Goal: Task Accomplishment & Management: Complete application form

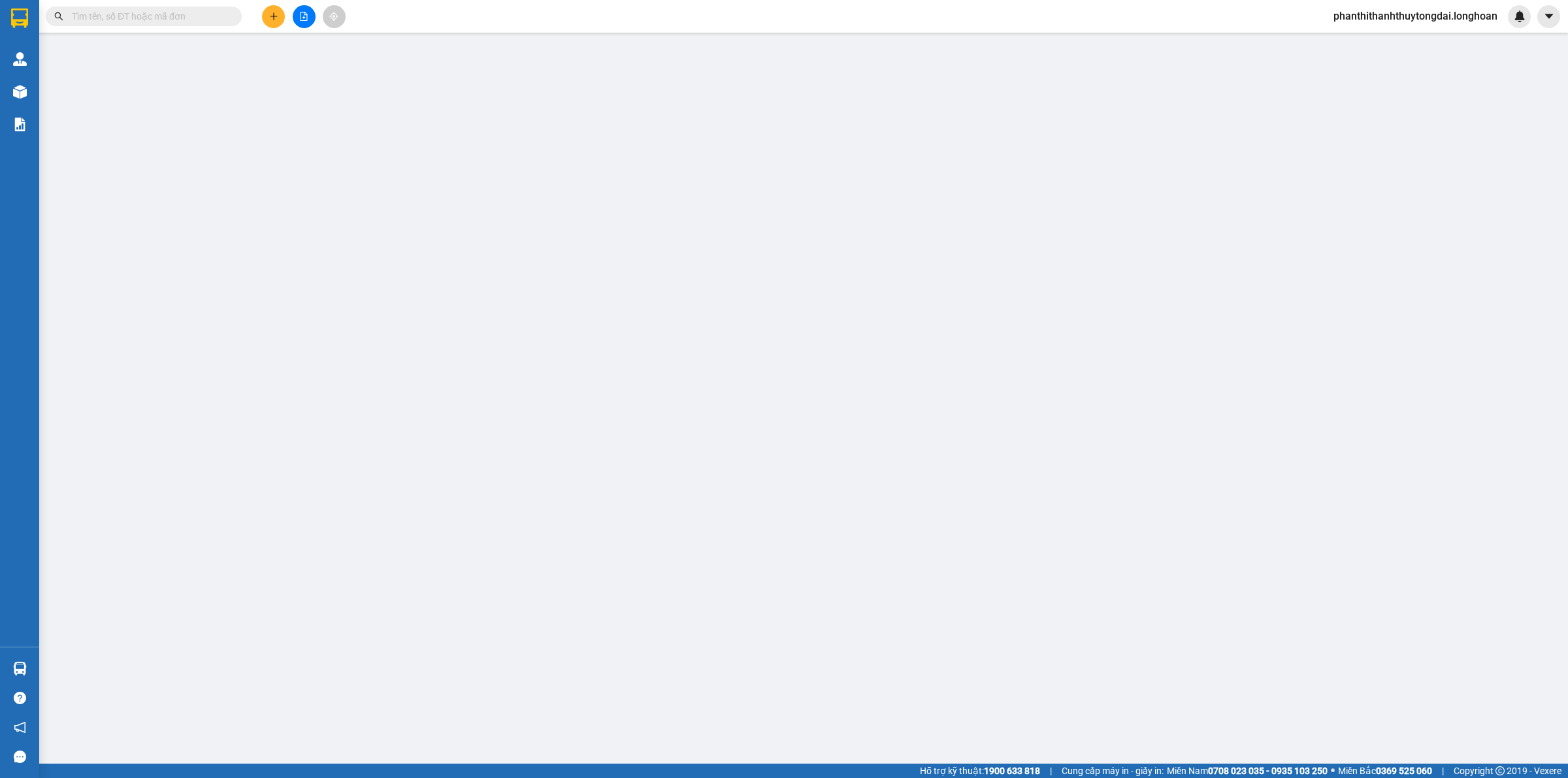
type input "0822685555"
type input "[PERSON_NAME]"
type input "0917295700"
type input "Cty huyền Thiên Phúc"
checkbox input "true"
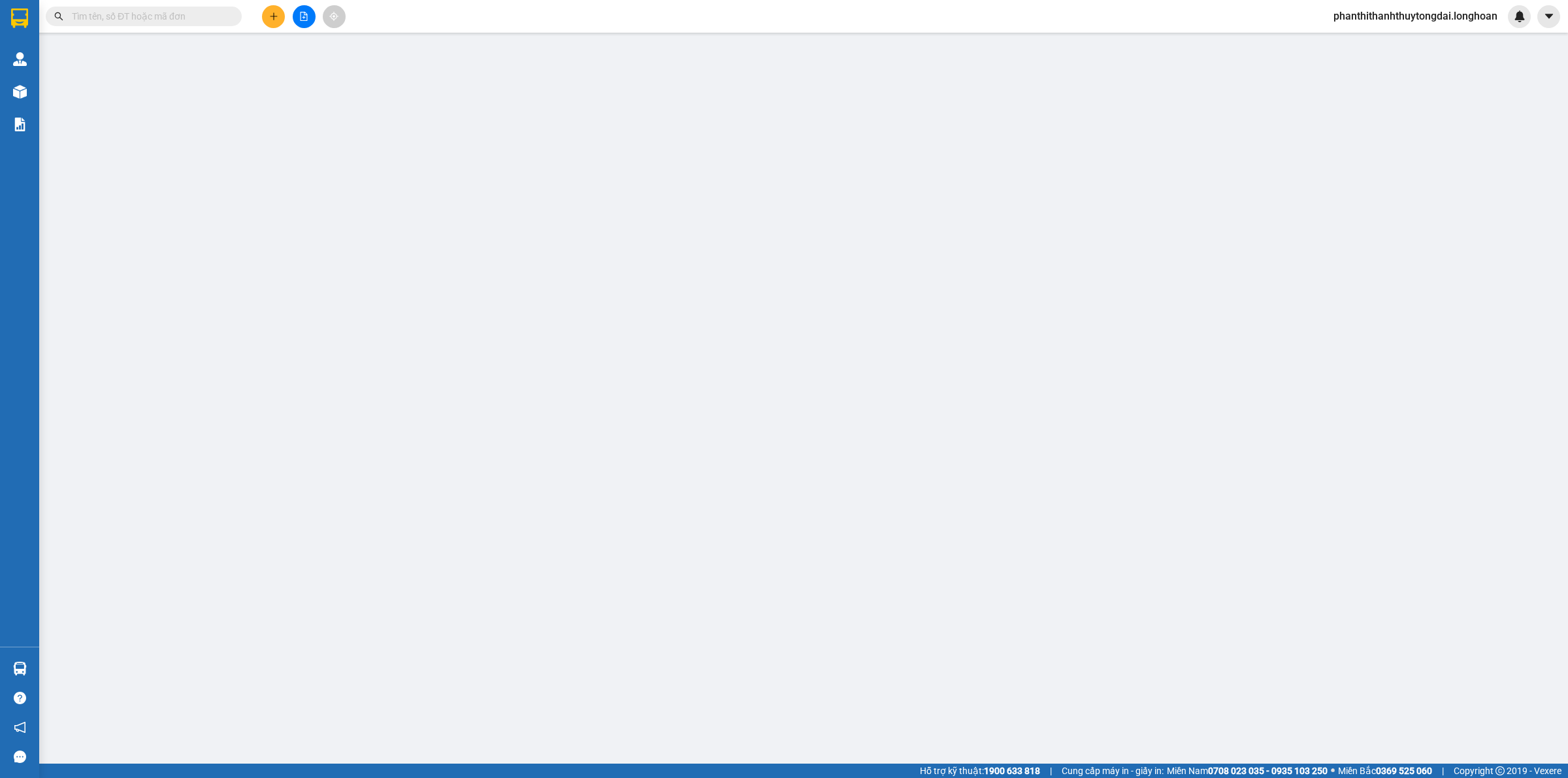
type input "1693/35A [PERSON_NAME], [GEOGRAPHIC_DATA] , TP Thủ Đức HCM"
type input "420.000"
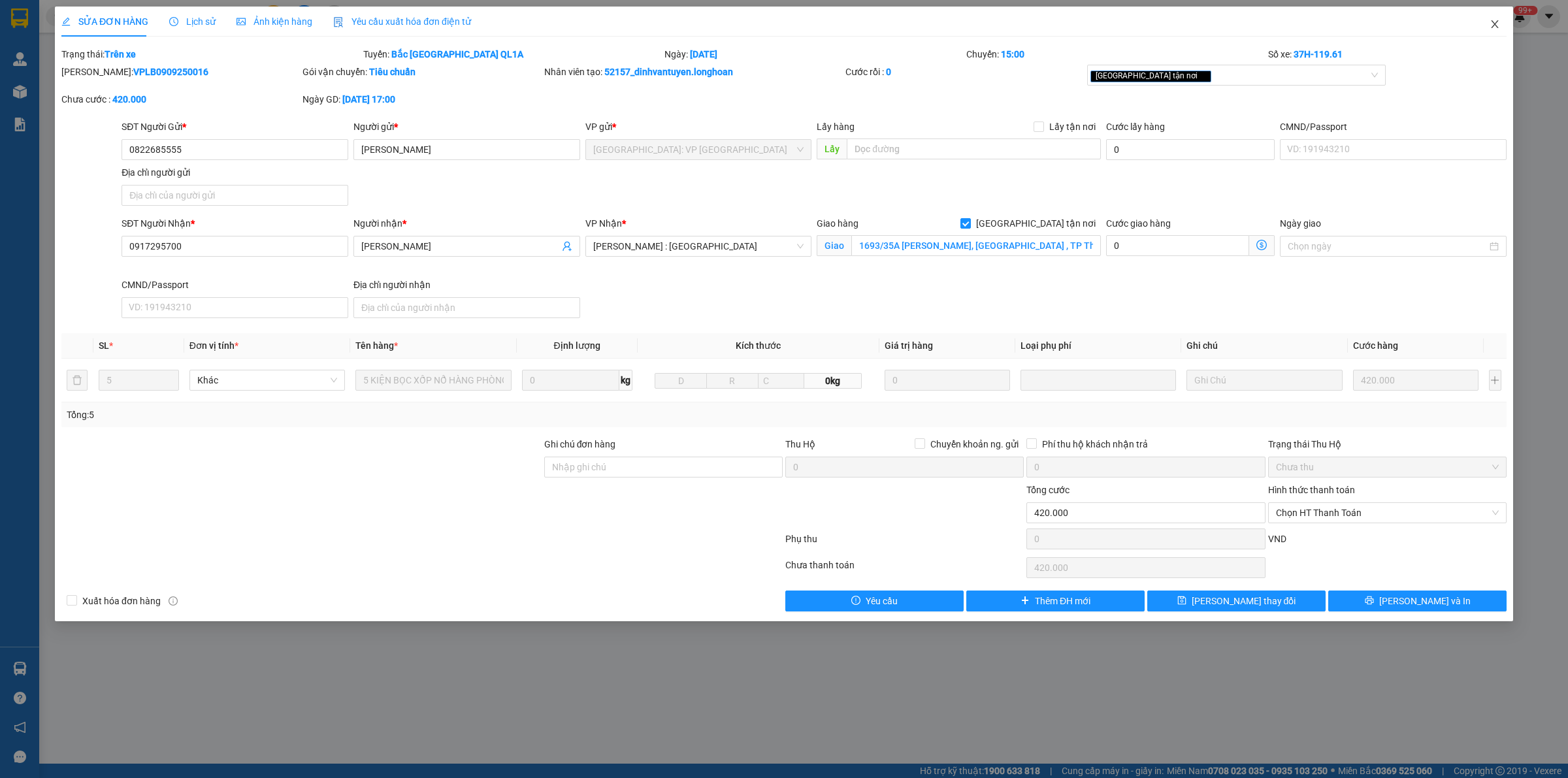
click at [1500, 20] on span "Close" at bounding box center [1495, 25] width 37 height 37
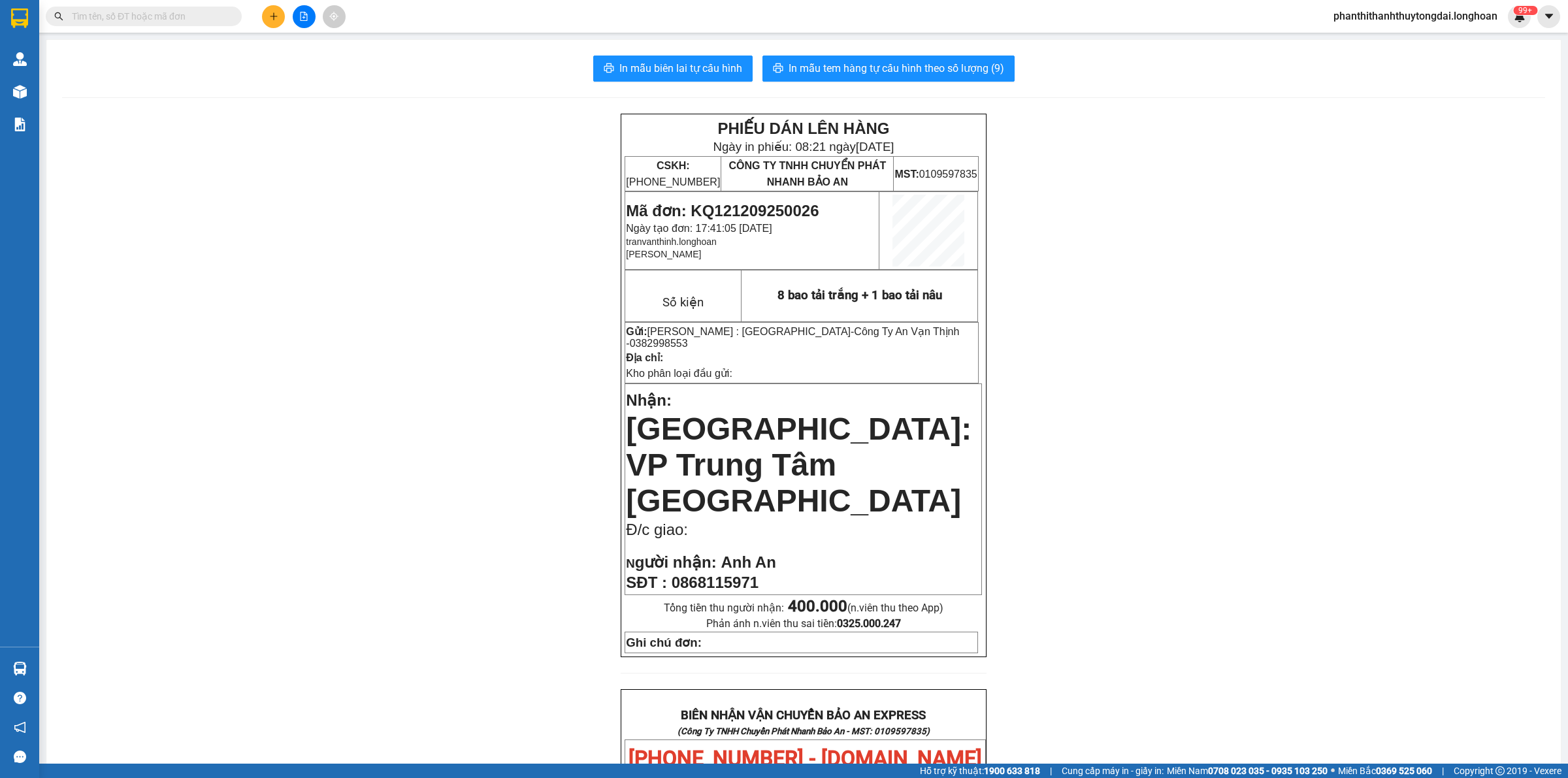
click at [209, 20] on input "text" at bounding box center [149, 16] width 155 height 15
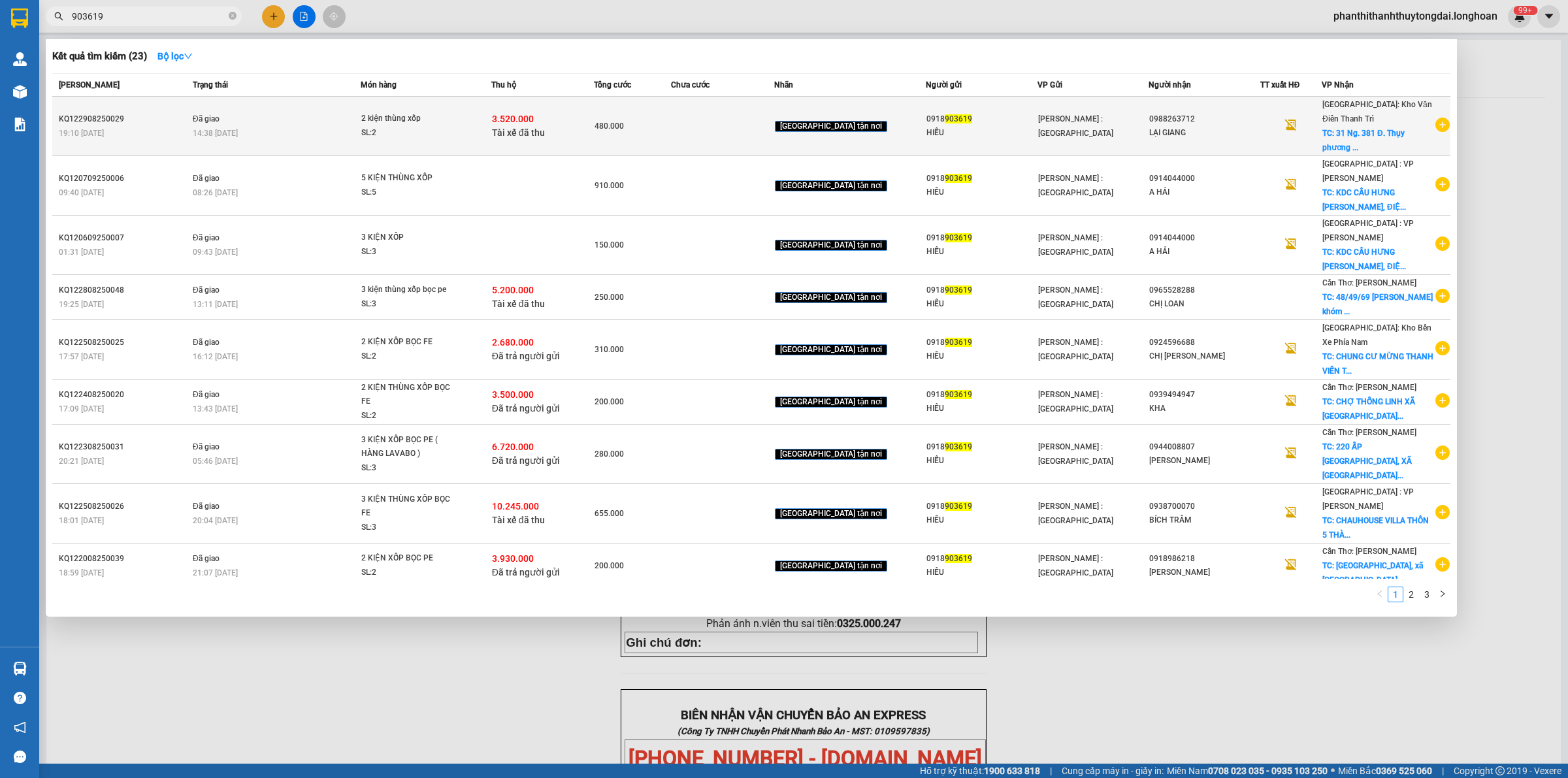
type input "903619"
click at [773, 122] on td at bounding box center [722, 126] width 102 height 60
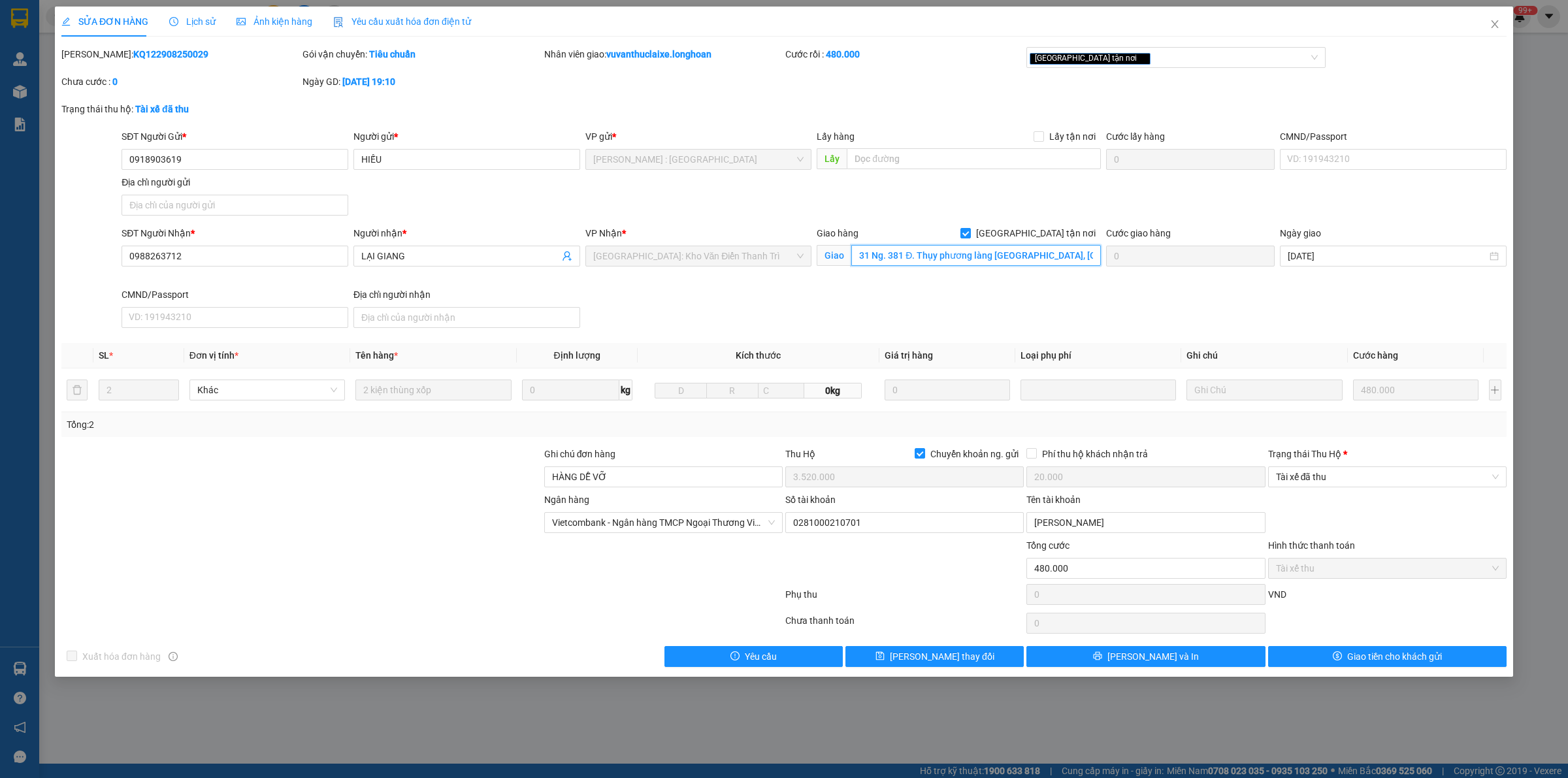
click at [961, 260] on input "31 Ng. 381 Đ. Thụy phương làng [GEOGRAPHIC_DATA], [GEOGRAPHIC_DATA], [GEOGRAPHI…" at bounding box center [976, 255] width 249 height 21
click at [236, 260] on input "0988263712" at bounding box center [235, 256] width 226 height 21
paste input "02164277"
type input "0902164277"
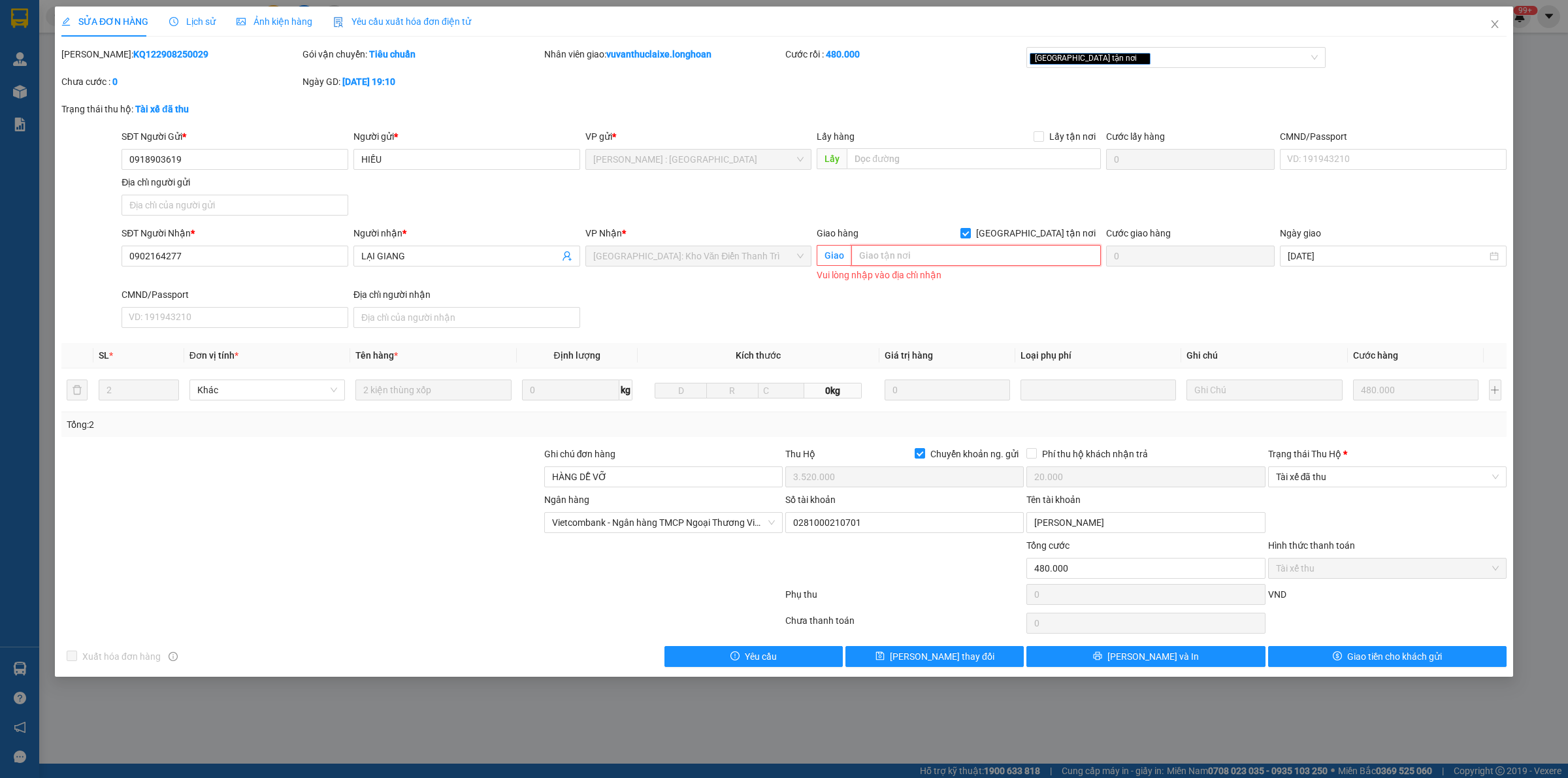
click at [896, 258] on input "text" at bounding box center [976, 255] width 249 height 21
paste input "Nhà số 7 đường cửa nam [GEOGRAPHIC_DATA], xã [GEOGRAPHIC_DATA], ([GEOGRAPHIC_DA…"
type input "Nhà số 7 đường cửa nam [GEOGRAPHIC_DATA], xã [GEOGRAPHIC_DATA], ([GEOGRAPHIC_DA…"
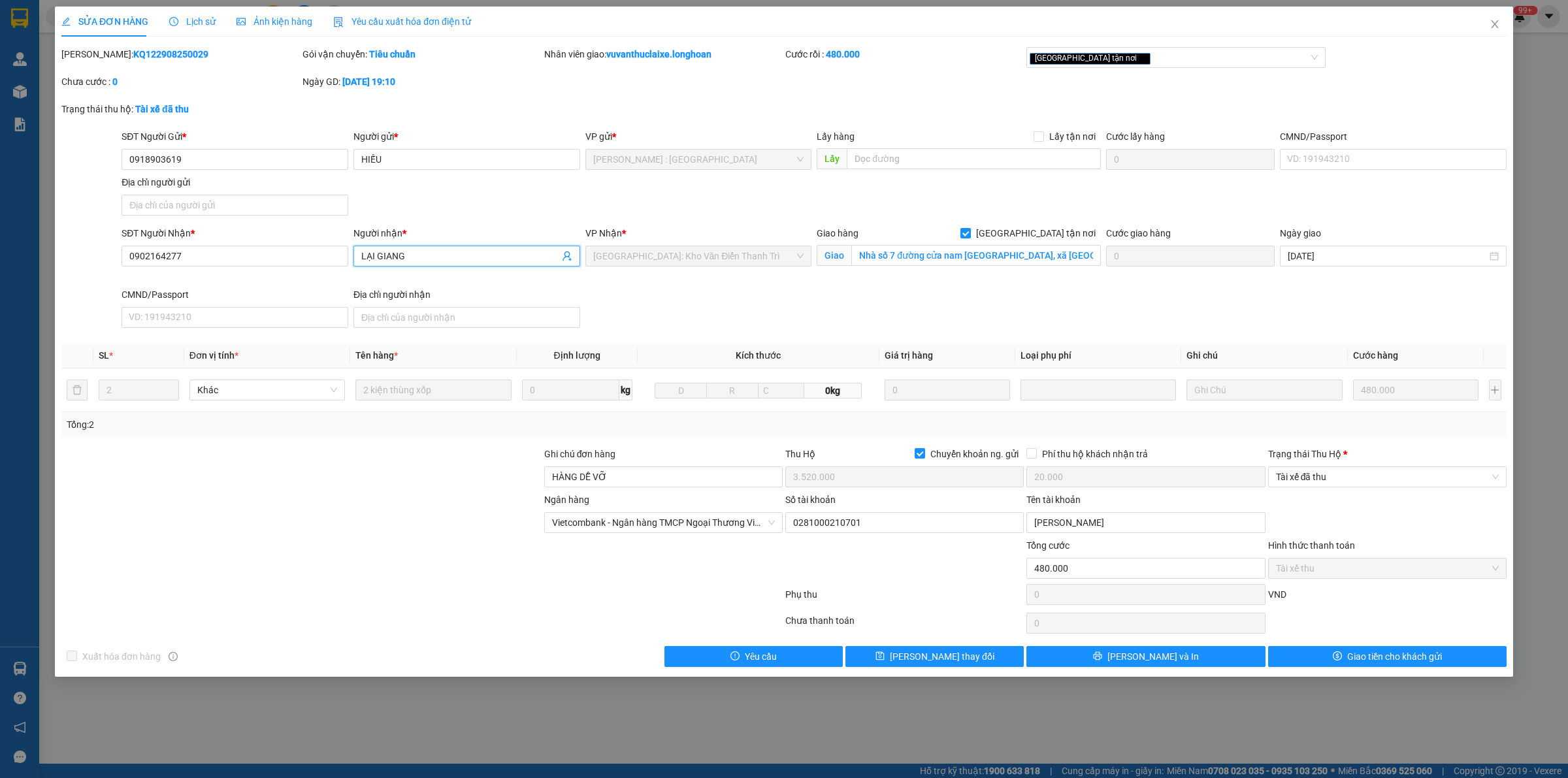
drag, startPoint x: 412, startPoint y: 255, endPoint x: 350, endPoint y: 259, distance: 62.1
click at [350, 259] on div "SĐT Người Nhận * 0902164277 Người nhận * LẠI GIANG LẠI GIANG VP Nhận * [GEOGRAP…" at bounding box center [814, 280] width 1391 height 107
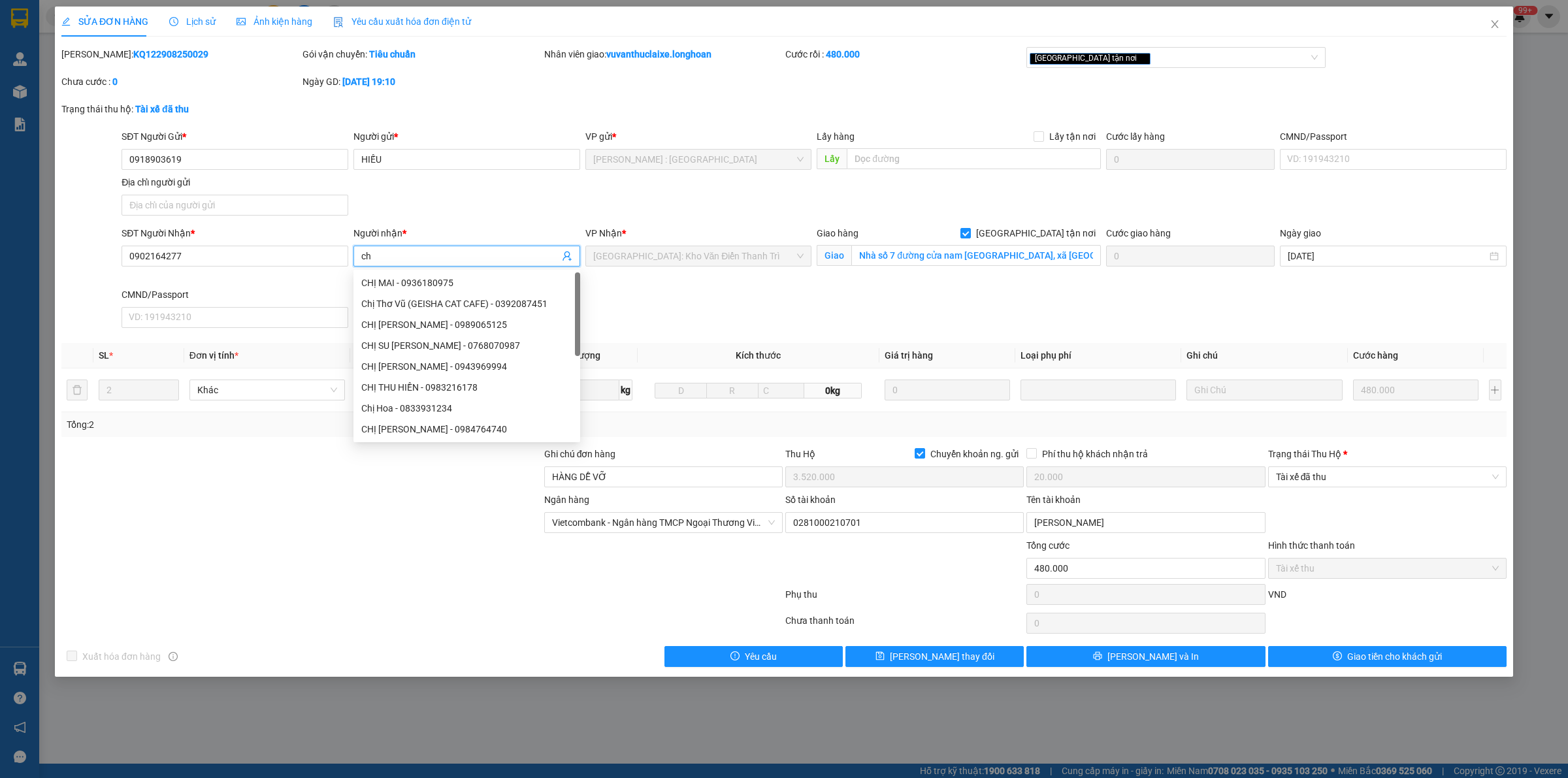
type input "c"
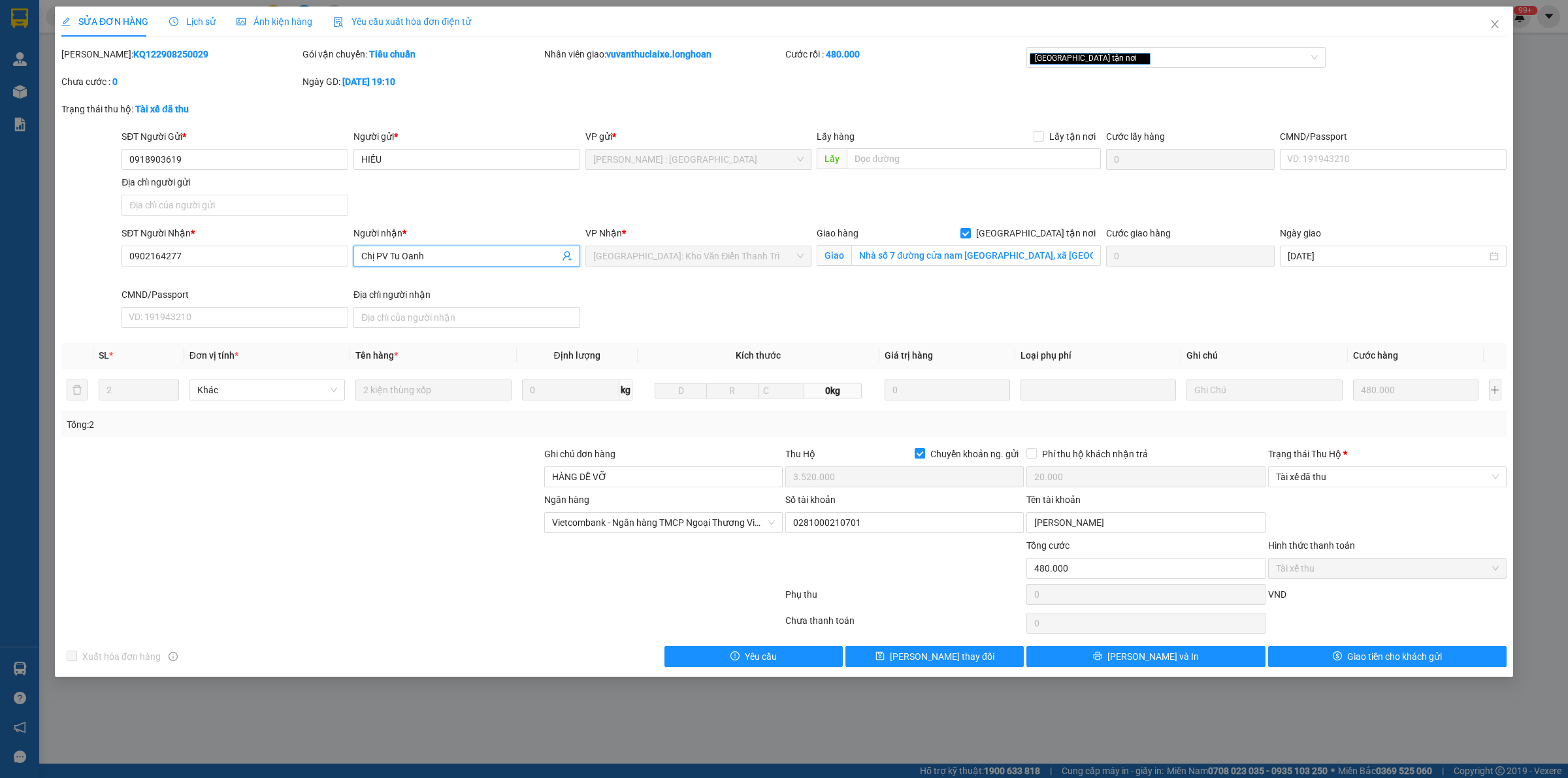
type input "Chị PV Tu Oanh"
click at [1242, 304] on div "SĐT Người Nhận * 0902164277 Người nhận * Chị PV Tu Oanh VP Nhận * [GEOGRAPHIC_D…" at bounding box center [814, 280] width 1391 height 107
click at [899, 259] on input "Nhà số 7 đường cửa nam [GEOGRAPHIC_DATA], xã [GEOGRAPHIC_DATA], ([GEOGRAPHIC_DA…" at bounding box center [976, 255] width 249 height 21
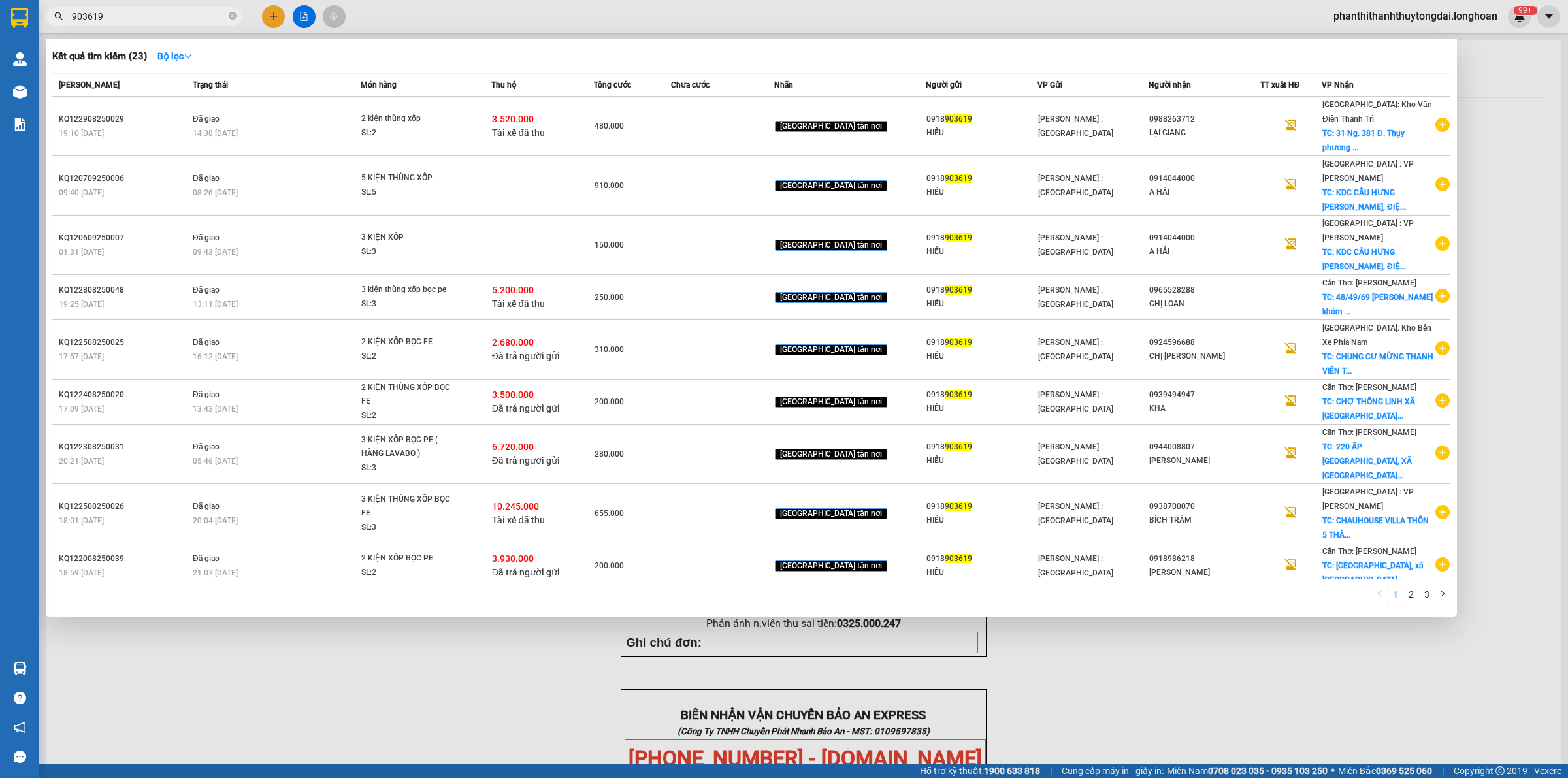
click at [145, 15] on input "903619" at bounding box center [149, 16] width 155 height 15
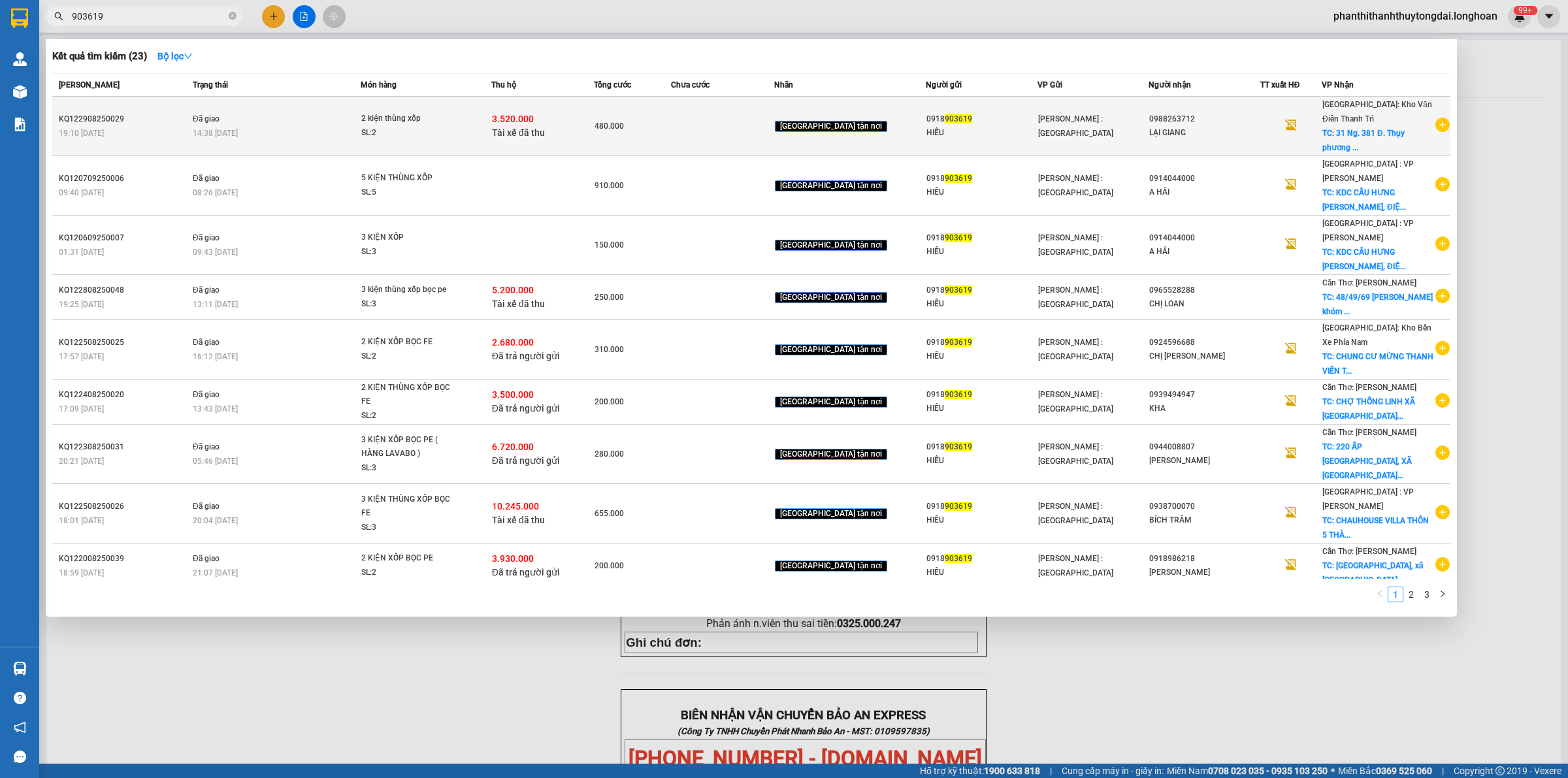
click at [1446, 123] on icon "plus-circle" at bounding box center [1443, 125] width 15 height 15
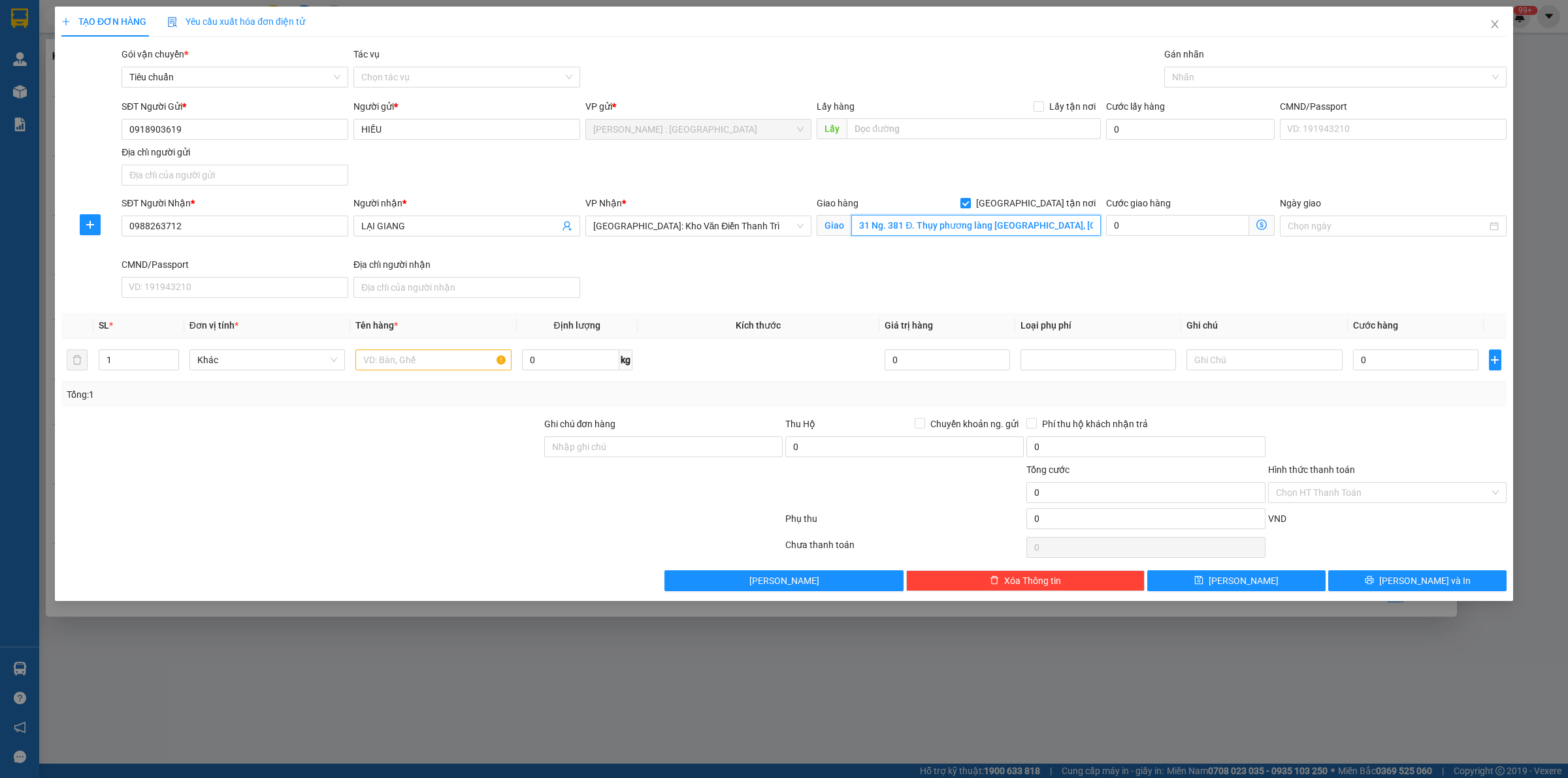
click at [935, 224] on input "31 Ng. 381 Đ. Thụy phương làng [GEOGRAPHIC_DATA], [GEOGRAPHIC_DATA], [GEOGRAPHI…" at bounding box center [976, 225] width 249 height 21
paste input "Nhà số 7 đường cửa nam [GEOGRAPHIC_DATA], xã [GEOGRAPHIC_DATA], ([GEOGRAPHIC_DA…"
type input "Nhà số 7 đường cửa nam [GEOGRAPHIC_DATA], xã [GEOGRAPHIC_DATA], ([GEOGRAPHIC_DA…"
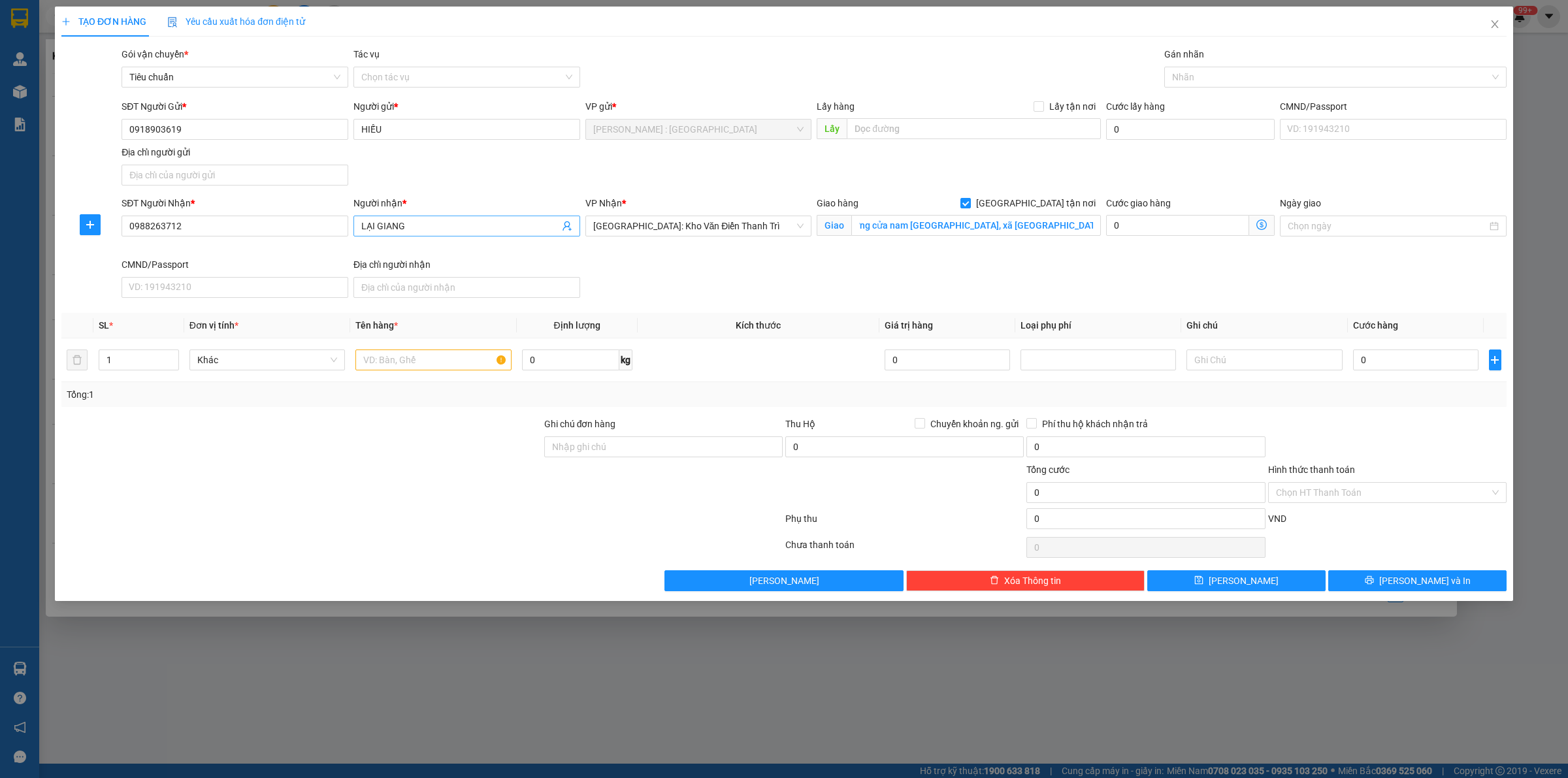
scroll to position [0, 0]
click at [466, 236] on span "LẠI GIANG" at bounding box center [467, 226] width 226 height 21
type input "L"
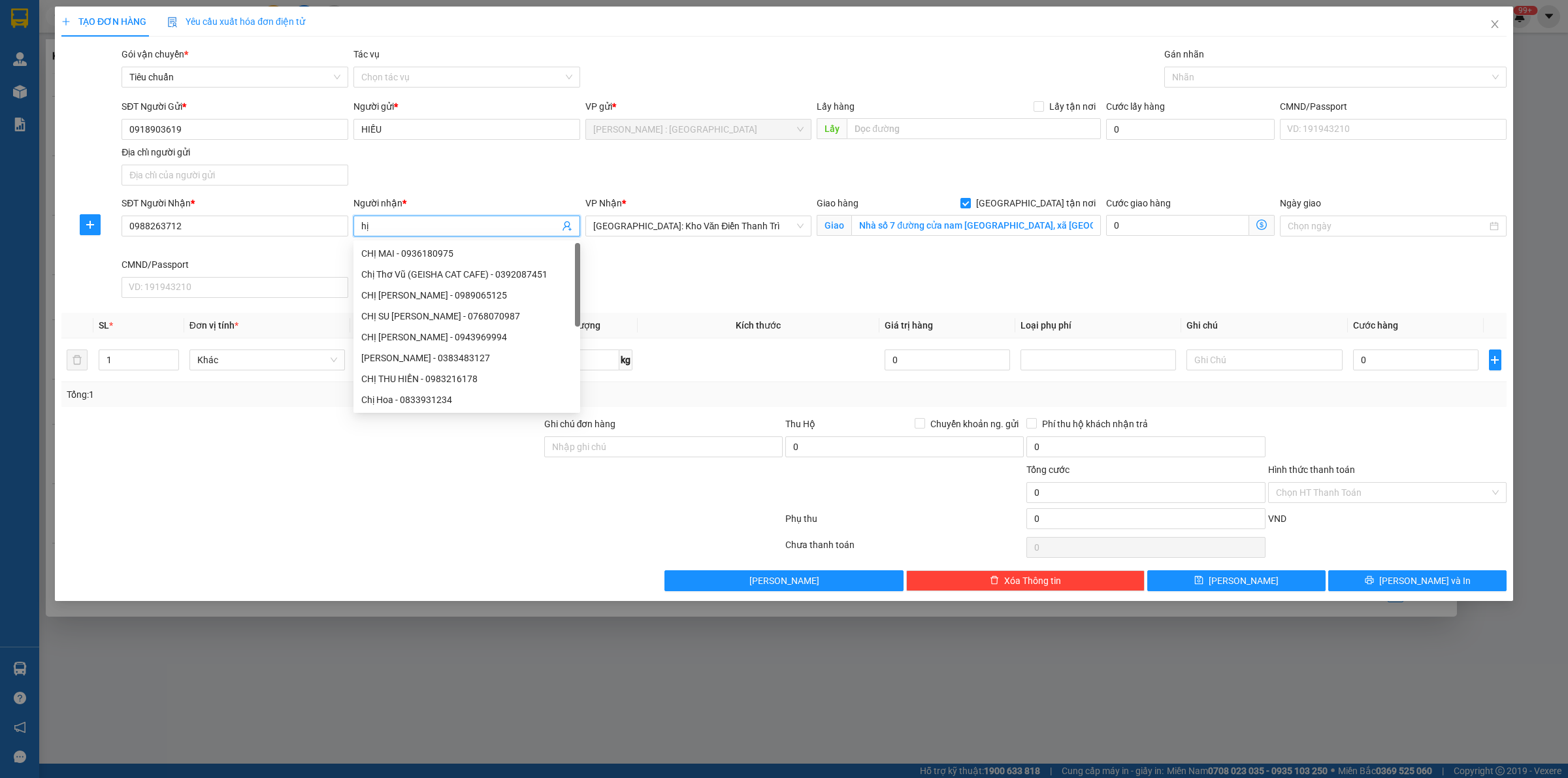
type input "h"
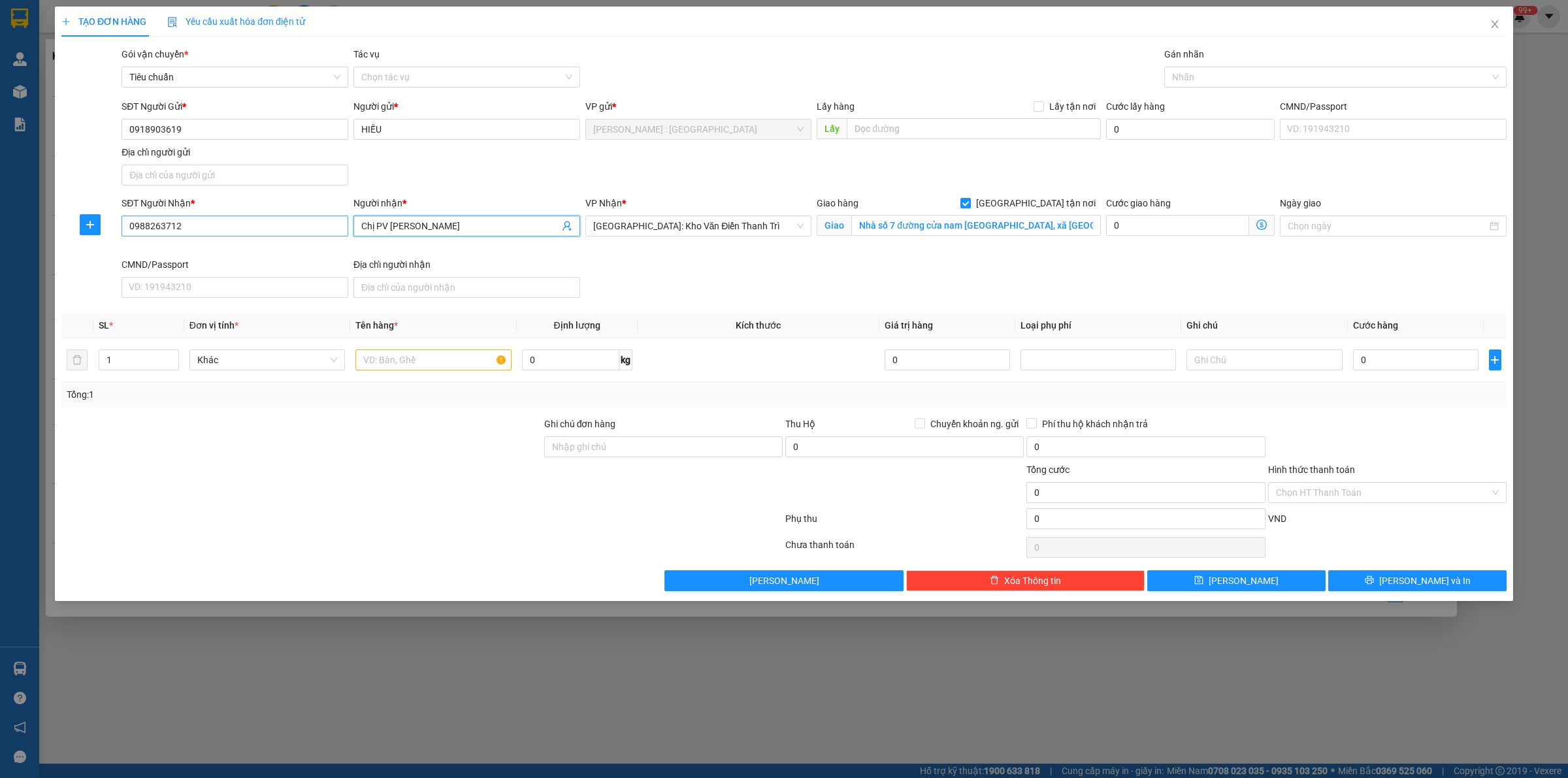
type input "Chị PV [PERSON_NAME]"
click at [237, 233] on input "0988263712" at bounding box center [235, 226] width 226 height 21
paste input "0902164277"
type input "0902164277"
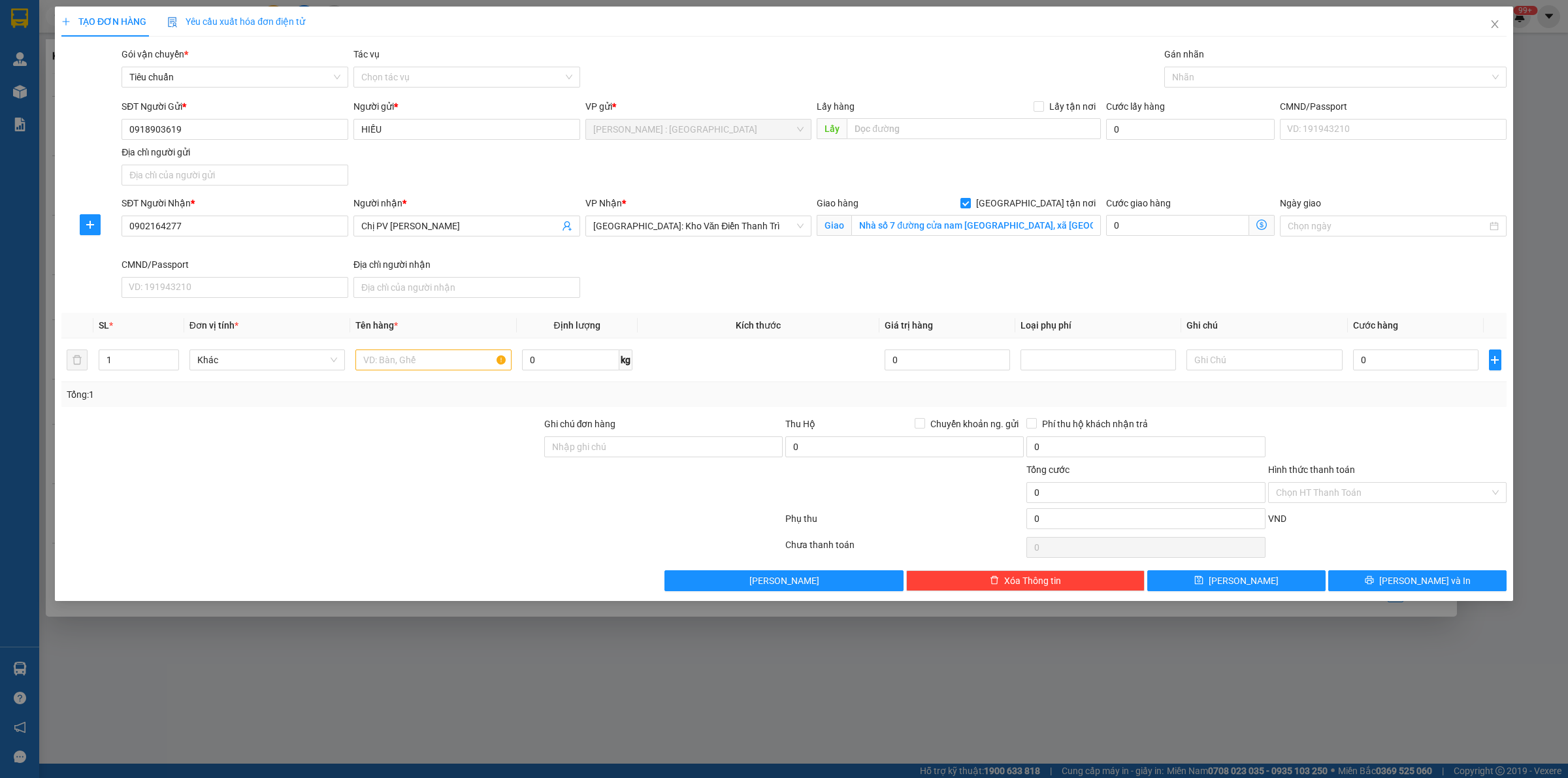
click at [324, 571] on div "Transit Pickup Surcharge Ids Transit Deliver Surcharge Ids Transit Deliver Surc…" at bounding box center [784, 320] width 1446 height 545
click at [1176, 76] on div at bounding box center [1329, 77] width 323 height 16
type input "giao"
click at [1231, 103] on div "[GEOGRAPHIC_DATA] tận nơi" at bounding box center [1335, 103] width 327 height 15
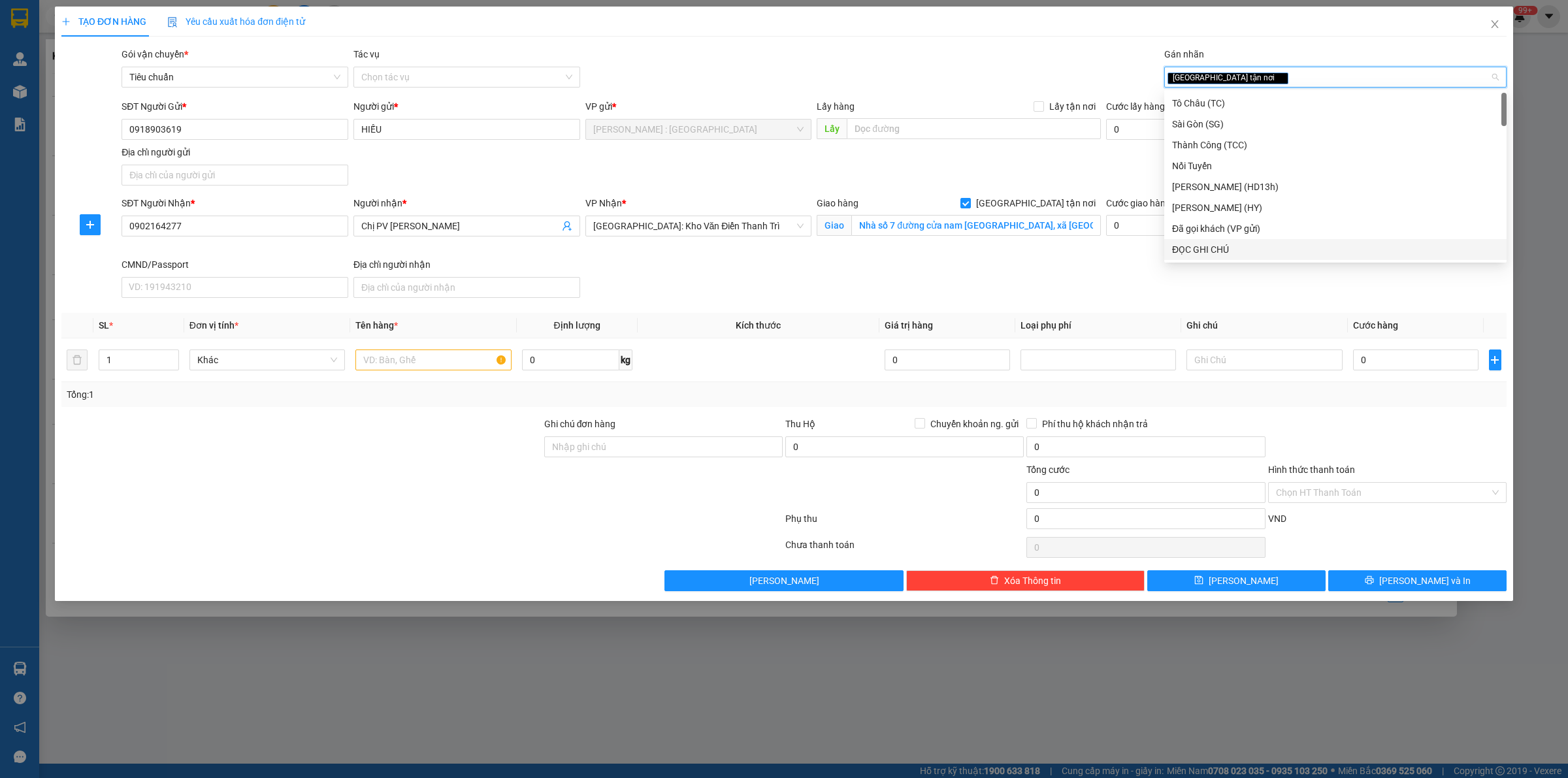
click at [527, 527] on div at bounding box center [422, 522] width 724 height 26
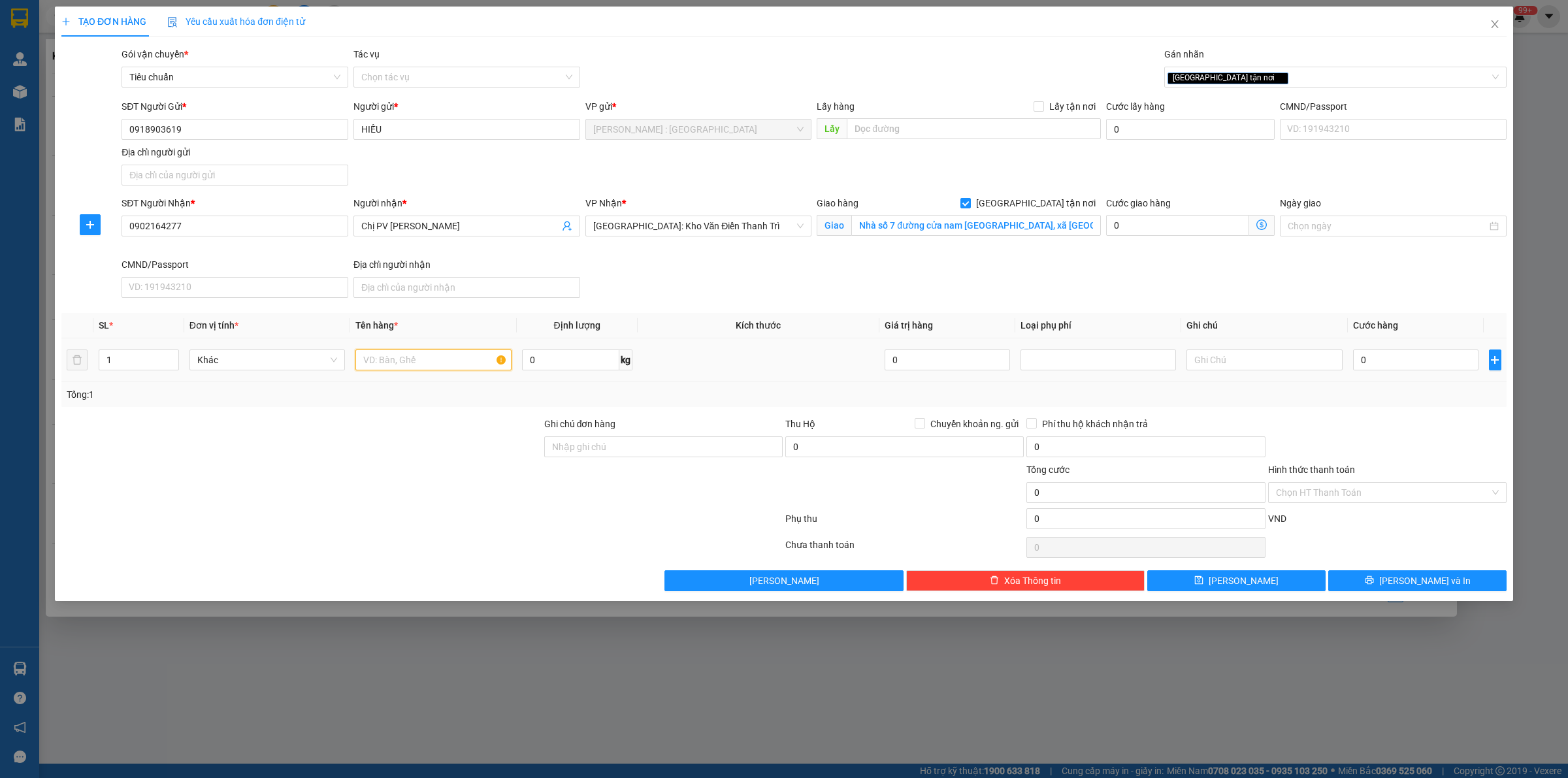
click at [415, 356] on input "text" at bounding box center [433, 360] width 155 height 21
type input "4 kiện thùng xốp"
click at [636, 451] on input "Ghi chú đơn hàng" at bounding box center [664, 447] width 239 height 21
type input "h"
click at [639, 446] on input "HÀNG DỄ VỠ" at bounding box center [664, 447] width 239 height 21
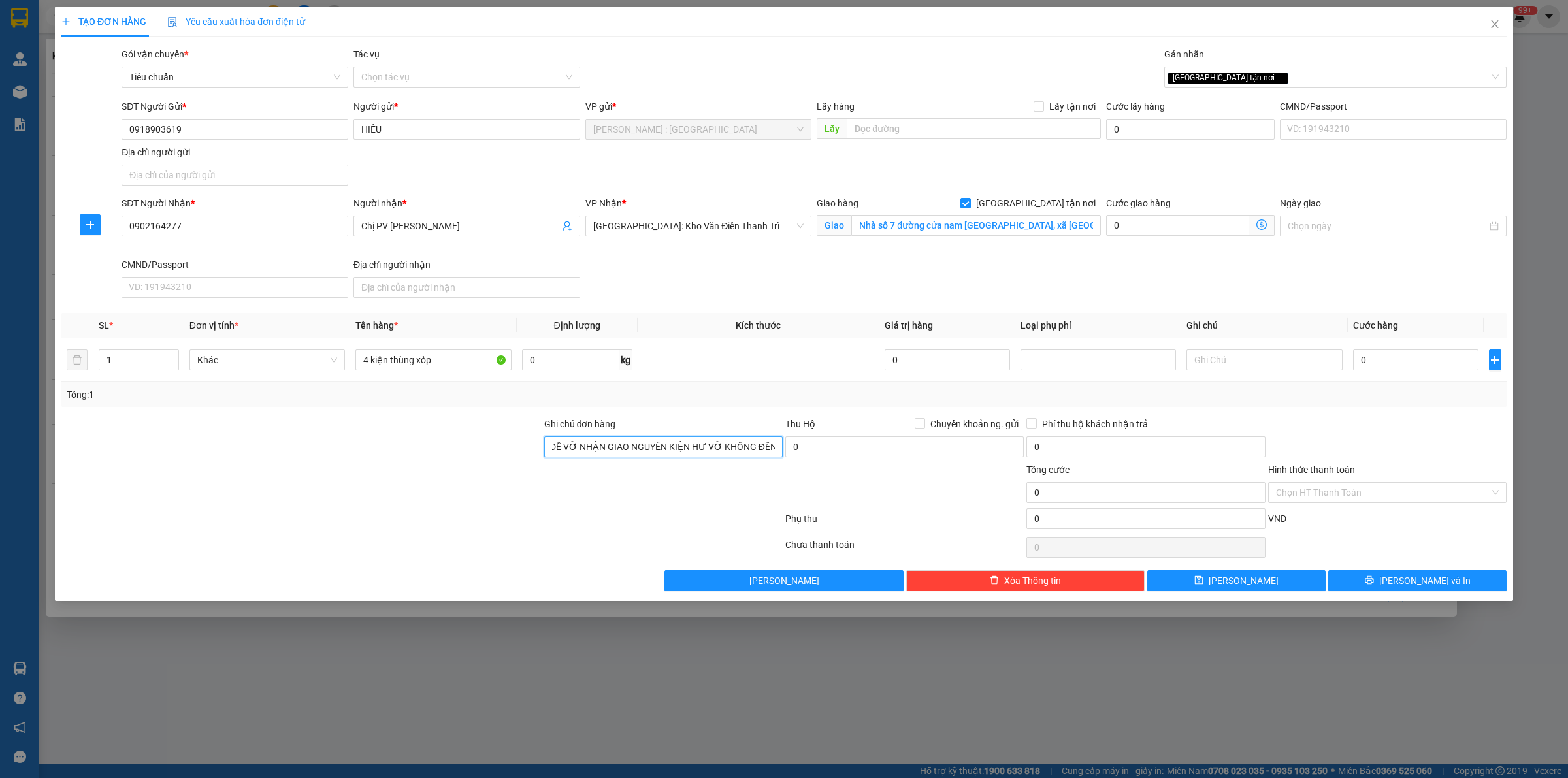
scroll to position [0, 28]
type input "HÀNG DỄ VỠ NHẬN GIAO NGUYÊN KIỆN HƯ VỠ KHÔNG ĐỀN"
click at [1394, 357] on input "0" at bounding box center [1416, 360] width 125 height 21
drag, startPoint x: 450, startPoint y: 360, endPoint x: 457, endPoint y: 369, distance: 11.4
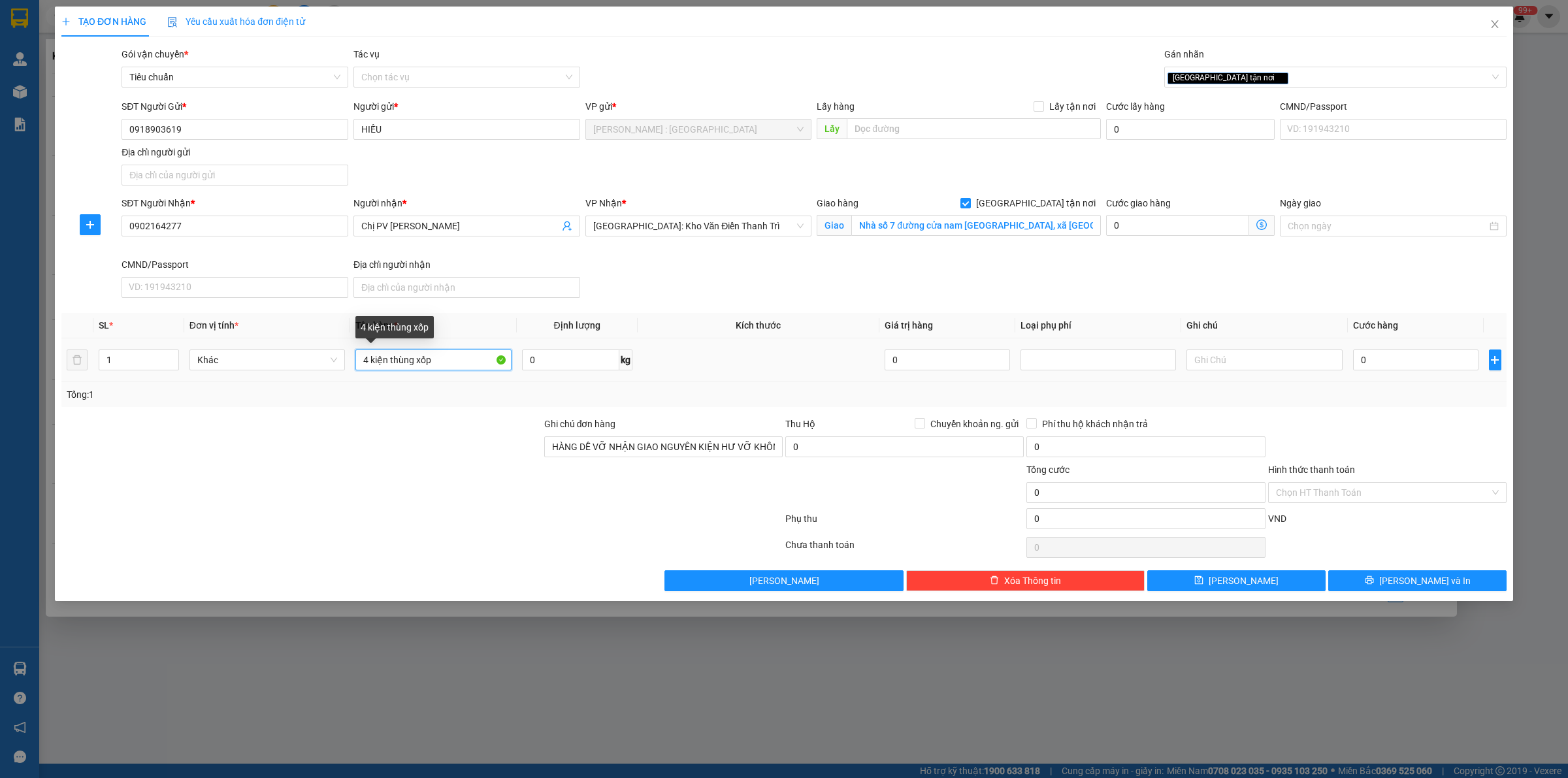
click at [451, 363] on input "4 kiện thùng xốp" at bounding box center [433, 360] width 155 height 21
click at [457, 369] on input "4 kiện thùng xốp" at bounding box center [433, 360] width 155 height 21
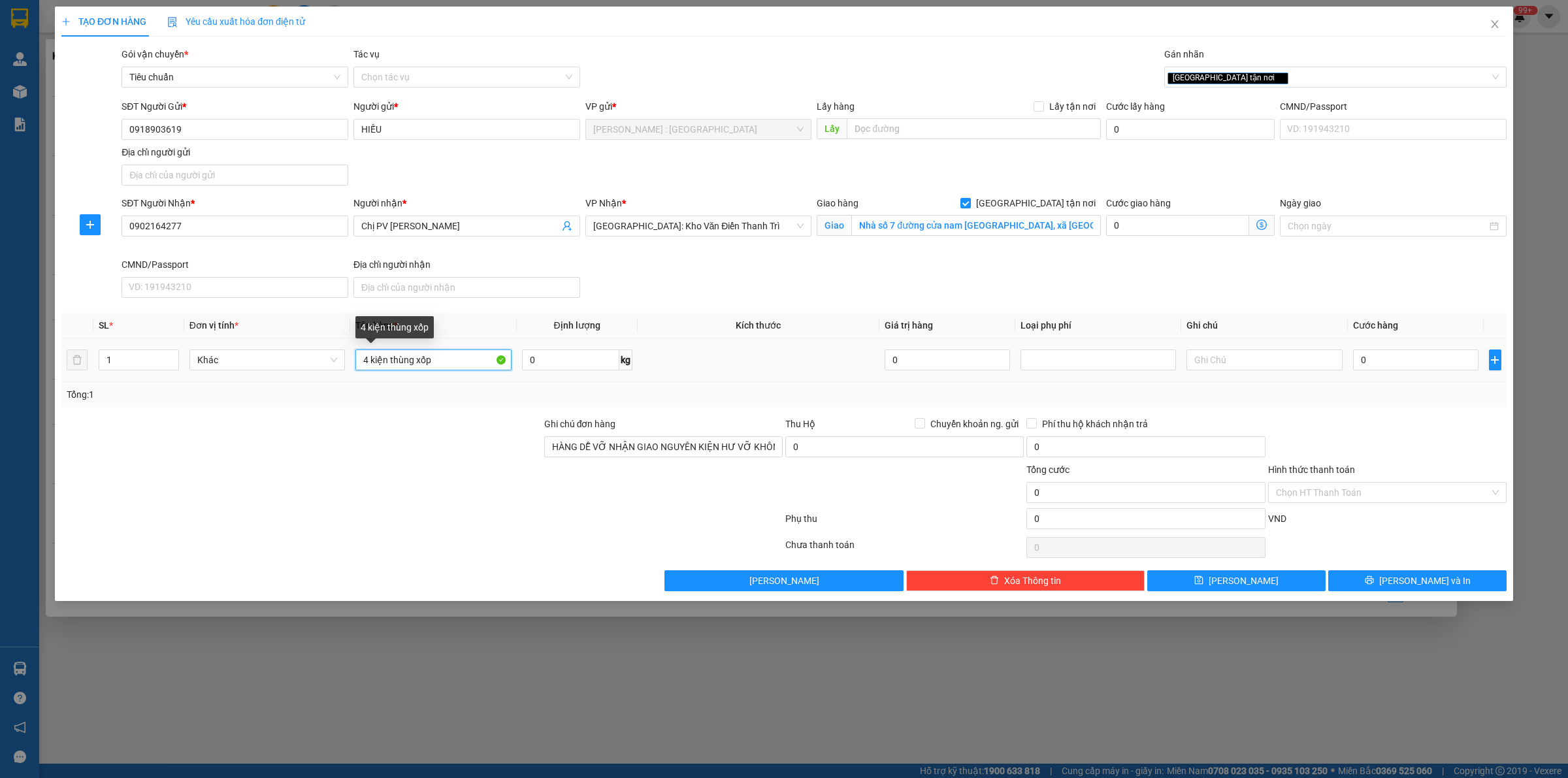
click at [457, 369] on input "4 kiện thùng xốp" at bounding box center [433, 360] width 155 height 21
type input "4 KIỆN THÙNG XỐP"
click at [1424, 364] on input "0" at bounding box center [1416, 360] width 125 height 21
type input "1"
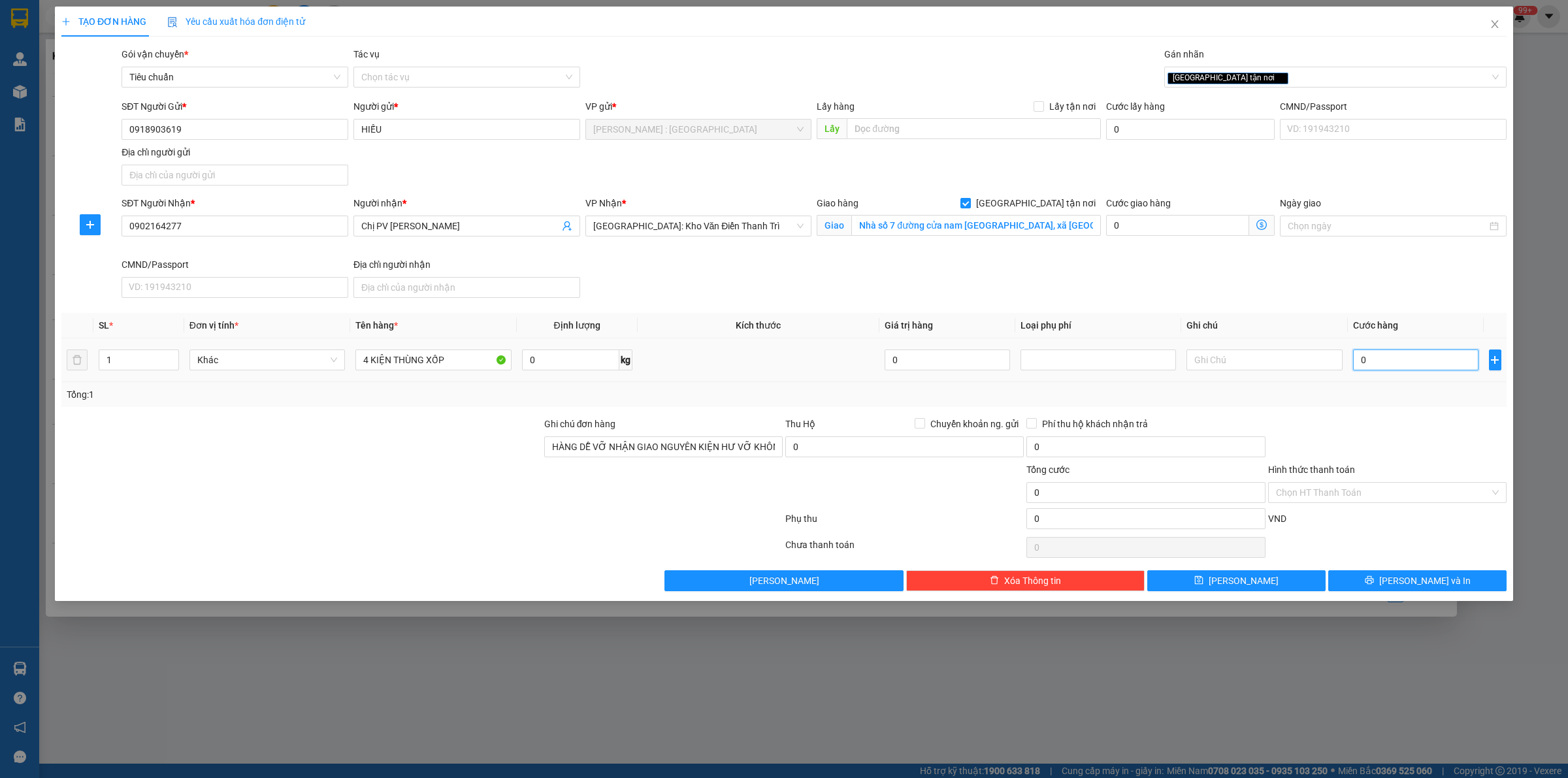
type input "1"
type input "13"
type input "135"
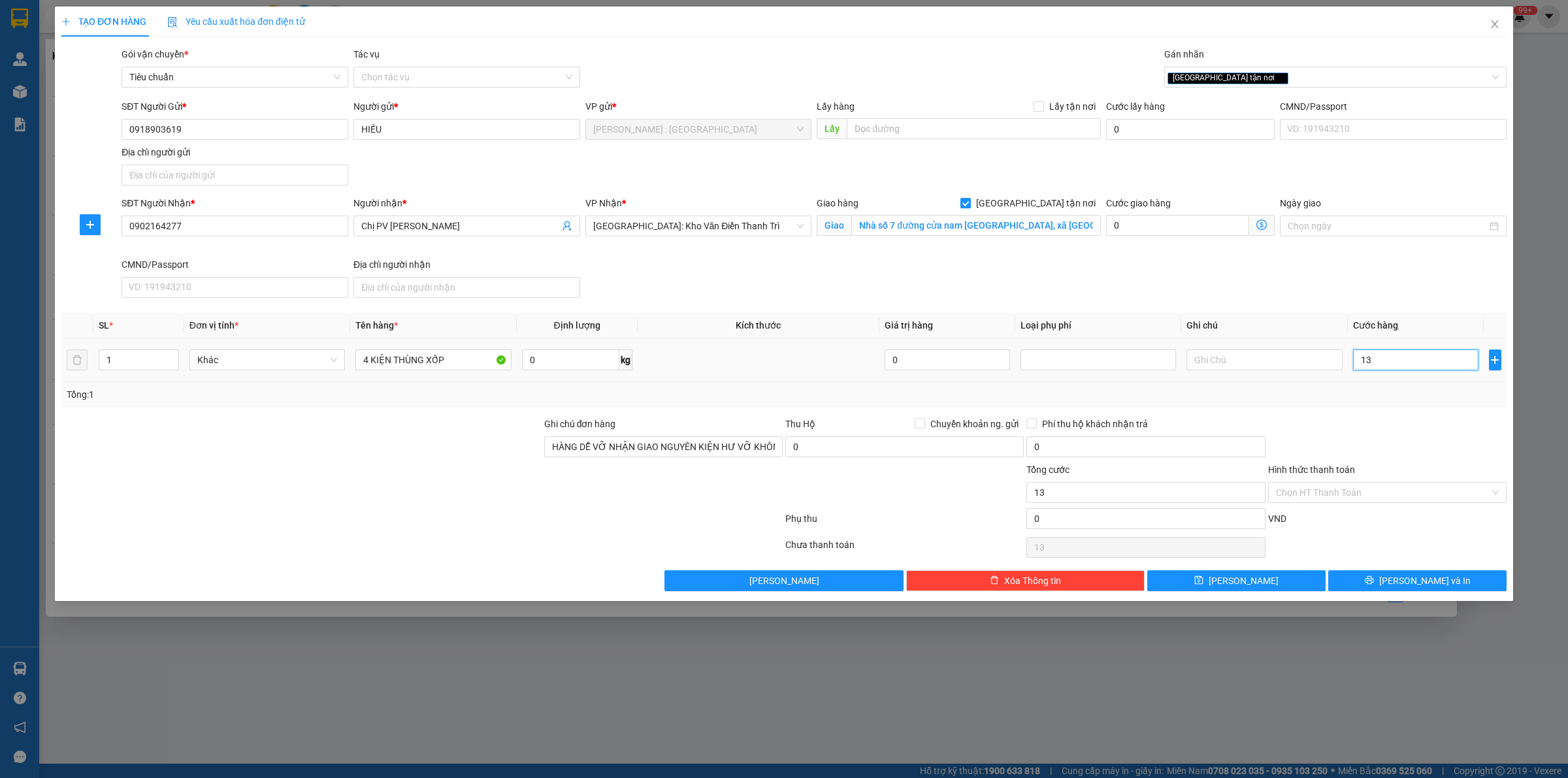
type input "135"
type input "1.350"
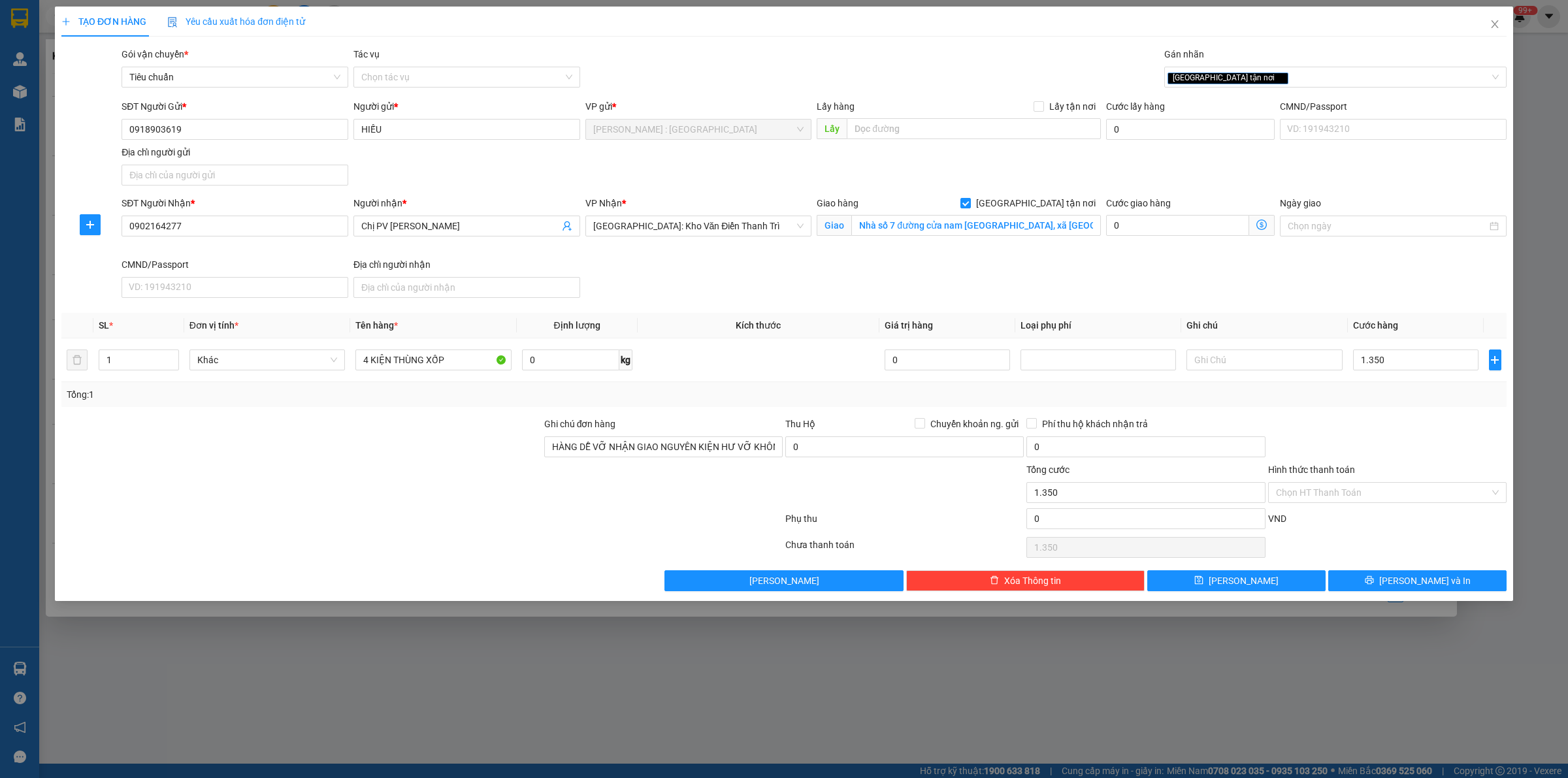
type input "1.350.000"
click at [1397, 419] on div at bounding box center [1387, 440] width 241 height 46
click at [292, 128] on input "0918903619" at bounding box center [235, 129] width 226 height 21
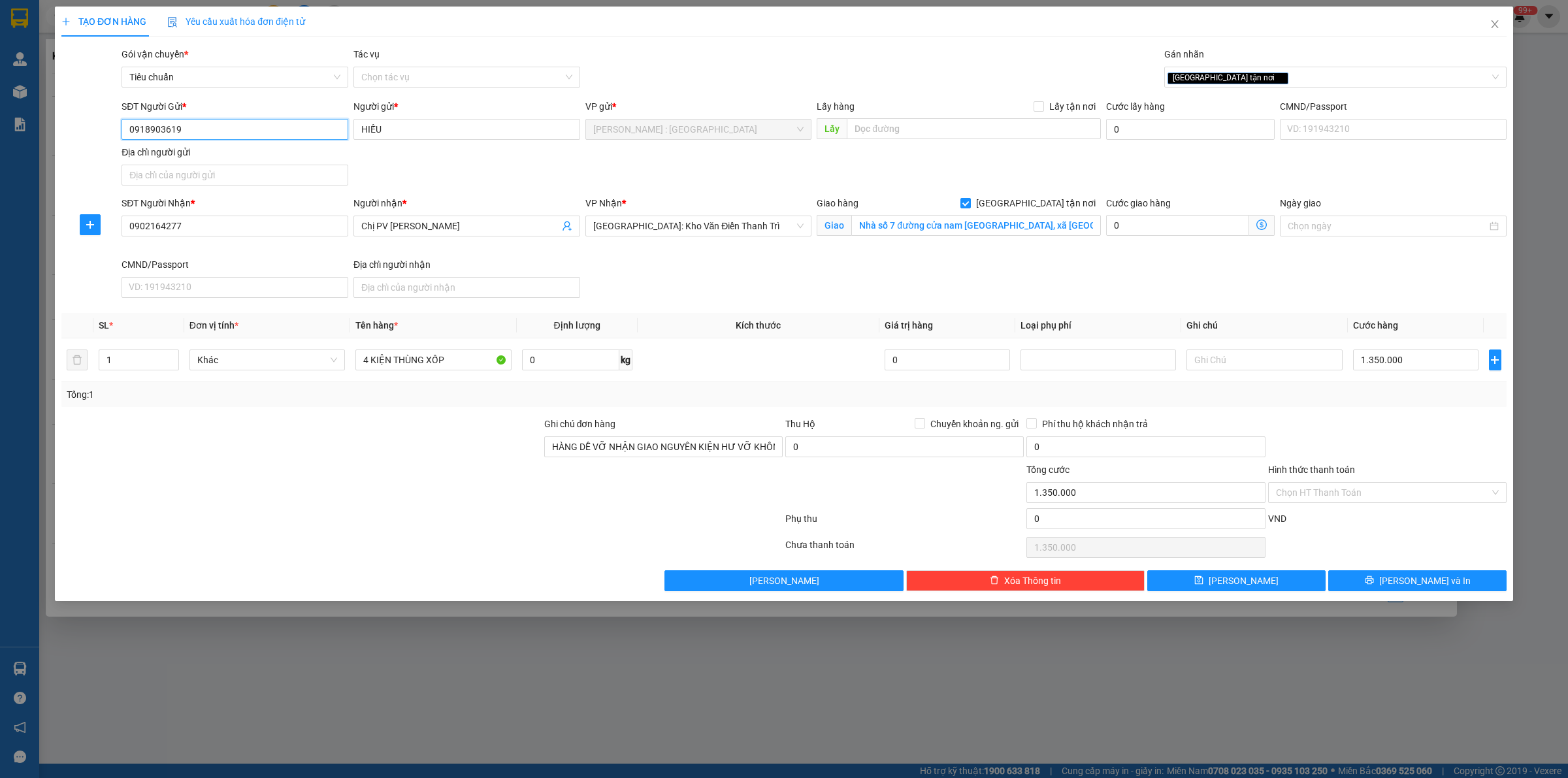
click at [292, 128] on input "0918903619" at bounding box center [235, 129] width 226 height 21
click at [925, 424] on span at bounding box center [920, 424] width 11 height 11
click at [924, 424] on input "Chuyển khoản ng. gửi" at bounding box center [919, 423] width 9 height 9
checkbox input "true"
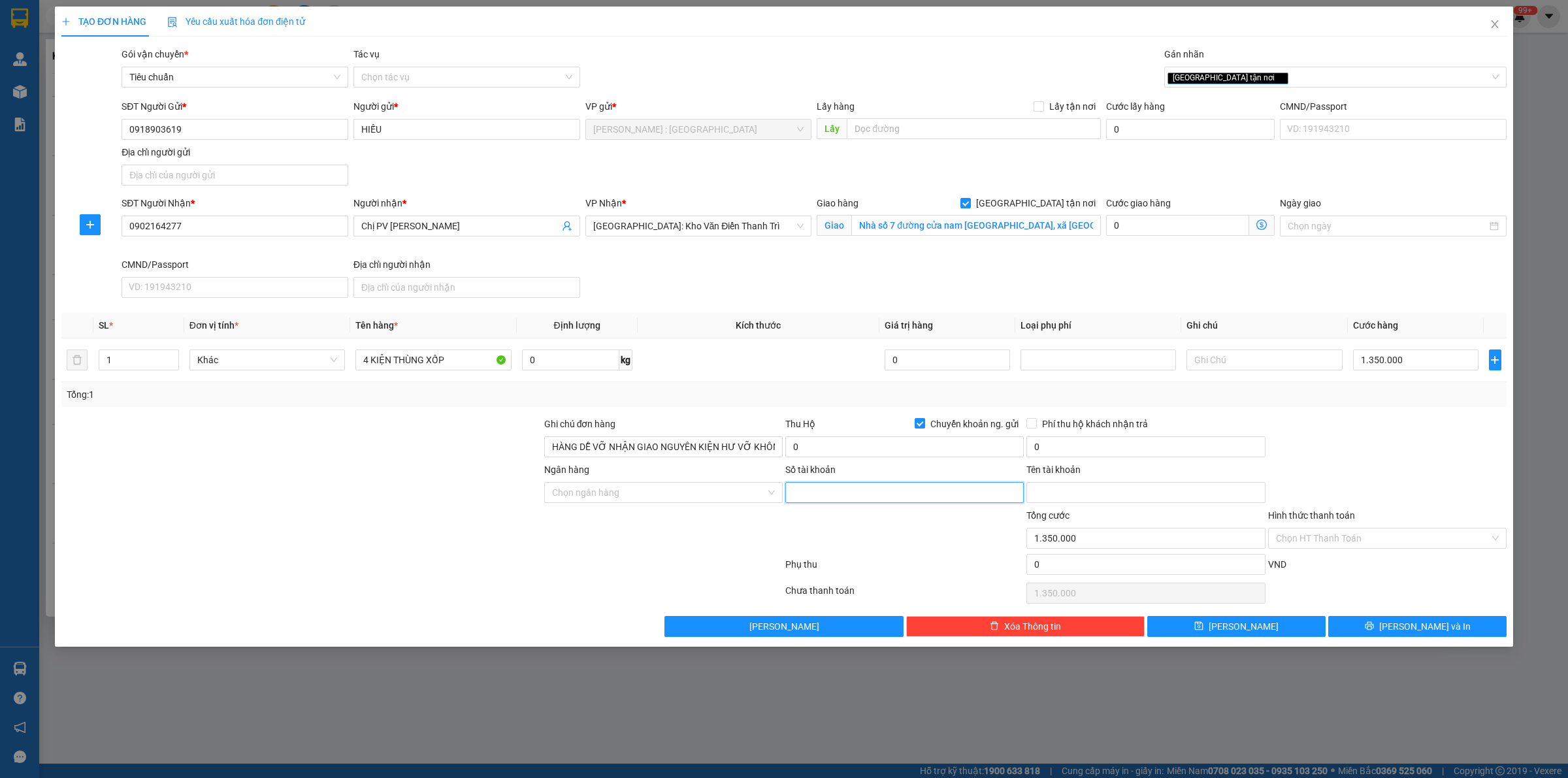
click at [844, 496] on input "Số tài khoản" at bounding box center [905, 492] width 239 height 21
paste input "0281000210701"
type input "0281000210701"
click at [1047, 496] on input "Tên tài khoản" at bounding box center [1146, 492] width 239 height 21
paste input "[PERSON_NAME]"
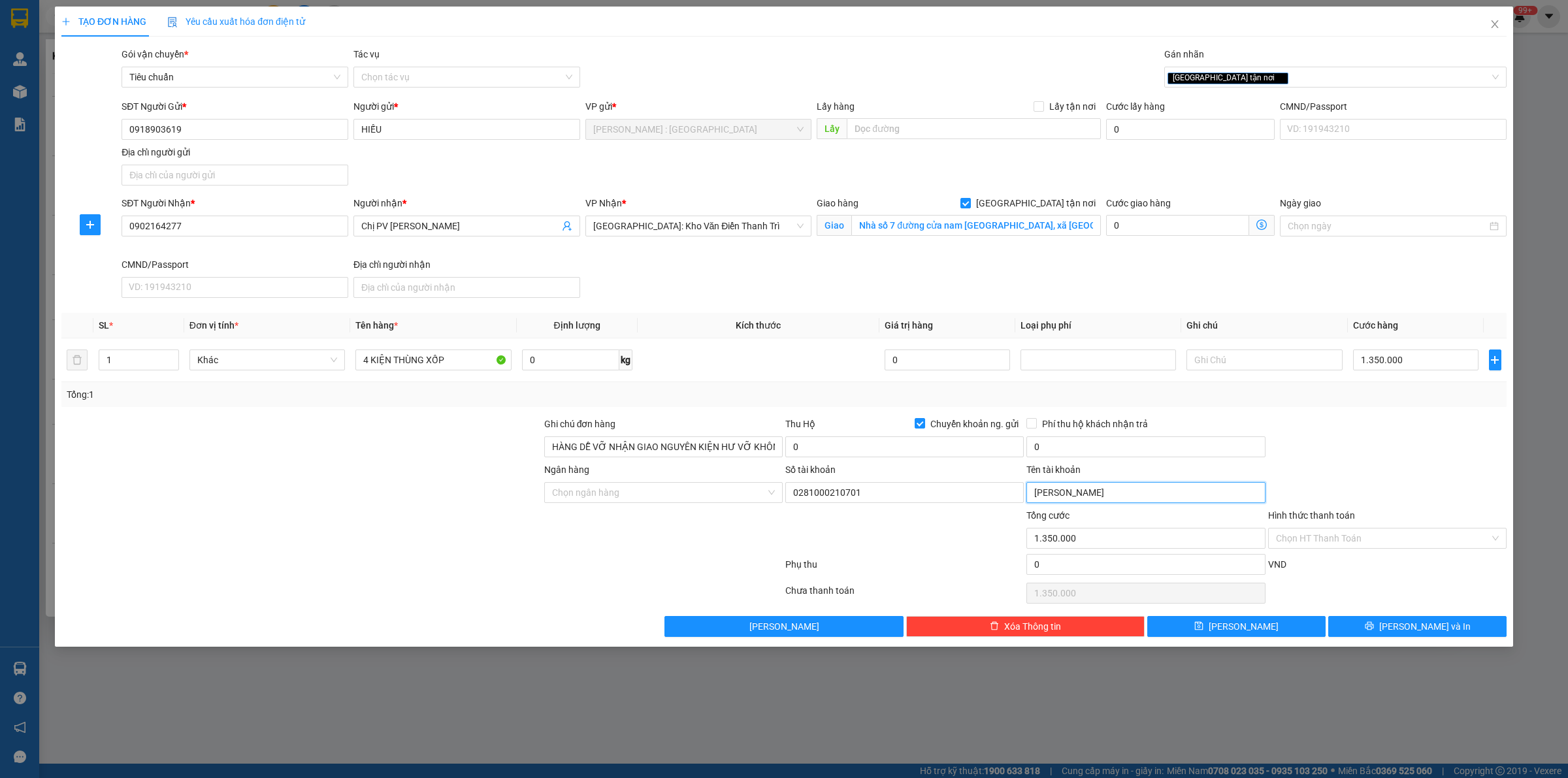
type input "[PERSON_NAME]"
click at [610, 499] on input "Ngân hàng" at bounding box center [659, 493] width 213 height 20
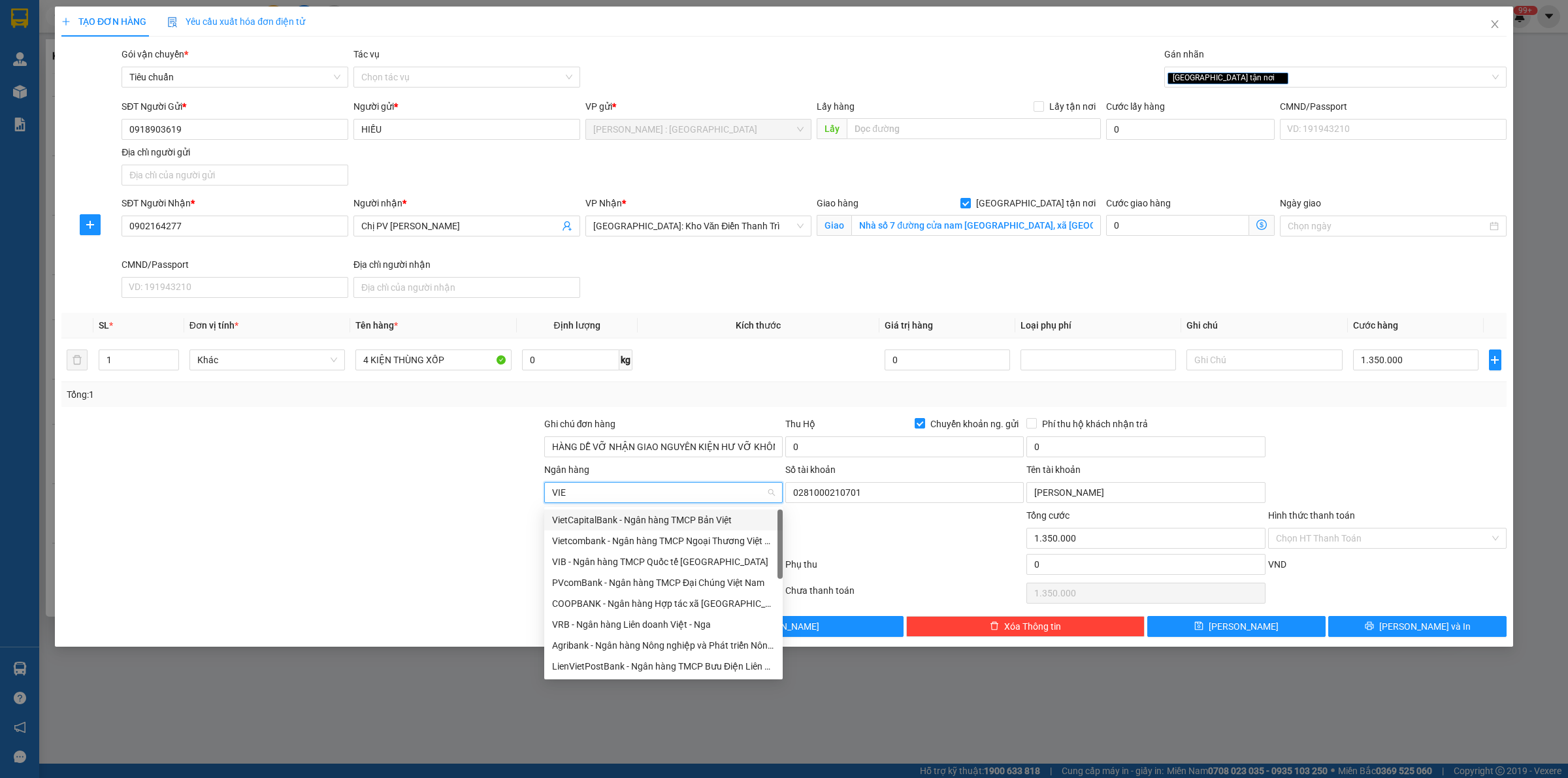
type input "VIET"
click at [649, 548] on div "Vietcombank - Ngân hàng TMCP Ngoại Thương Việt Nam" at bounding box center [663, 541] width 223 height 15
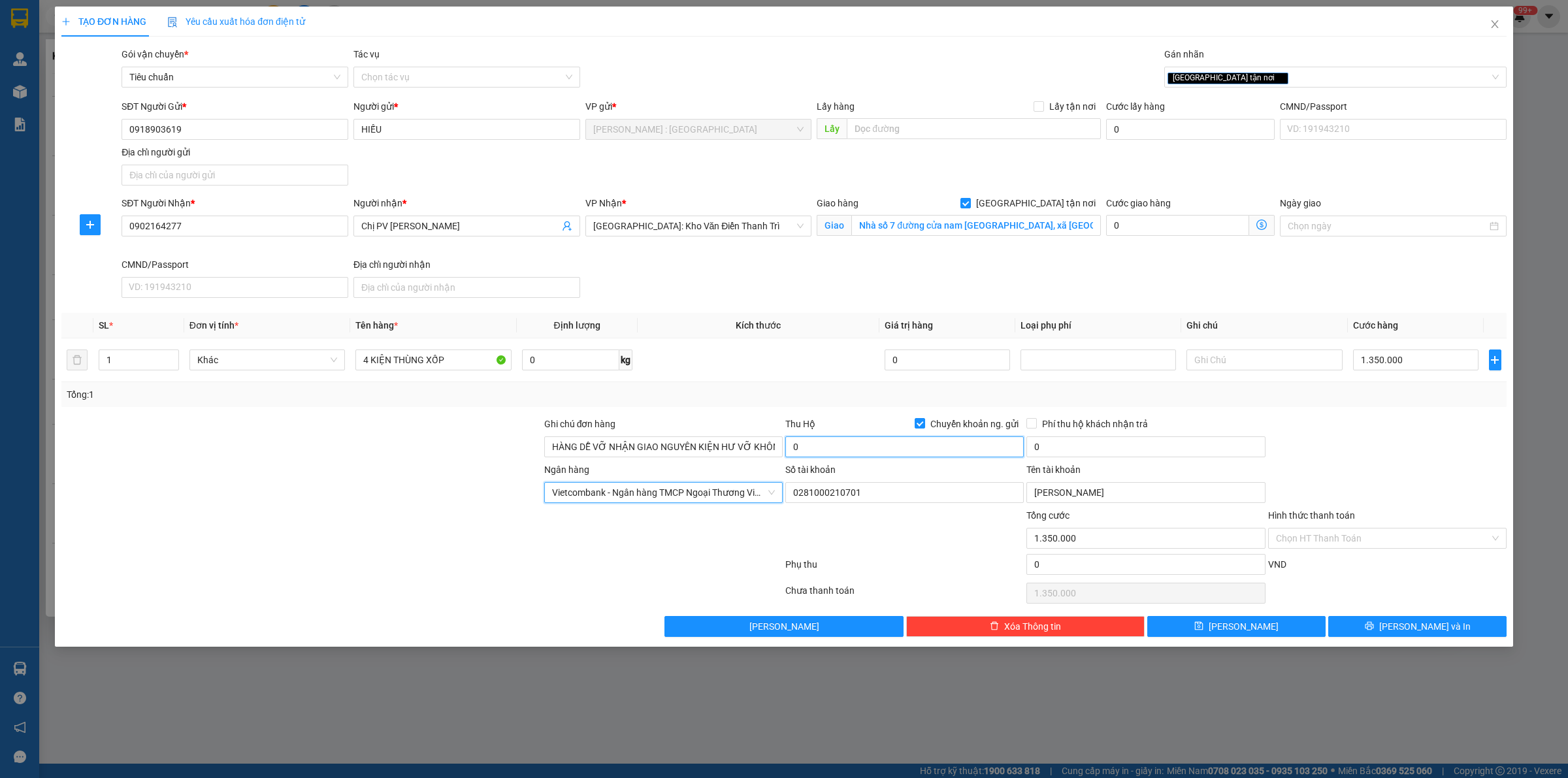
click at [818, 454] on input "0" at bounding box center [905, 447] width 239 height 21
click at [1400, 491] on div "Ngân hàng Vietcombank - Ngân hàng TMCP Ngoại Thương Việt Nam Số tài khoản 02…" at bounding box center [784, 486] width 1448 height 46
click at [850, 455] on input "15.500" at bounding box center [905, 447] width 239 height 21
click at [860, 415] on div "Transit Pickup Surcharge Ids Transit Deliver Surcharge Ids Transit Deliver Surc…" at bounding box center [784, 342] width 1446 height 590
click at [851, 450] on input "14.150" at bounding box center [905, 447] width 239 height 21
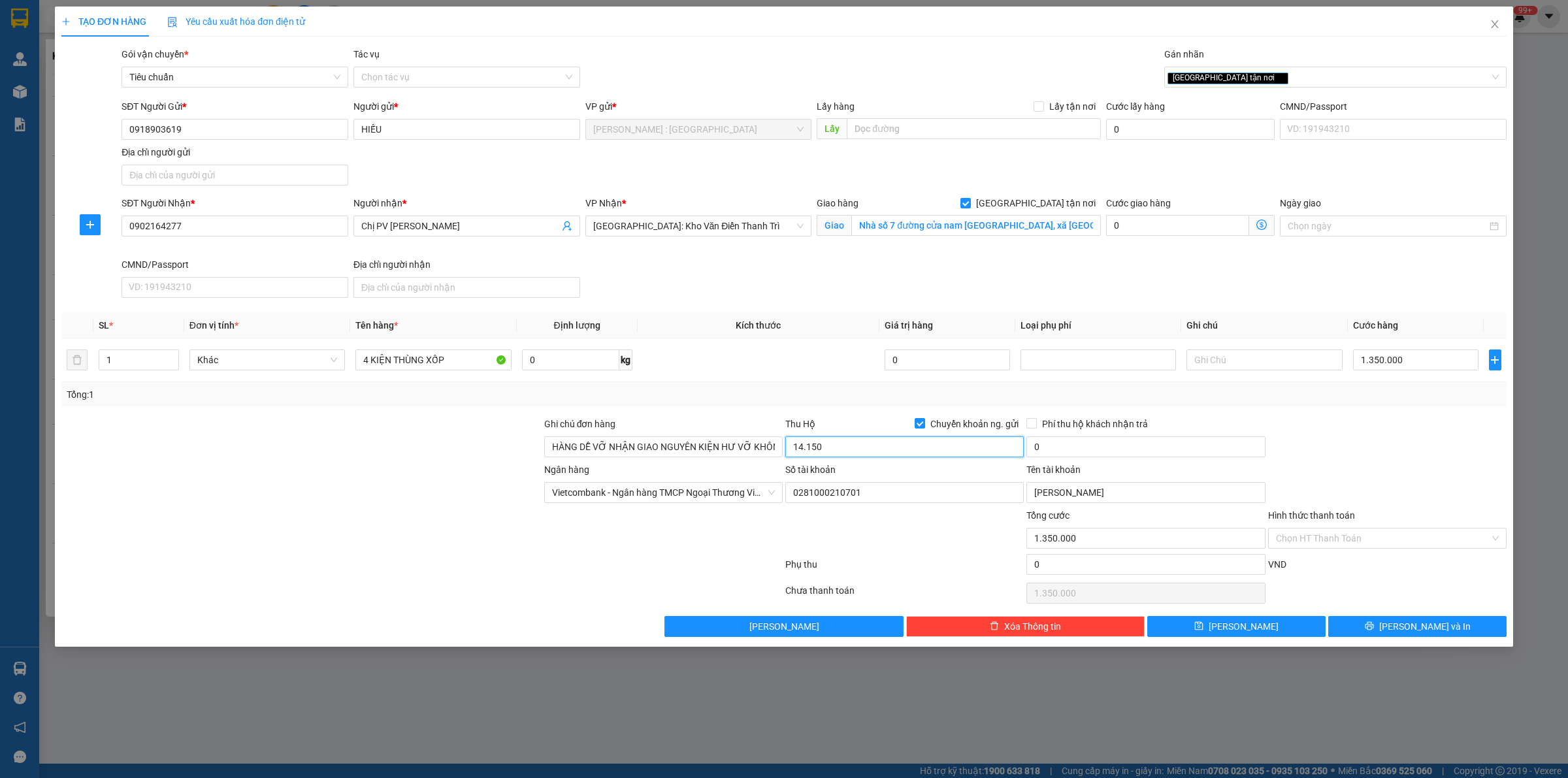
click at [851, 450] on input "14.150" at bounding box center [905, 447] width 239 height 21
type input "14.150.000"
click at [844, 400] on div "Tổng: 1" at bounding box center [784, 395] width 1435 height 15
click at [1064, 448] on input "0" at bounding box center [1146, 447] width 239 height 21
type input "35.000"
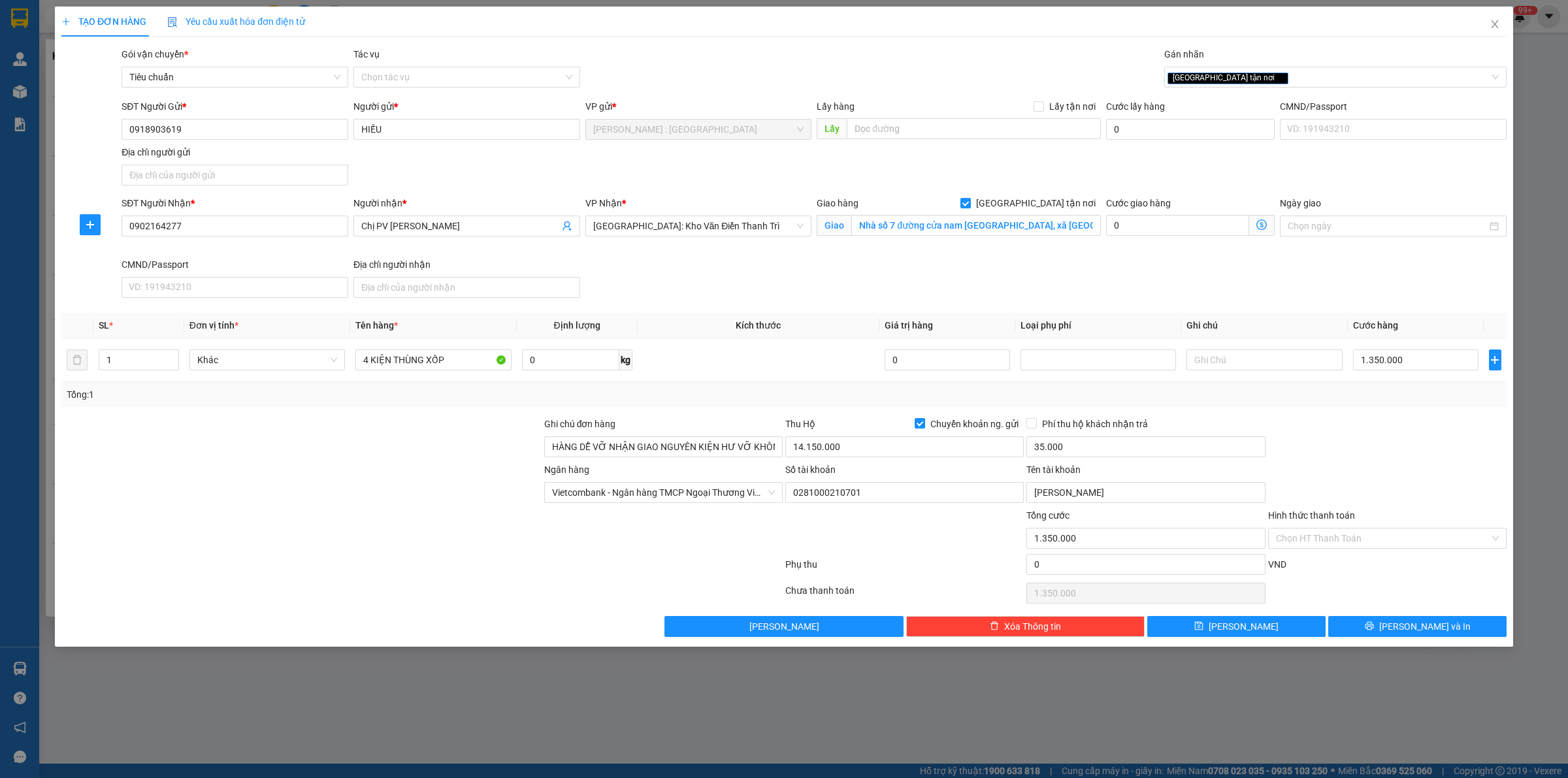
click at [1344, 433] on div at bounding box center [1387, 440] width 241 height 46
click at [1374, 628] on icon "printer" at bounding box center [1370, 626] width 9 height 9
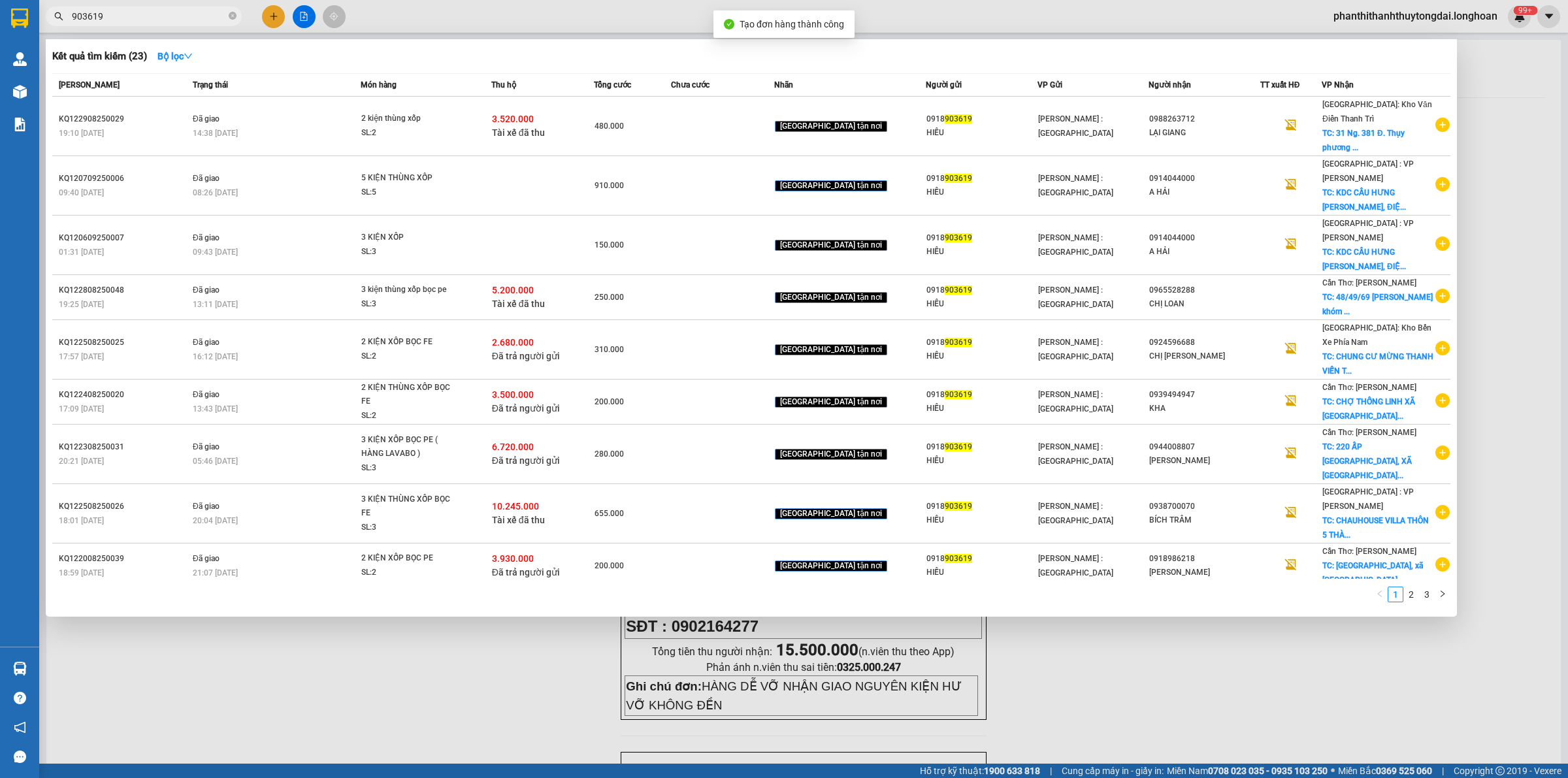
click at [1523, 116] on div at bounding box center [784, 389] width 1568 height 778
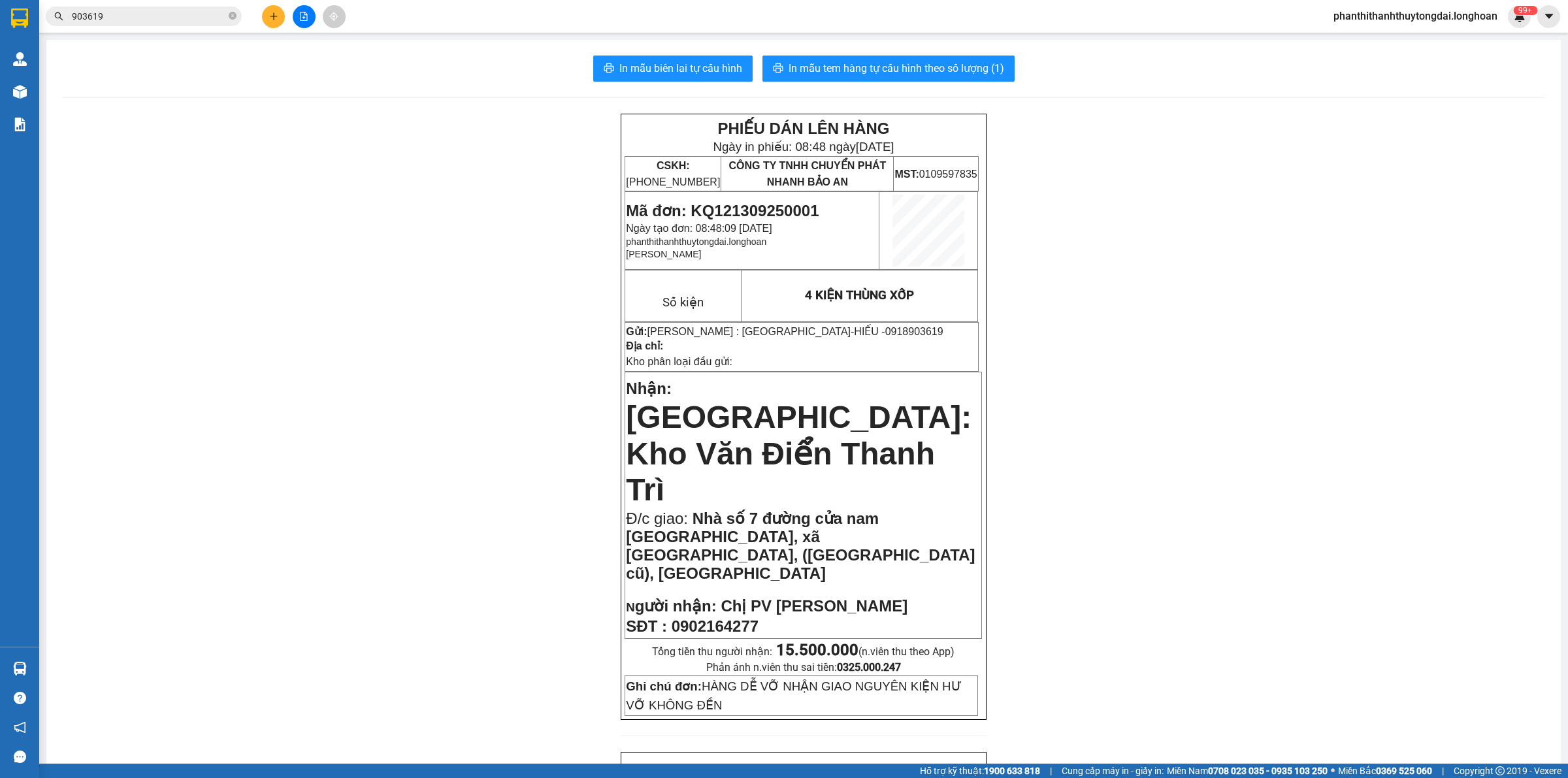
click at [703, 208] on span "Mã đơn: KQ121309250001" at bounding box center [722, 210] width 193 height 18
click at [688, 206] on span "Mã đơn: KQ121309250001" at bounding box center [722, 210] width 193 height 18
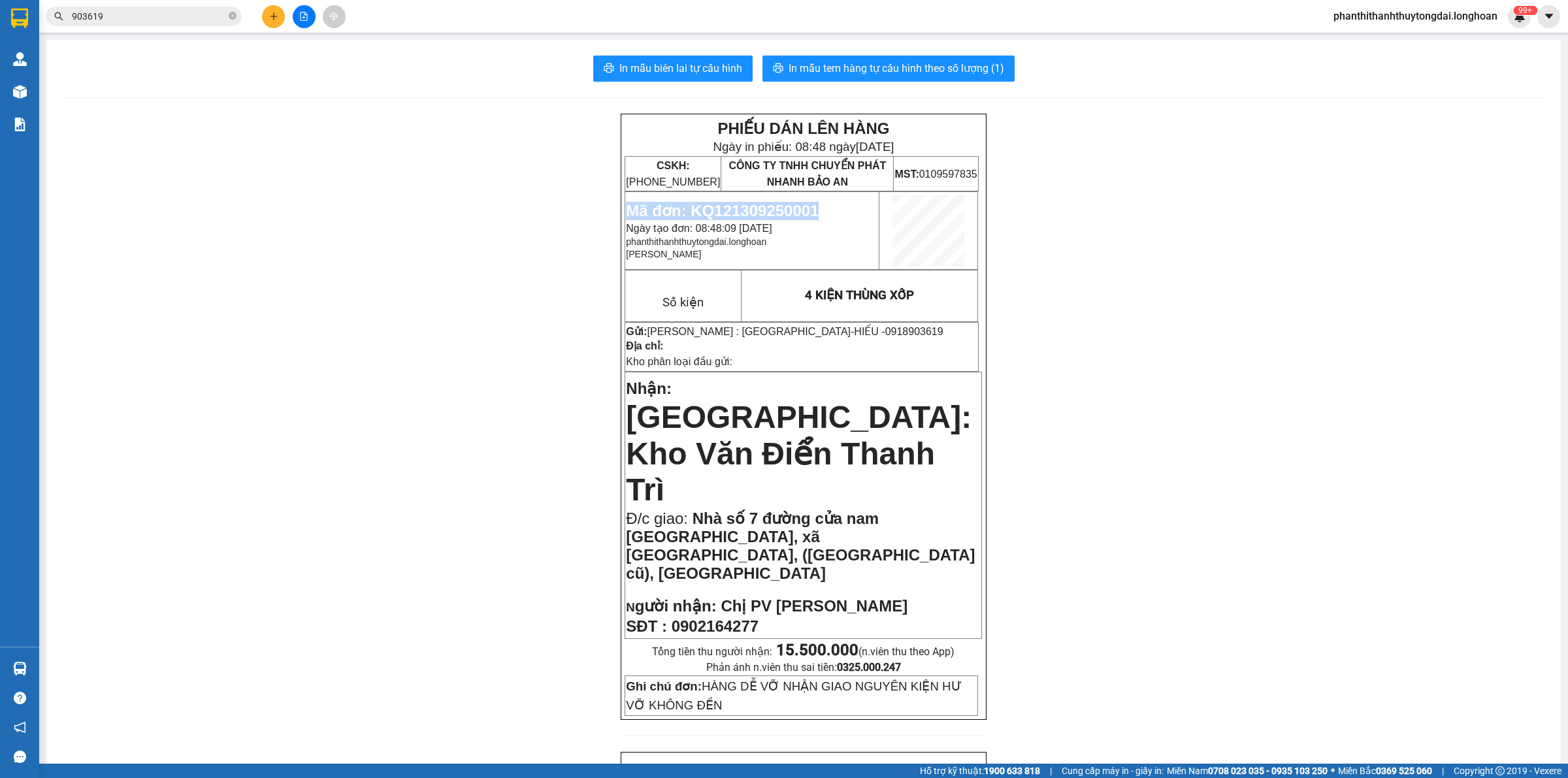
click at [724, 204] on span "Mã đơn: KQ121309250001" at bounding box center [722, 210] width 193 height 18
drag, startPoint x: 689, startPoint y: 207, endPoint x: 817, endPoint y: 210, distance: 128.0
click at [817, 210] on p "Mã đơn: KQ121309250001" at bounding box center [752, 211] width 252 height 18
copy span "KQ121309250001"
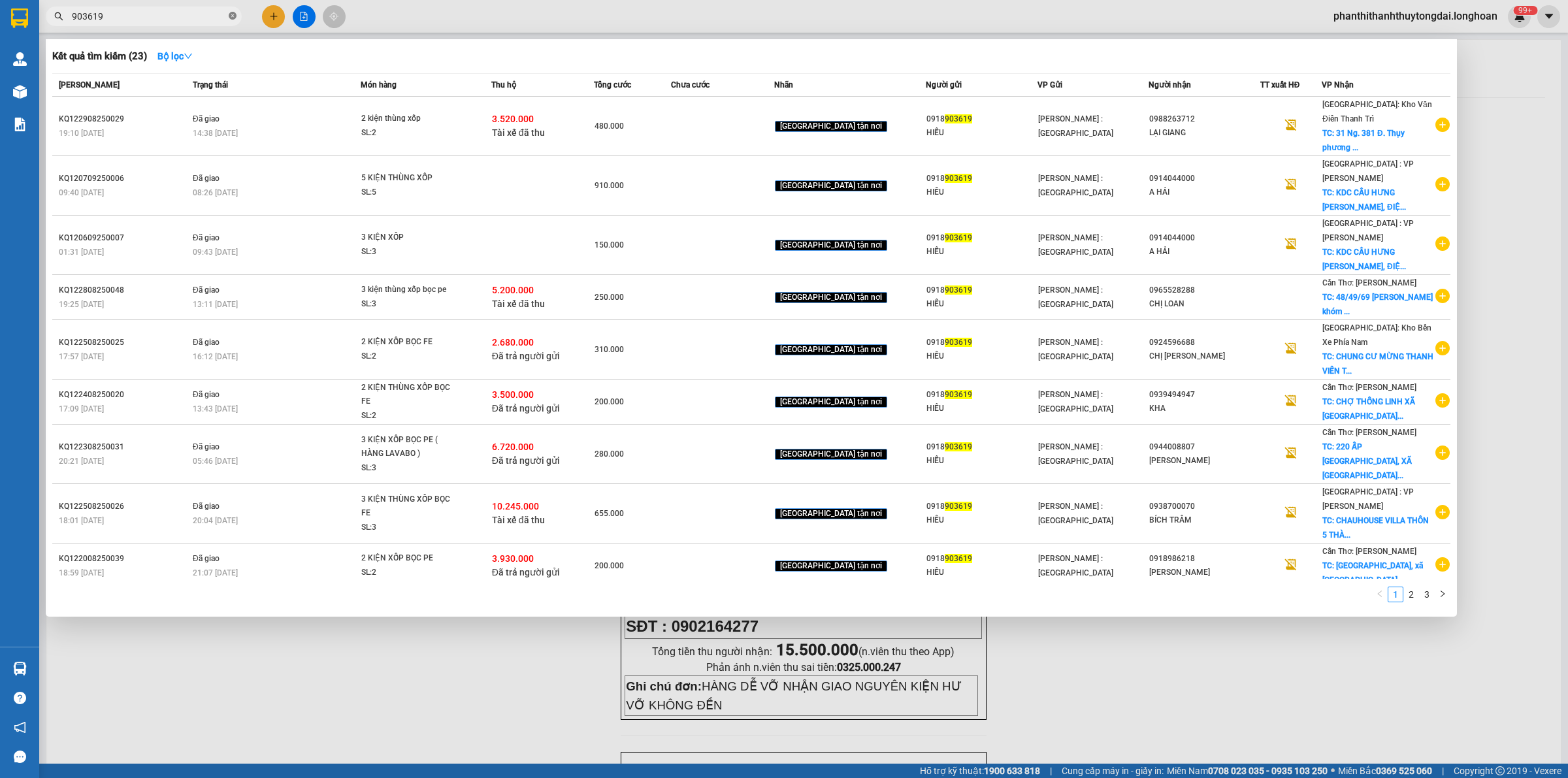
click at [232, 15] on icon "close-circle" at bounding box center [233, 15] width 8 height 8
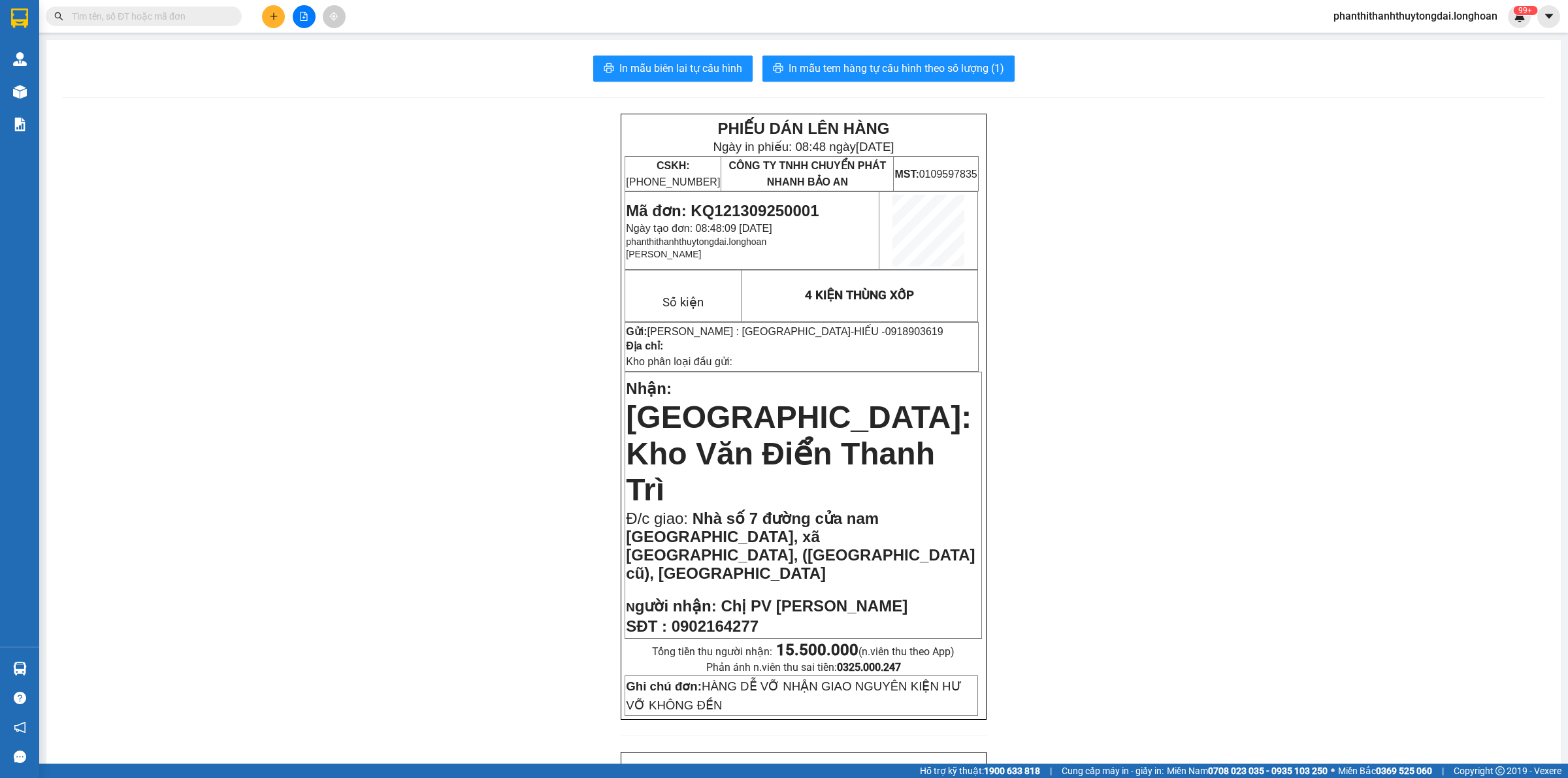
click at [208, 15] on input "text" at bounding box center [149, 16] width 155 height 15
paste input "KQ121309250001"
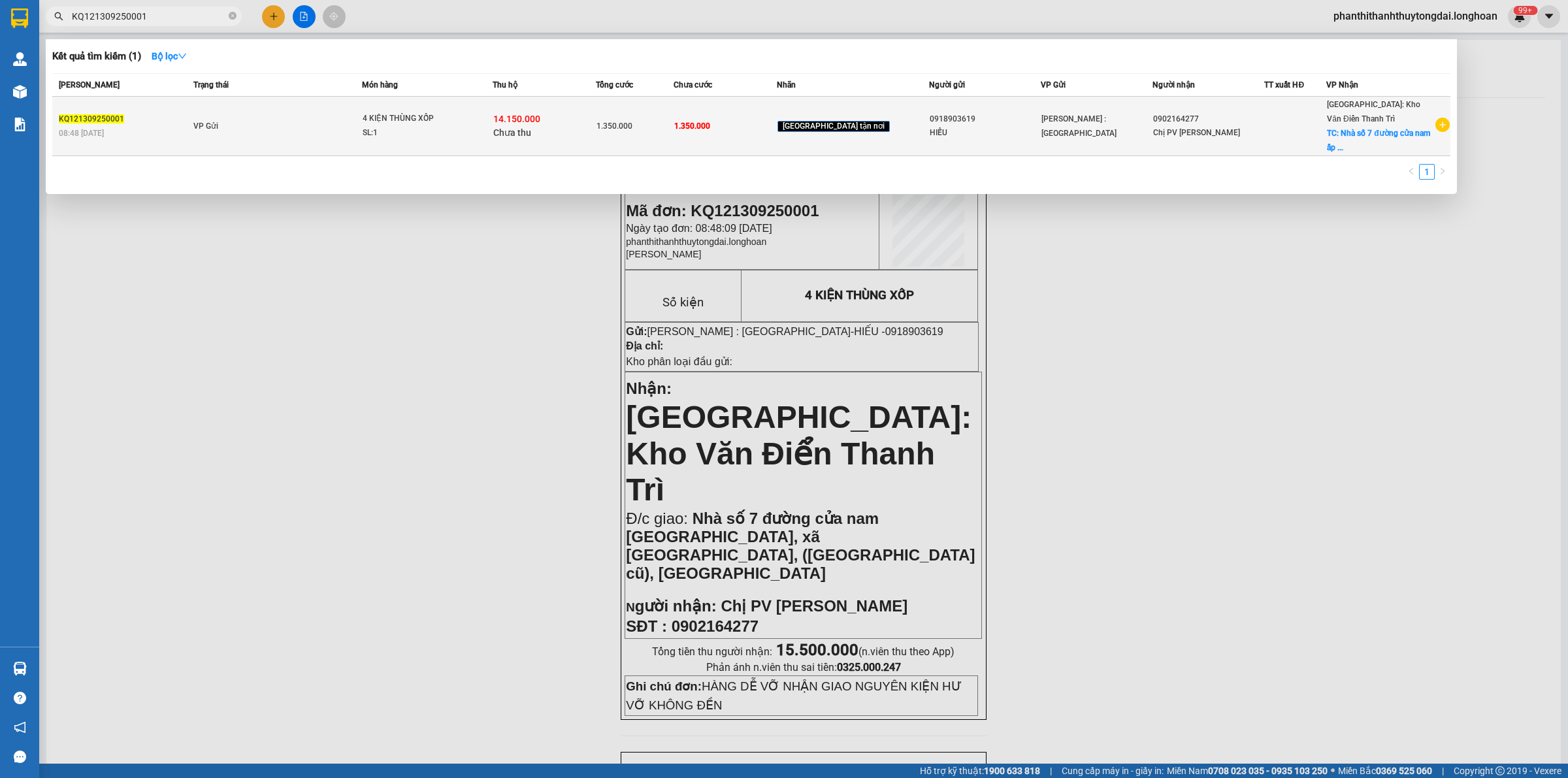
type input "KQ121309250001"
click at [268, 123] on td "VP Gửi" at bounding box center [276, 126] width 172 height 60
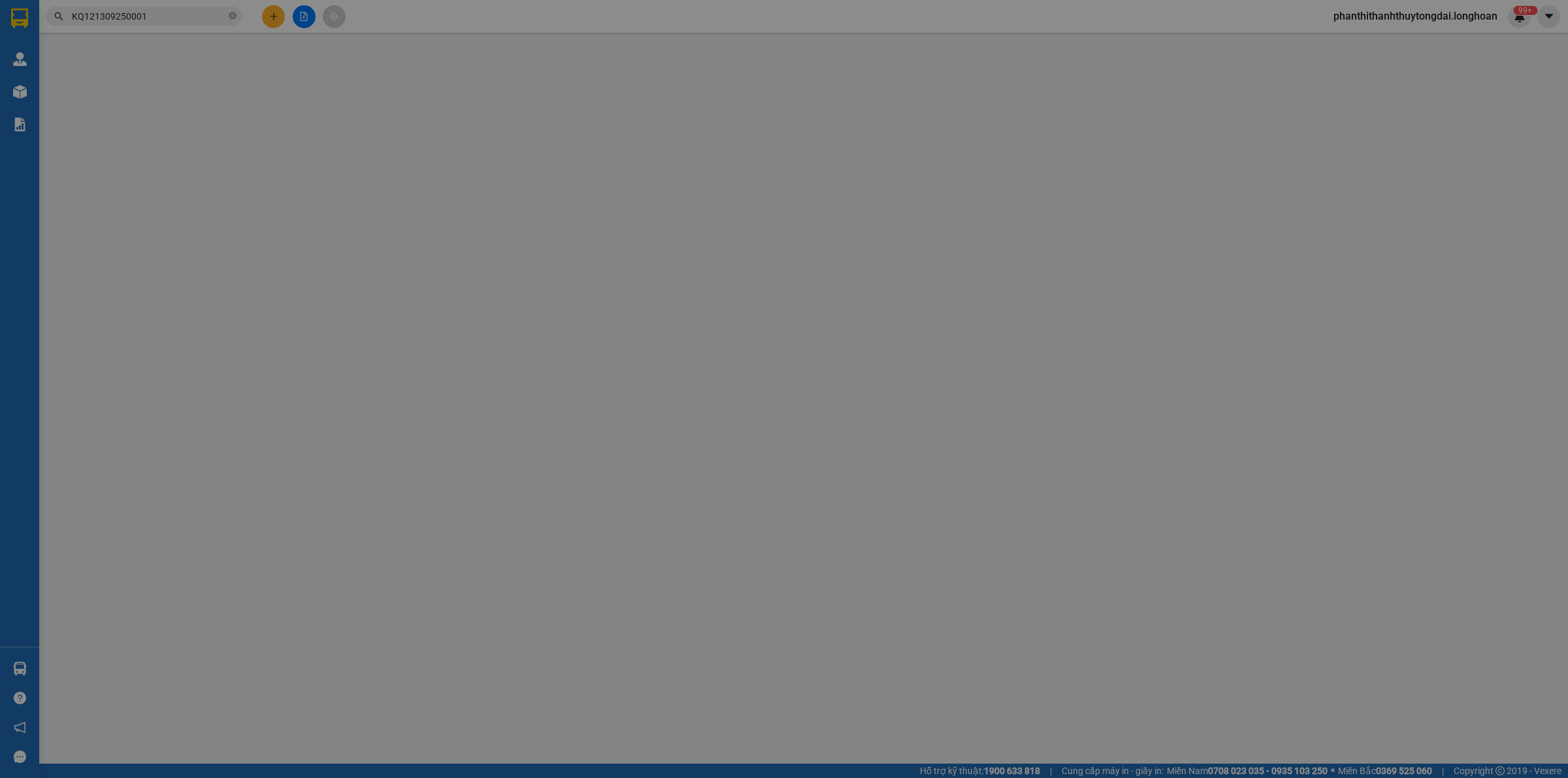
type input "0918903619"
type input "HIẾU"
type input "0902164277"
type input "Chị PV [PERSON_NAME]"
checkbox input "true"
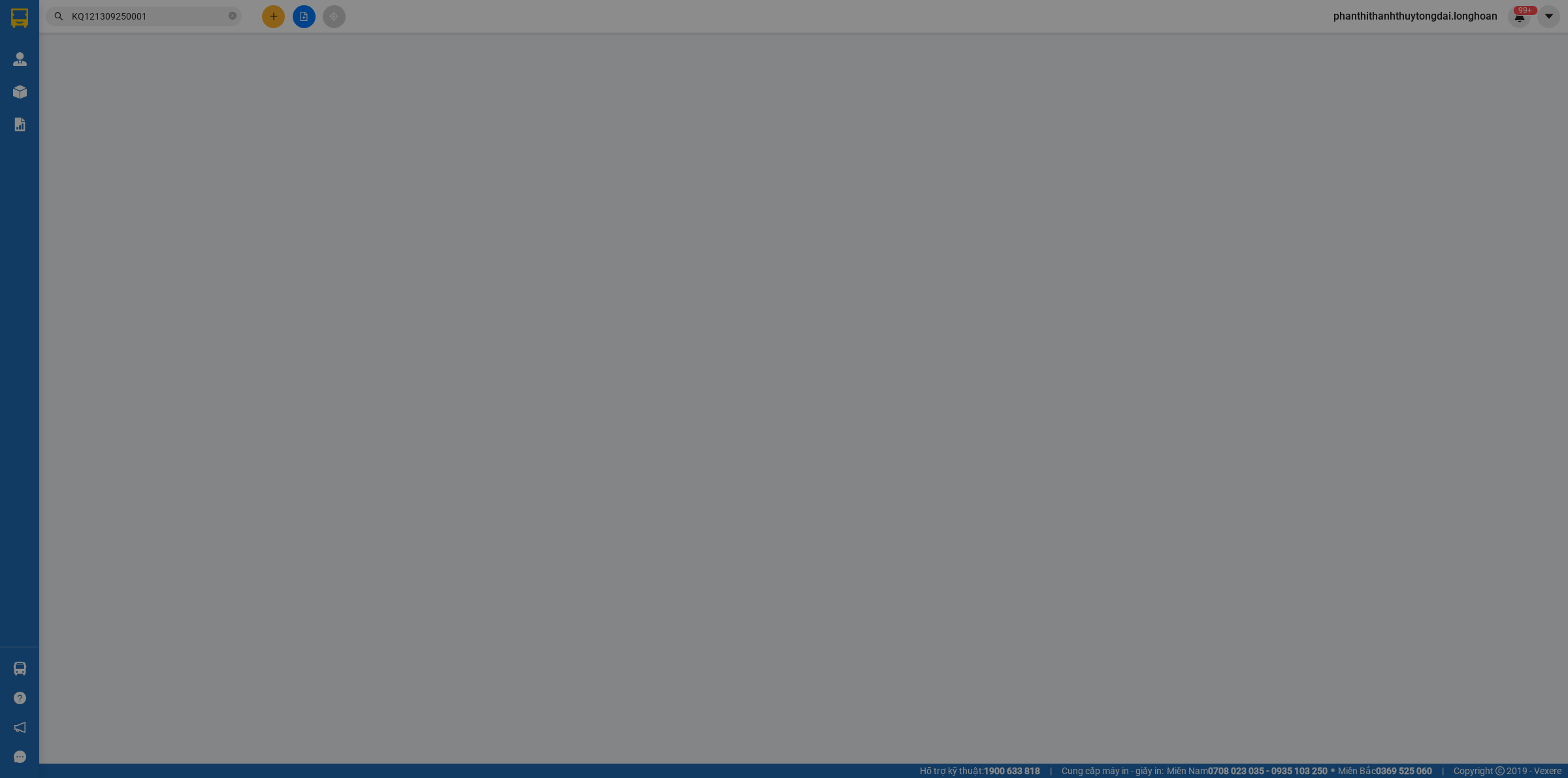
type input "Nhà số 7 đường cửa nam [GEOGRAPHIC_DATA], xã [GEOGRAPHIC_DATA], ([GEOGRAPHIC_DA…"
type input "HÀNG DỄ VỠ NHẬN GIAO NGUYÊN KIỆN HƯ VỠ KHÔNG ĐỀN"
type input "1.350.000"
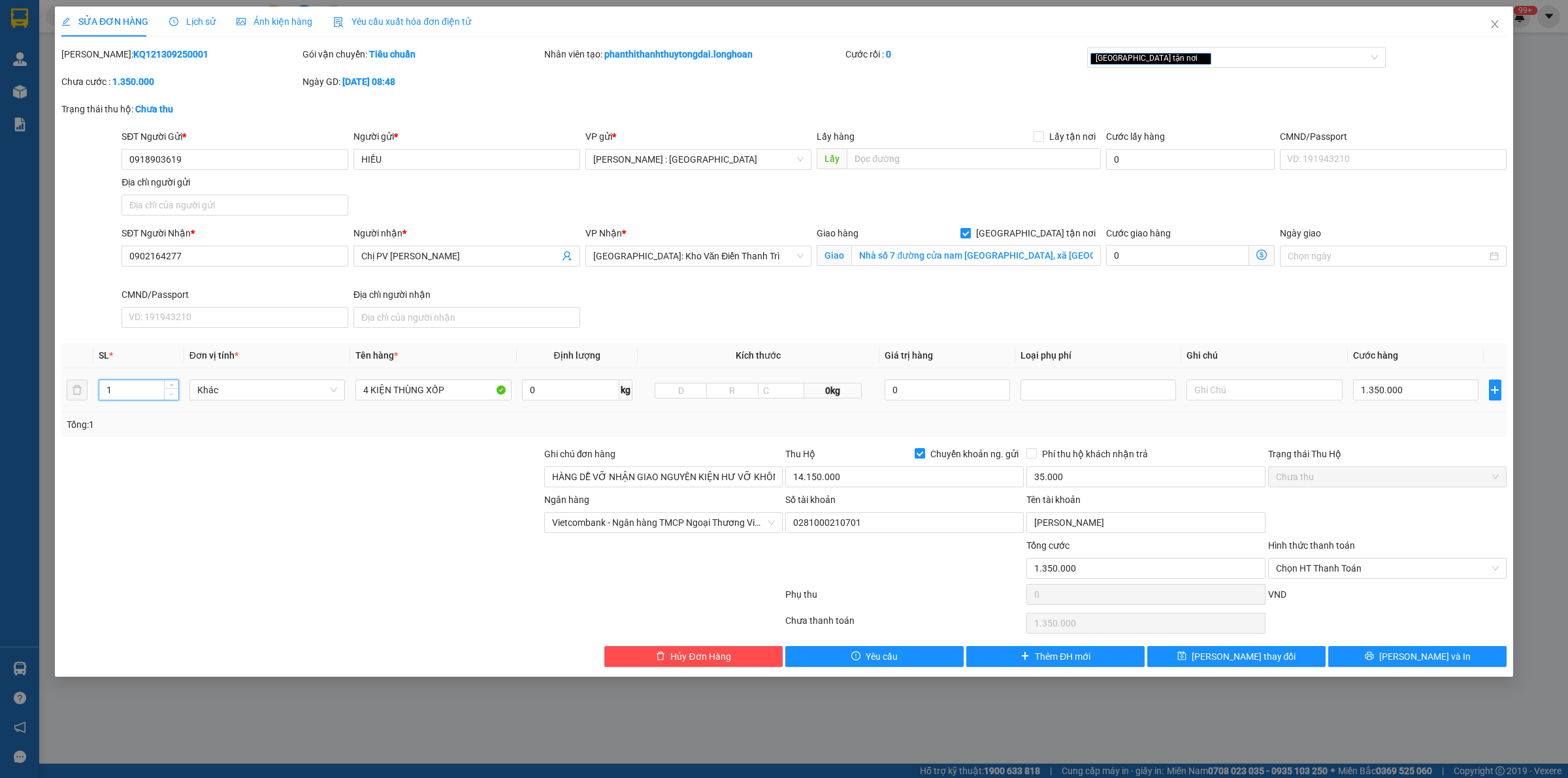
click at [171, 390] on span "Decrease Value" at bounding box center [171, 393] width 15 height 11
click at [171, 388] on icon "up" at bounding box center [171, 387] width 5 height 5
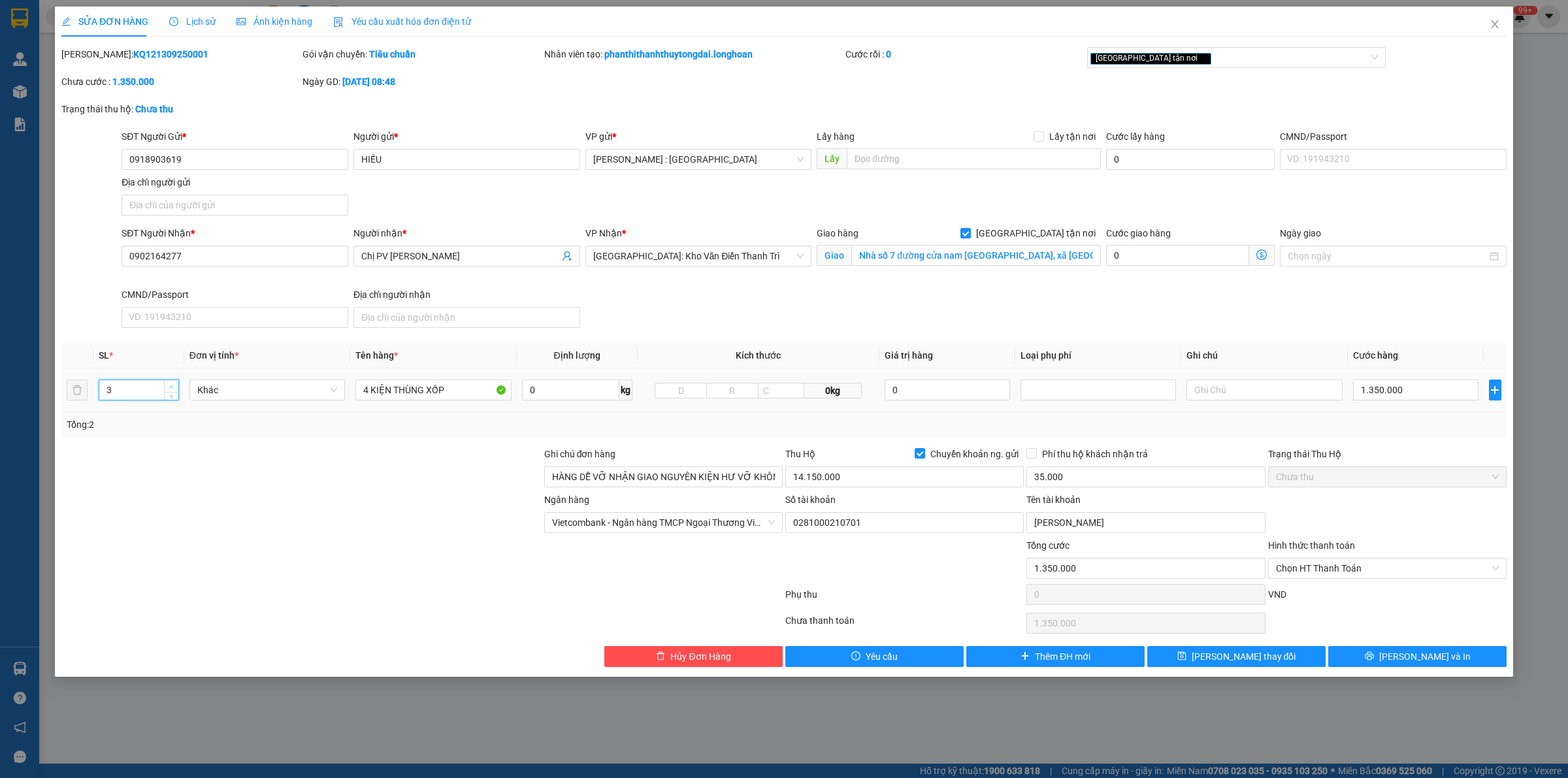
type input "4"
click at [171, 388] on icon "up" at bounding box center [171, 387] width 5 height 5
click at [1425, 661] on span "[PERSON_NAME] và In" at bounding box center [1425, 656] width 92 height 15
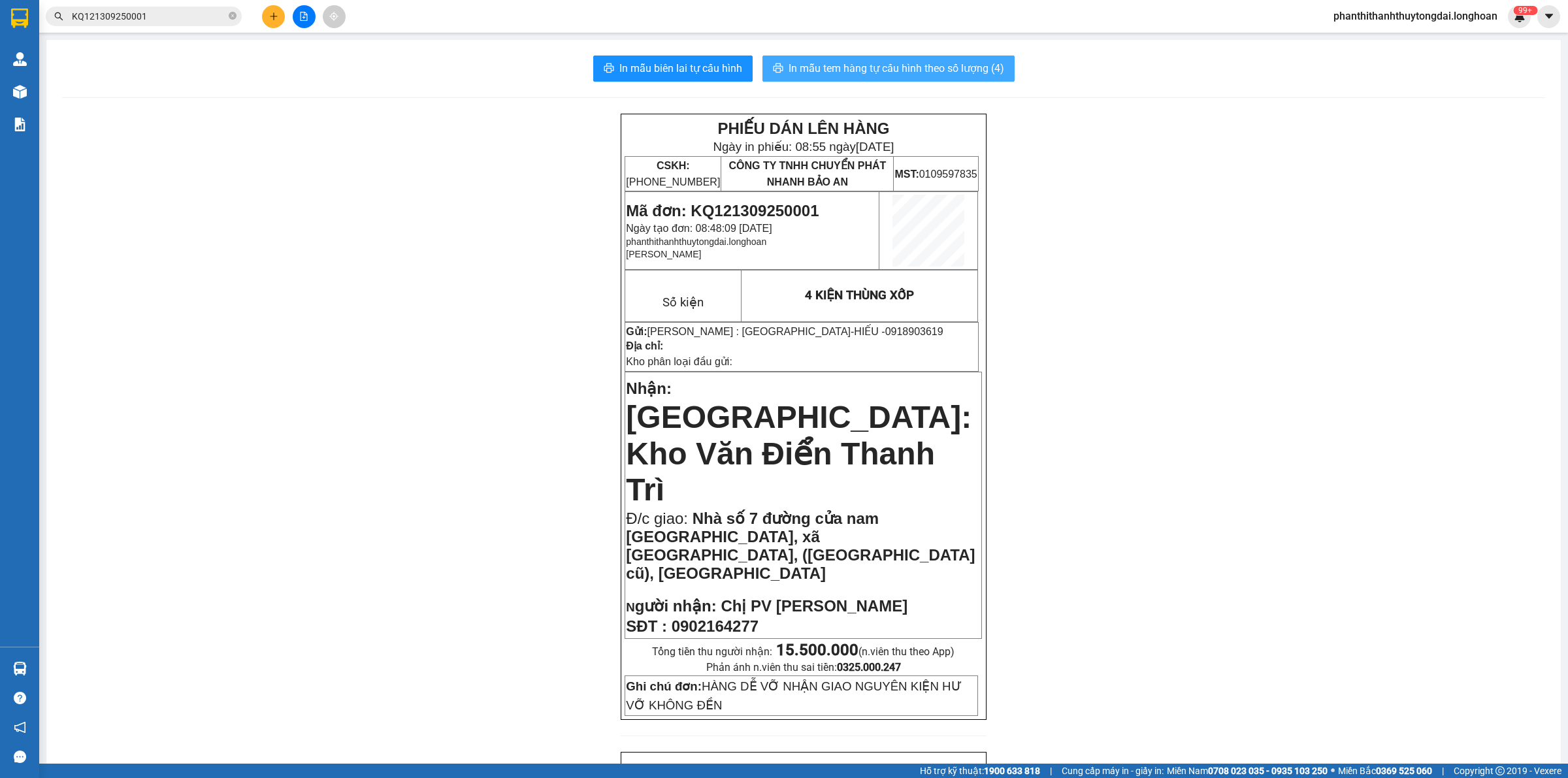
click at [913, 65] on span "In mẫu tem hàng tự cấu hình theo số lượng (4)" at bounding box center [896, 68] width 216 height 16
click at [231, 17] on icon "close-circle" at bounding box center [233, 15] width 8 height 8
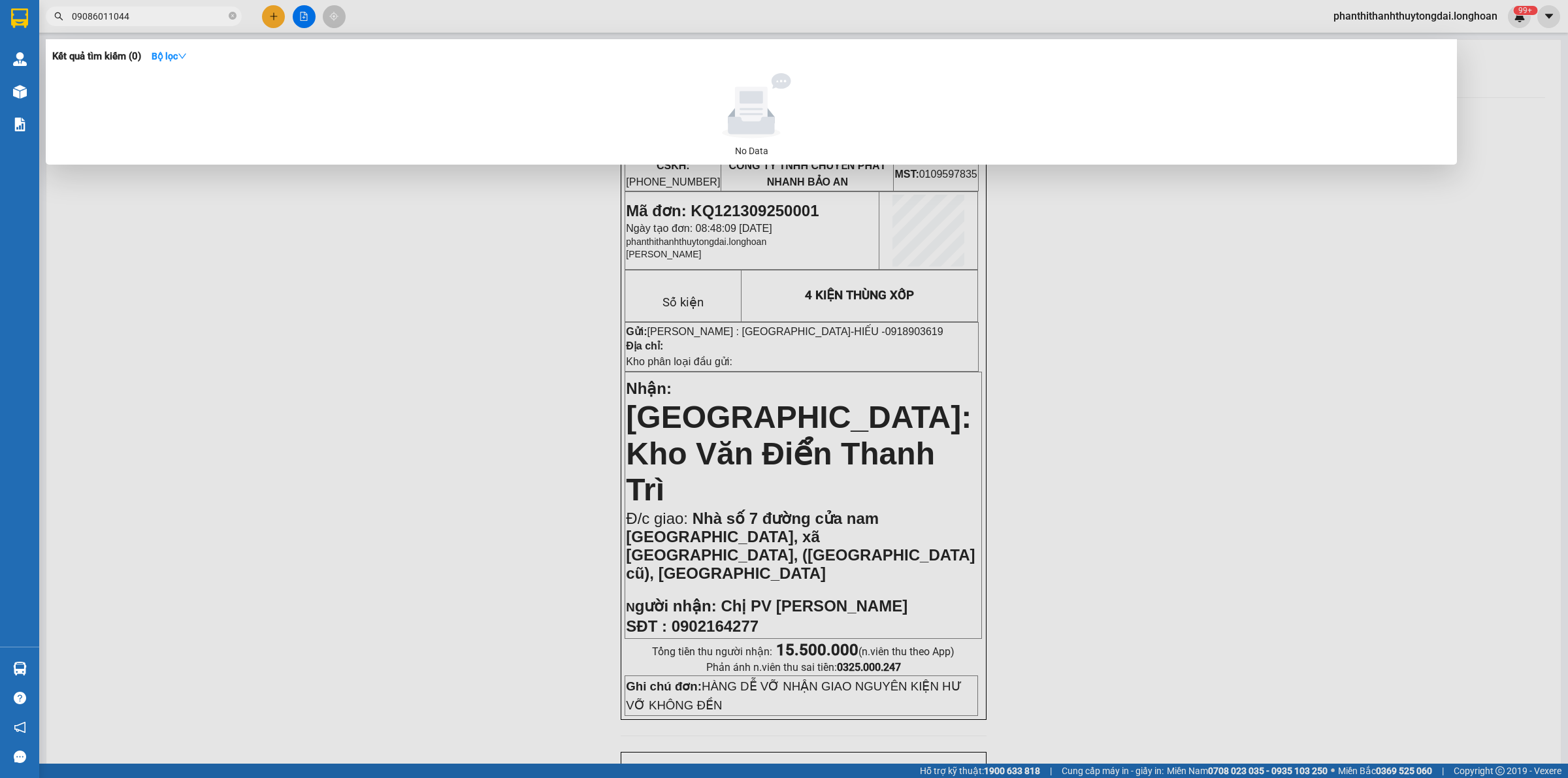
type input "09086011044"
click at [226, 364] on div at bounding box center [784, 389] width 1568 height 778
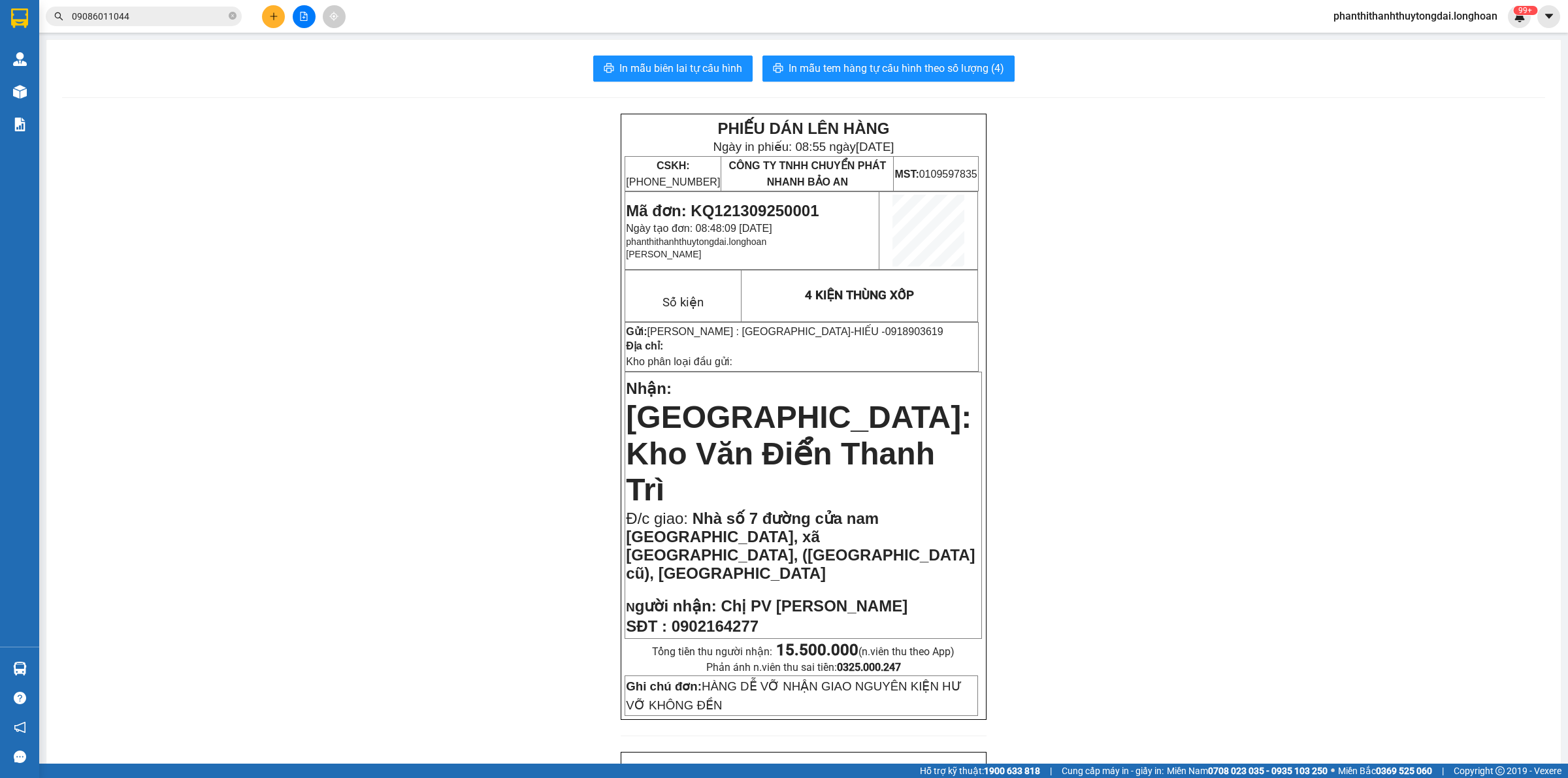
click at [232, 16] on icon "close-circle" at bounding box center [233, 15] width 8 height 8
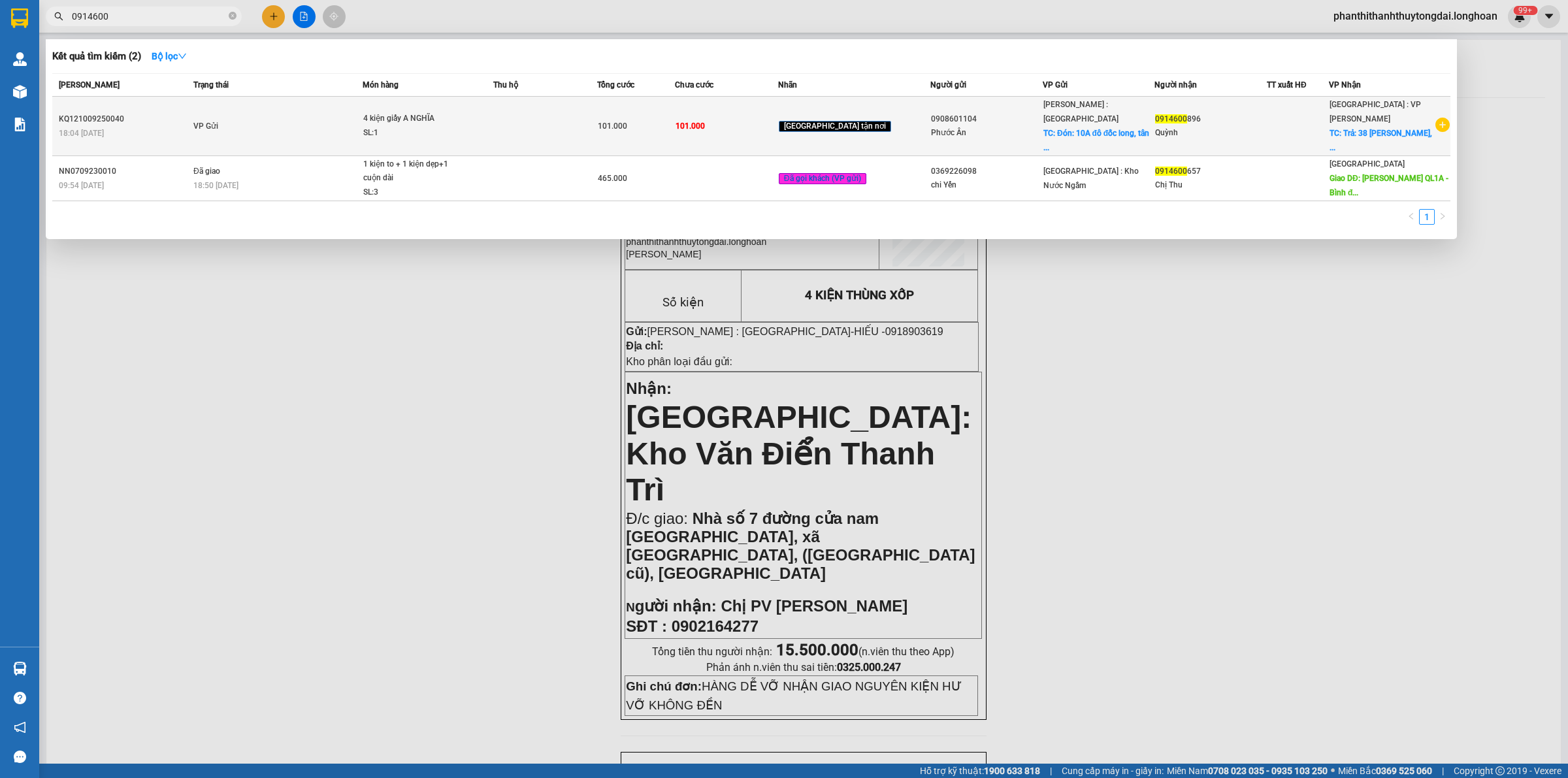
type input "0914600"
click at [305, 118] on td "VP Gửi" at bounding box center [277, 126] width 173 height 60
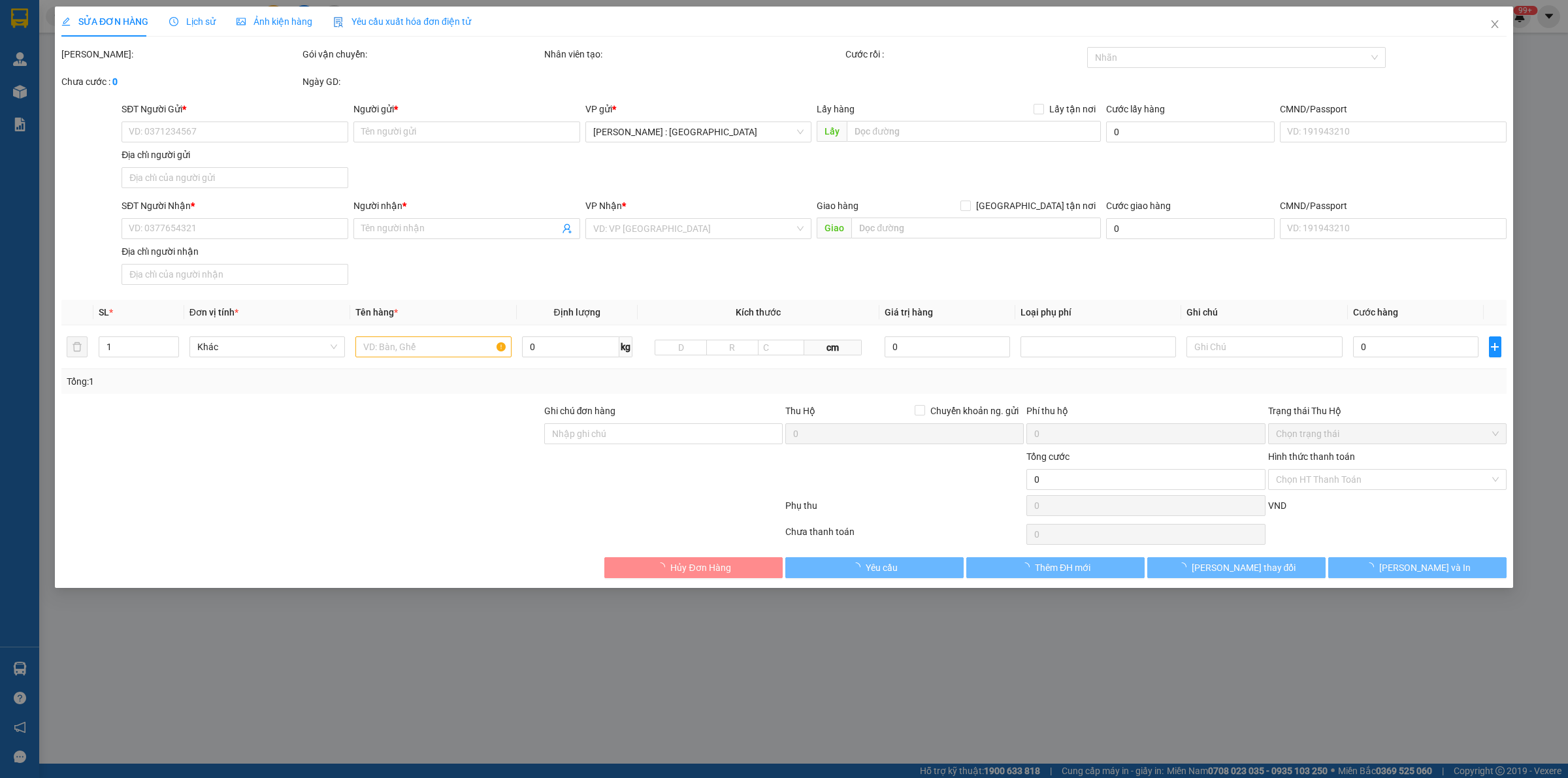
type input "0908601104"
type input "Phước Ân"
checkbox input "true"
type input "Đón: 10A đô đốc long, [GEOGRAPHIC_DATA]"
type input "0914600896"
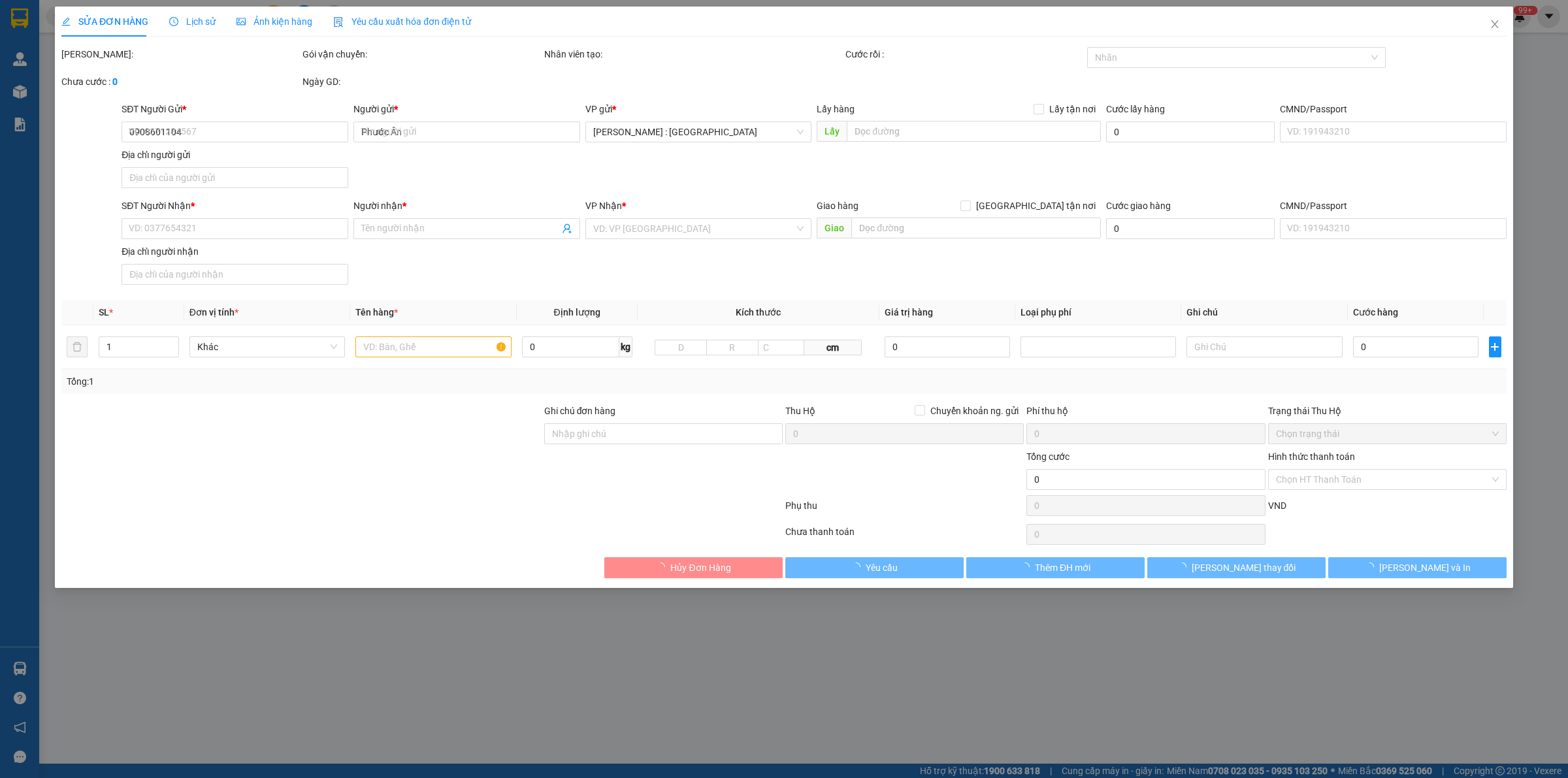
type input "Quỳnh"
checkbox input "true"
type input "Trả: 38 [PERSON_NAME], [GEOGRAPHIC_DATA], [GEOGRAPHIC_DATA], [GEOGRAPHIC_DATA]"
type input "101.000"
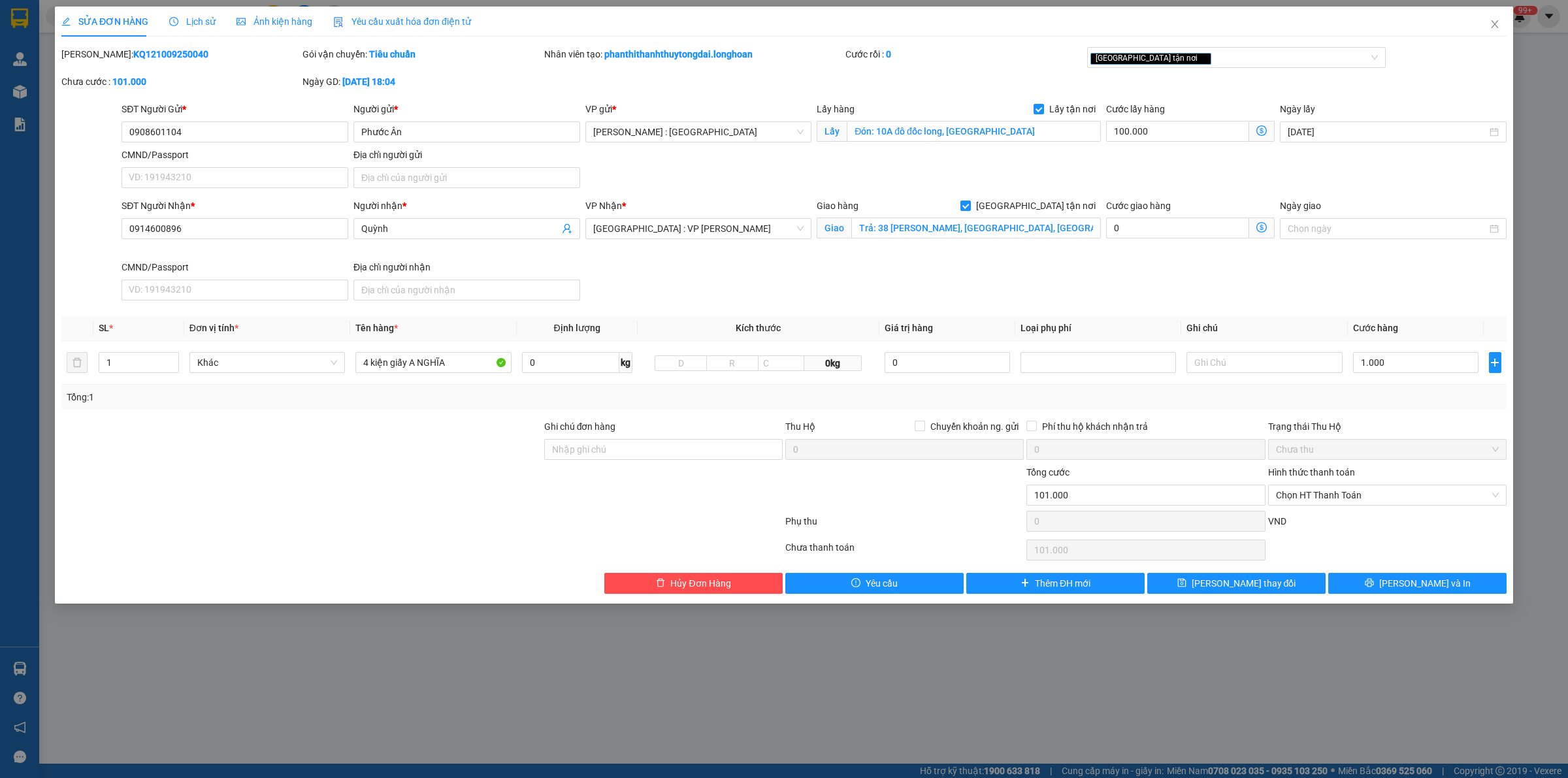
click at [187, 16] on span "Lịch sử" at bounding box center [192, 21] width 47 height 11
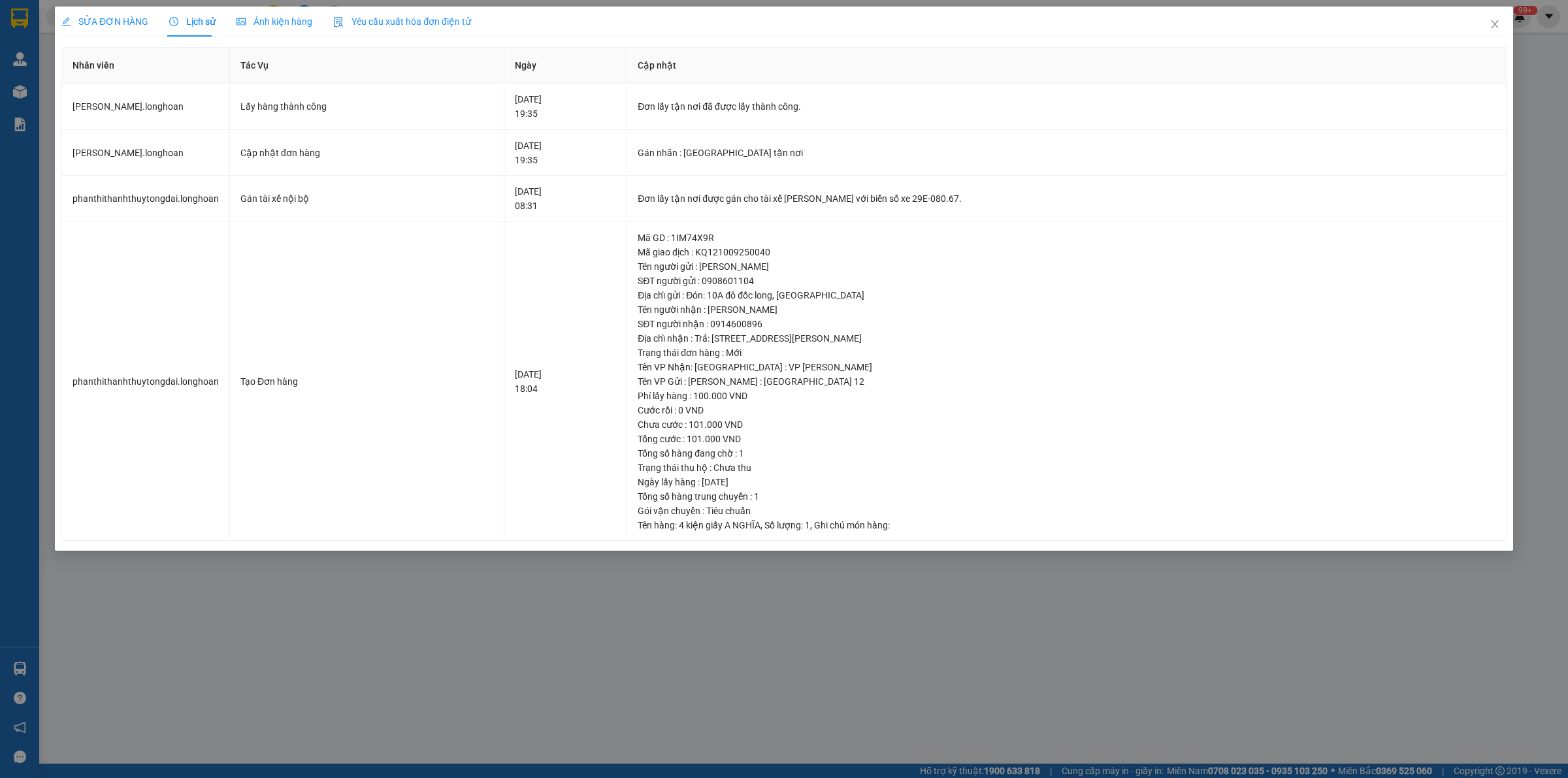
click at [119, 18] on span "SỬA ĐƠN HÀNG" at bounding box center [105, 21] width 87 height 11
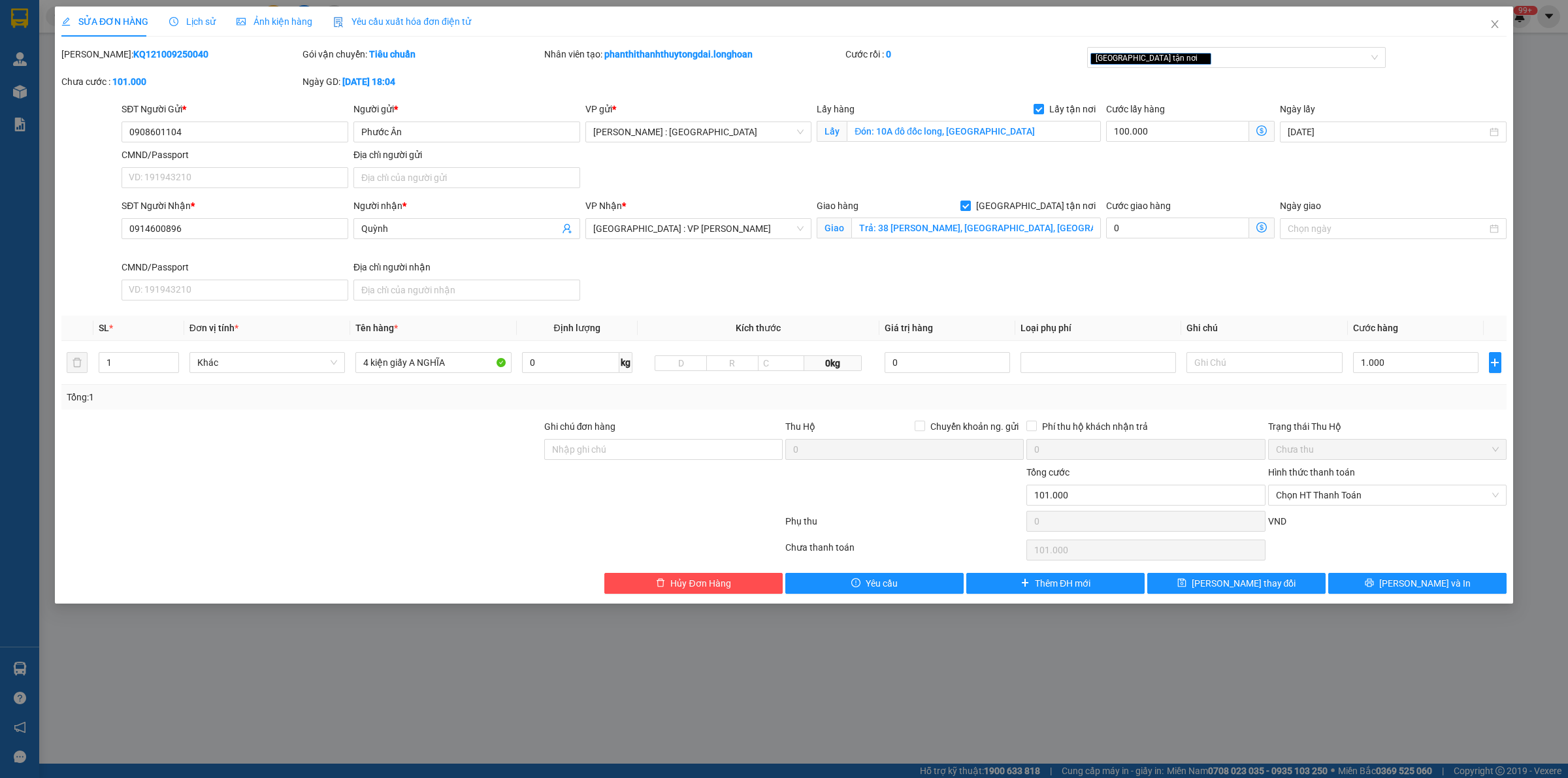
click at [512, 504] on div at bounding box center [301, 488] width 483 height 46
click at [491, 523] on div at bounding box center [422, 524] width 724 height 26
drag, startPoint x: 1495, startPoint y: 28, endPoint x: 1485, endPoint y: 33, distance: 11.2
click at [1493, 29] on icon "close" at bounding box center [1495, 24] width 11 height 11
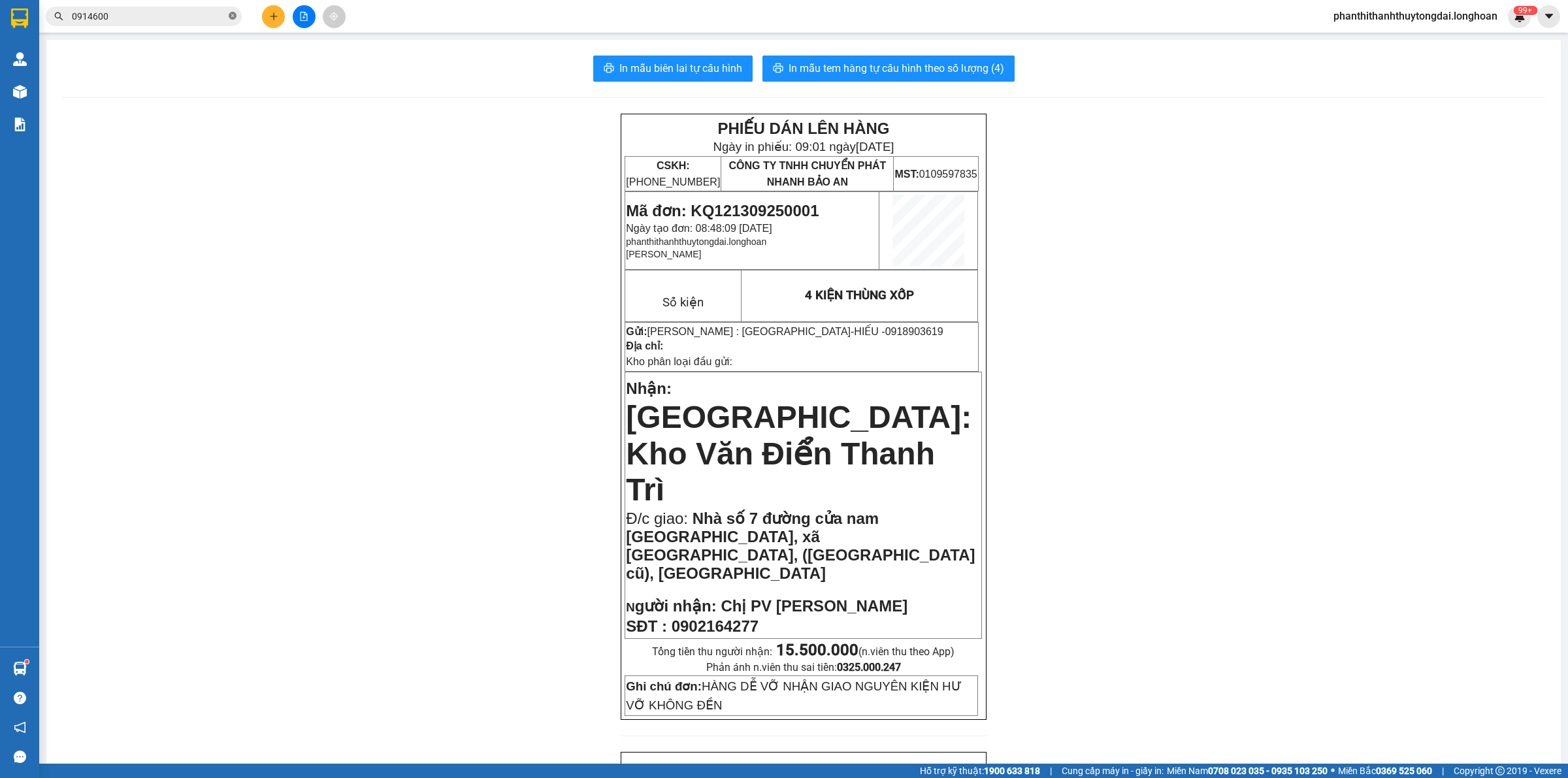
click at [231, 15] on icon "close-circle" at bounding box center [233, 15] width 8 height 8
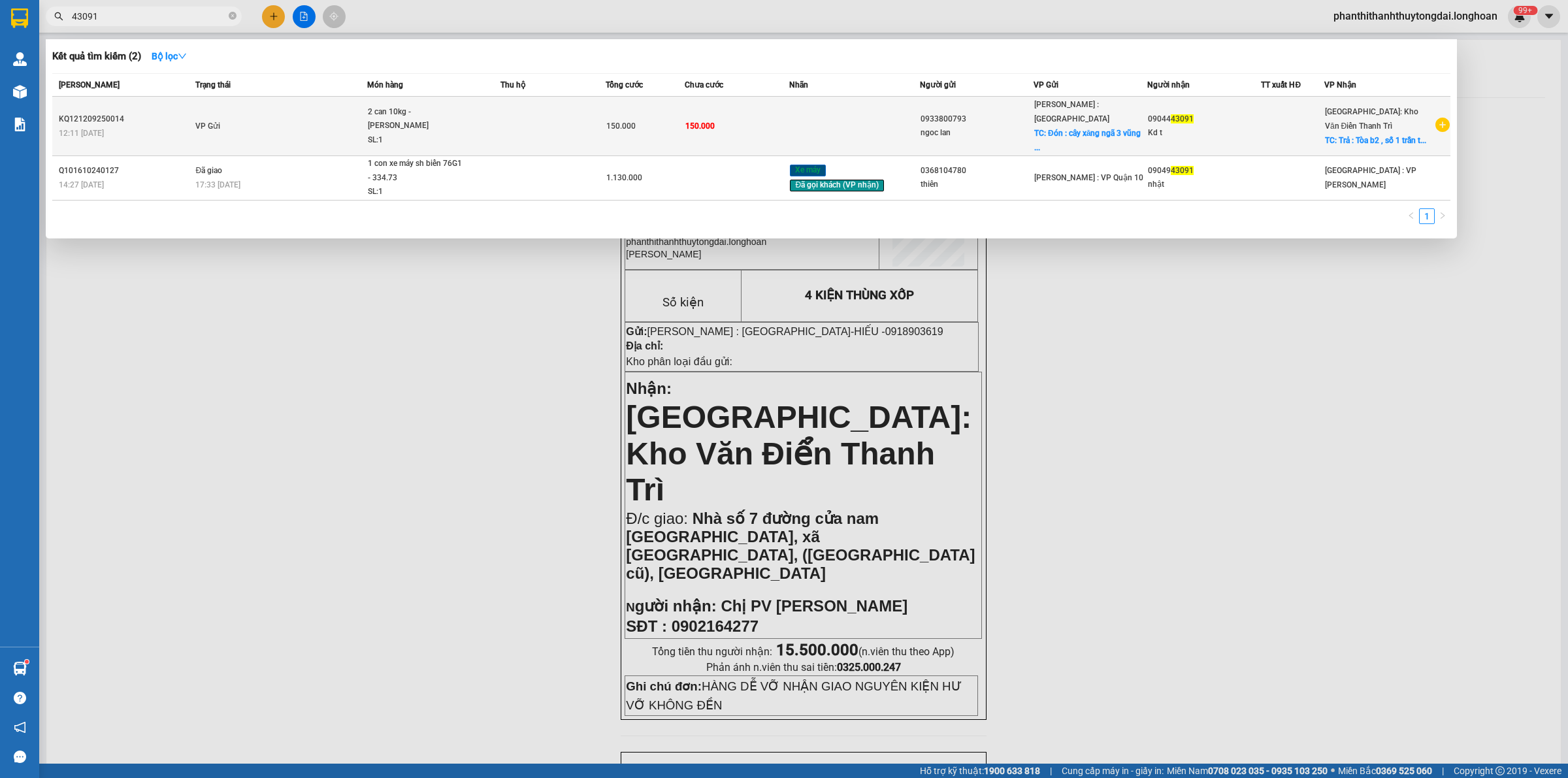
type input "43091"
click at [301, 132] on td "VP Gửi" at bounding box center [279, 126] width 175 height 60
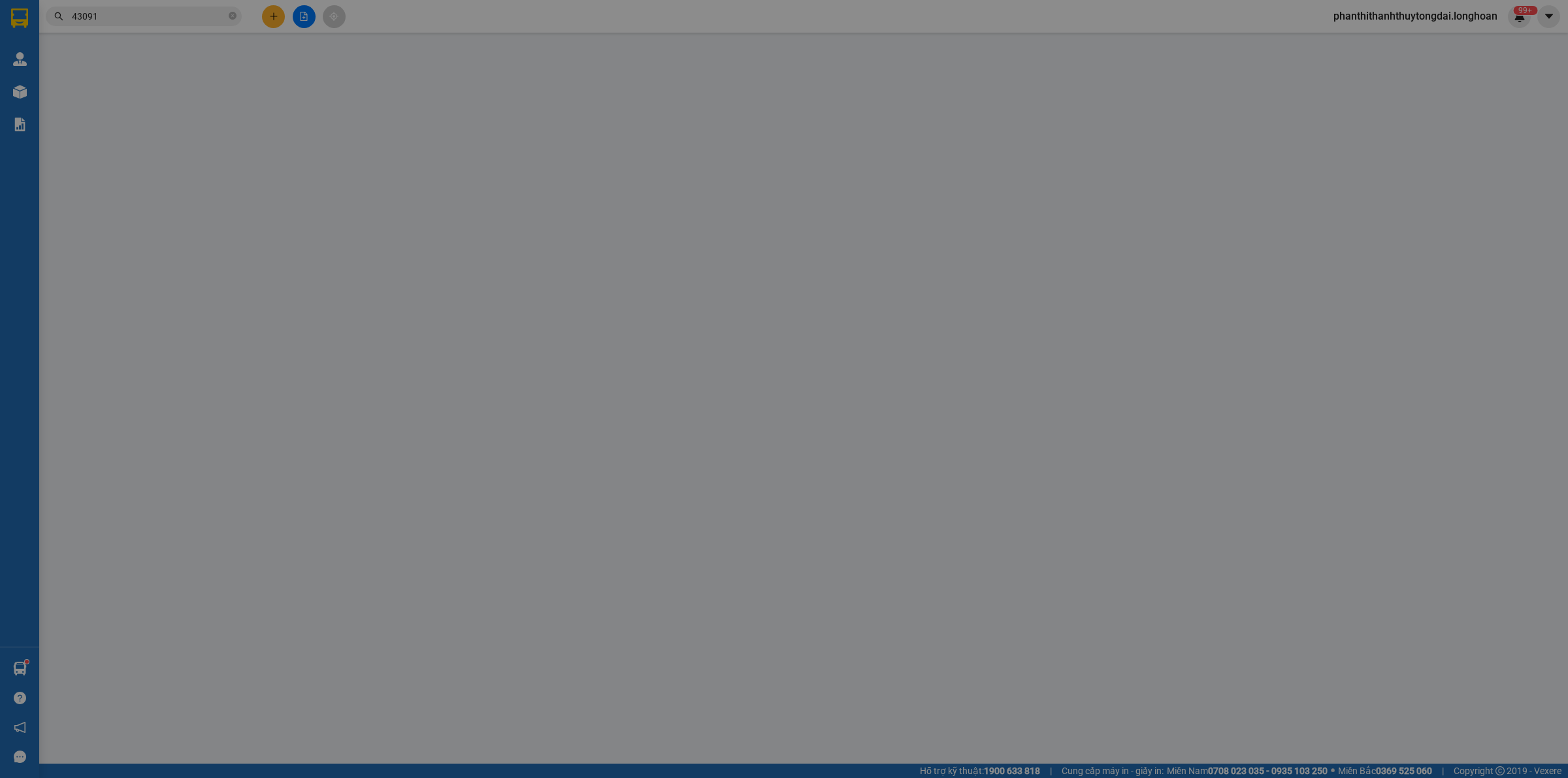
type input "0933800793"
type input "ngoc lan"
checkbox input "true"
type input "Đón : cây xăng ngã 3 [GEOGRAPHIC_DATA], [GEOGRAPHIC_DATA]"
type input "0904443091"
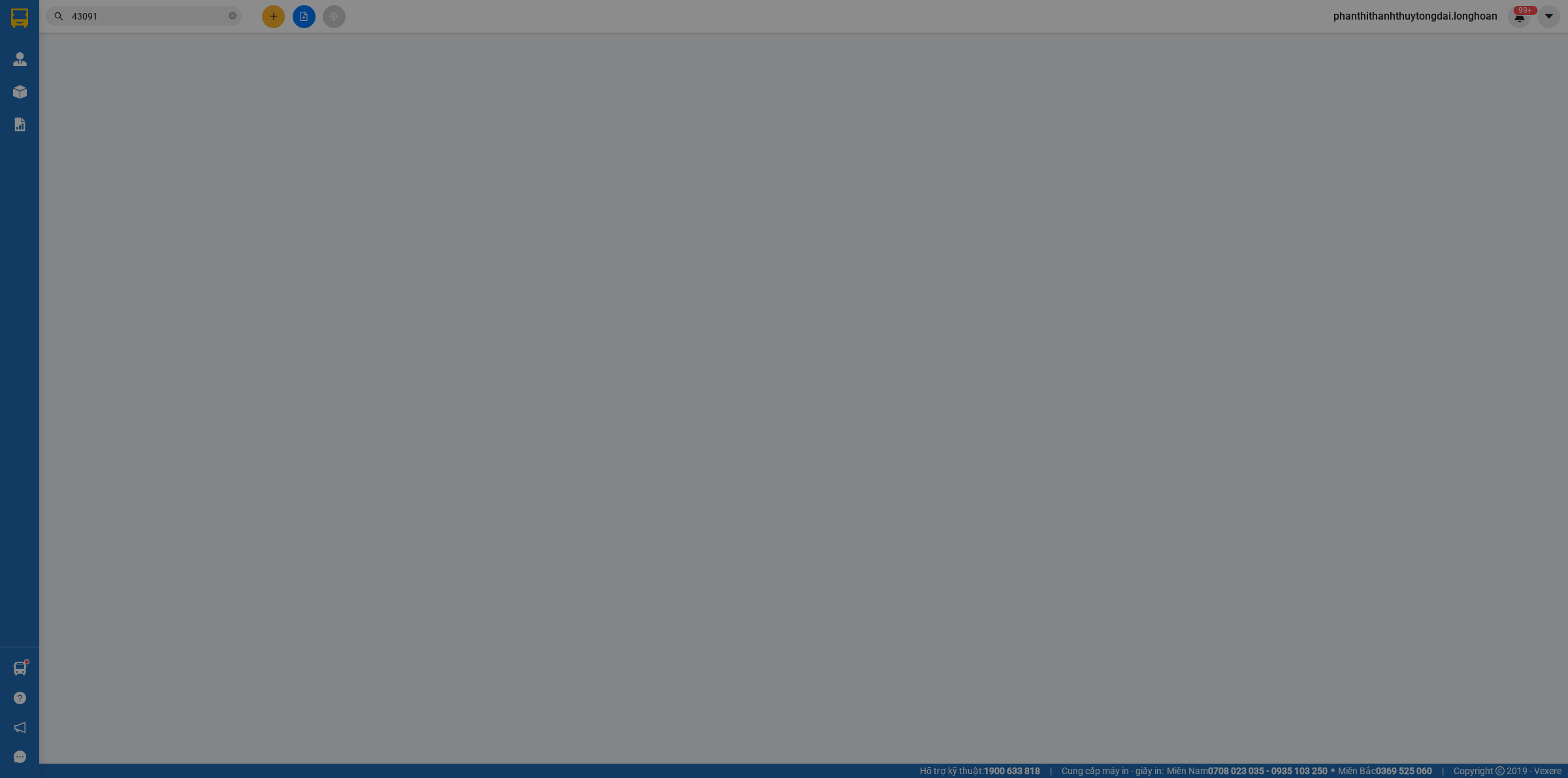
type input "Kd t"
checkbox input "true"
type input "Trả : Tòa b2 , số 1 trần thủ độ ,hoàng liệt, hoàng mai, [GEOGRAPHIC_DATA]"
type input "150.000"
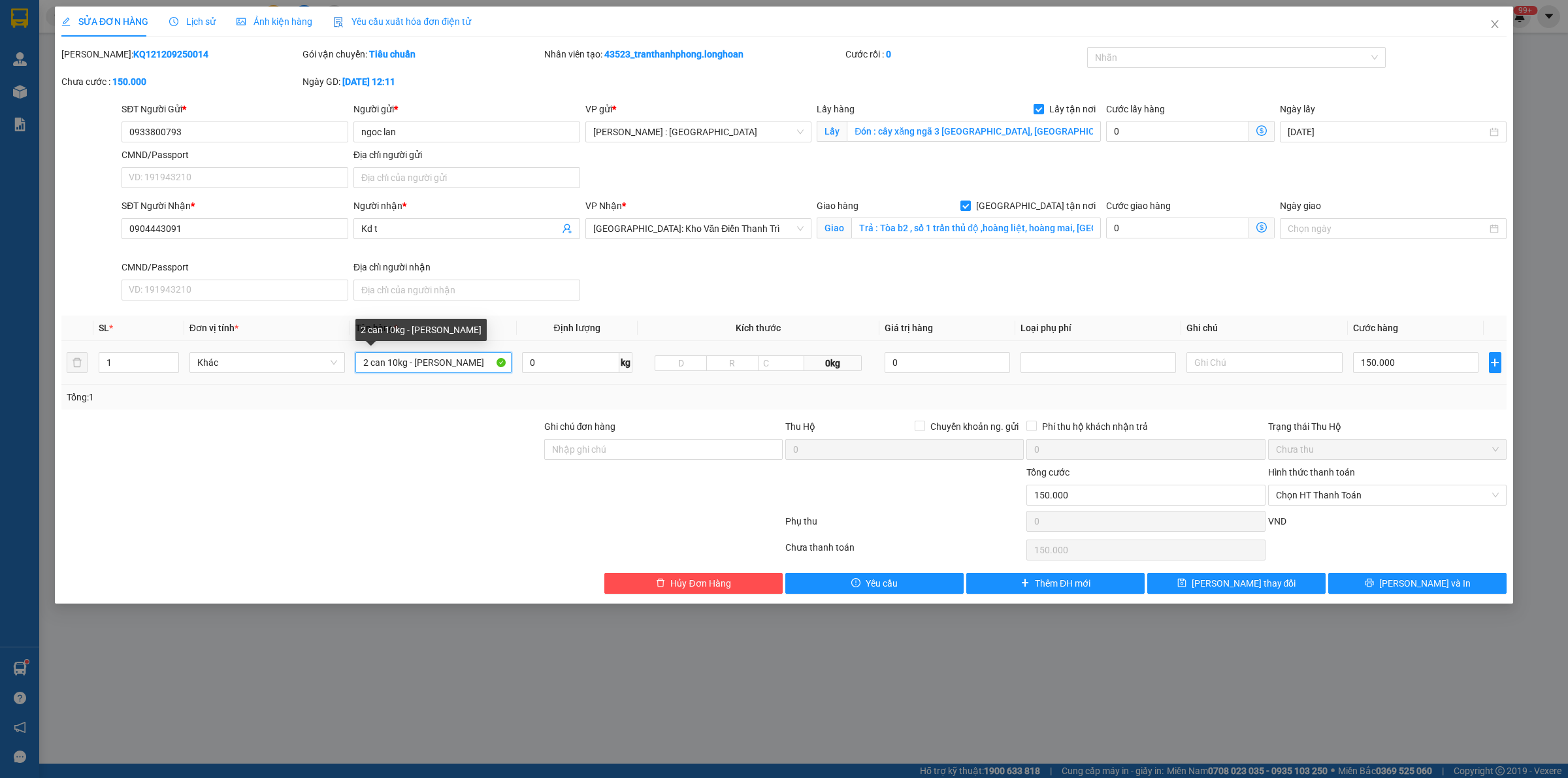
click at [482, 361] on input "2 can 10kg - [PERSON_NAME]" at bounding box center [433, 362] width 155 height 21
click at [476, 368] on input "2 can 10kg - [PERSON_NAME]" at bounding box center [433, 362] width 155 height 21
type input "1 THÙNG GIẤY"
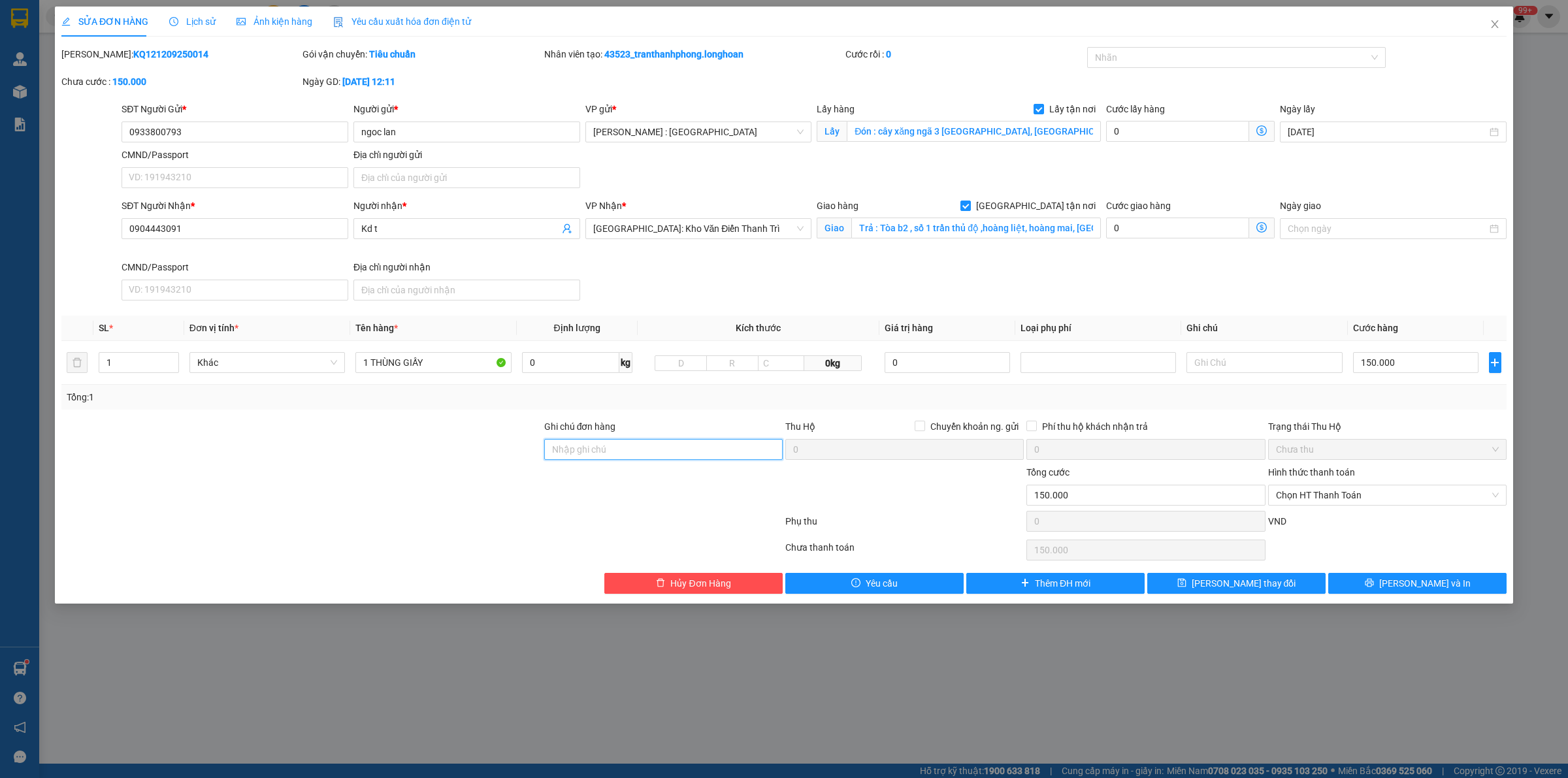
click at [680, 448] on input "Ghi chú đơn hàng" at bounding box center [664, 449] width 239 height 21
click at [708, 451] on input "NHẬN" at bounding box center [664, 449] width 239 height 21
type input "N"
click at [1247, 60] on div at bounding box center [1231, 57] width 280 height 16
type input "GIAO NHẬN NGUYÊN KIỆN KHÔNG BAO BỂ VỠ"
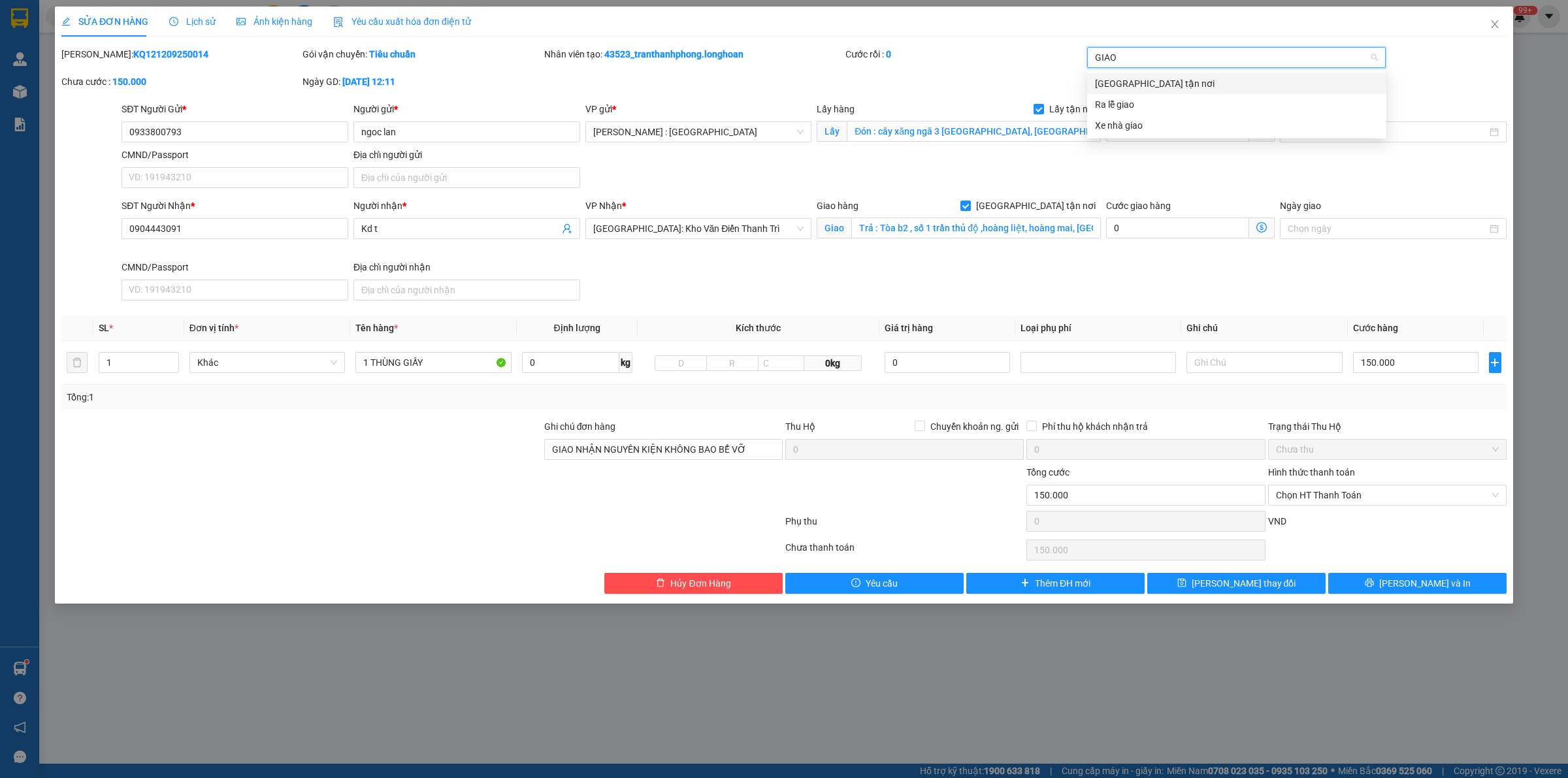
type input "GIAO"
click at [1156, 75] on div "[GEOGRAPHIC_DATA] tận nơi" at bounding box center [1236, 83] width 299 height 21
click at [958, 160] on div "SĐT Người Gửi * 0933800793 Người gửi * ngoc lan VP gửi * [GEOGRAPHIC_DATA] : Kh…" at bounding box center [814, 148] width 1391 height 92
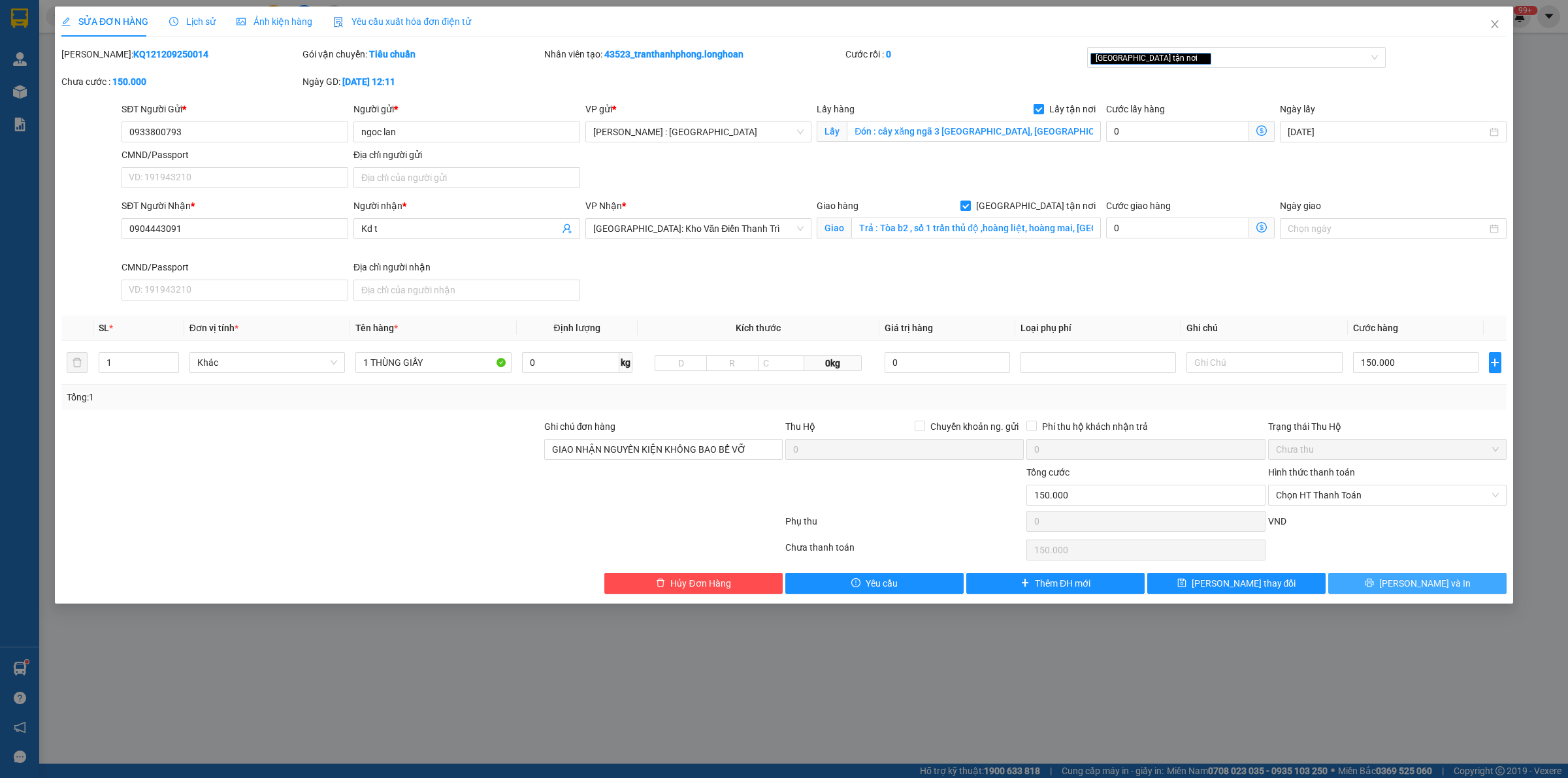
click at [1374, 585] on button "[PERSON_NAME] và In" at bounding box center [1417, 583] width 178 height 21
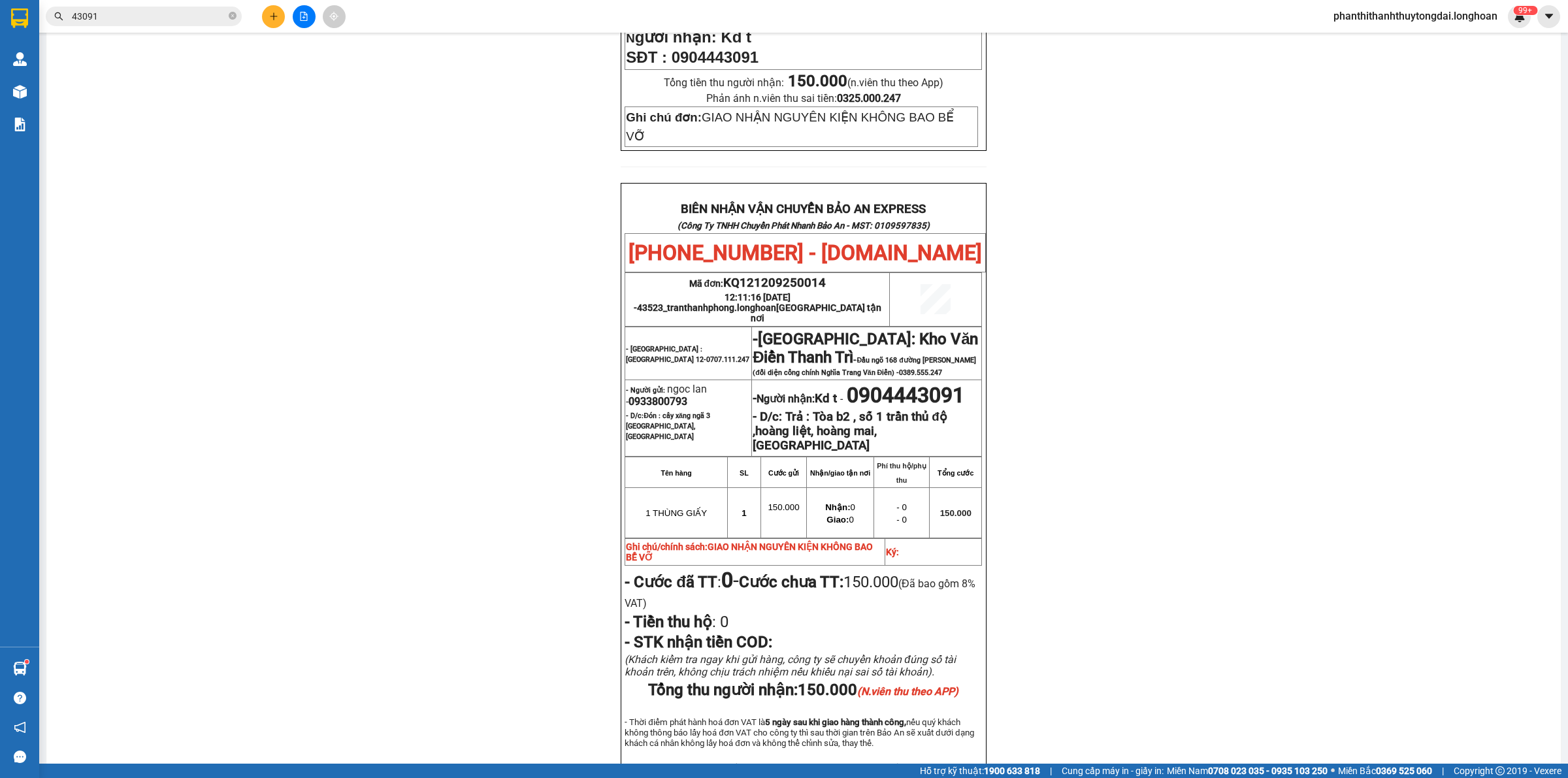
scroll to position [636, 0]
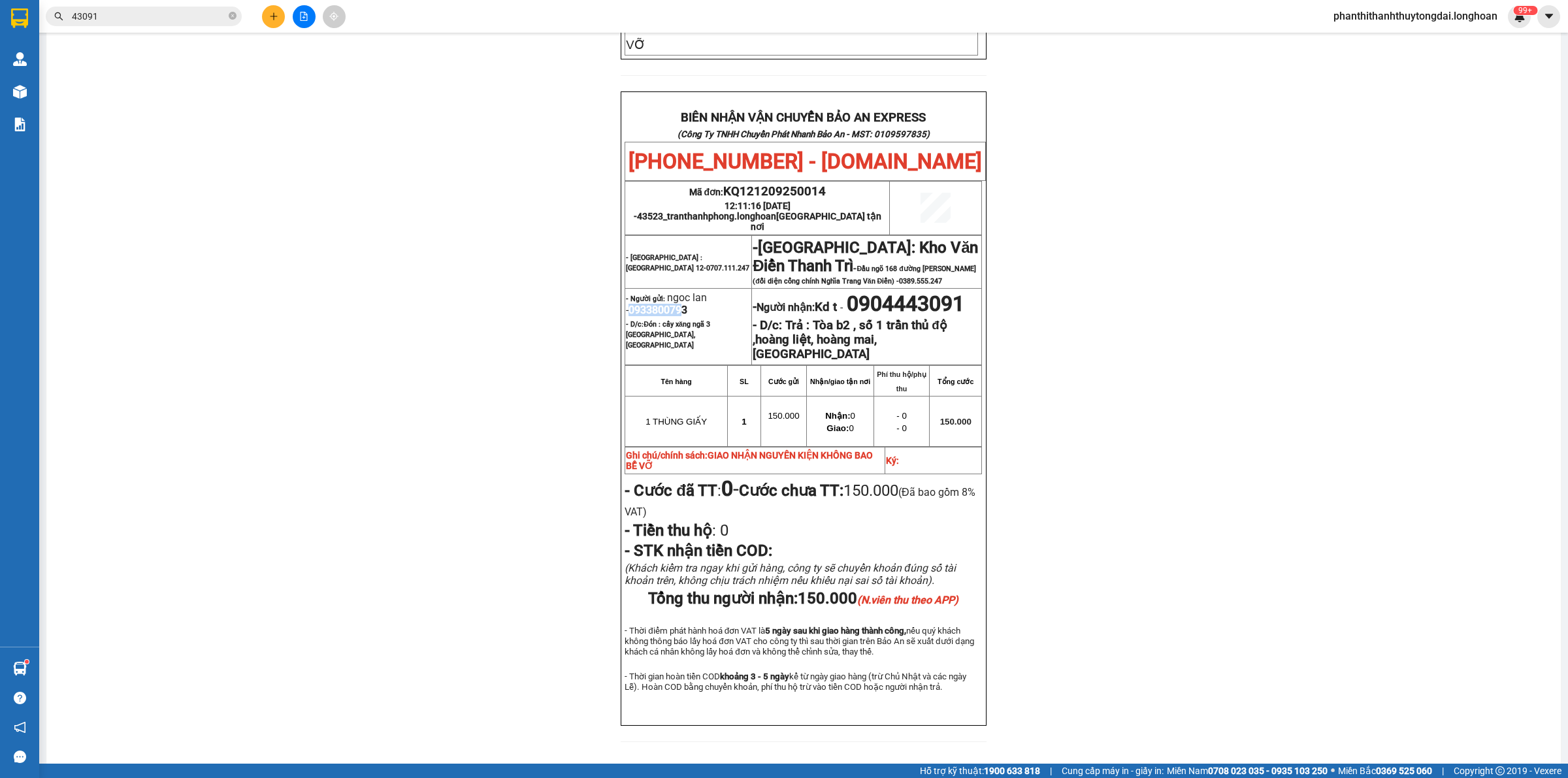
drag, startPoint x: 621, startPoint y: 258, endPoint x: 675, endPoint y: 257, distance: 54.0
click at [675, 304] on span "0933800793" at bounding box center [658, 310] width 59 height 12
click at [653, 304] on span "0933800793" at bounding box center [658, 310] width 59 height 12
drag, startPoint x: 621, startPoint y: 257, endPoint x: 682, endPoint y: 257, distance: 61.0
click at [682, 291] on p "- Người gửi: ngoc lan - 0933800793" at bounding box center [688, 304] width 125 height 24
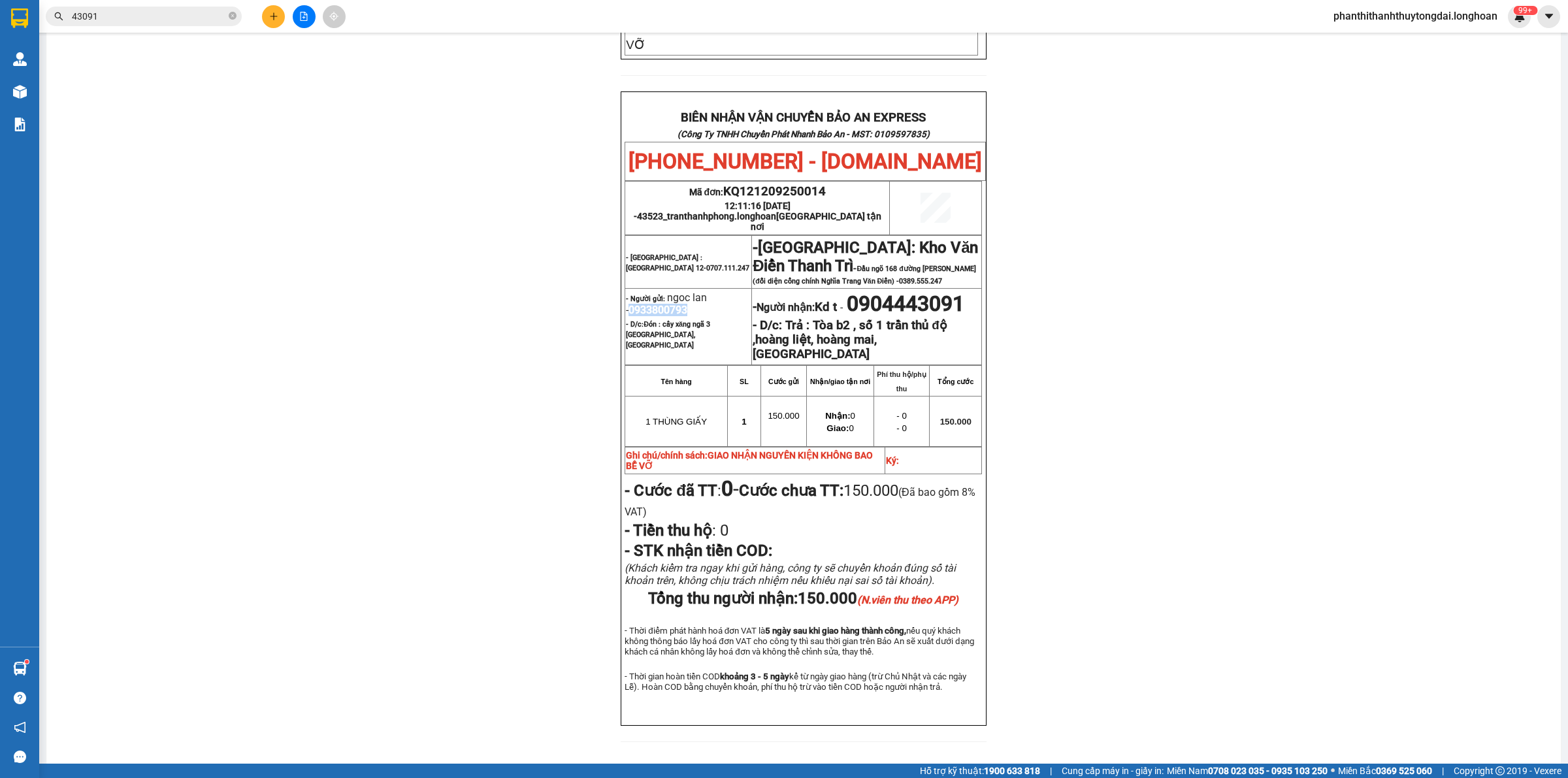
copy span "0933800793"
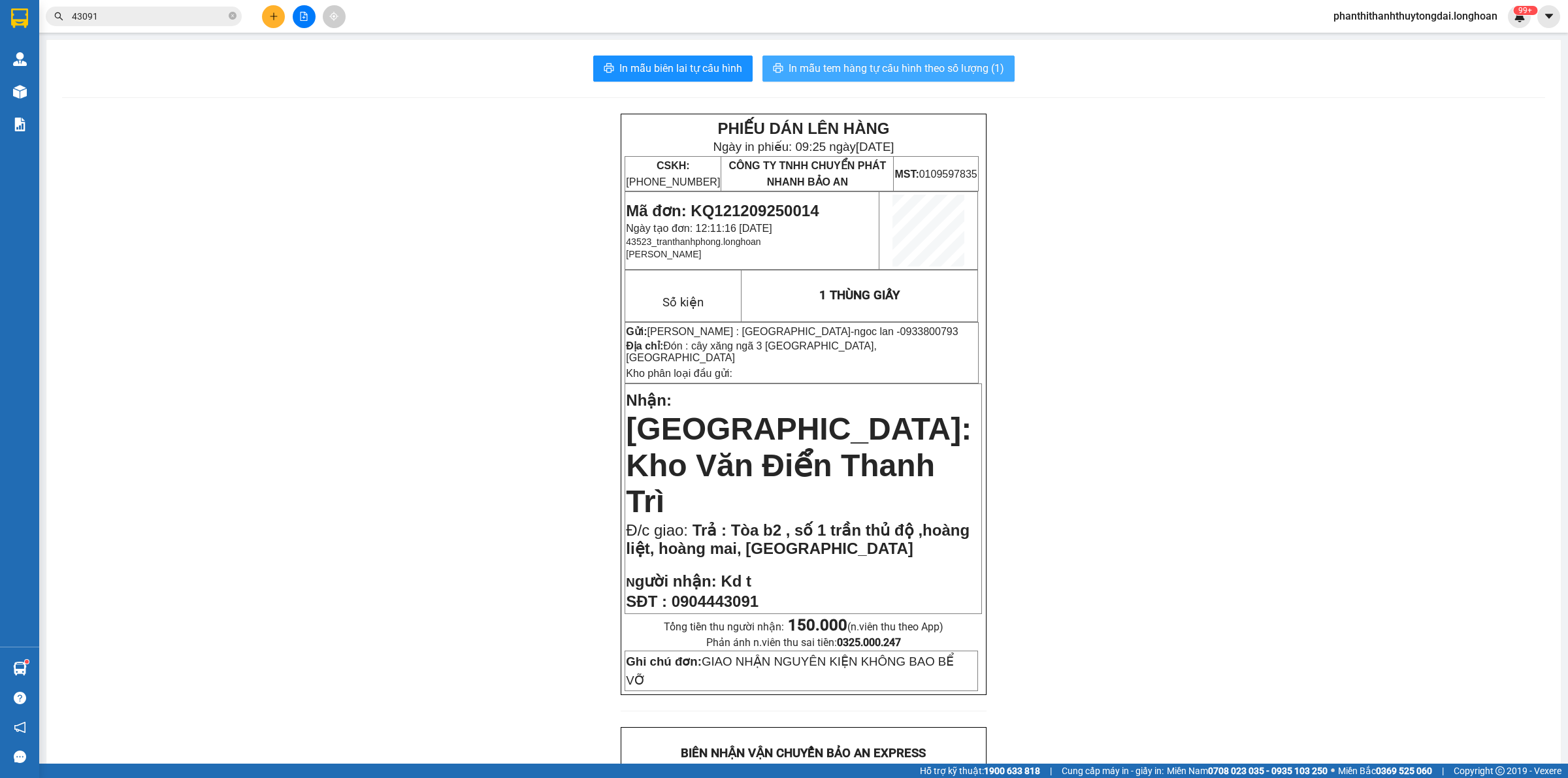
click at [883, 65] on span "In mẫu tem hàng tự cấu hình theo số lượng (1)" at bounding box center [896, 68] width 216 height 16
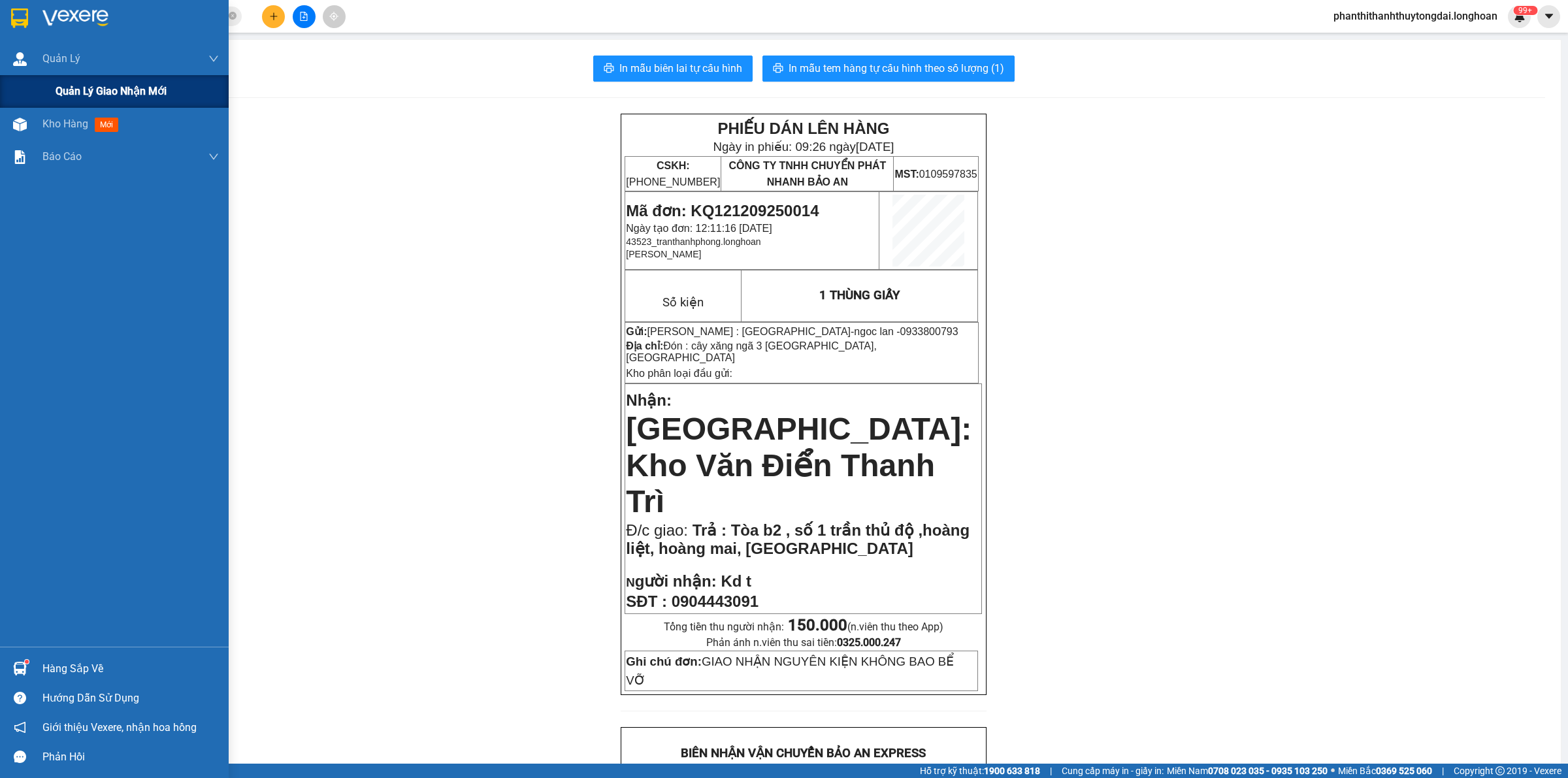
click at [80, 90] on span "Quản lý giao nhận mới" at bounding box center [111, 90] width 111 height 16
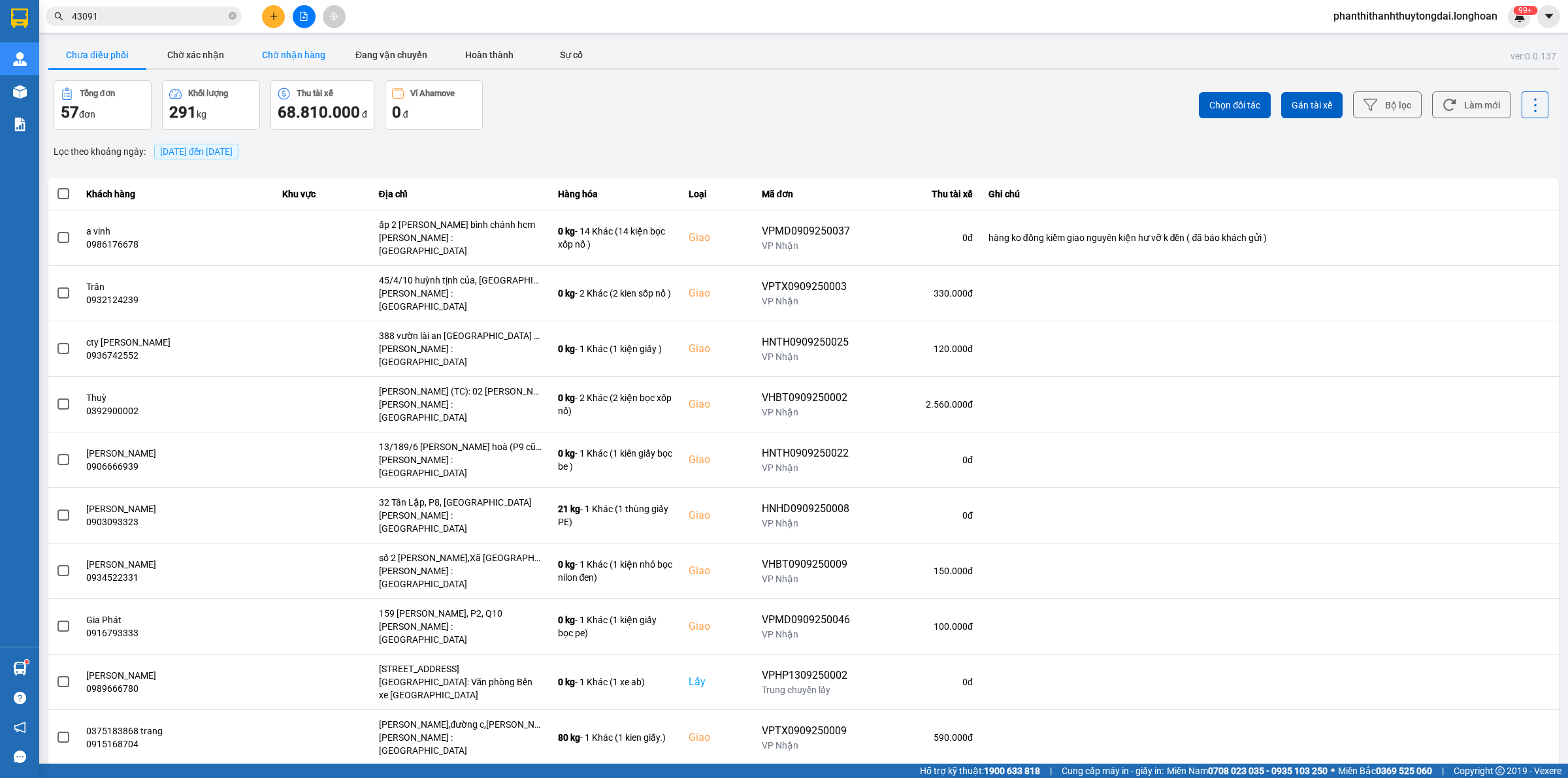
click at [289, 57] on button "Chờ nhận hàng" at bounding box center [293, 55] width 98 height 26
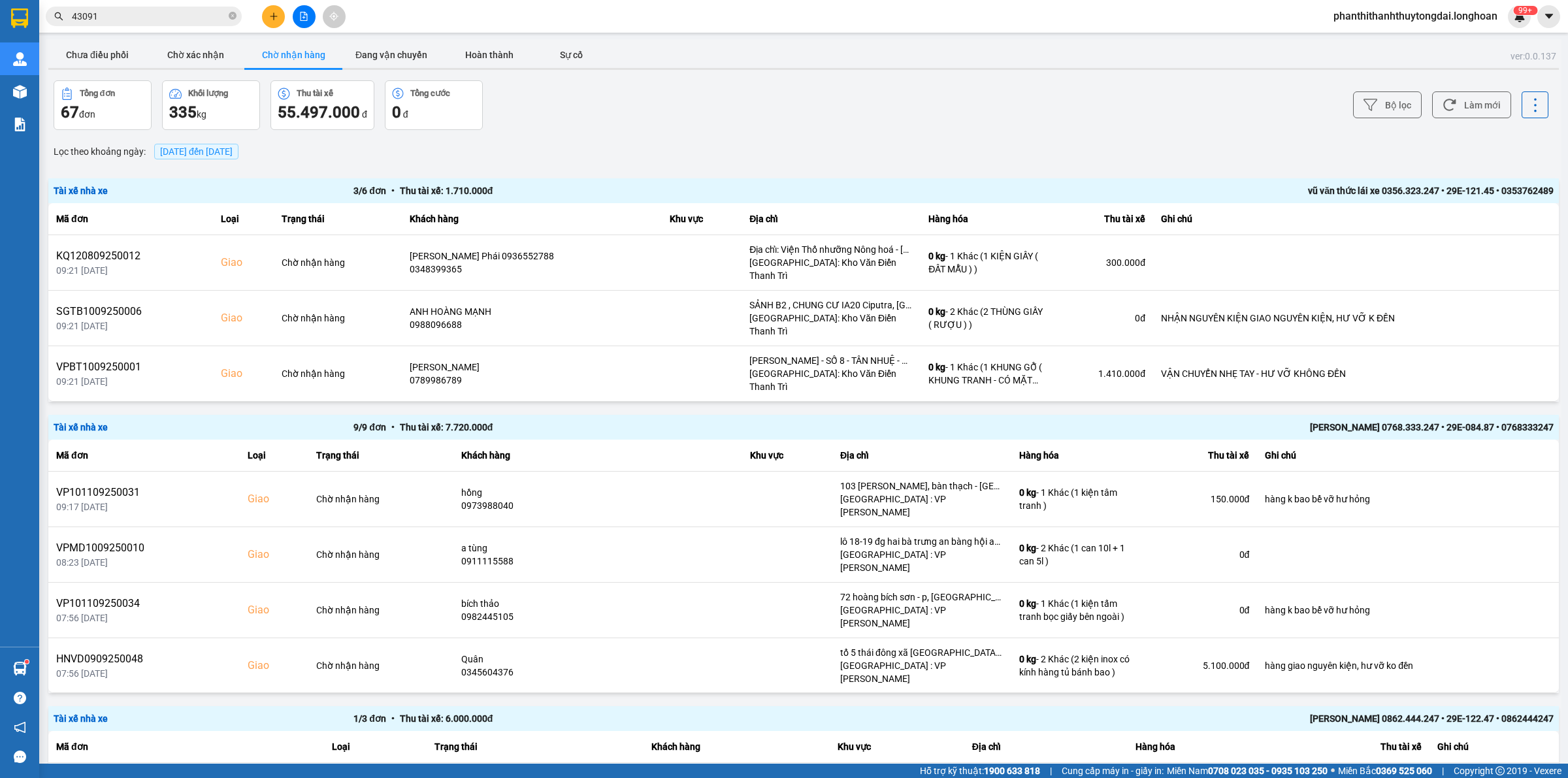
click at [223, 148] on span "[DATE] đến [DATE]" at bounding box center [196, 151] width 73 height 11
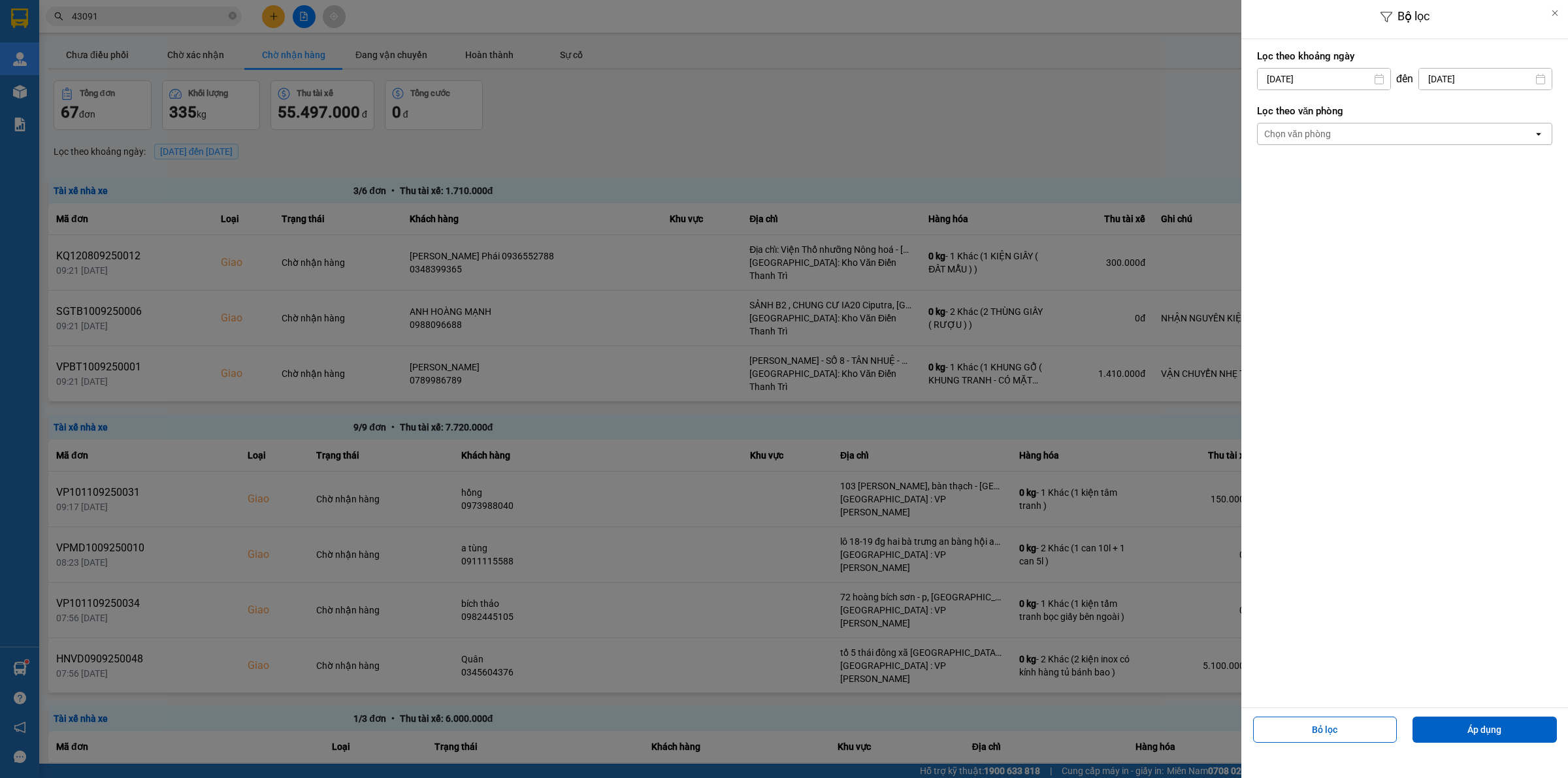
click at [1343, 80] on input "[DATE]" at bounding box center [1323, 79] width 132 height 21
click at [1261, 112] on icon "Previous month." at bounding box center [1264, 111] width 8 height 7
click at [1370, 173] on div "1" at bounding box center [1370, 174] width 18 height 16
type input "[DATE]"
click at [1378, 132] on div "Chọn văn phòng" at bounding box center [1395, 133] width 275 height 21
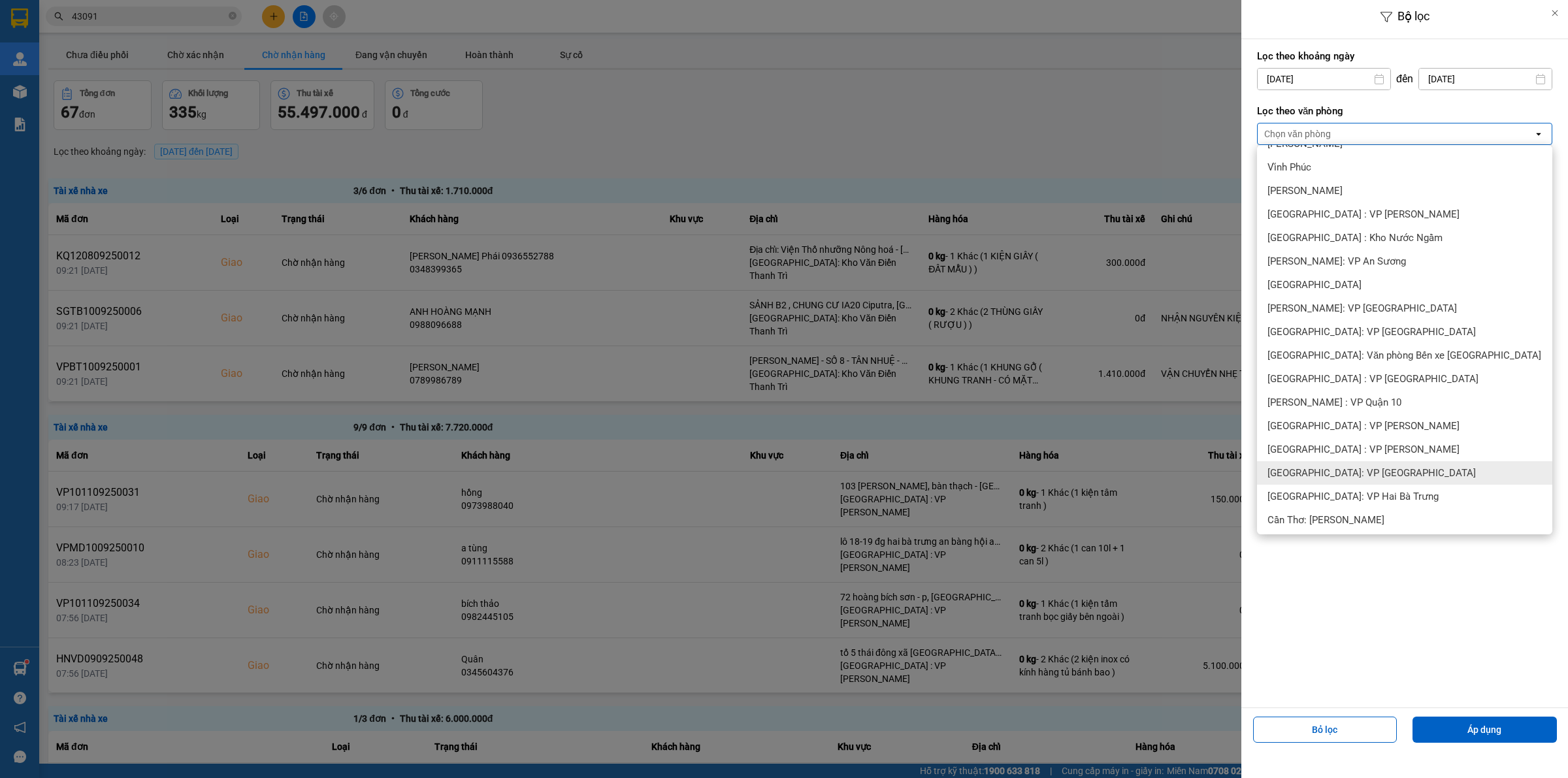
scroll to position [272, 0]
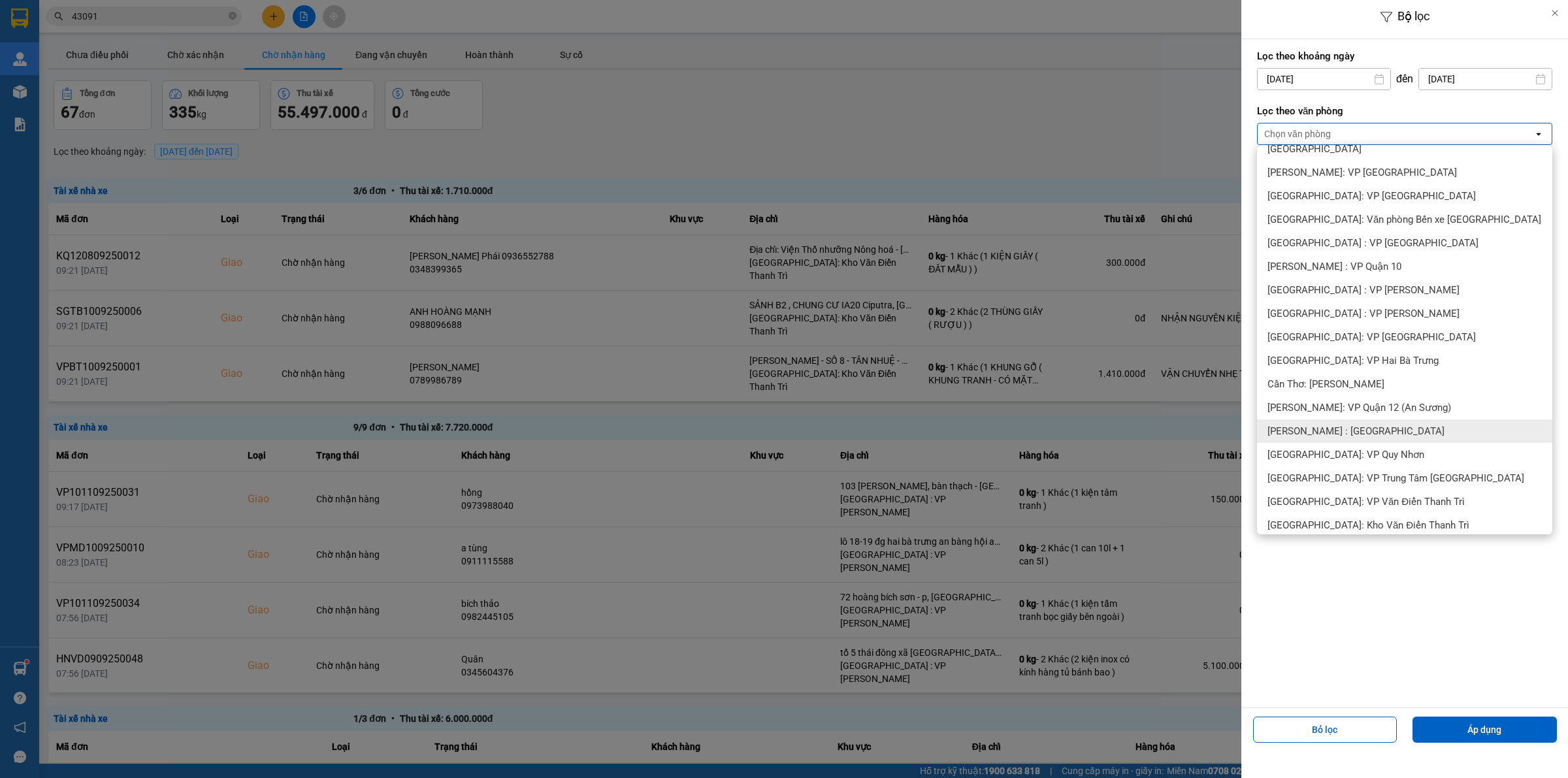
click at [1363, 432] on span "[PERSON_NAME] : [GEOGRAPHIC_DATA]" at bounding box center [1355, 431] width 177 height 13
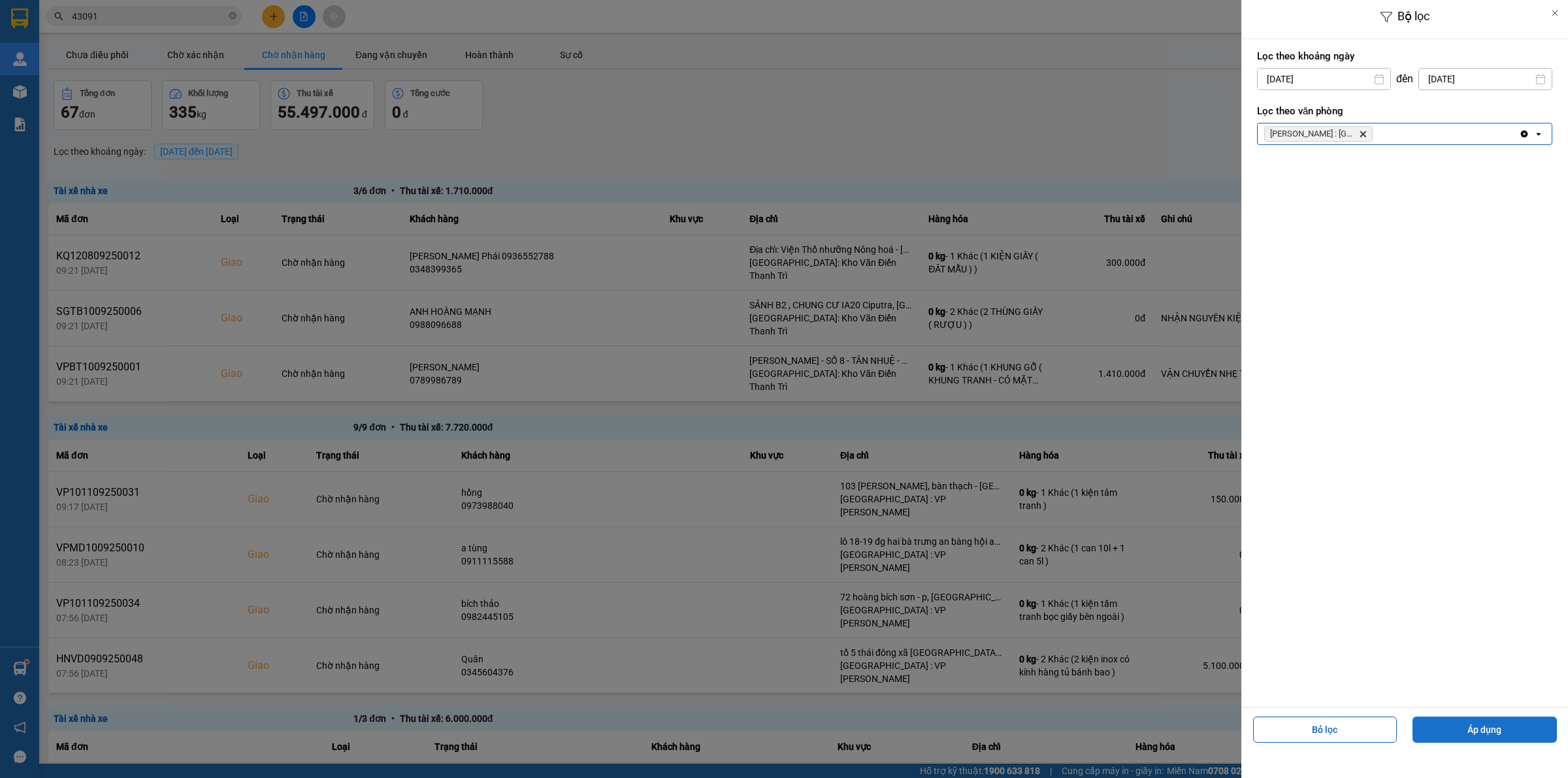
click at [1484, 735] on button "Áp dụng" at bounding box center [1485, 730] width 145 height 26
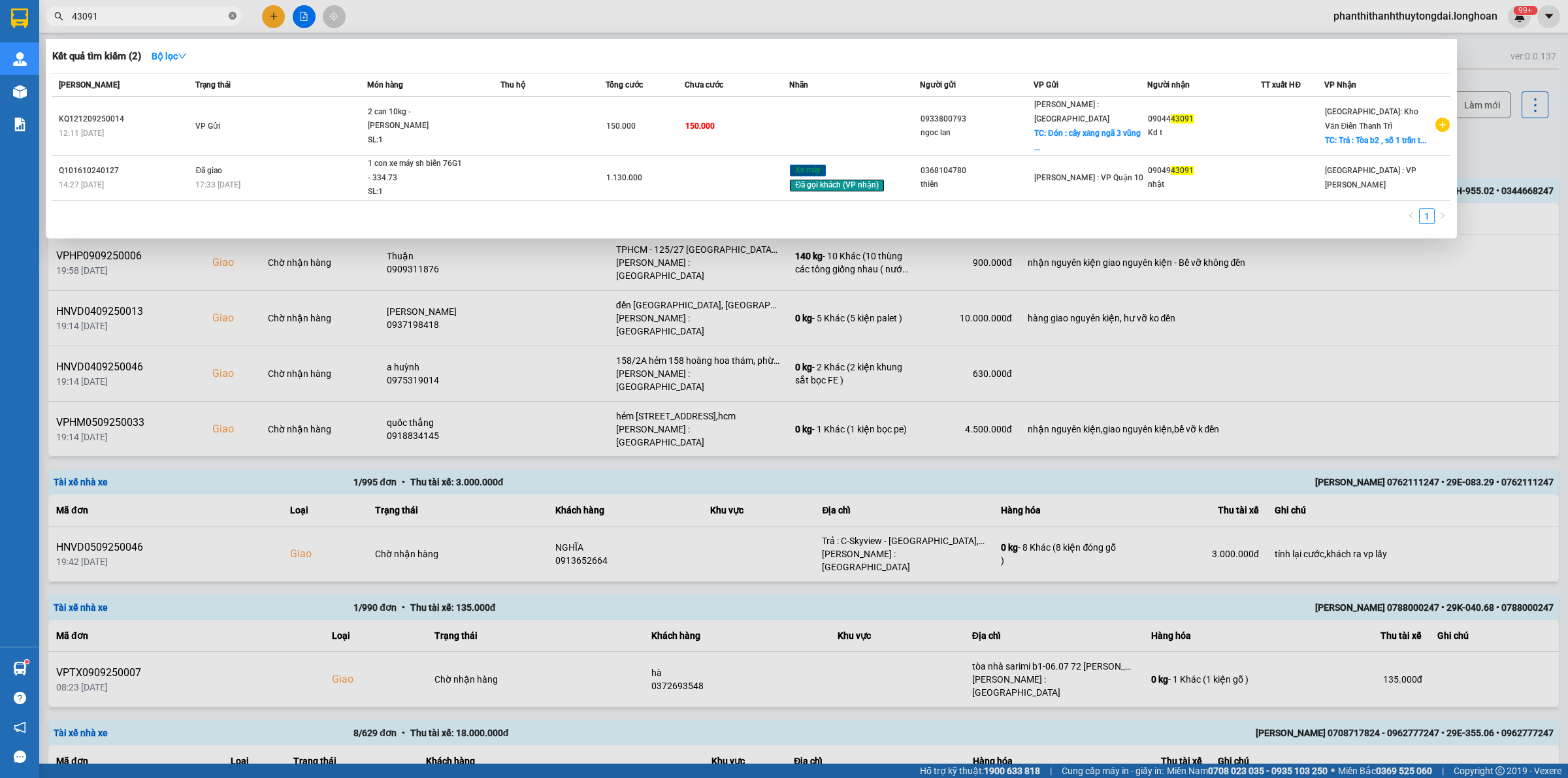
click at [232, 15] on icon "close-circle" at bounding box center [233, 15] width 8 height 8
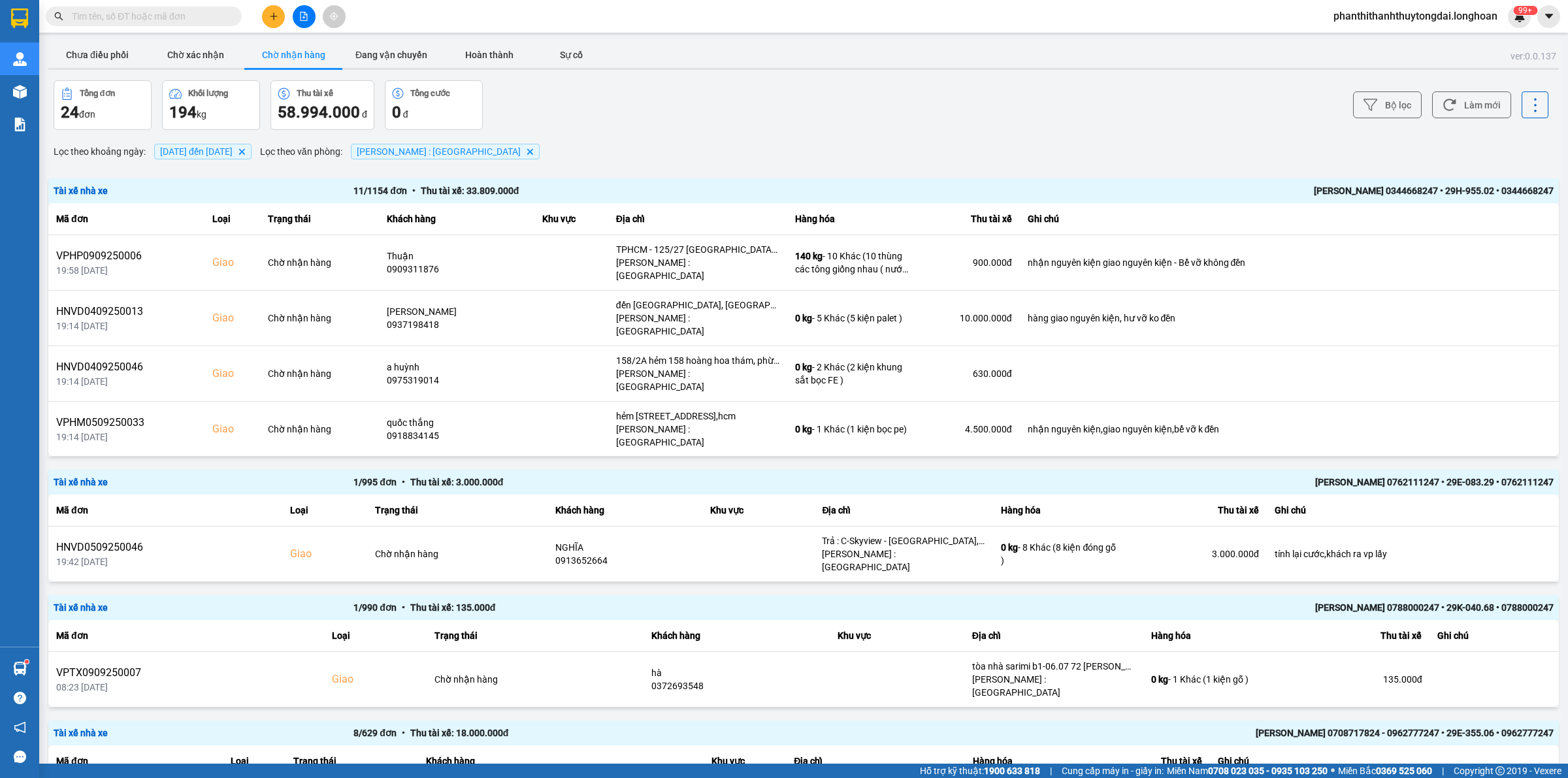
click at [164, 18] on input "text" at bounding box center [149, 16] width 155 height 15
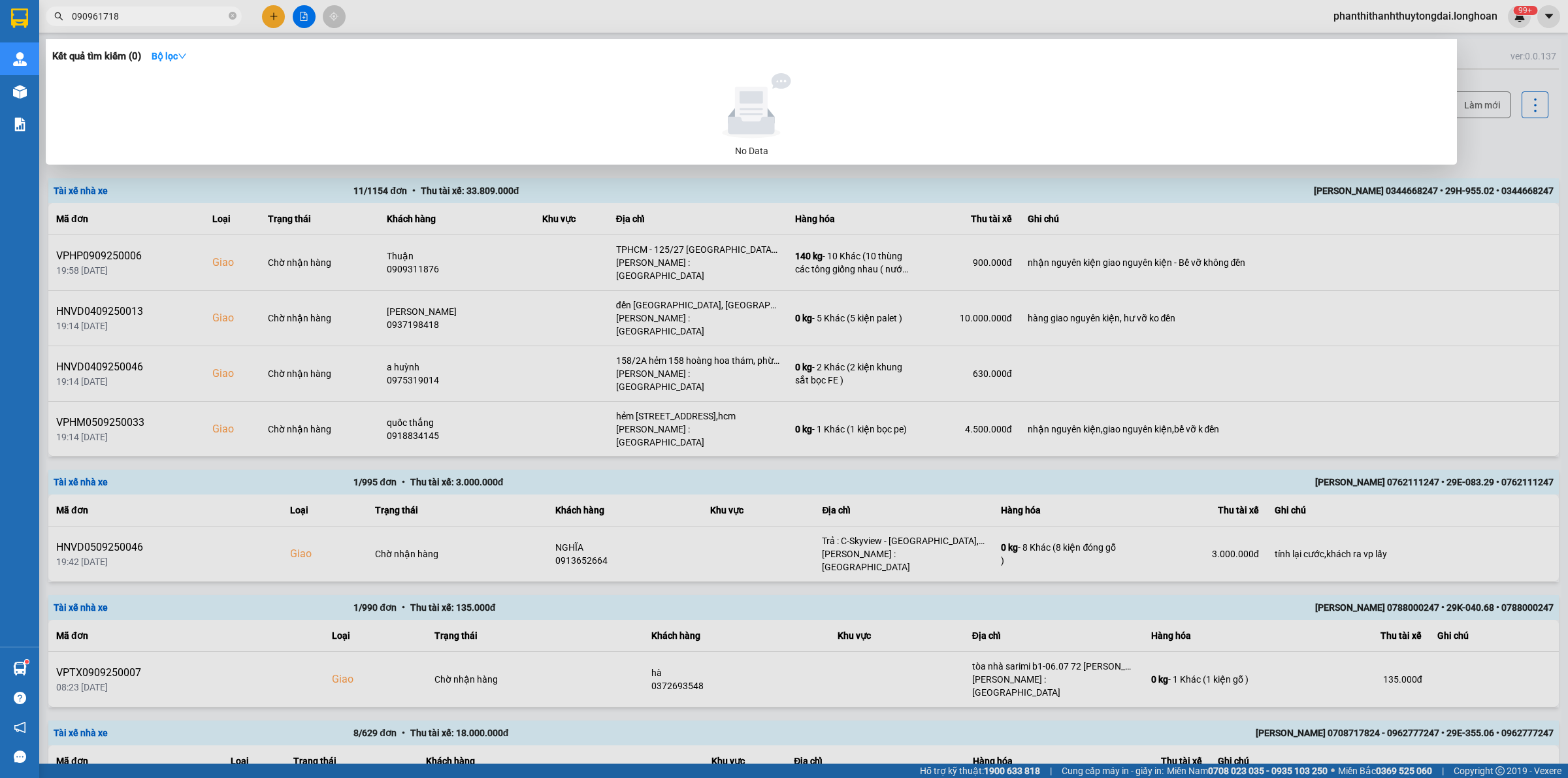
type input "0909617185"
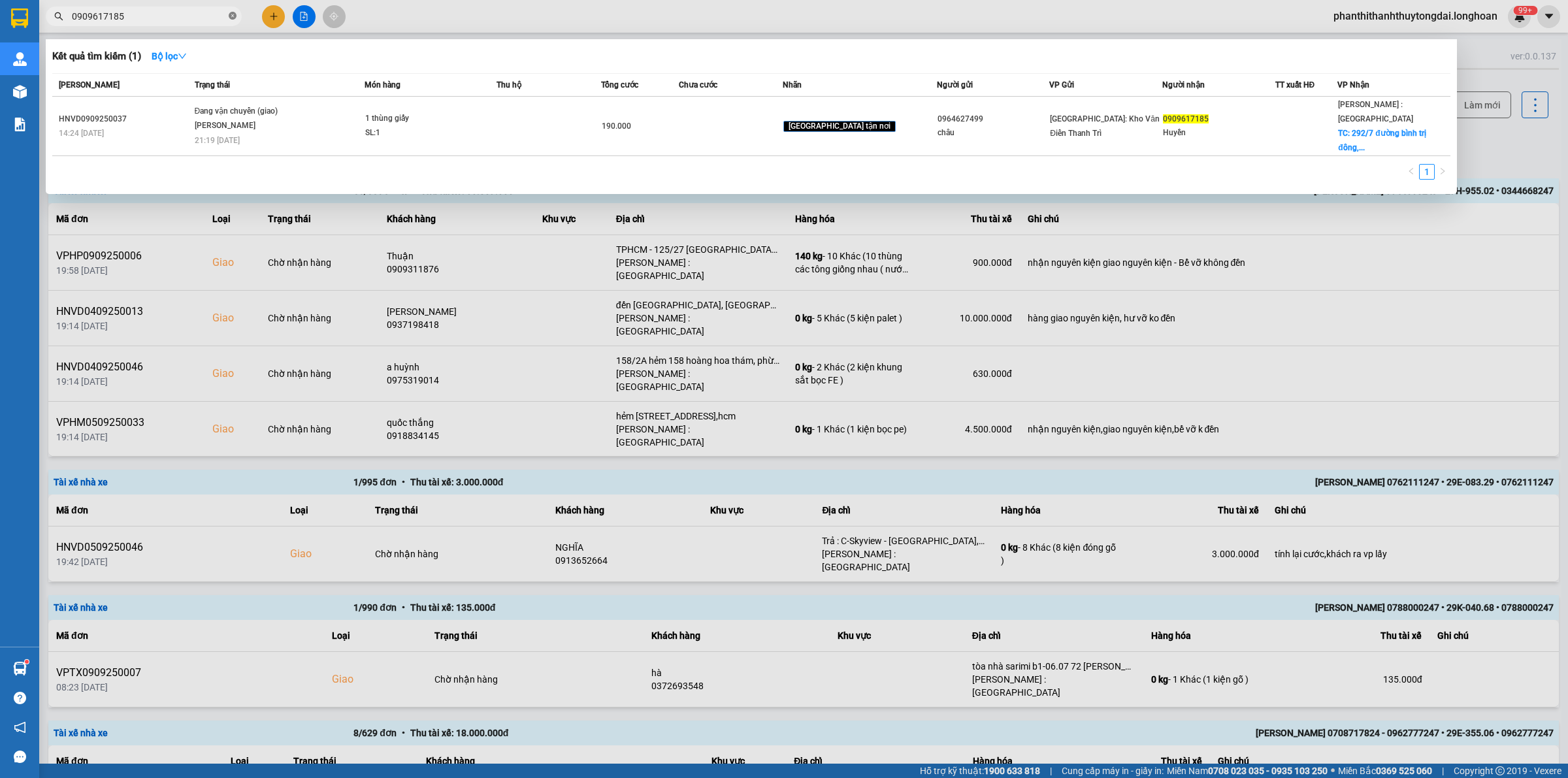
click at [233, 15] on icon "close-circle" at bounding box center [233, 15] width 8 height 8
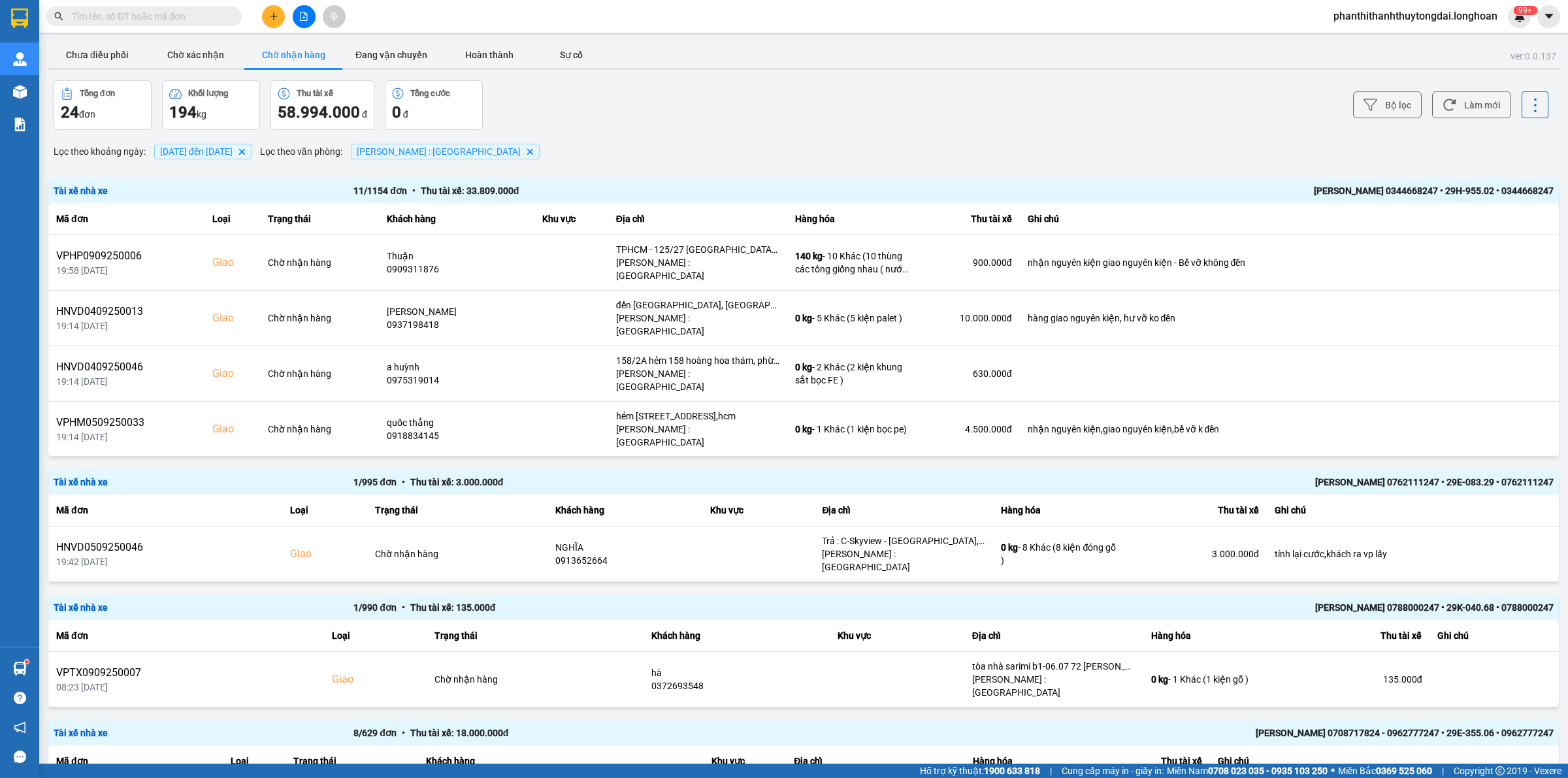
click at [170, 18] on input "text" at bounding box center [149, 16] width 155 height 15
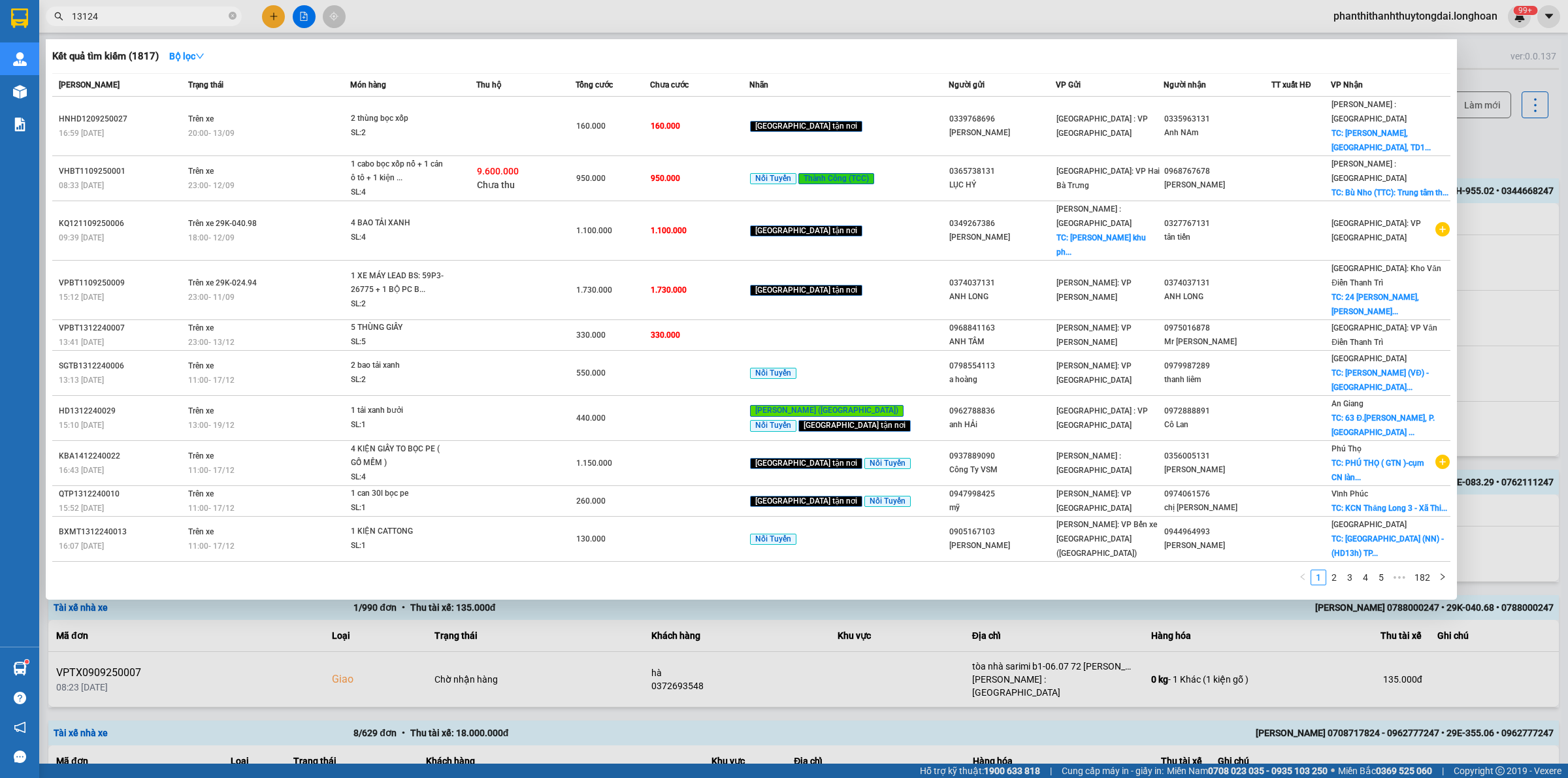
type input "131249"
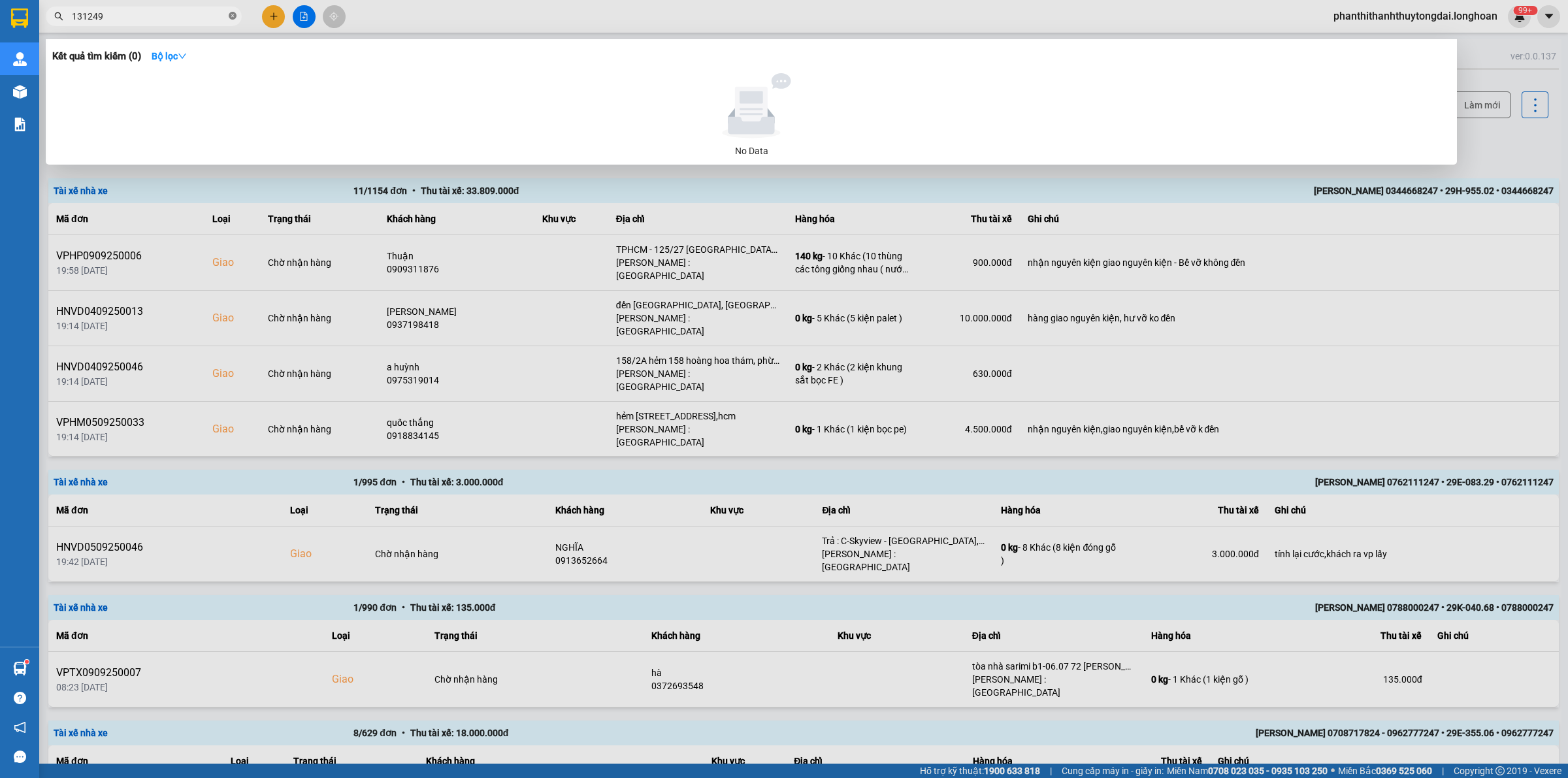
click at [233, 15] on icon "close-circle" at bounding box center [233, 15] width 8 height 8
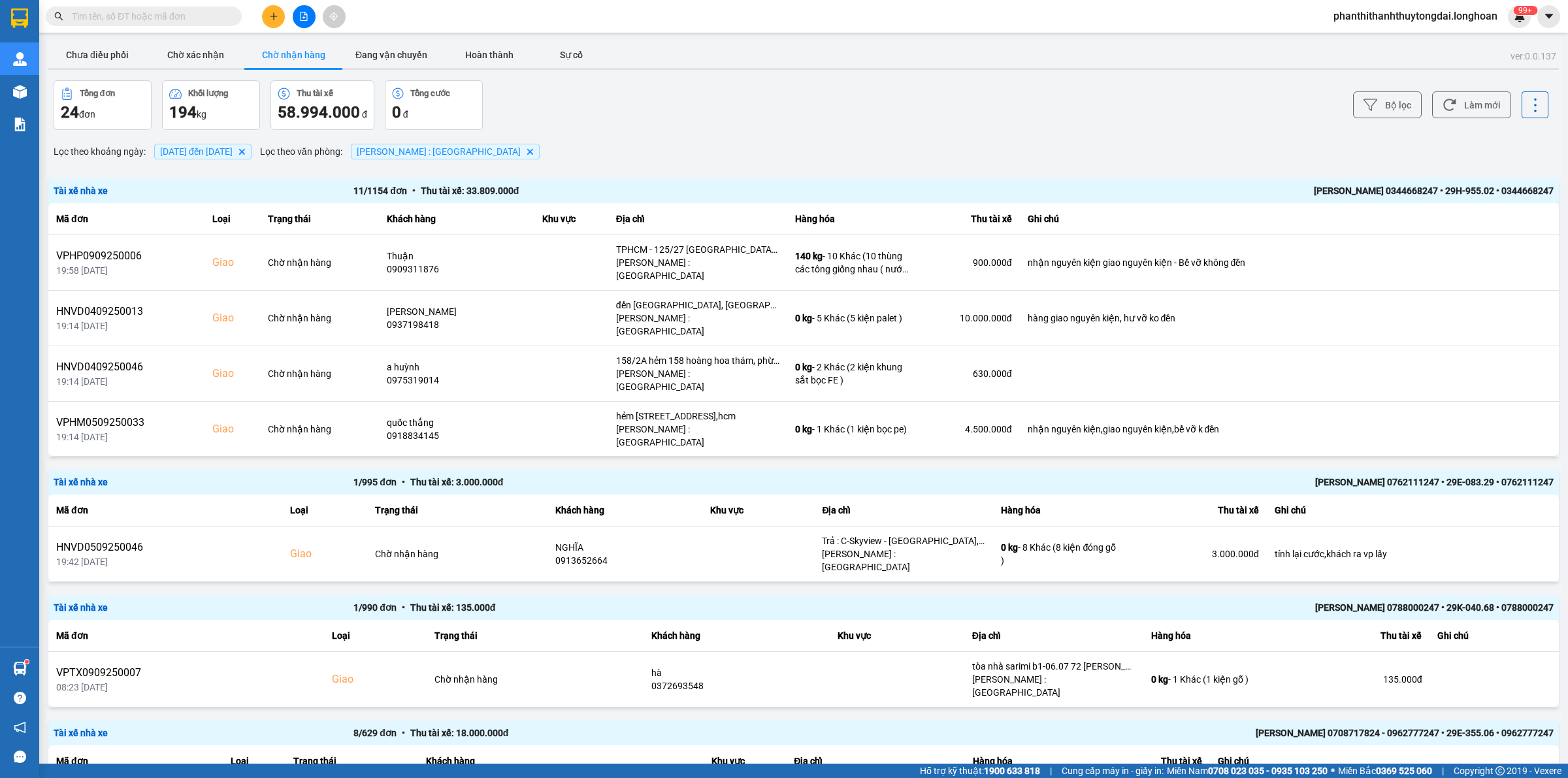
click at [135, 11] on input "text" at bounding box center [149, 16] width 155 height 15
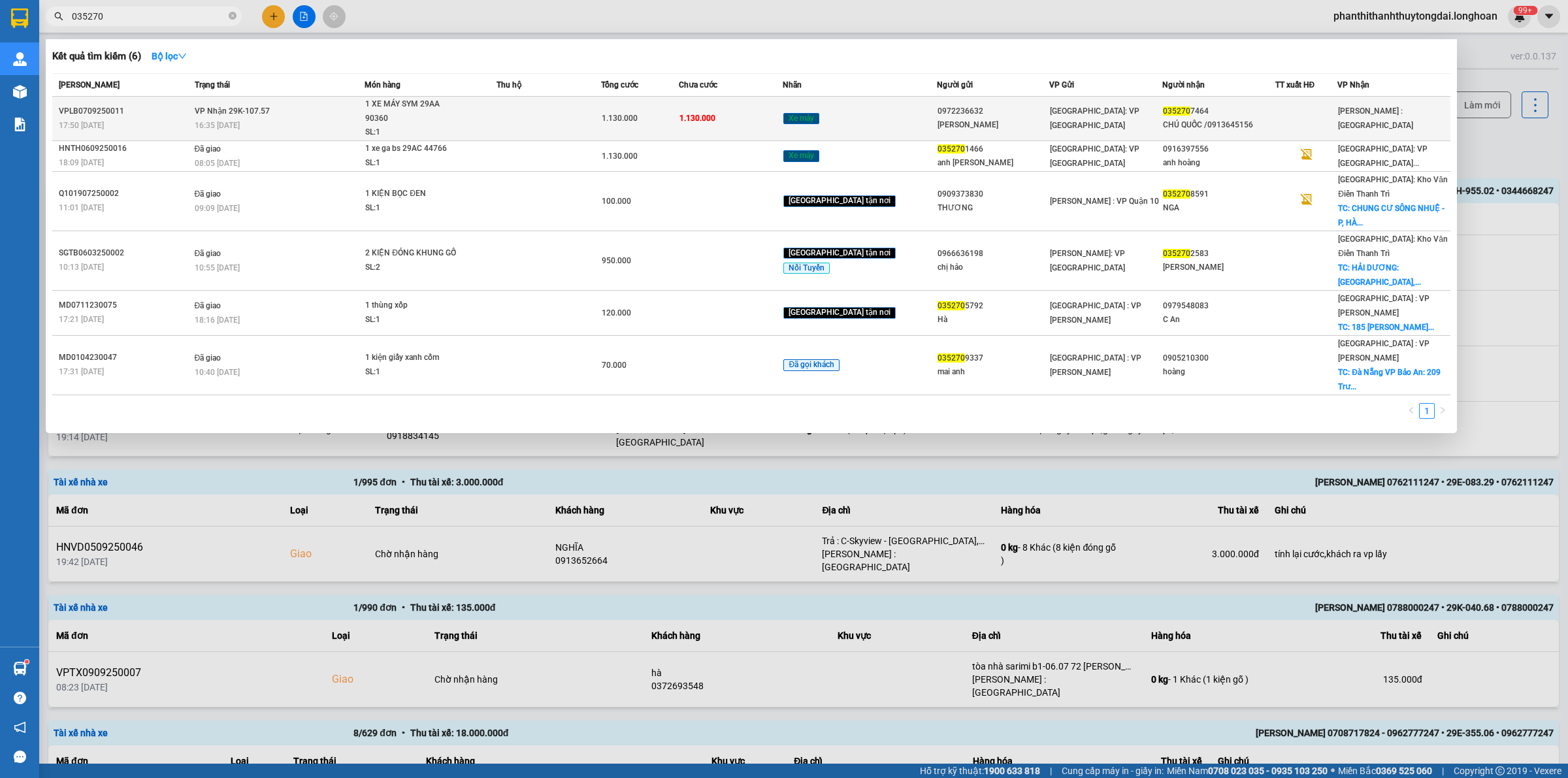
type input "035270"
click at [1328, 103] on td at bounding box center [1306, 119] width 63 height 44
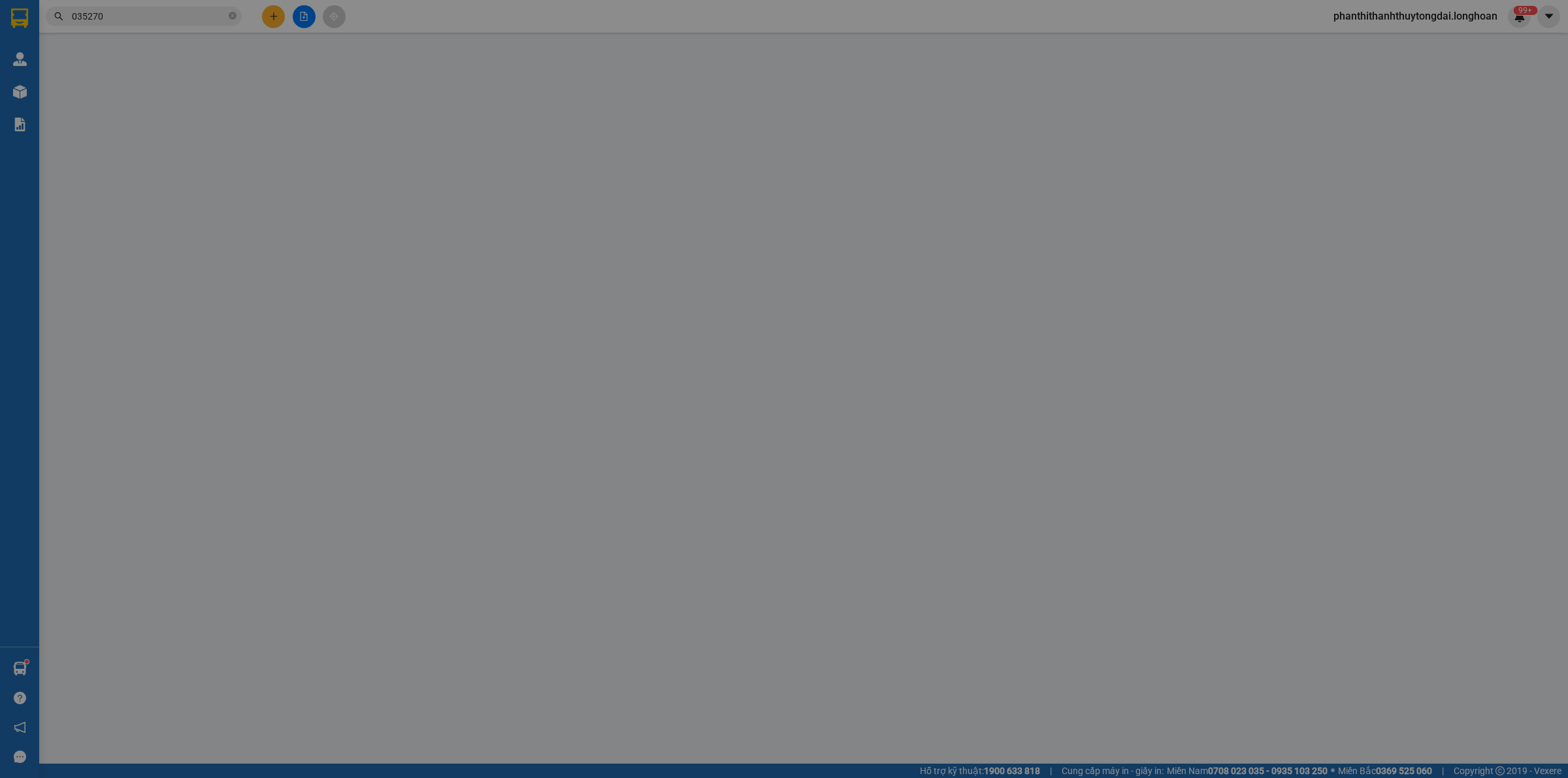
type input "0972236632"
type input "[PERSON_NAME]"
type input "0352707464"
type input "CHÚ QUỐC /0913645156"
type input "CÓ CHÌA KHÓA QUẤN TAY LÁI, CÓ GIẤY TỜ VÀ GƯƠNG ĐỂ CỐP XE"
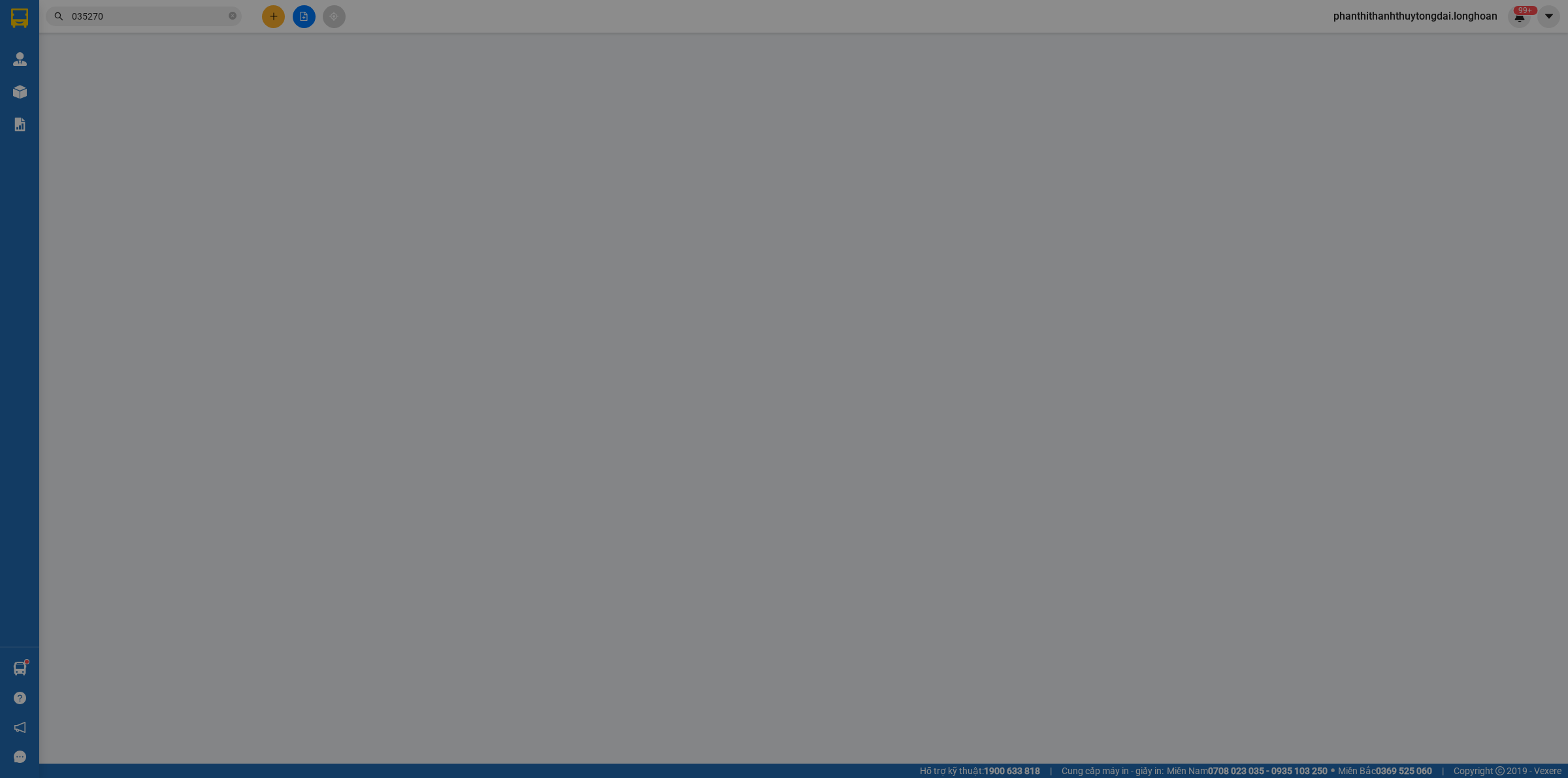
type input "1.130.000"
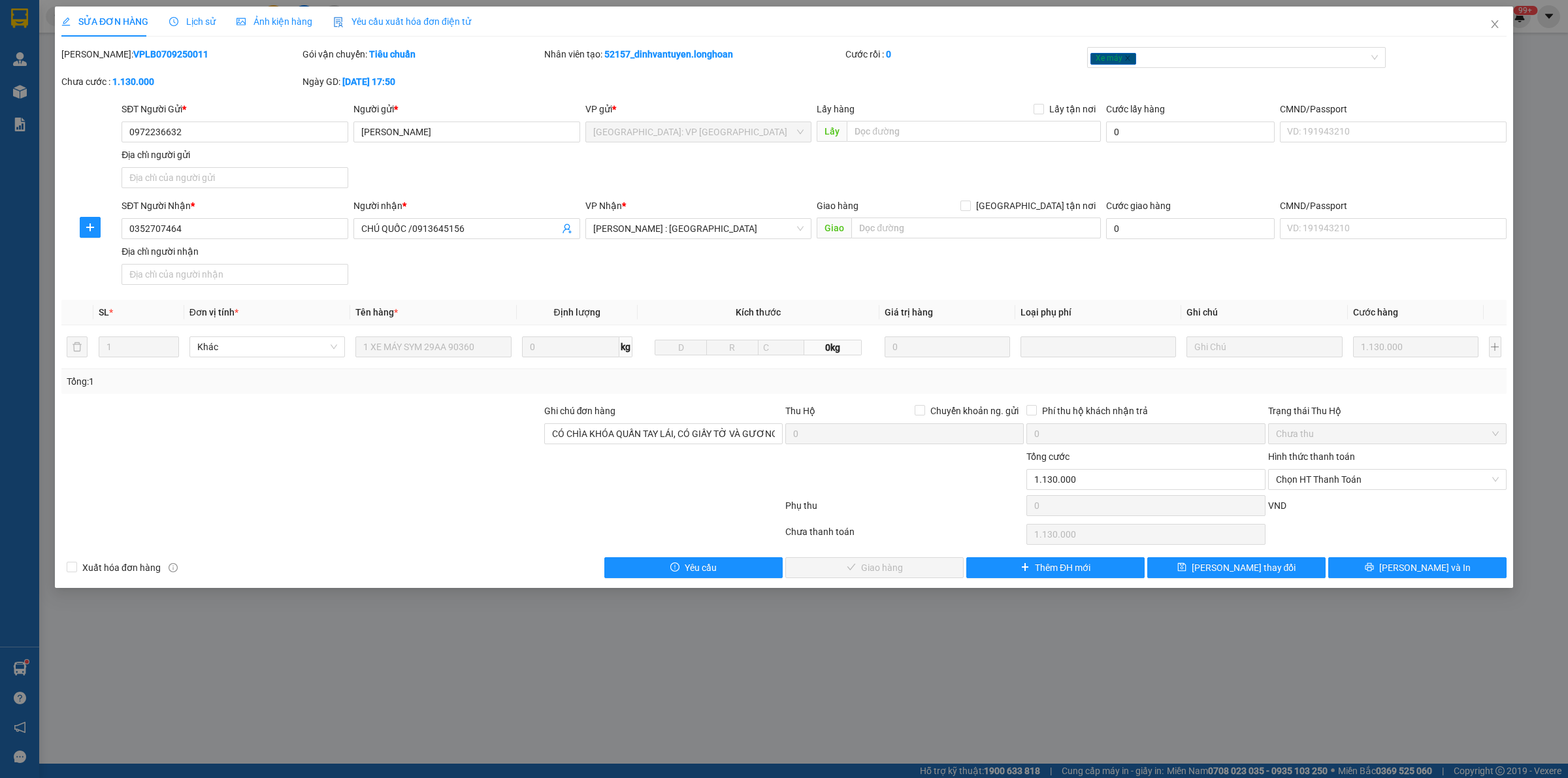
click at [188, 17] on span "Lịch sử" at bounding box center [192, 21] width 47 height 11
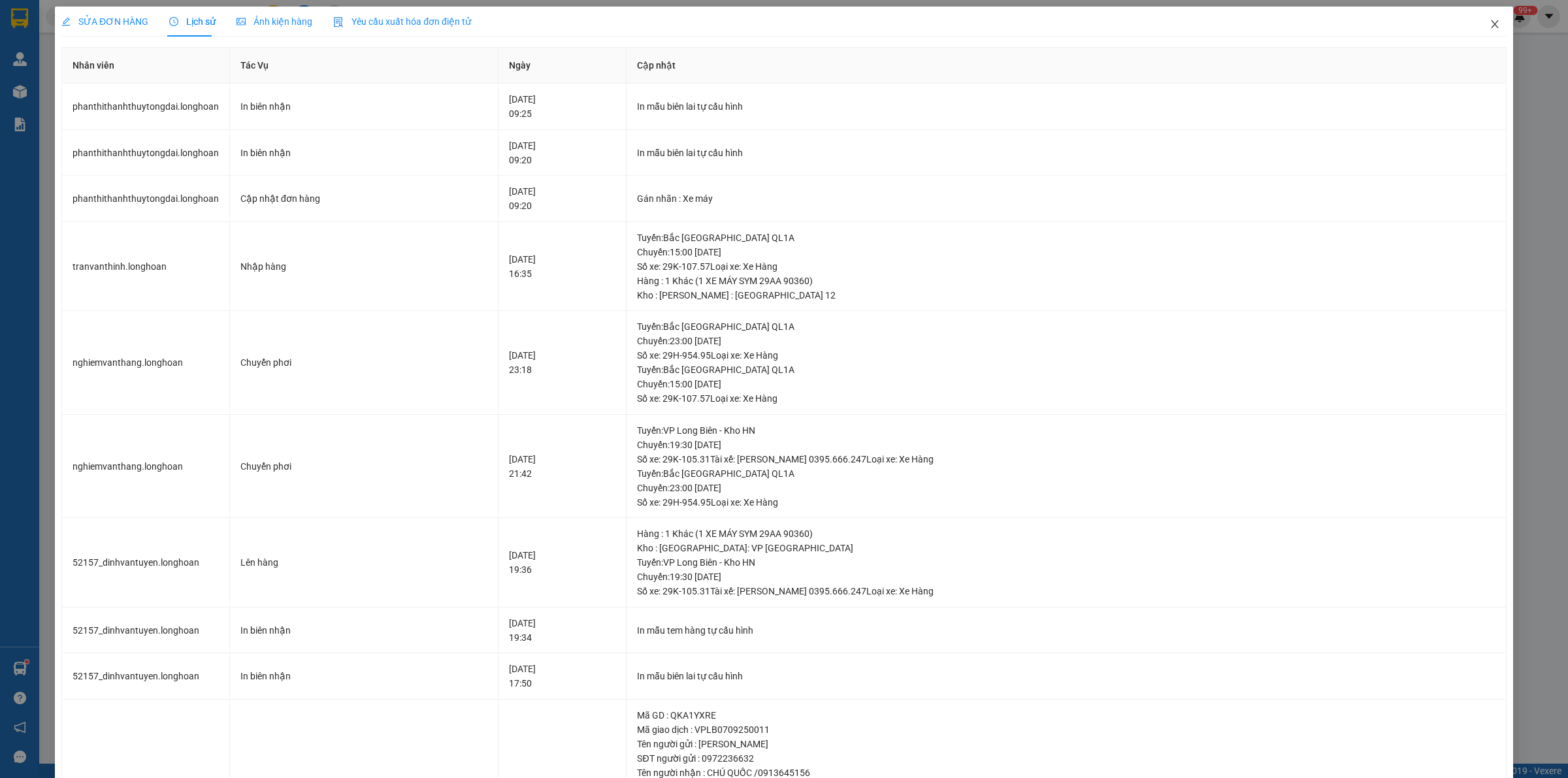
click at [1482, 18] on span "Close" at bounding box center [1495, 25] width 37 height 37
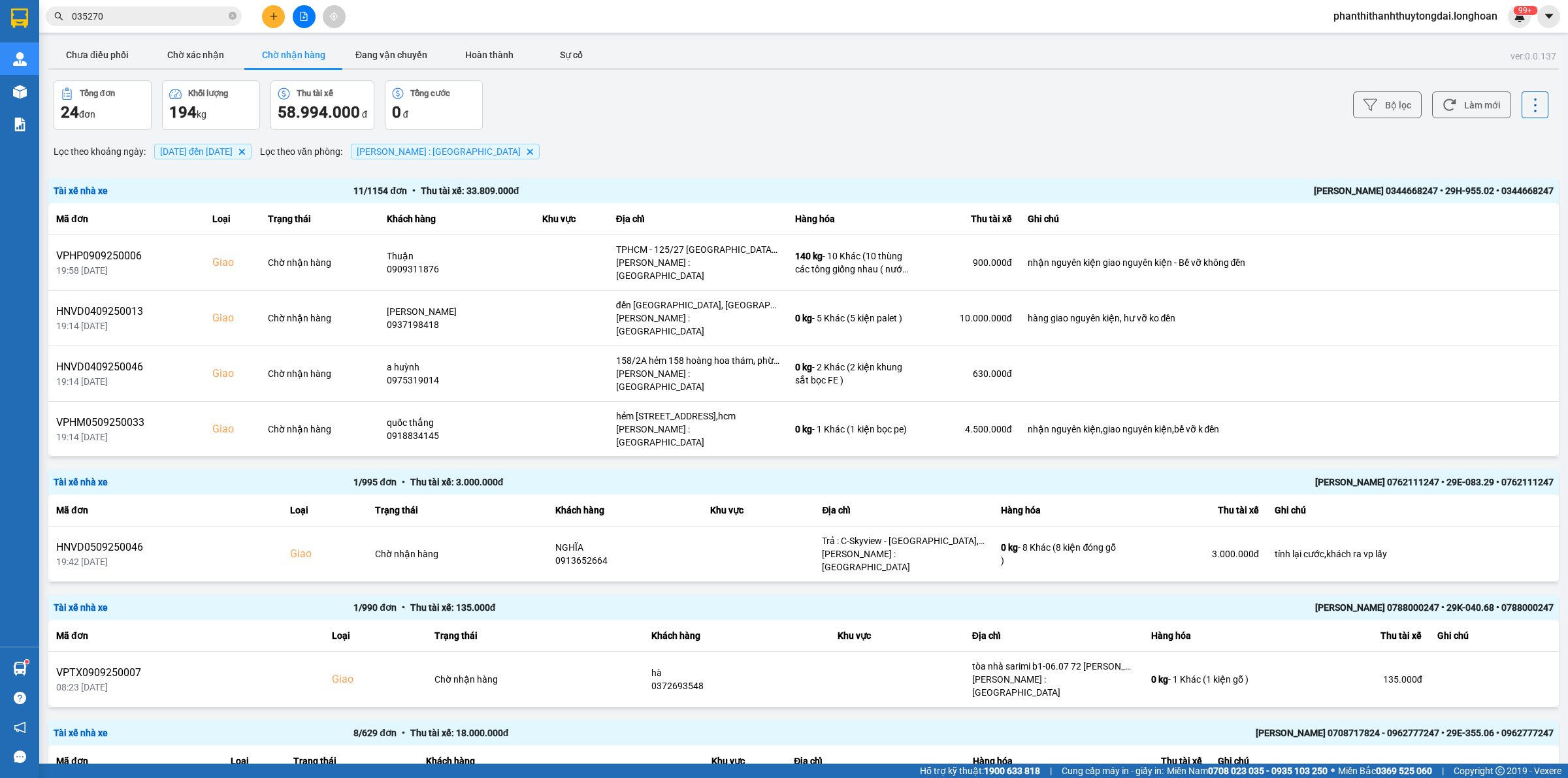
click at [1235, 185] on div "[PERSON_NAME] 0344668247 • 29H-955.02 • 0344668247" at bounding box center [1254, 190] width 600 height 15
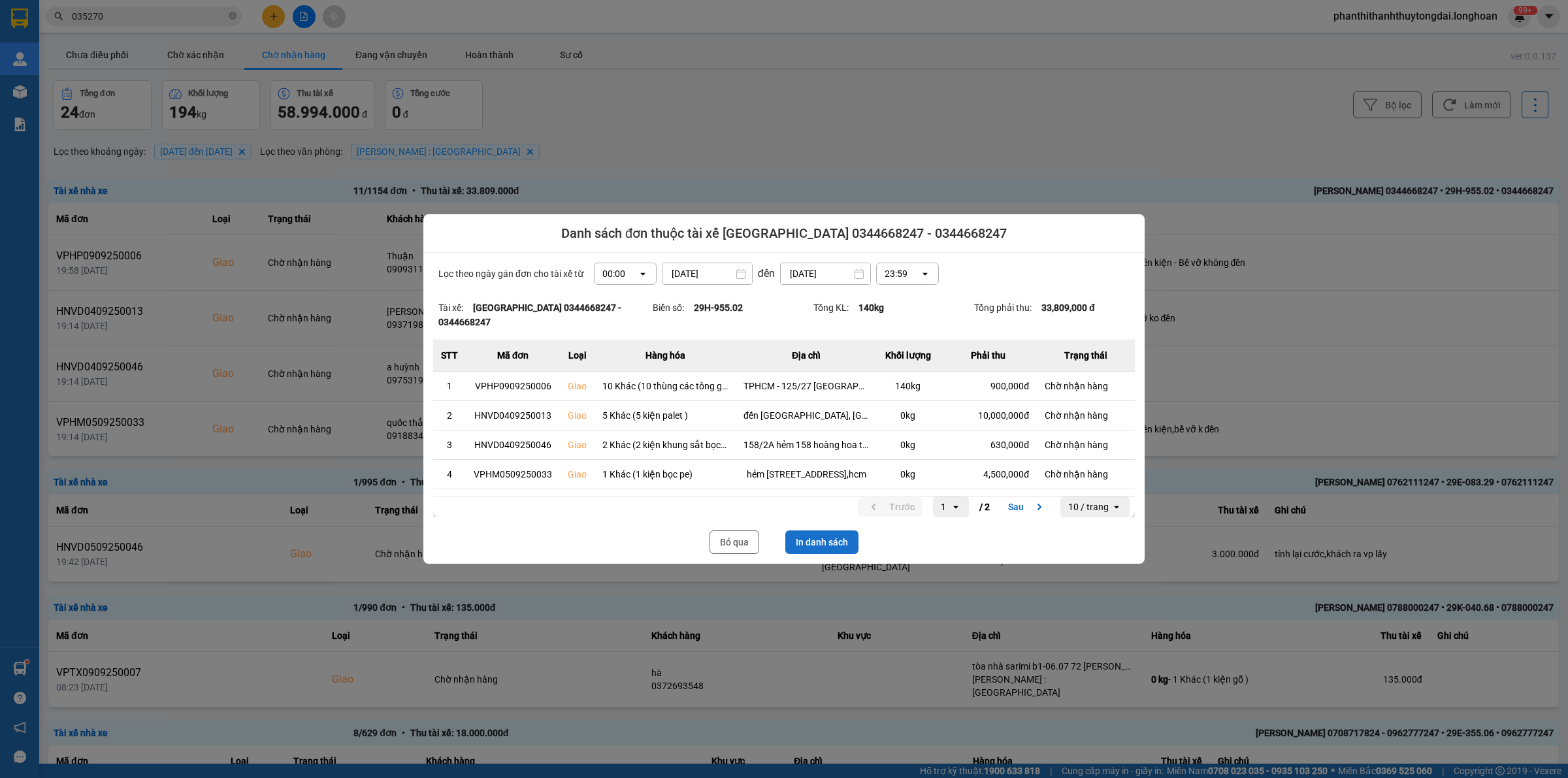
click at [838, 535] on button "In danh sách" at bounding box center [822, 542] width 73 height 24
click at [716, 533] on button "Bỏ qua" at bounding box center [734, 542] width 50 height 24
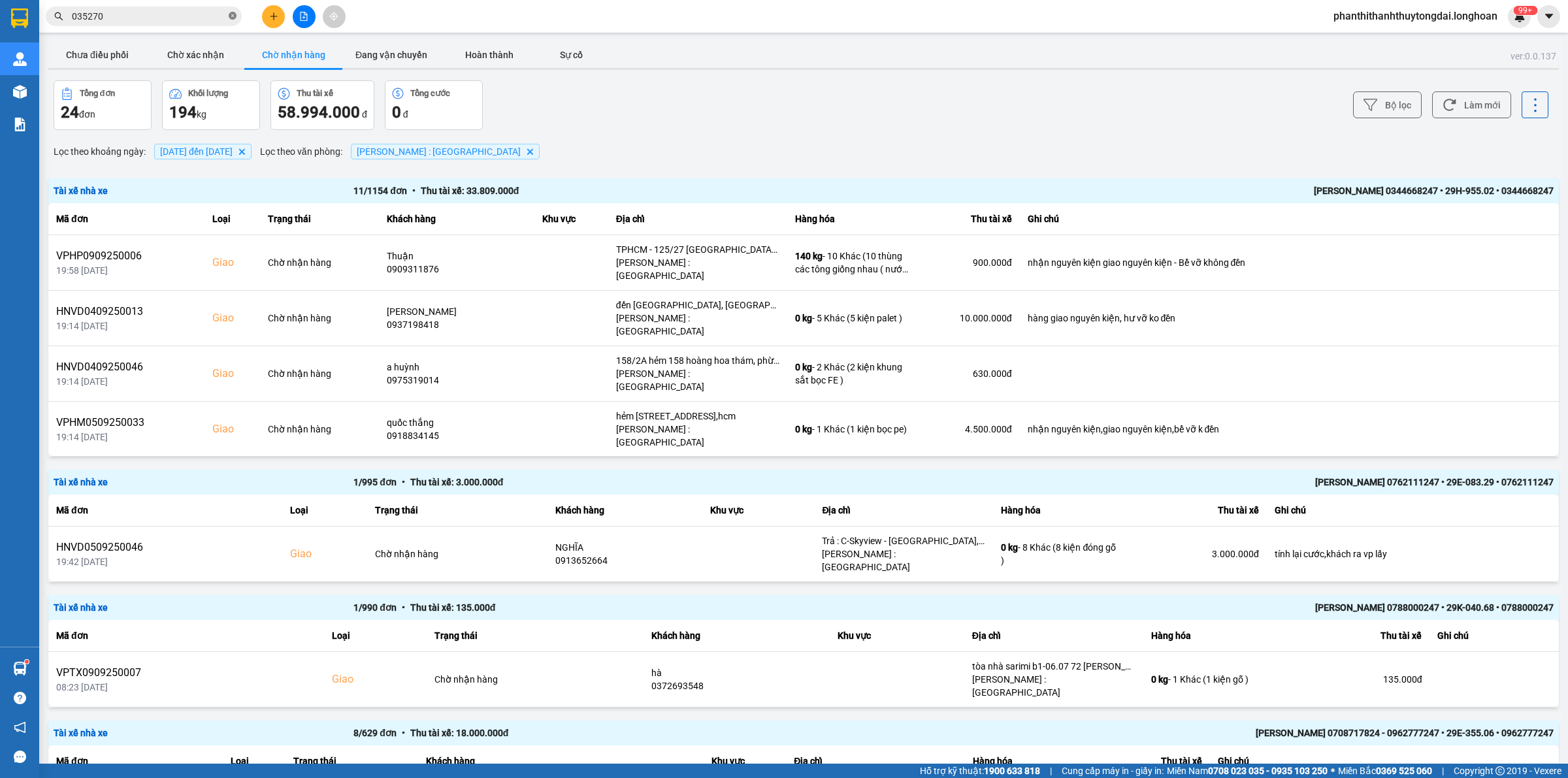
click at [232, 16] on icon "close-circle" at bounding box center [233, 15] width 8 height 8
click at [203, 17] on input "text" at bounding box center [149, 16] width 155 height 15
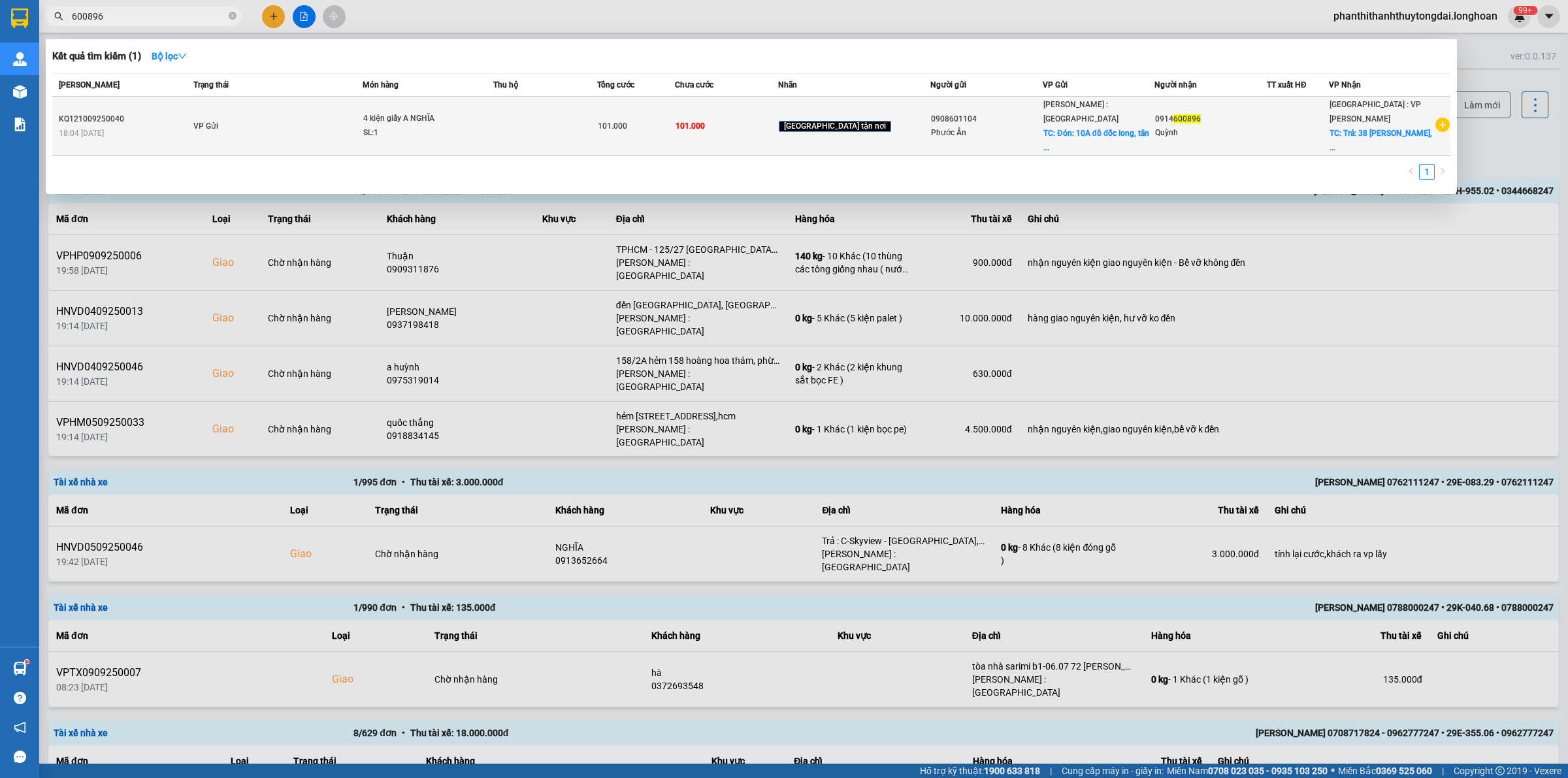
type input "600896"
drag, startPoint x: 912, startPoint y: 111, endPoint x: 955, endPoint y: 116, distance: 43.3
click at [955, 116] on div "0908601104" at bounding box center [986, 119] width 111 height 14
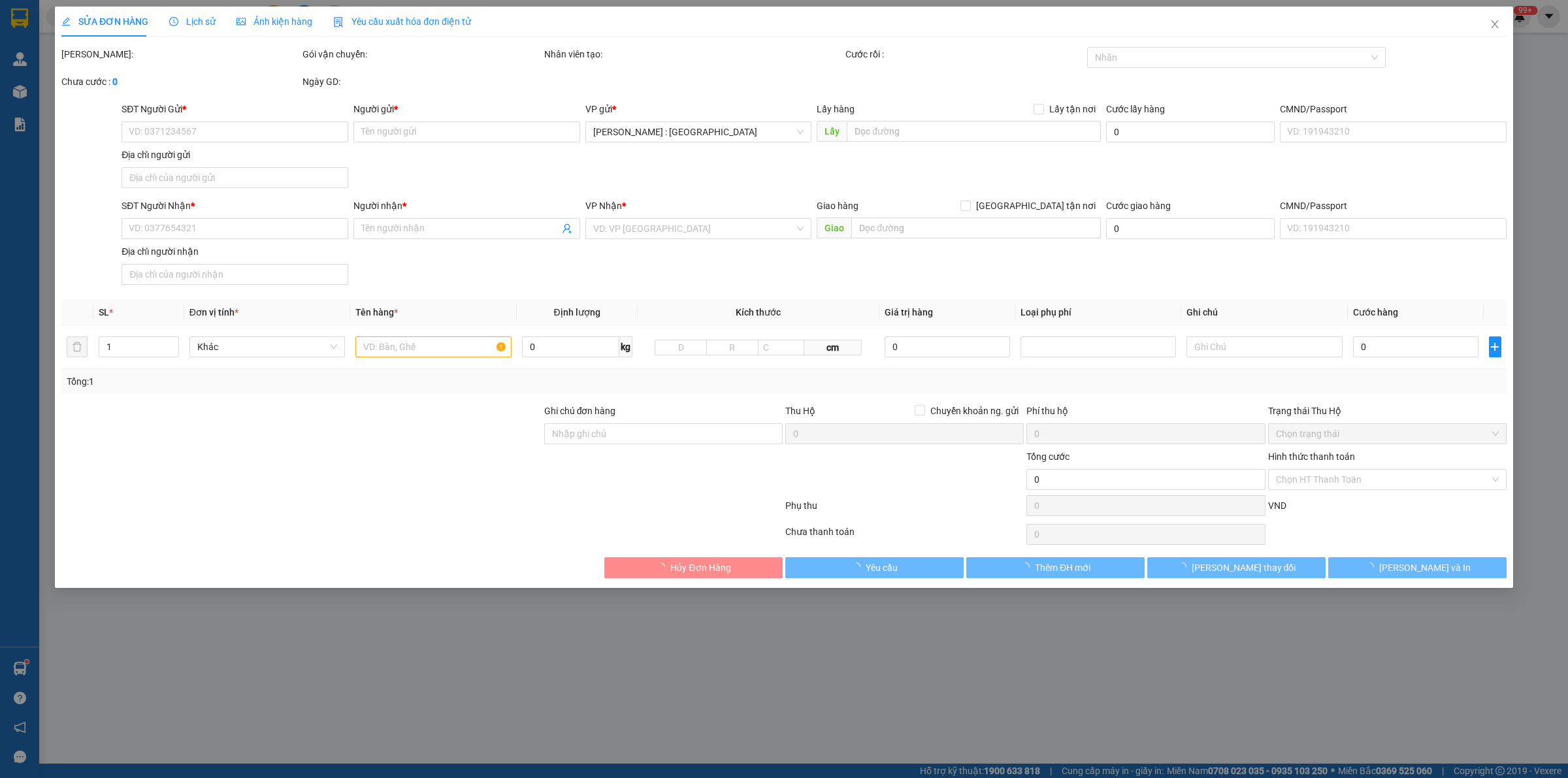
type input "0908601104"
type input "Phước Ân"
checkbox input "true"
type input "Đón: 10A đô đốc long, [GEOGRAPHIC_DATA]"
type input "0914600896"
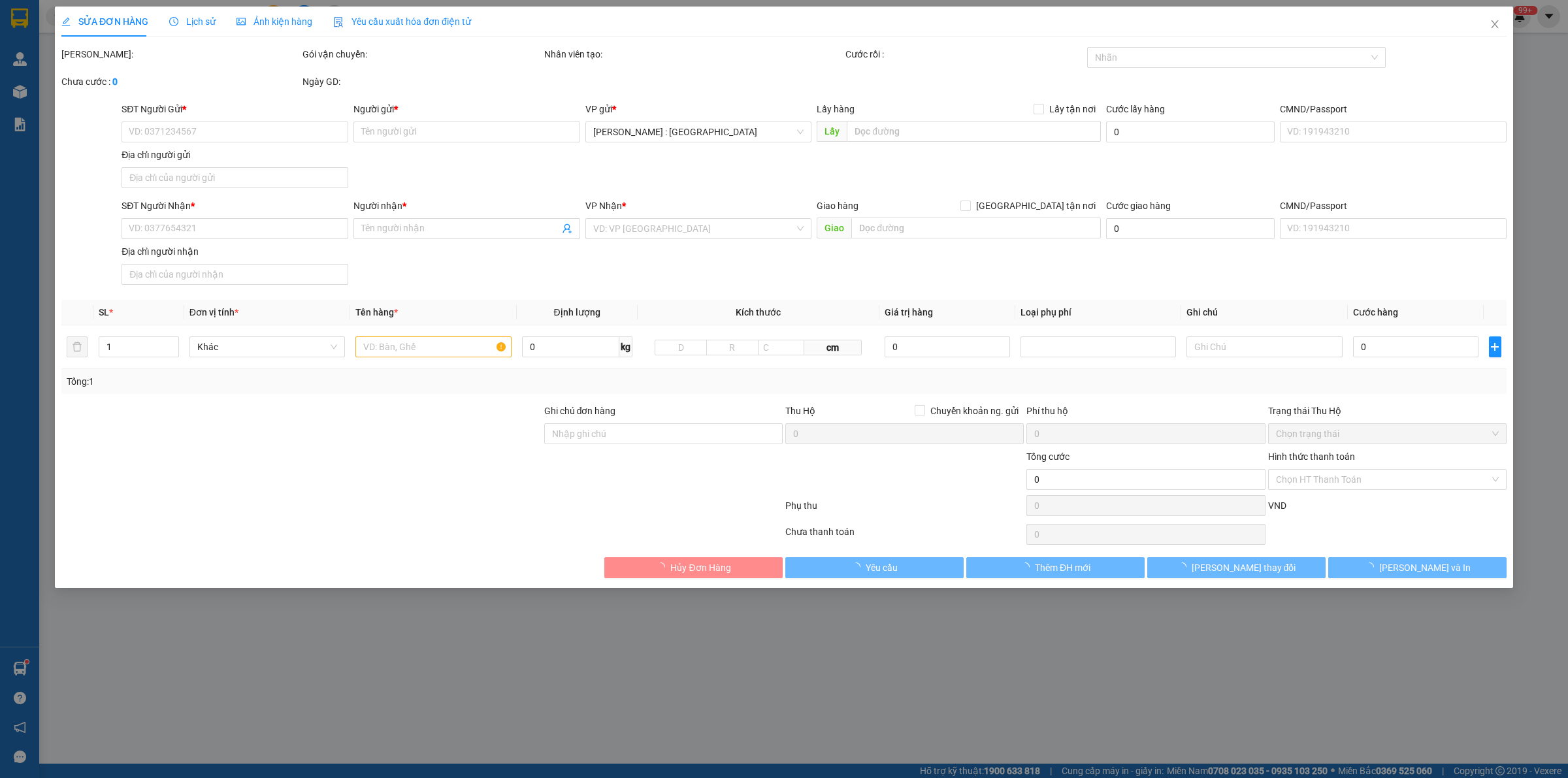
type input "Quỳnh"
checkbox input "true"
type input "Trả: 38 [PERSON_NAME], [GEOGRAPHIC_DATA], [GEOGRAPHIC_DATA], [GEOGRAPHIC_DATA]"
type input "101.000"
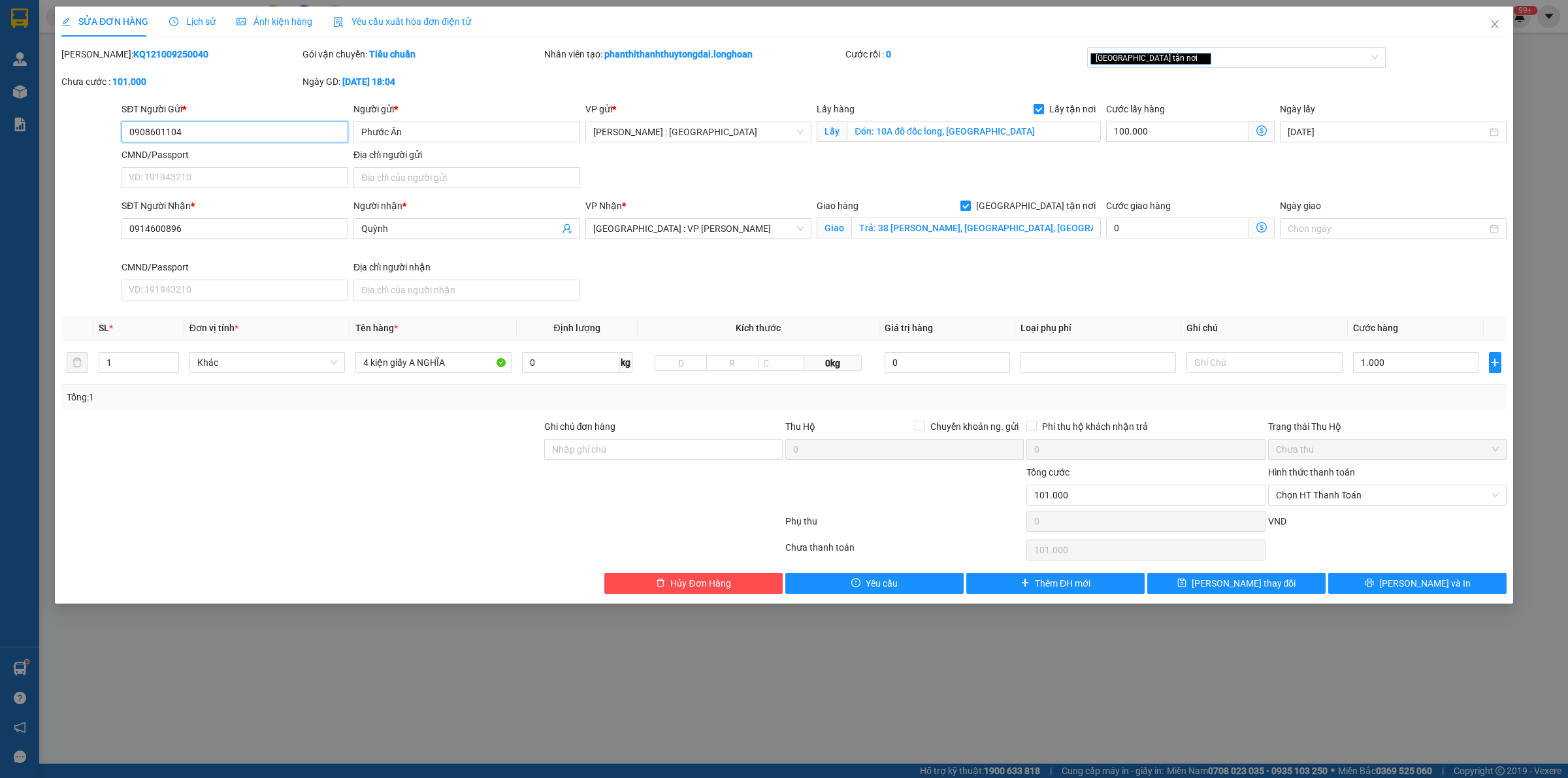
drag, startPoint x: 948, startPoint y: 116, endPoint x: 209, endPoint y: 139, distance: 739.4
click at [209, 139] on input "0908601104" at bounding box center [235, 132] width 226 height 21
click at [468, 231] on input "Quỳnh" at bounding box center [460, 229] width 198 height 15
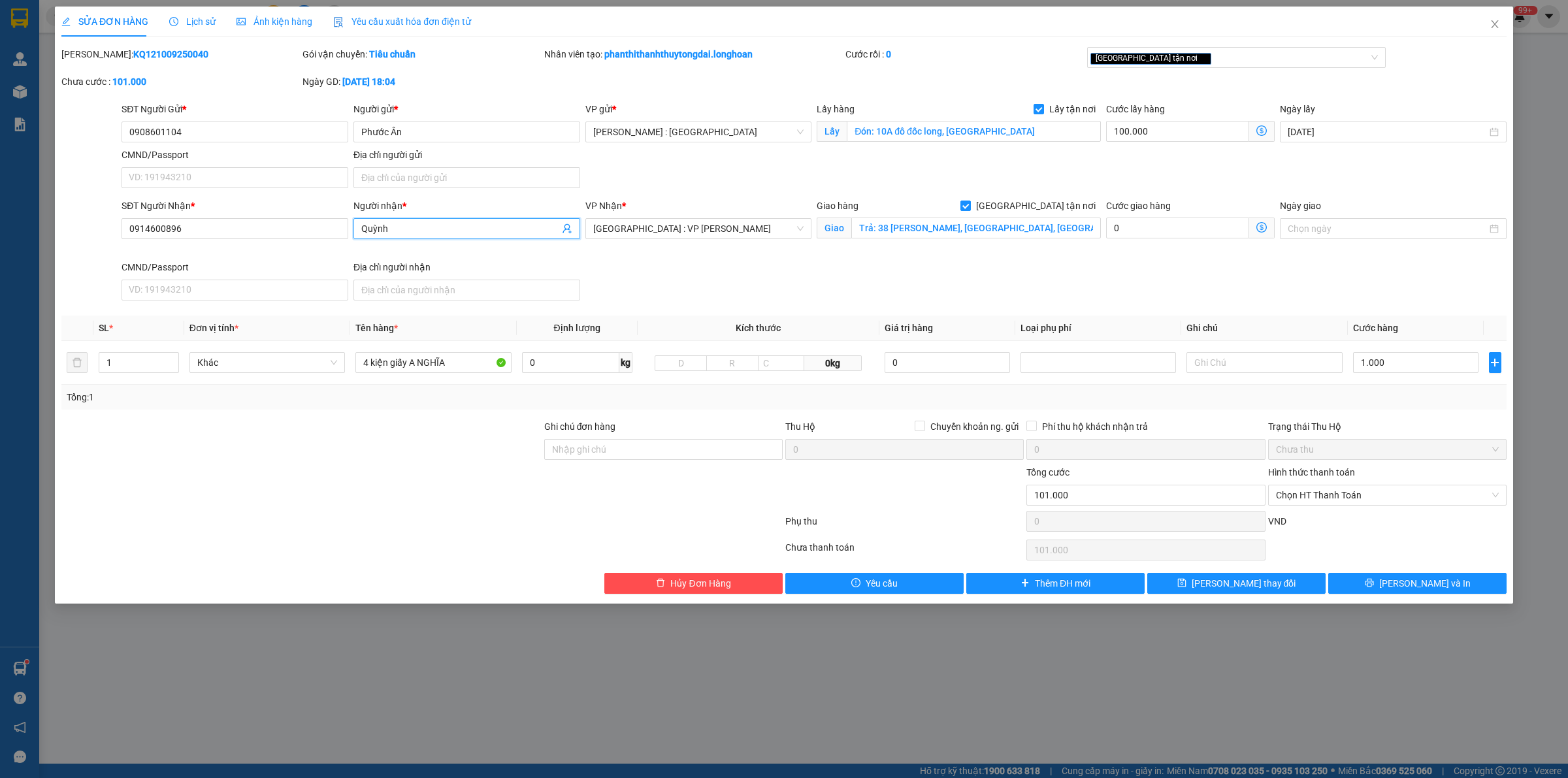
click at [194, 18] on span "Lịch sử" at bounding box center [192, 21] width 47 height 11
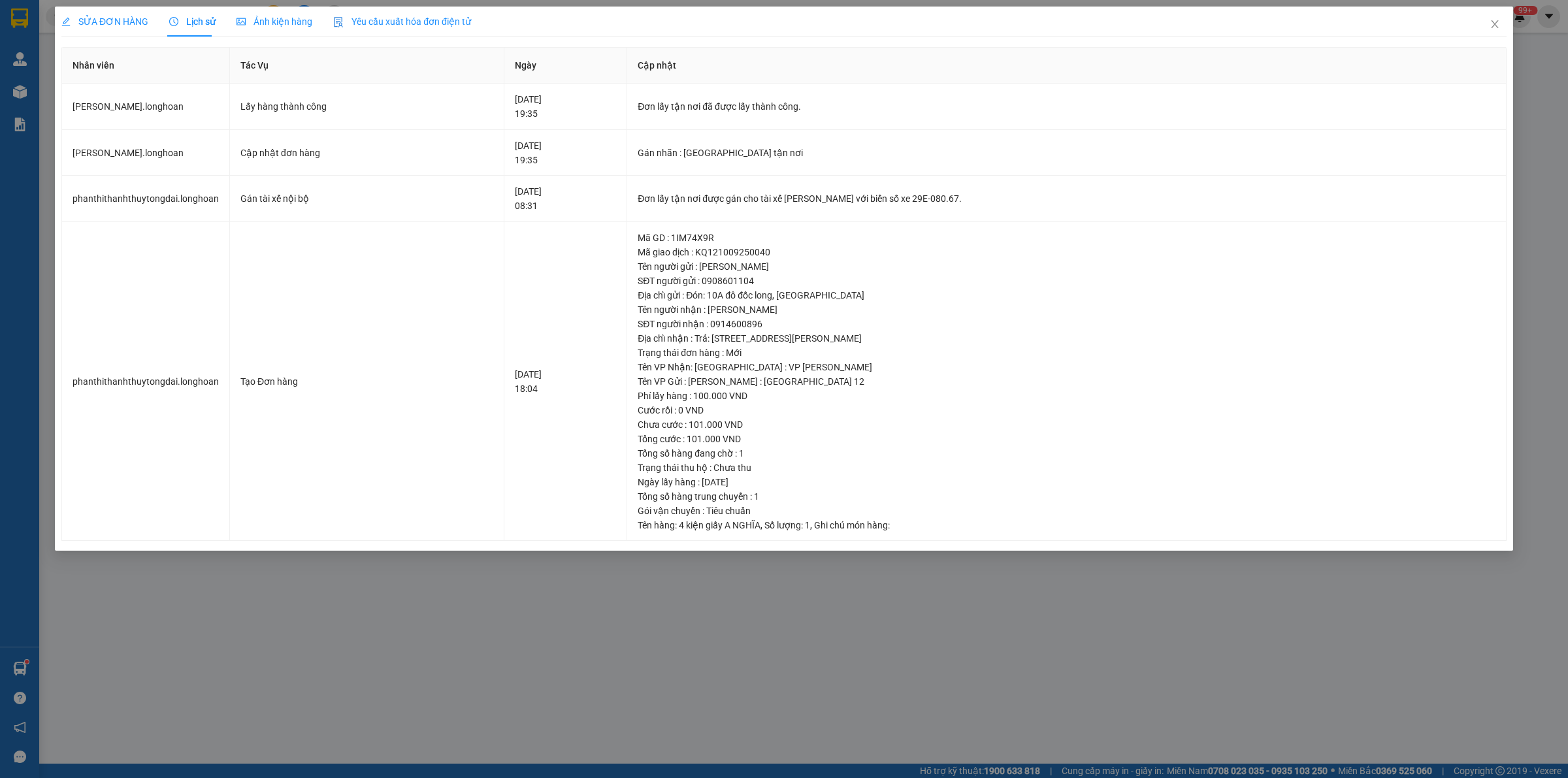
click at [106, 24] on span "SỬA ĐƠN HÀNG" at bounding box center [105, 21] width 87 height 11
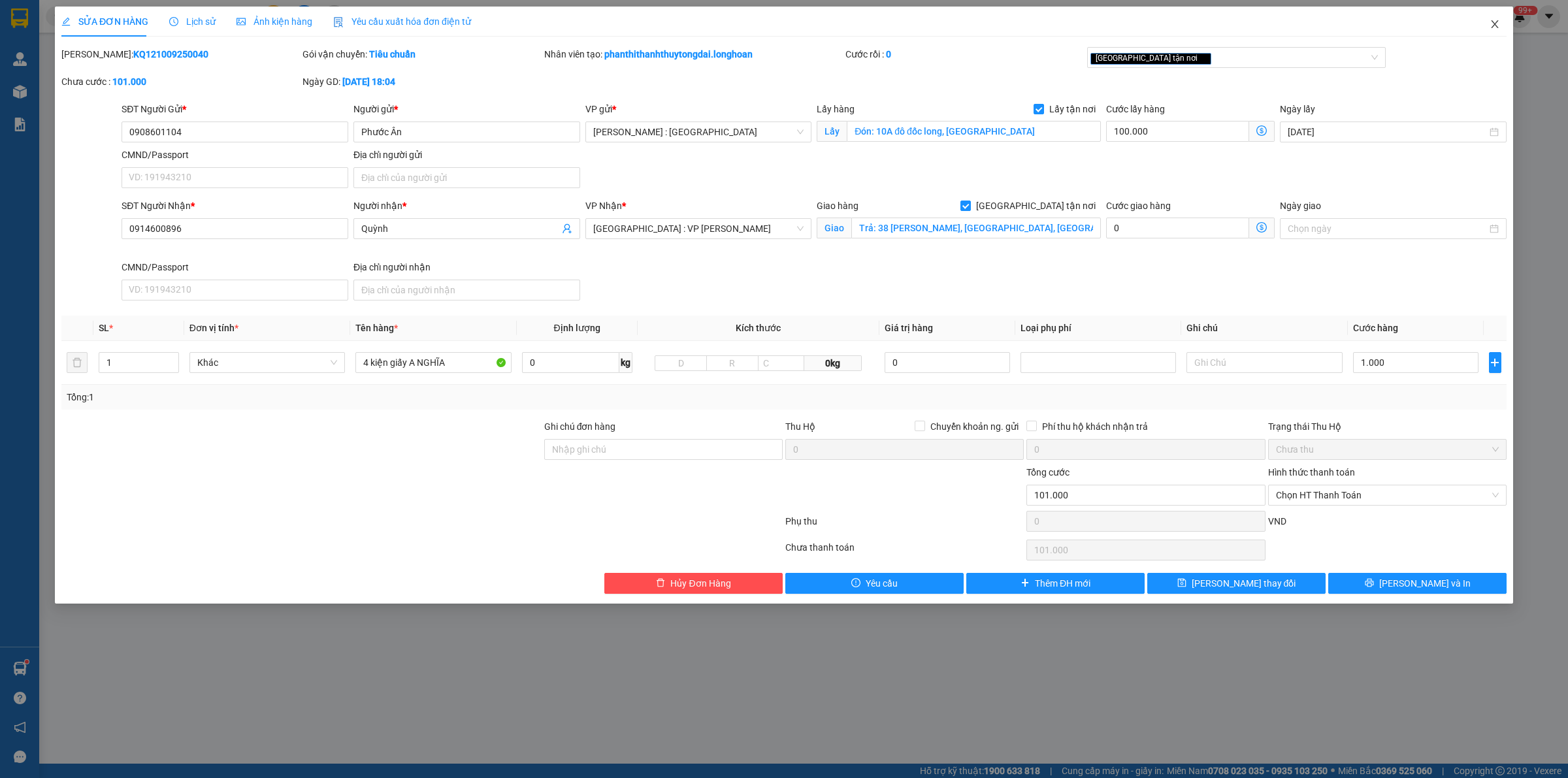
click at [1493, 23] on icon "close" at bounding box center [1495, 24] width 11 height 11
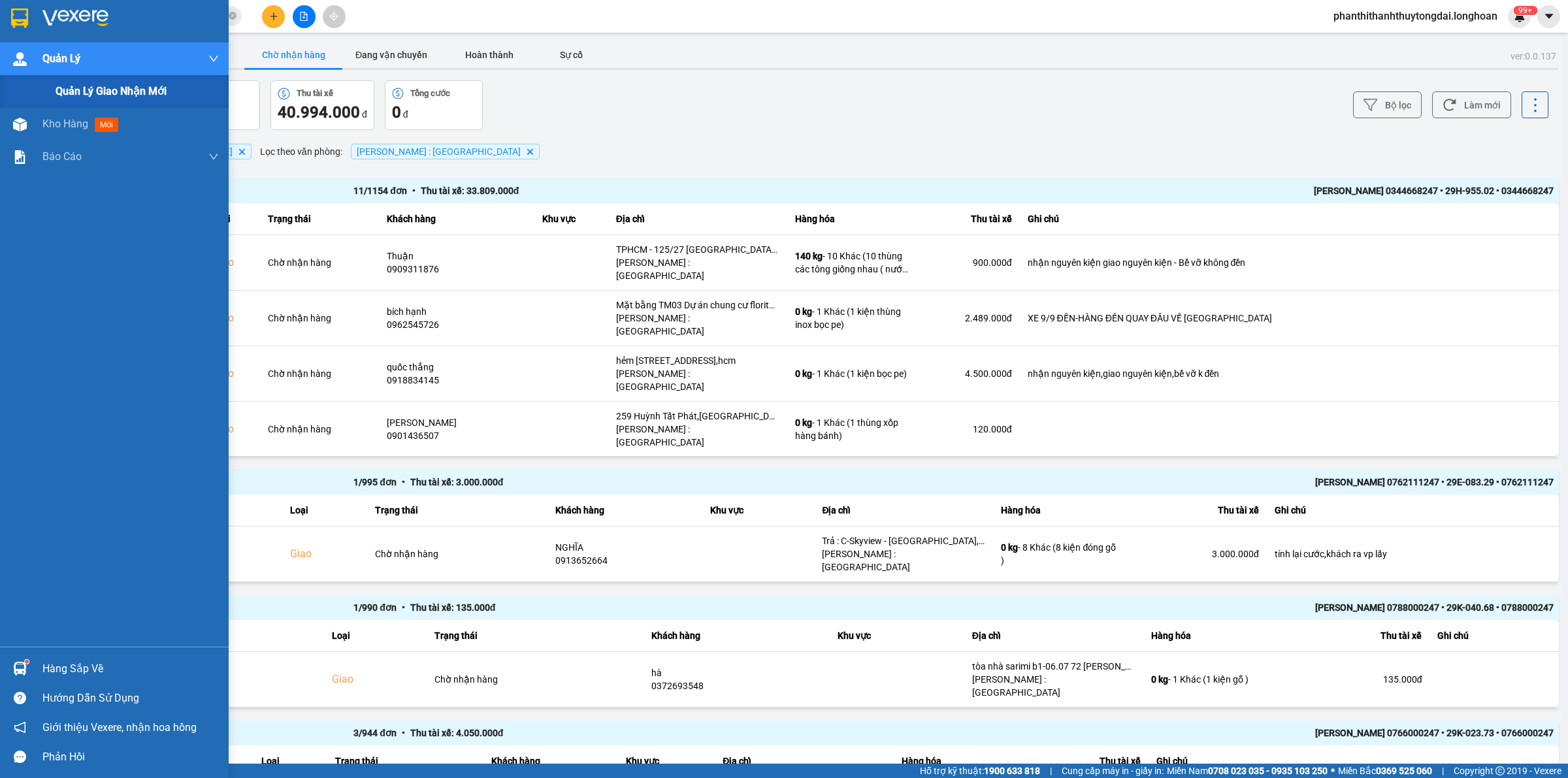
click at [44, 93] on div "Quản lý giao nhận mới" at bounding box center [114, 91] width 229 height 33
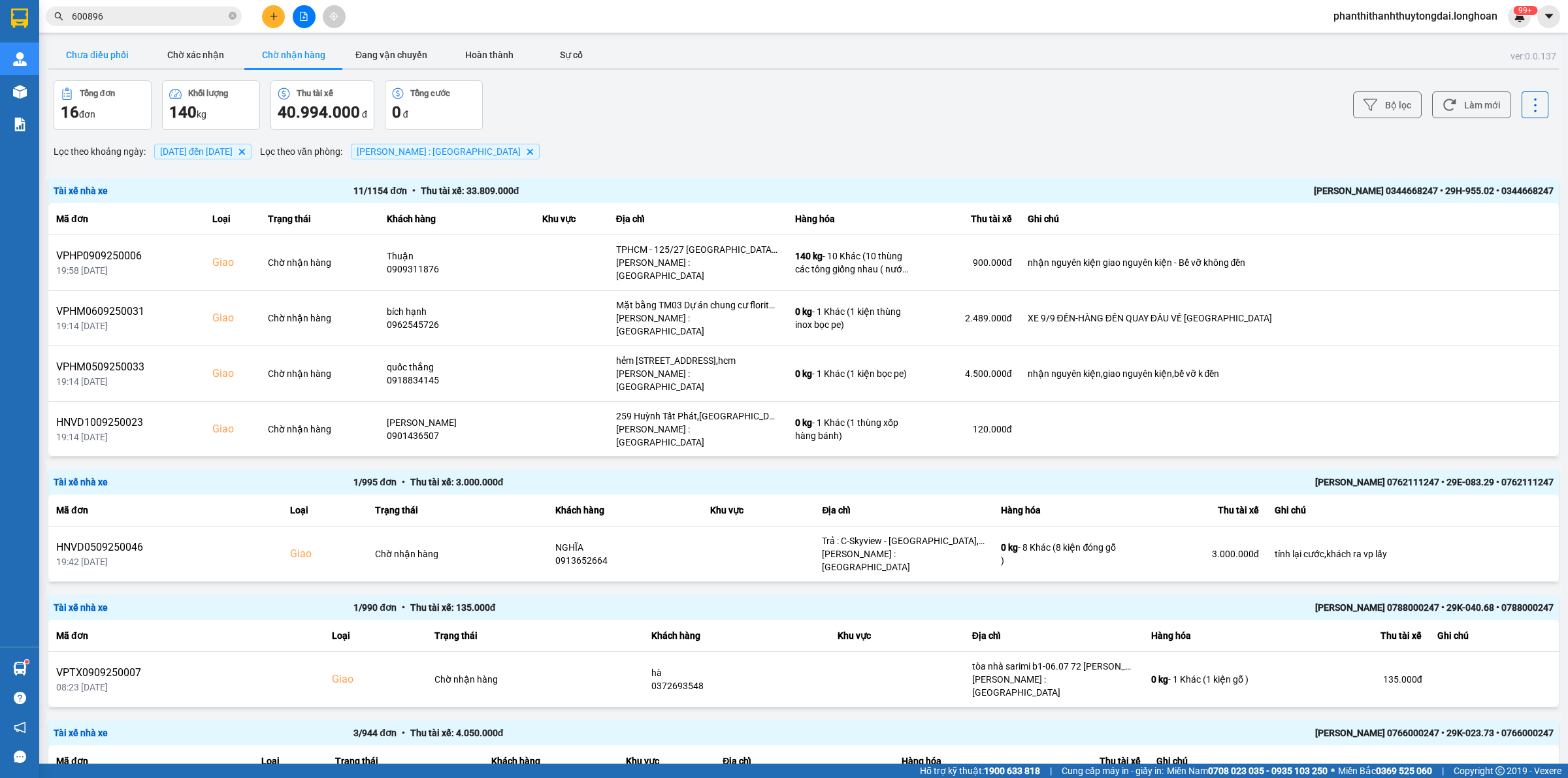
click at [105, 47] on button "Chưa điều phối" at bounding box center [97, 55] width 98 height 26
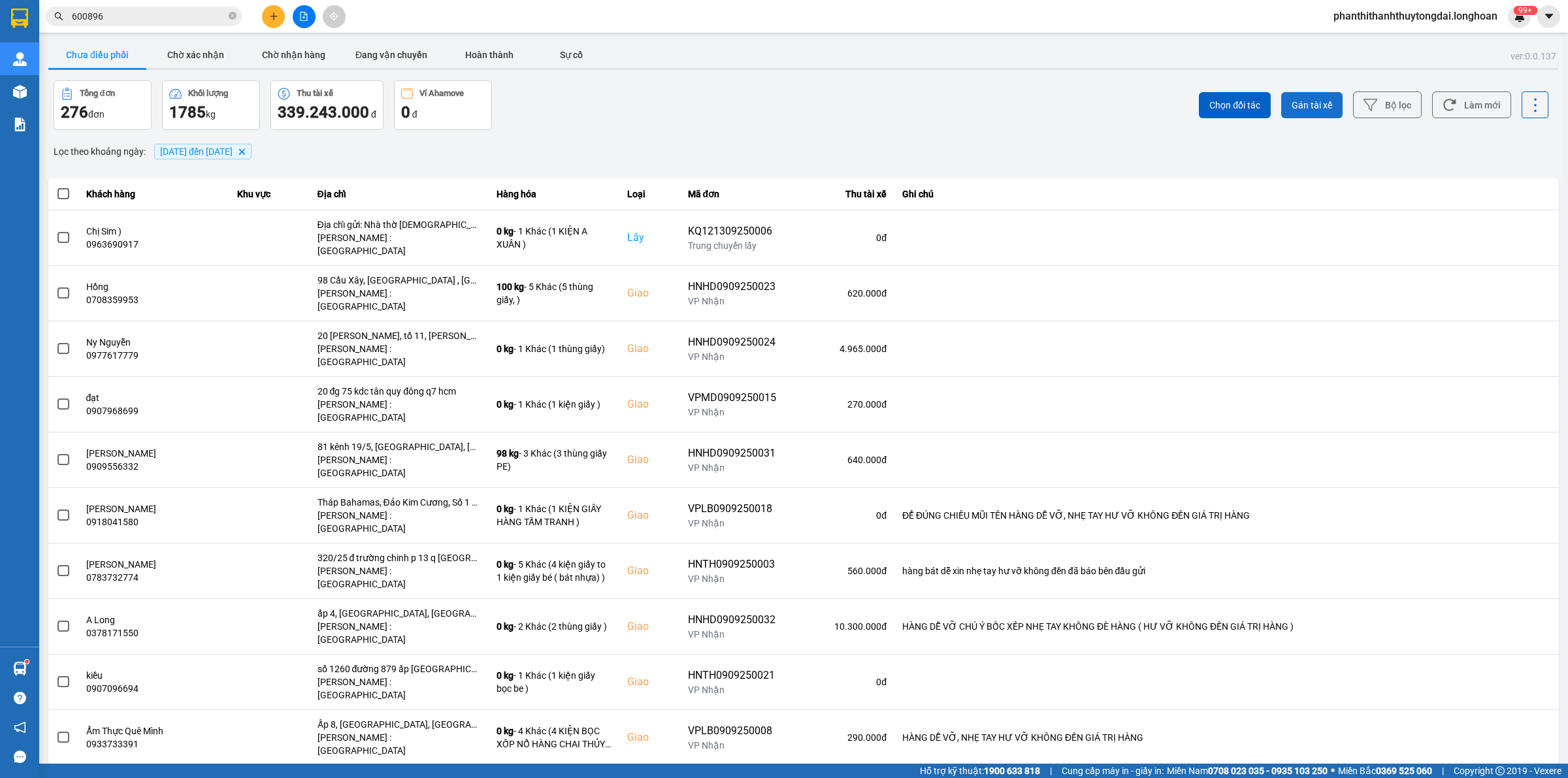
click at [1319, 106] on span "Gán tài xế" at bounding box center [1312, 105] width 41 height 13
click at [1373, 99] on icon at bounding box center [1371, 105] width 14 height 11
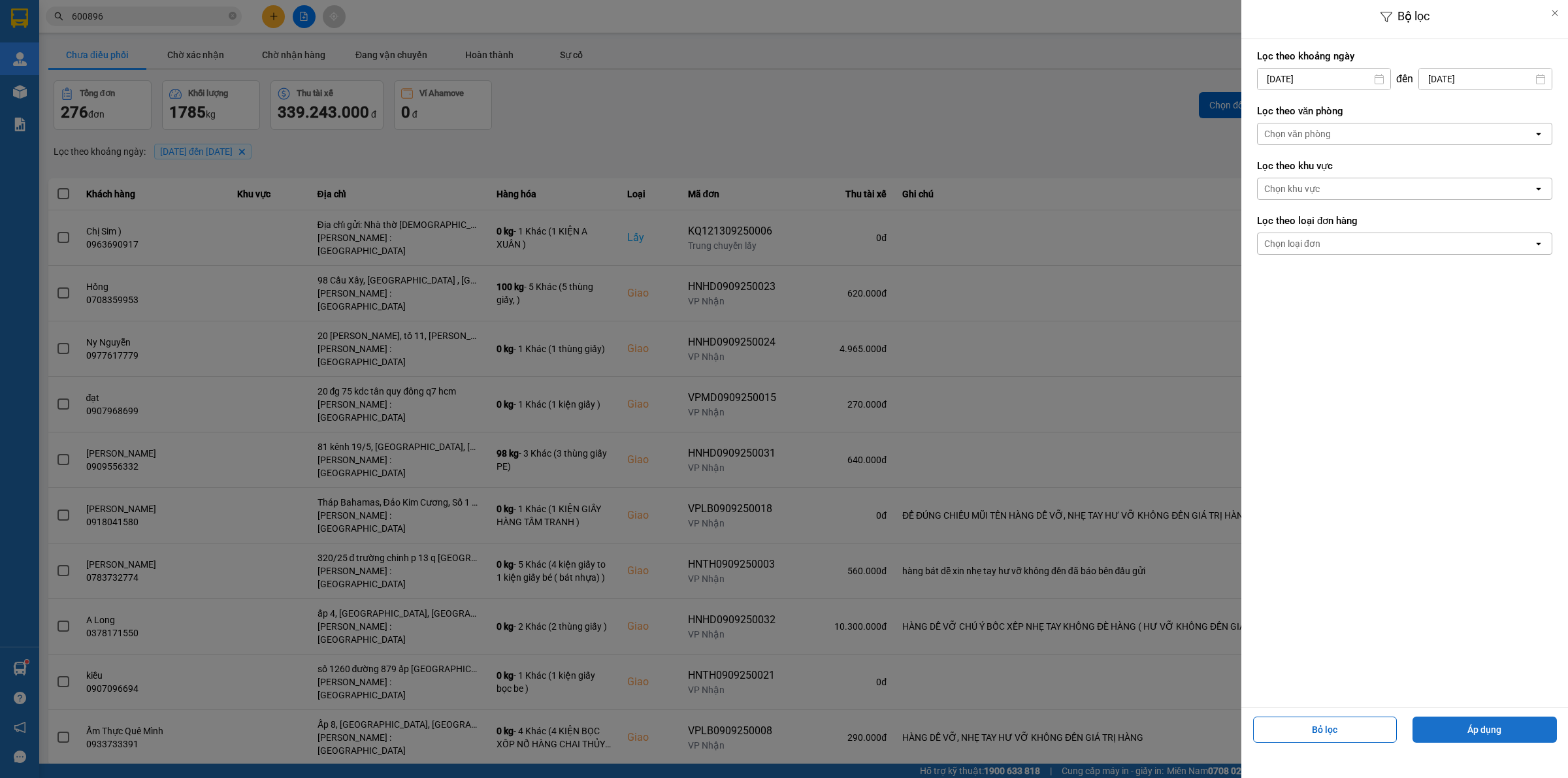
click at [1504, 725] on button "Áp dụng" at bounding box center [1485, 730] width 145 height 26
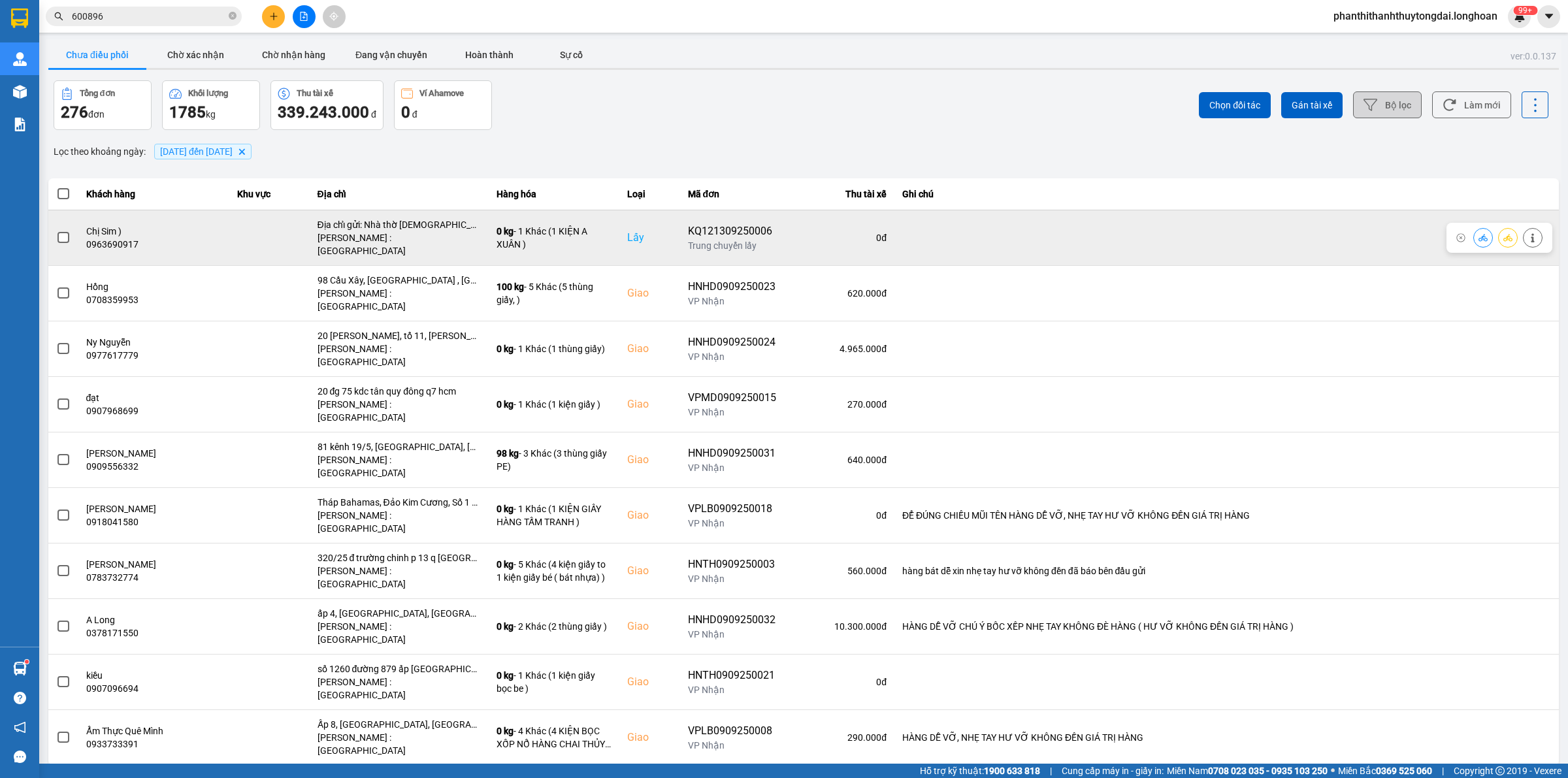
click at [65, 236] on span at bounding box center [63, 237] width 11 height 11
click at [56, 231] on input "checkbox" at bounding box center [56, 231] width 0 height 0
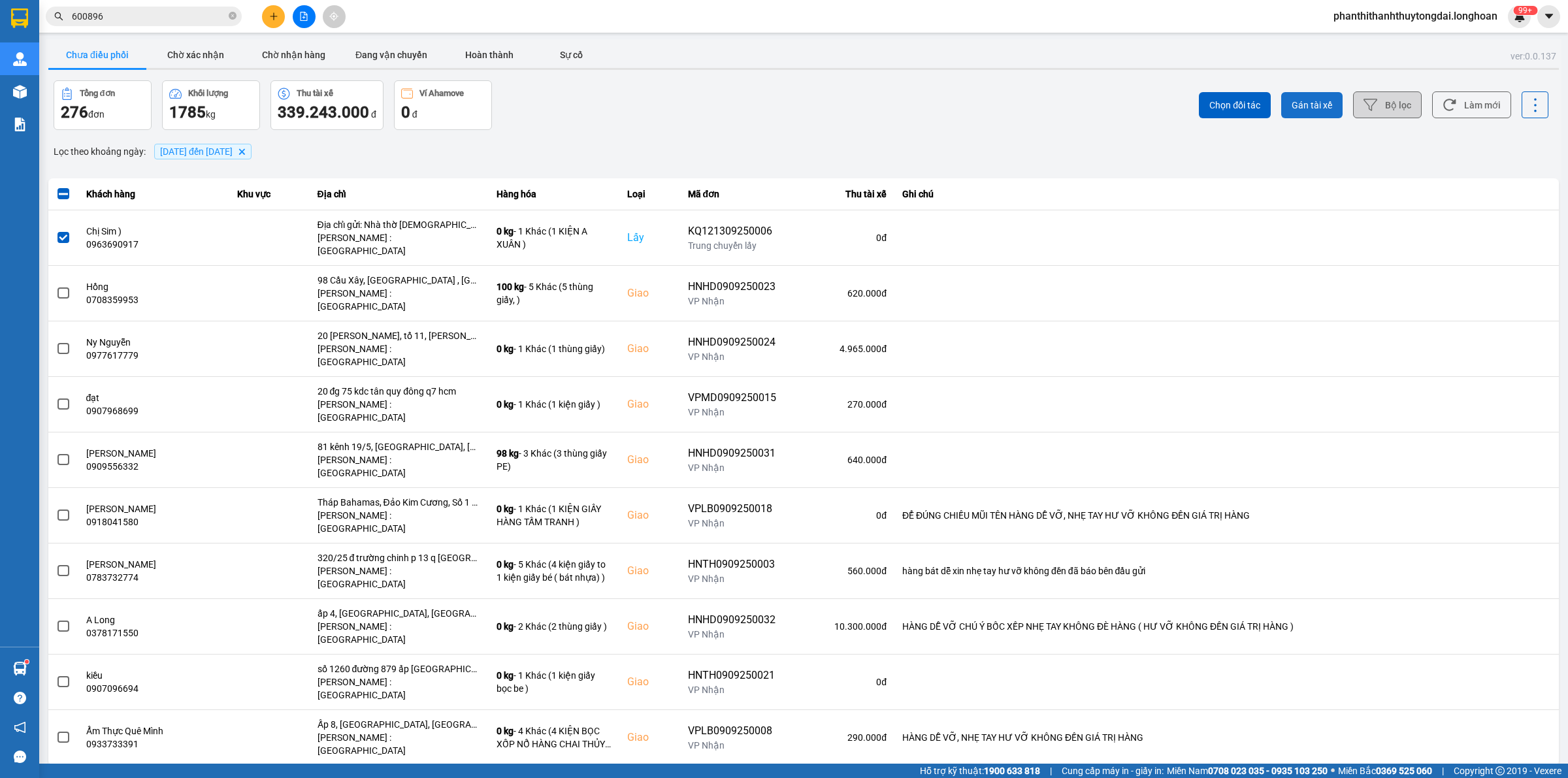
click at [1332, 106] on span "Gán tài xế" at bounding box center [1312, 105] width 41 height 13
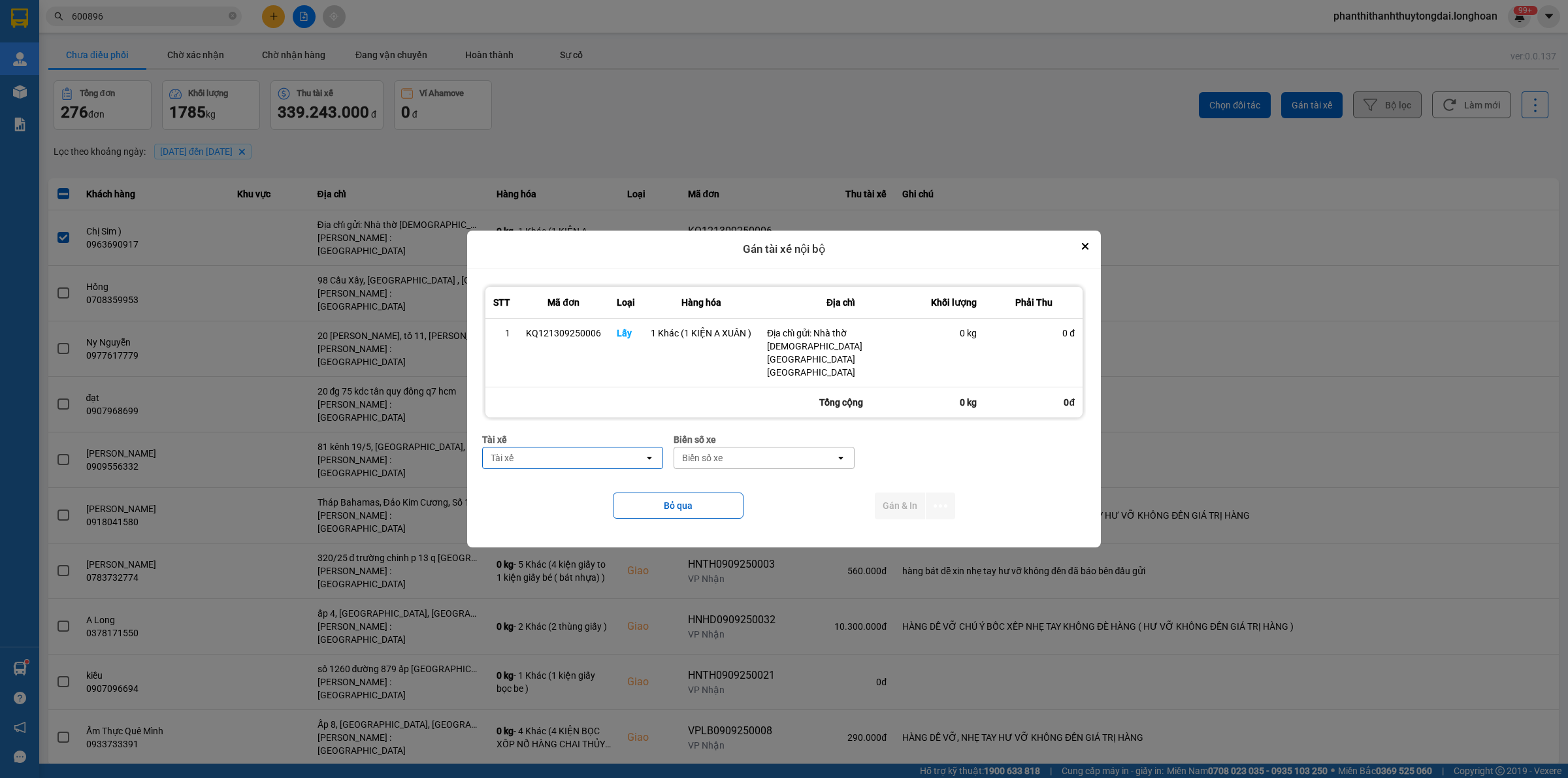
click at [522, 450] on div "Tài xế" at bounding box center [563, 457] width 161 height 21
type input "XUÂN"
click at [594, 558] on span "0964111247 - [PERSON_NAME]- 0964111247" at bounding box center [575, 553] width 164 height 26
click at [772, 451] on div "Biển số xe" at bounding box center [751, 457] width 41 height 13
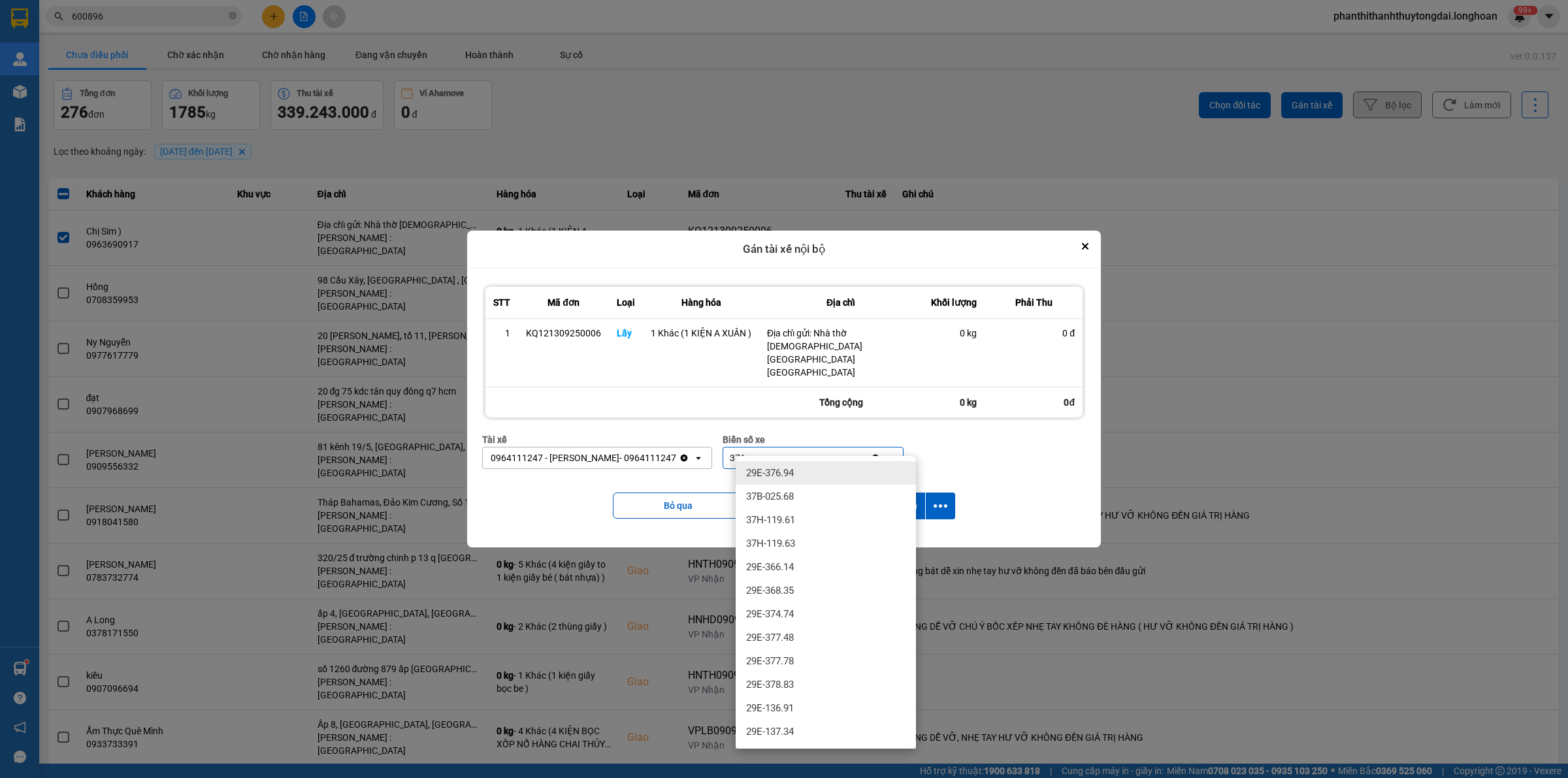
type input "376"
click at [818, 468] on div "29E-376.94" at bounding box center [826, 473] width 181 height 24
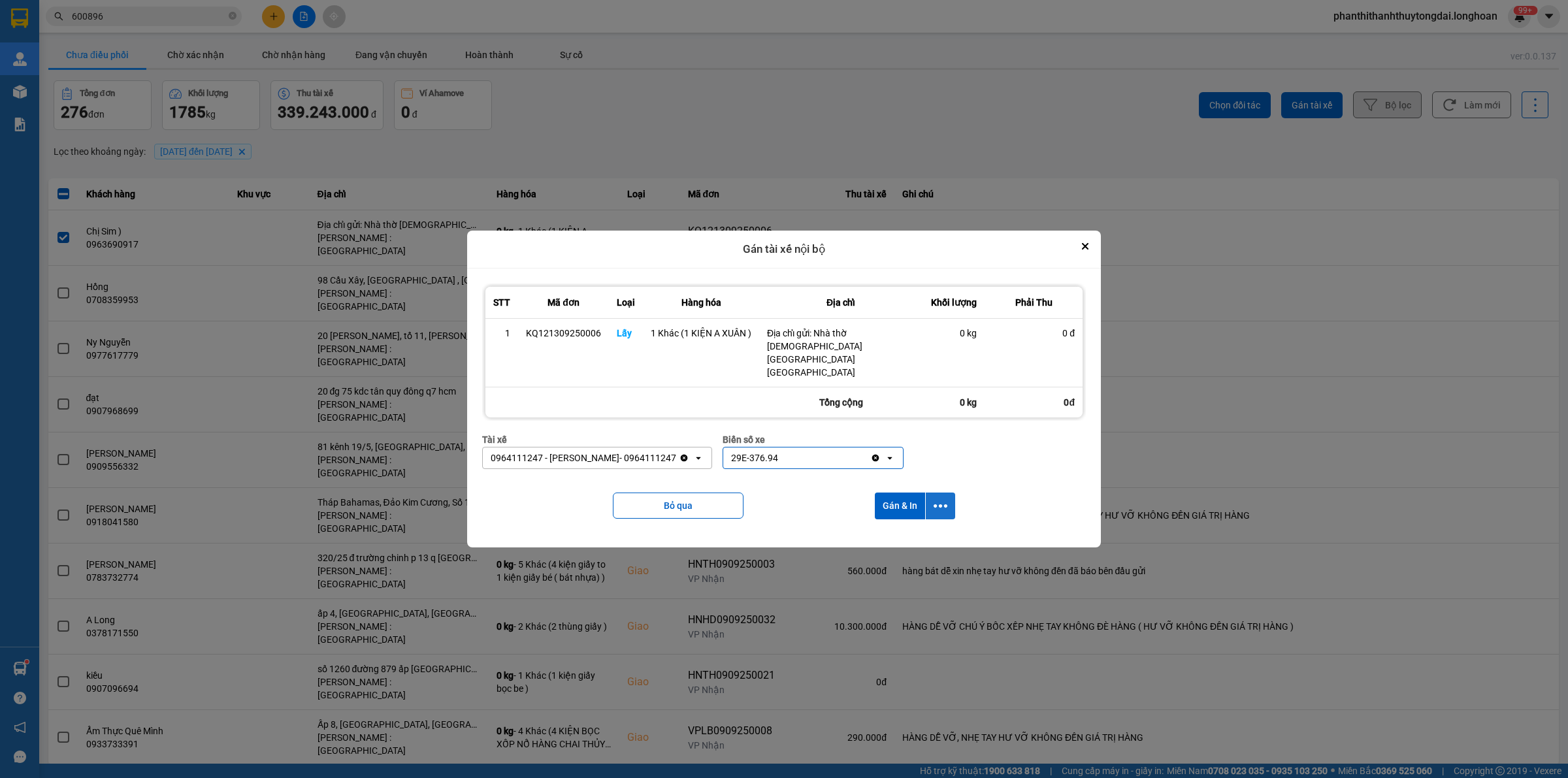
click at [942, 500] on icon "dialog" at bounding box center [941, 506] width 14 height 14
click at [926, 535] on div "Chỉ gán tài" at bounding box center [905, 529] width 77 height 13
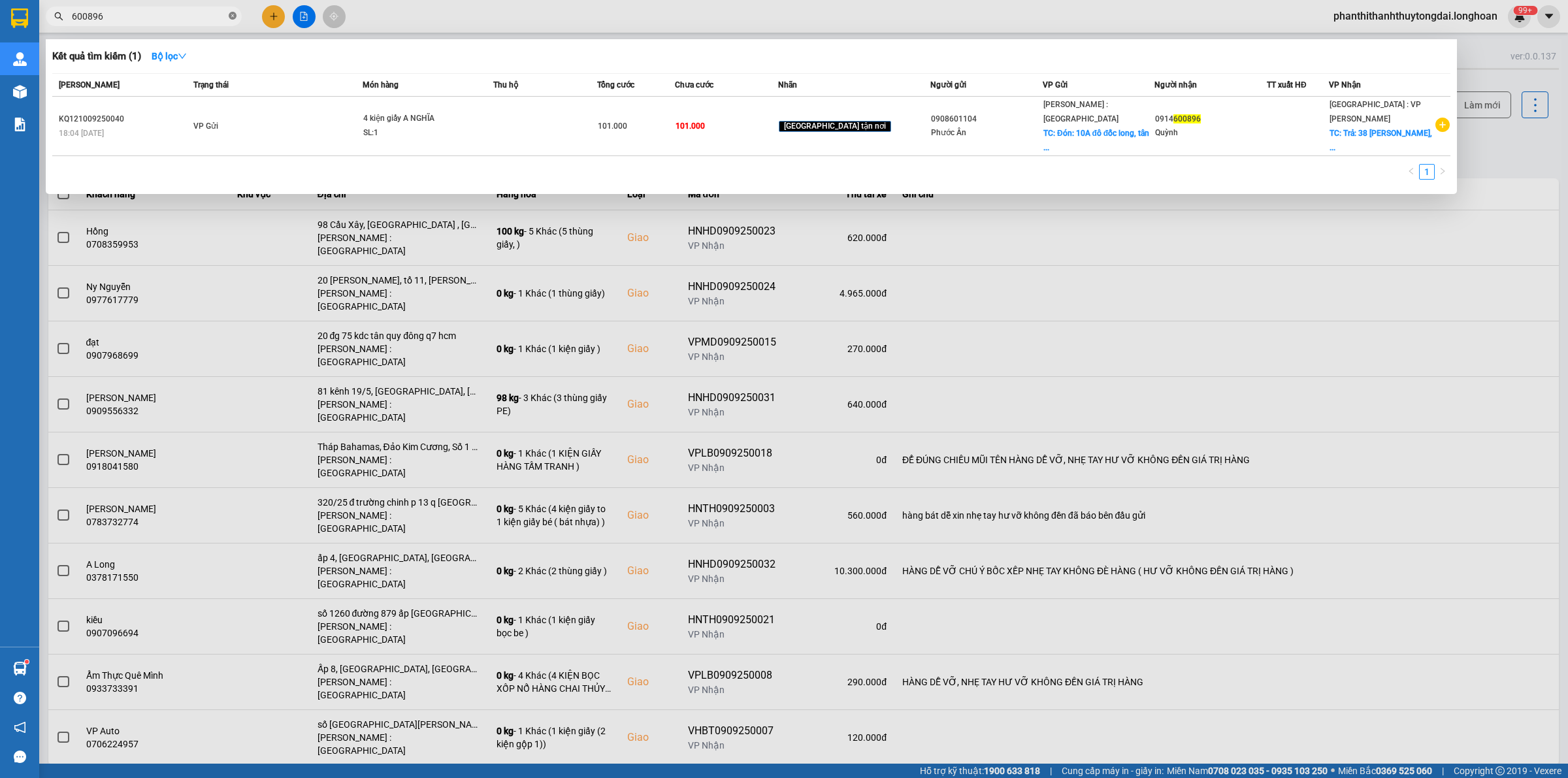
click at [232, 13] on icon "close-circle" at bounding box center [233, 15] width 8 height 8
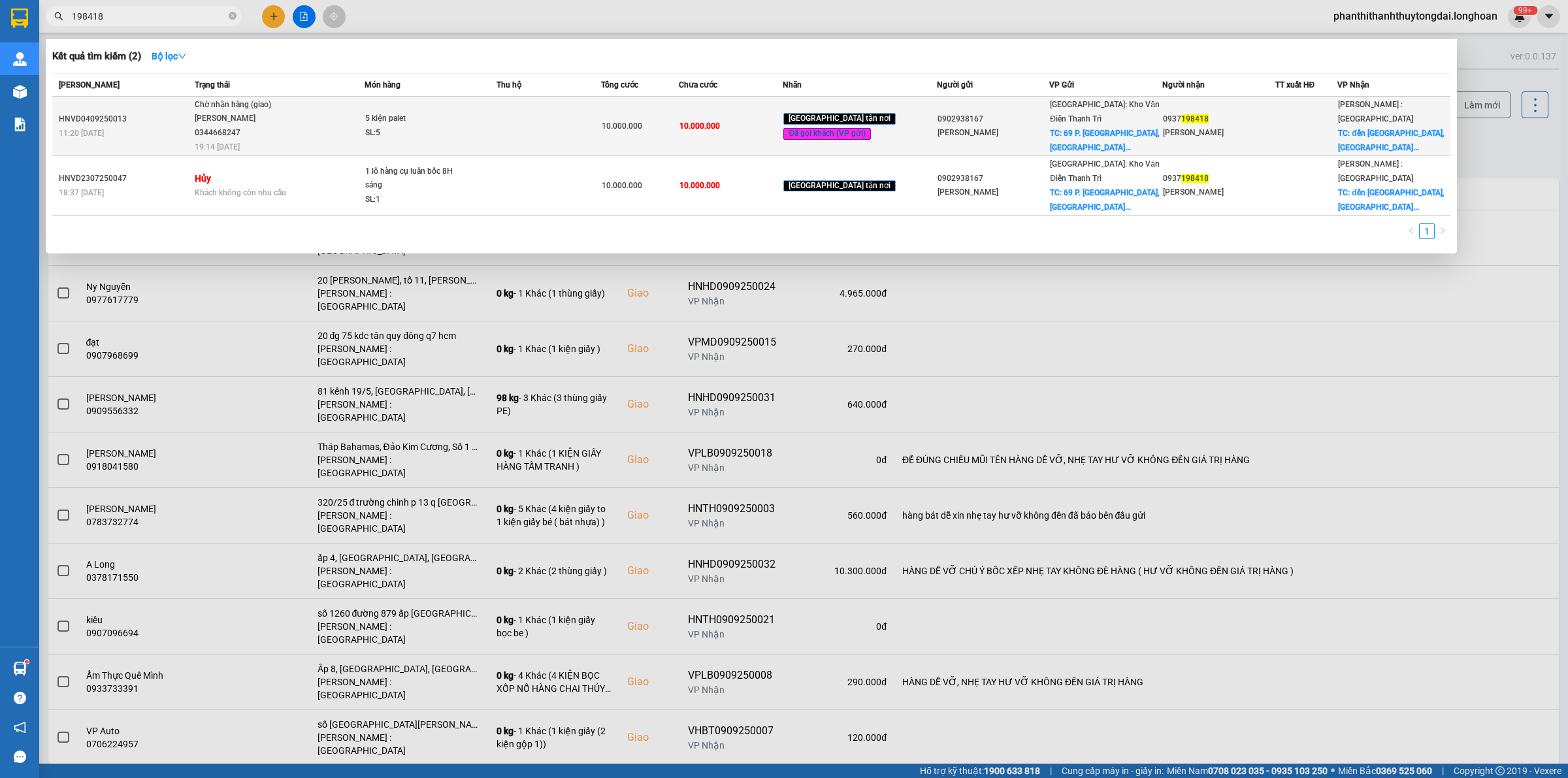
type input "198418"
click at [1305, 119] on div at bounding box center [1306, 126] width 61 height 14
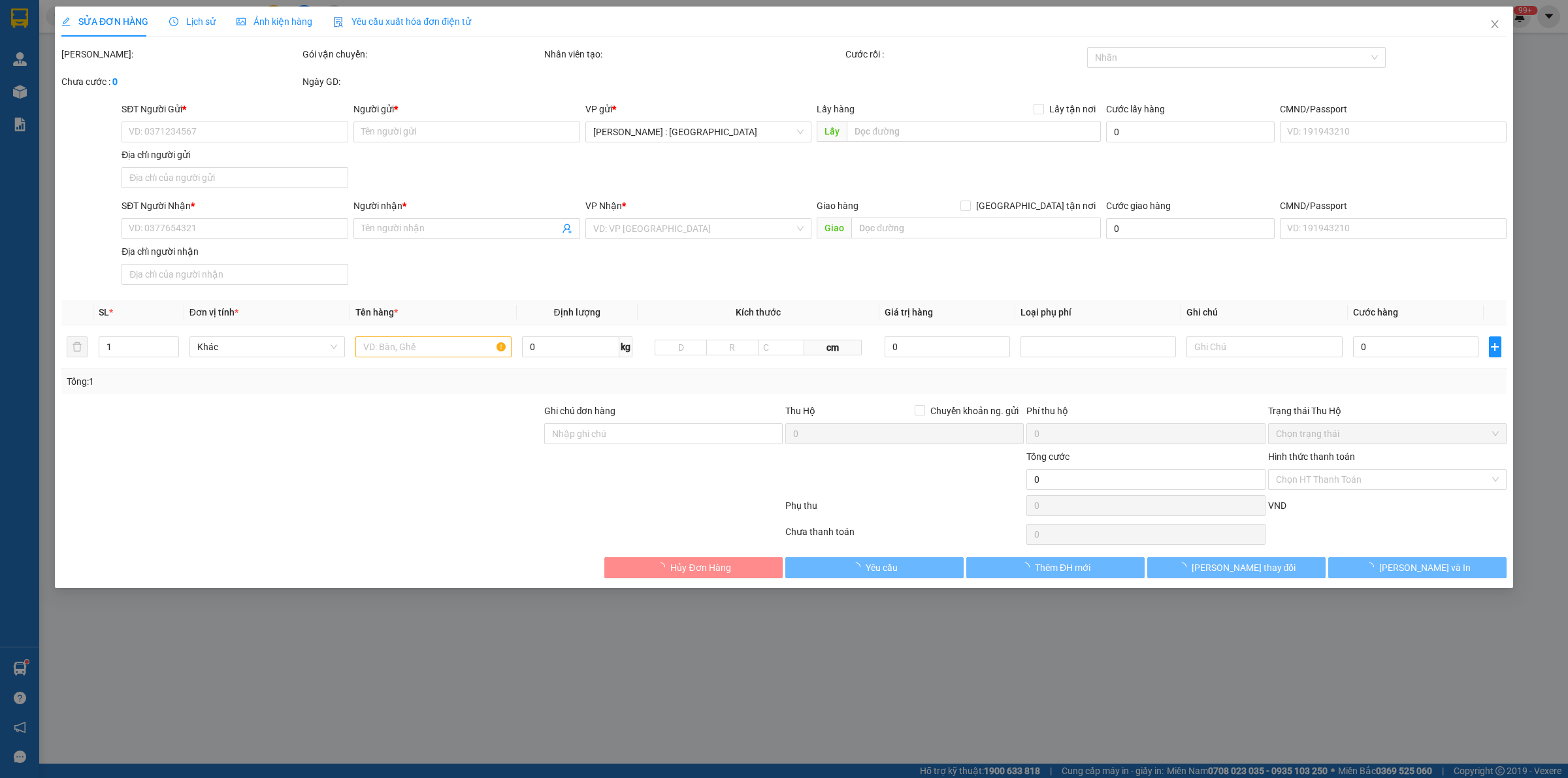
type input "0902938167"
type input "[PERSON_NAME]"
checkbox input "true"
type input "69 P. [GEOGRAPHIC_DATA], [GEOGRAPHIC_DATA], [GEOGRAPHIC_DATA], [GEOGRAPHIC_DATA…"
type input "0937198418"
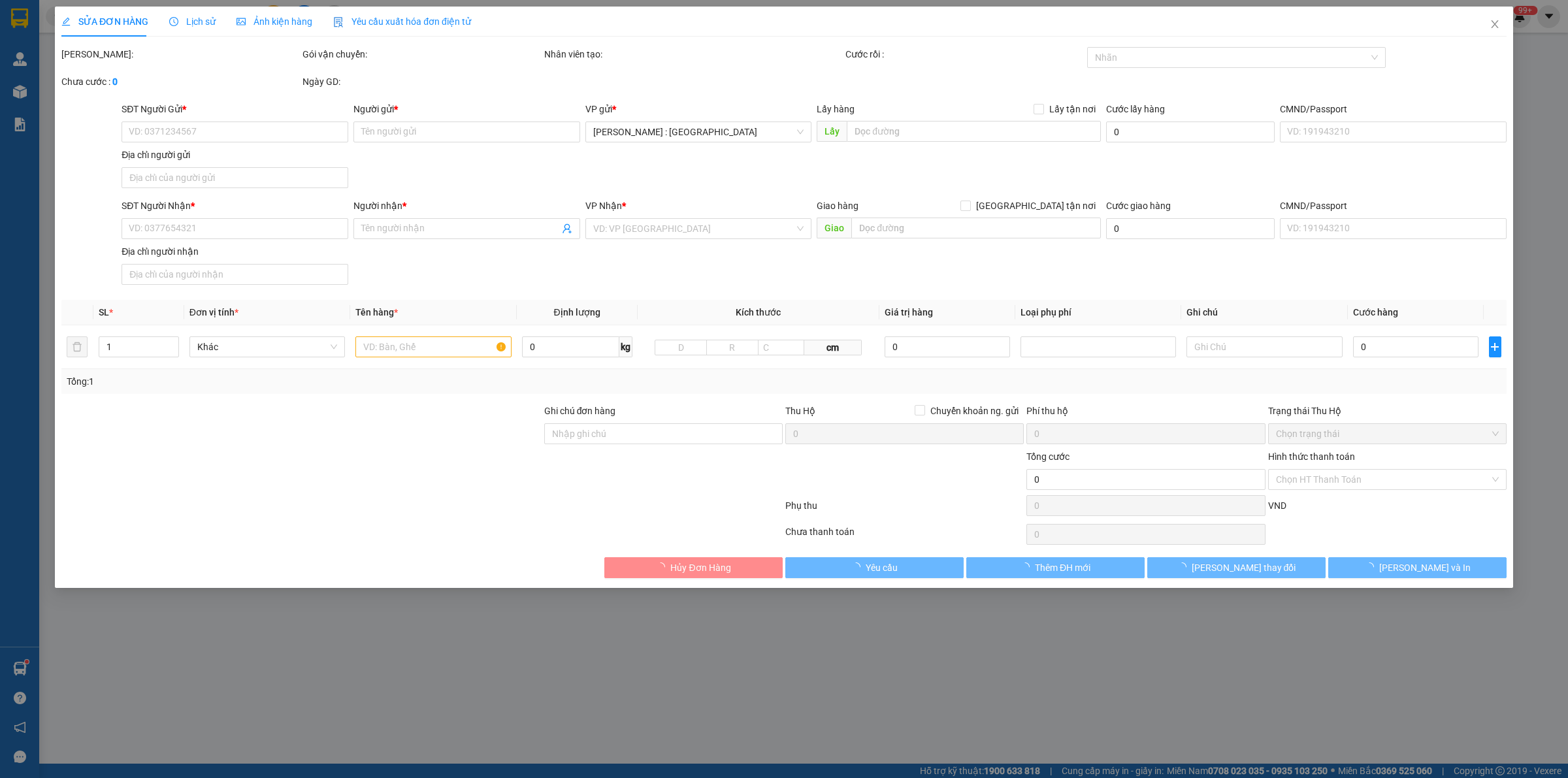
type input "[PERSON_NAME]"
checkbox input "true"
type input "đến [GEOGRAPHIC_DATA], [GEOGRAPHIC_DATA], [GEOGRAPHIC_DATA][PERSON_NAME]"
type input "hàng giao nguyên kiện, hư vỡ ko đền"
type input "10.000.000"
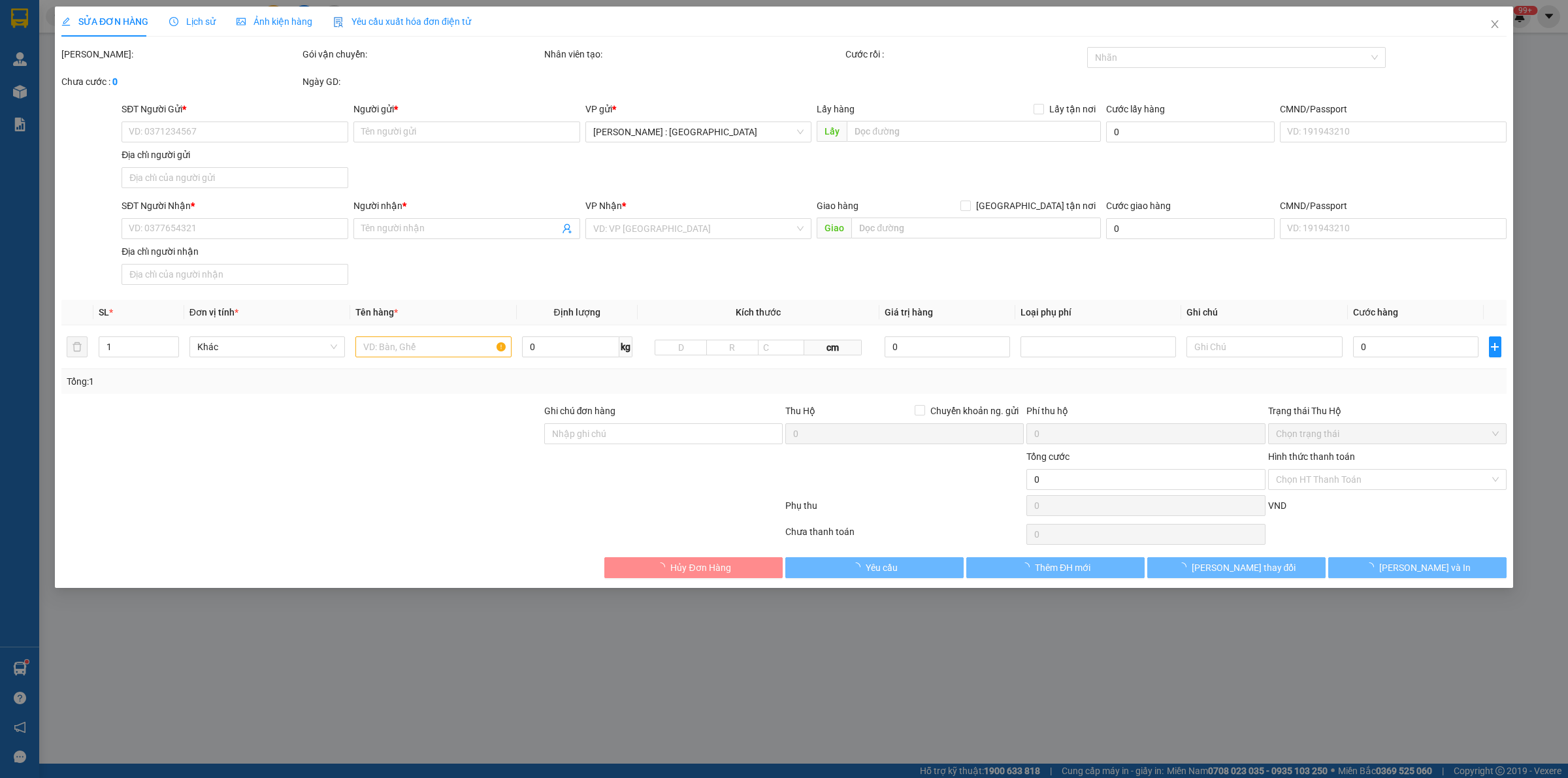
type input "10.000.000"
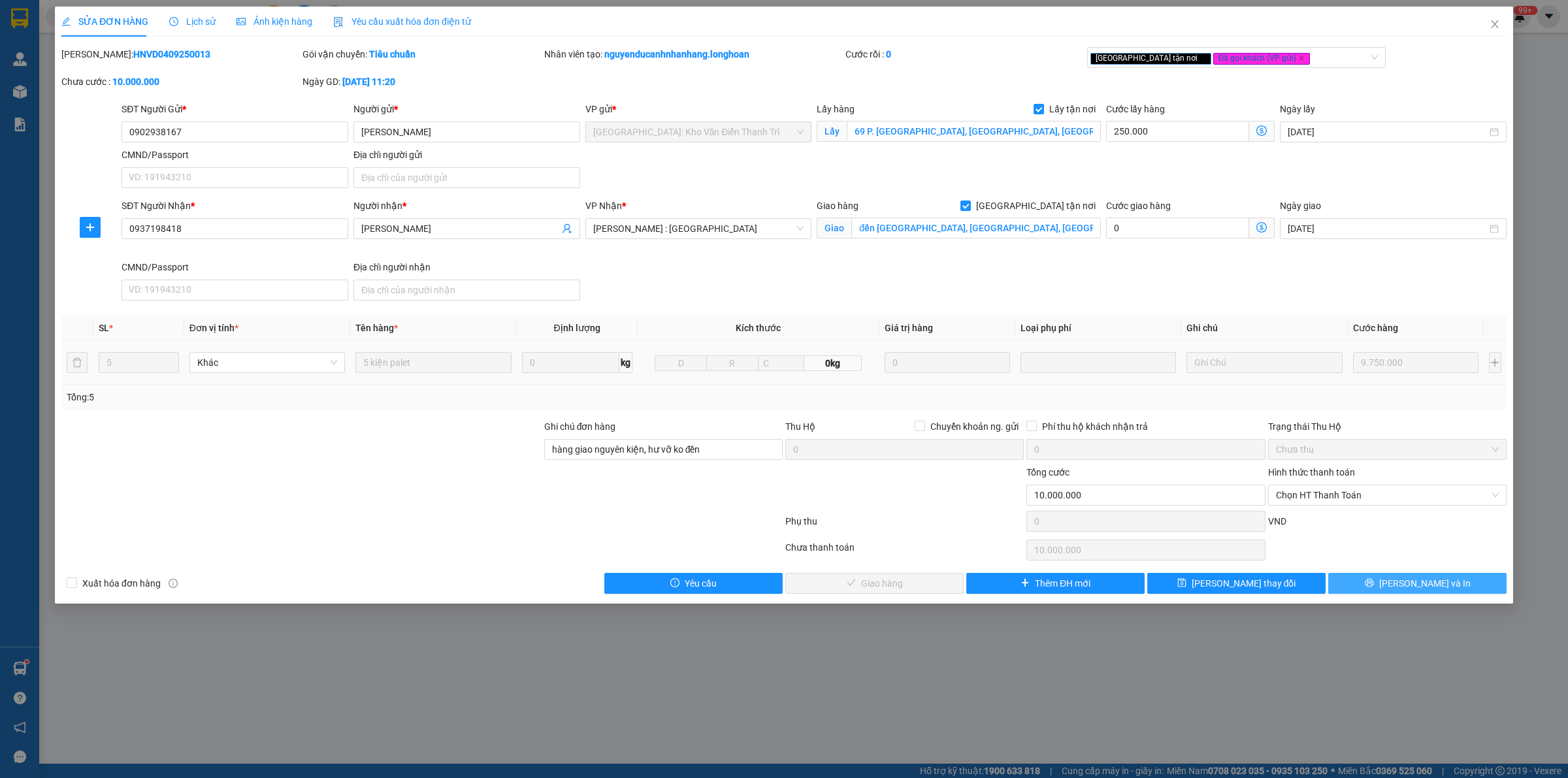
click at [1423, 582] on span "[PERSON_NAME] và In" at bounding box center [1425, 583] width 92 height 15
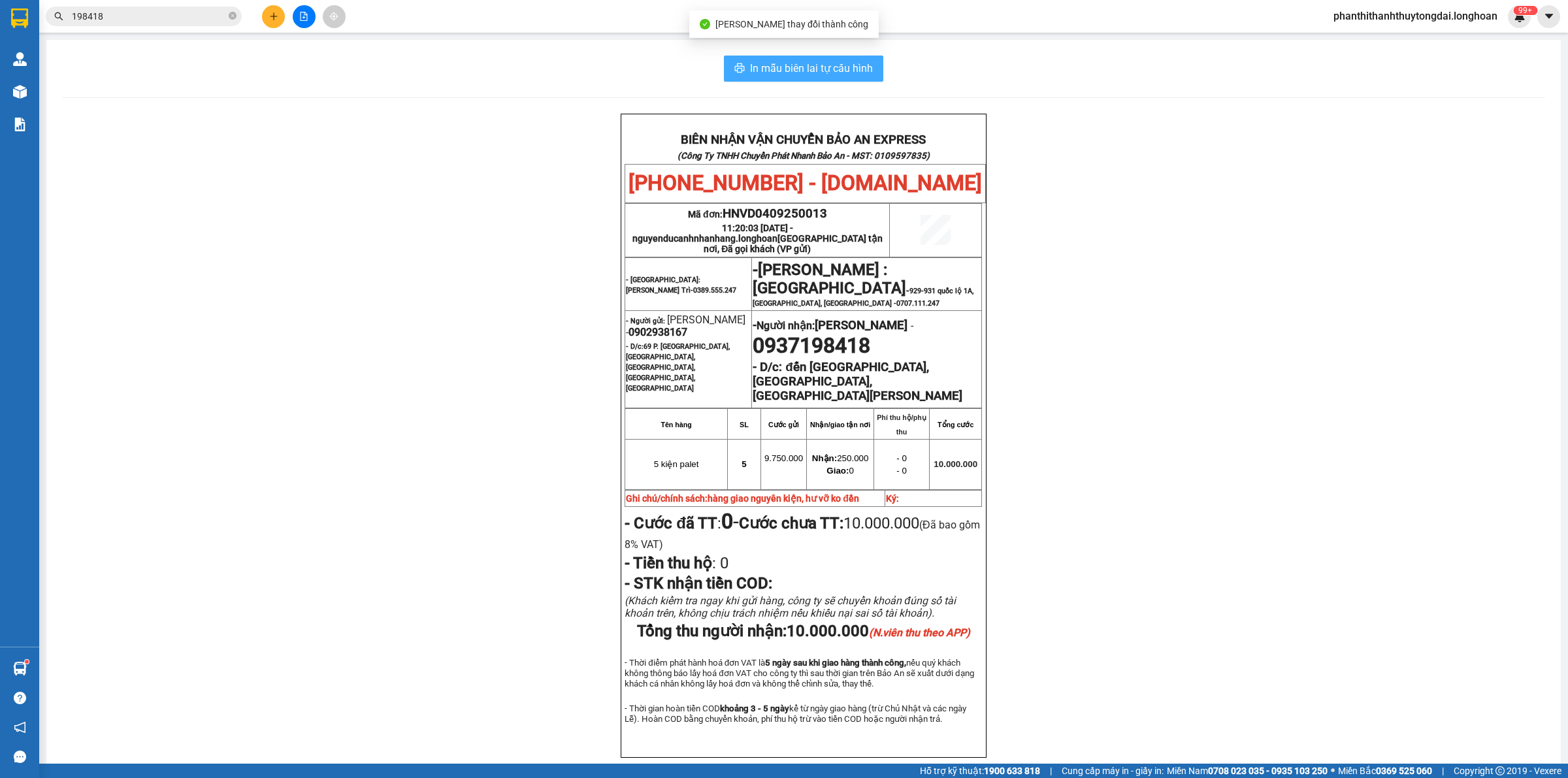
drag, startPoint x: 831, startPoint y: 70, endPoint x: 821, endPoint y: 79, distance: 13.5
click at [831, 73] on span "In mẫu biên lai tự cấu hình" at bounding box center [812, 68] width 123 height 16
click at [227, 18] on span "198418" at bounding box center [144, 17] width 196 height 20
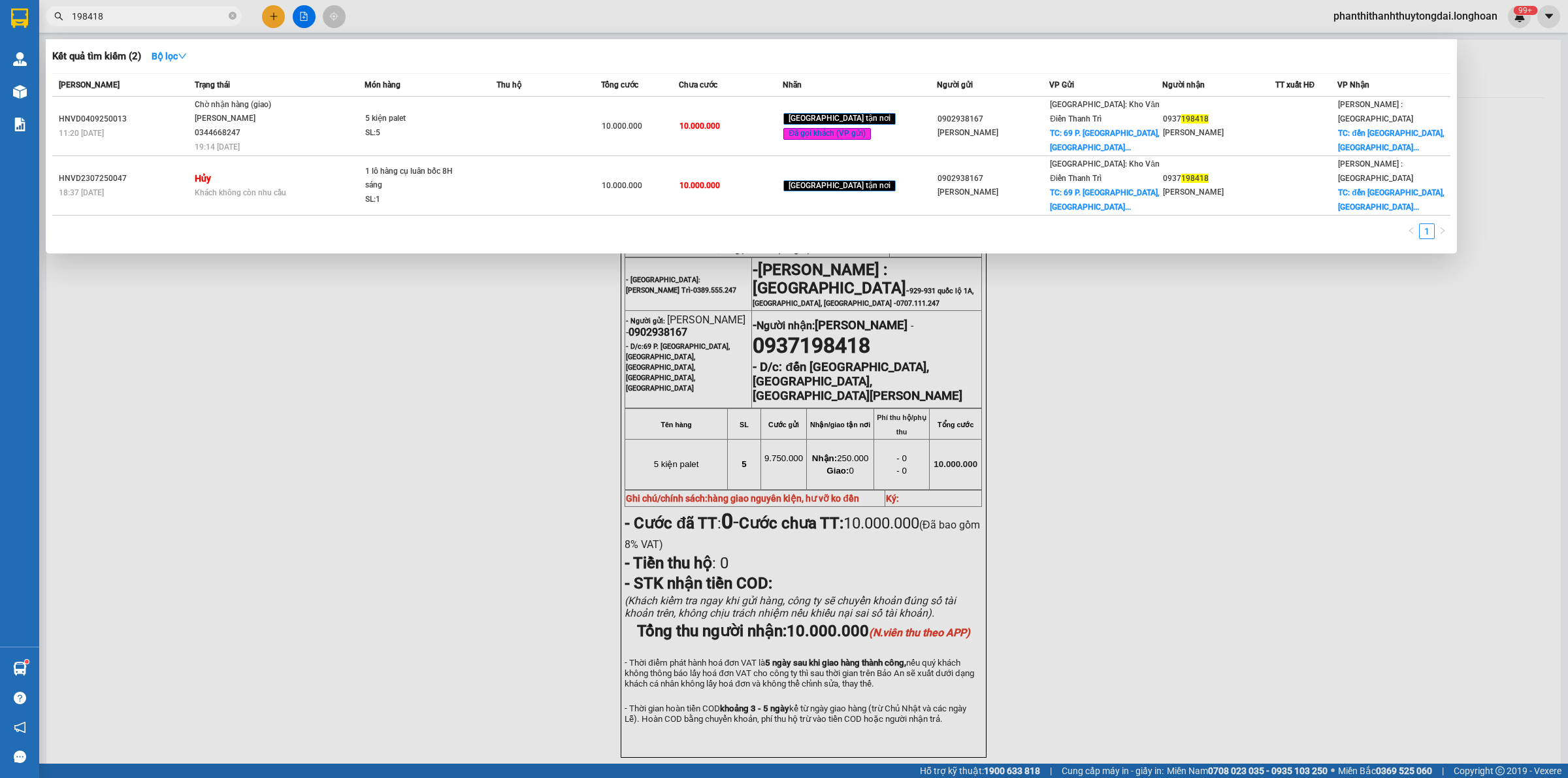
click at [197, 20] on input "198418" at bounding box center [149, 16] width 155 height 15
click at [232, 20] on icon "close-circle" at bounding box center [233, 15] width 8 height 8
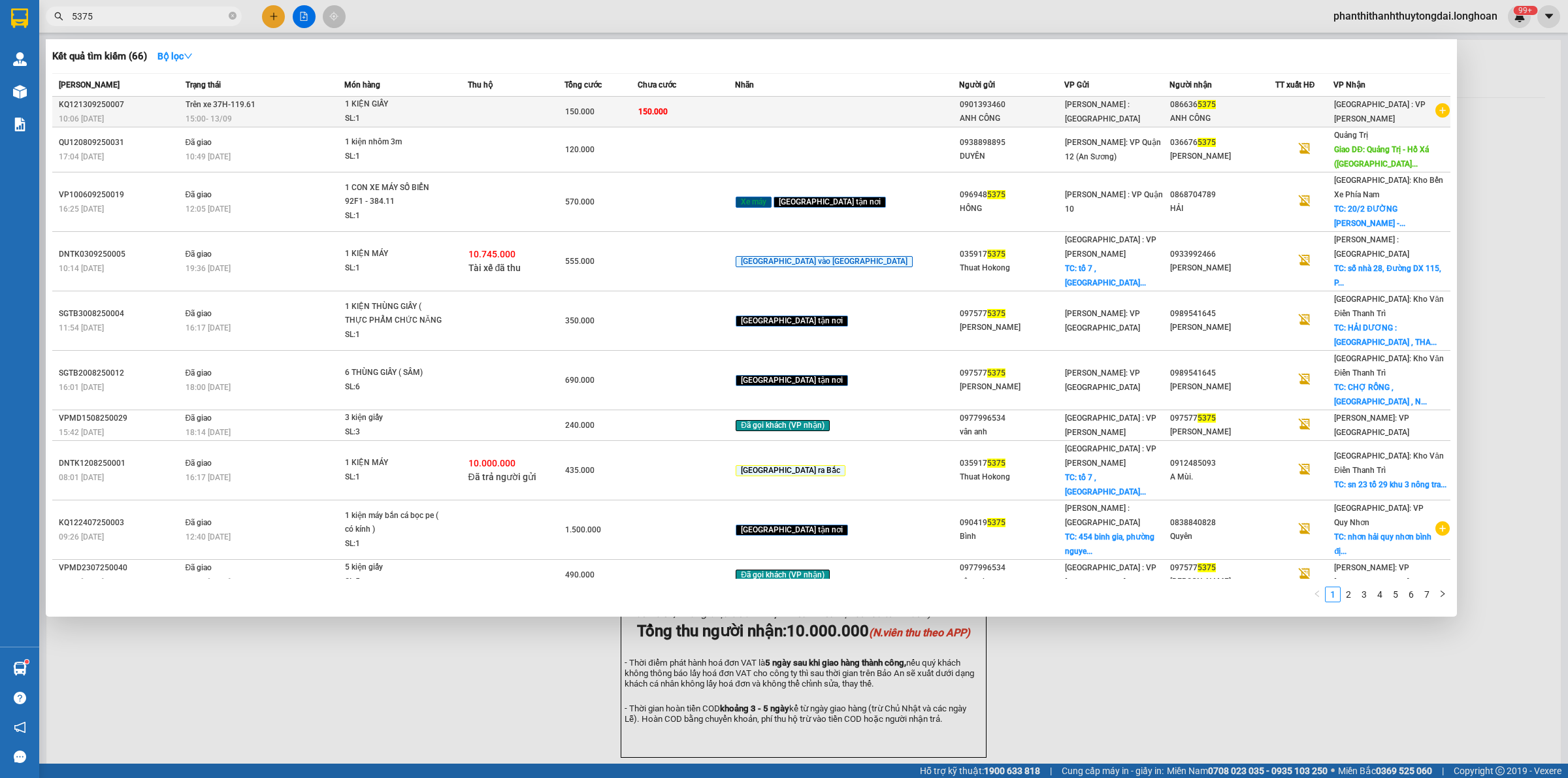
type input "5375"
click at [344, 109] on td "Trên xe 37H-119.61 15:00 [DATE]" at bounding box center [263, 112] width 162 height 31
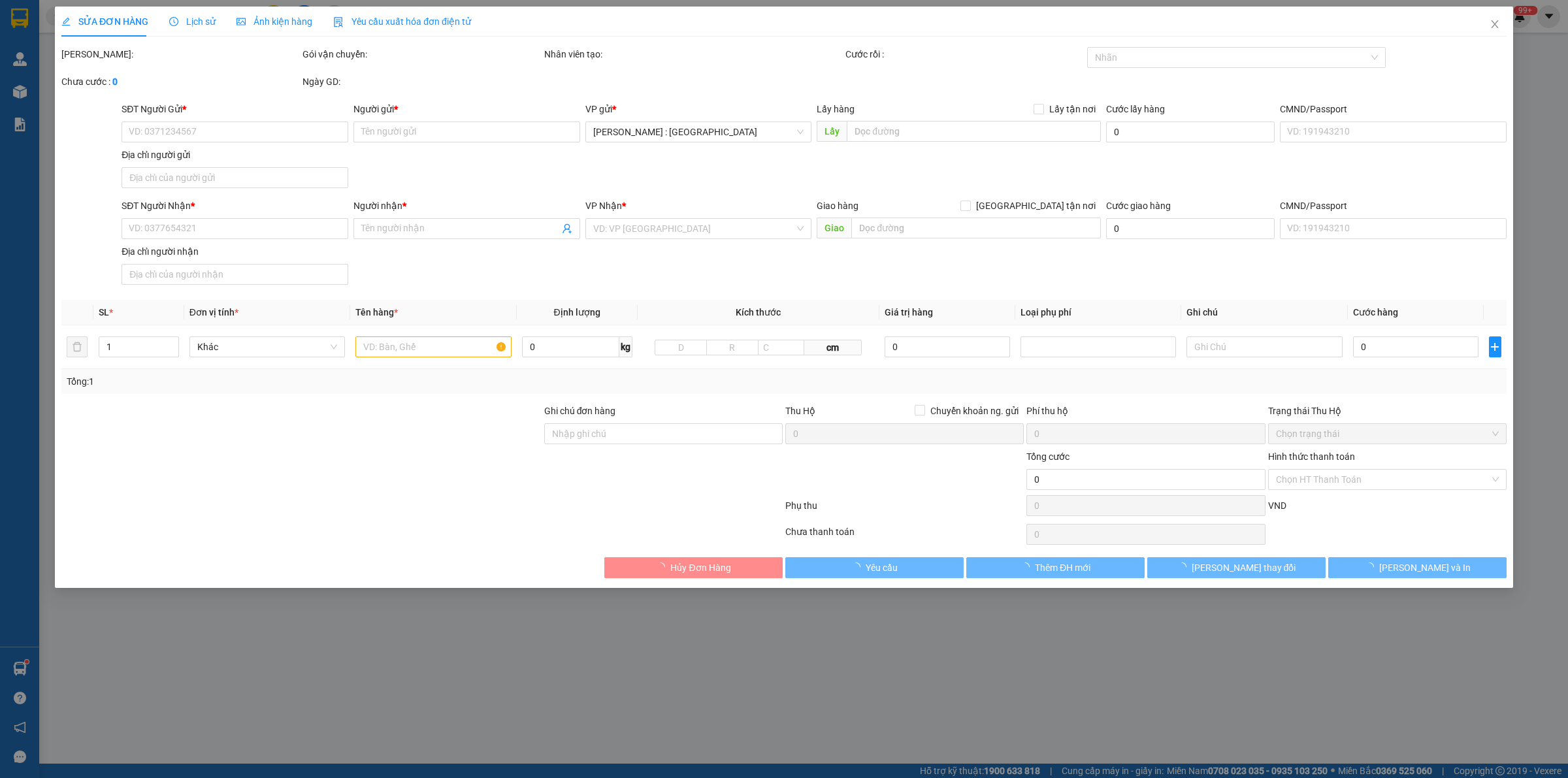
type input "0901393460"
type input "ANH CÔNG"
type input "0866365375"
type input "ANH CÔNG"
type input "150.000"
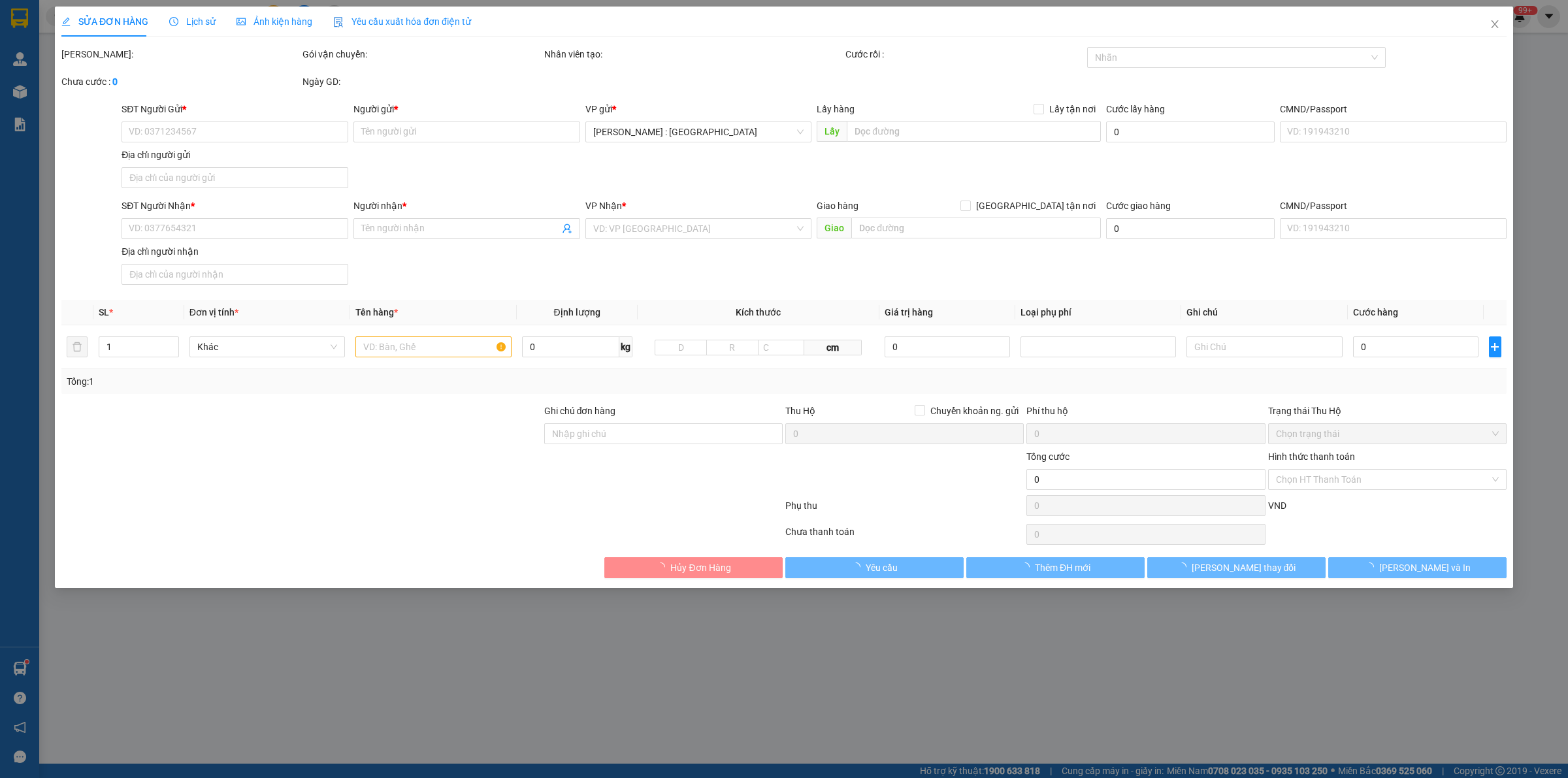
type input "150.000"
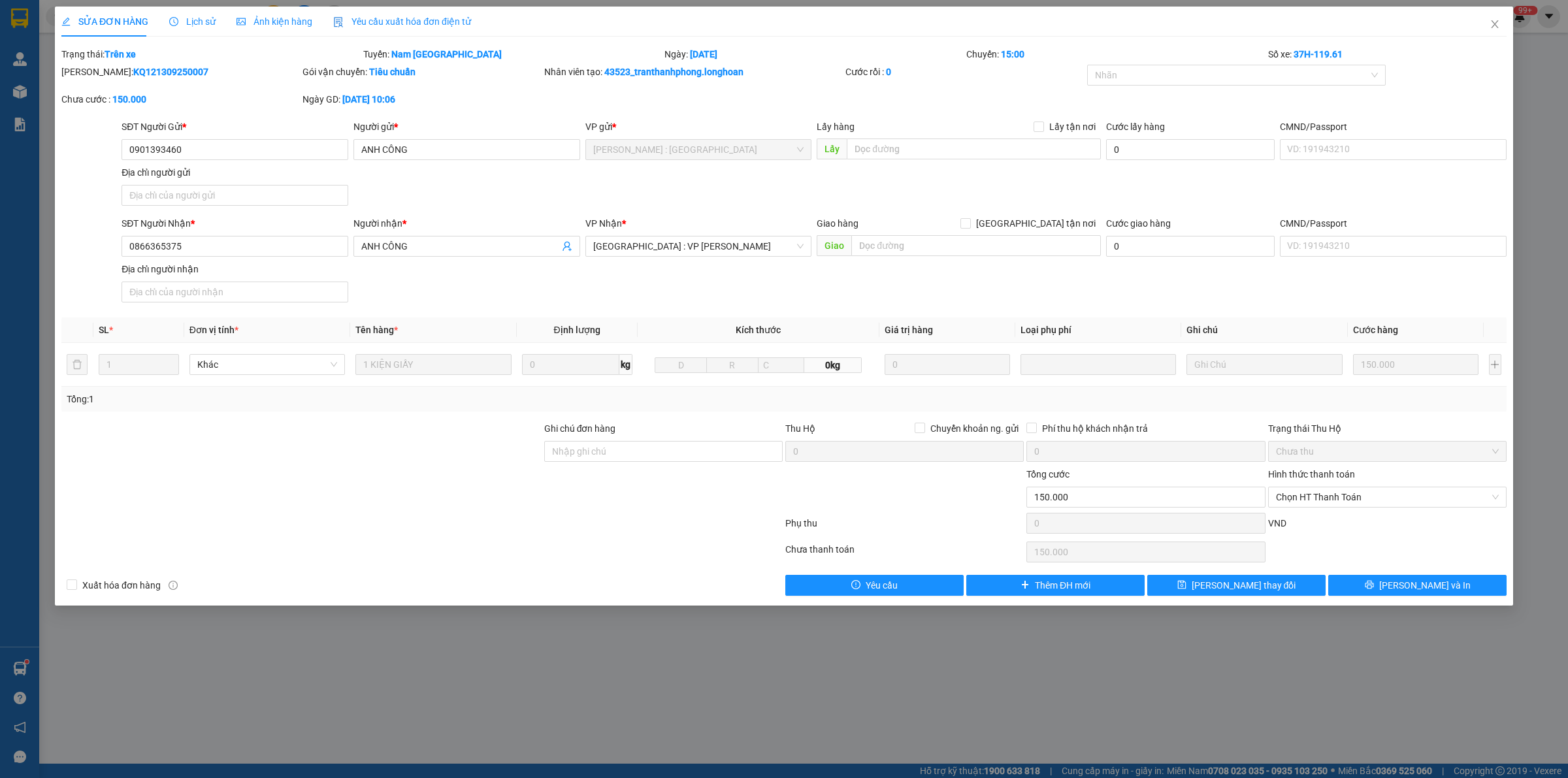
click at [196, 20] on span "Lịch sử" at bounding box center [192, 21] width 47 height 11
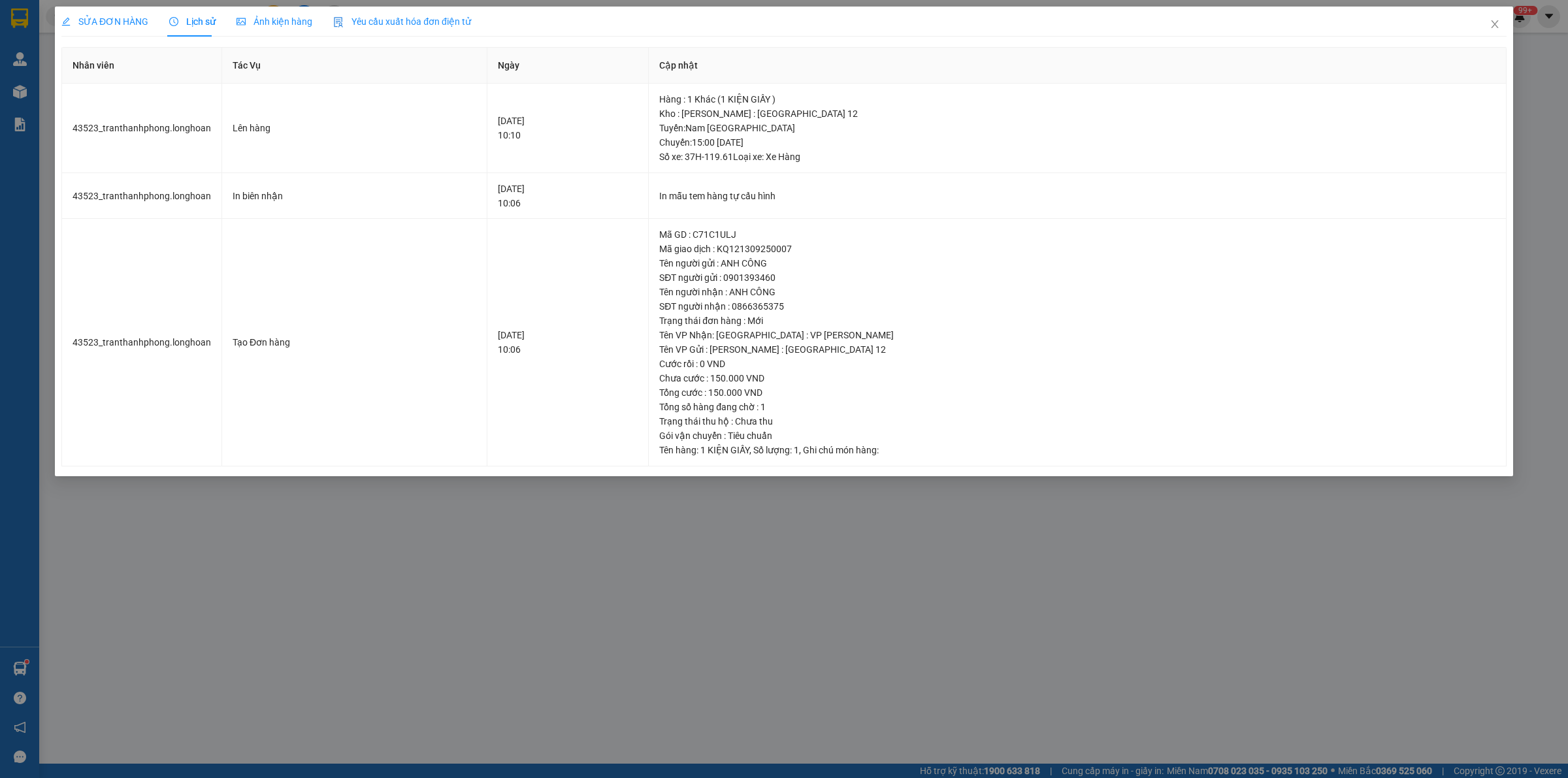
click at [119, 20] on span "SỬA ĐƠN HÀNG" at bounding box center [105, 21] width 87 height 11
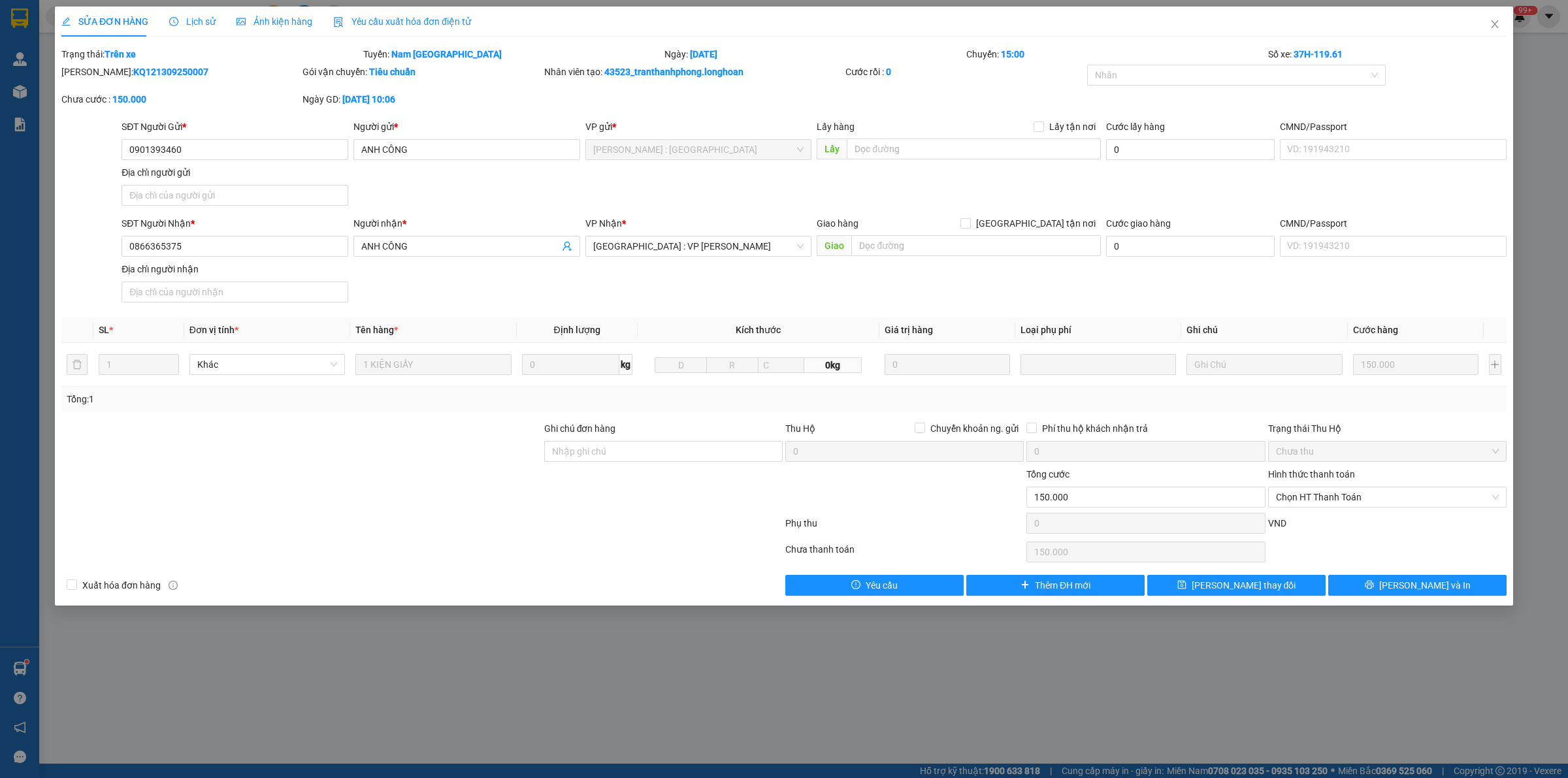
click at [174, 18] on icon "clock-circle" at bounding box center [174, 21] width 9 height 9
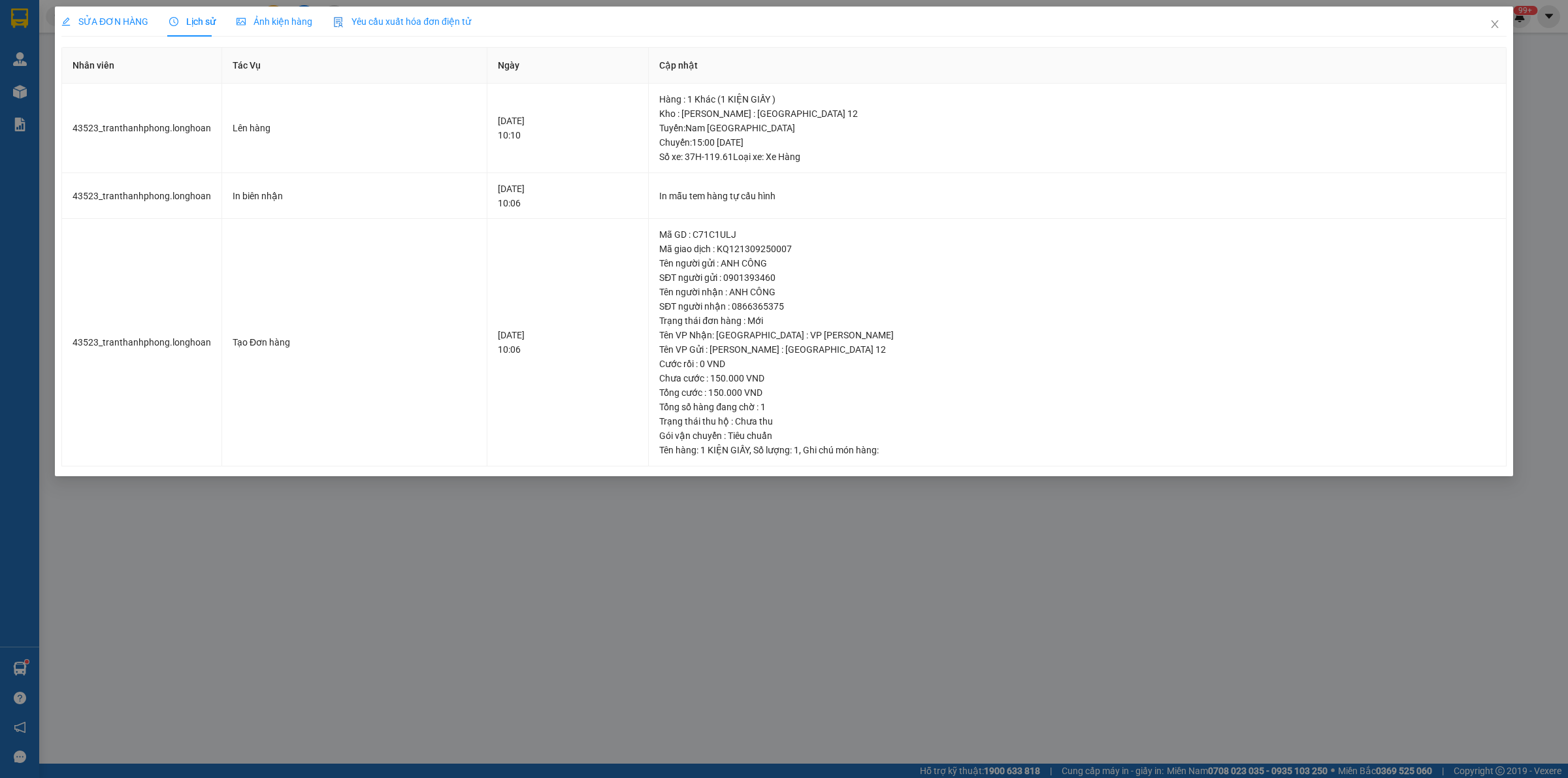
click at [121, 24] on span "SỬA ĐƠN HÀNG" at bounding box center [105, 21] width 87 height 11
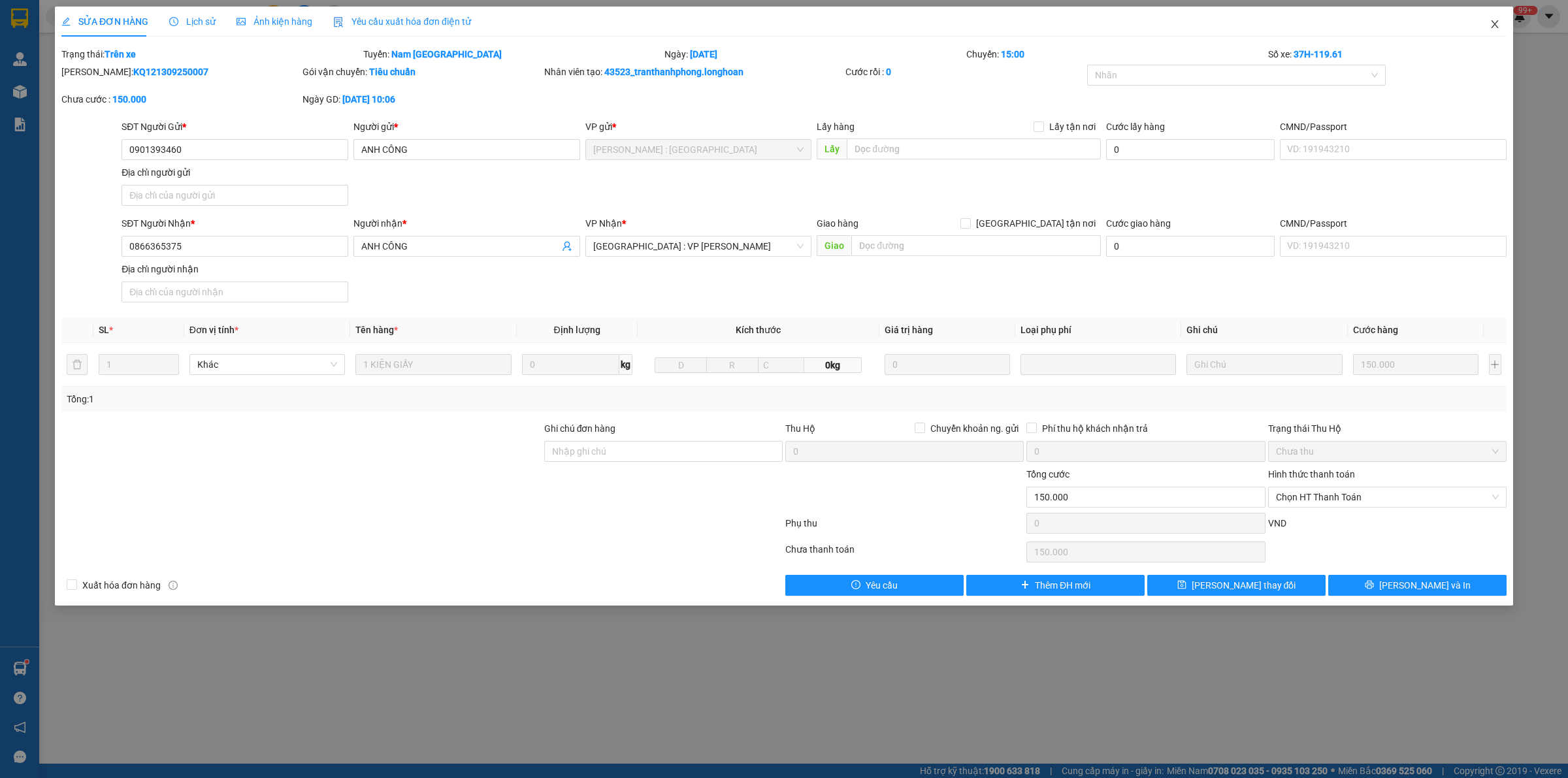
click at [1501, 24] on span "Close" at bounding box center [1495, 25] width 37 height 37
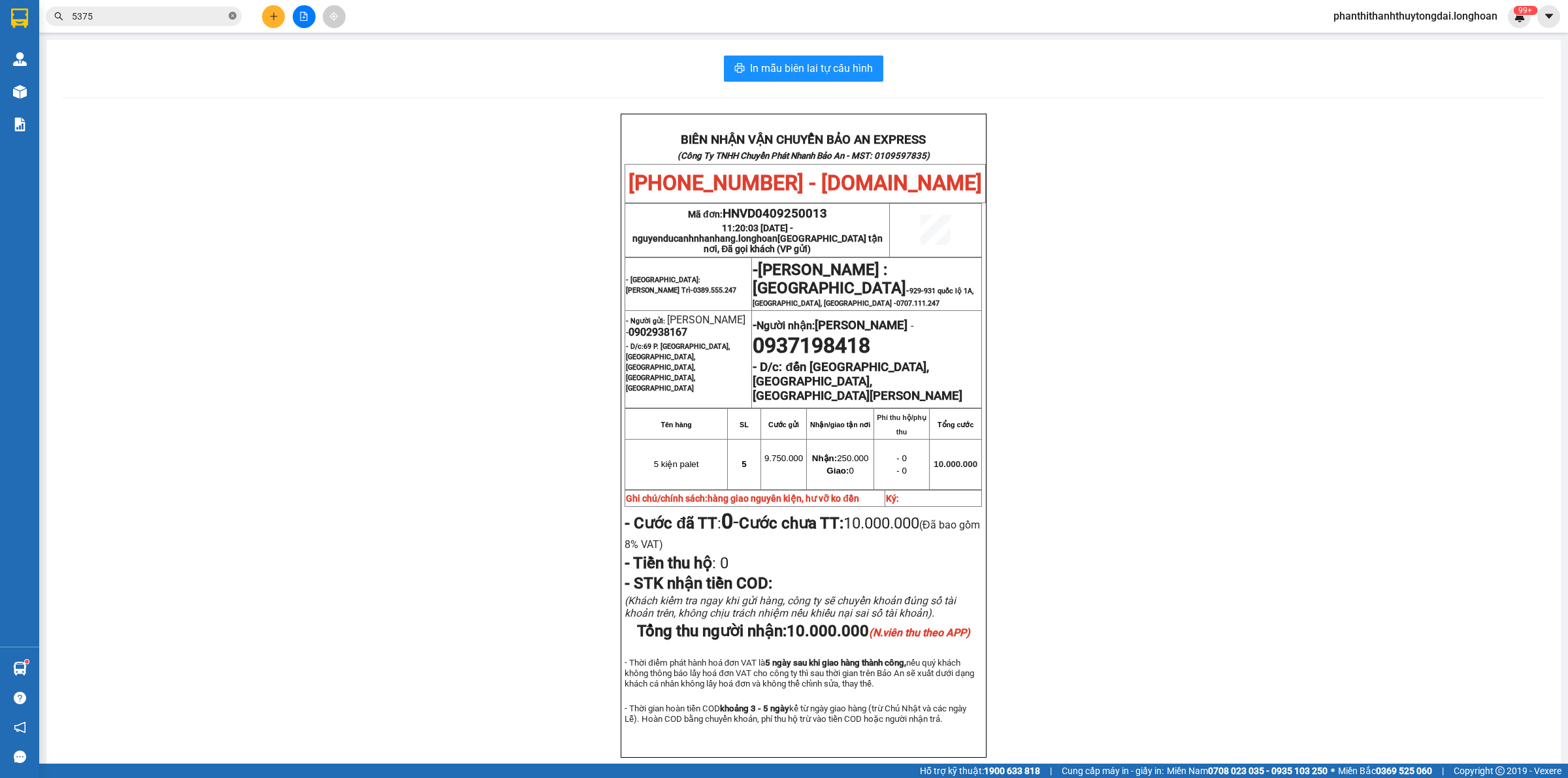
click at [229, 14] on icon "close-circle" at bounding box center [233, 15] width 8 height 8
click at [197, 20] on input "text" at bounding box center [149, 16] width 155 height 15
paste input "VHBT0809250010"
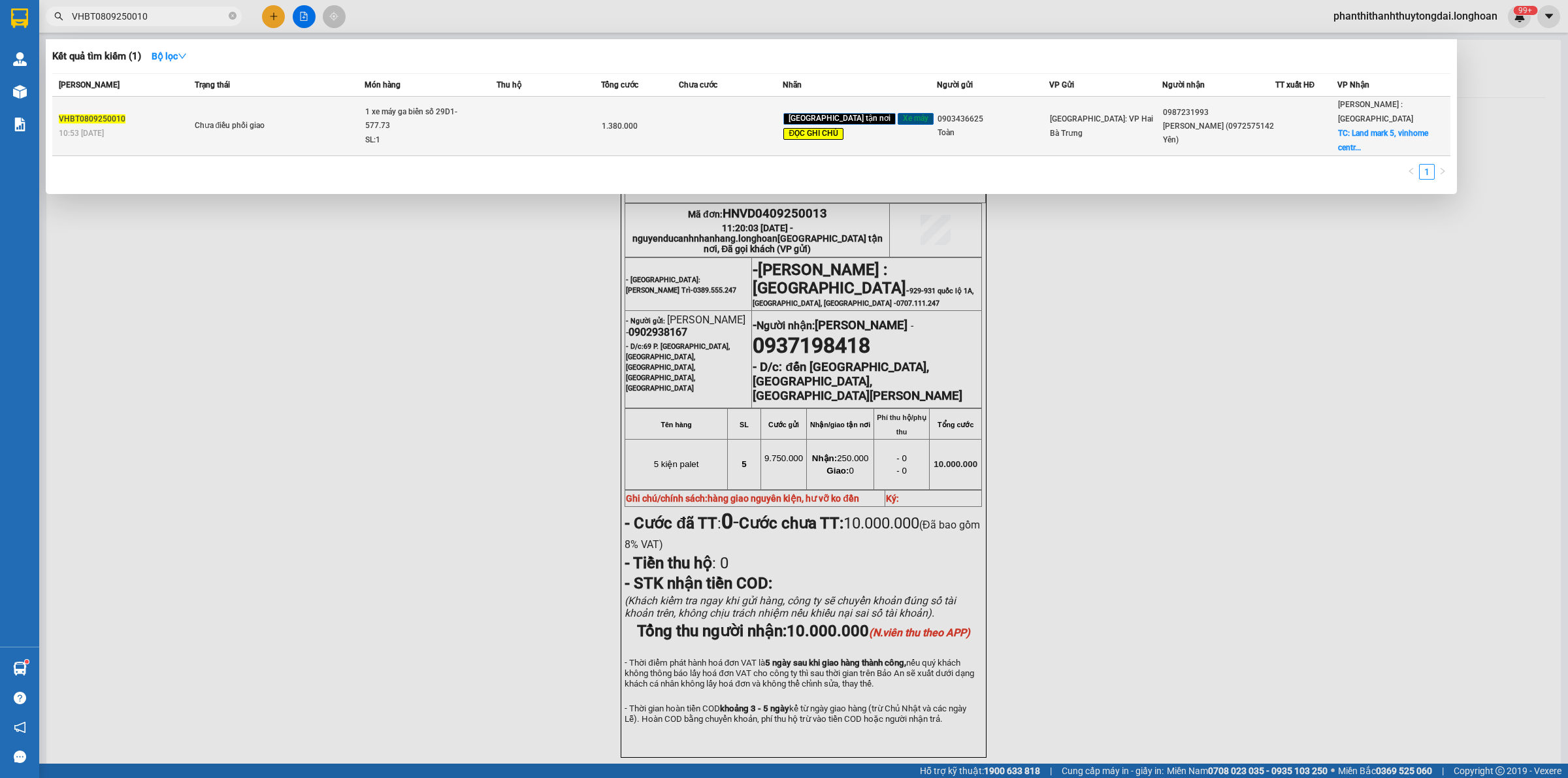
type input "VHBT0809250010"
click at [301, 124] on span "Chưa điều phối giao" at bounding box center [280, 125] width 170 height 15
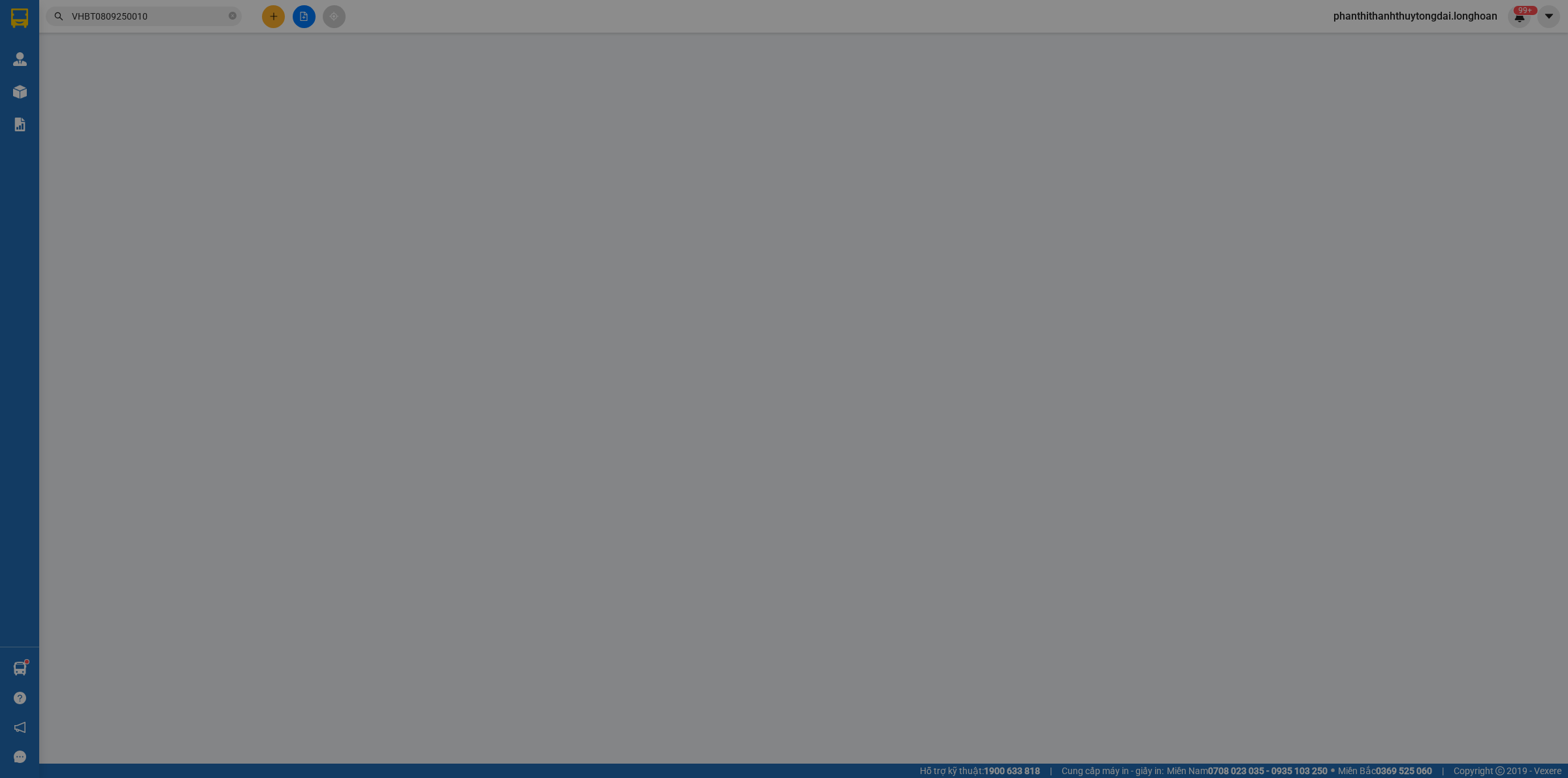
type input "0903436625"
type input "Toàn"
type input "0987231993"
type input "[PERSON_NAME] (0972575142 Yên)"
checkbox input "true"
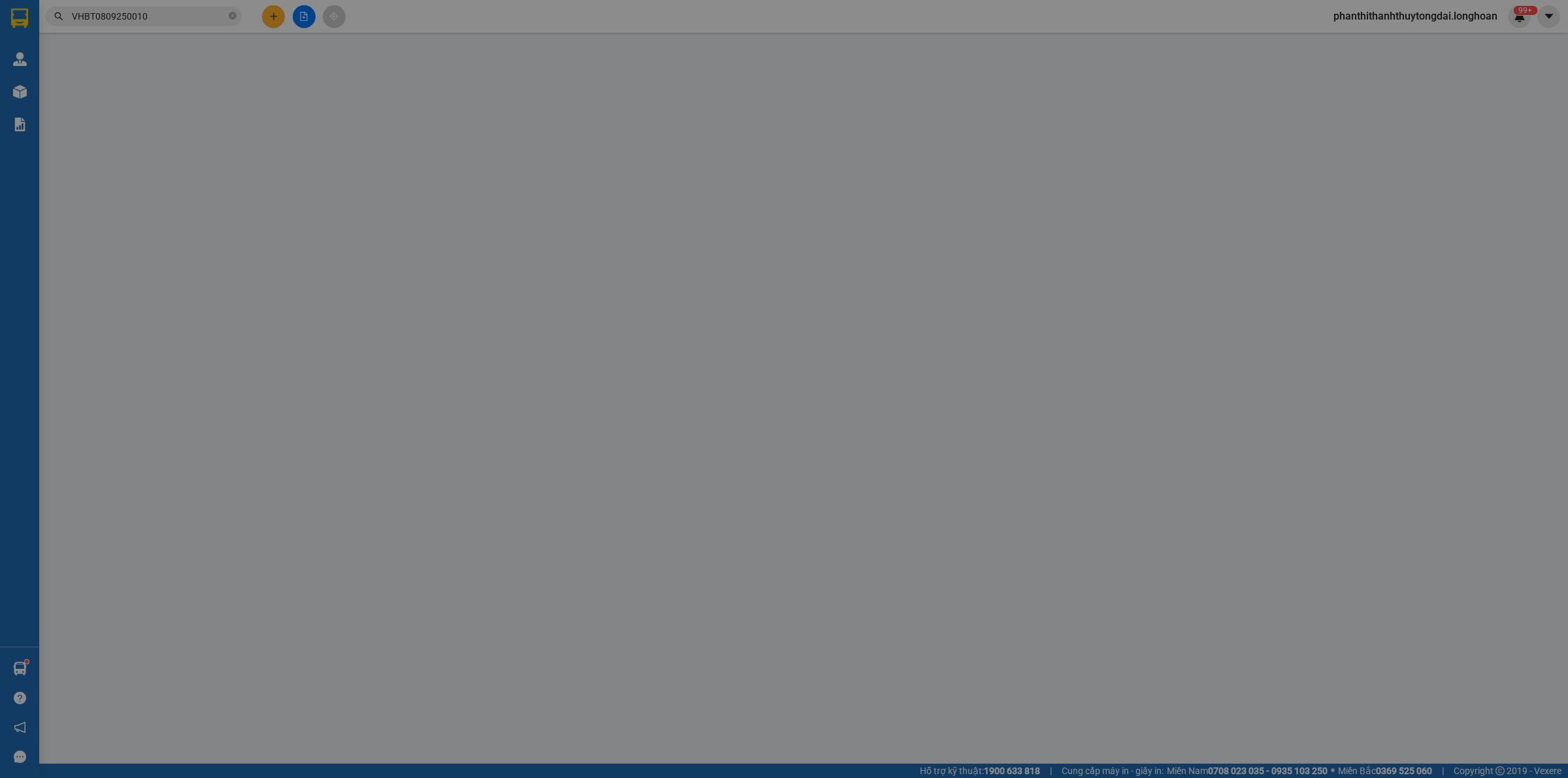
type input "Land mark [STREET_ADDRESS], hcm"
type input "Khách nhận hàng ngày chủ nhật. Có 1 chìa khoá, không giấy tờ, 2 gương."
type input "1.380.000"
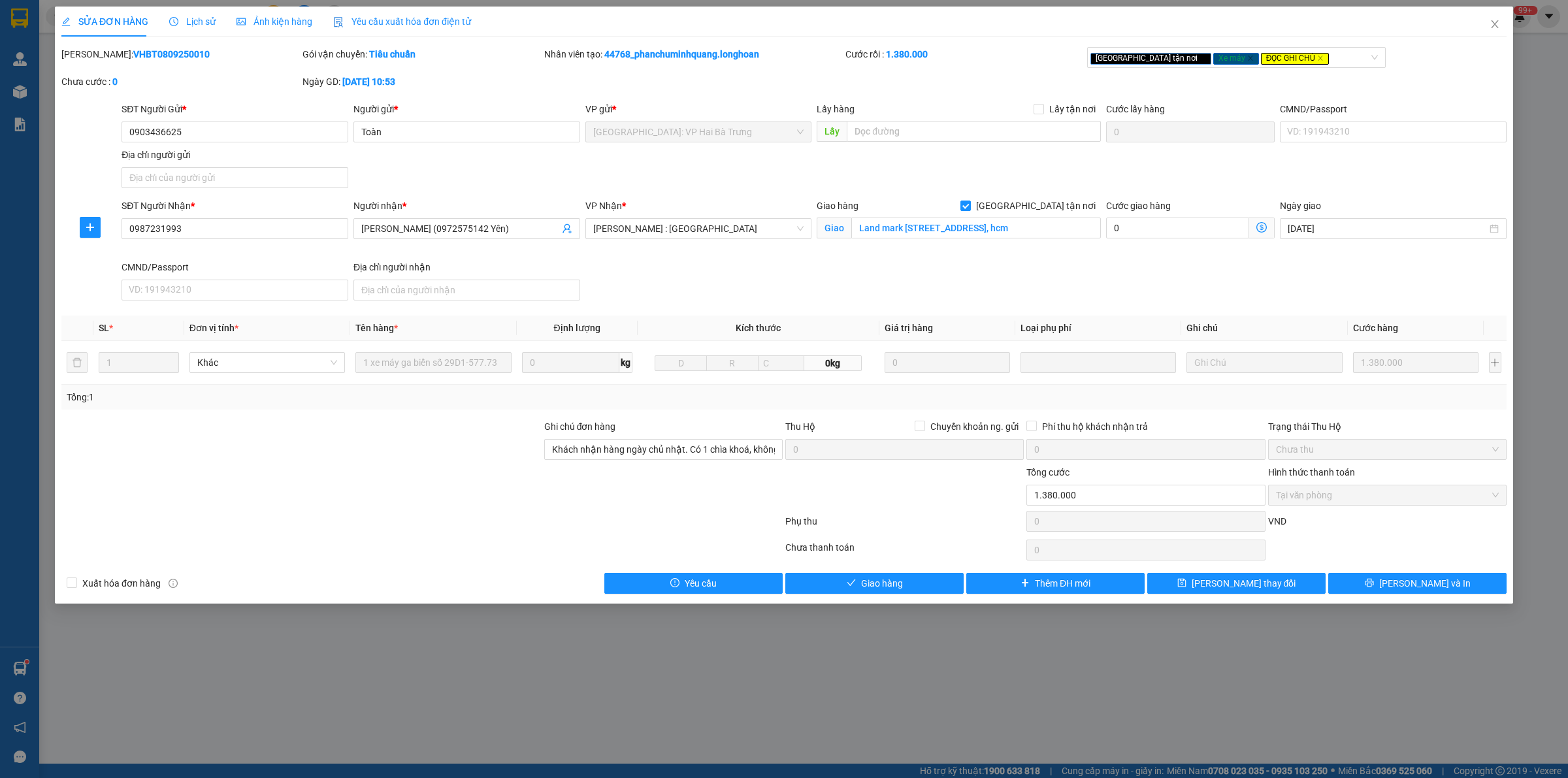
click at [191, 17] on span "Lịch sử" at bounding box center [192, 21] width 47 height 11
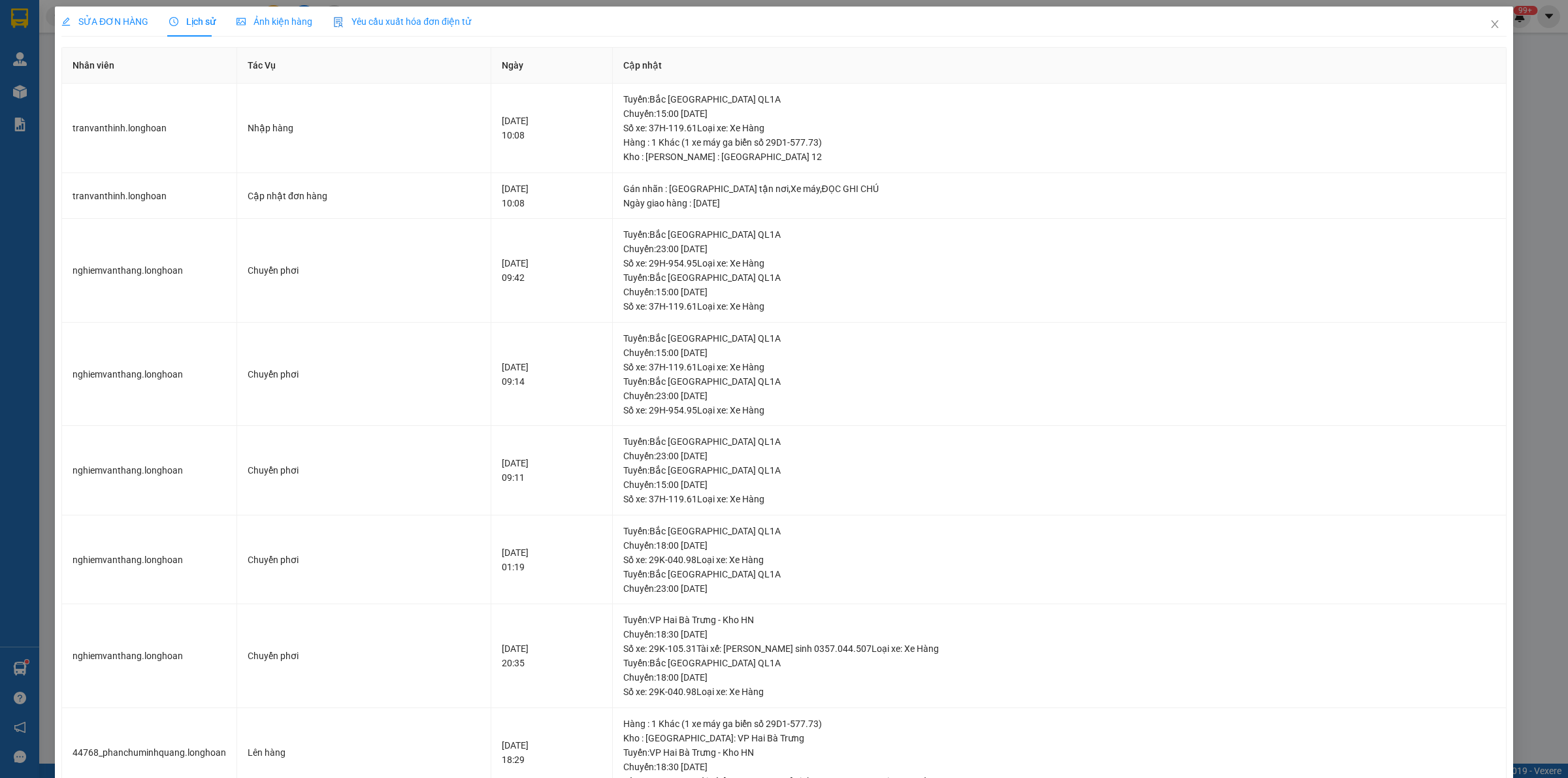
click at [119, 28] on div "SỬA ĐƠN HÀNG" at bounding box center [105, 21] width 87 height 15
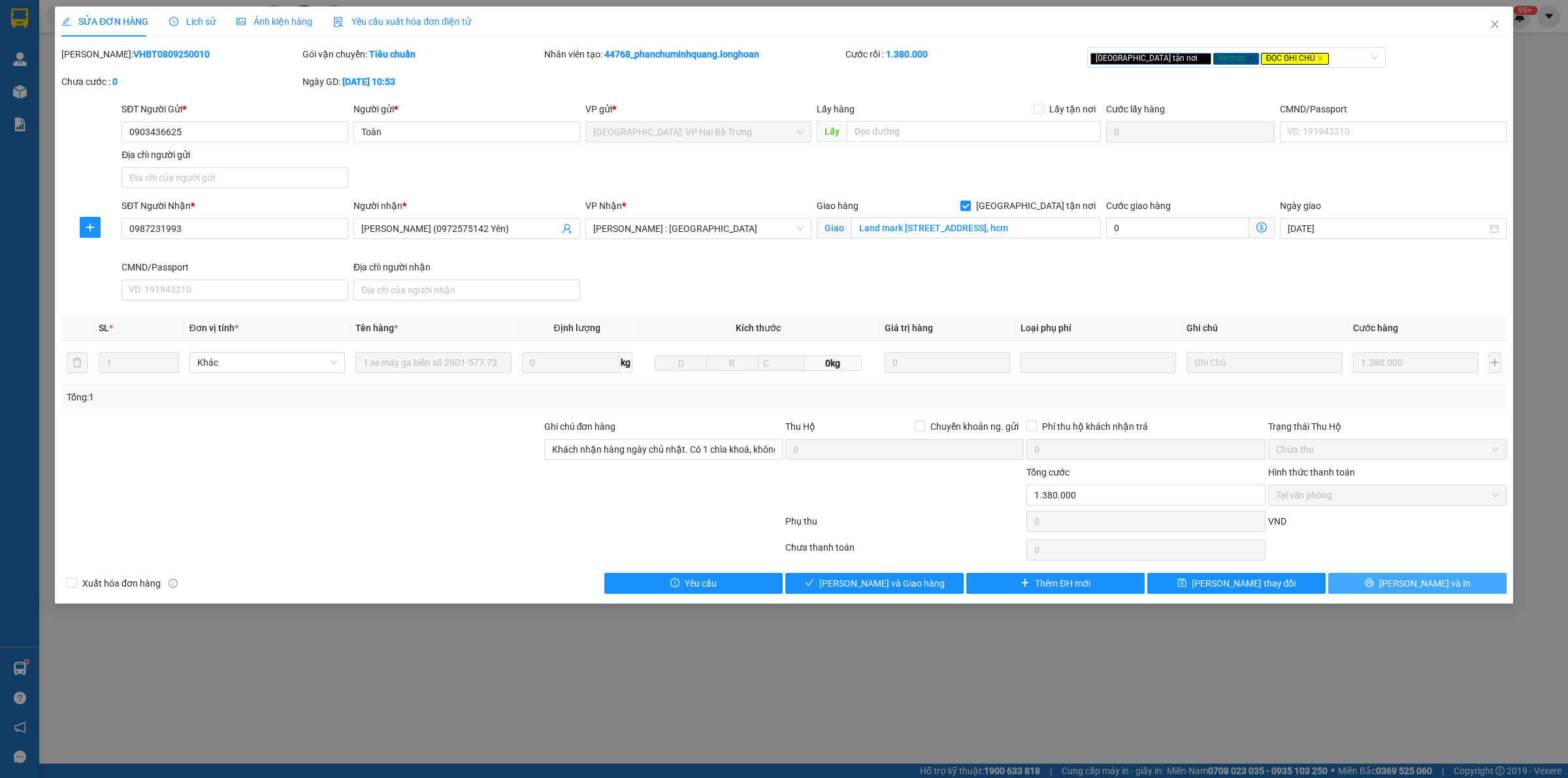
click at [1404, 581] on button "[PERSON_NAME] và In" at bounding box center [1417, 583] width 178 height 21
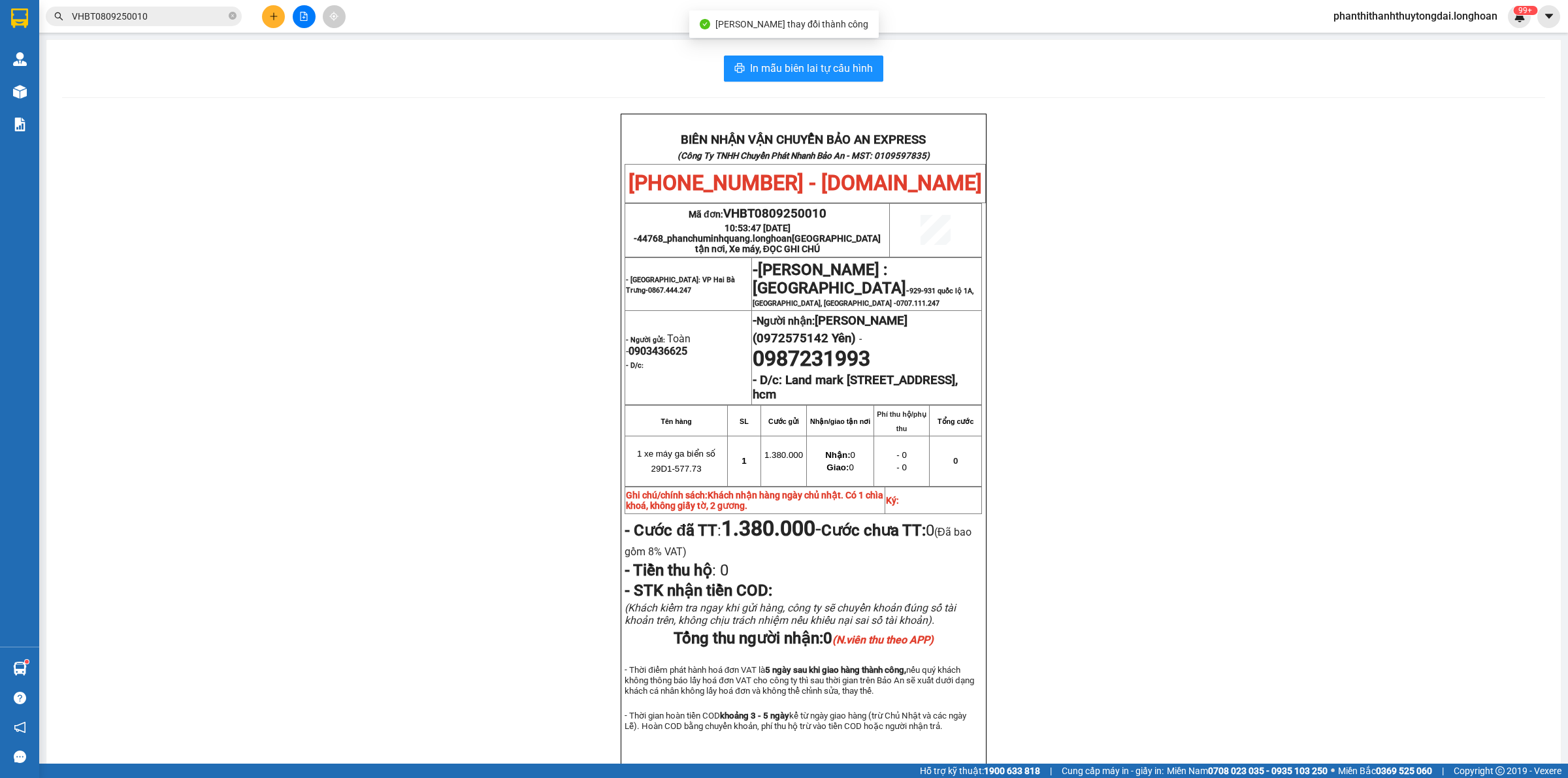
scroll to position [76, 0]
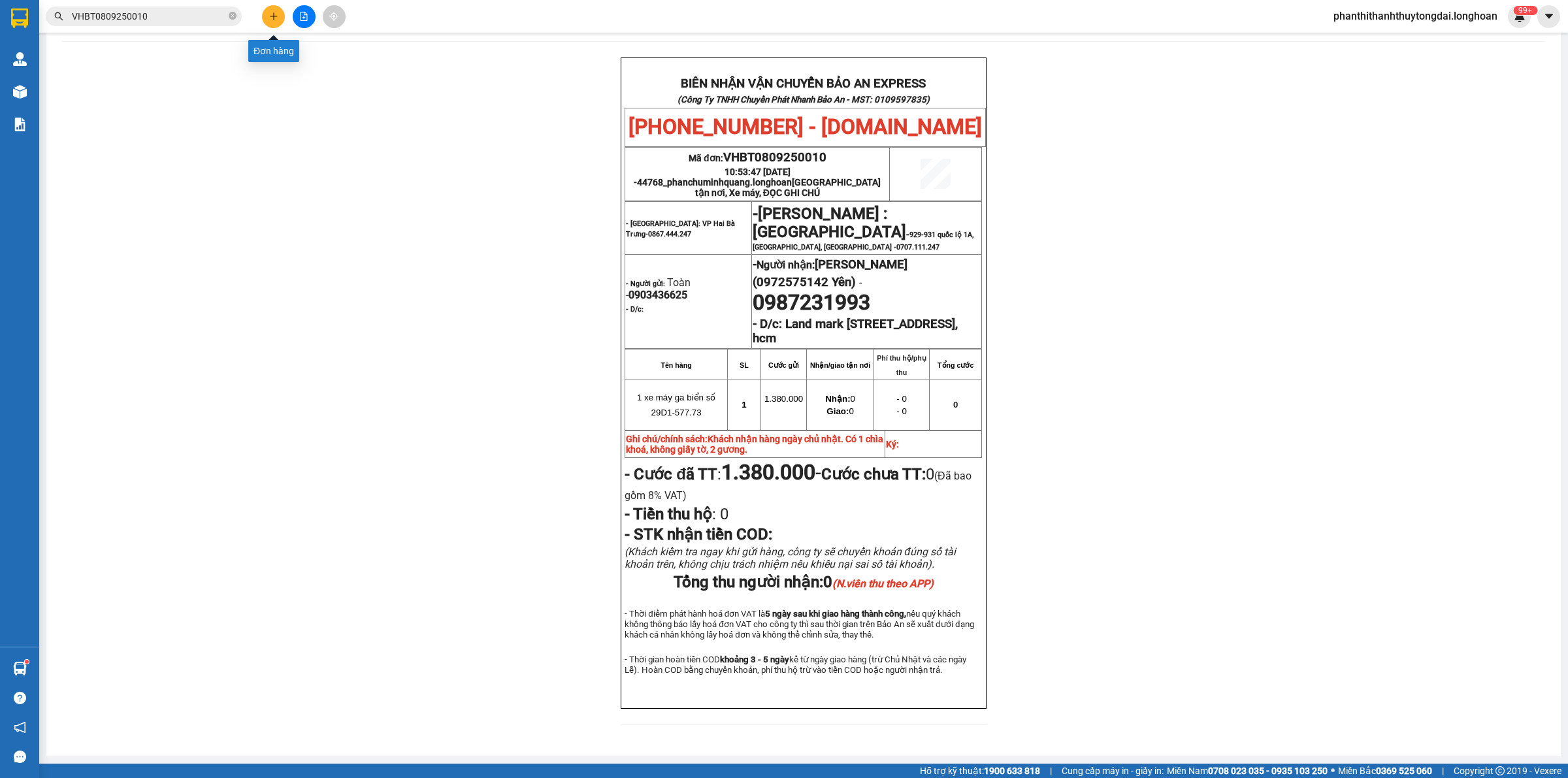
click at [270, 16] on icon "plus" at bounding box center [273, 16] width 7 height 1
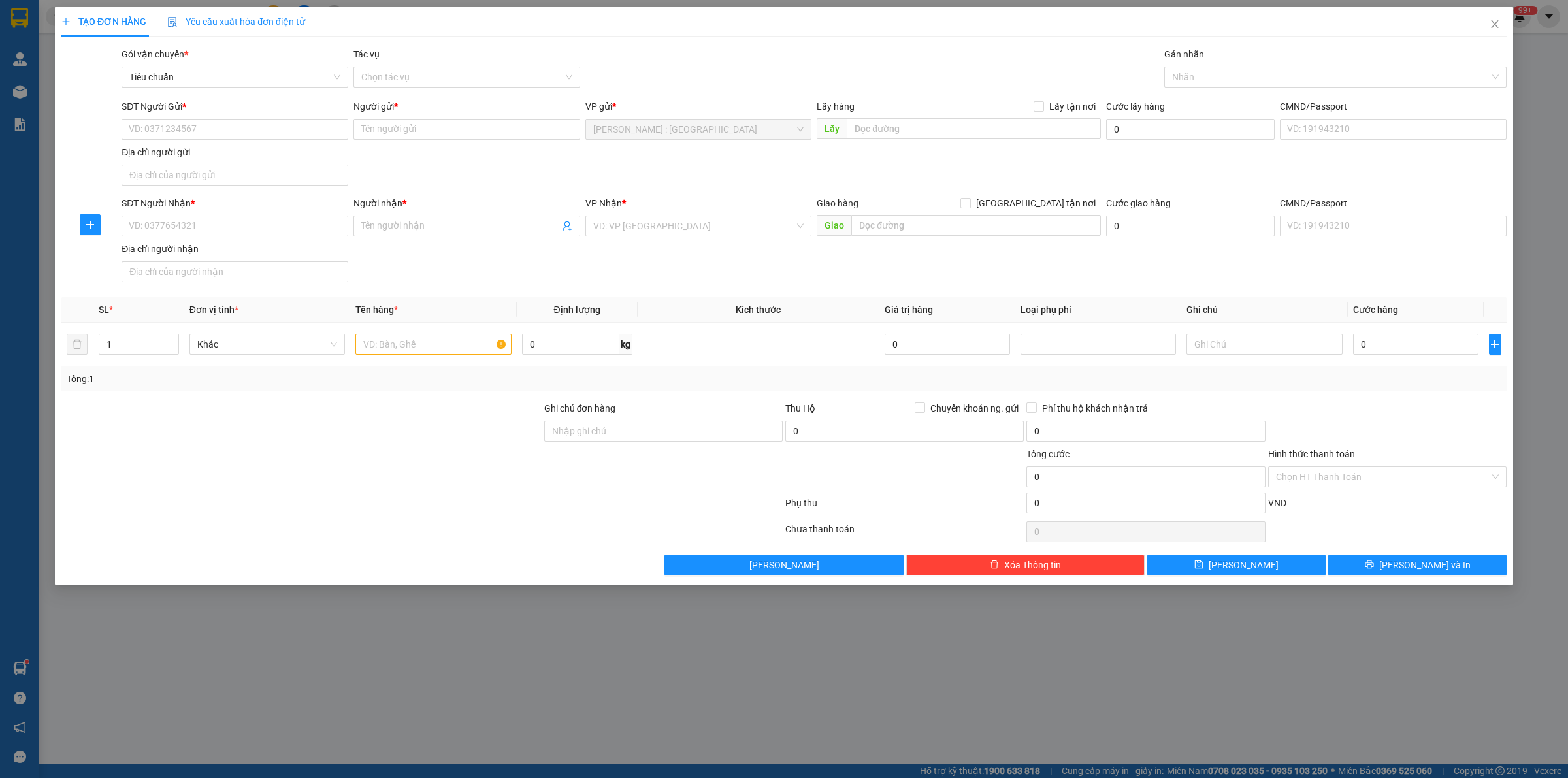
click at [296, 142] on div "SĐT Người Gửi * VD: 0371234567" at bounding box center [235, 122] width 226 height 46
click at [294, 129] on input "SĐT Người Gửi *" at bounding box center [235, 129] width 226 height 21
paste input "0982260476"
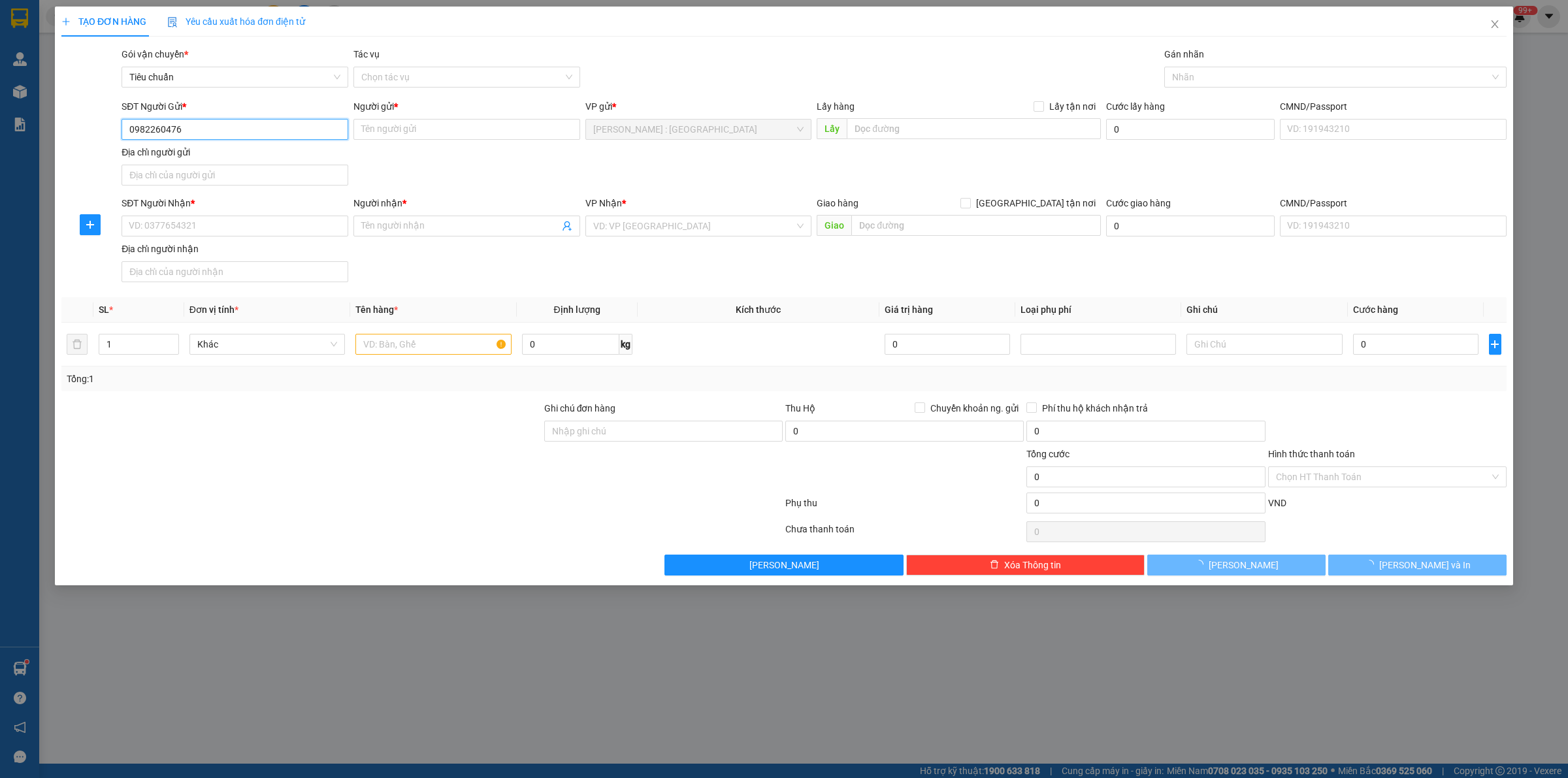
type input "0982260476"
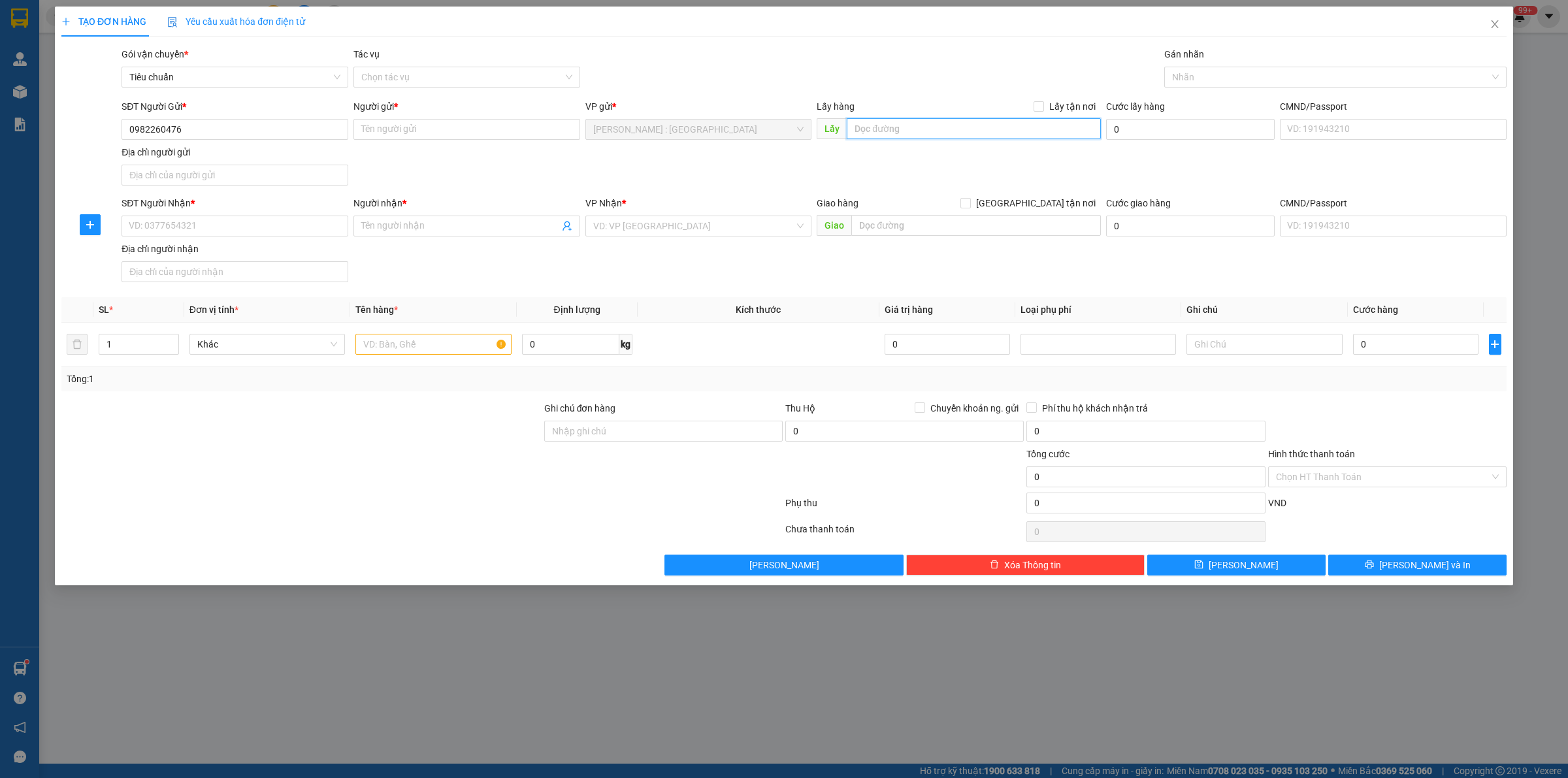
click at [939, 129] on input "text" at bounding box center [974, 129] width 254 height 21
paste input "Chung cư City [GEOGRAPHIC_DATA], [GEOGRAPHIC_DATA], [GEOGRAPHIC_DATA], [GEOGRAP…"
type input "Chung cư City [GEOGRAPHIC_DATA], [GEOGRAPHIC_DATA], [GEOGRAPHIC_DATA], [GEOGRAP…"
click at [1043, 101] on input "Lấy tận nơi" at bounding box center [1038, 106] width 9 height 9
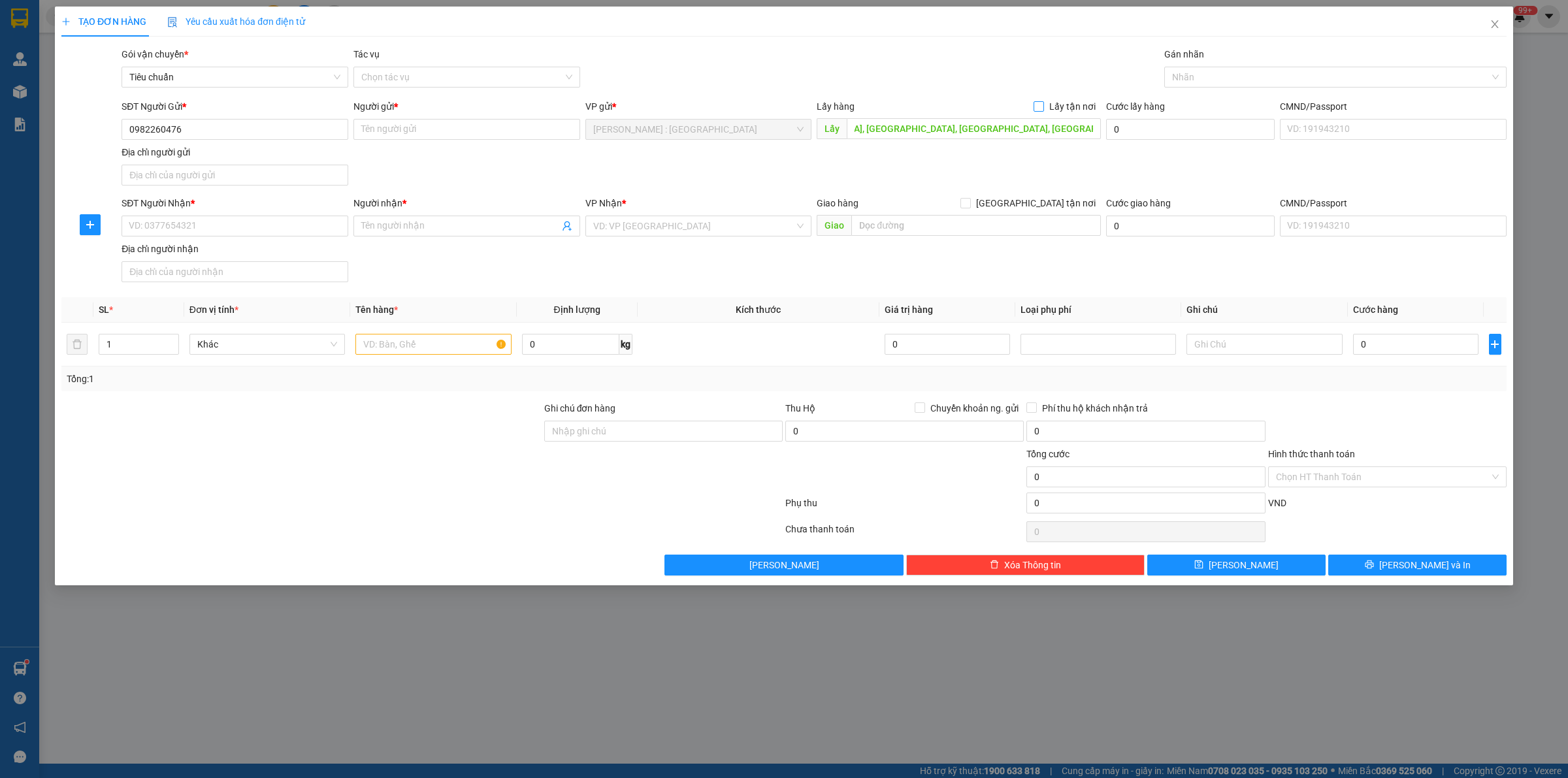
checkbox input "true"
click at [961, 223] on input "text" at bounding box center [976, 225] width 249 height 21
paste input "87 [PERSON_NAME], P. [GEOGRAPHIC_DATA], [GEOGRAPHIC_DATA], [GEOGRAPHIC_DATA]"
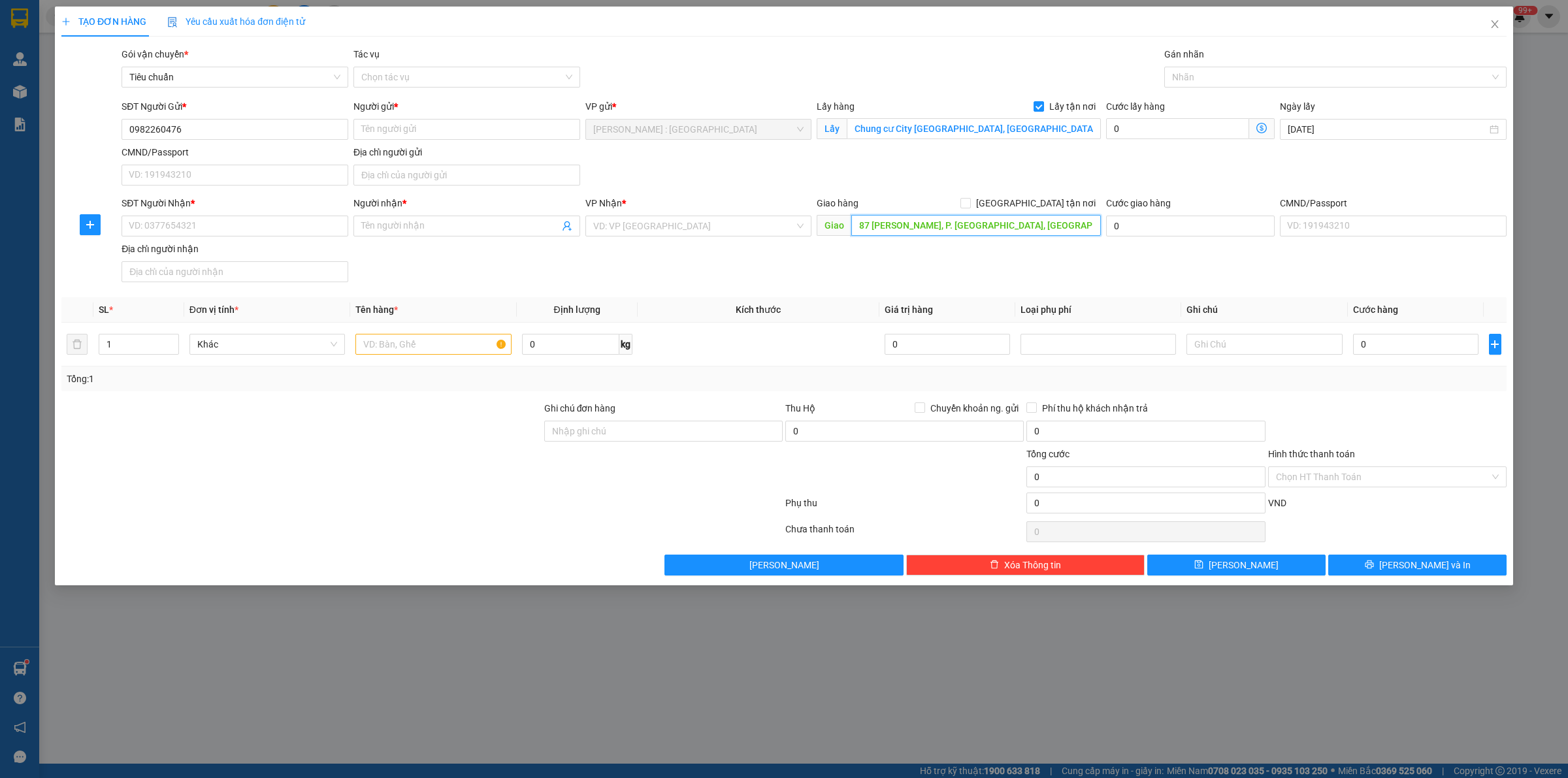
scroll to position [0, 8]
type input "87 [PERSON_NAME], P. [GEOGRAPHIC_DATA], [GEOGRAPHIC_DATA], [GEOGRAPHIC_DATA]"
click at [970, 203] on input "[GEOGRAPHIC_DATA] tận nơi" at bounding box center [965, 203] width 9 height 9
checkbox input "true"
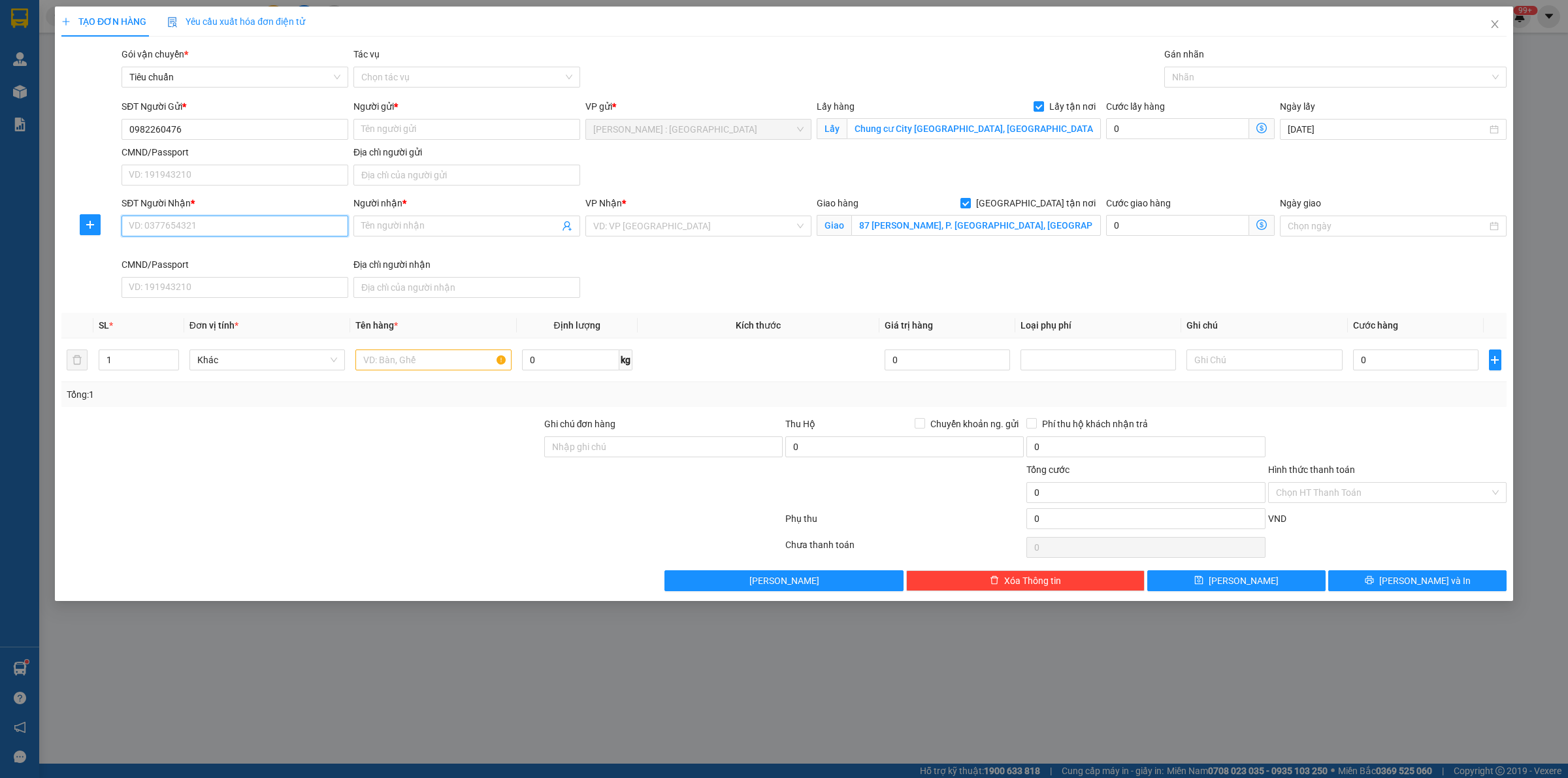
click at [294, 232] on input "SĐT Người Nhận *" at bounding box center [235, 226] width 226 height 21
paste input "0383652007"
type input "0383652007"
click at [275, 258] on div "0383652007 - Anh Thơ" at bounding box center [235, 253] width 211 height 15
type input "Anh Thơ"
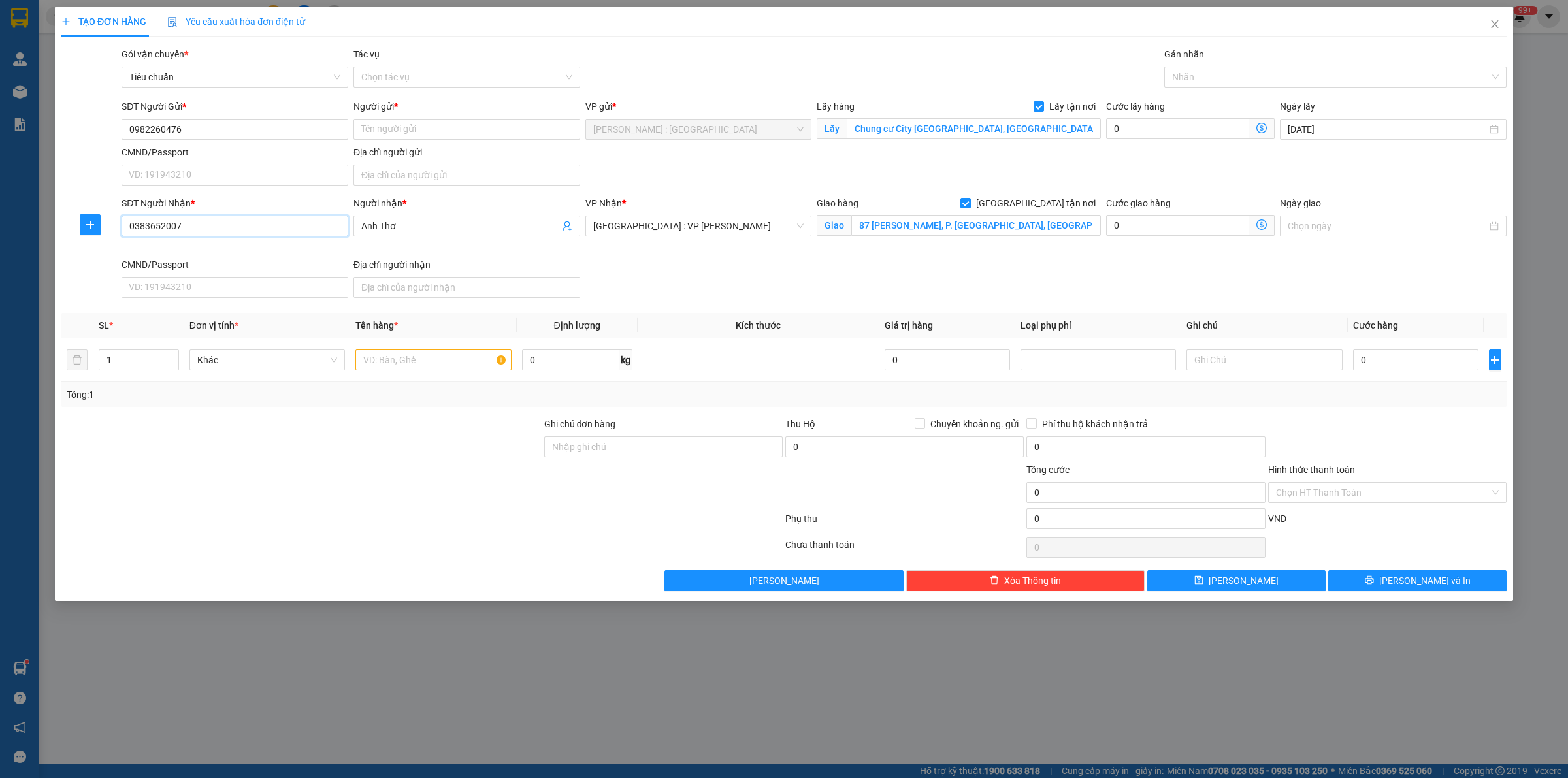
type input "0383652007"
click at [445, 363] on input "text" at bounding box center [433, 360] width 155 height 21
type input "a"
click at [419, 360] on input "text" at bounding box center [433, 360] width 155 height 21
paste input "1 vali bên trong có máy ảnh"
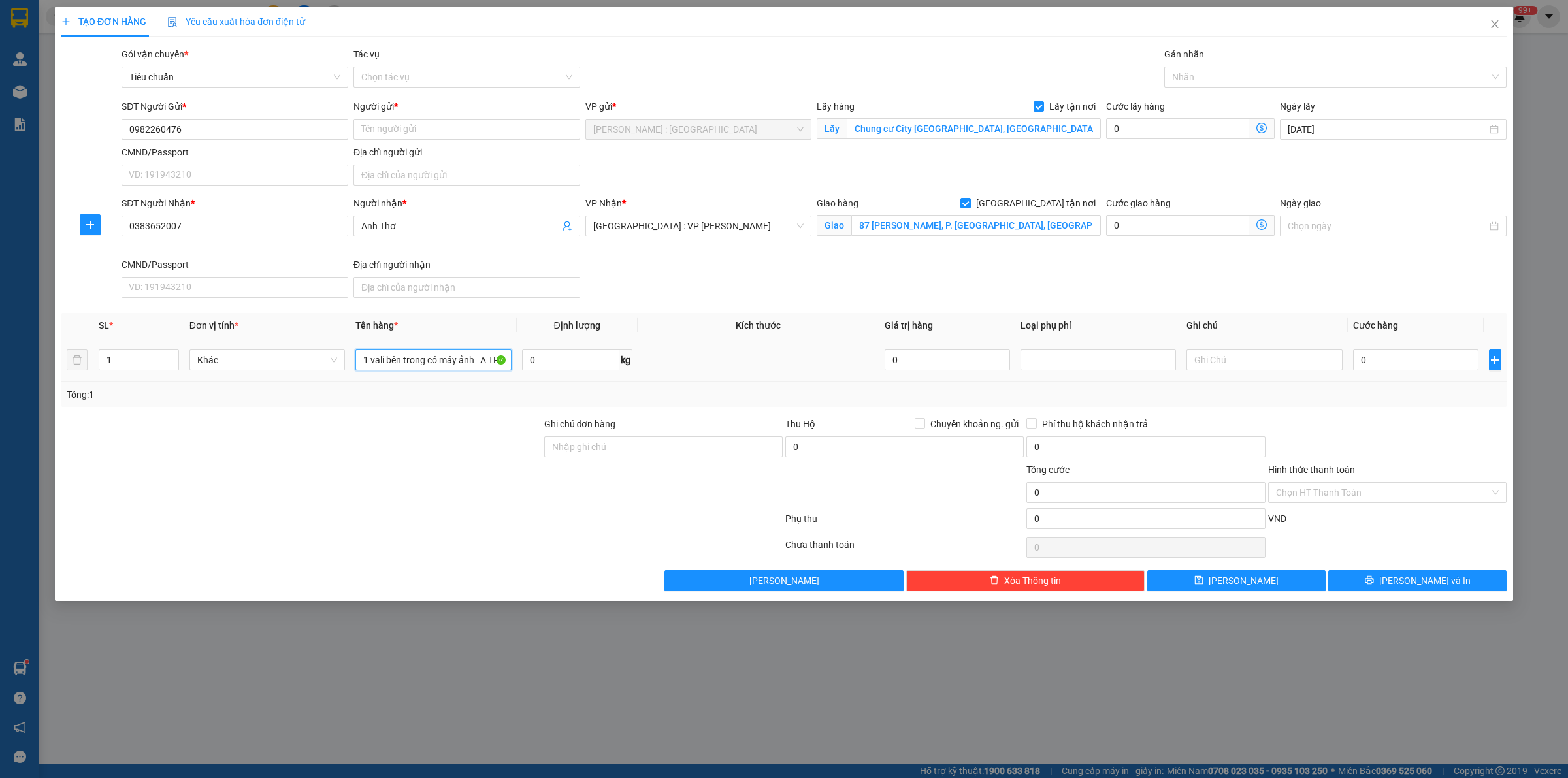
scroll to position [0, 4]
click at [1347, 73] on div at bounding box center [1329, 77] width 323 height 16
type input "1 vali bên trong có máy ảnh A TRÍ"
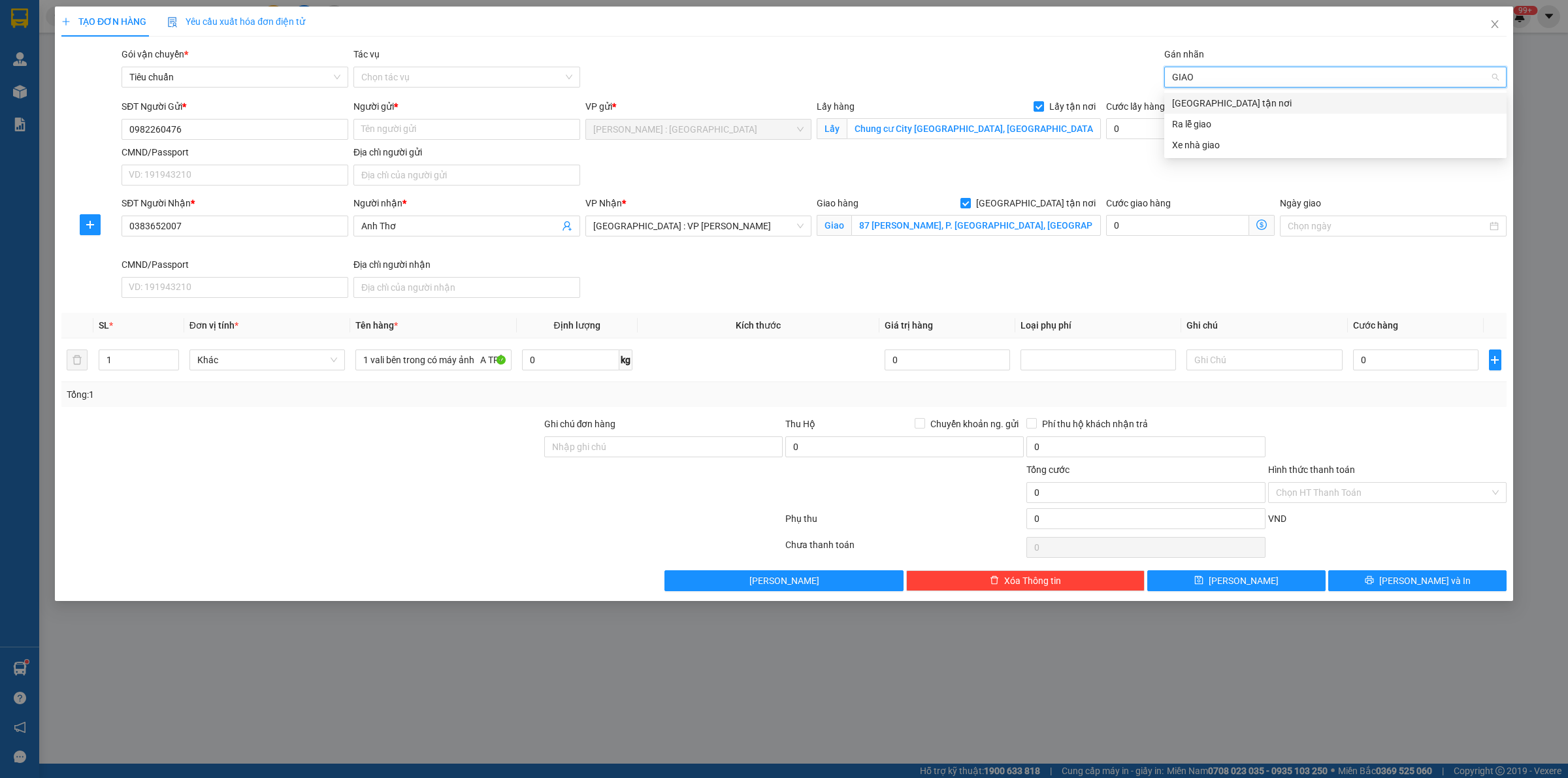
type input "GIAO"
click at [1378, 114] on div "Ra lễ giao" at bounding box center [1335, 124] width 343 height 21
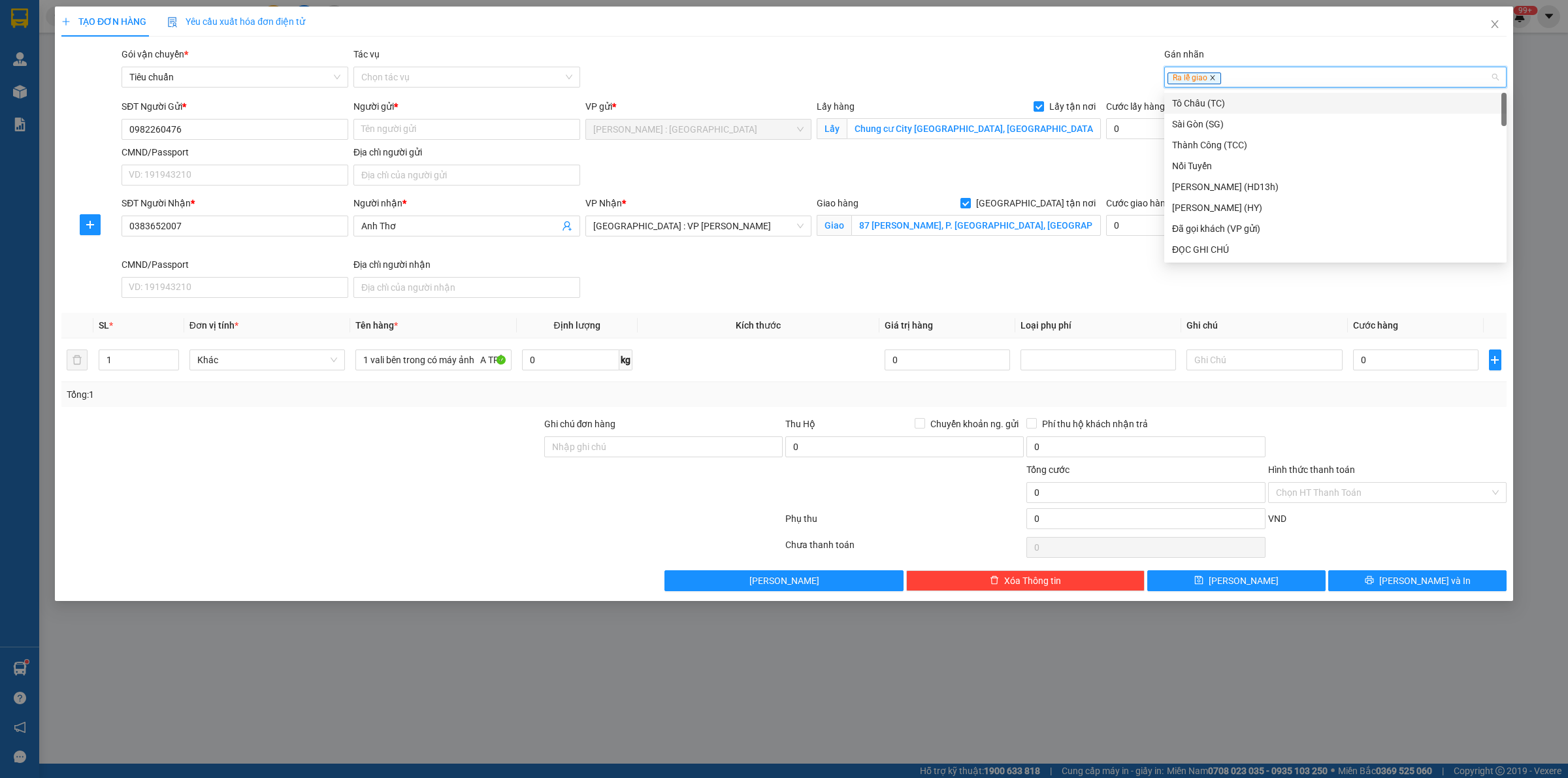
click at [1211, 76] on icon "close" at bounding box center [1212, 77] width 7 height 7
click at [1212, 76] on div at bounding box center [1329, 77] width 323 height 16
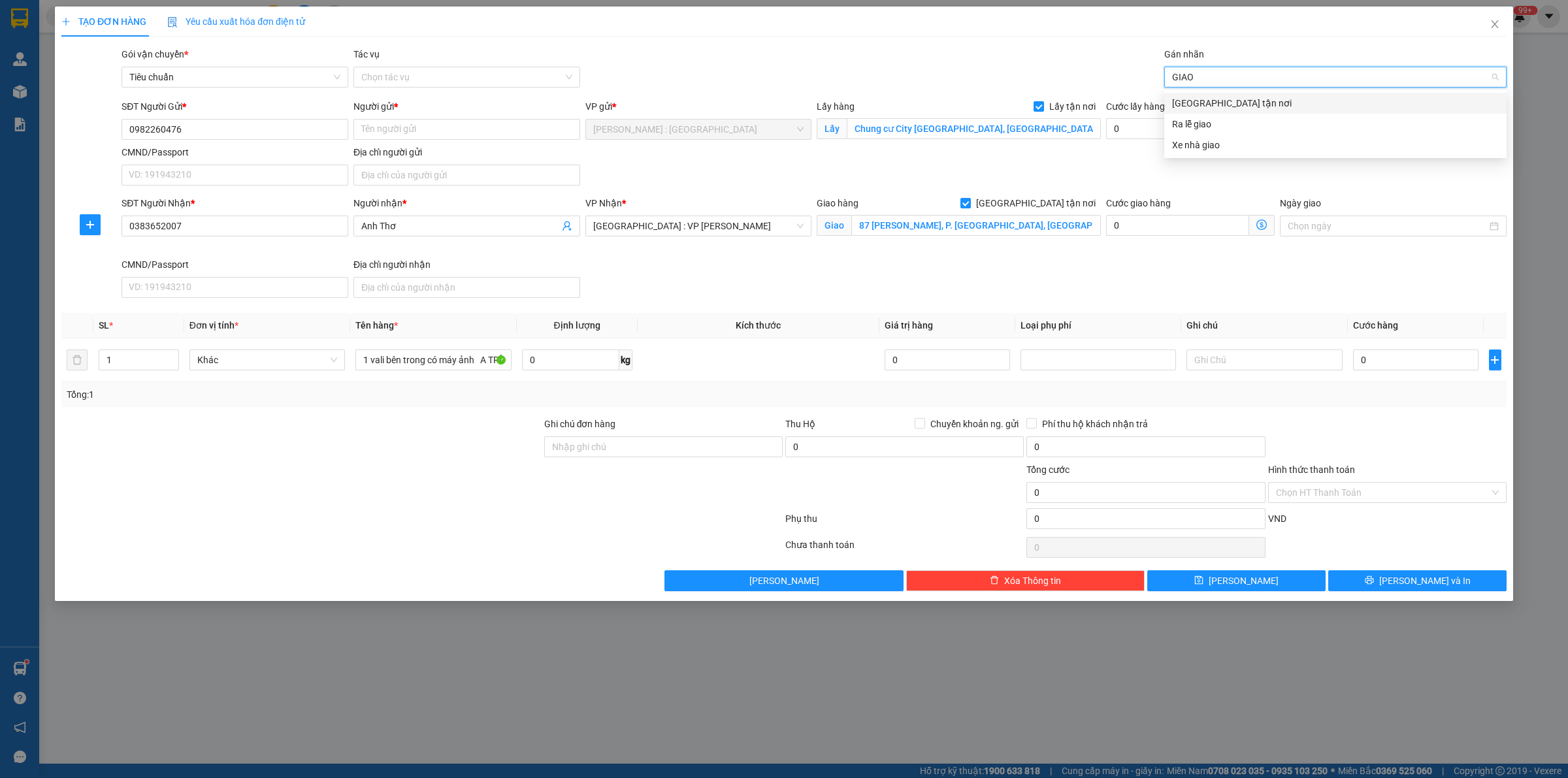
type input "GIAO"
click at [1231, 93] on div "[GEOGRAPHIC_DATA] tận nơi" at bounding box center [1335, 103] width 343 height 21
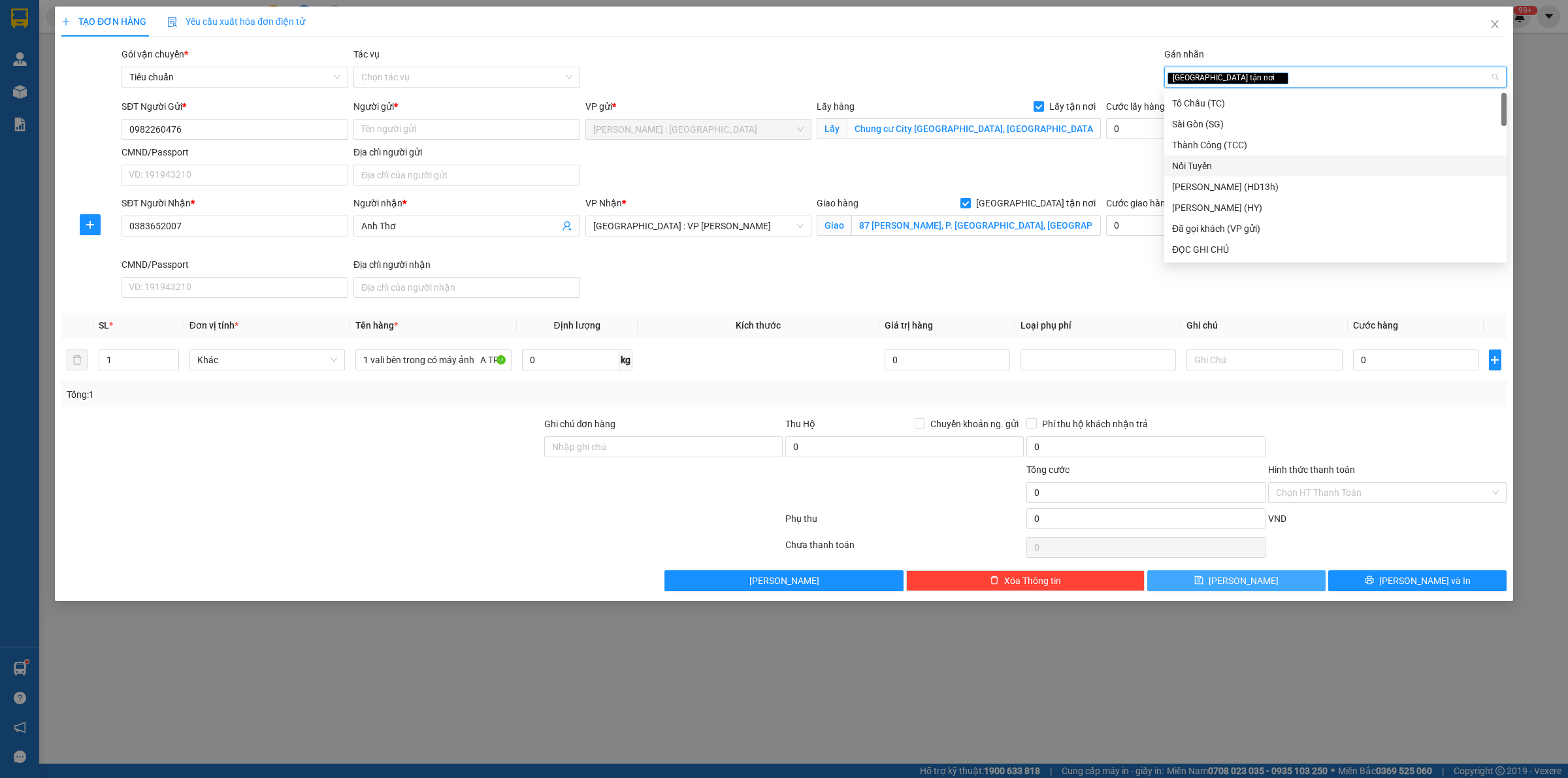
click at [1253, 585] on button "[PERSON_NAME]" at bounding box center [1236, 581] width 178 height 21
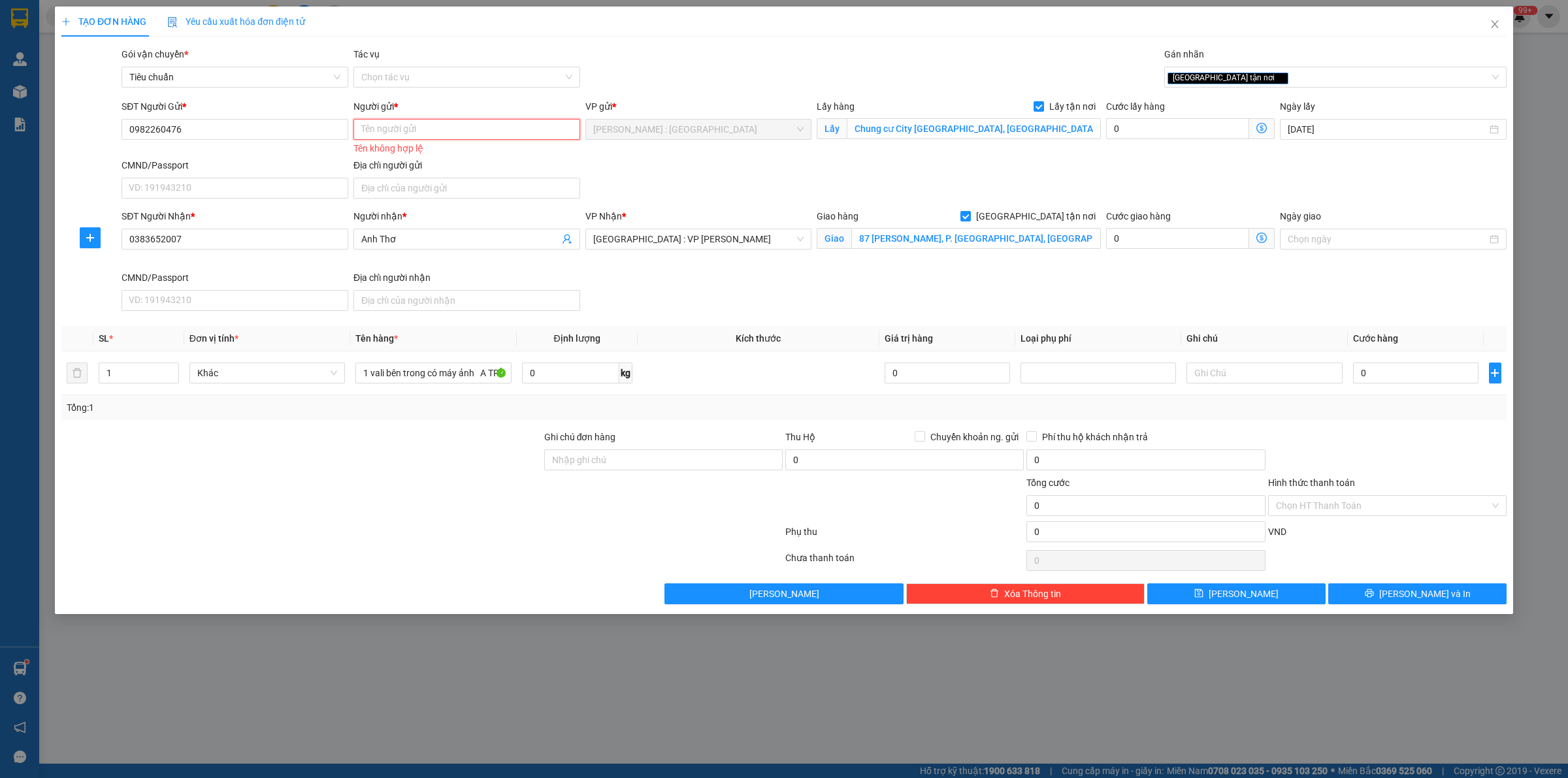
click at [444, 124] on input "Người gửi *" at bounding box center [467, 129] width 226 height 21
paste input "[PERSON_NAME]"
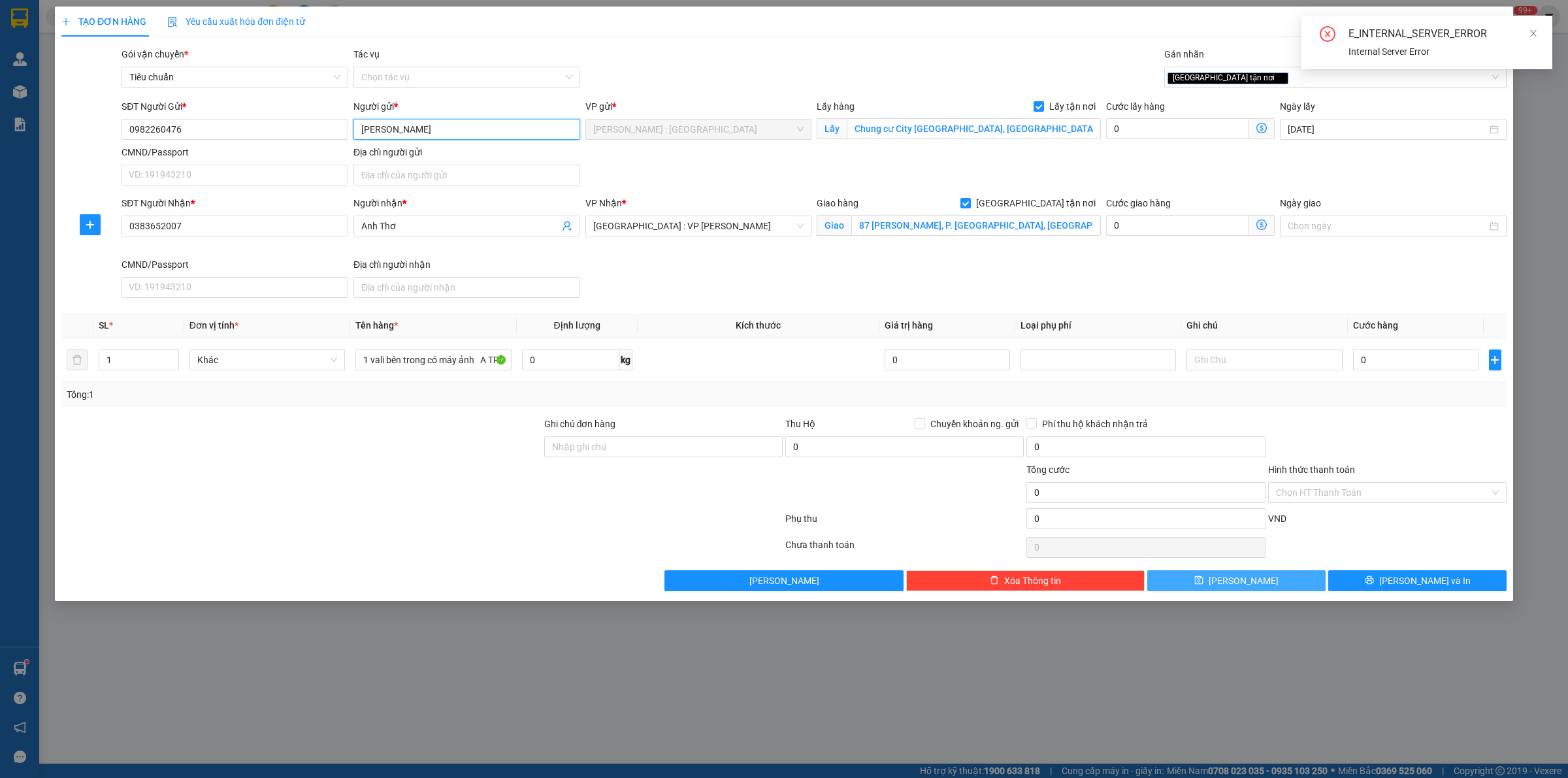
type input "[PERSON_NAME]"
click at [1255, 585] on button "[PERSON_NAME]" at bounding box center [1236, 581] width 178 height 21
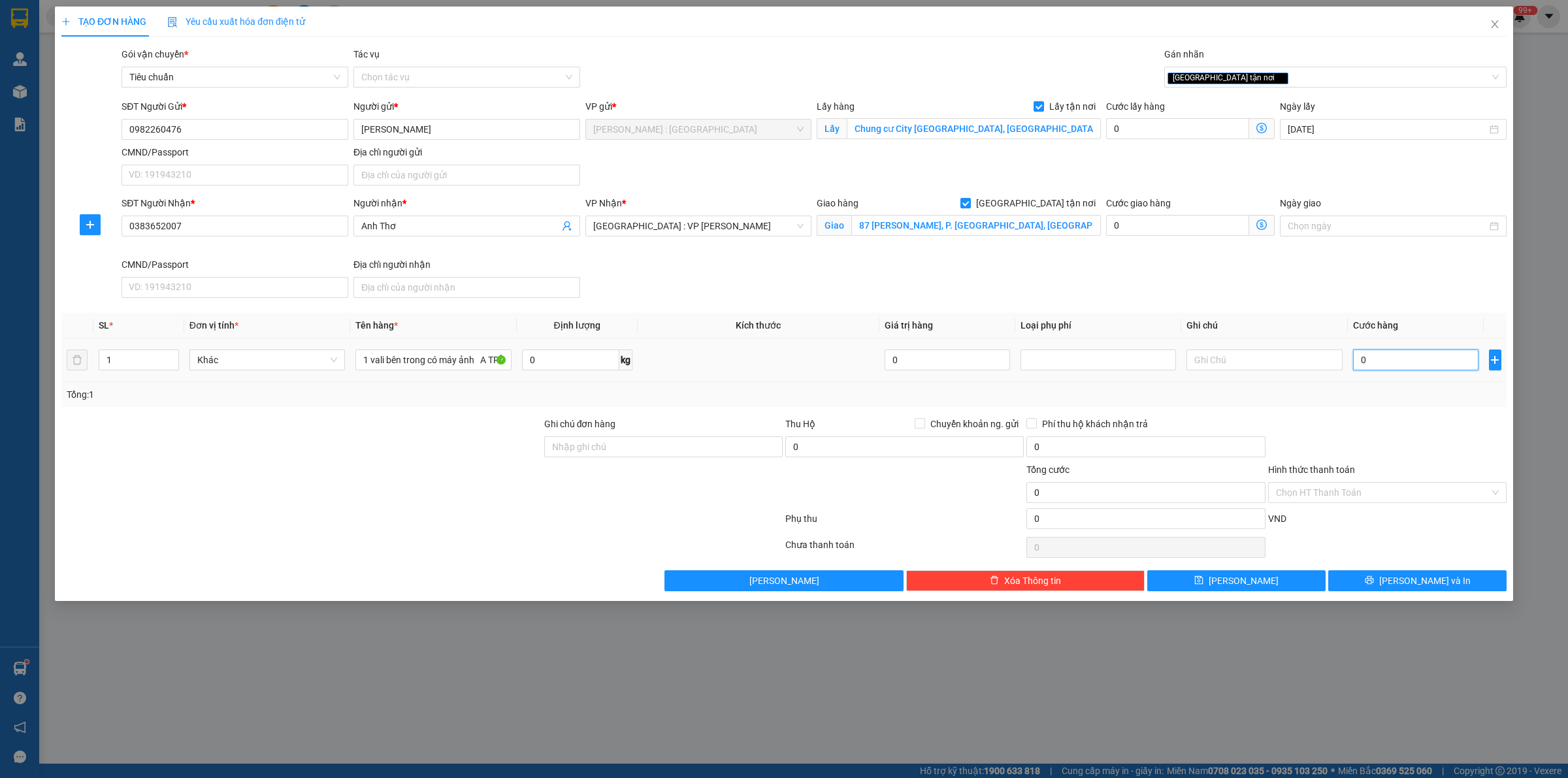
type input "1"
type input "1.000"
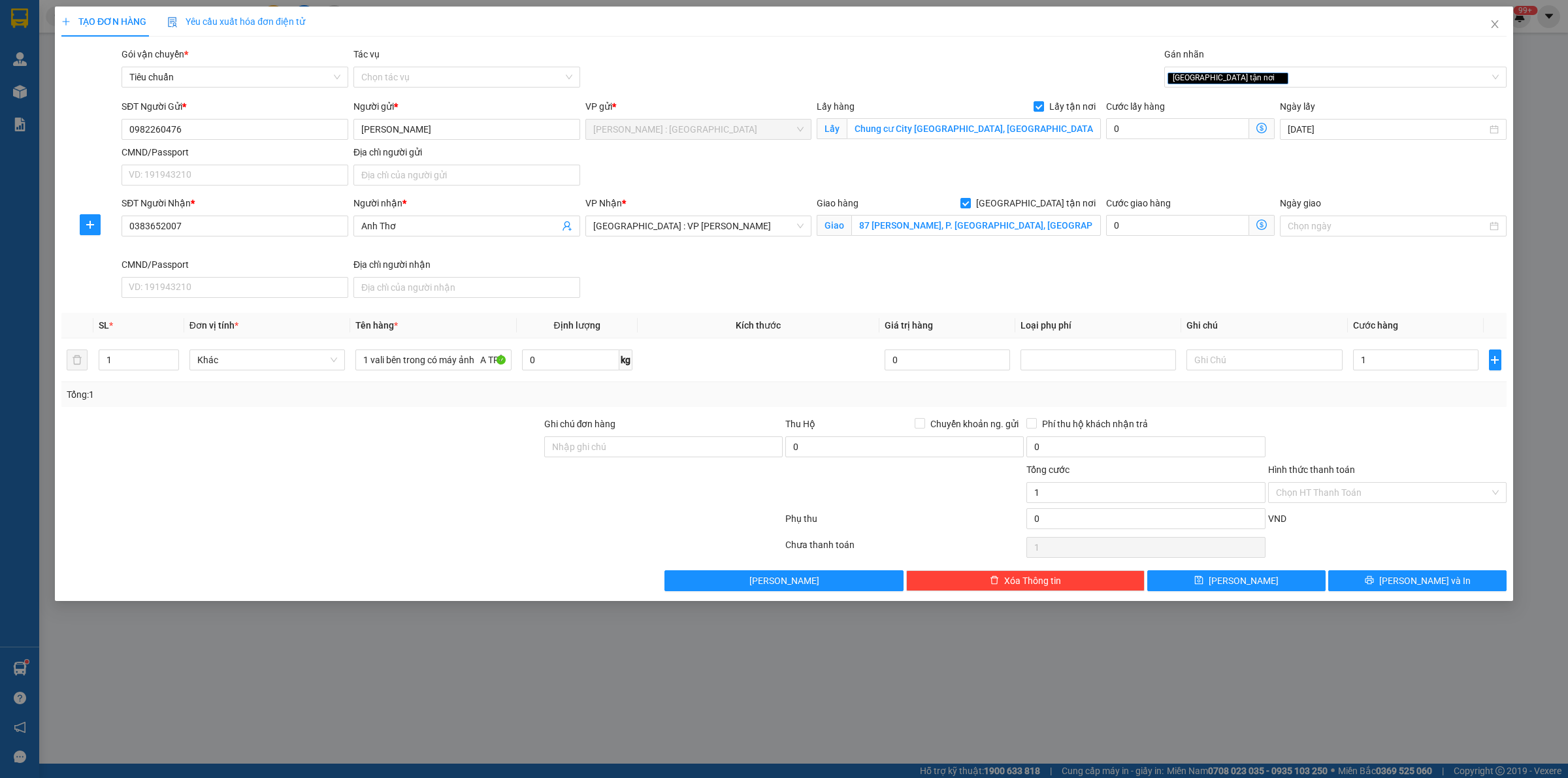
type input "1.000"
click at [1372, 437] on div at bounding box center [1387, 440] width 241 height 46
click at [1266, 585] on button "[PERSON_NAME]" at bounding box center [1236, 581] width 178 height 21
checkbox input "false"
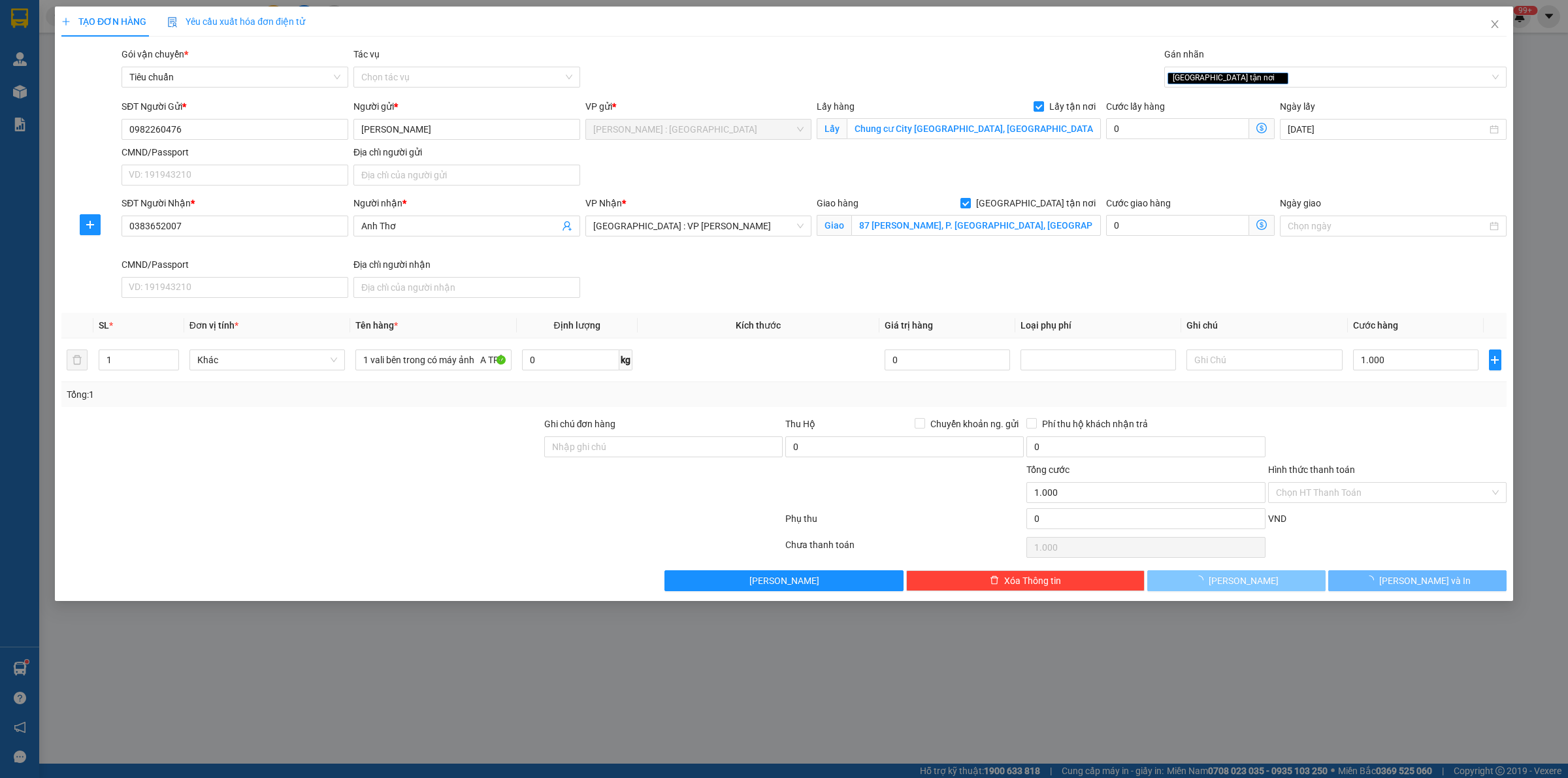
type input "0"
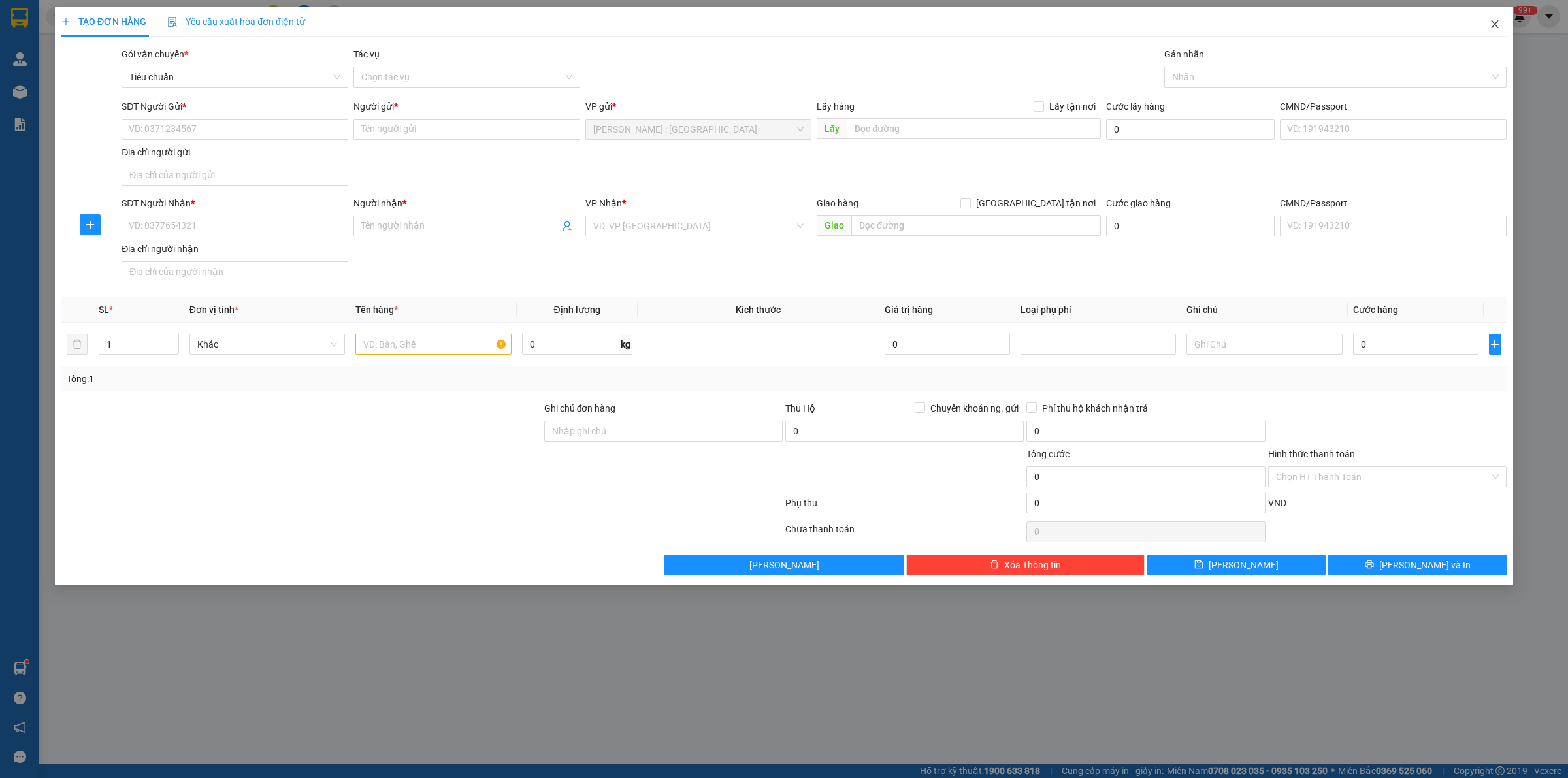
click at [1495, 23] on icon "close" at bounding box center [1495, 24] width 11 height 11
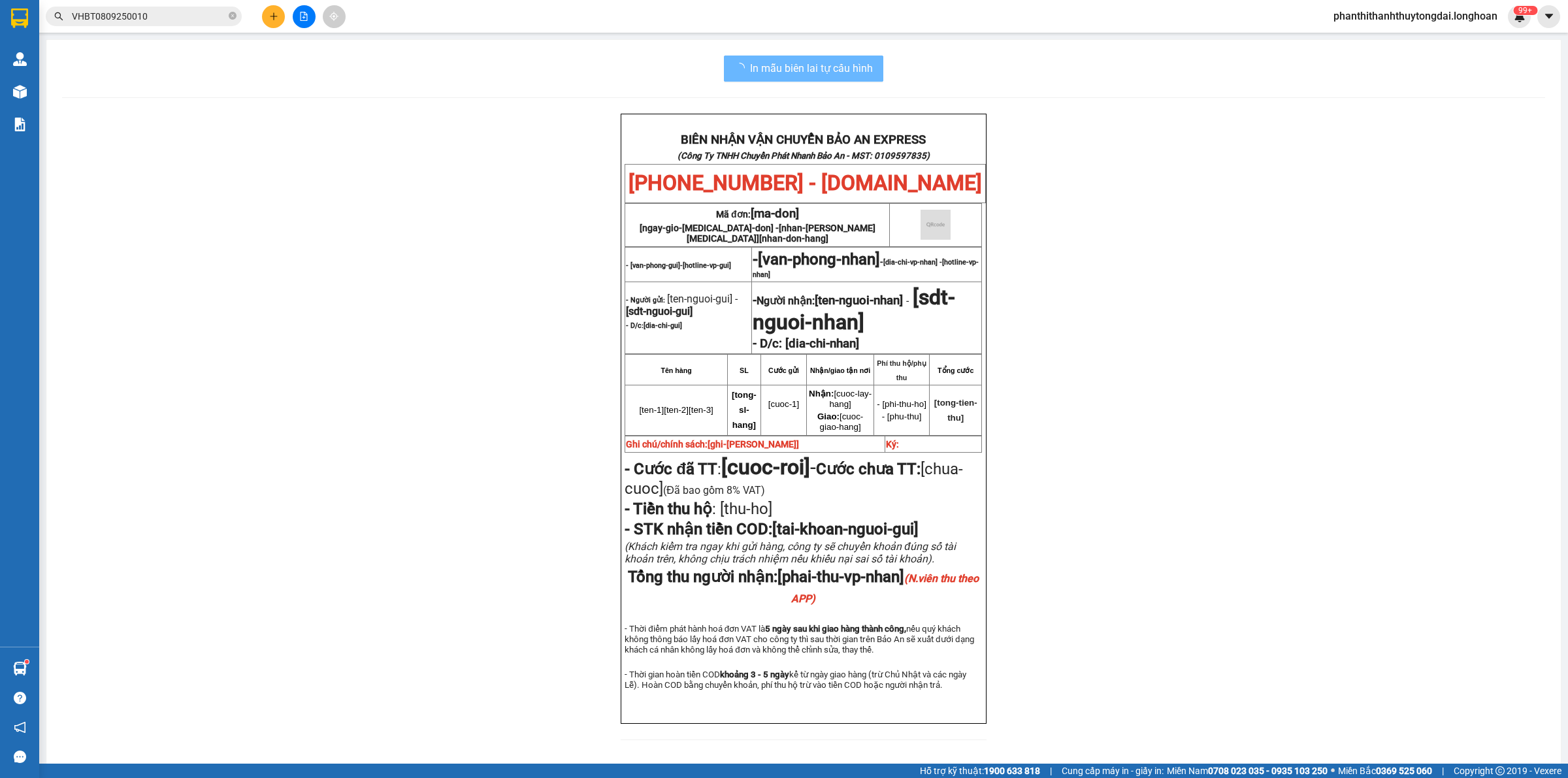
click at [1336, 459] on div "BIÊN NHẬN VẬN CHUYỂN BẢO AN EXPRESS (Công Ty TNHH Chuyển Phát Nhanh Bảo An - MS…" at bounding box center [803, 435] width 1483 height 643
click at [299, 151] on div "BIÊN NHẬN VẬN CHUYỂN BẢO AN EXPRESS (Công Ty TNHH Chuyển Phát Nhanh Bảo An - MS…" at bounding box center [803, 435] width 1483 height 643
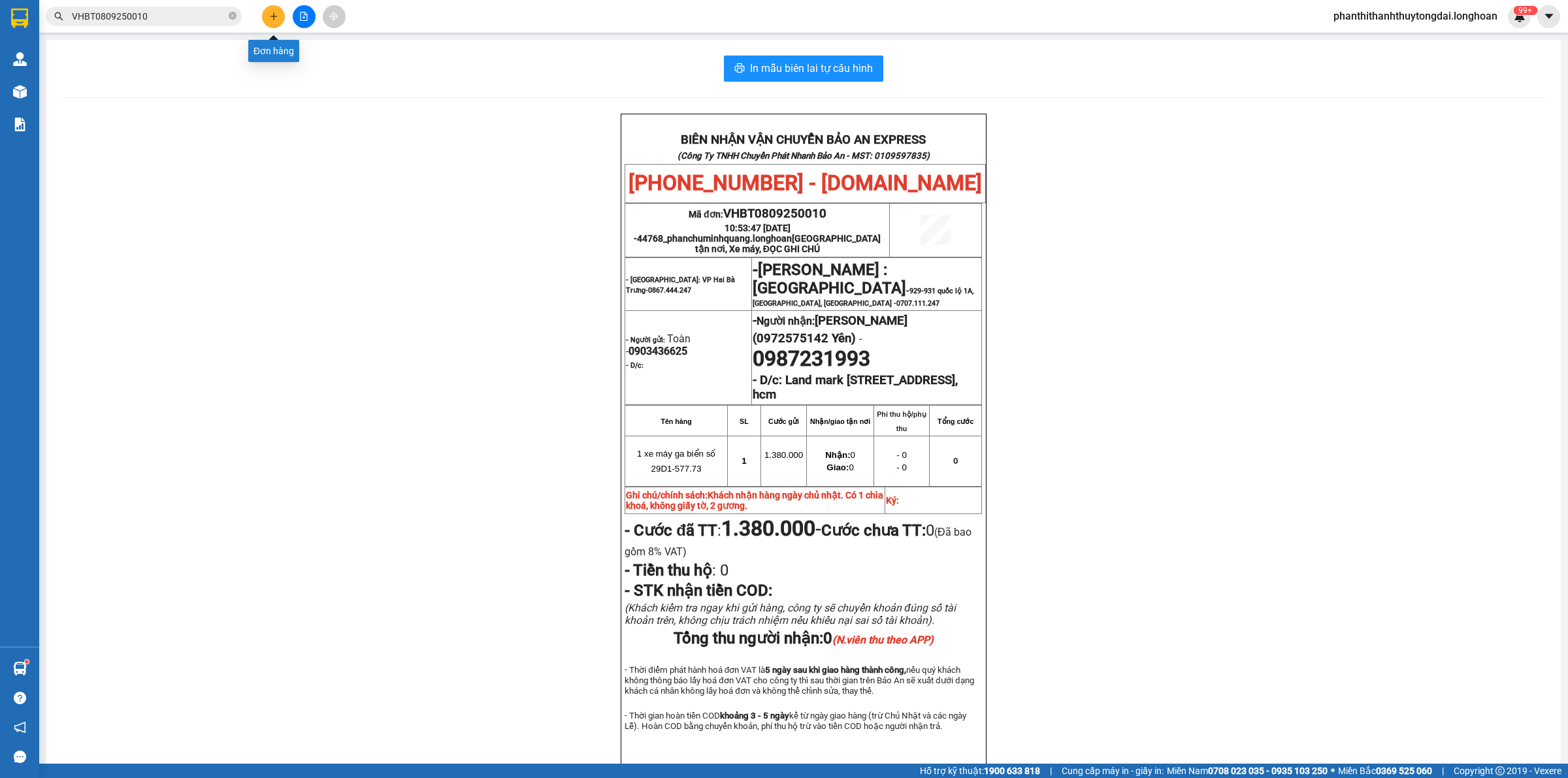
click at [275, 15] on icon "plus" at bounding box center [274, 16] width 9 height 9
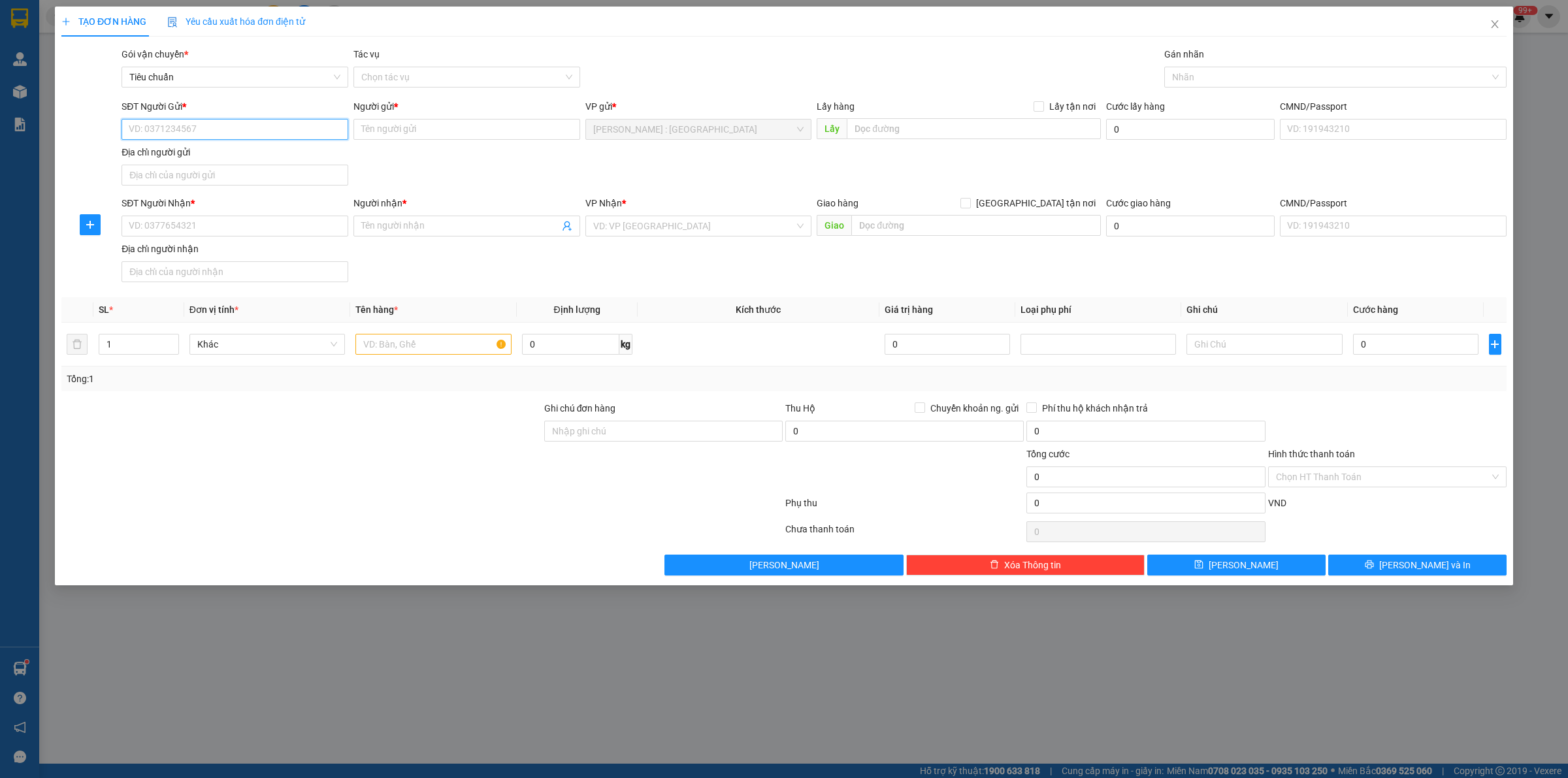
click at [249, 132] on input "SĐT Người Gửi *" at bounding box center [235, 129] width 226 height 21
paste input "0962981748"
type input "0962981748"
click at [255, 226] on input "SĐT Người Nhận *" at bounding box center [235, 226] width 226 height 21
paste input "0979217838"
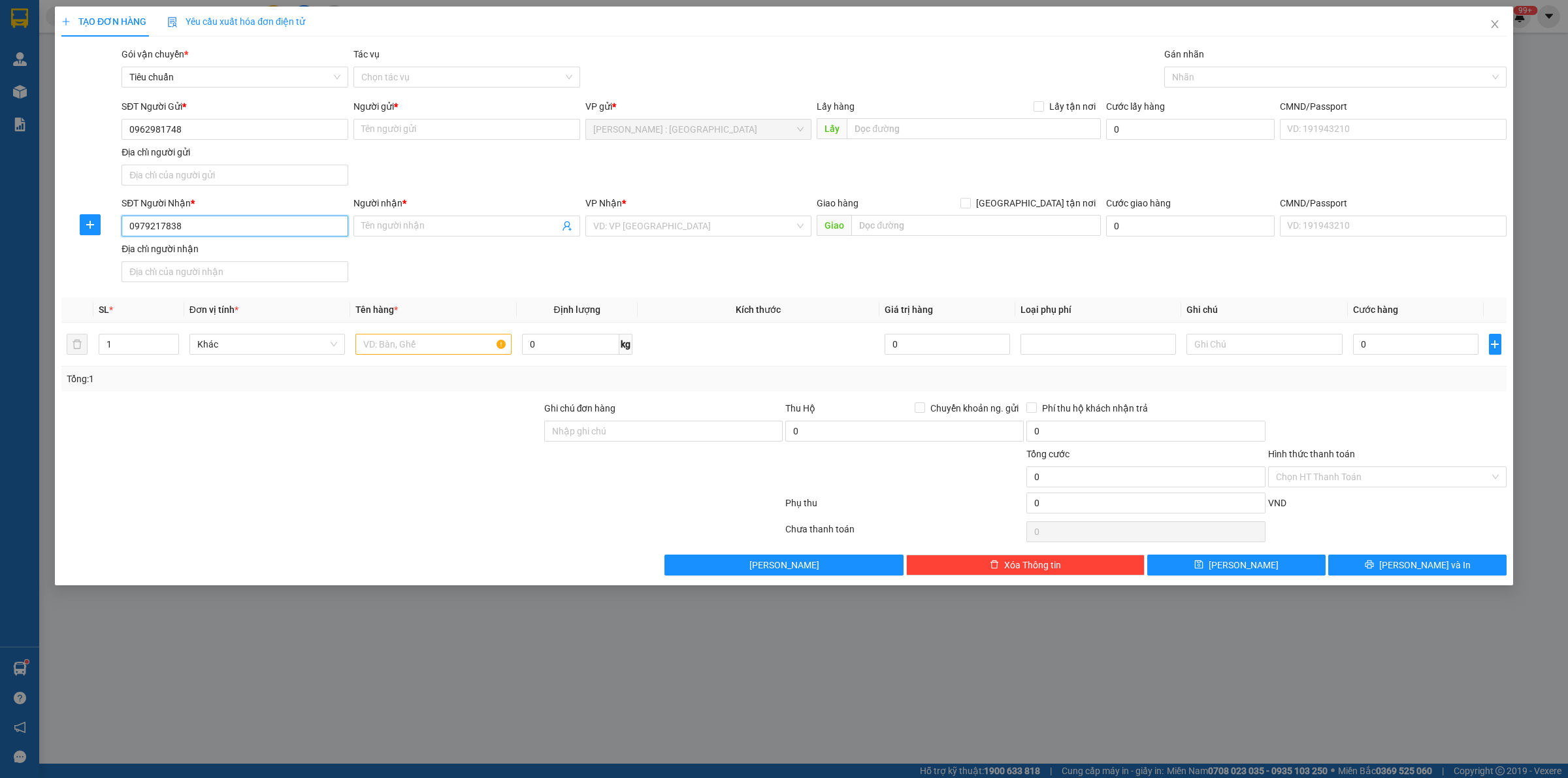
type input "0979217838"
click at [971, 220] on input "text" at bounding box center [976, 225] width 249 height 21
paste input "QL1A - Ngã ba Cống Trúc, [GEOGRAPHIC_DATA],[GEOGRAPHIC_DATA], [GEOGRAPHIC_DATA]"
type input "QL1A - Ngã ba Cống Trúc, [GEOGRAPHIC_DATA],[GEOGRAPHIC_DATA], [GEOGRAPHIC_DATA]"
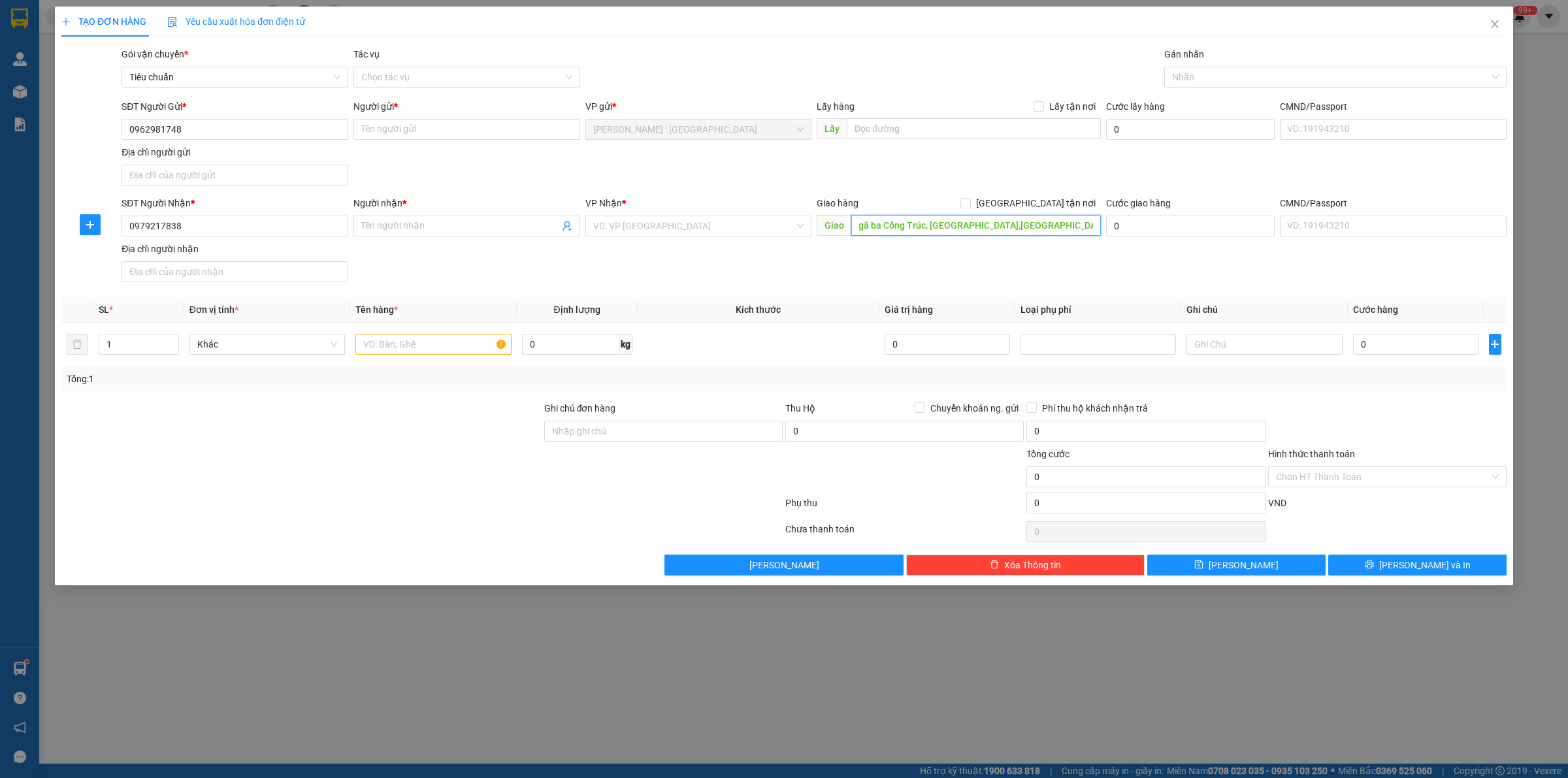
scroll to position [0, 0]
click at [958, 137] on input "text" at bounding box center [974, 129] width 254 height 21
paste input "[STREET_ADDRESS]"
type input "[STREET_ADDRESS]"
click at [1040, 106] on input "Lấy tận nơi" at bounding box center [1038, 106] width 9 height 9
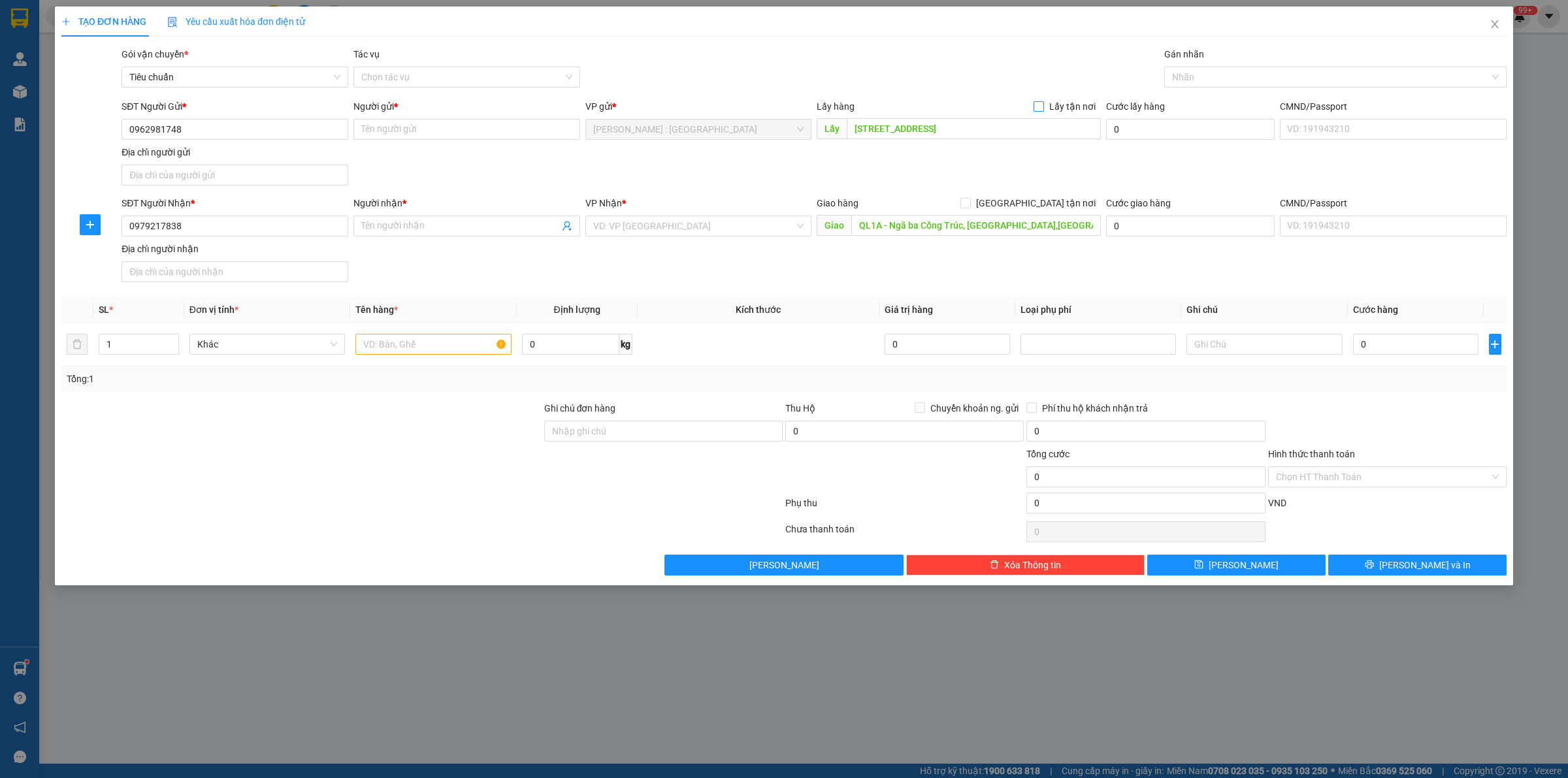
checkbox input "true"
click at [652, 223] on input "search" at bounding box center [695, 226] width 202 height 20
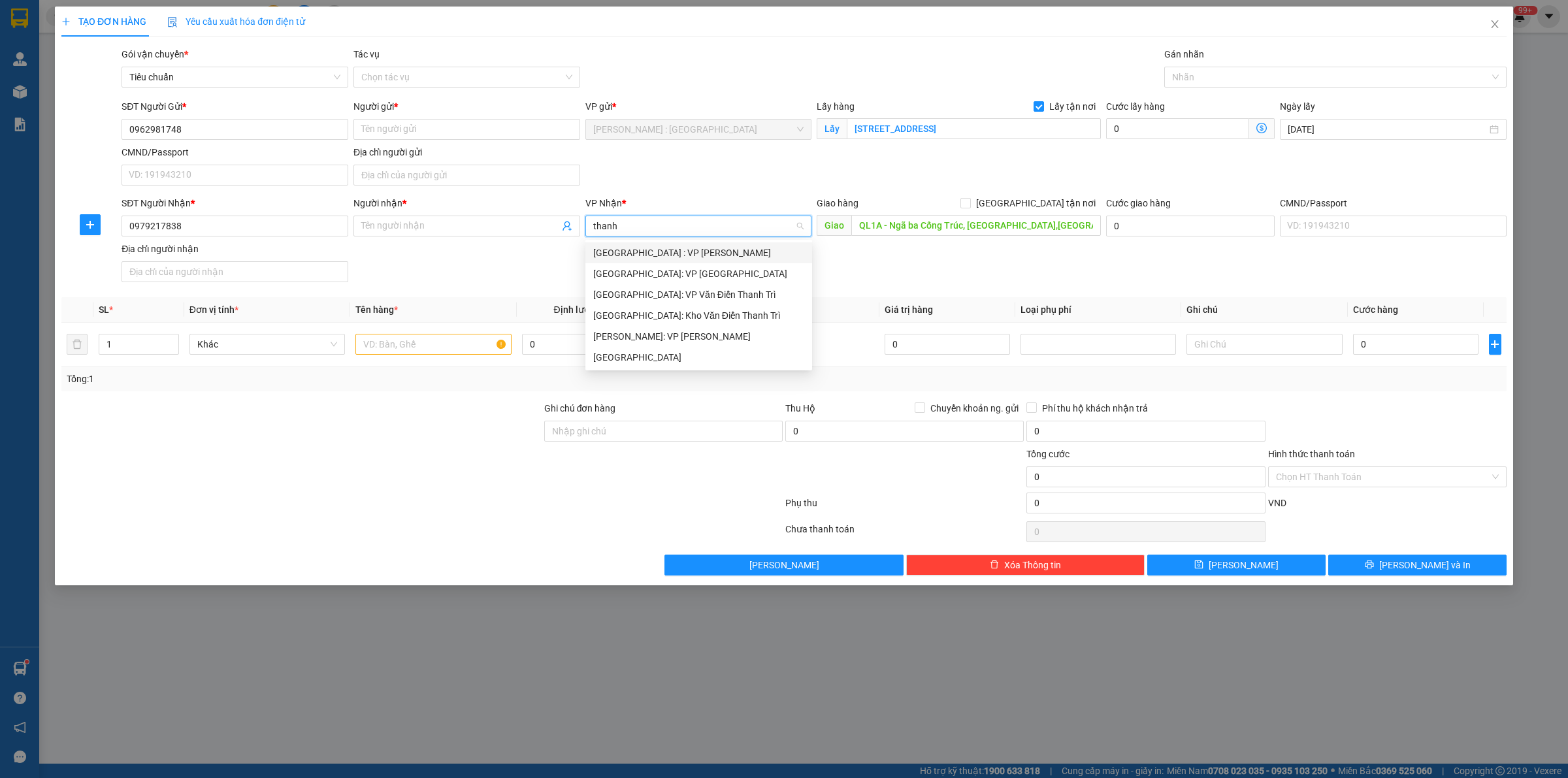
type input "thanh"
click at [662, 350] on div "[GEOGRAPHIC_DATA]" at bounding box center [699, 357] width 211 height 15
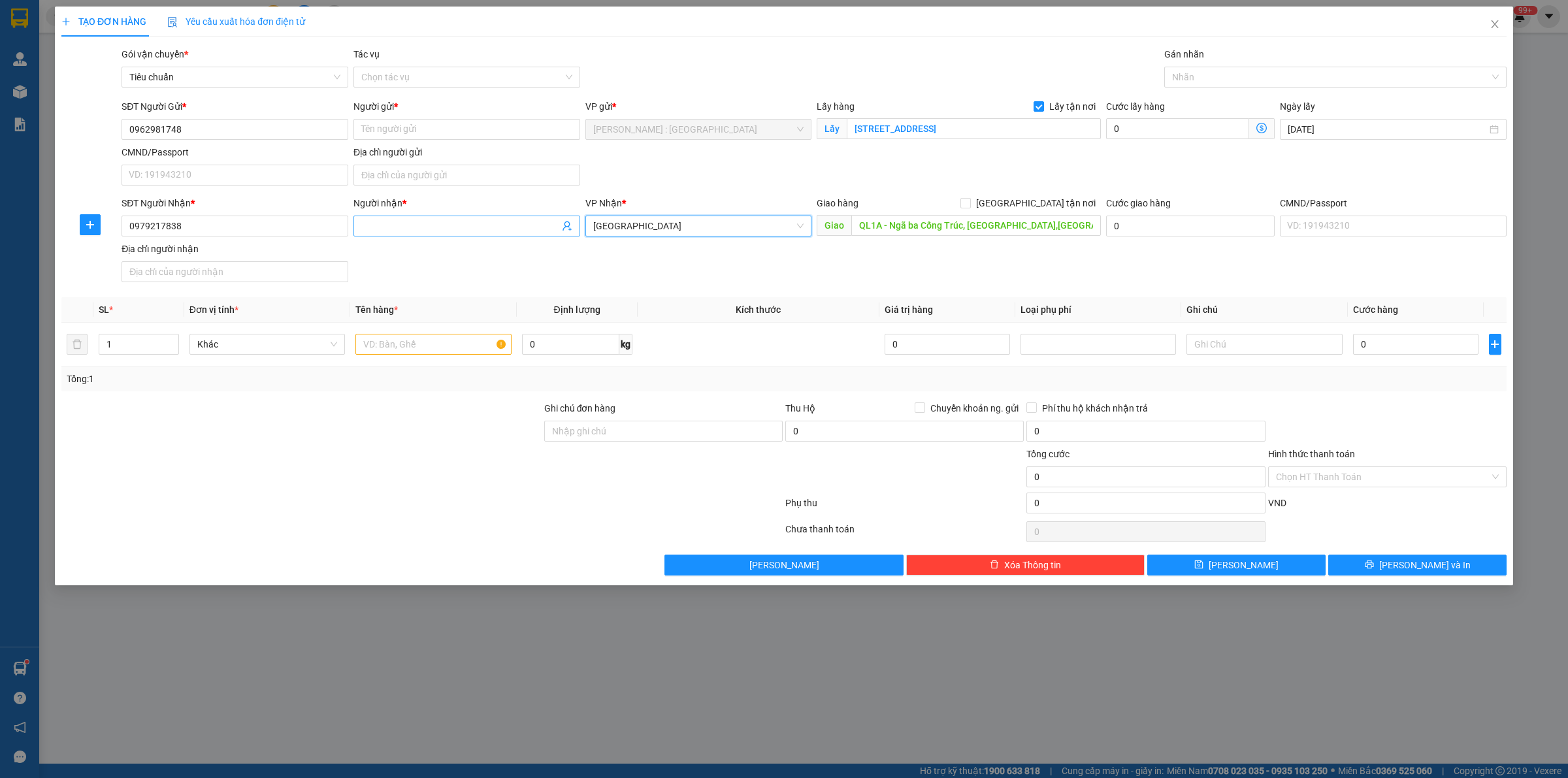
click at [397, 223] on input "Người nhận *" at bounding box center [460, 226] width 198 height 15
click at [429, 350] on input "text" at bounding box center [433, 344] width 155 height 21
paste input "xe máy"
type input "xe máy A TRÍ"
click at [441, 126] on input "Người gửi *" at bounding box center [467, 129] width 226 height 21
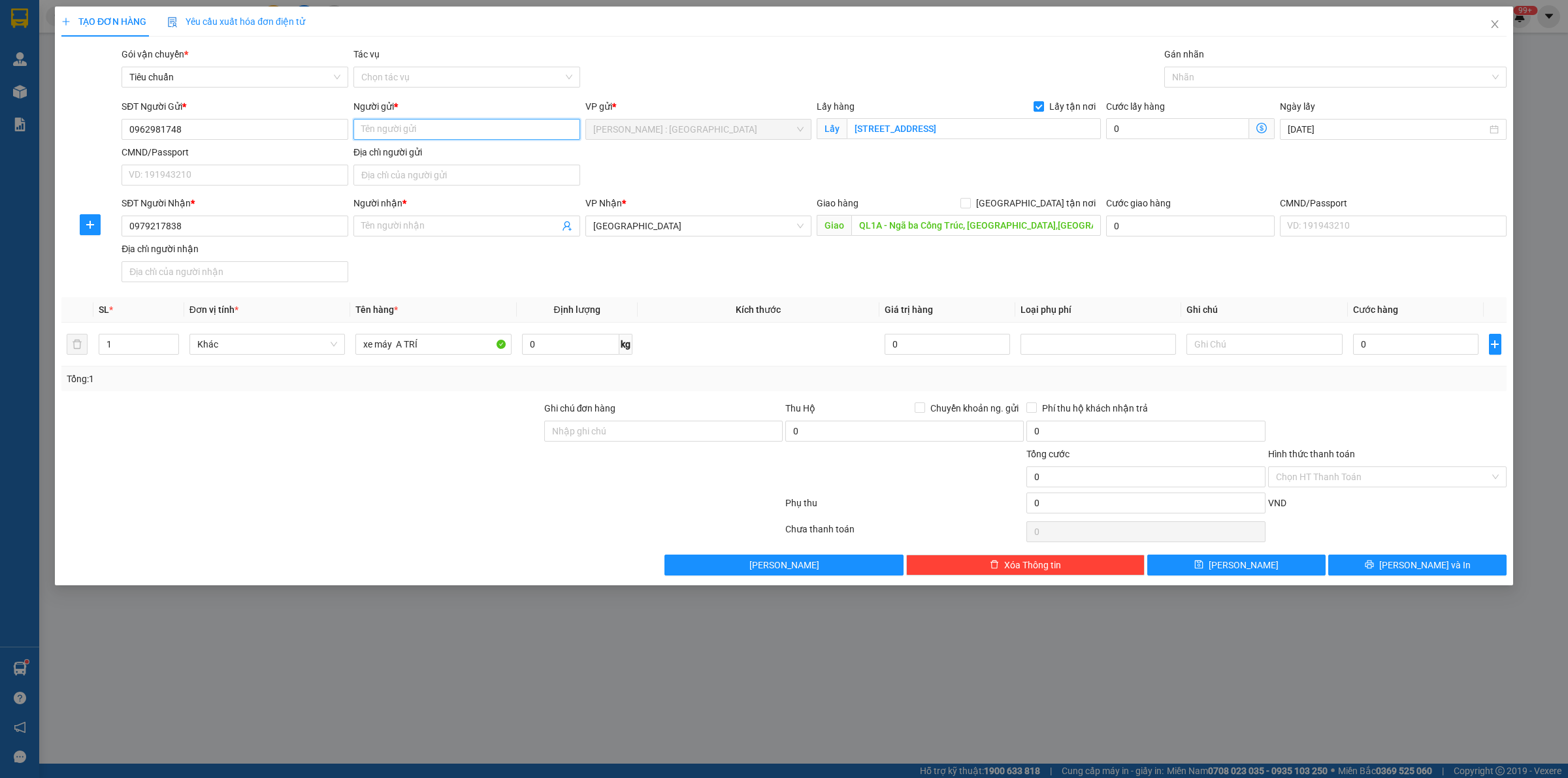
type input "V"
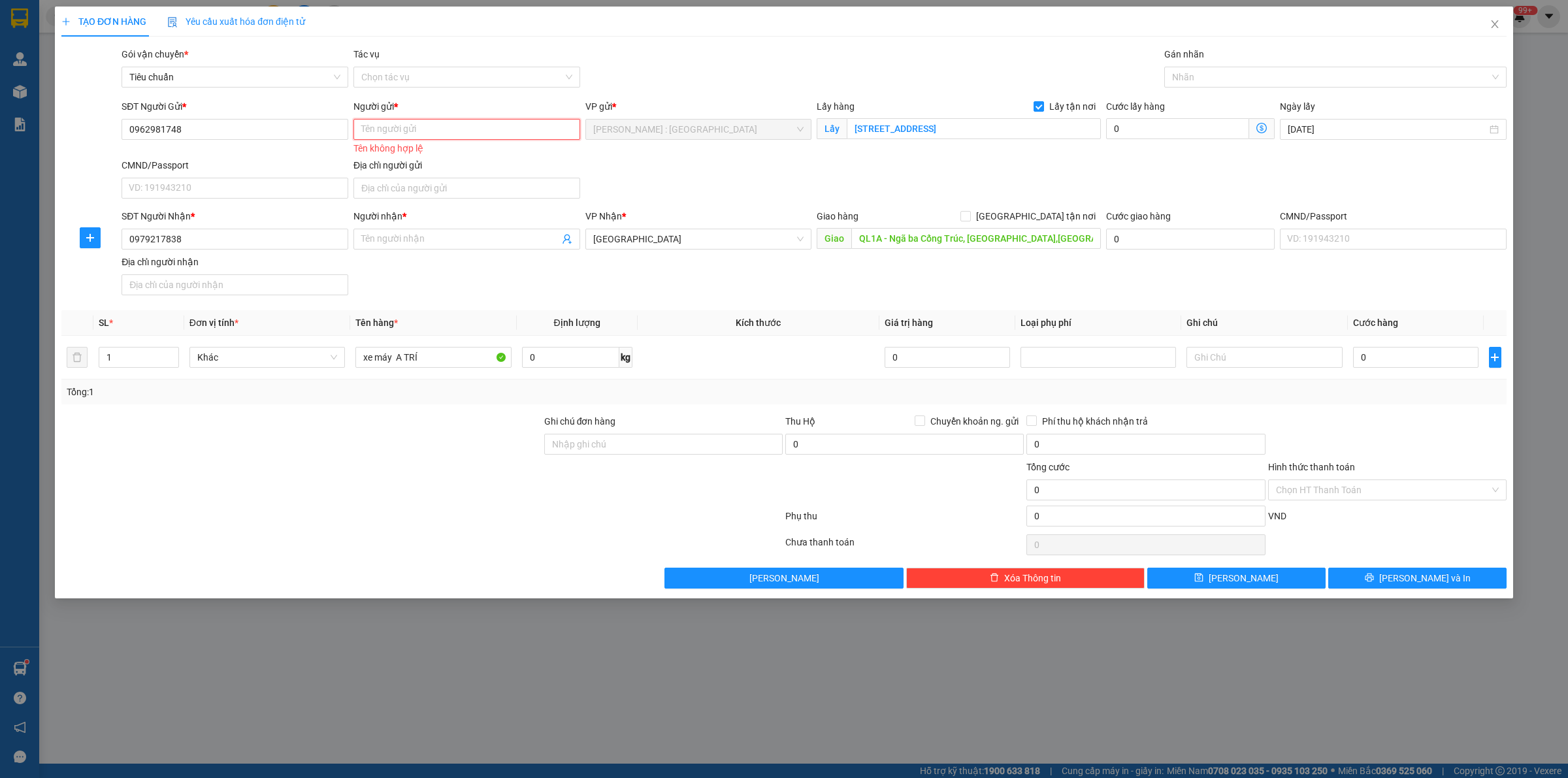
paste input "Hoàng"
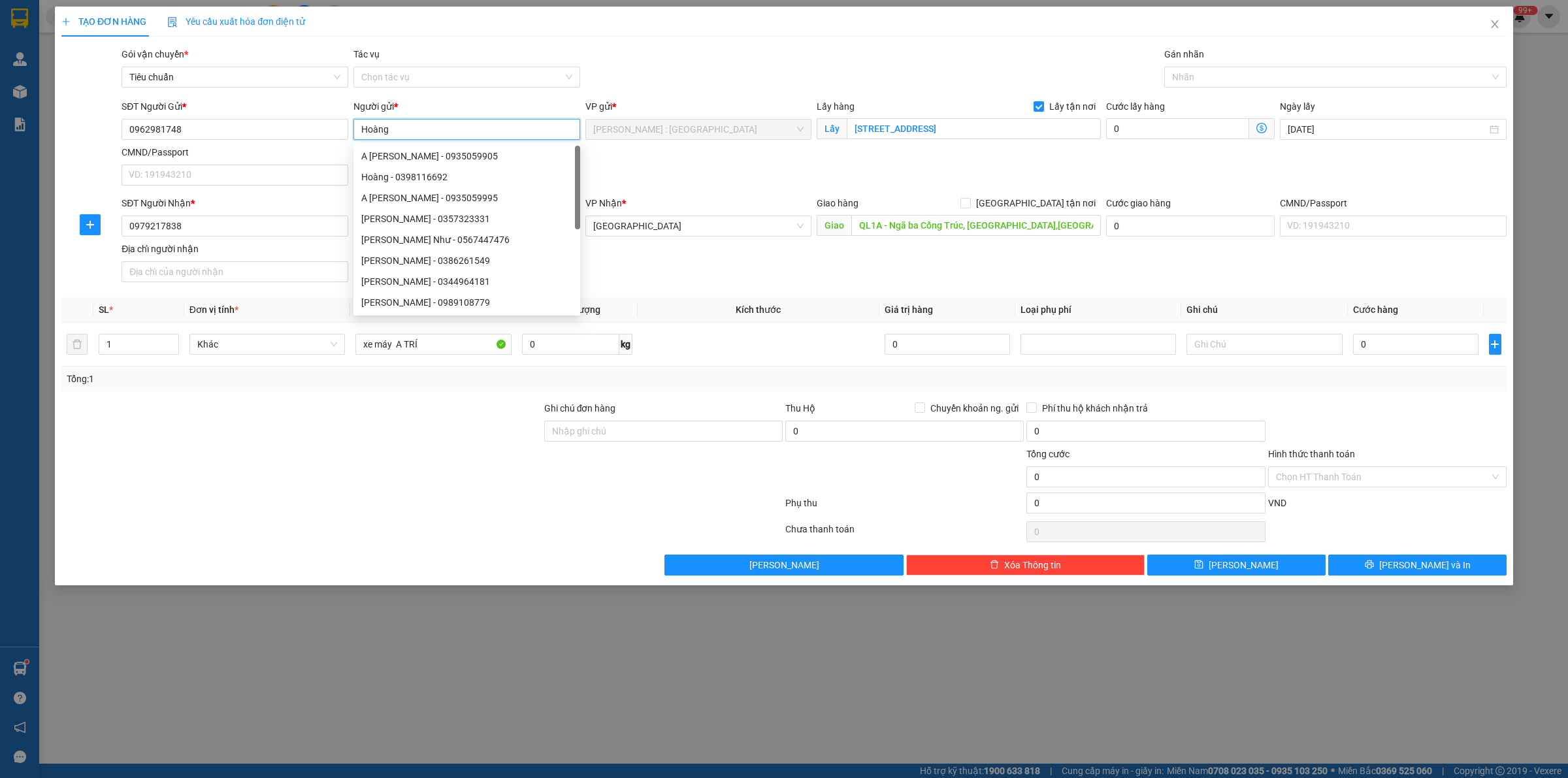
type input "Hoàng"
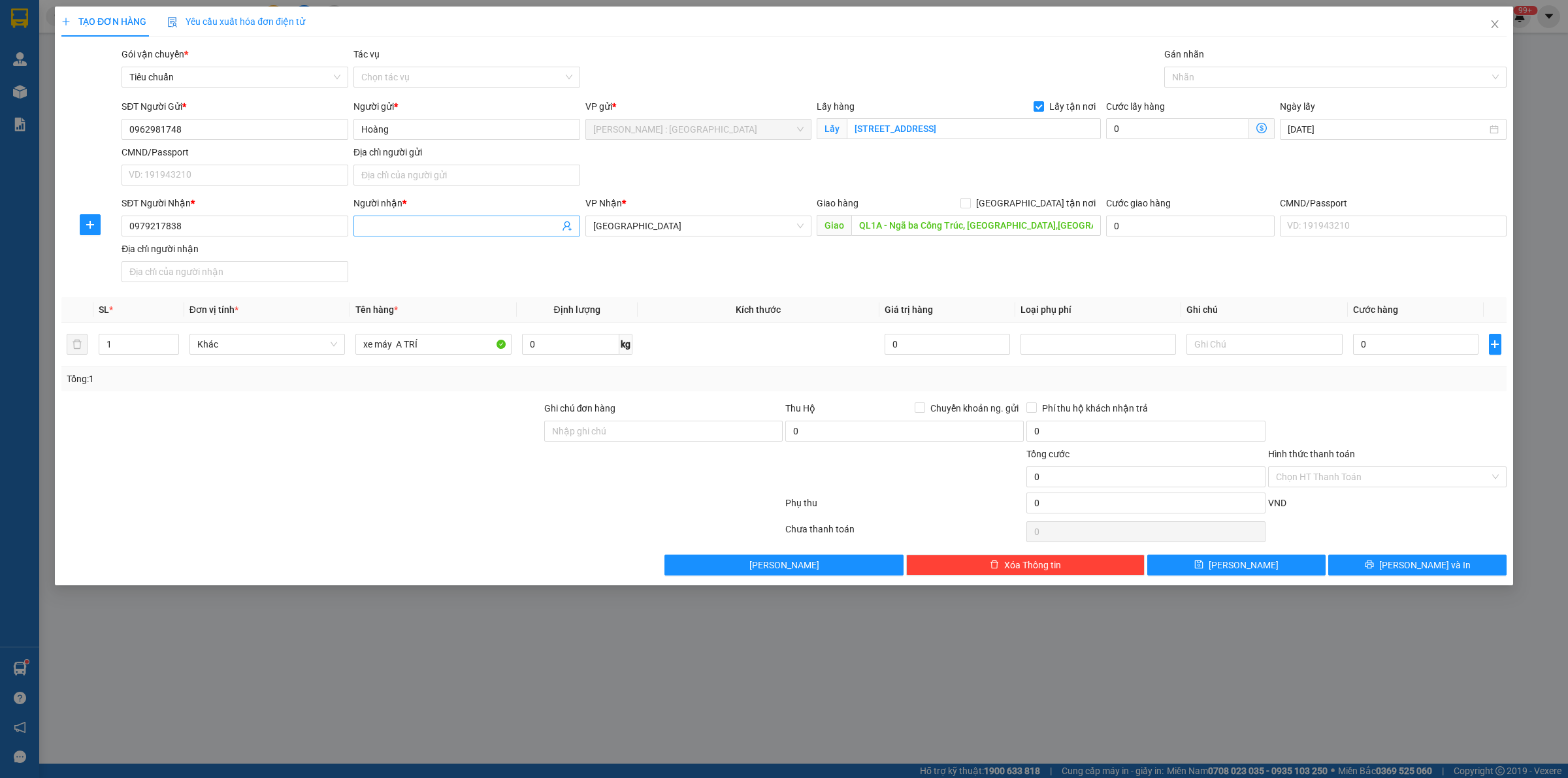
click at [402, 226] on input "Người nhận *" at bounding box center [460, 226] width 198 height 15
paste input "[PERSON_NAME]"
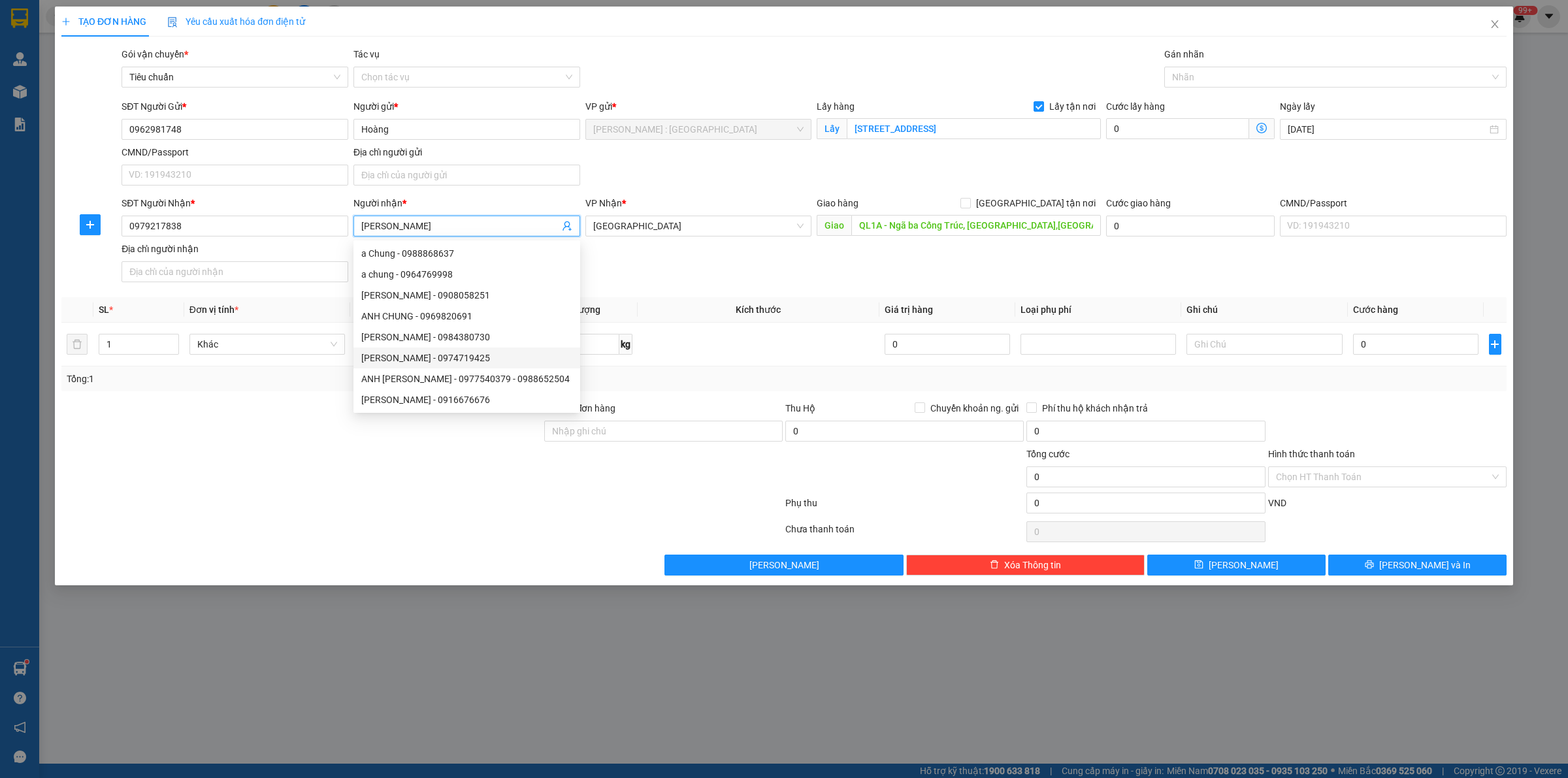
type input "[PERSON_NAME]"
click at [499, 491] on div at bounding box center [301, 470] width 483 height 46
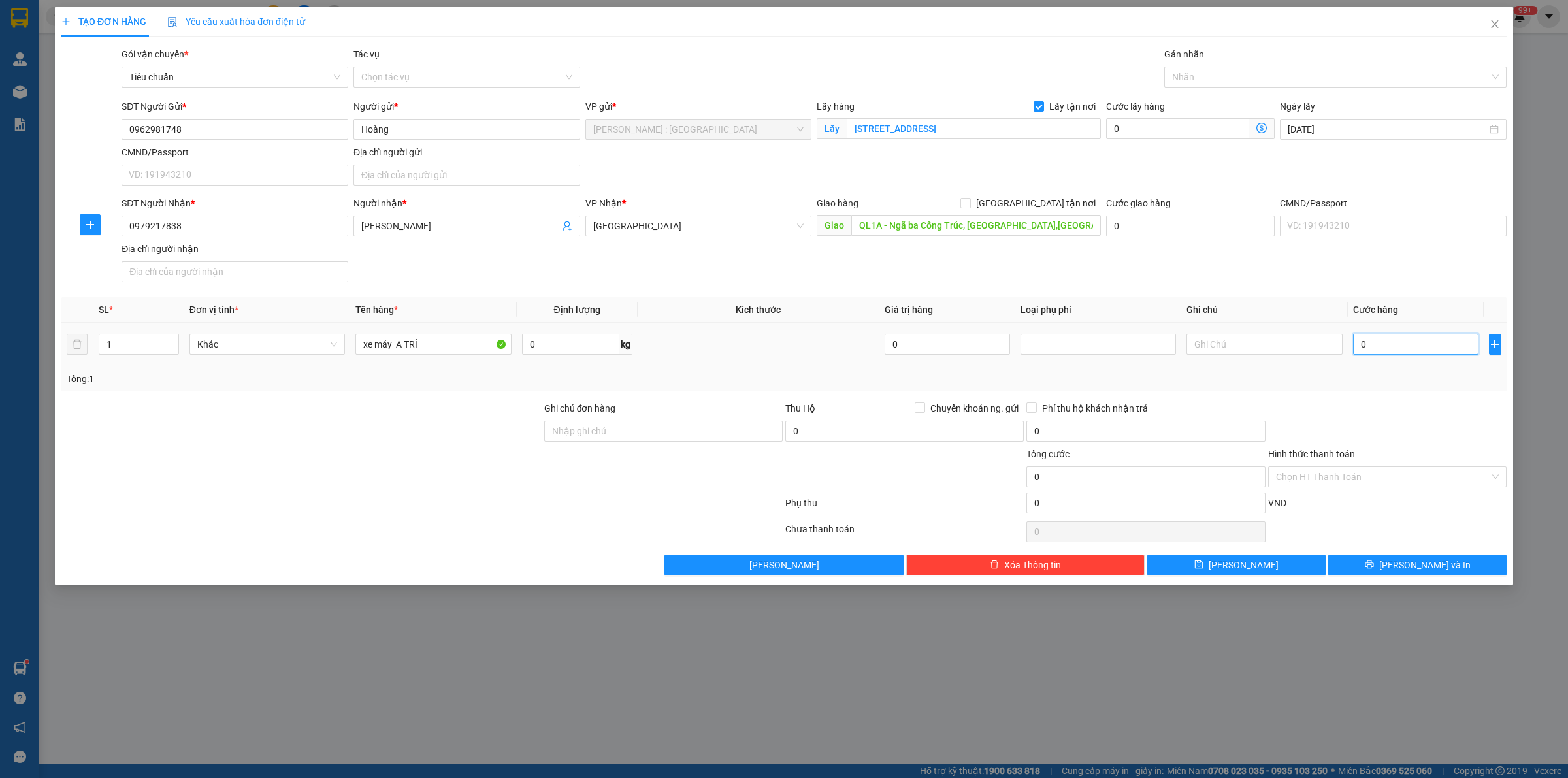
click at [1378, 347] on input "0" at bounding box center [1416, 344] width 125 height 21
type input "1"
type input "10"
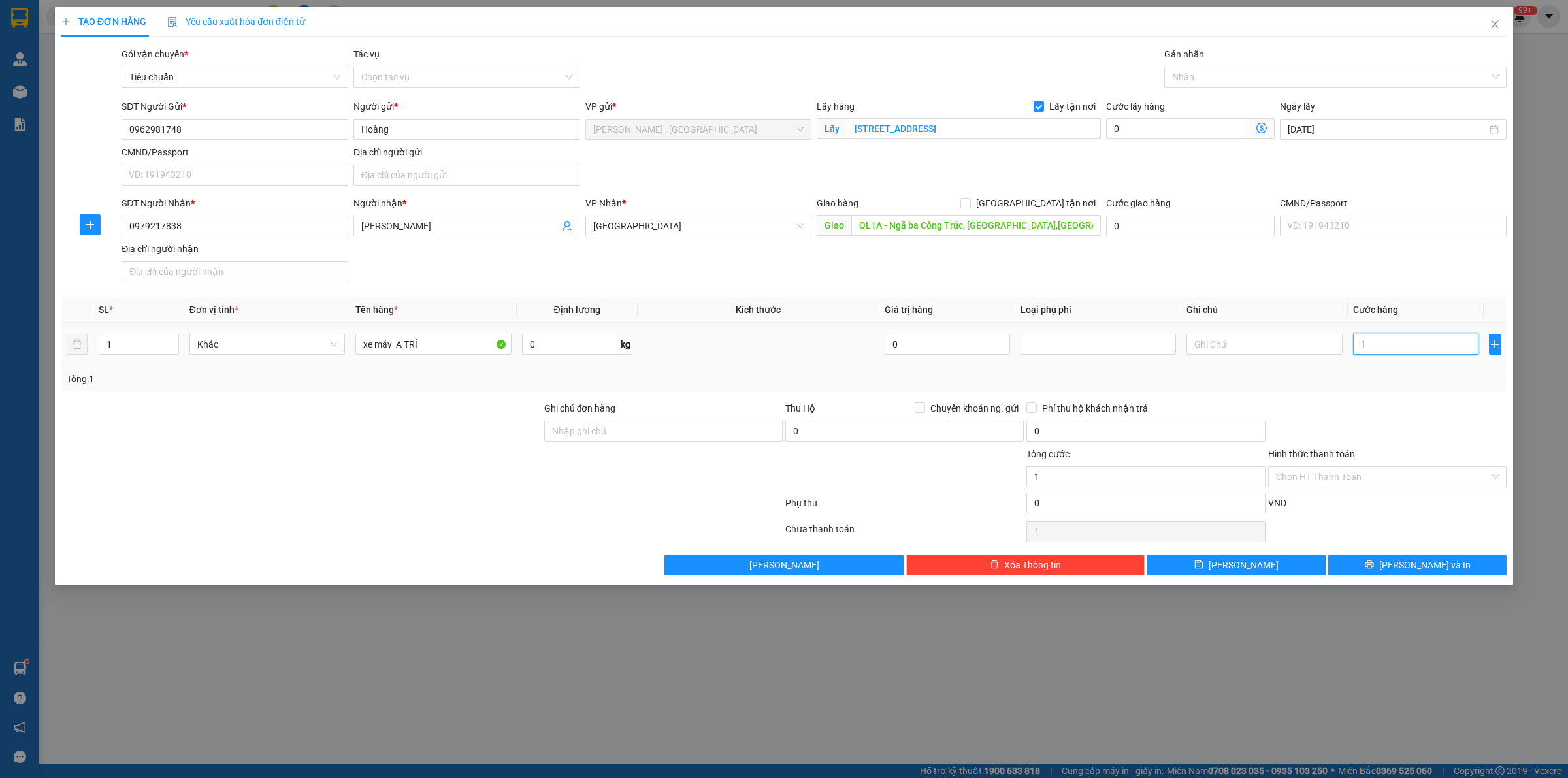
type input "10"
type input "102"
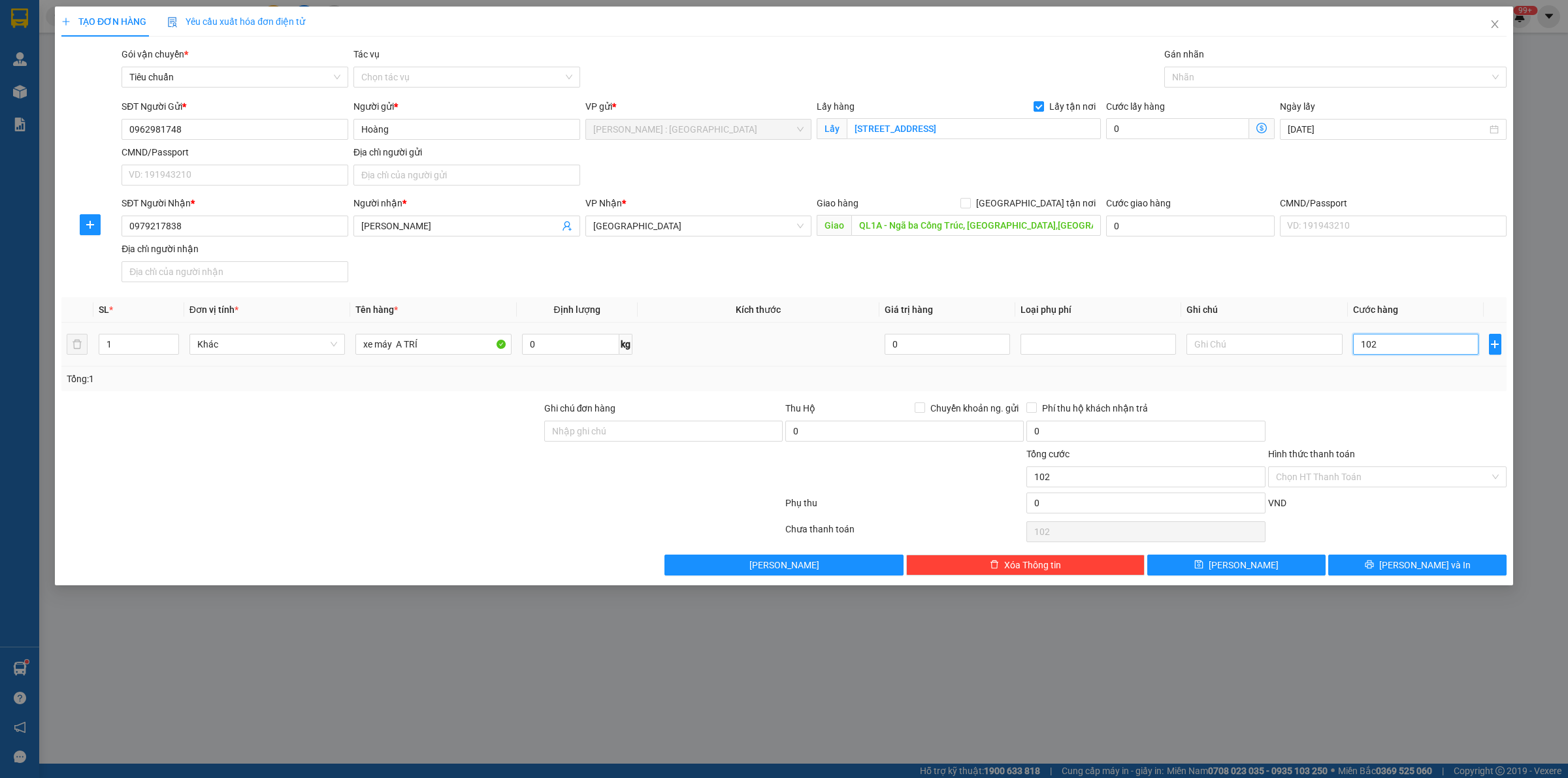
type input "1.020"
type input "1.020.000"
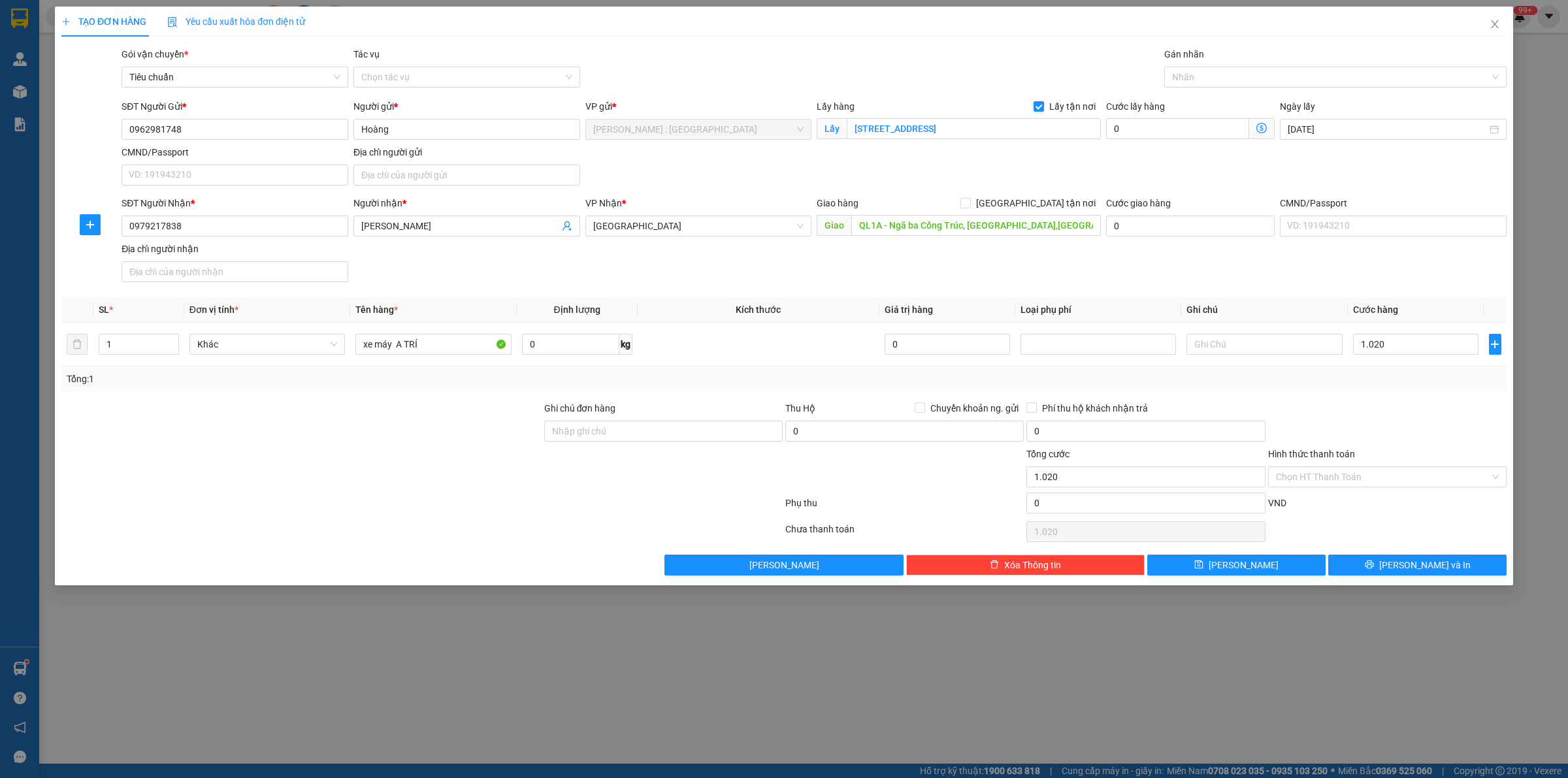
type input "1.020.000"
click at [1378, 402] on div at bounding box center [1387, 425] width 241 height 46
click at [1288, 564] on button "[PERSON_NAME]" at bounding box center [1236, 565] width 178 height 21
checkbox input "false"
type input "0"
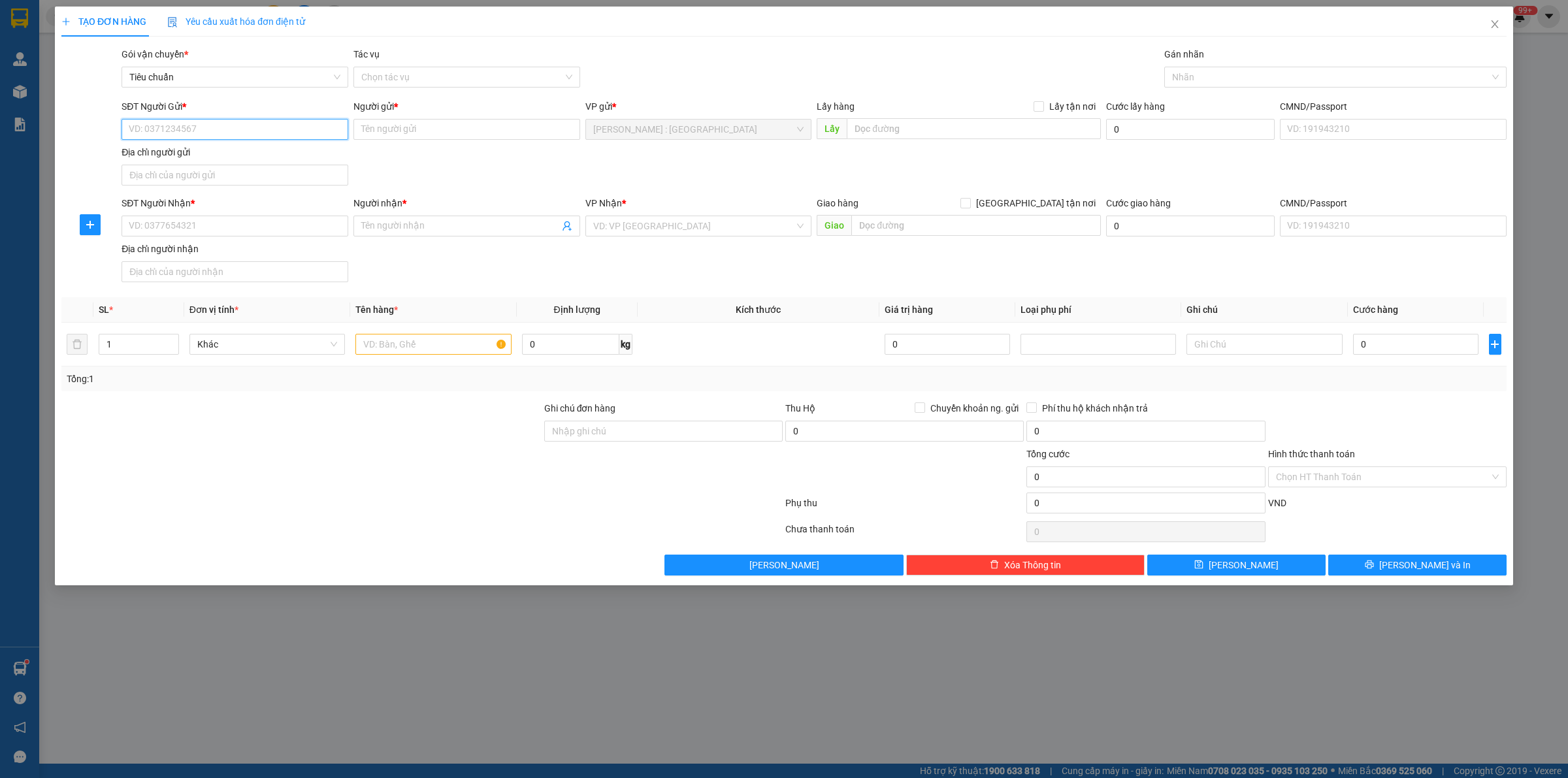
click at [279, 126] on input "SĐT Người Gửi *" at bounding box center [235, 129] width 226 height 21
paste input "0397374877"
click at [309, 232] on input "SĐT Người Nhận *" at bounding box center [235, 226] width 226 height 21
paste input "0354744179"
click at [408, 220] on input "Người nhận *" at bounding box center [460, 226] width 198 height 15
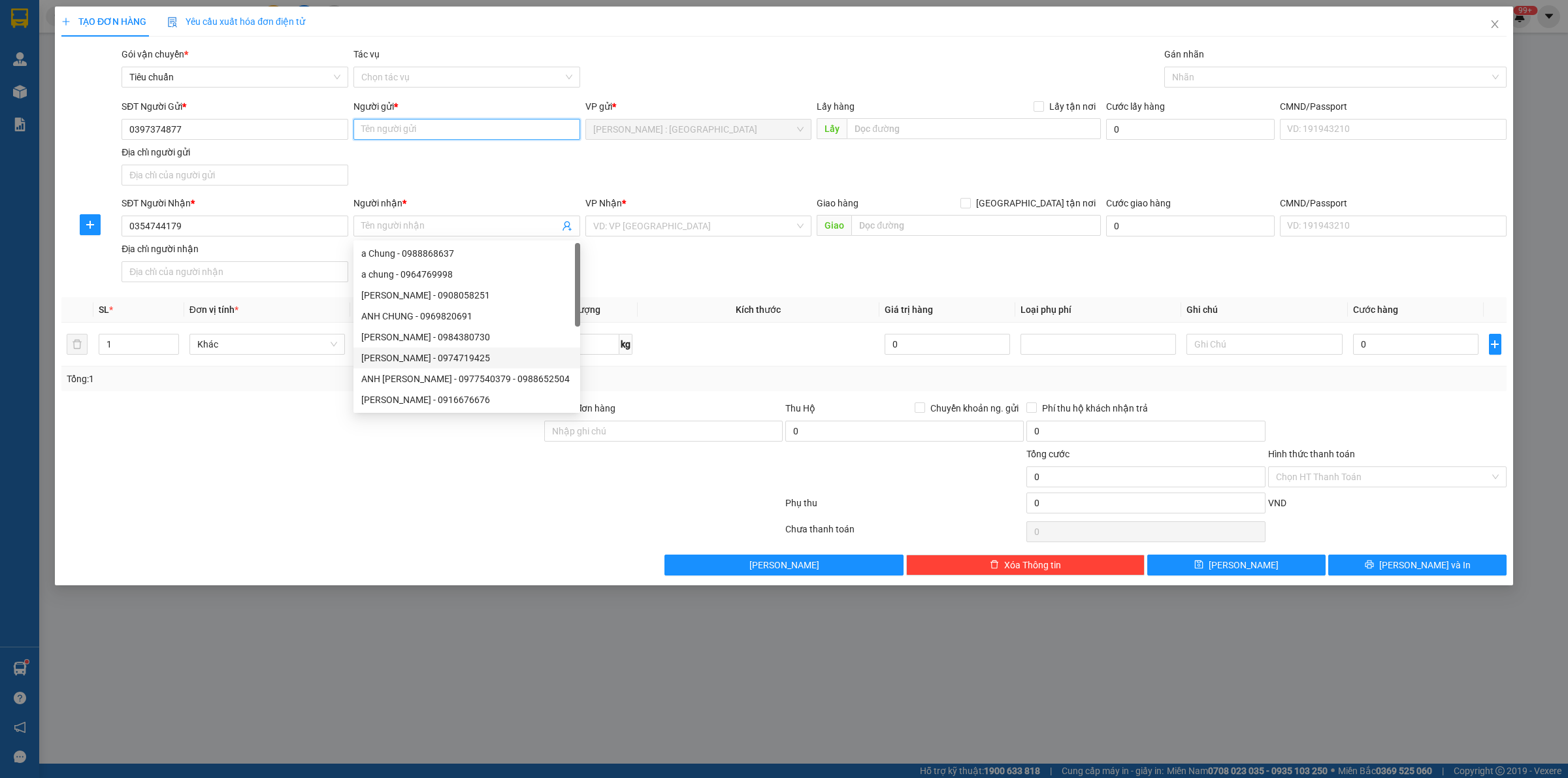
click at [421, 126] on input "Người gửi *" at bounding box center [467, 129] width 226 height 21
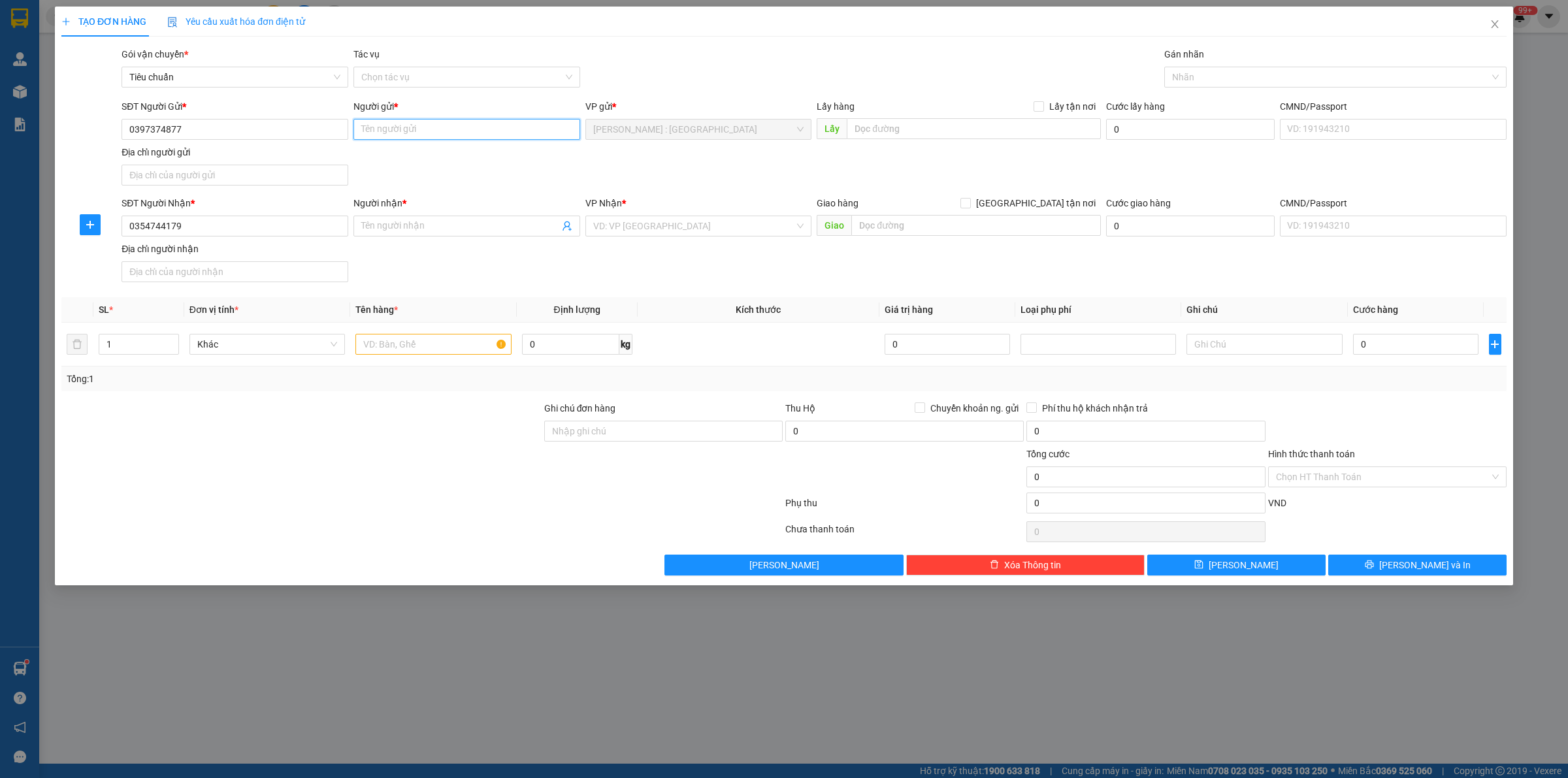
paste input "C HẰNG (Mẹ Dũng )"
click at [445, 229] on input "Người nhận *" at bounding box center [460, 226] width 198 height 15
paste input "[PERSON_NAME]"
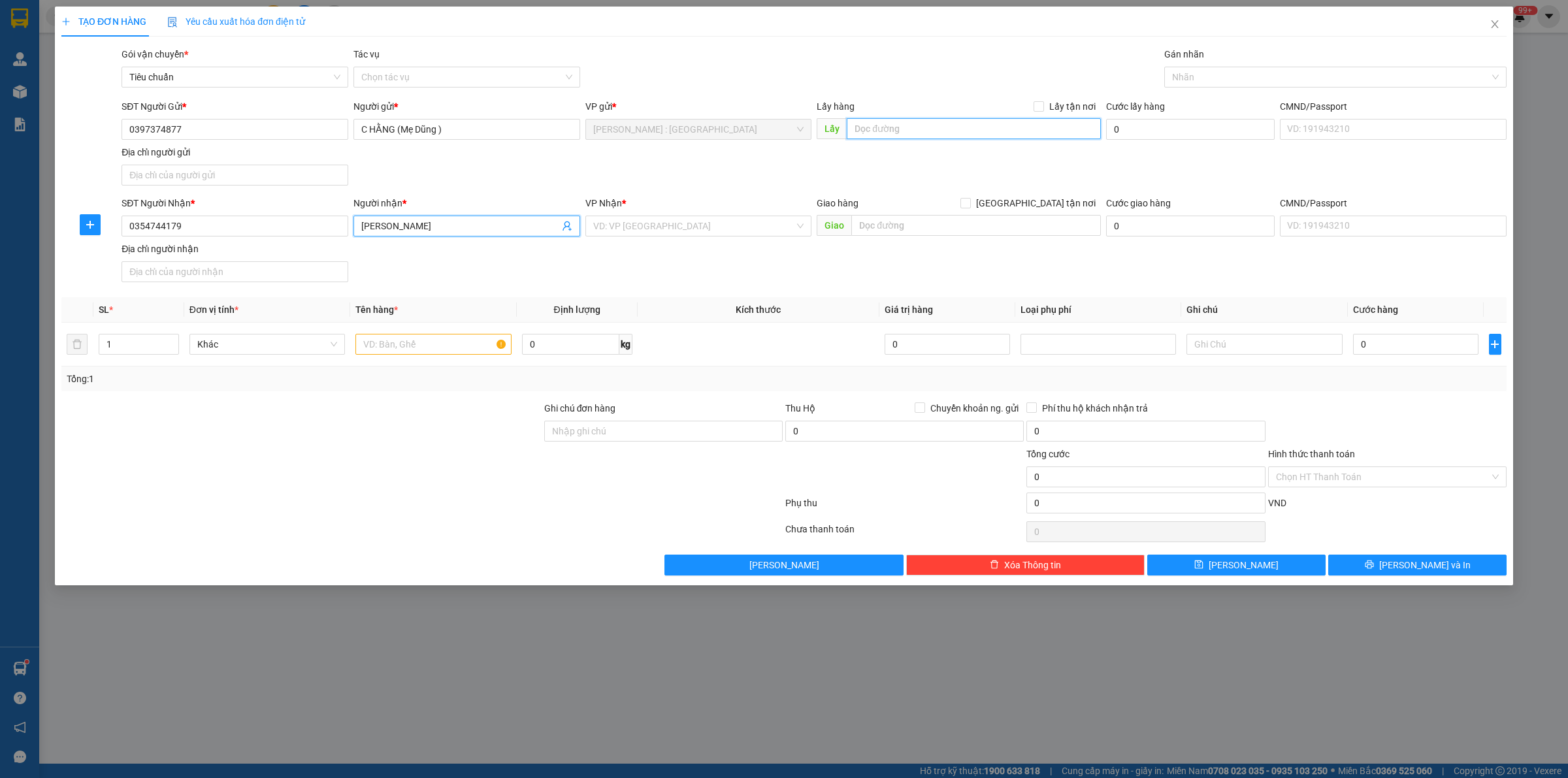
click at [903, 122] on input "text" at bounding box center [974, 129] width 254 height 21
paste input "ĐƯỜNG [DATE], [GEOGRAPHIC_DATA] a, [GEOGRAPHIC_DATA], [GEOGRAPHIC_DATA] , [GEOG…"
click at [690, 217] on input "search" at bounding box center [695, 226] width 202 height 20
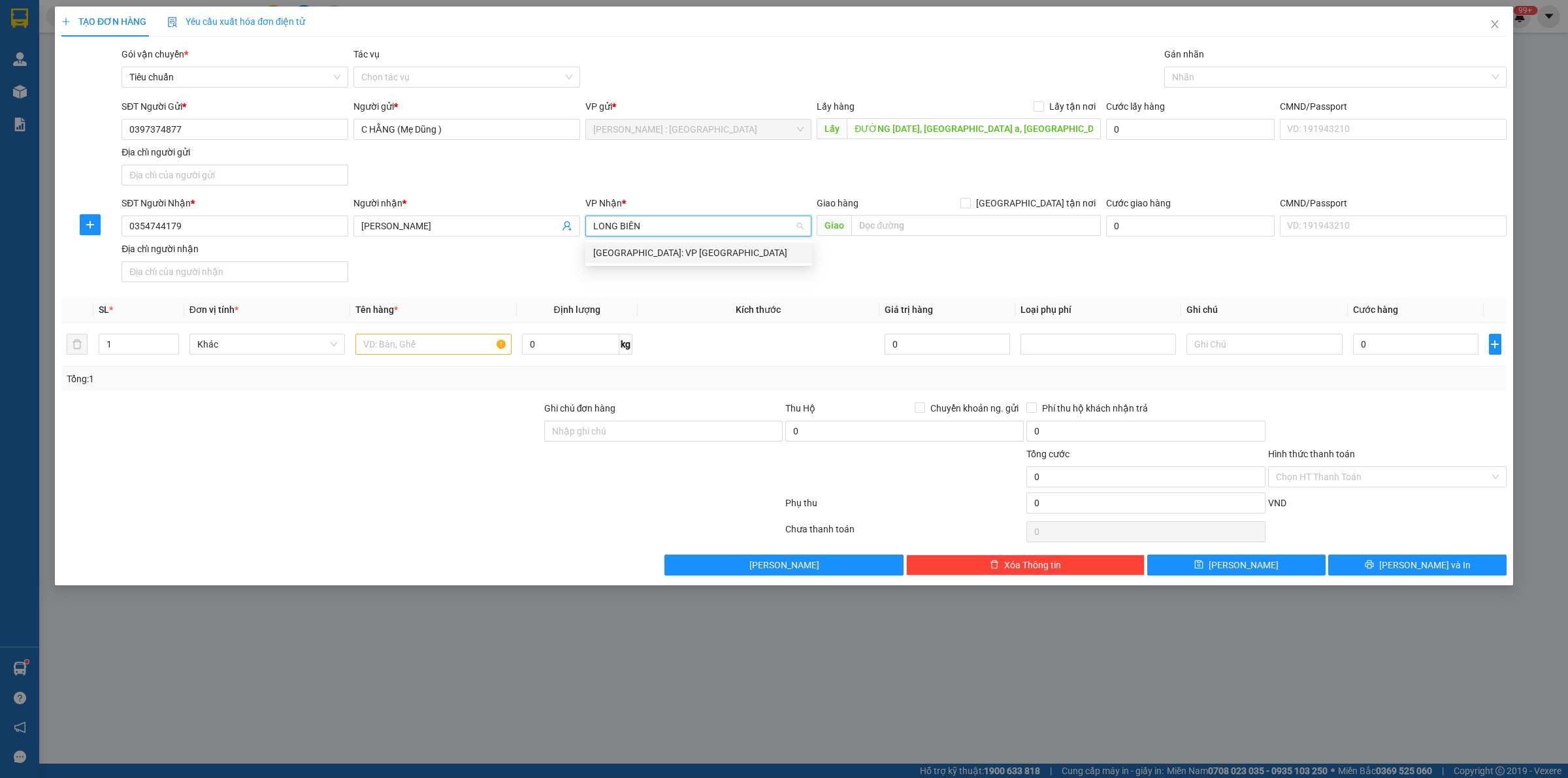
click at [701, 249] on div "[GEOGRAPHIC_DATA]: VP [GEOGRAPHIC_DATA]" at bounding box center [699, 252] width 211 height 15
click at [464, 354] on input "text" at bounding box center [433, 344] width 155 height 21
click at [438, 347] on input "text" at bounding box center [433, 344] width 155 height 21
paste input "1 xe"
click at [1049, 103] on span "Lấy tận nơi" at bounding box center [1072, 106] width 57 height 15
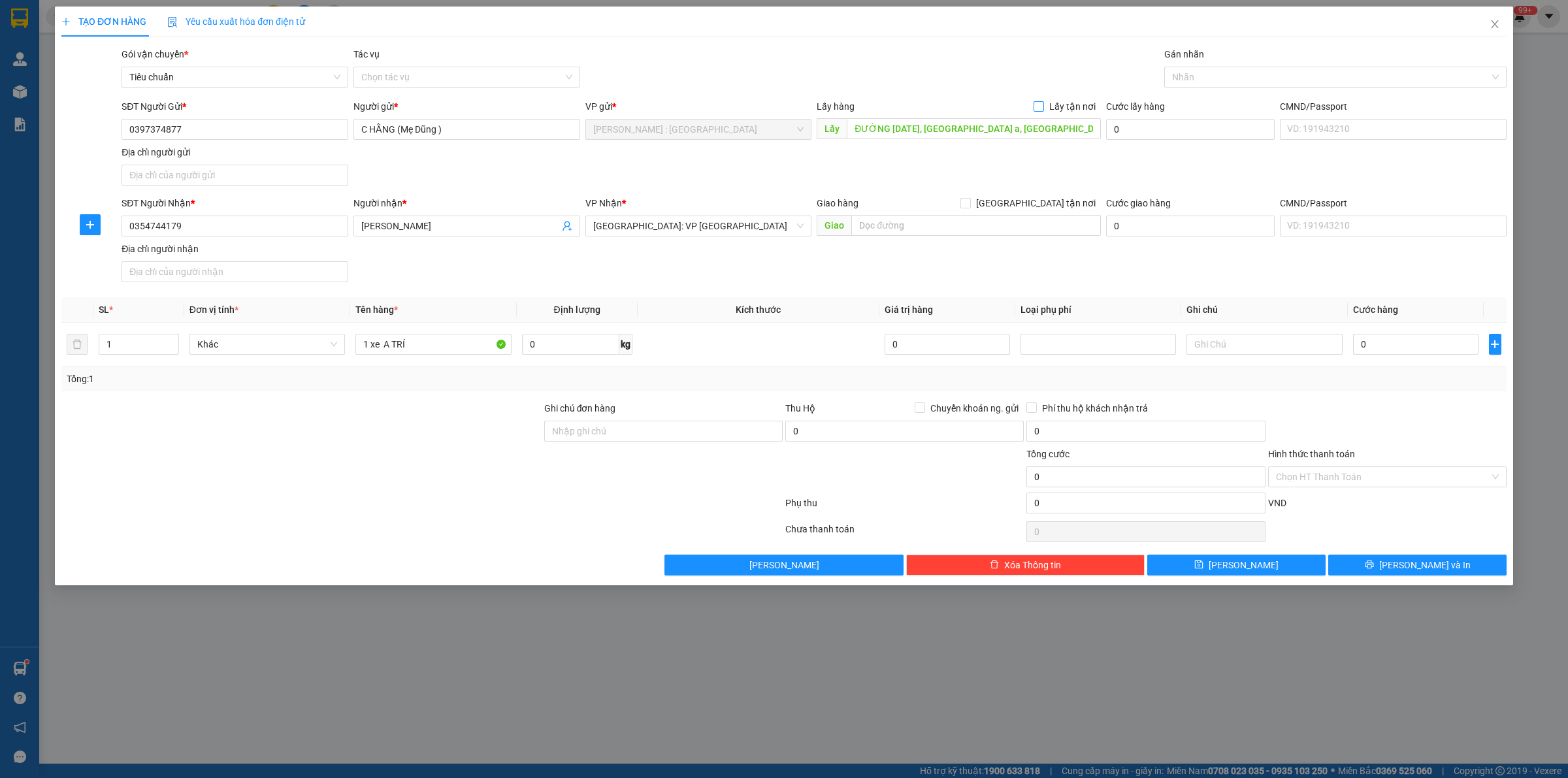
click at [1043, 103] on input "Lấy tận nơi" at bounding box center [1038, 106] width 9 height 9
click at [1186, 74] on div at bounding box center [1329, 77] width 323 height 16
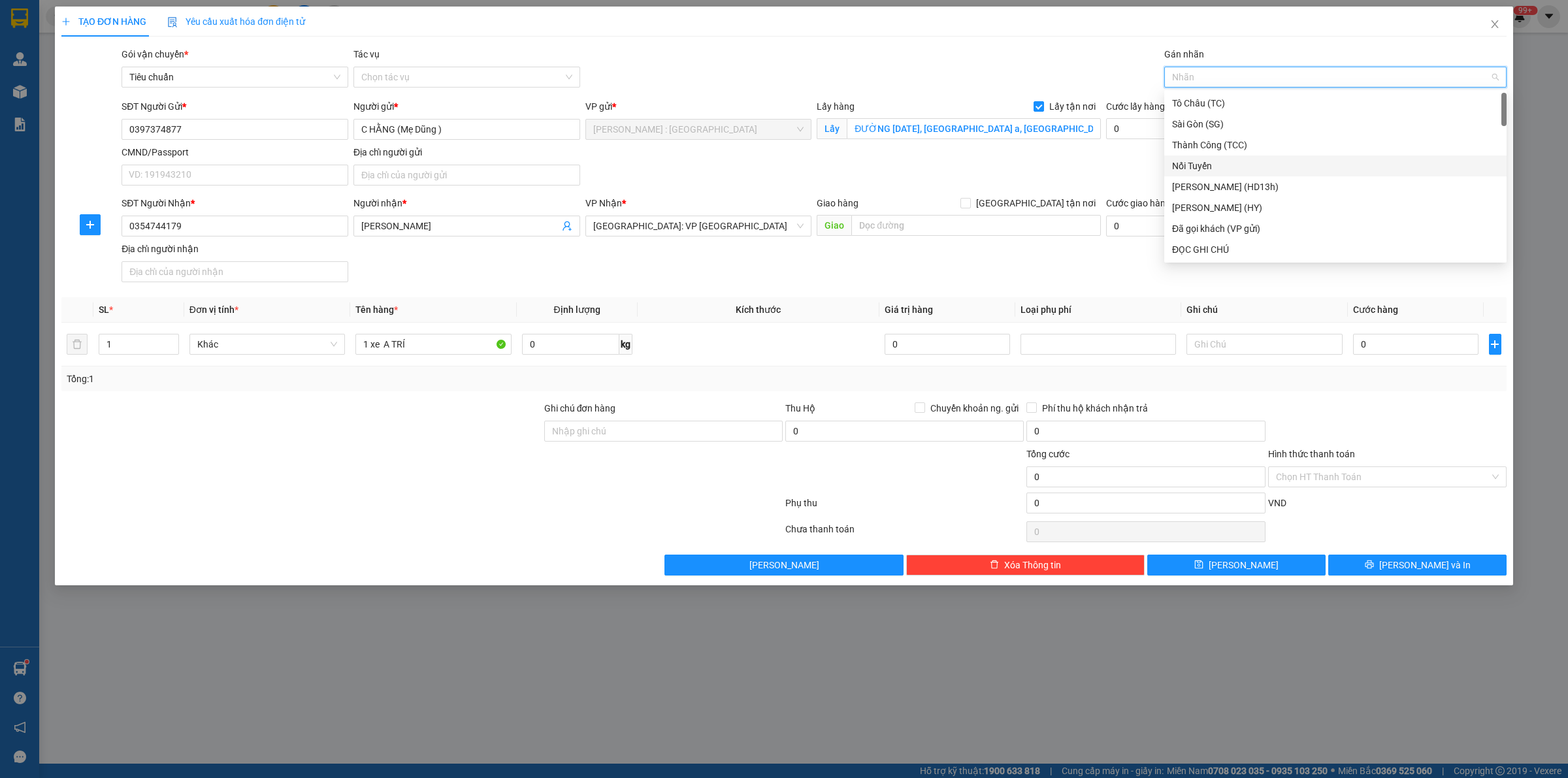
click at [1013, 39] on div "TẠO ĐƠN HÀNG Yêu cầu xuất hóa đơn điện tử Transit Pickup Surcharge Ids Transit …" at bounding box center [784, 291] width 1446 height 569
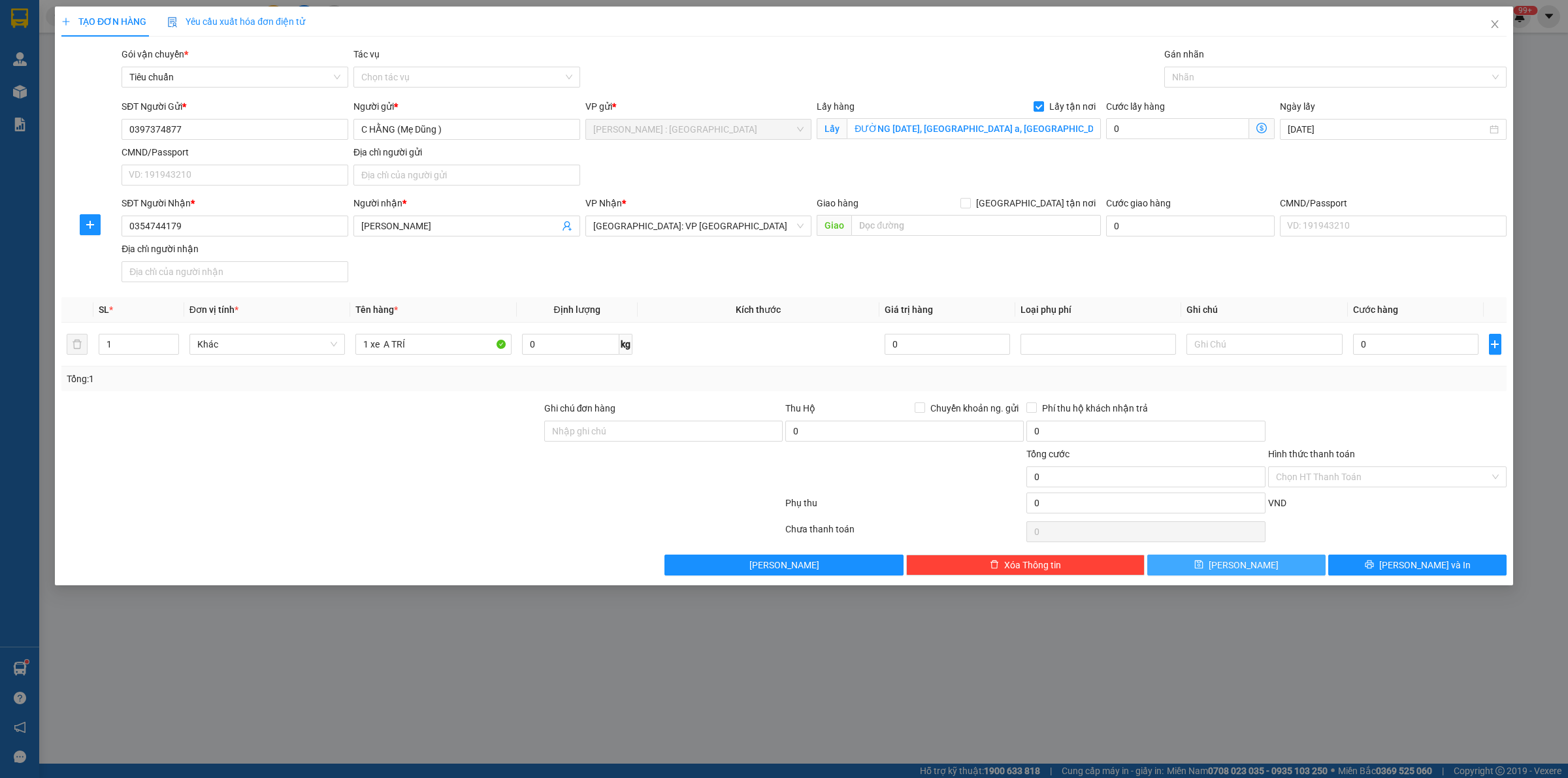
click at [1246, 561] on span "[PERSON_NAME]" at bounding box center [1243, 565] width 70 height 15
click at [1377, 259] on div "SĐT Người Nhận * 0354744179 Người nhận * [PERSON_NAME] VP Nhận * [GEOGRAPHIC_DA…" at bounding box center [814, 242] width 1391 height 92
click at [1210, 572] on button "[PERSON_NAME]" at bounding box center [1236, 565] width 178 height 21
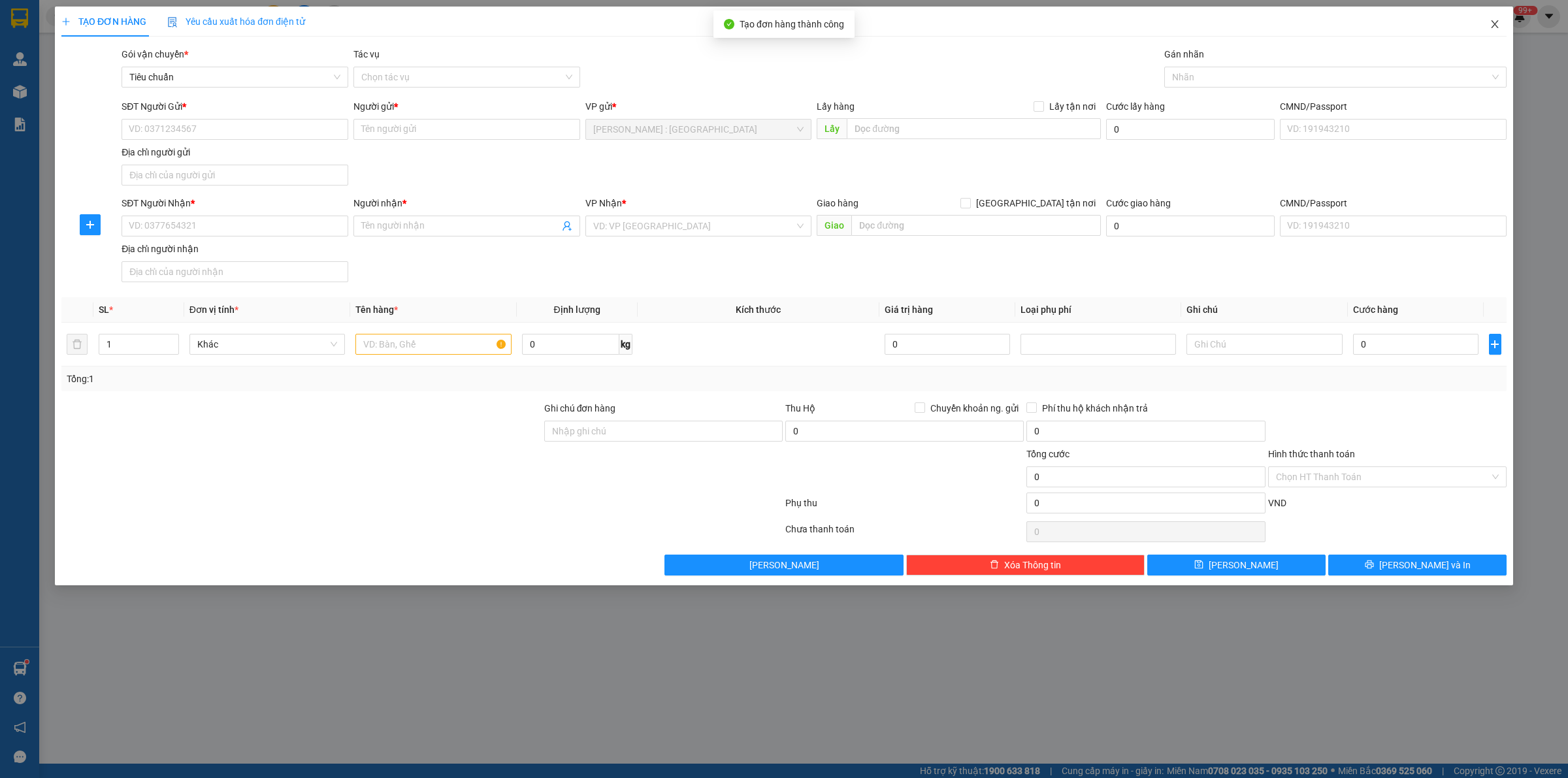
click at [1495, 27] on icon "close" at bounding box center [1495, 24] width 11 height 11
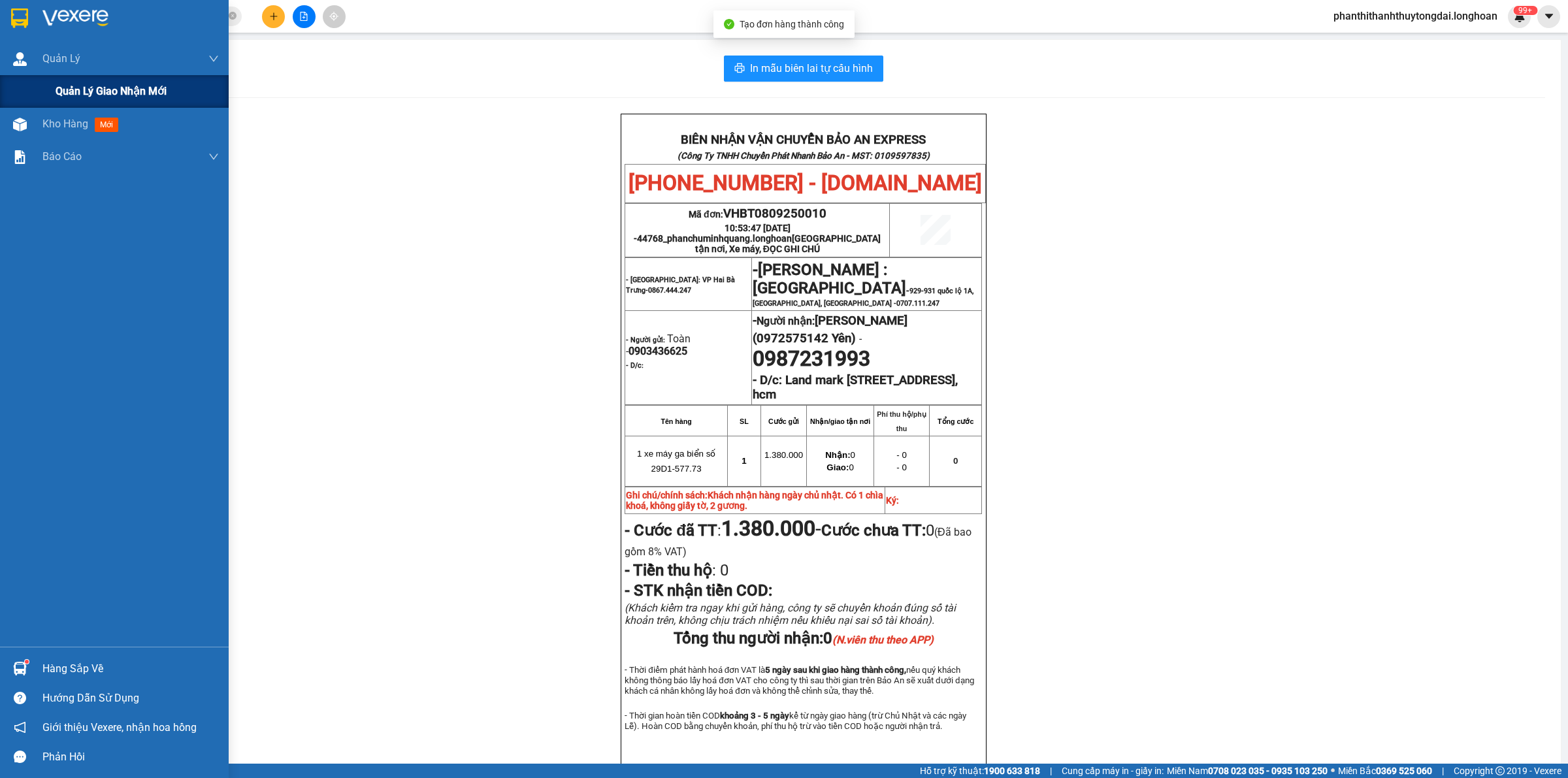
click at [83, 76] on div "Quản lý giao nhận mới" at bounding box center [138, 91] width 164 height 33
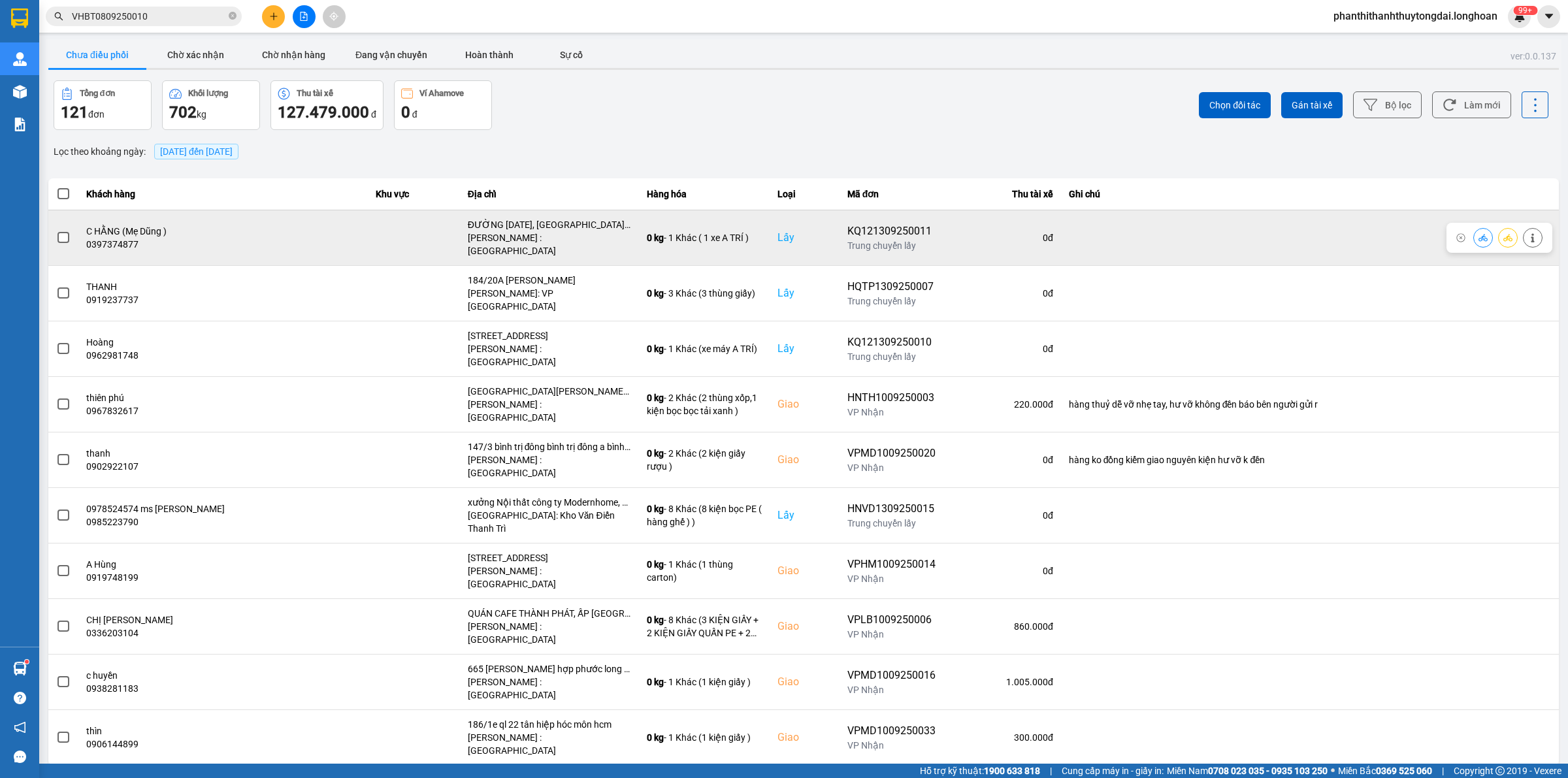
click at [69, 236] on span at bounding box center [63, 237] width 11 height 11
click at [56, 231] on input "checkbox" at bounding box center [56, 231] width 0 height 0
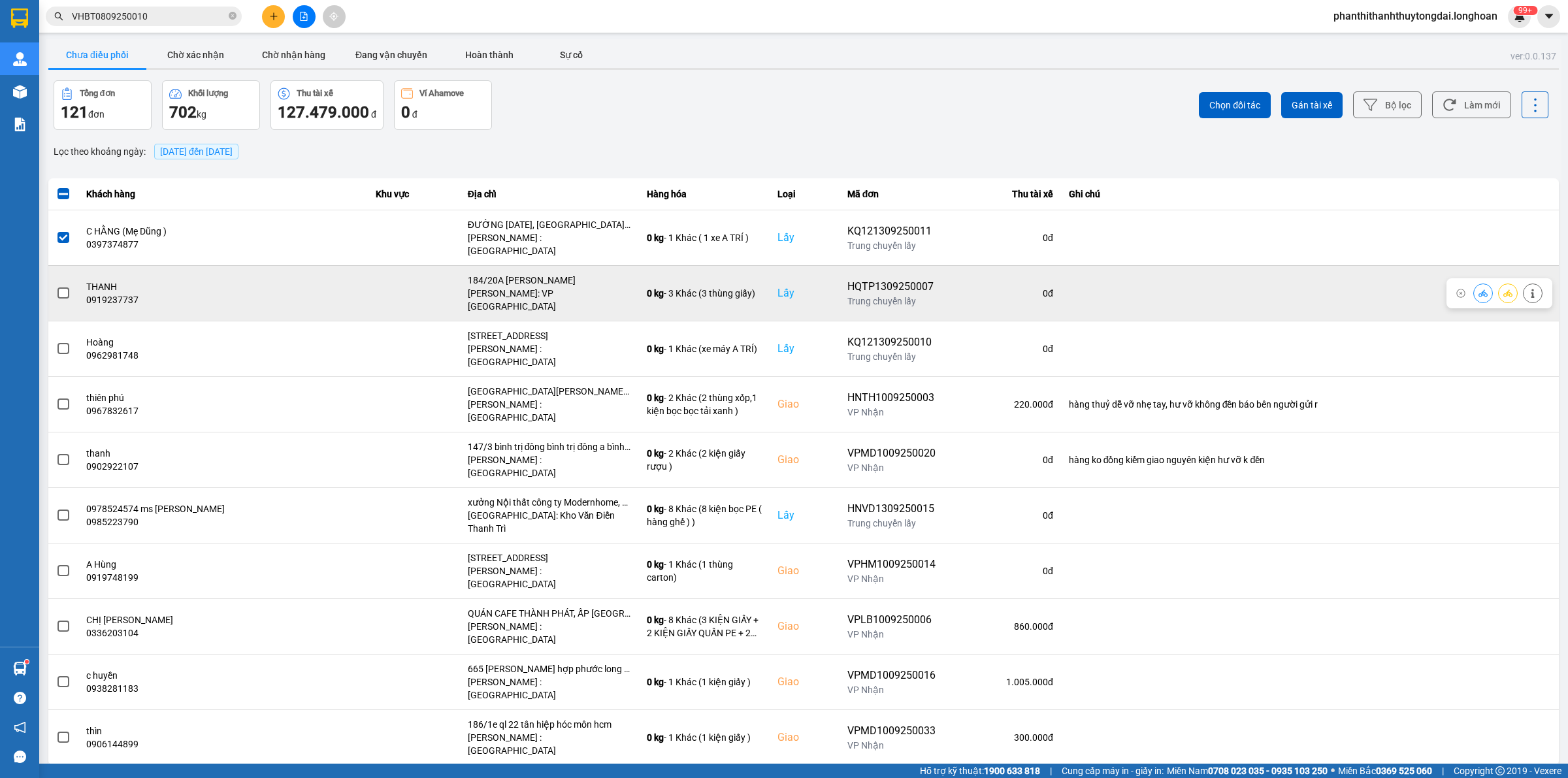
click at [63, 288] on span at bounding box center [63, 293] width 11 height 11
click at [56, 286] on input "checkbox" at bounding box center [56, 286] width 0 height 0
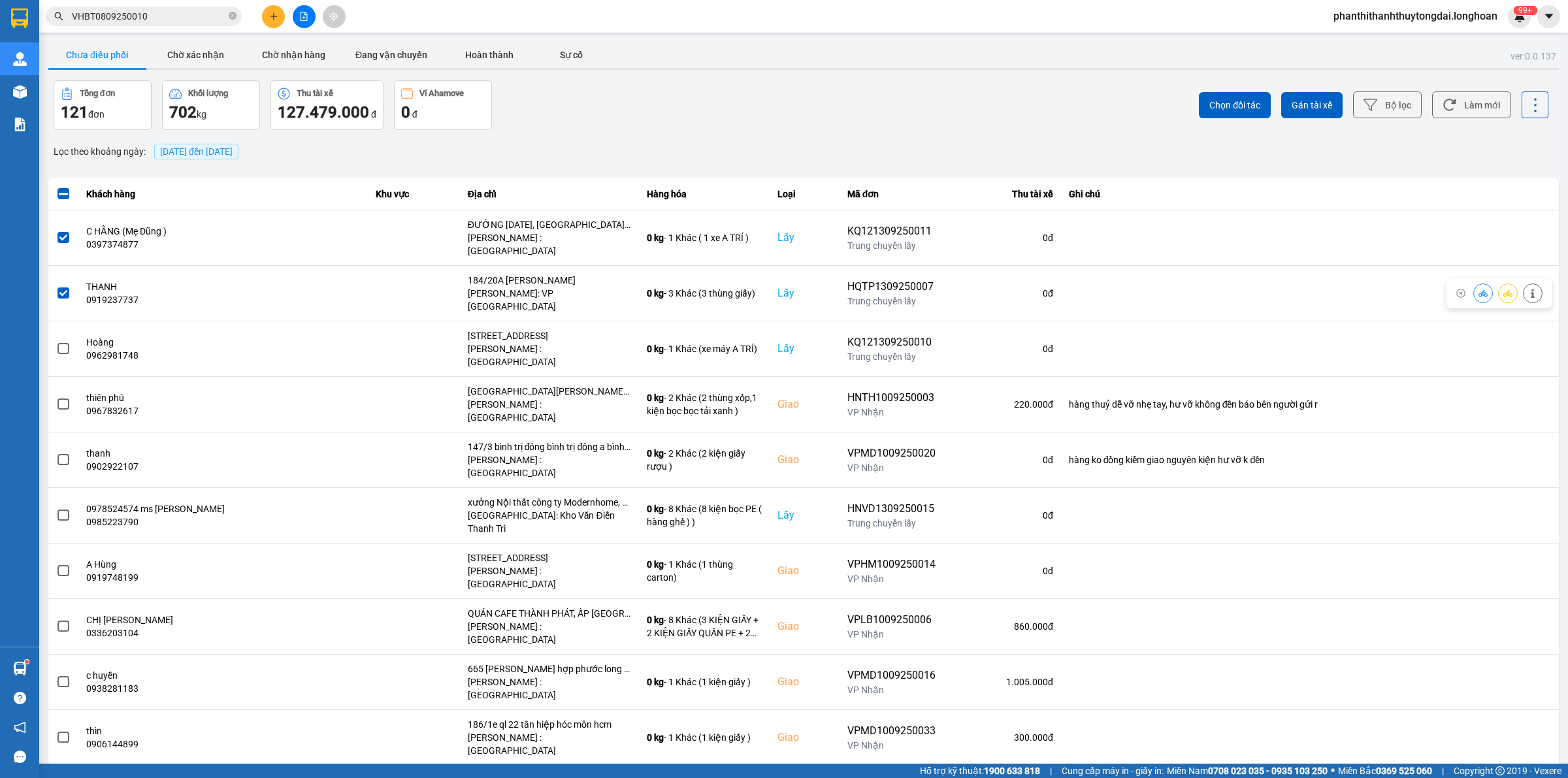
click at [63, 288] on span at bounding box center [63, 293] width 11 height 11
click at [56, 286] on input "checkbox" at bounding box center [56, 286] width 0 height 0
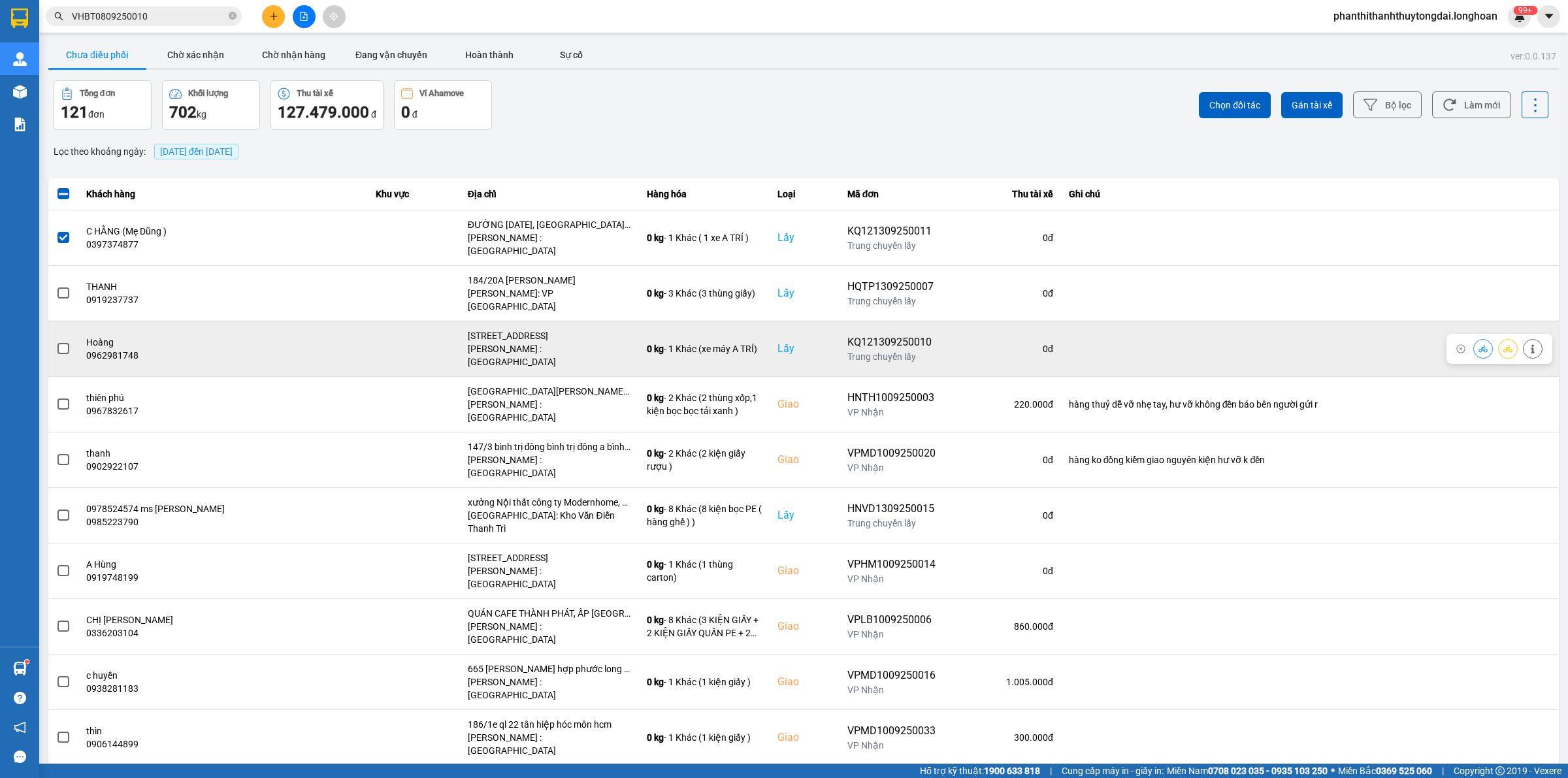
click at [64, 343] on span at bounding box center [63, 348] width 11 height 11
click at [56, 342] on input "checkbox" at bounding box center [56, 342] width 0 height 0
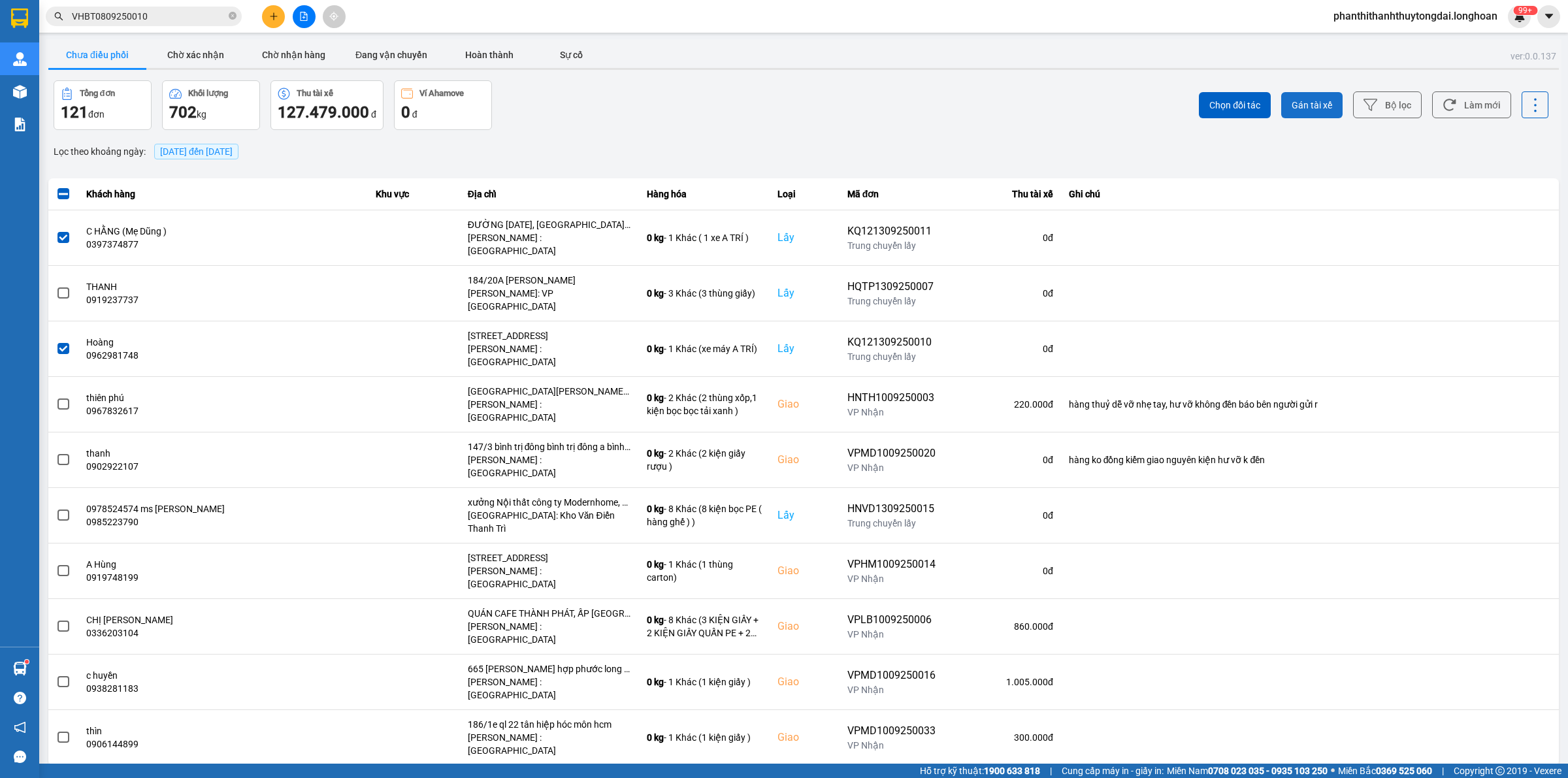
click at [1320, 100] on span "Gán tài xế" at bounding box center [1312, 105] width 41 height 13
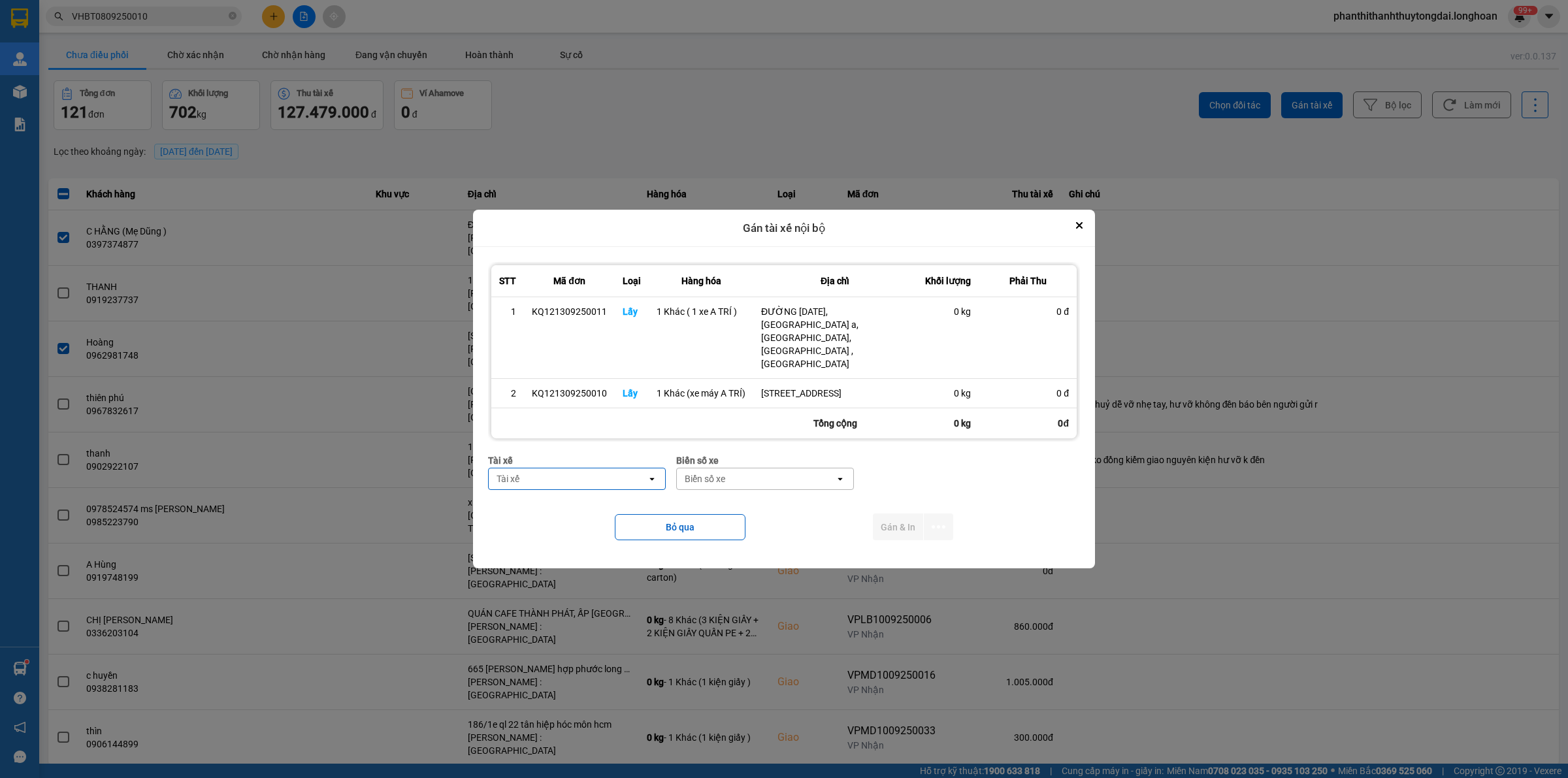
click at [637, 468] on div "Tài xế" at bounding box center [568, 478] width 158 height 21
click at [583, 530] on span "0762111247 - [PERSON_NAME] 0762111247" at bounding box center [580, 531] width 161 height 26
click at [838, 468] on div "Biển số xe" at bounding box center [805, 478] width 158 height 21
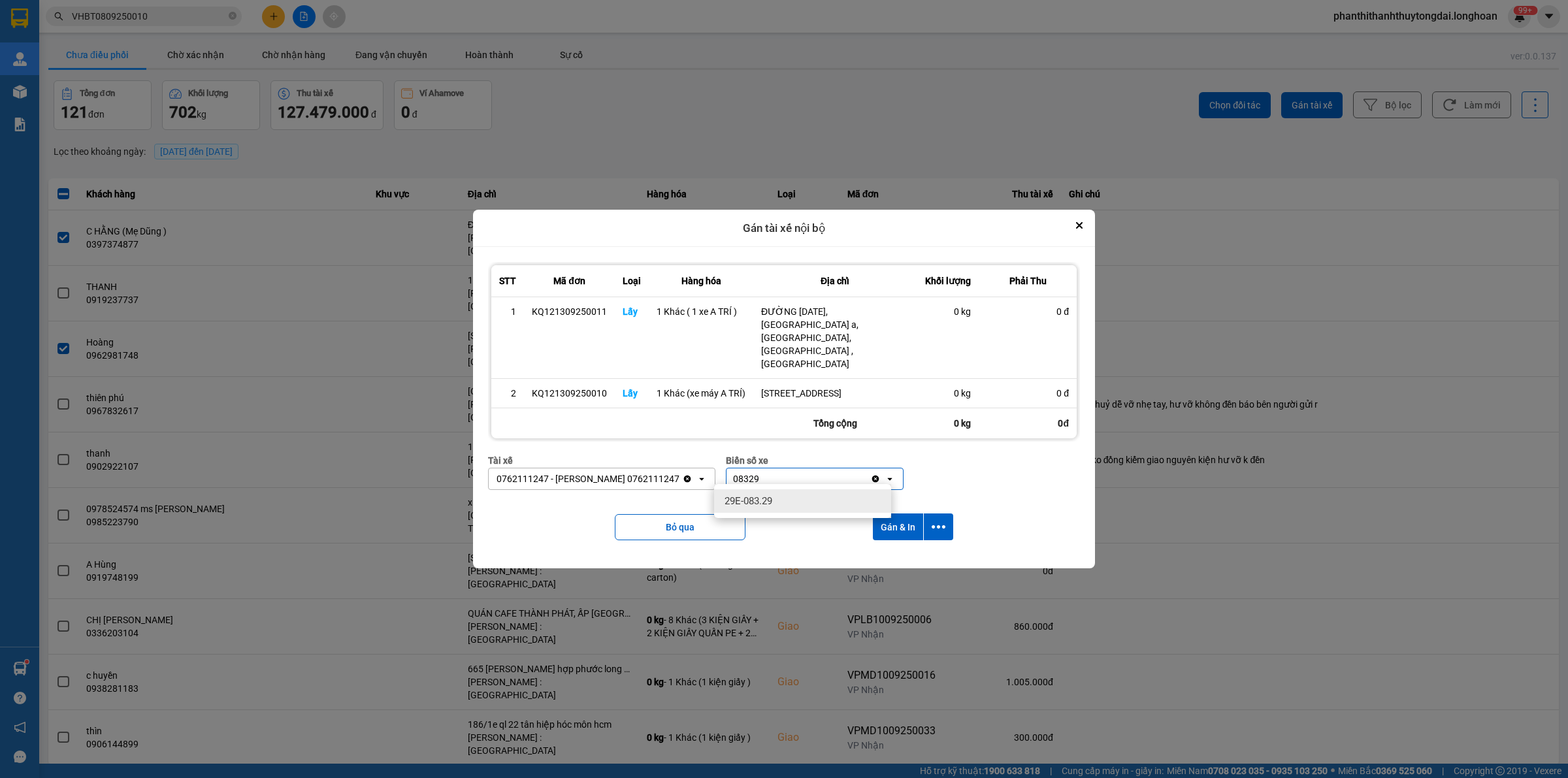
click at [880, 491] on div "29E-083.29" at bounding box center [802, 501] width 177 height 24
click at [935, 525] on icon "dialog" at bounding box center [939, 527] width 14 height 14
click at [910, 565] on li "Chỉ gán tài" at bounding box center [903, 556] width 98 height 24
click at [948, 525] on button "dialog" at bounding box center [939, 526] width 29 height 27
click at [919, 555] on div "Chỉ gán tài" at bounding box center [903, 556] width 77 height 13
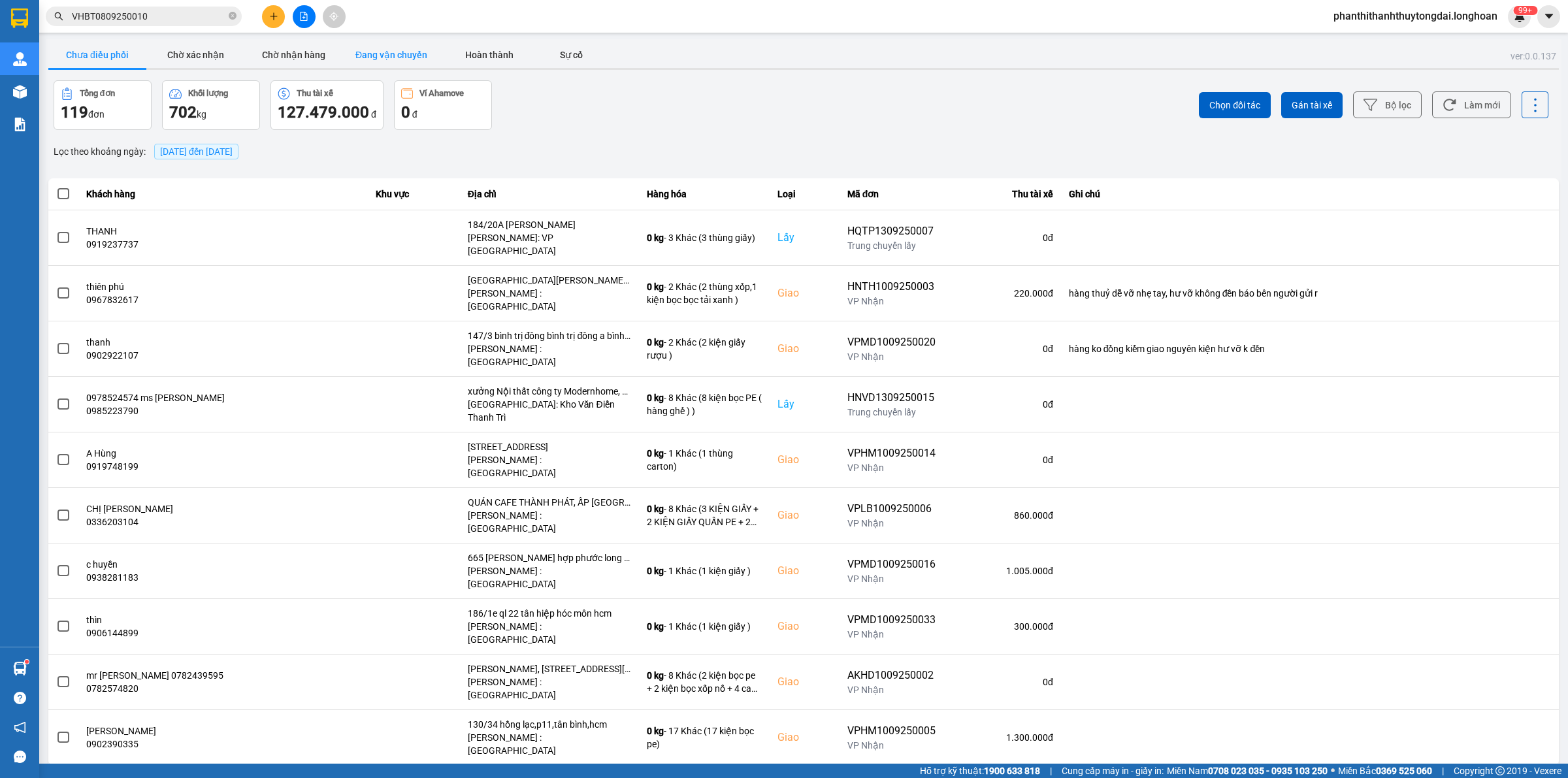
click at [393, 60] on button "Đang vận chuyển" at bounding box center [392, 55] width 98 height 26
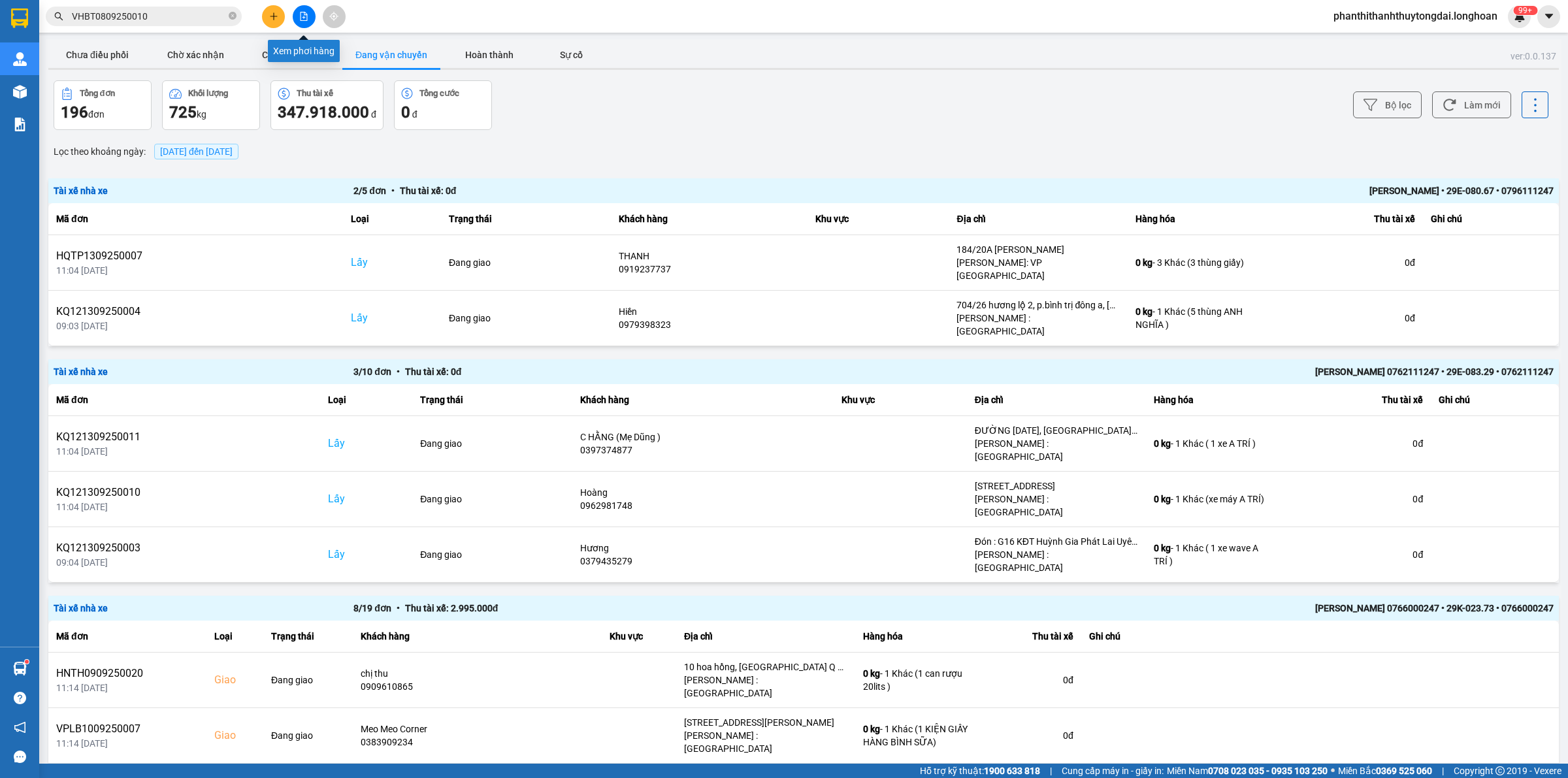
click at [307, 21] on button at bounding box center [304, 17] width 23 height 23
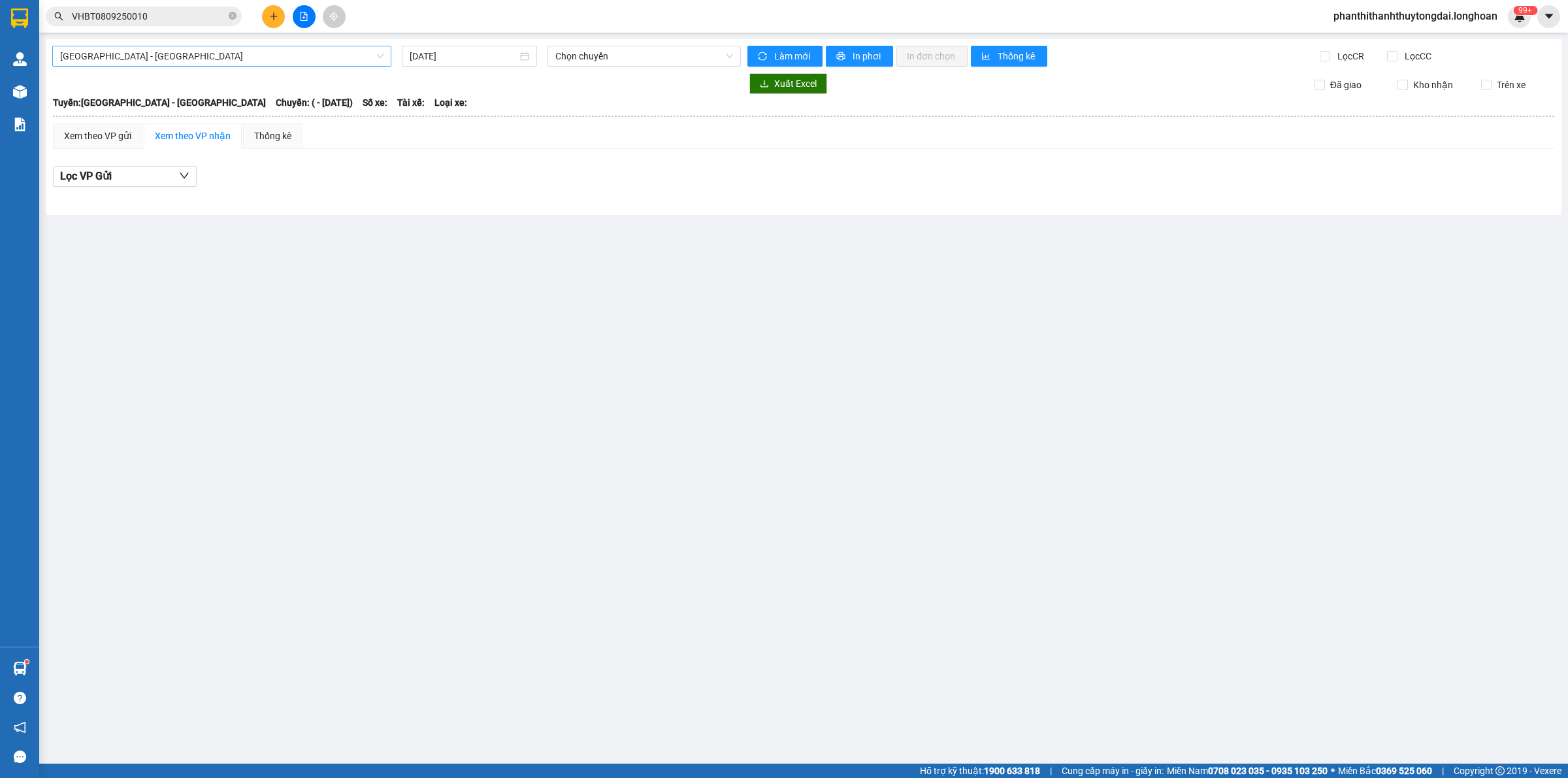
click at [329, 57] on span "[GEOGRAPHIC_DATA] - [GEOGRAPHIC_DATA]" at bounding box center [222, 57] width 324 height 20
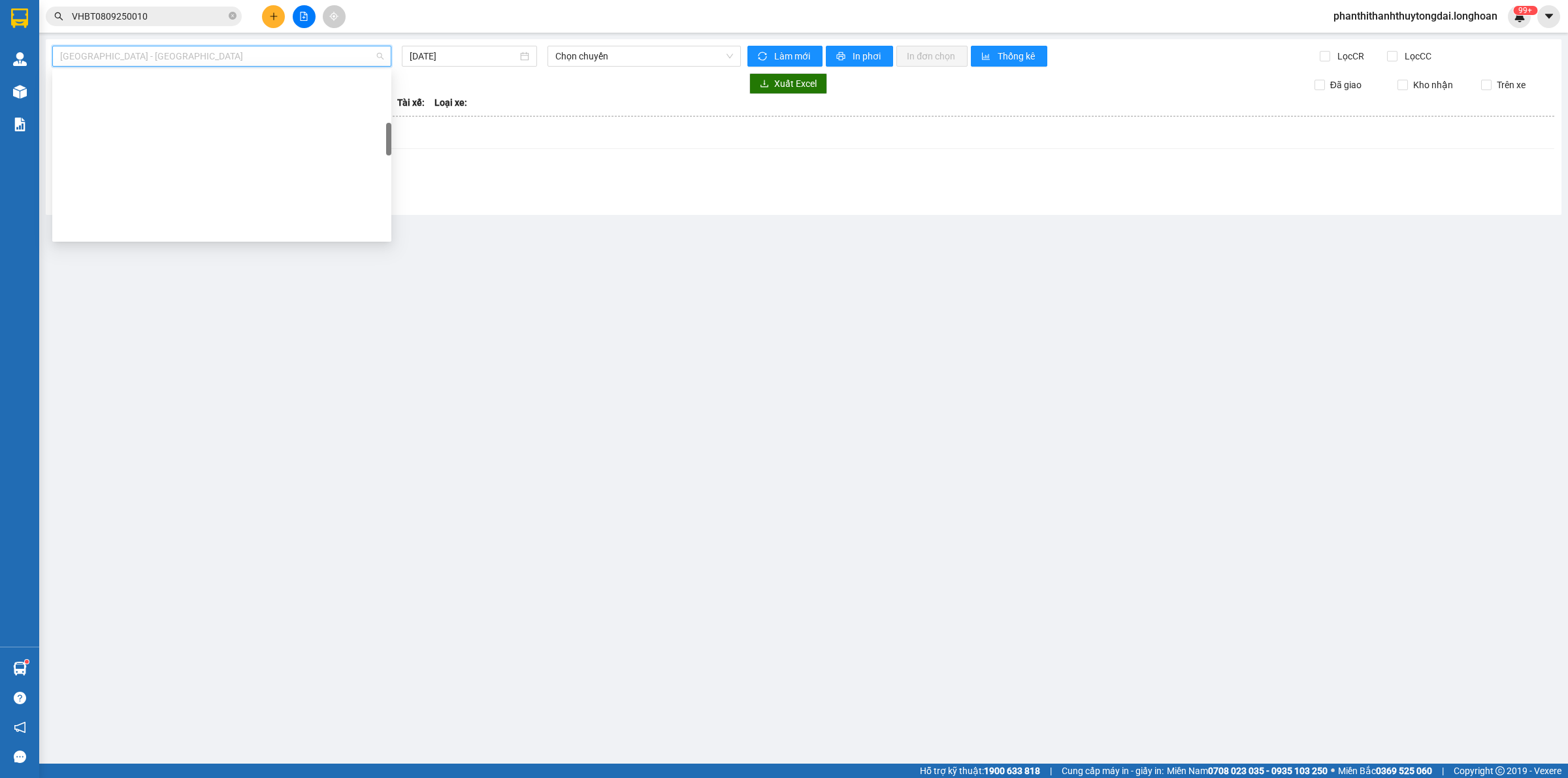
scroll to position [899, 0]
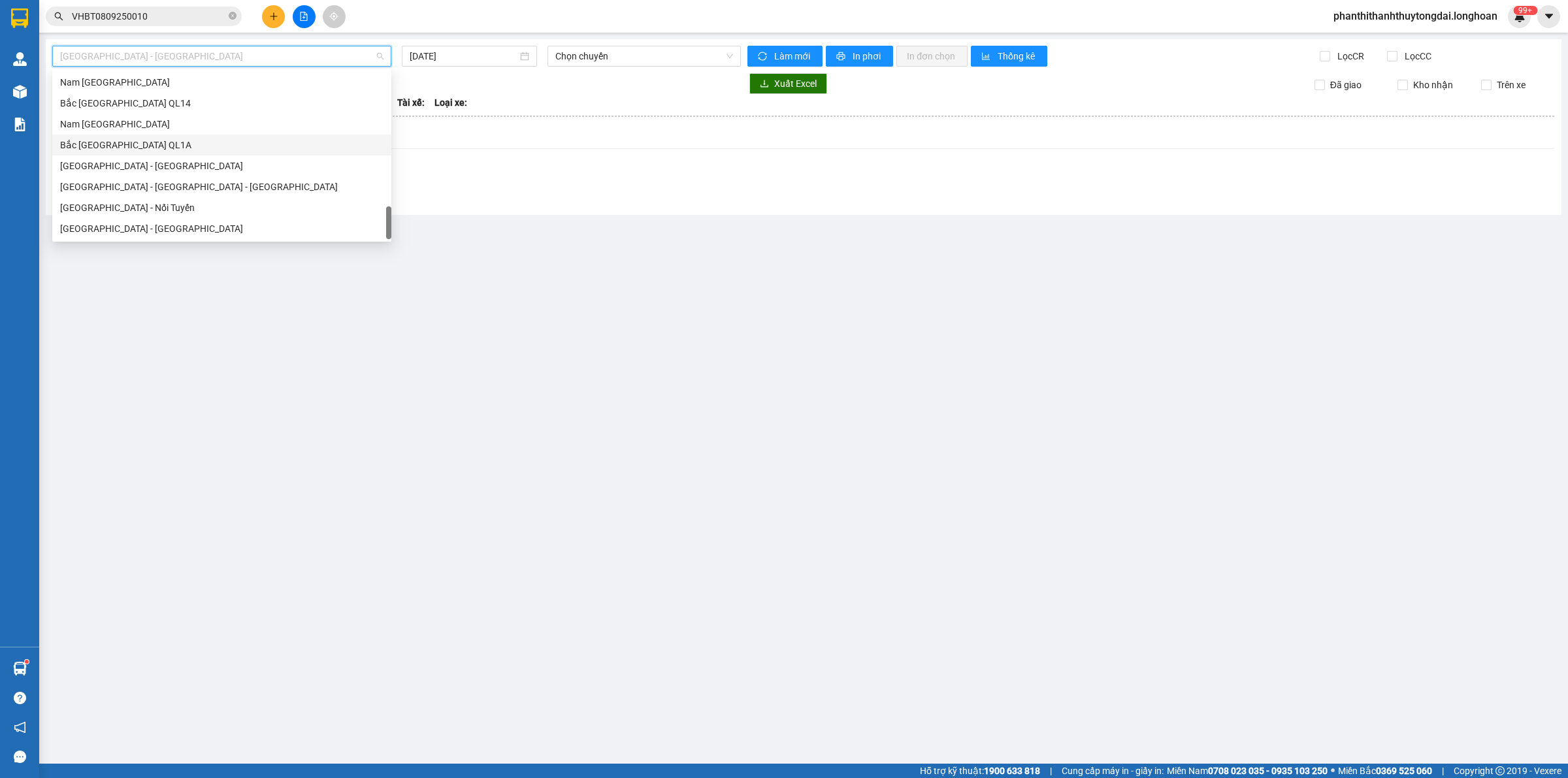
click at [147, 148] on div "Bắc [GEOGRAPHIC_DATA] QL1A" at bounding box center [222, 145] width 324 height 15
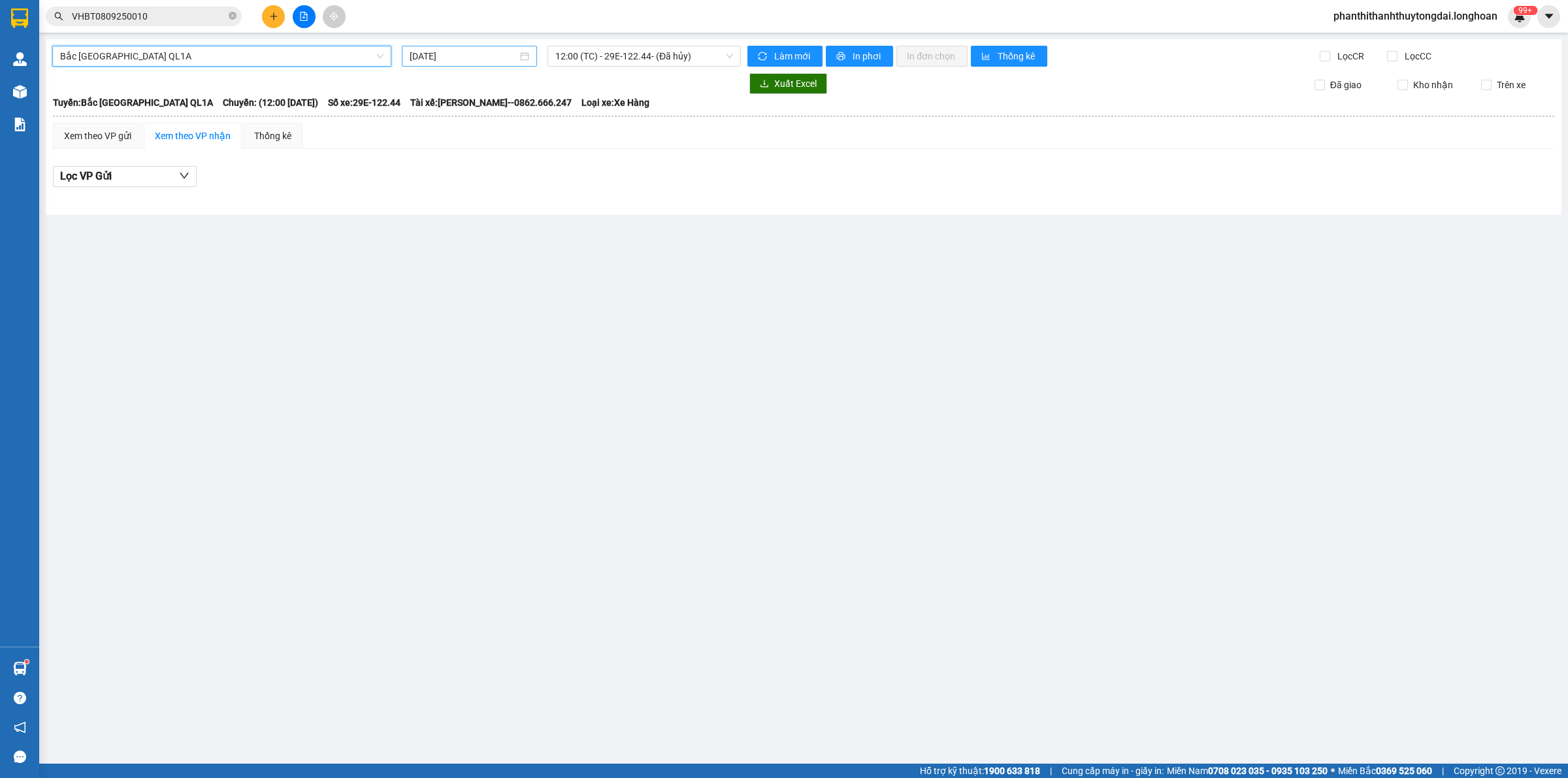
click at [486, 47] on div "[DATE]" at bounding box center [469, 56] width 135 height 21
click at [513, 155] on div "11" at bounding box center [516, 151] width 16 height 16
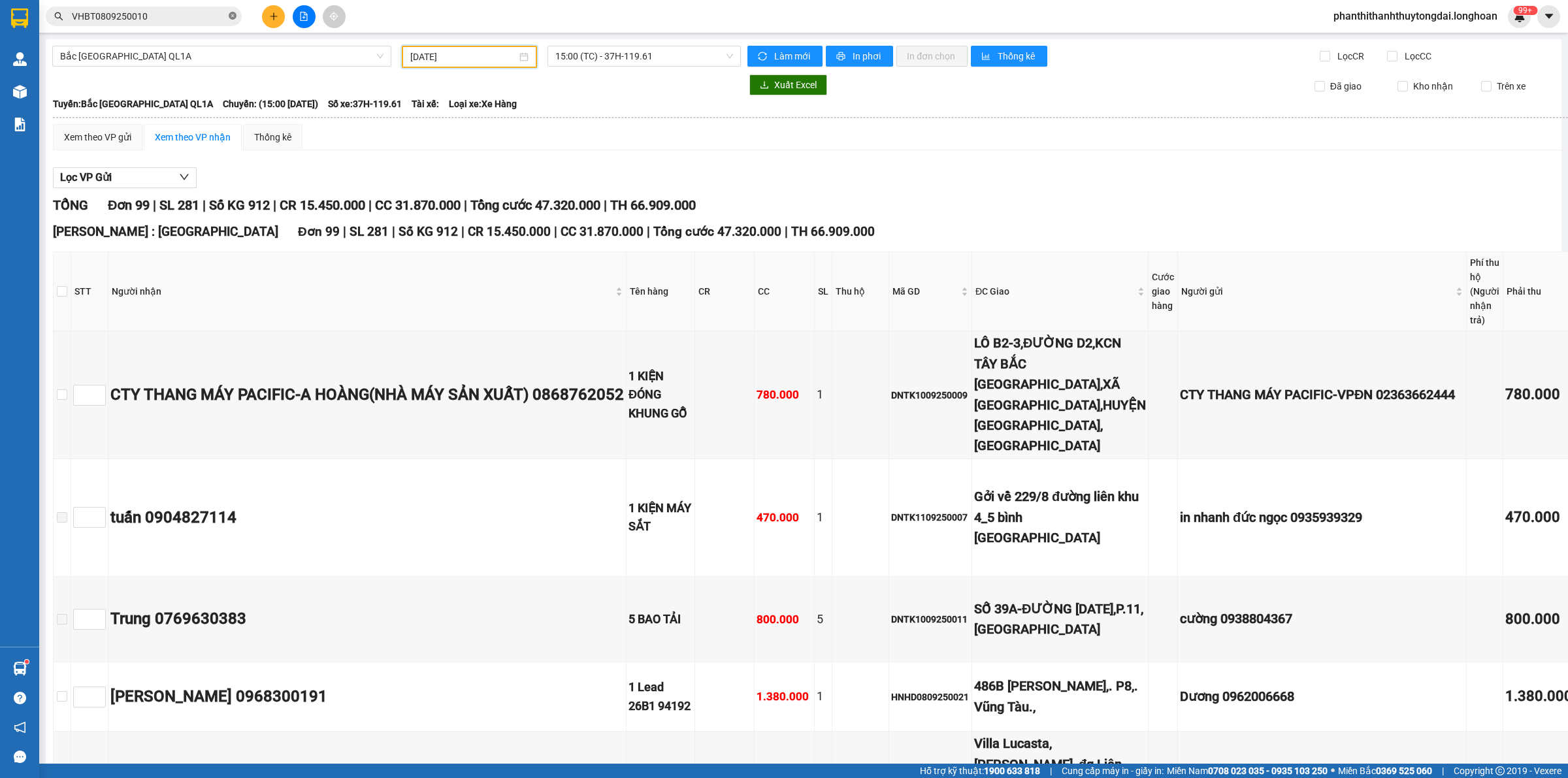
click at [236, 16] on icon "close-circle" at bounding box center [233, 15] width 8 height 8
paste input "0901838565"
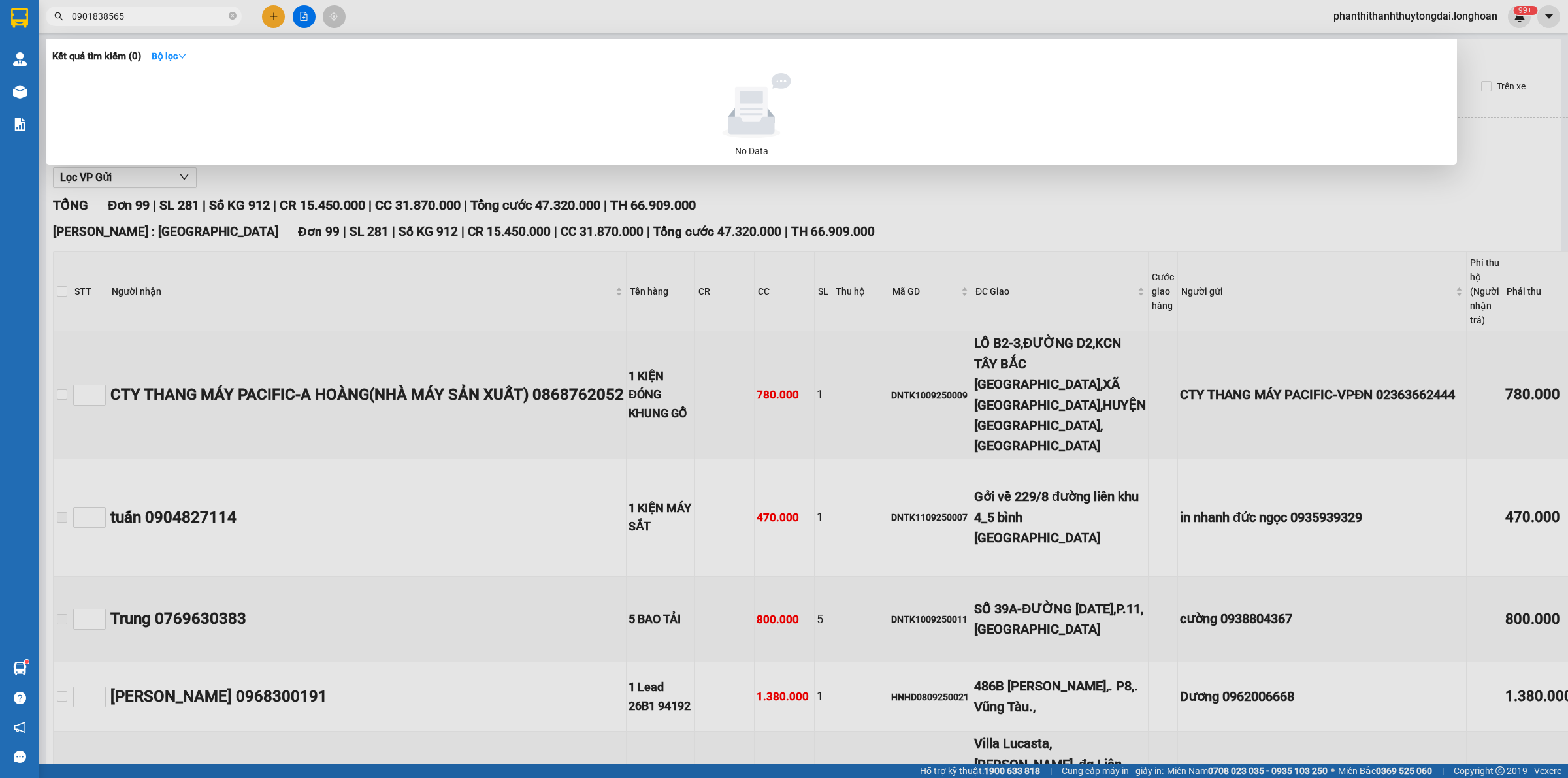
click at [922, 109] on div at bounding box center [751, 106] width 1387 height 65
click at [229, 15] on icon "close-circle" at bounding box center [233, 15] width 8 height 8
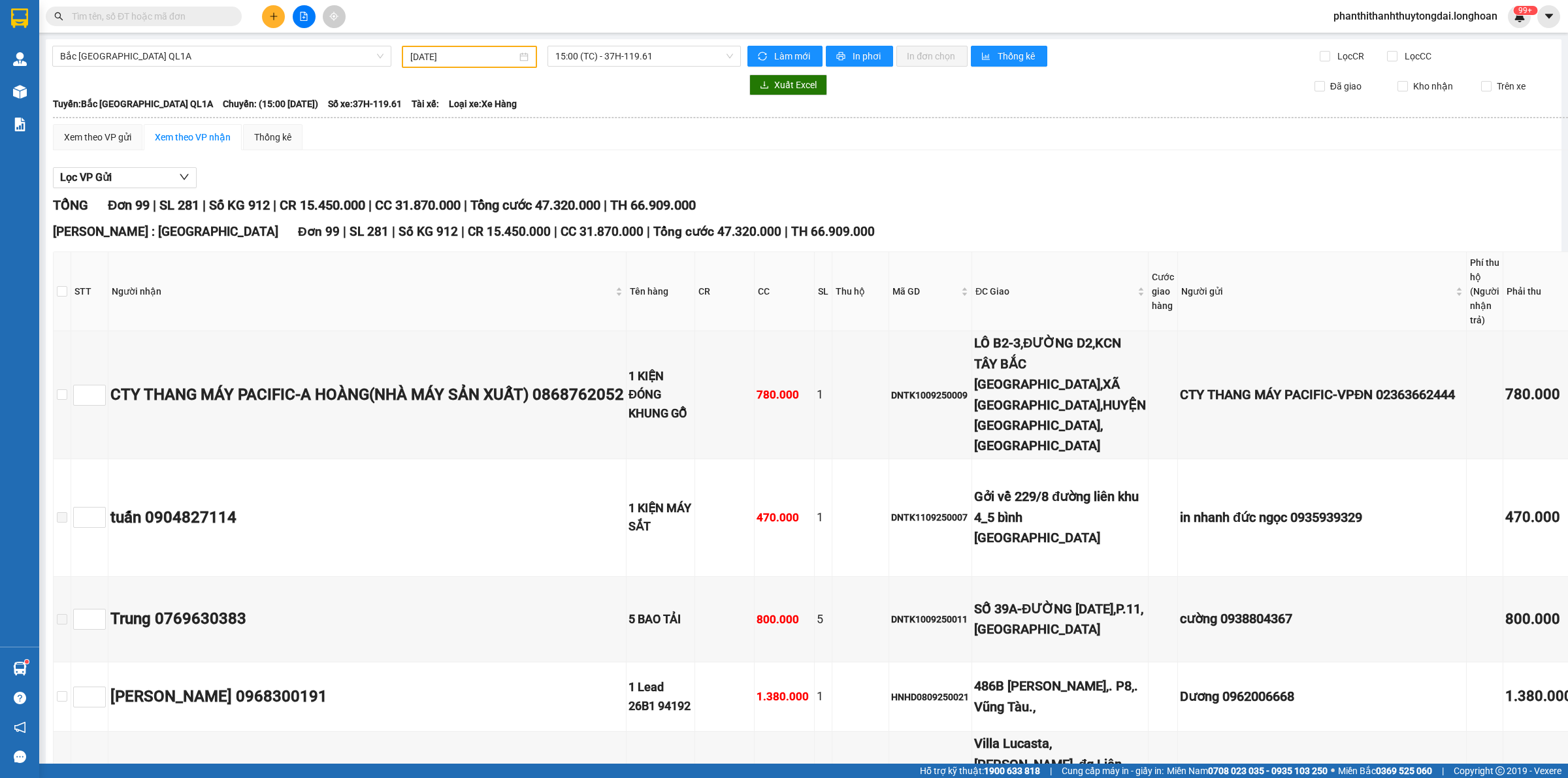
drag, startPoint x: 165, startPoint y: 7, endPoint x: 492, endPoint y: 162, distance: 361.9
click at [535, 170] on div "Lọc VP Gửi" at bounding box center [857, 178] width 1610 height 21
click at [145, 15] on input "text" at bounding box center [149, 16] width 155 height 15
paste input "0903872030"
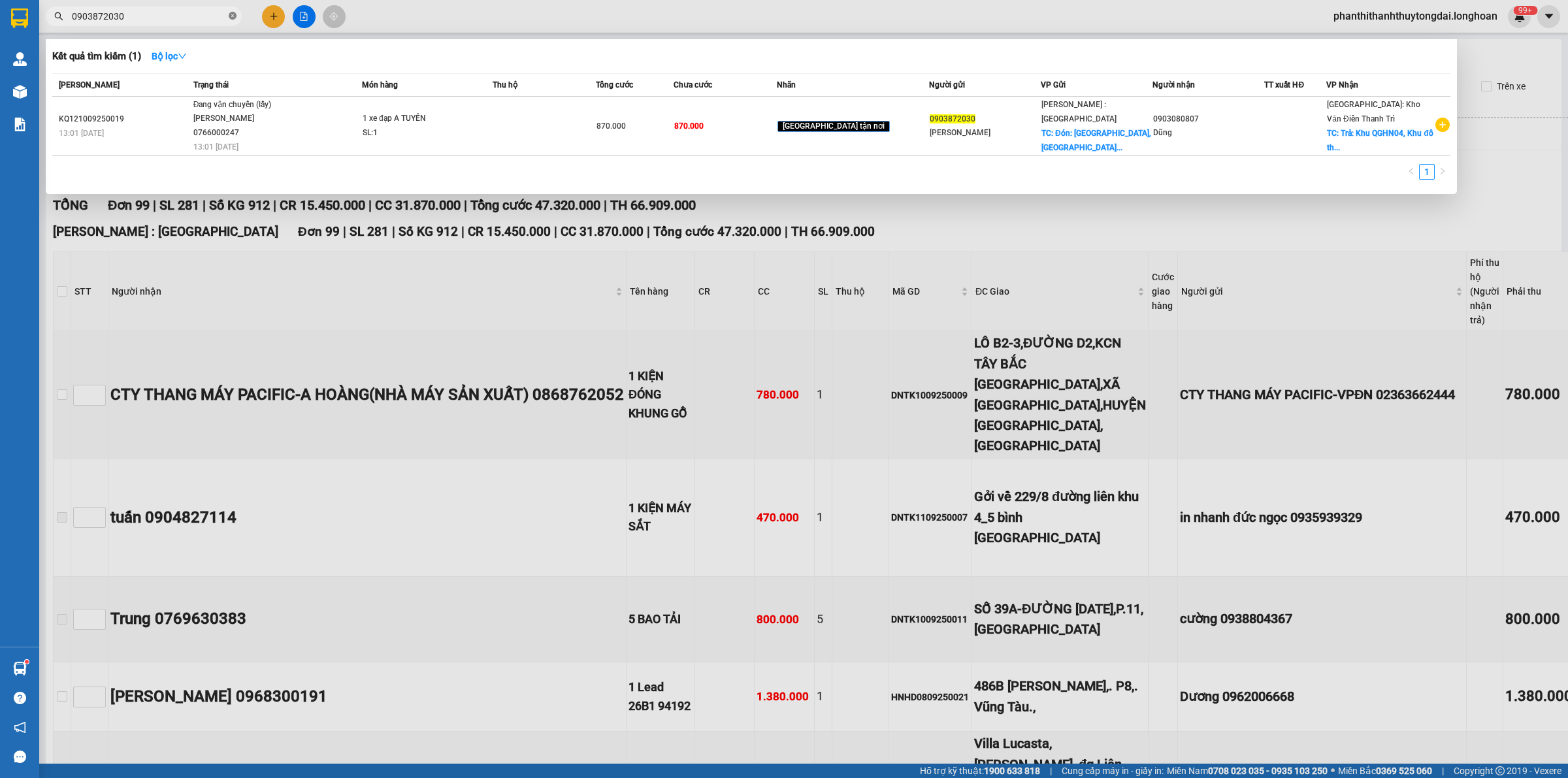
click at [232, 16] on icon "close-circle" at bounding box center [233, 15] width 8 height 8
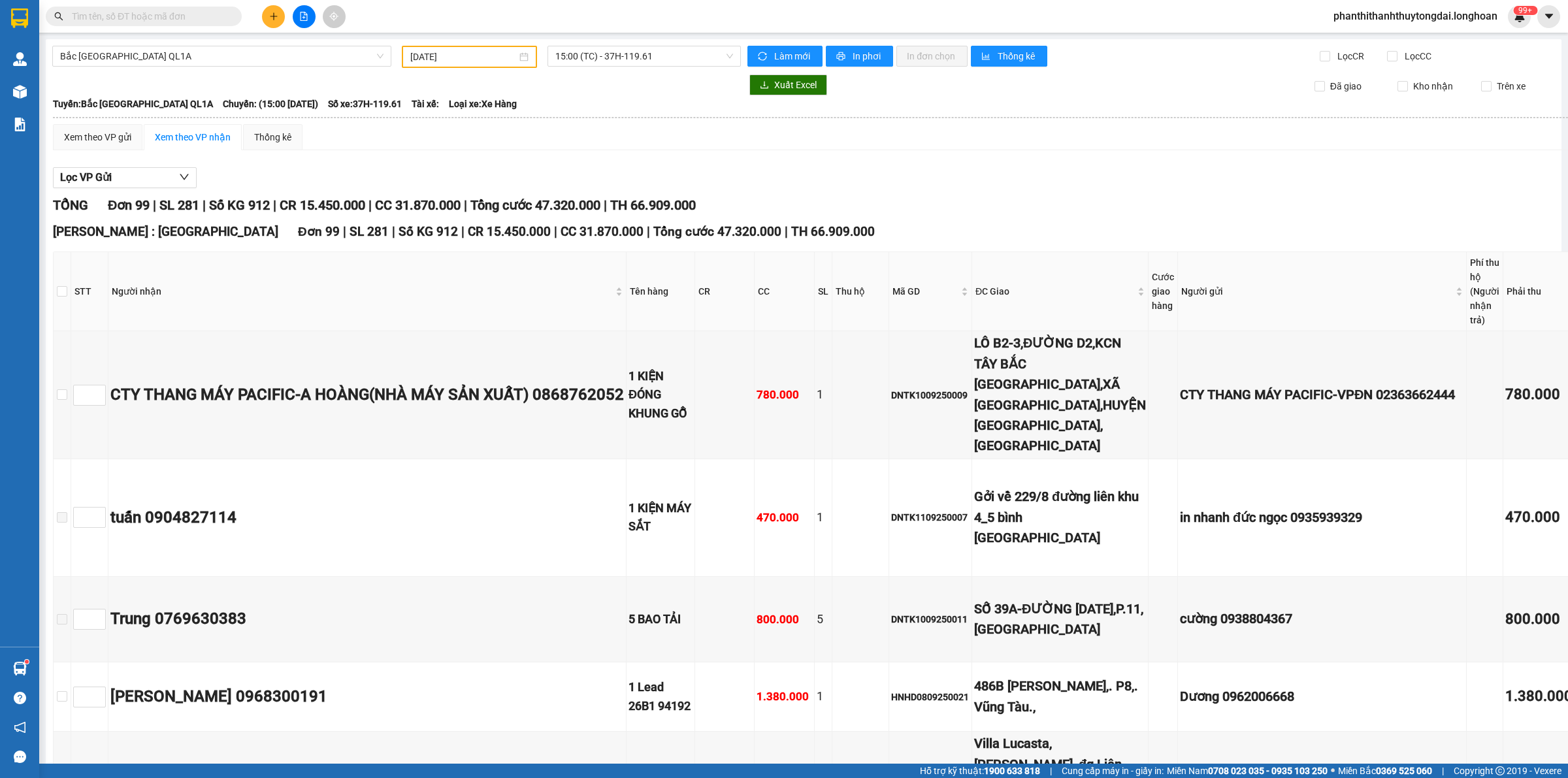
click at [160, 20] on input "text" at bounding box center [149, 16] width 155 height 15
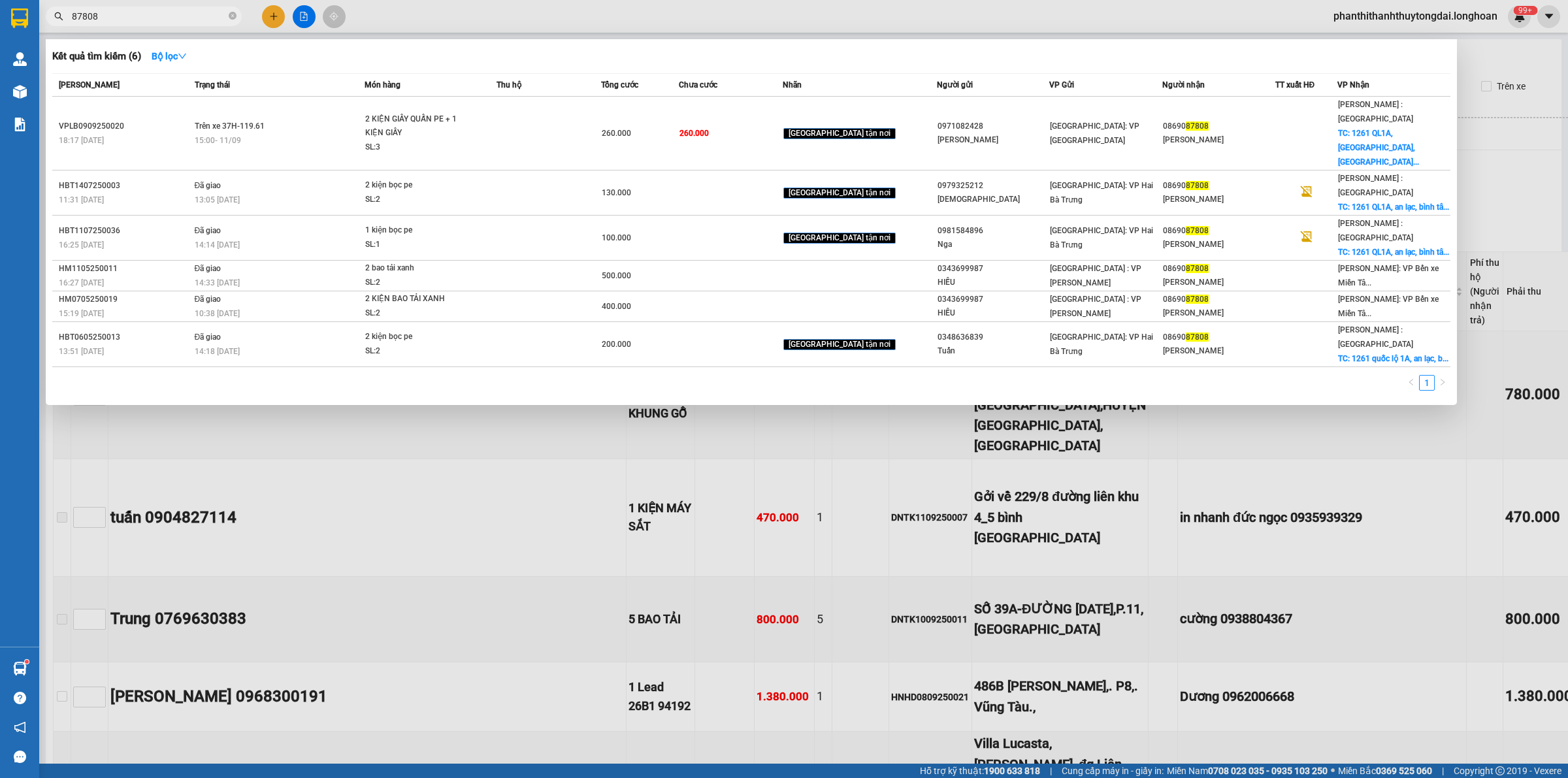
click at [275, 11] on div at bounding box center [784, 389] width 1568 height 778
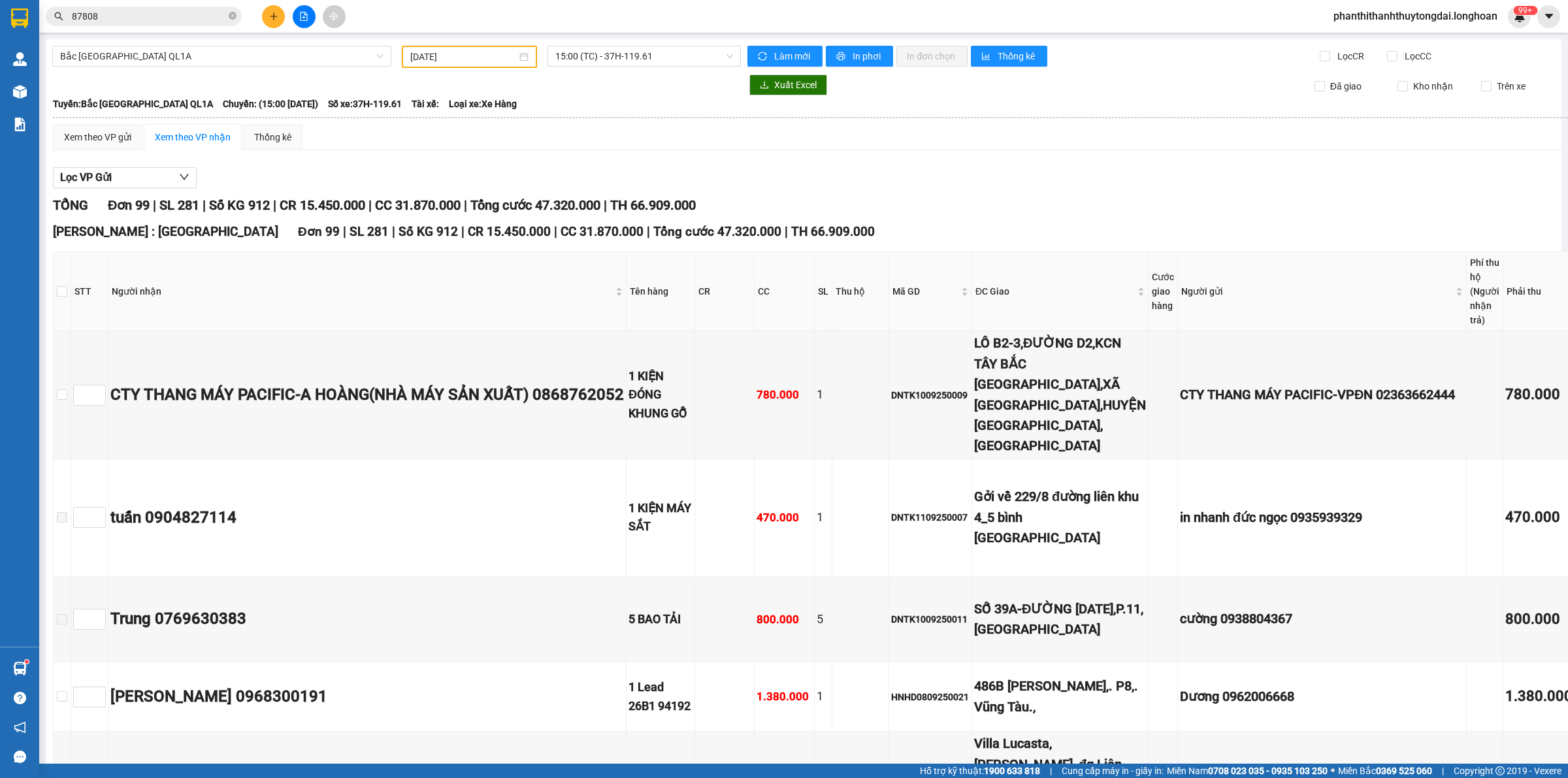
click at [275, 20] on icon "plus" at bounding box center [274, 16] width 9 height 9
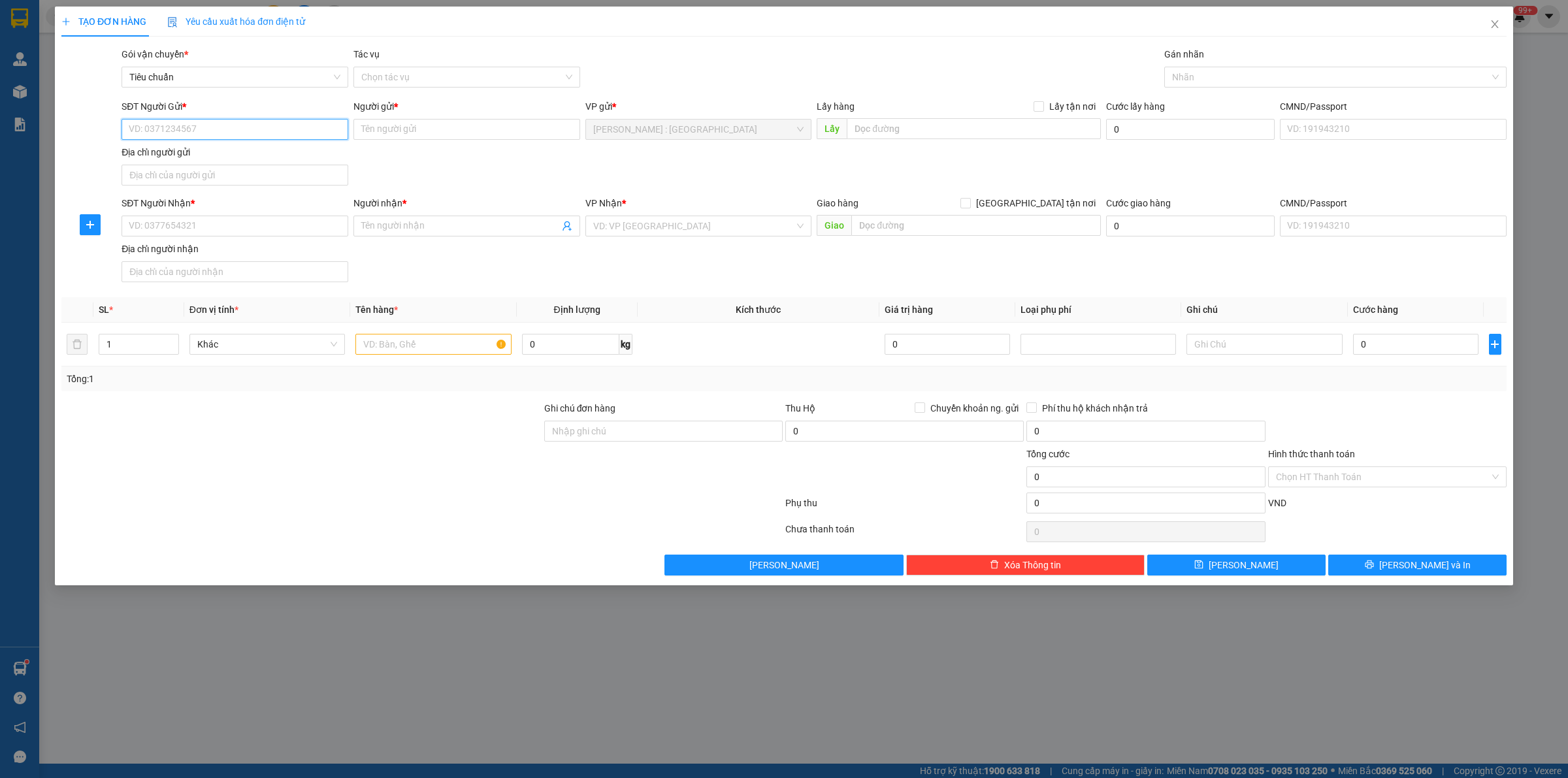
click at [295, 128] on input "SĐT Người Gửi *" at bounding box center [235, 129] width 226 height 21
paste input "0901372393"
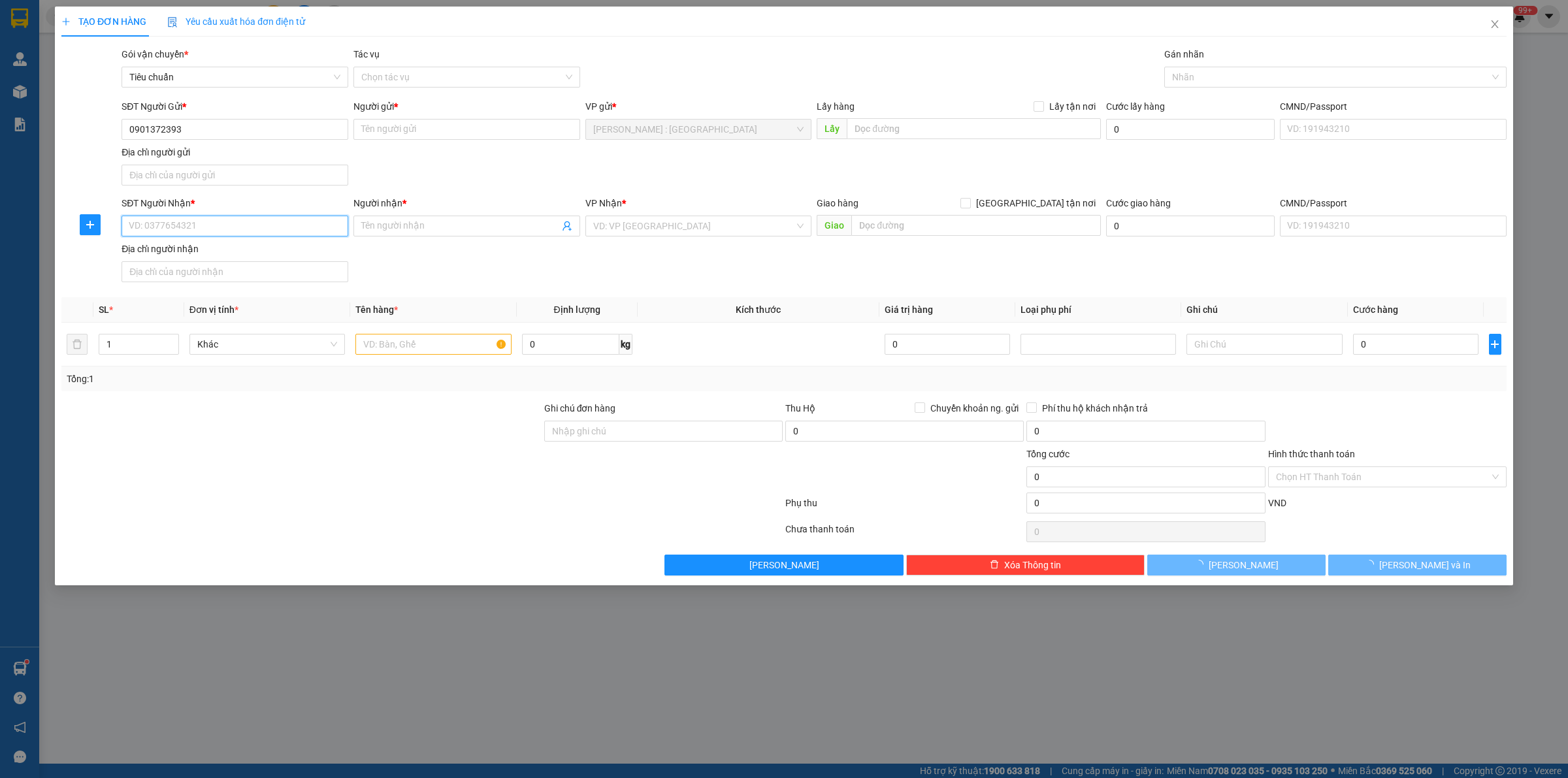
click at [269, 236] on input "SĐT Người Nhận *" at bounding box center [235, 226] width 226 height 21
paste input "0901372393"
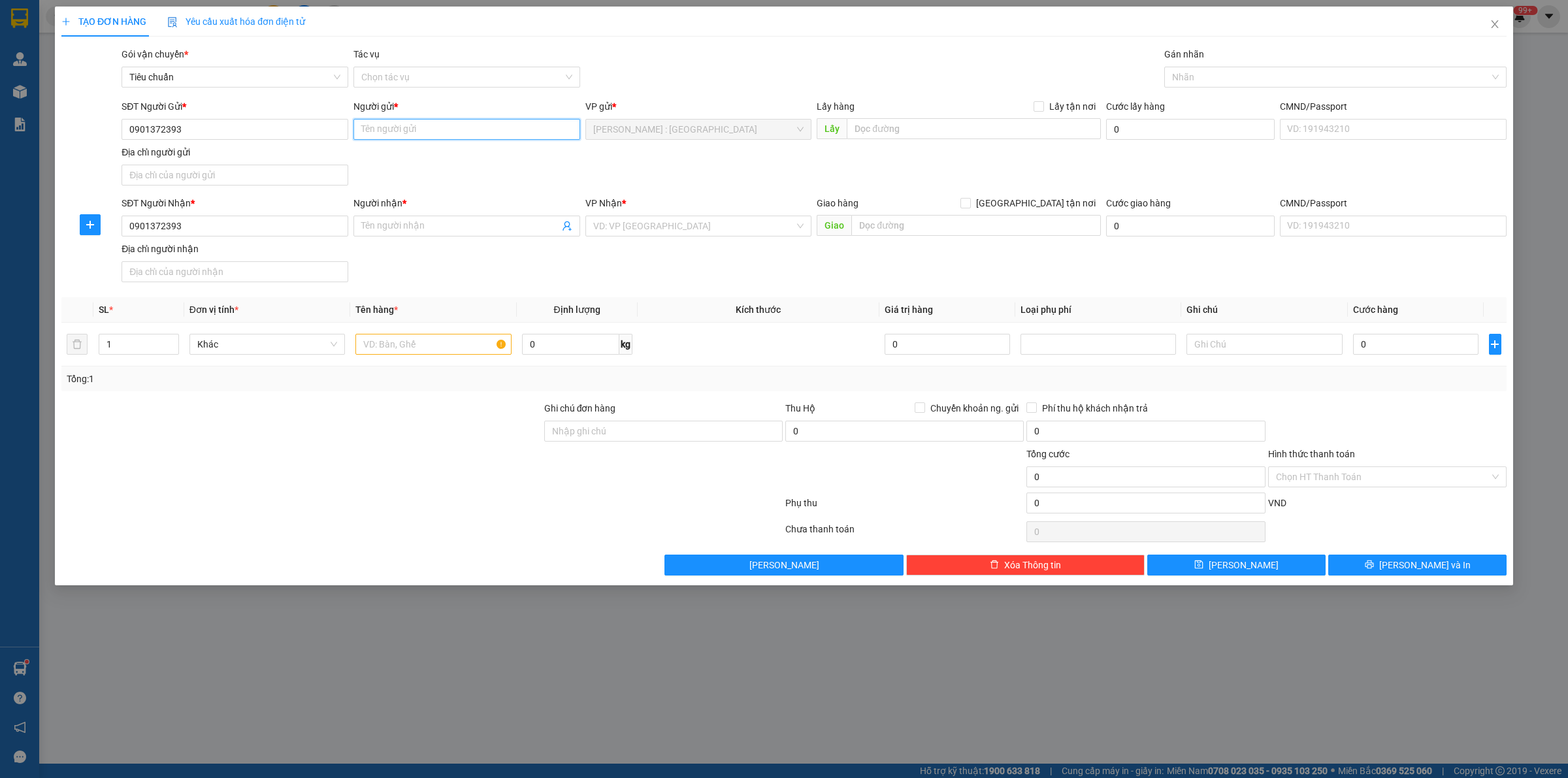
click at [425, 132] on input "Người gửi *" at bounding box center [467, 129] width 226 height 21
paste input "[PERSON_NAME]"
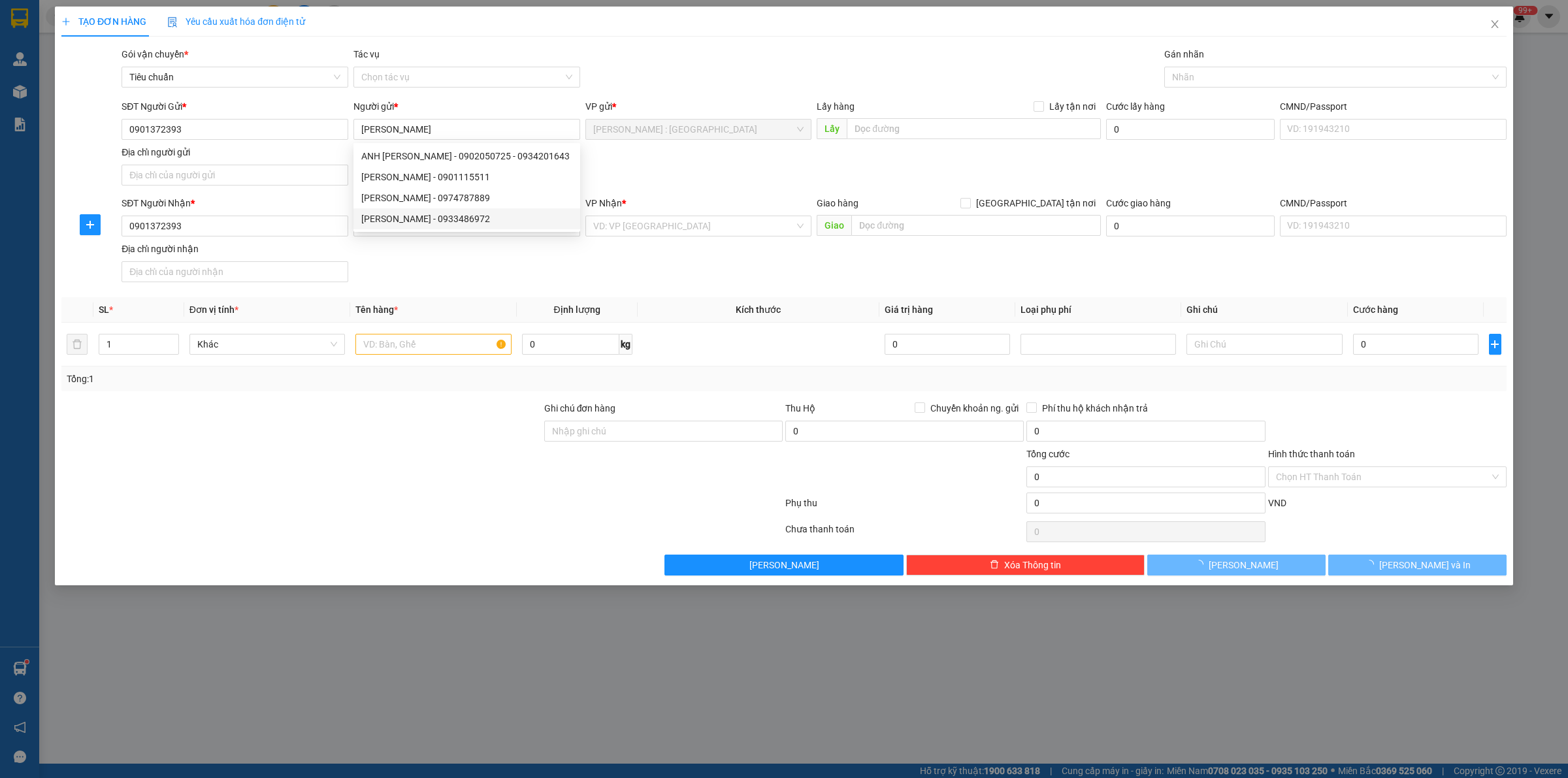
click at [451, 276] on div "SĐT Người Nhận * 0901372393 Người nhận * Tên người nhận VP Nhận * VD: VP [GEOGR…" at bounding box center [814, 242] width 1391 height 92
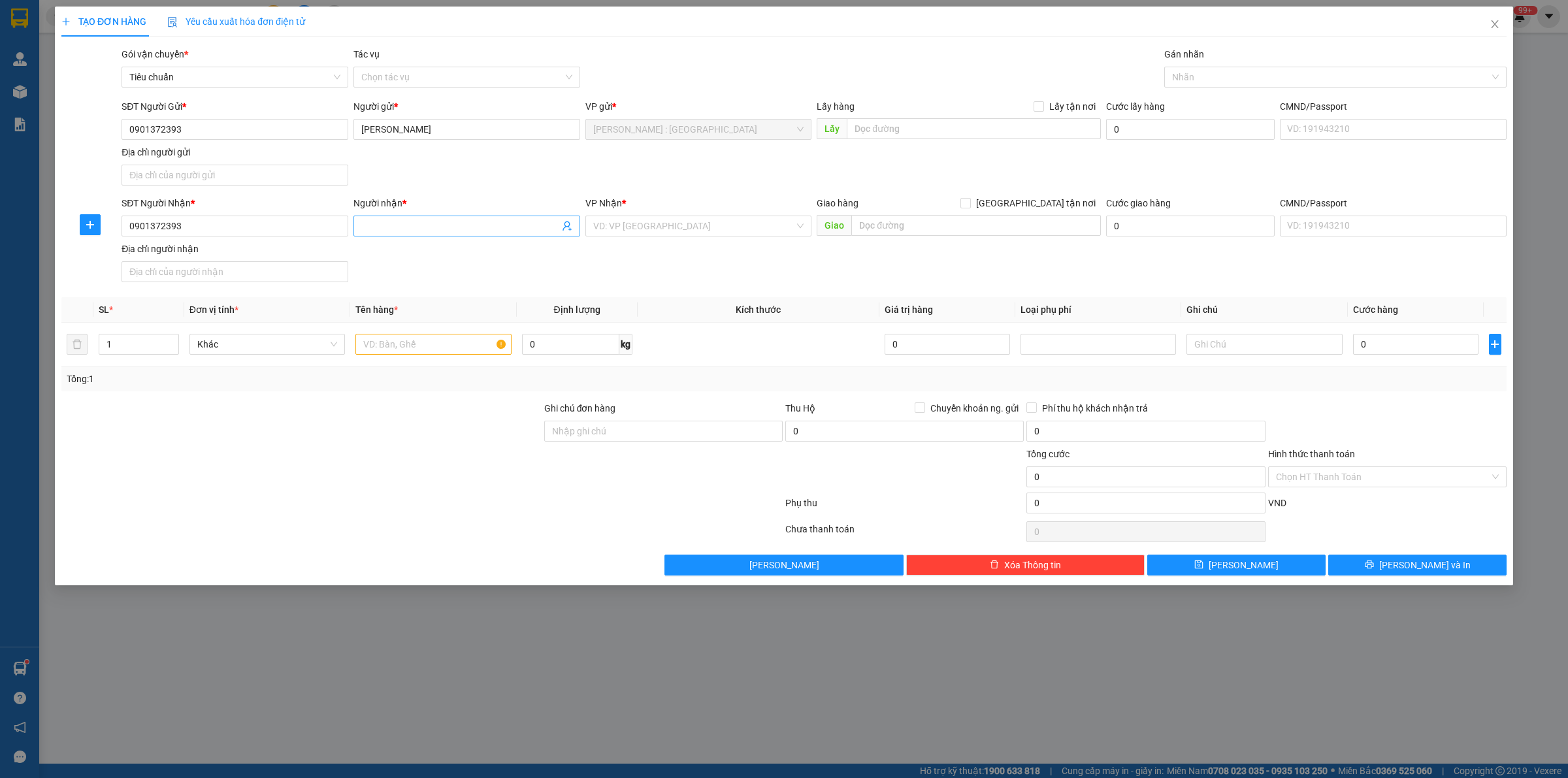
click at [455, 226] on input "Người nhận *" at bounding box center [460, 226] width 198 height 15
paste input "[PERSON_NAME]"
click at [932, 134] on input "text" at bounding box center [974, 129] width 254 height 21
paste input "Đường Hương lộ 2 hẻm 840 số nhà 840/10 [GEOGRAPHIC_DATA] a"
click at [1183, 126] on input "0" at bounding box center [1190, 129] width 168 height 21
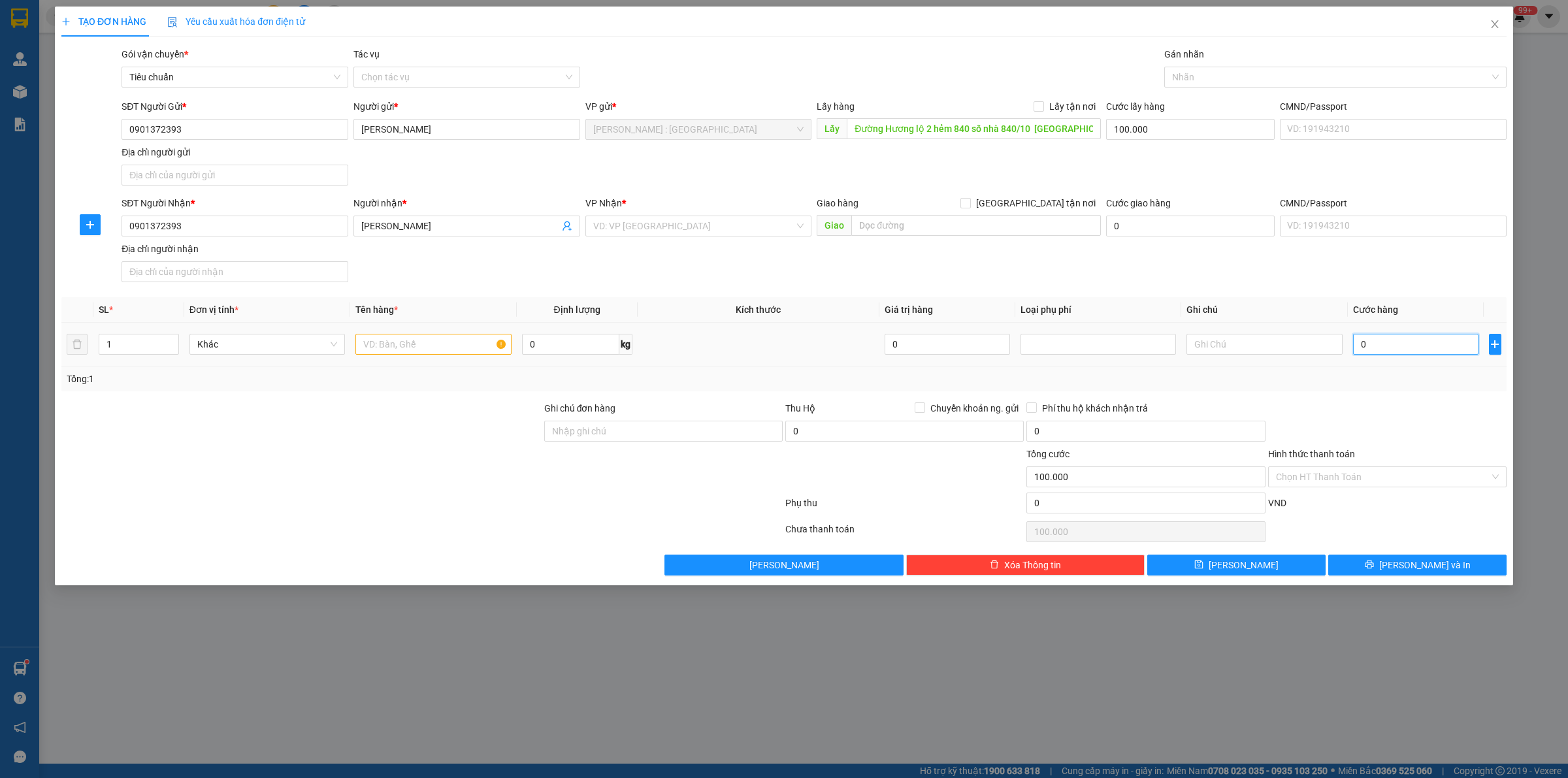
click at [1396, 343] on input "0" at bounding box center [1416, 344] width 125 height 21
click at [1290, 269] on div "SĐT Người Nhận * 0901372393 Người nhận * [PERSON_NAME] * VD: VP [GEOGRAPHIC_DAT…" at bounding box center [814, 242] width 1391 height 92
click at [1043, 109] on input "Lấy tận nơi" at bounding box center [1038, 106] width 9 height 9
click at [758, 227] on input "search" at bounding box center [695, 226] width 202 height 20
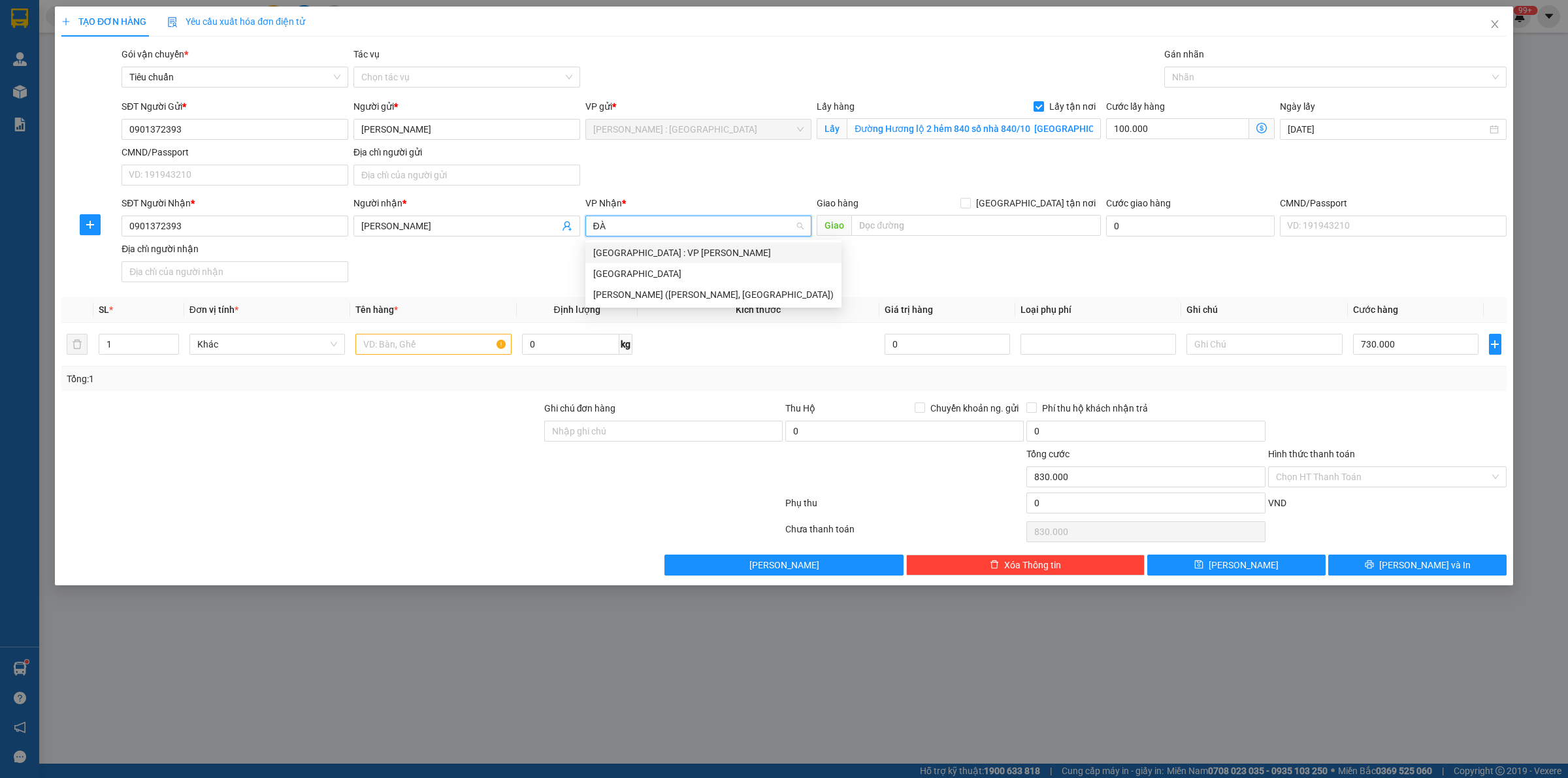
click at [740, 249] on div "[GEOGRAPHIC_DATA] : VP [PERSON_NAME]" at bounding box center [714, 252] width 240 height 15
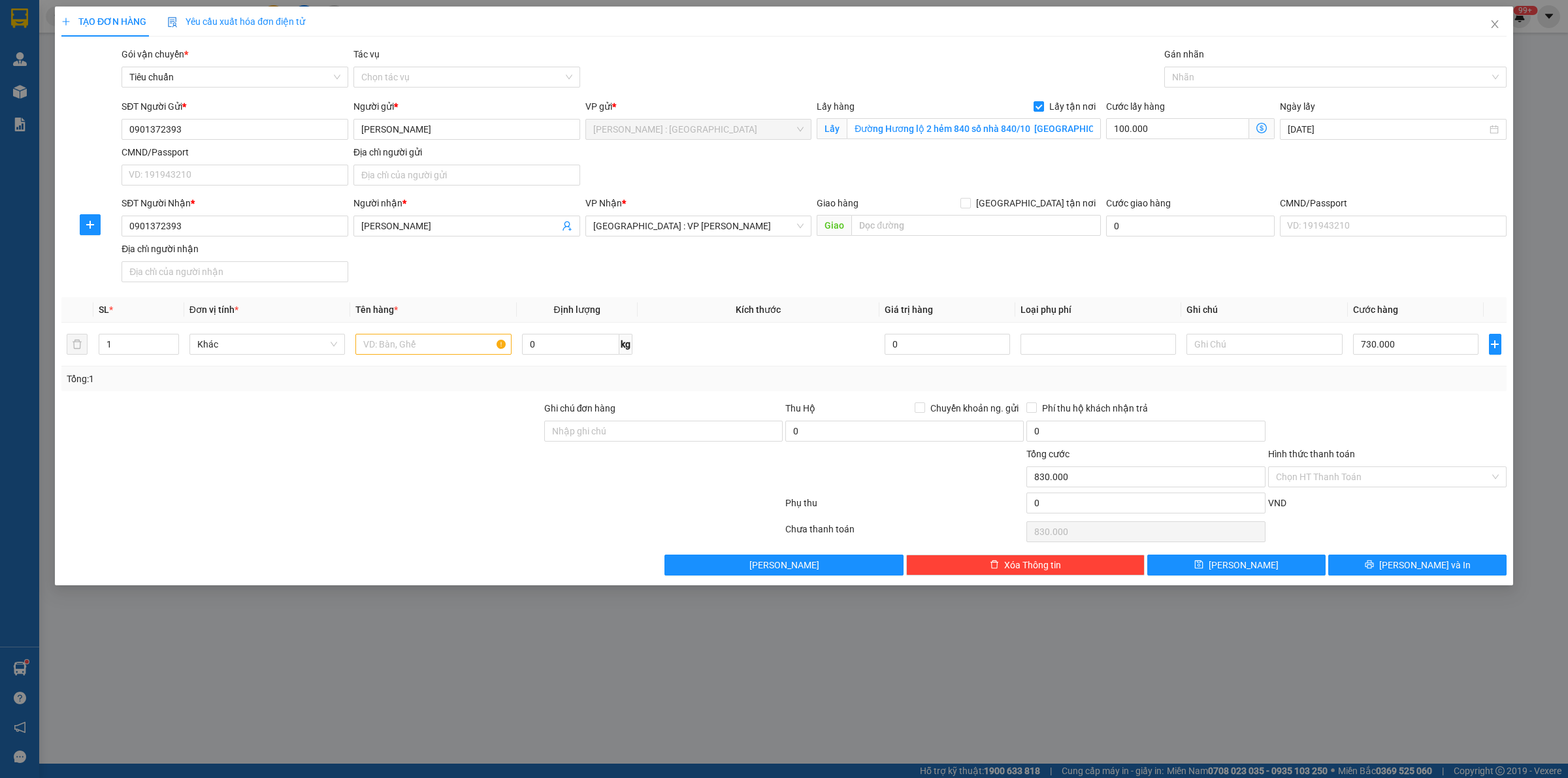
scroll to position [21, 0]
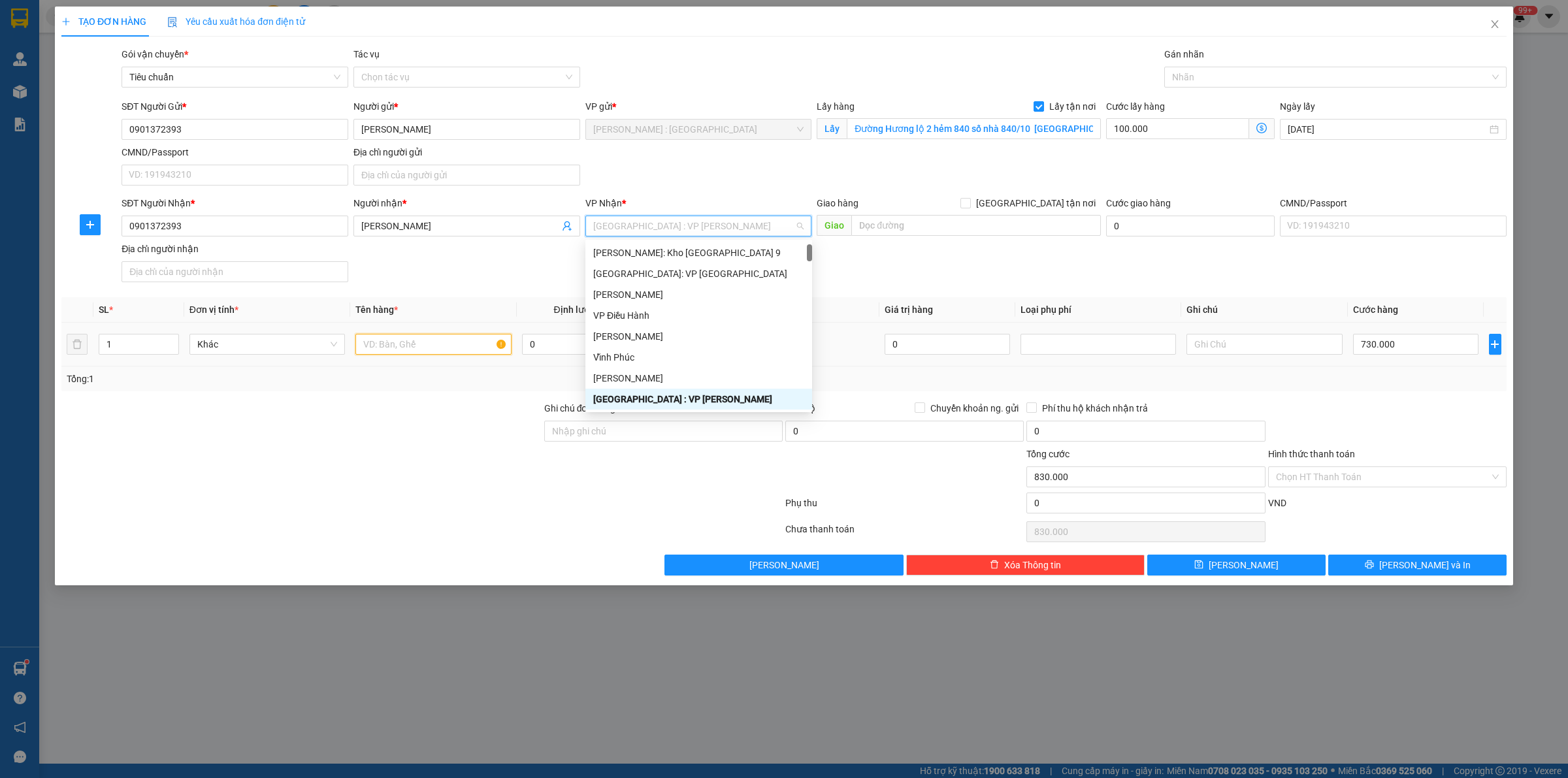
click at [451, 355] on input "text" at bounding box center [433, 344] width 155 height 21
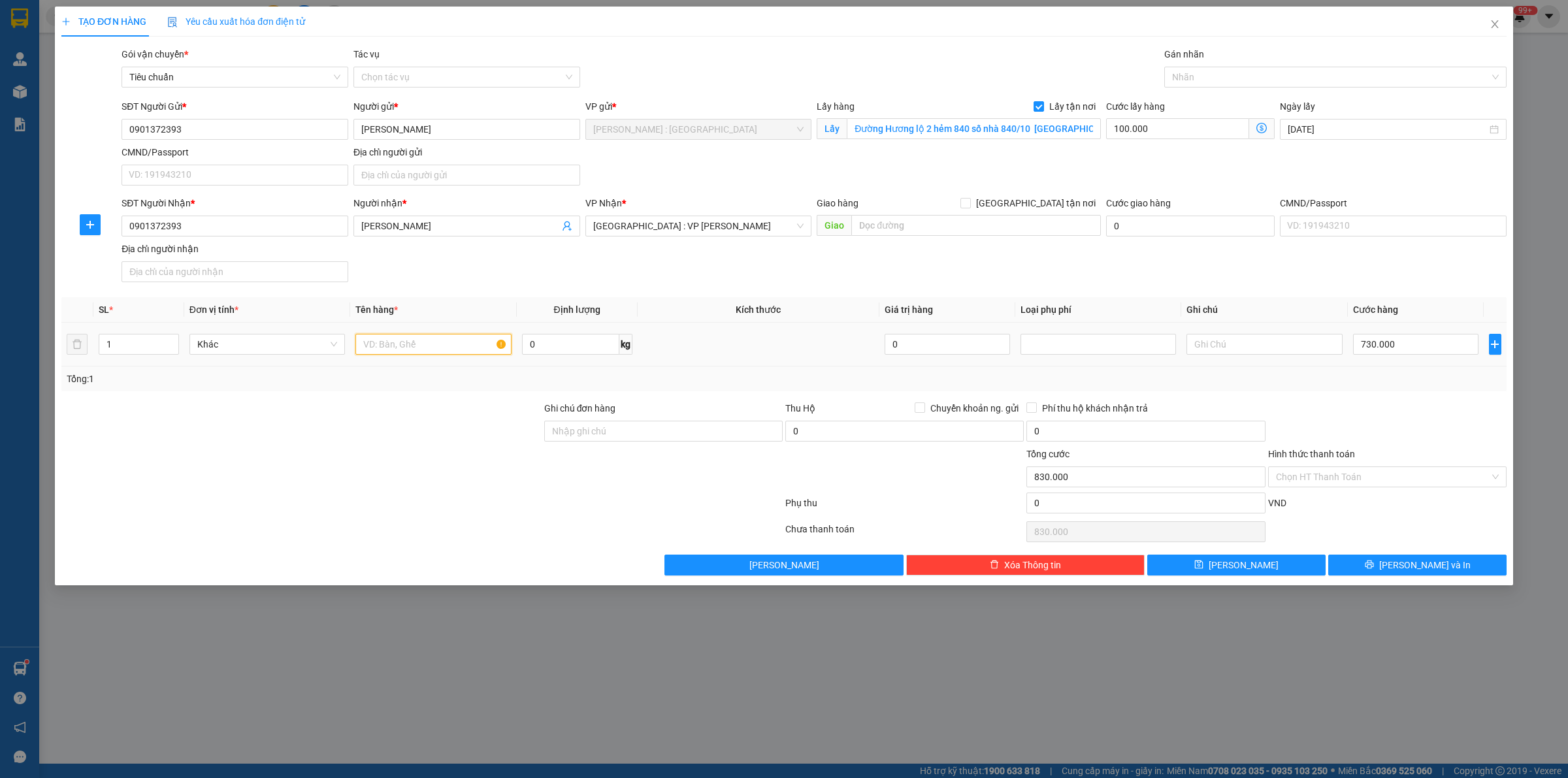
paste input "1 xe máy"
click at [1276, 571] on button "[PERSON_NAME]" at bounding box center [1236, 565] width 178 height 21
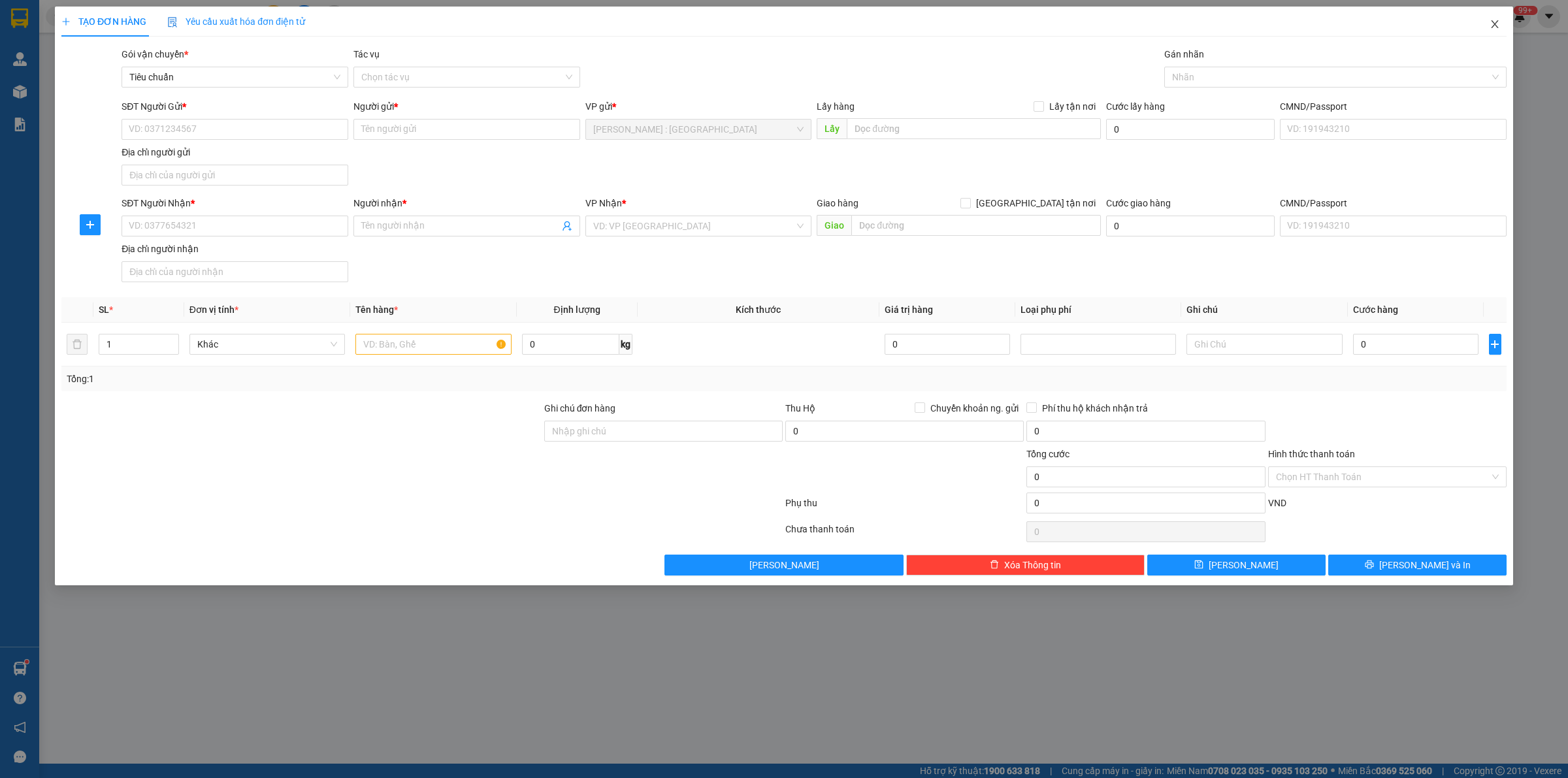
click at [1498, 21] on icon "close" at bounding box center [1495, 24] width 11 height 11
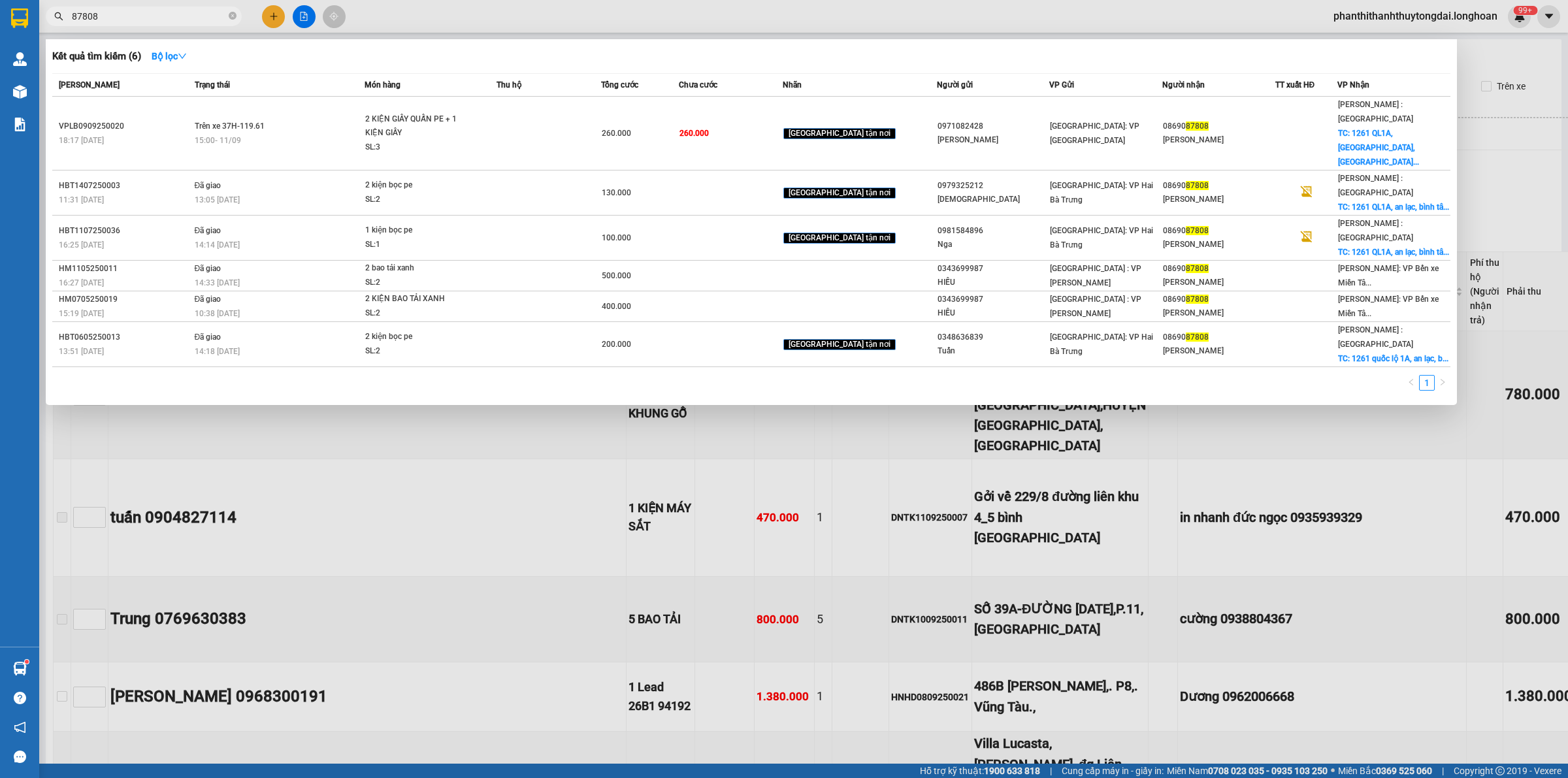
click at [203, 20] on input "87808" at bounding box center [149, 16] width 155 height 15
paste input "0982641216"
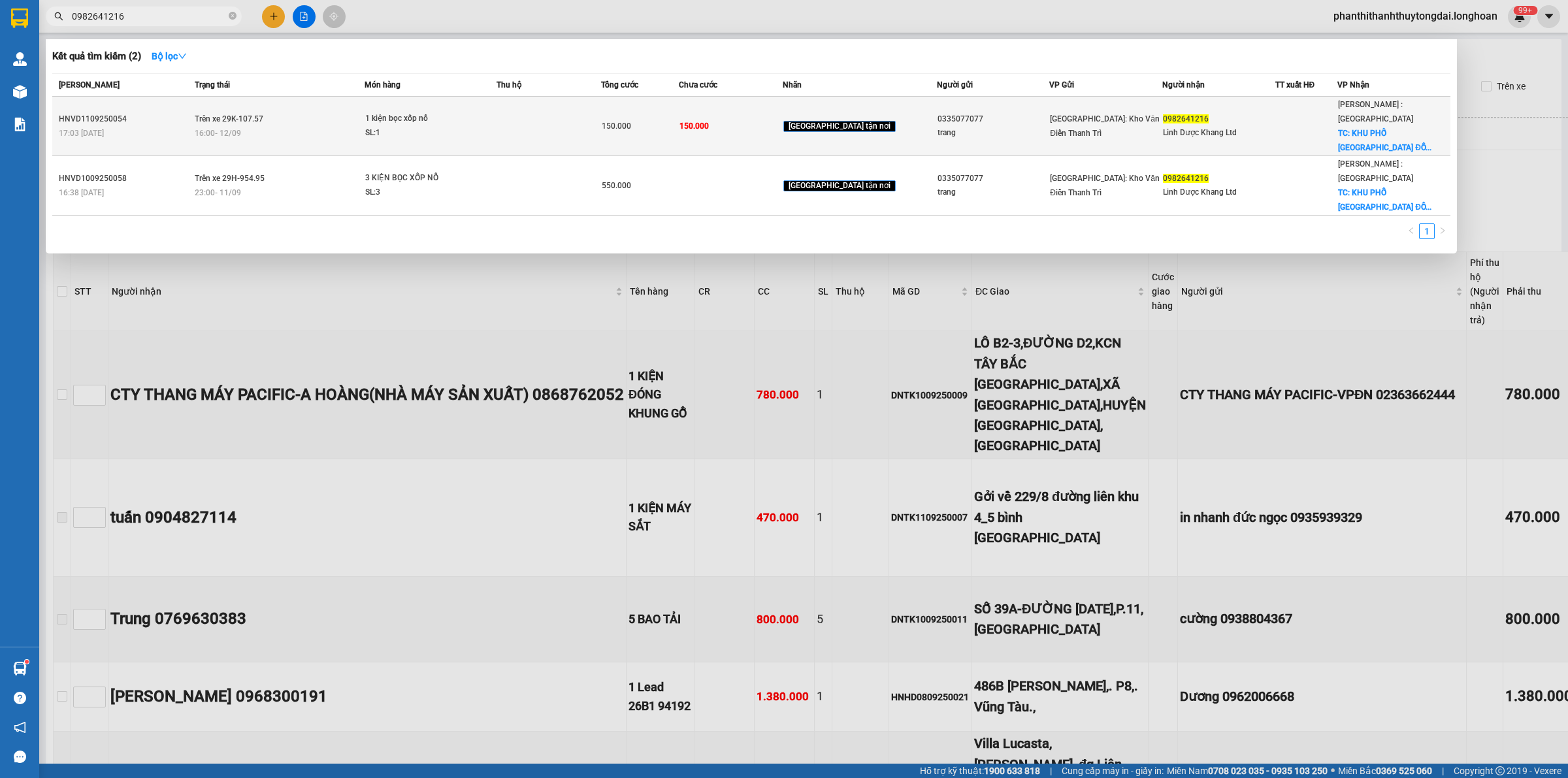
click at [299, 126] on div "16:00 [DATE]" at bounding box center [280, 133] width 170 height 15
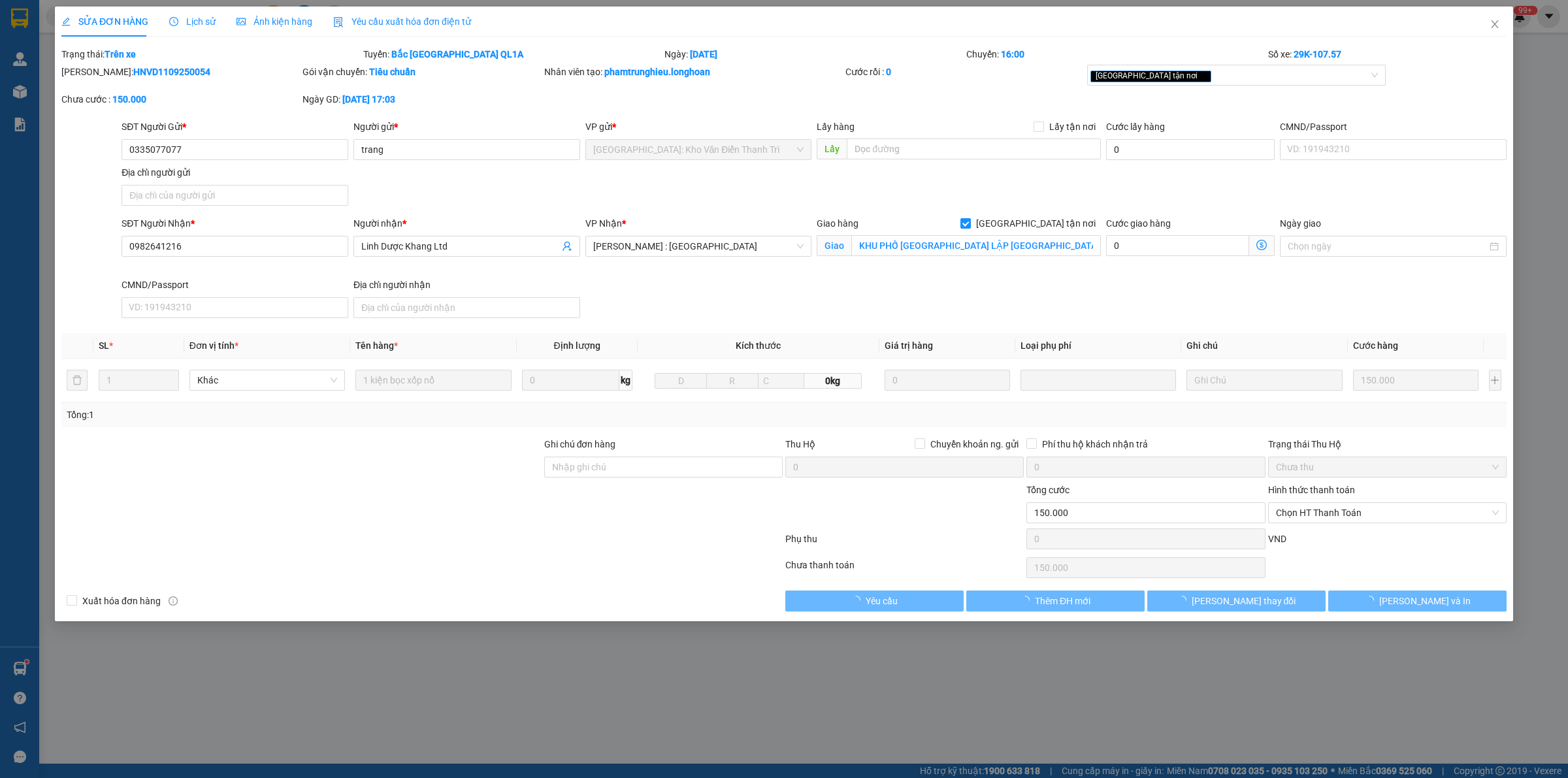
click at [180, 21] on span "Lịch sử" at bounding box center [192, 21] width 47 height 11
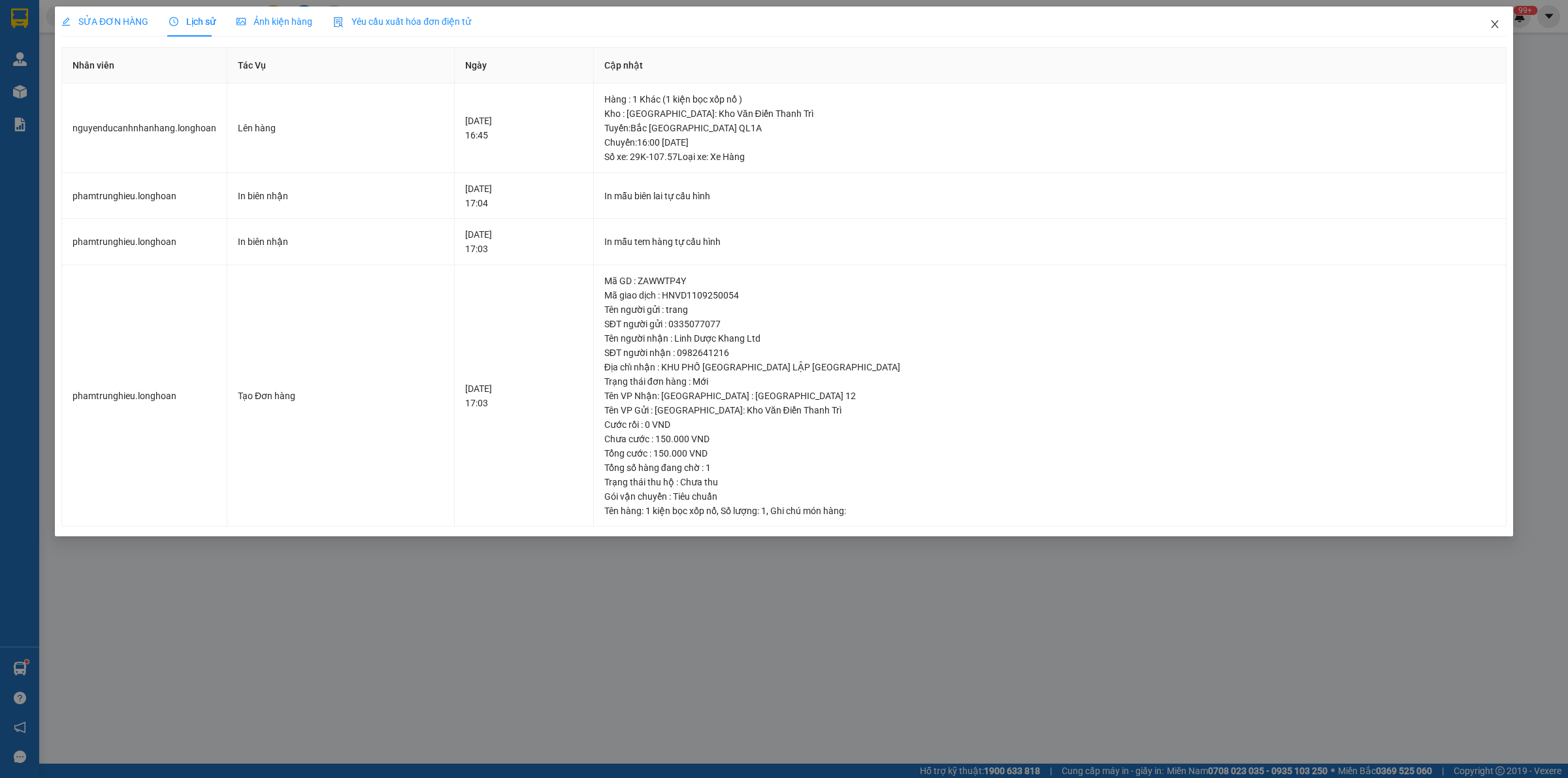
click at [1491, 24] on icon "close" at bounding box center [1495, 24] width 11 height 11
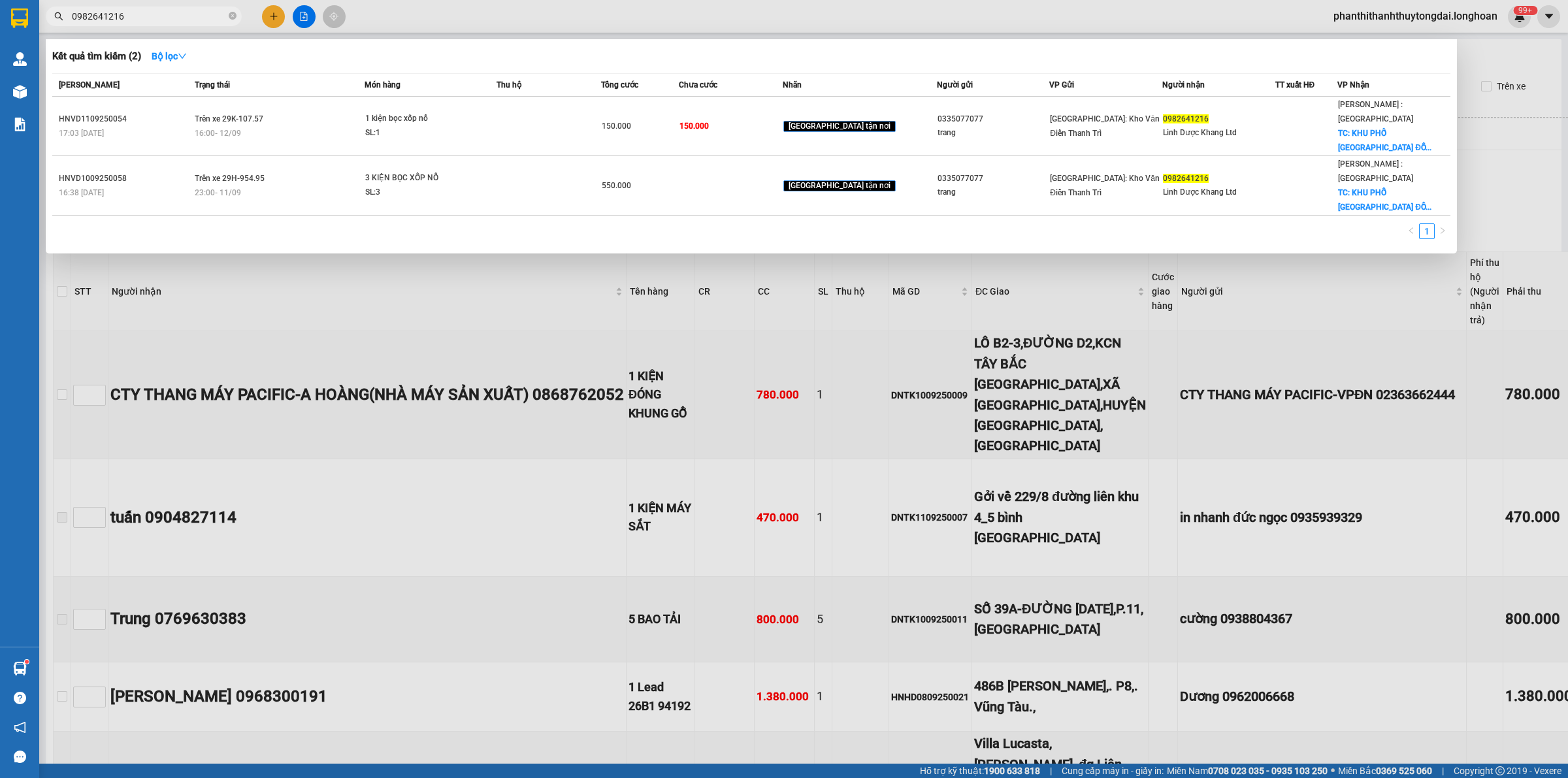
click at [201, 16] on input "0982641216" at bounding box center [149, 16] width 155 height 15
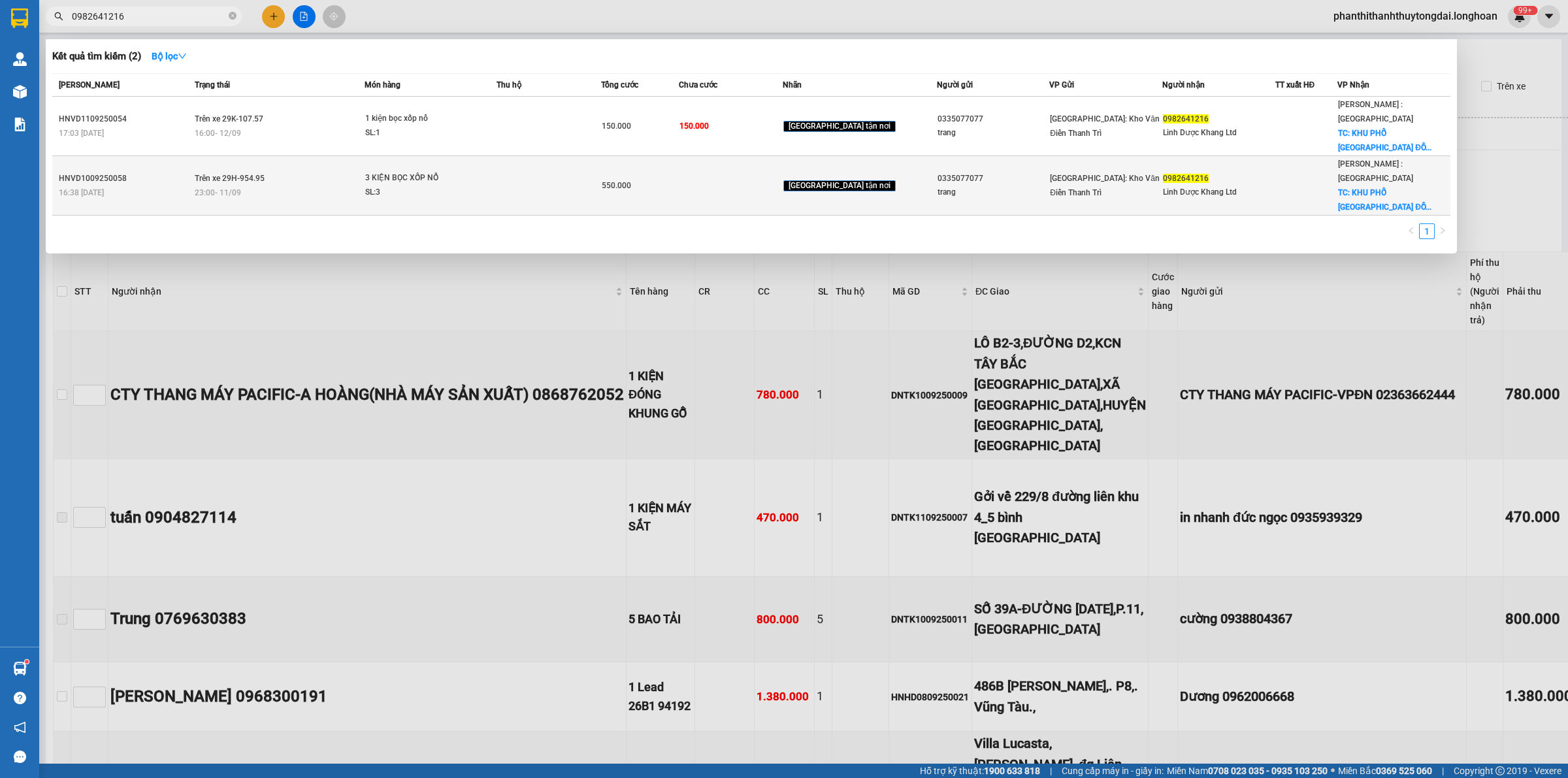
click at [303, 186] on div "23:00 [DATE]" at bounding box center [280, 193] width 170 height 15
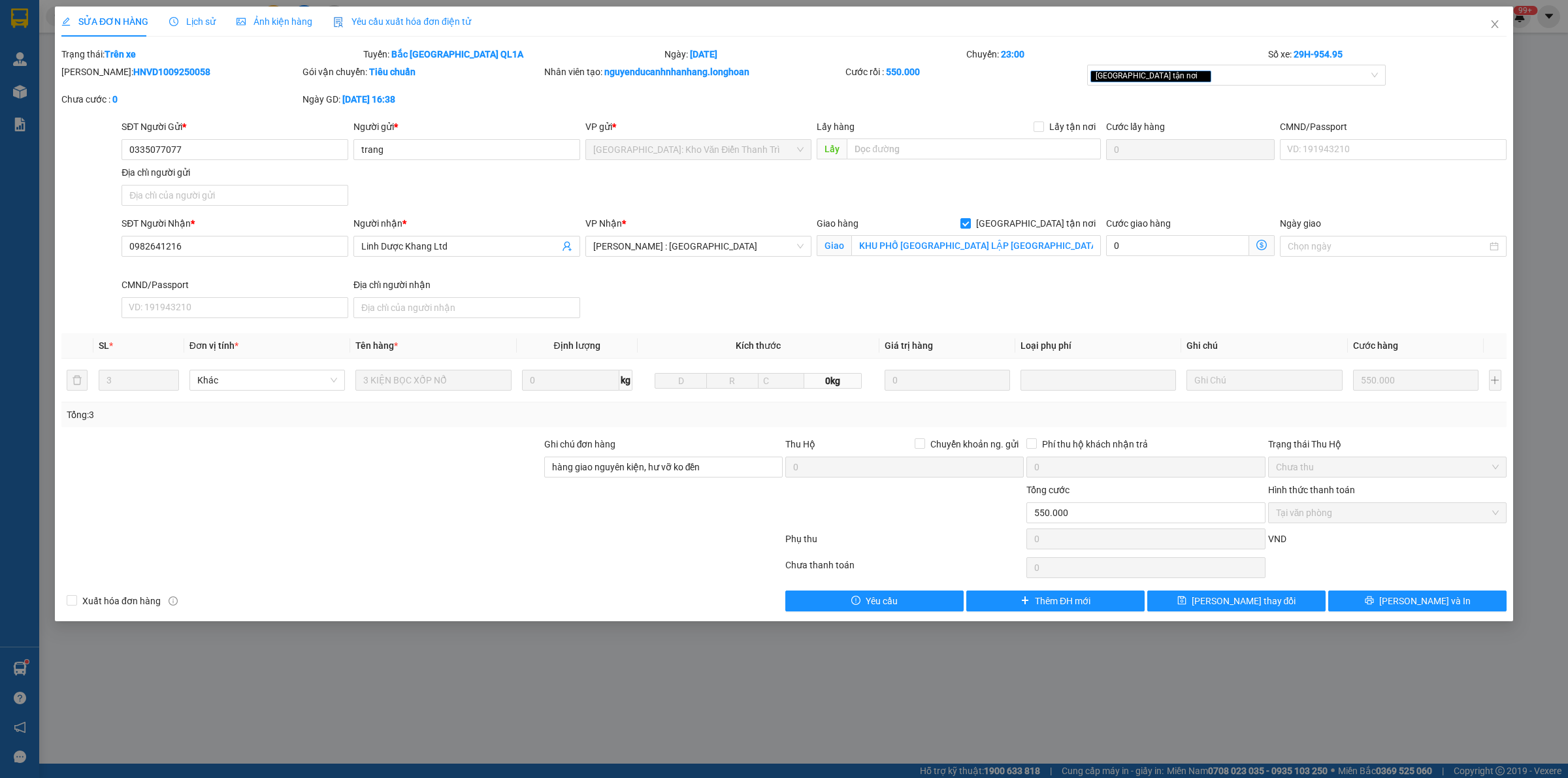
click at [191, 18] on span "Lịch sử" at bounding box center [192, 21] width 47 height 11
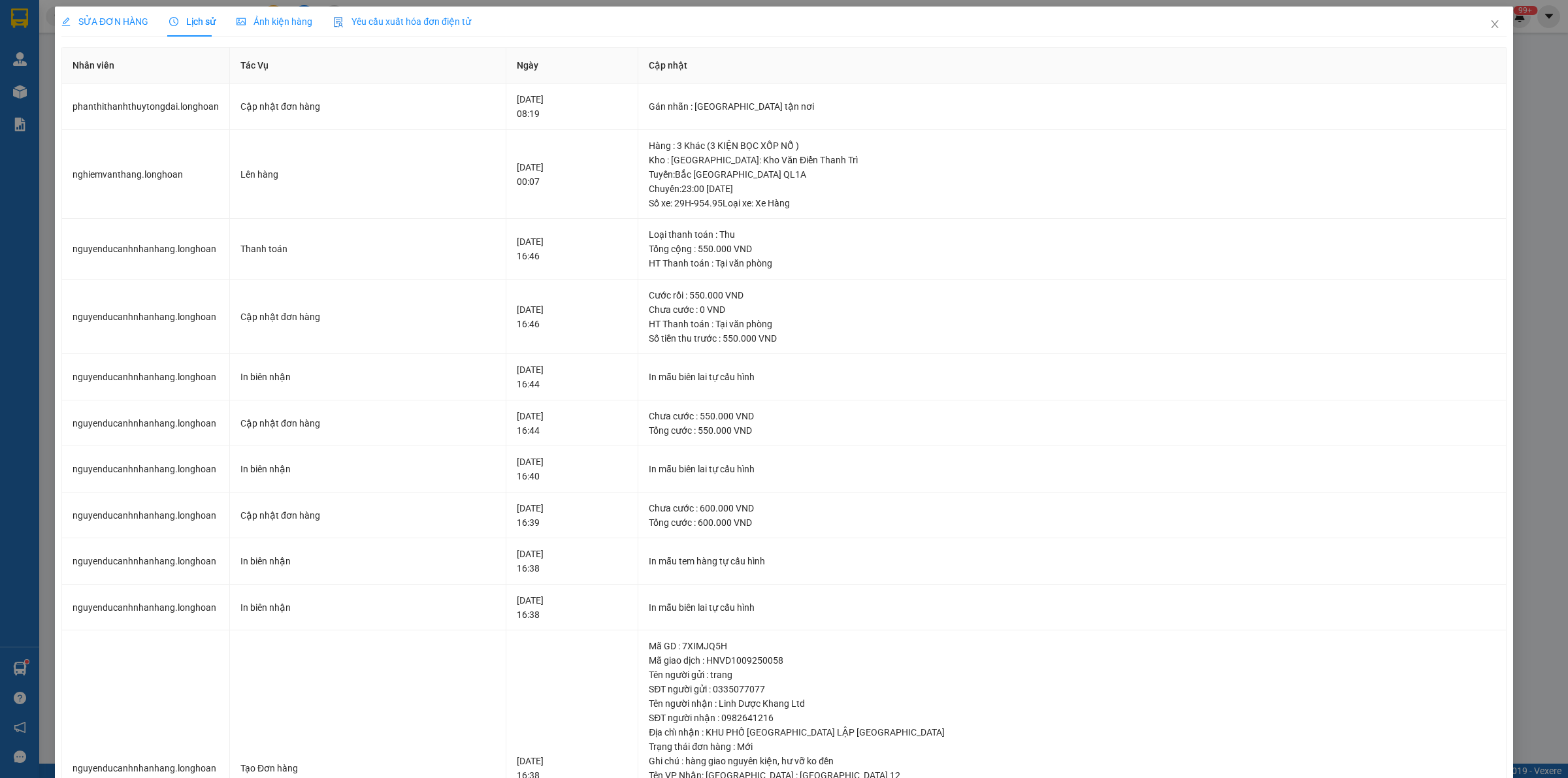
click at [108, 8] on div "SỬA ĐƠN HÀNG Lịch sử Ảnh kiện hàng Yêu cầu xuất hóa đơn điện tử Total Paid Fee …" at bounding box center [784, 389] width 1568 height 778
click at [108, 21] on span "SỬA ĐƠN HÀNG" at bounding box center [105, 21] width 87 height 11
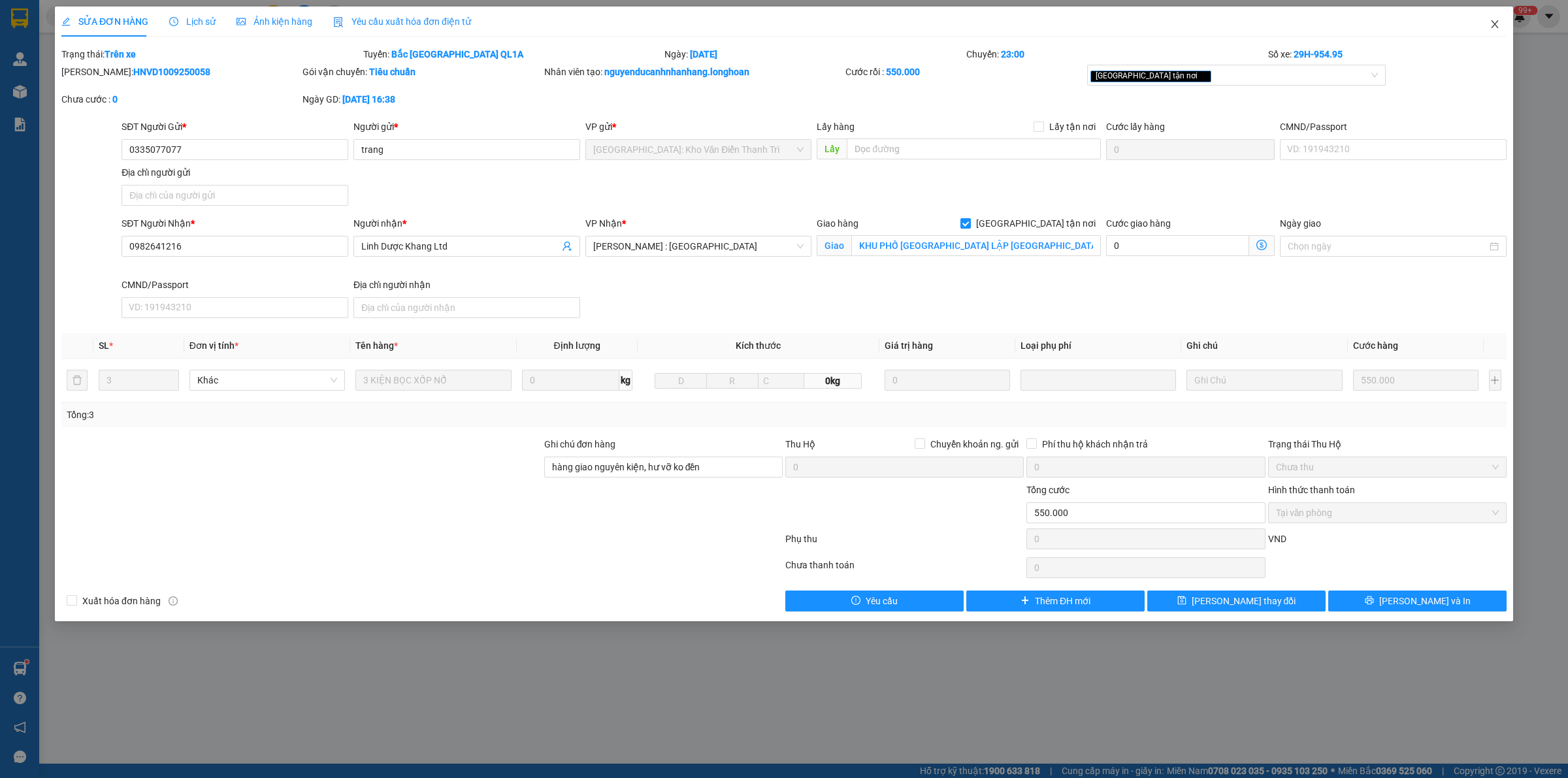
click at [1495, 21] on icon "close" at bounding box center [1495, 24] width 11 height 11
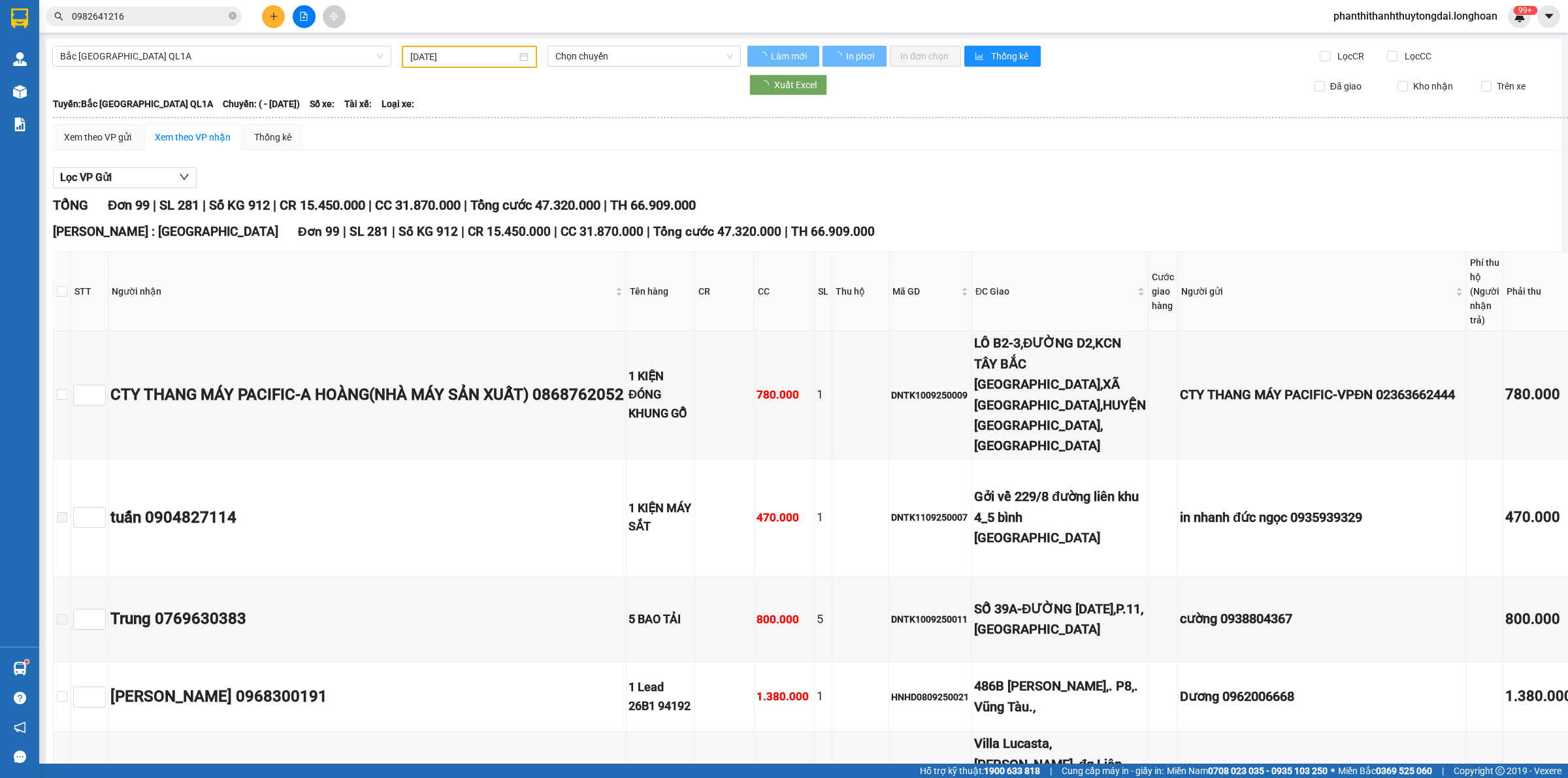
click at [193, 20] on input "0982641216" at bounding box center [149, 16] width 155 height 15
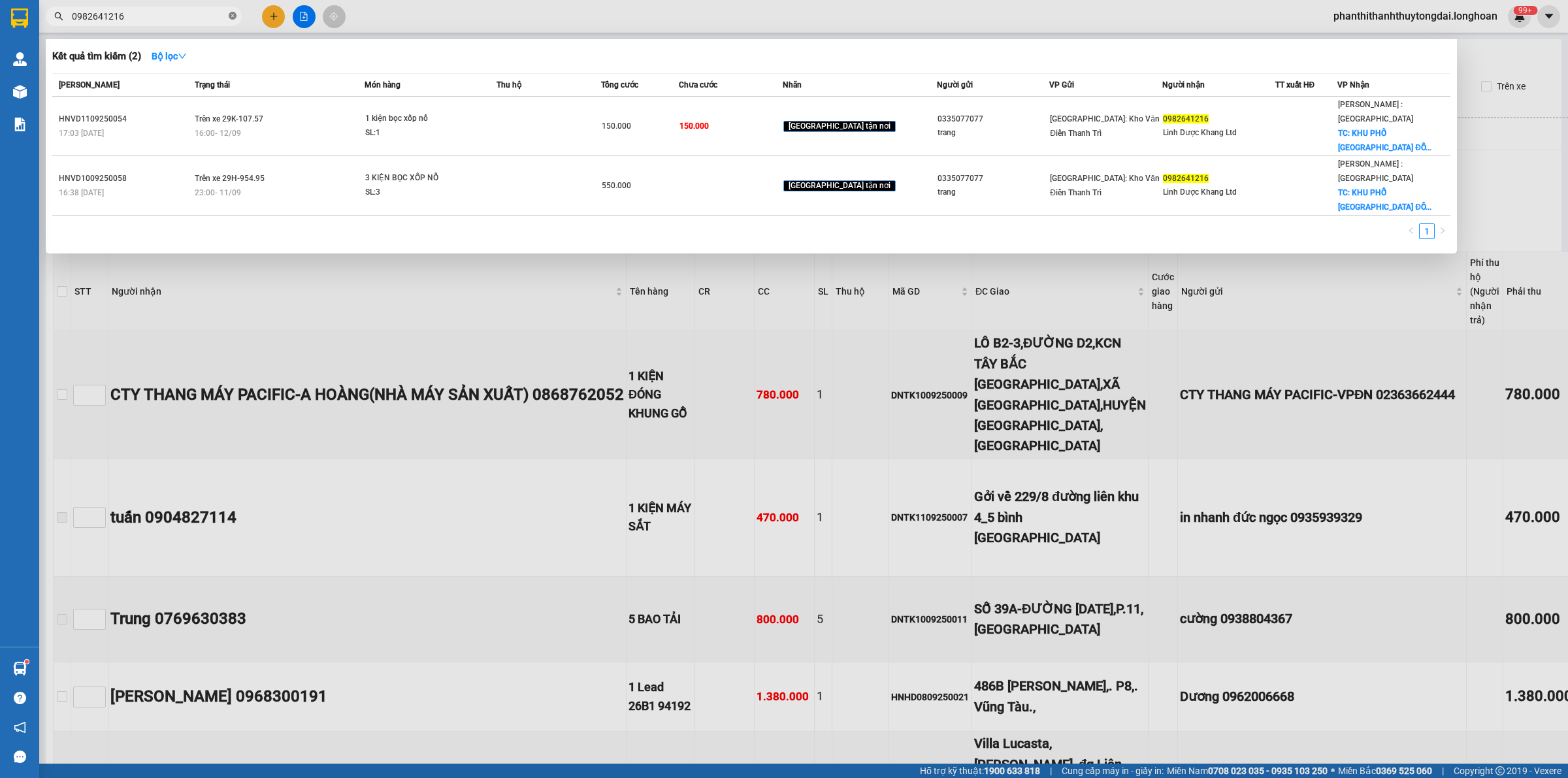
click at [230, 16] on icon "close-circle" at bounding box center [233, 15] width 8 height 8
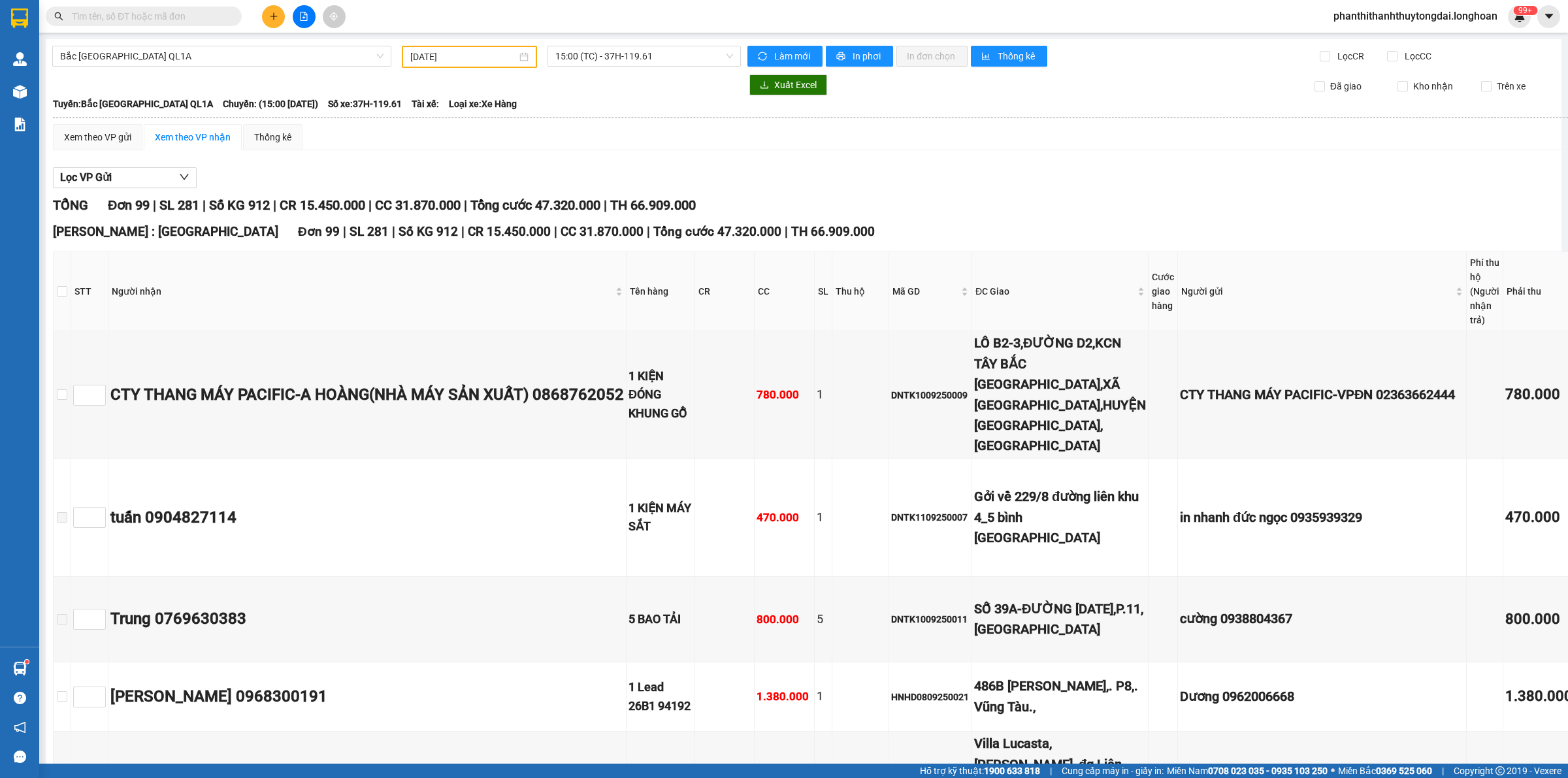
paste input "0982641216"
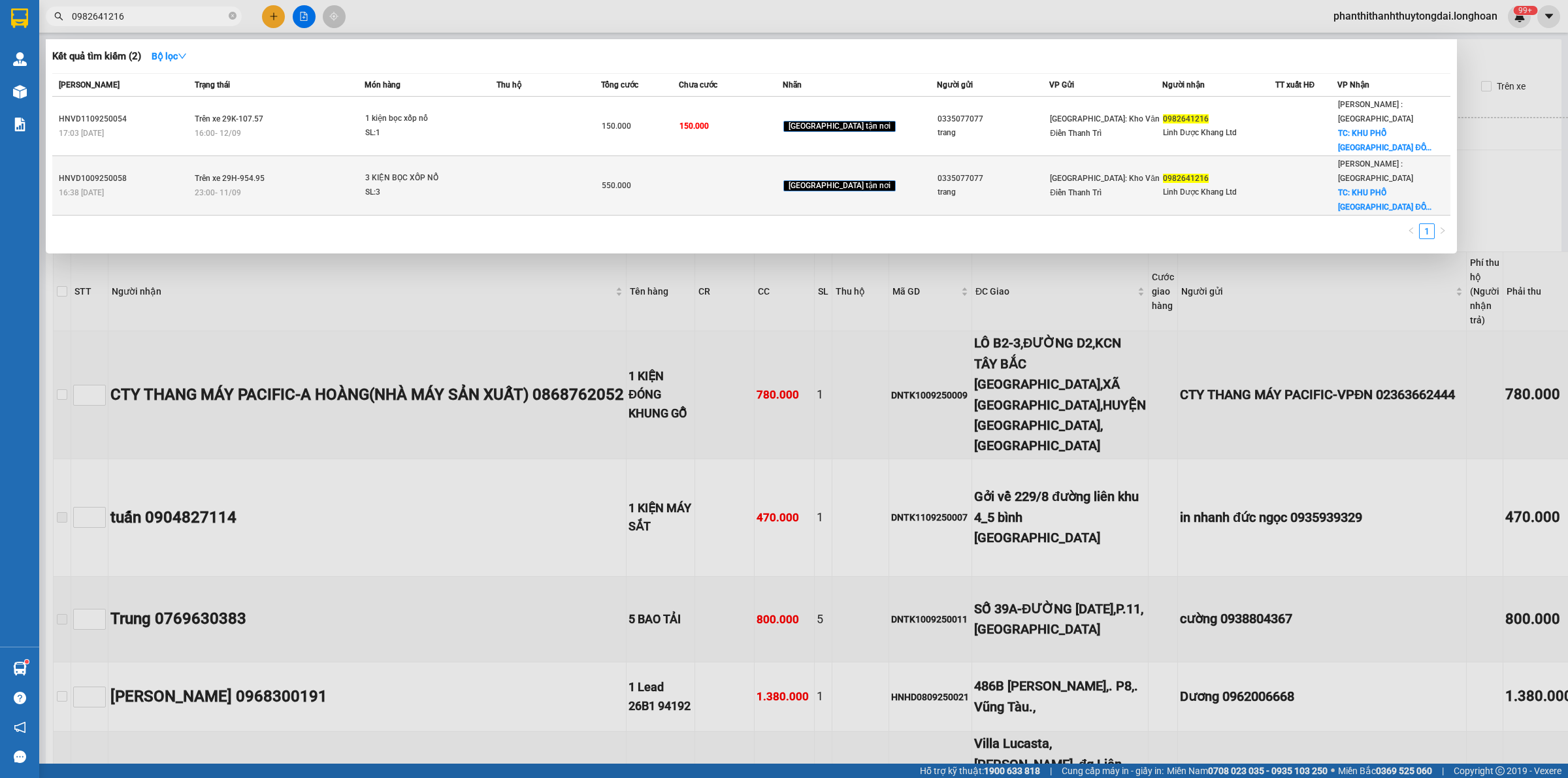
click at [1327, 179] on div at bounding box center [1306, 186] width 61 height 14
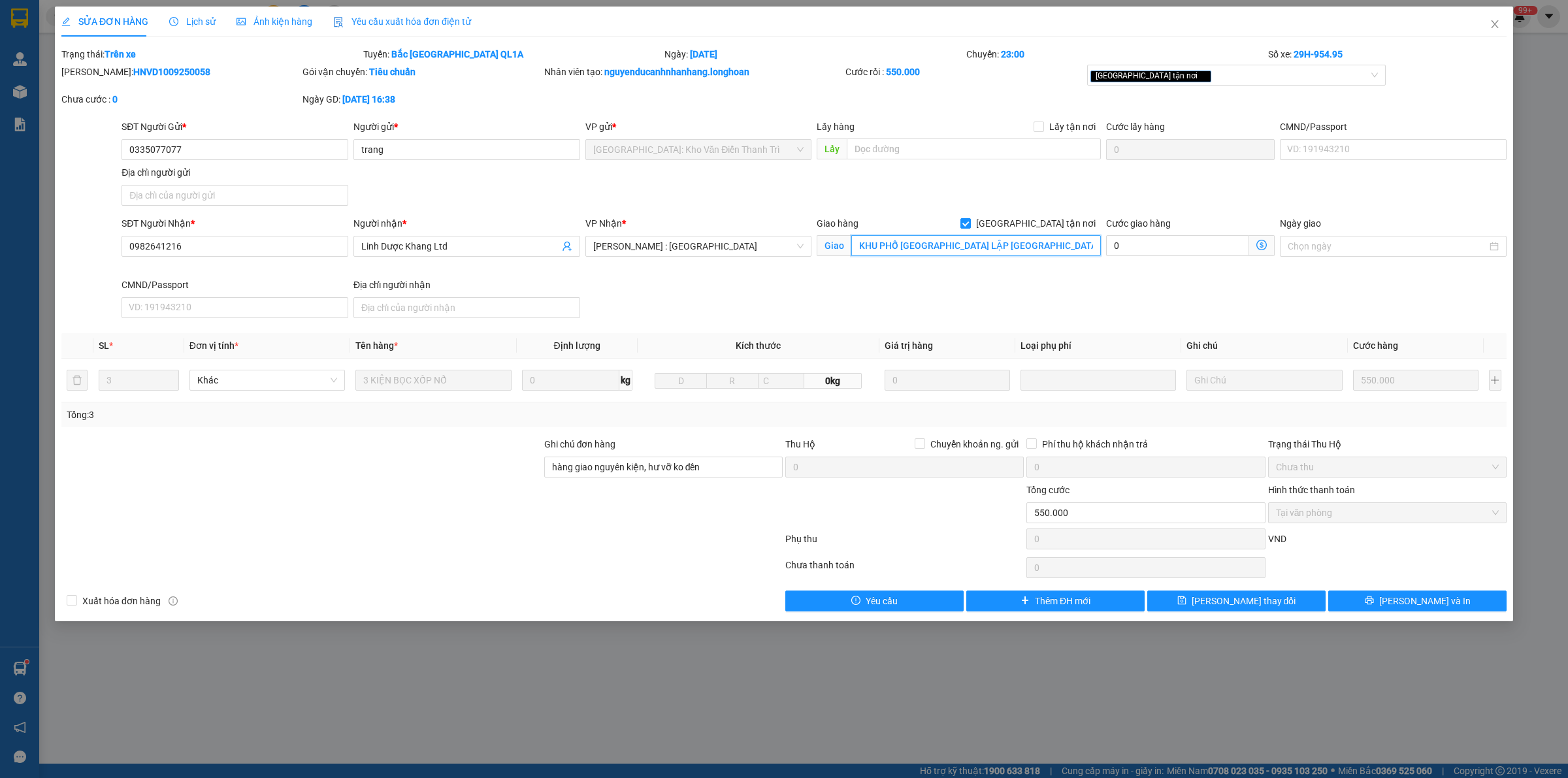
click at [1038, 243] on input "KHU PHỐ [GEOGRAPHIC_DATA] LẬP [GEOGRAPHIC_DATA]" at bounding box center [976, 246] width 249 height 21
click at [949, 298] on div "SĐT Người Nhận * 0982641216 Người nhận * Linh Dược Khang Ltd VP Nhận * [GEOGRAP…" at bounding box center [814, 270] width 1391 height 107
click at [1491, 27] on icon "close" at bounding box center [1495, 24] width 11 height 11
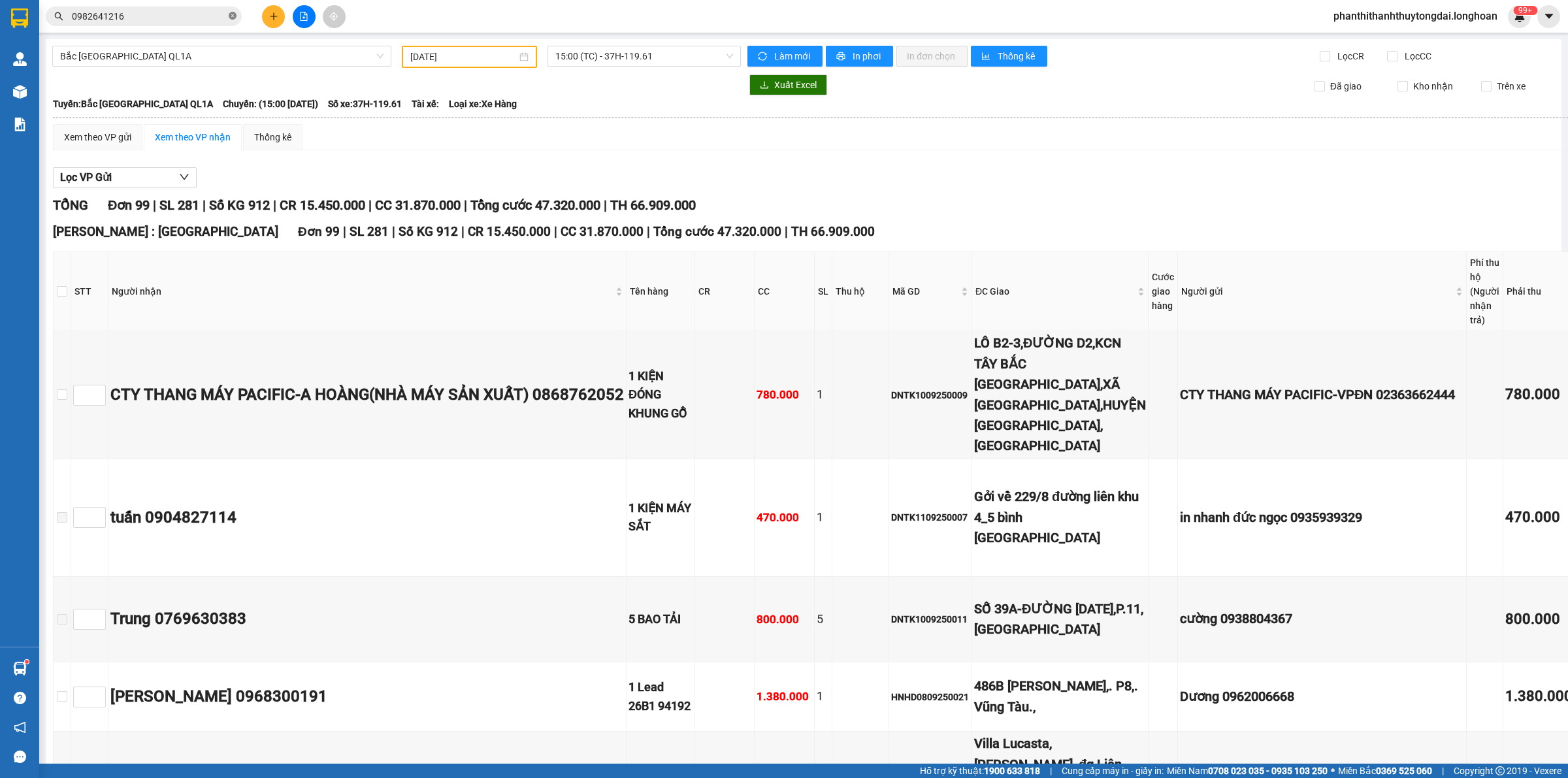
click at [236, 15] on icon "close-circle" at bounding box center [233, 15] width 8 height 8
paste input "0768186542"
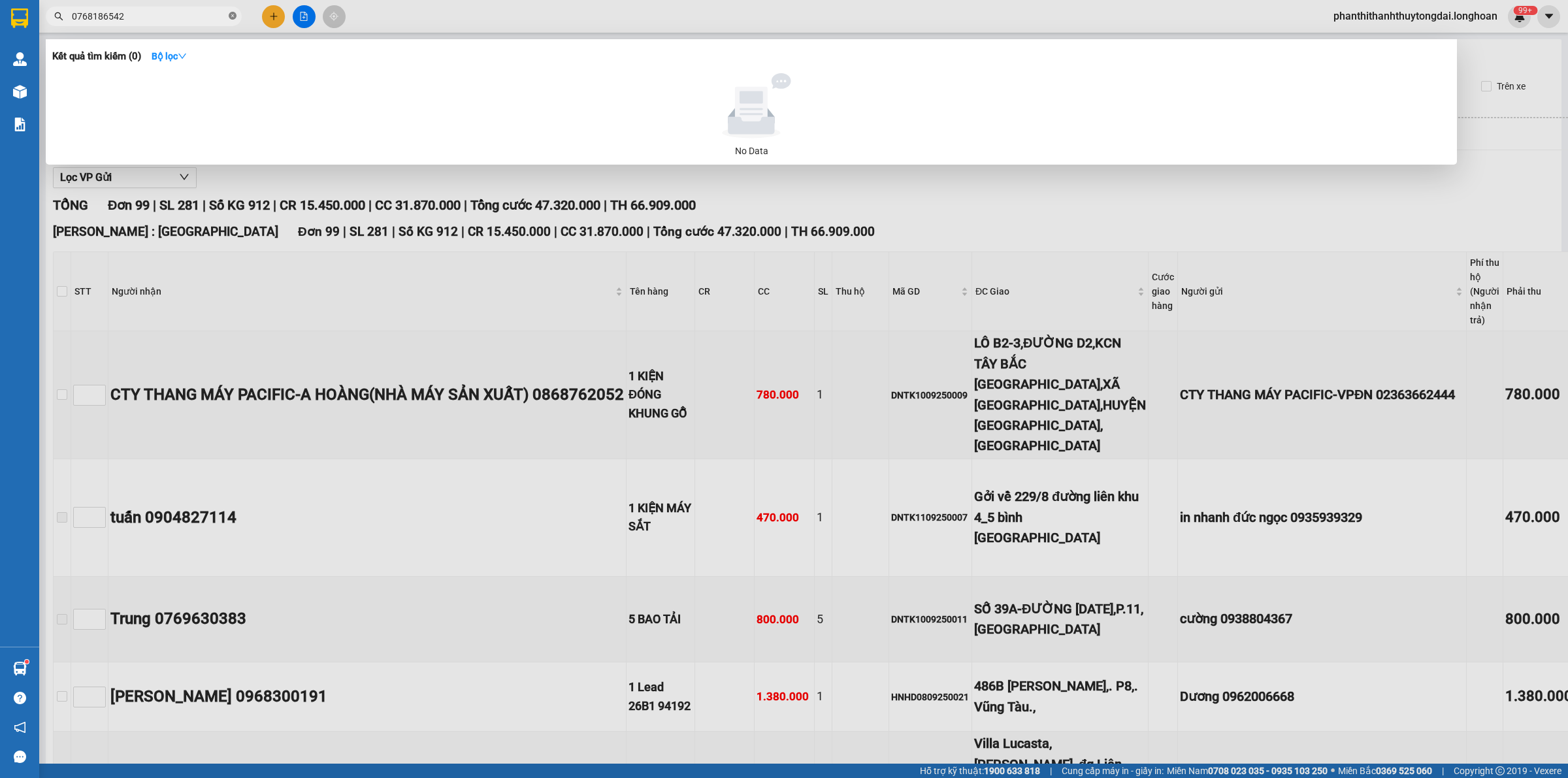
click at [236, 18] on icon "close-circle" at bounding box center [233, 15] width 8 height 8
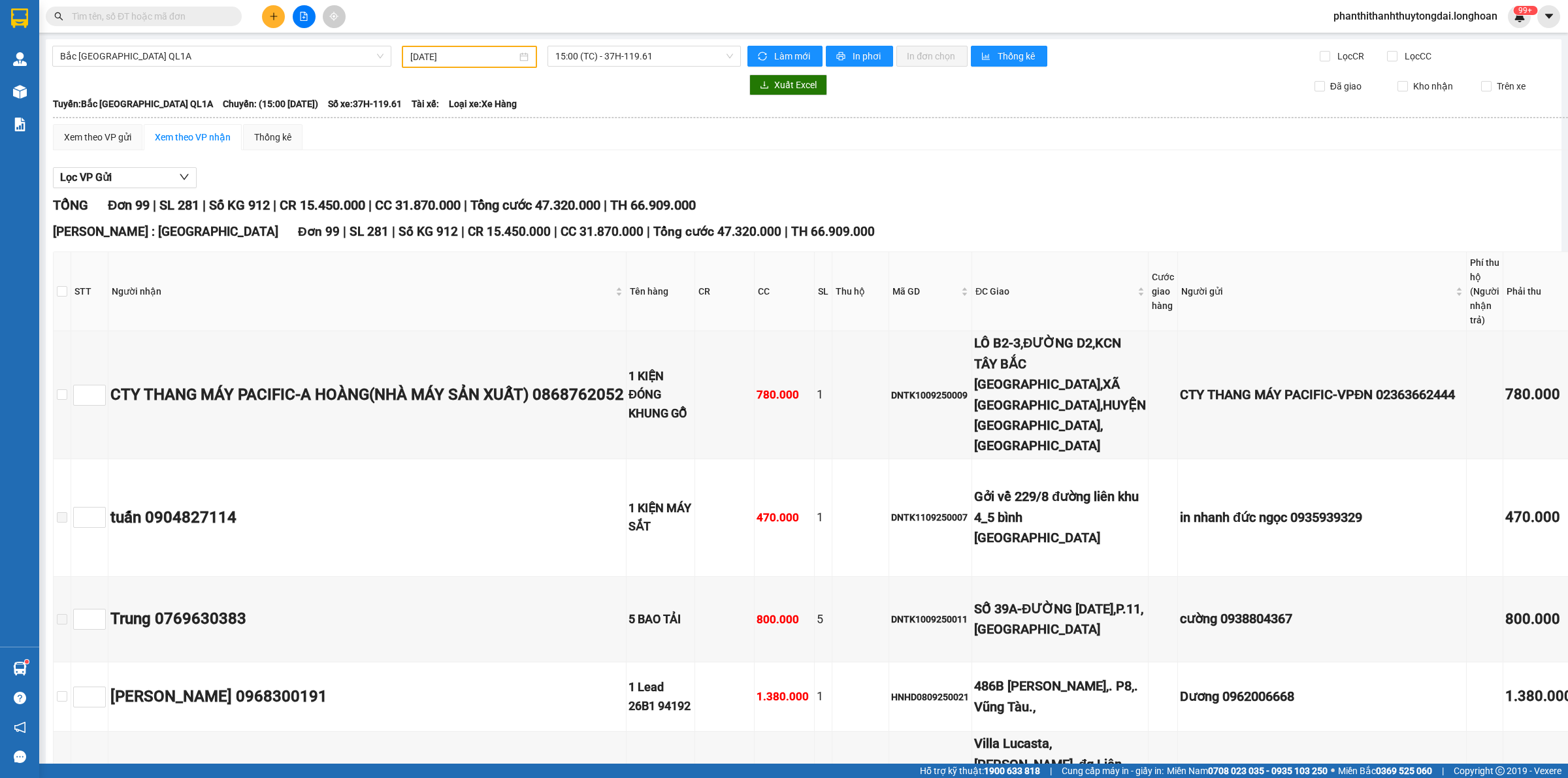
paste input "0907711328"
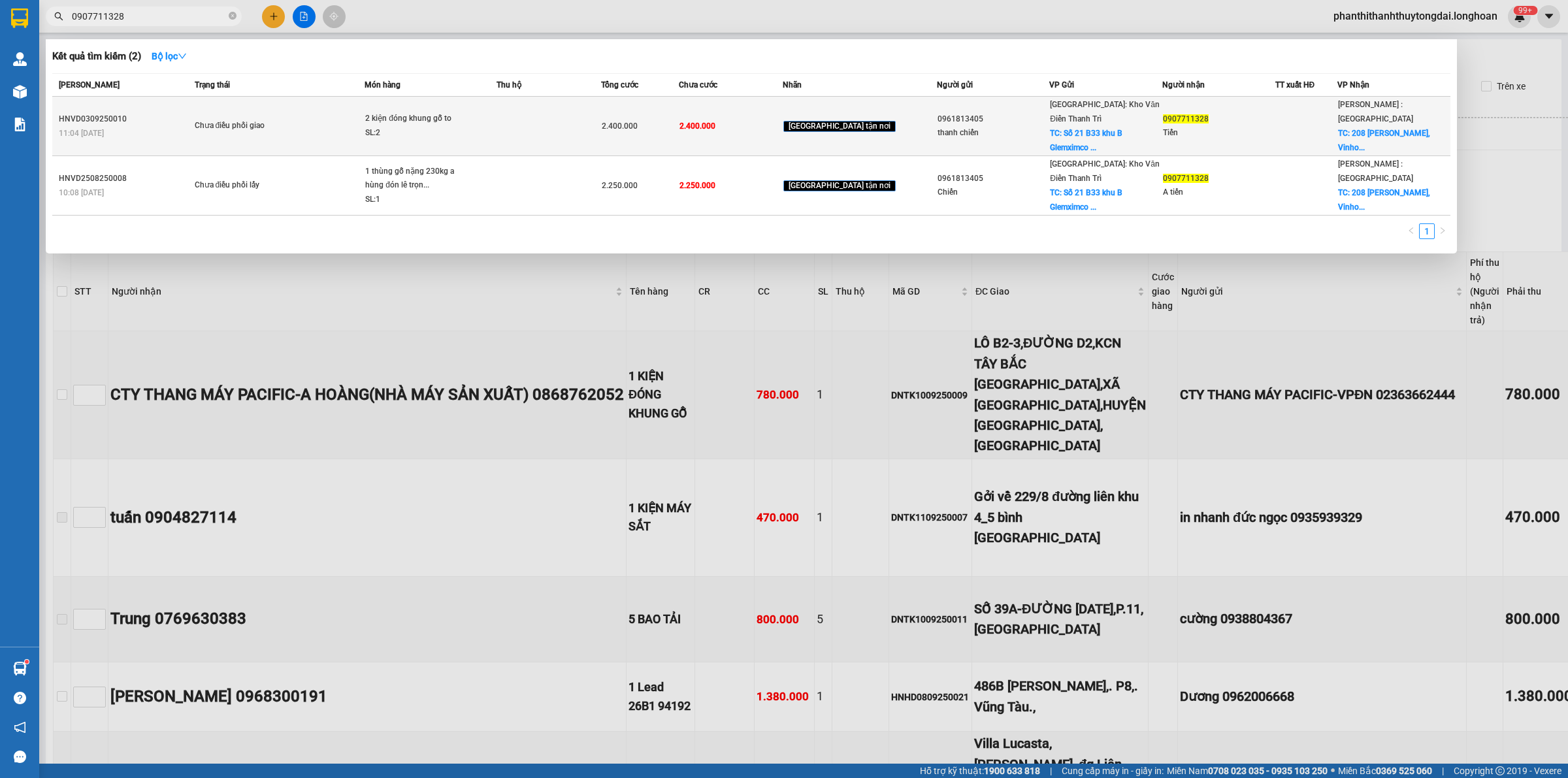
click at [560, 128] on td at bounding box center [548, 126] width 104 height 60
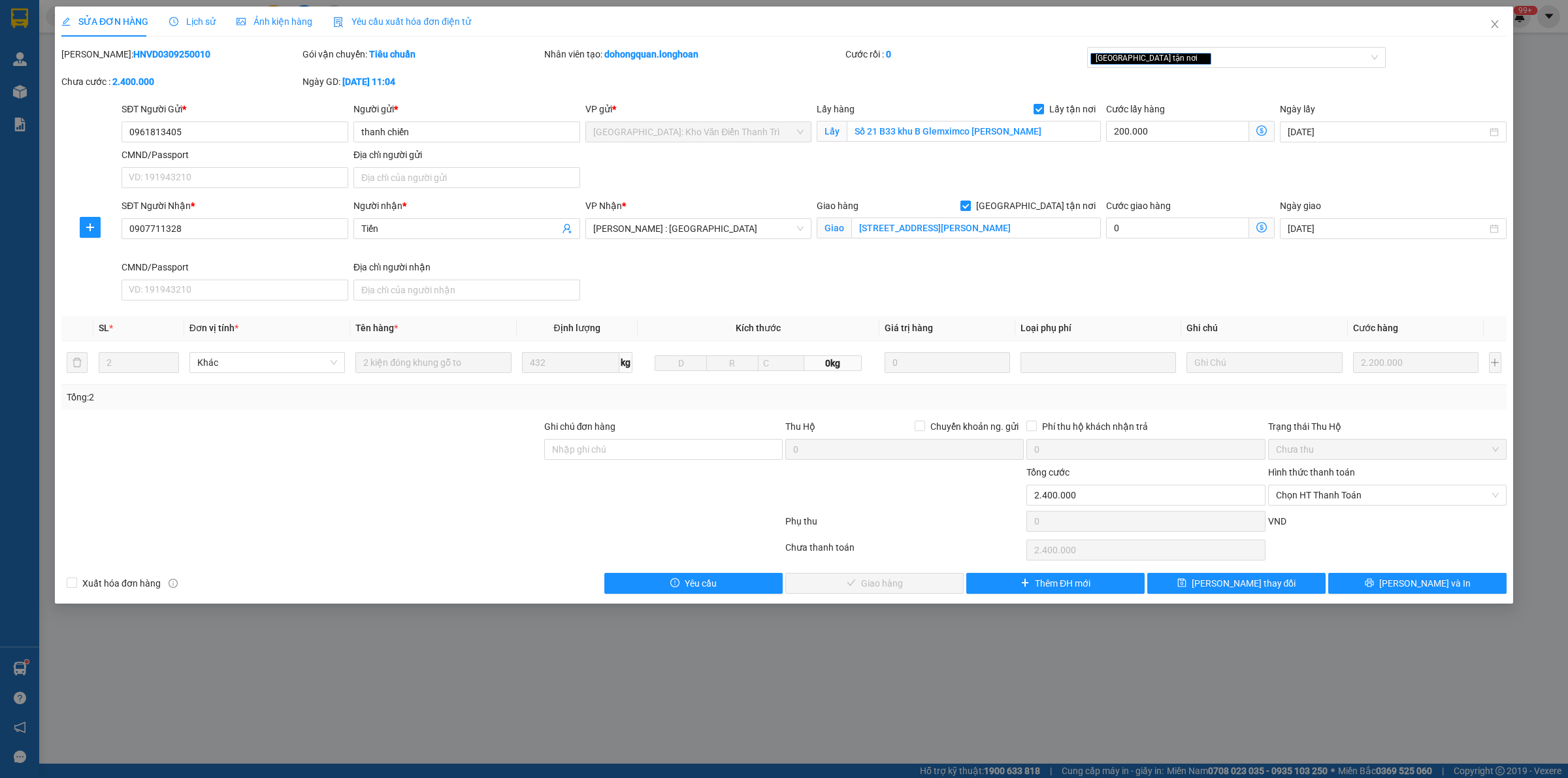
click at [1176, 668] on div "SỬA ĐƠN HÀNG Lịch sử Ảnh kiện hàng Yêu cầu xuất hóa đơn điện tử Total Paid Fee …" at bounding box center [784, 389] width 1568 height 778
click at [1192, 675] on div "SỬA ĐƠN HÀNG Lịch sử Ảnh kiện hàng Yêu cầu xuất hóa đơn điện tử Total Paid Fee …" at bounding box center [784, 389] width 1568 height 778
click at [1202, 675] on div "SỬA ĐƠN HÀNG Lịch sử Ảnh kiện hàng Yêu cầu xuất hóa đơn điện tử Total Paid Fee …" at bounding box center [784, 389] width 1568 height 778
click at [1118, 653] on div "SỬA ĐƠN HÀNG Lịch sử Ảnh kiện hàng Yêu cầu xuất hóa đơn điện tử Total Paid Fee …" at bounding box center [784, 389] width 1568 height 778
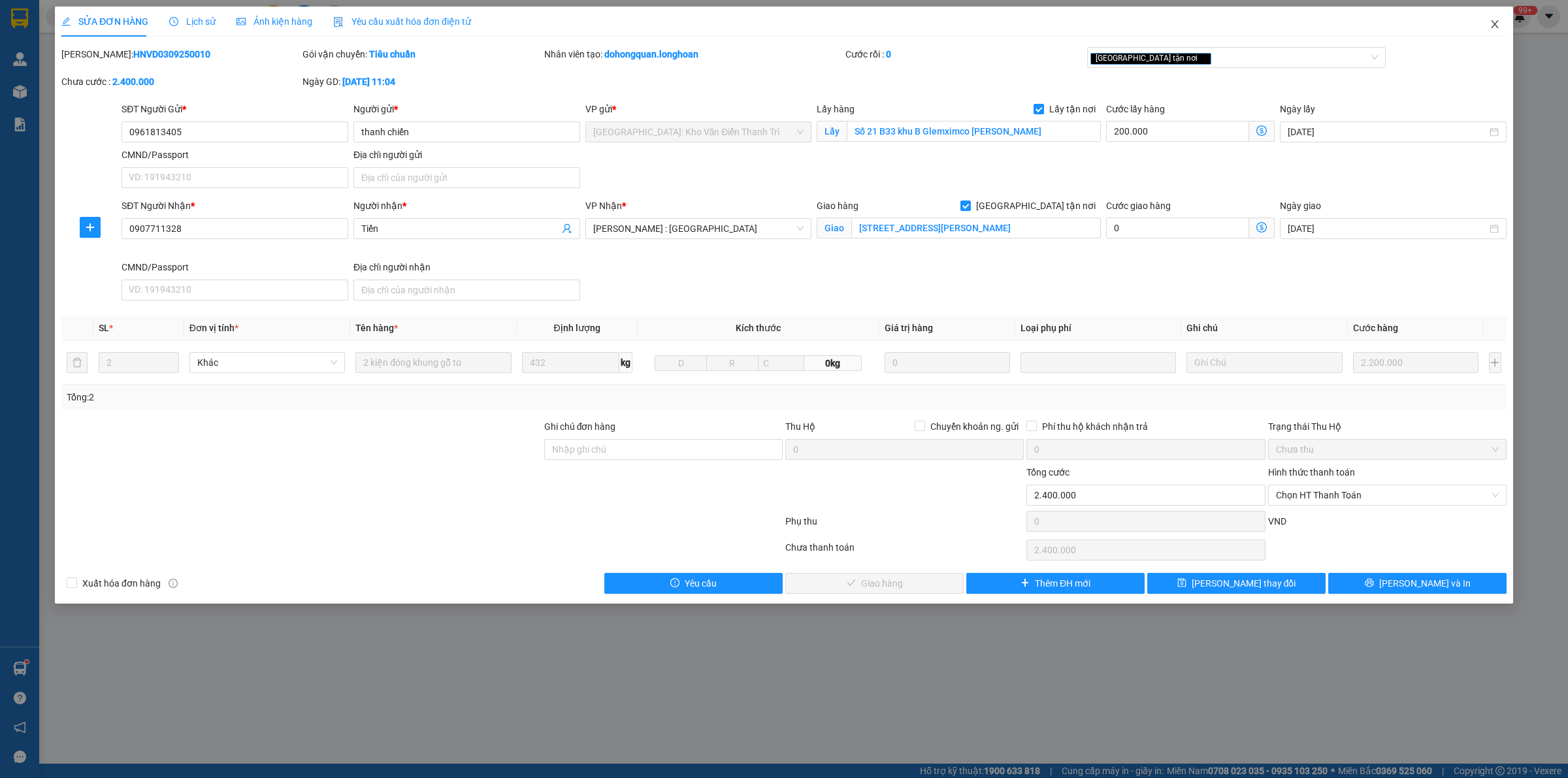
click at [1499, 21] on icon "close" at bounding box center [1495, 24] width 11 height 11
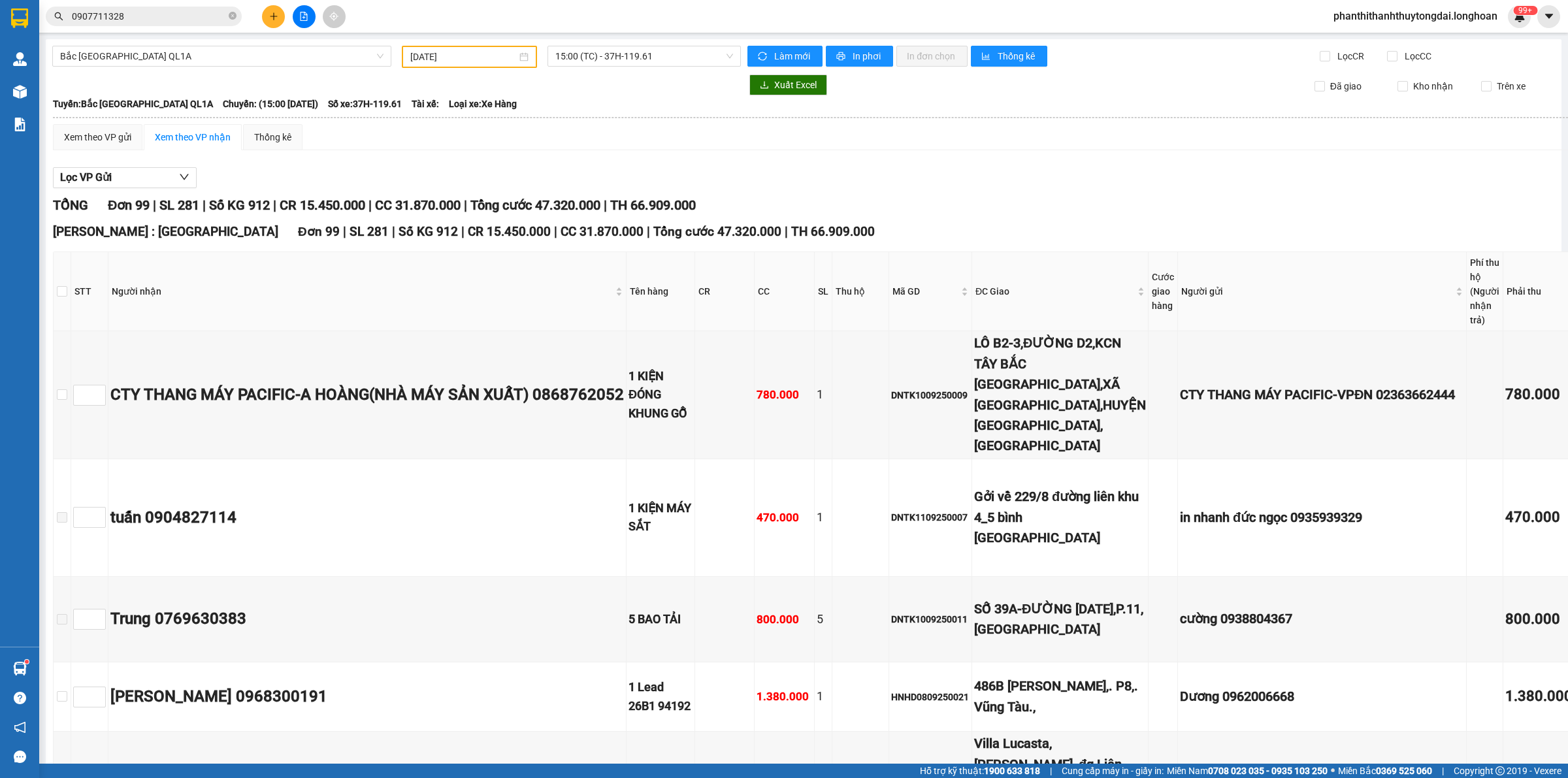
click at [164, 13] on input "0907711328" at bounding box center [149, 16] width 155 height 15
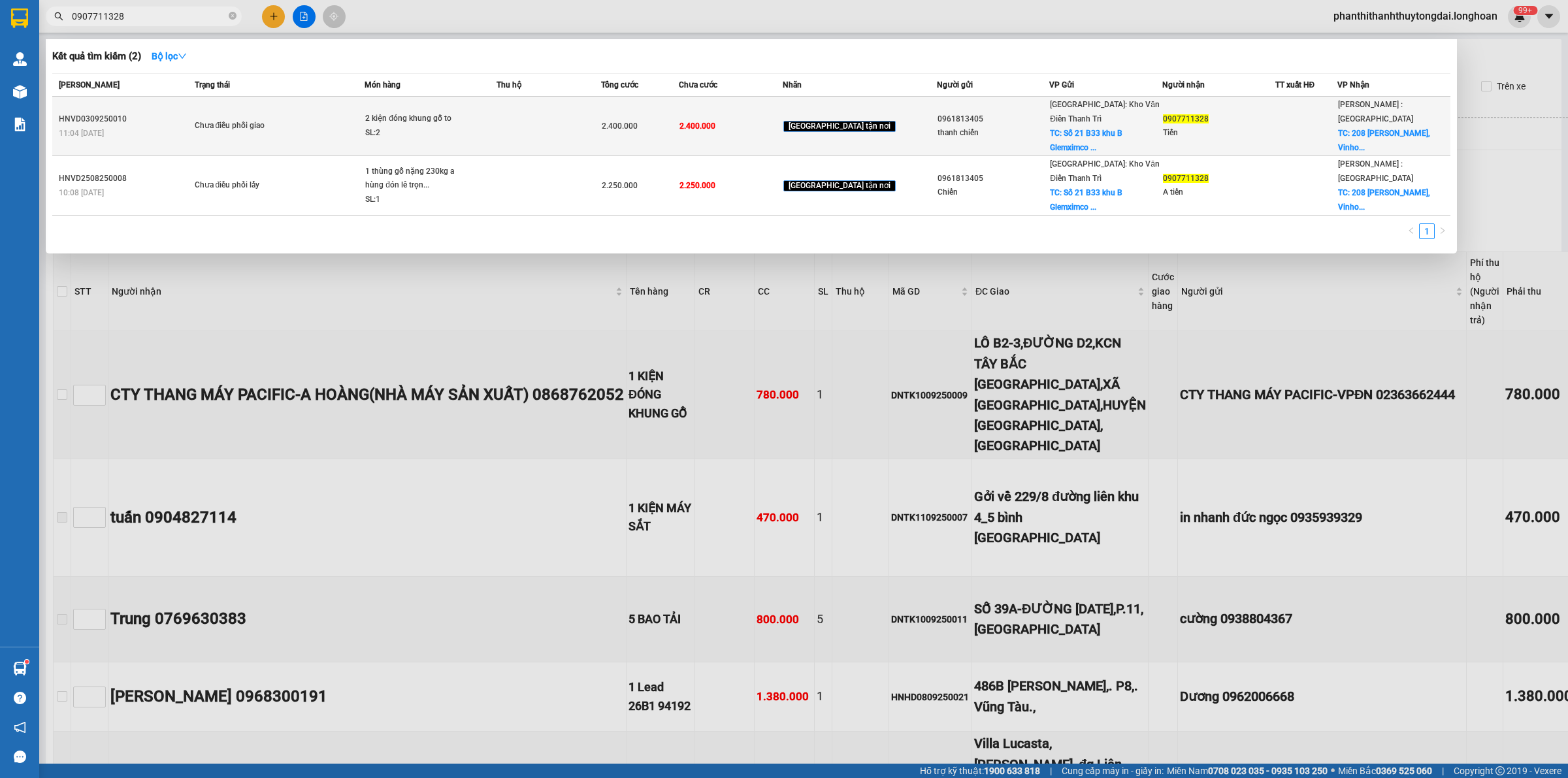
click at [305, 124] on span "Chưa điều phối giao" at bounding box center [280, 125] width 170 height 15
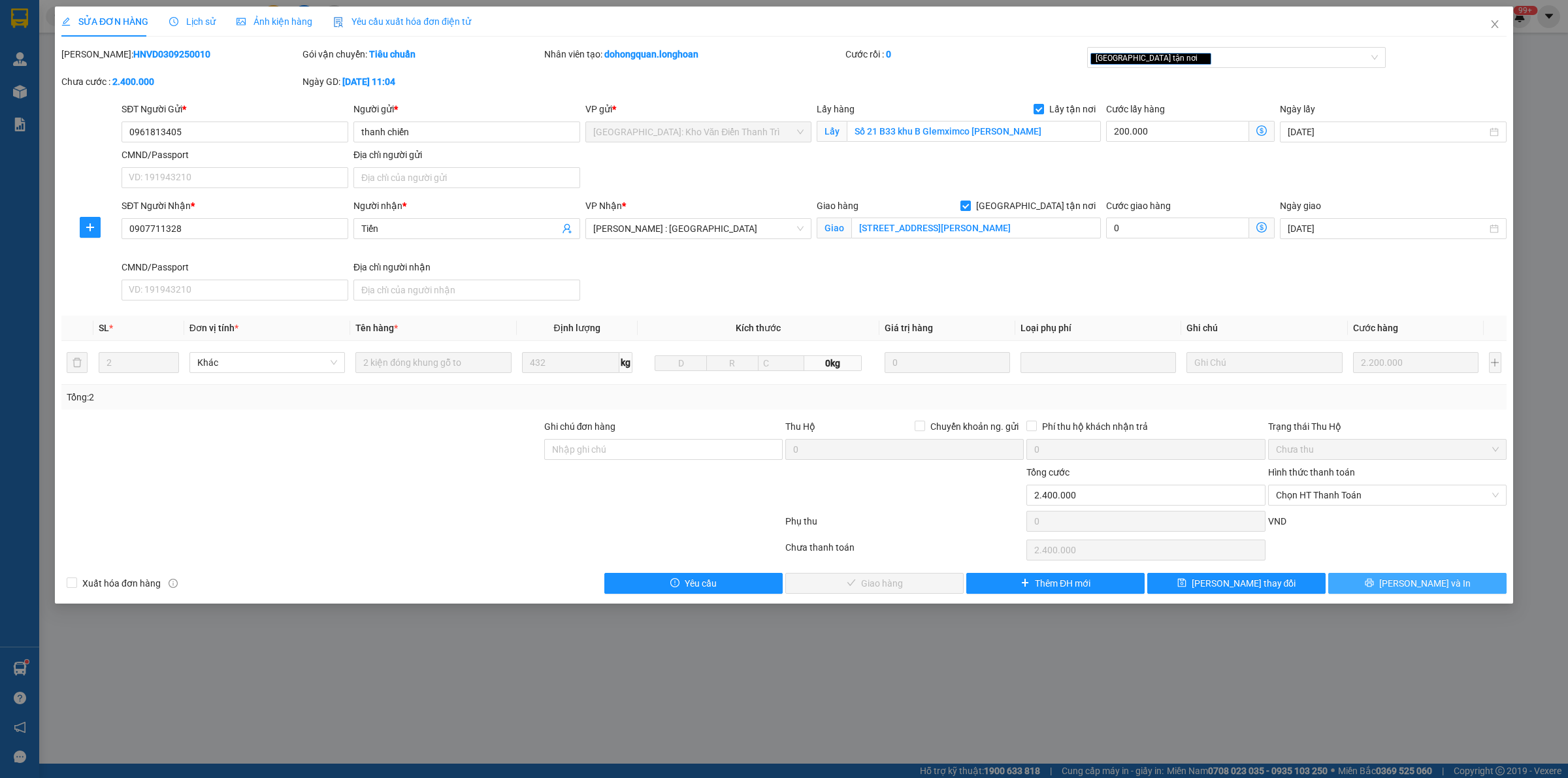
click at [1383, 591] on button "[PERSON_NAME] và In" at bounding box center [1417, 583] width 178 height 21
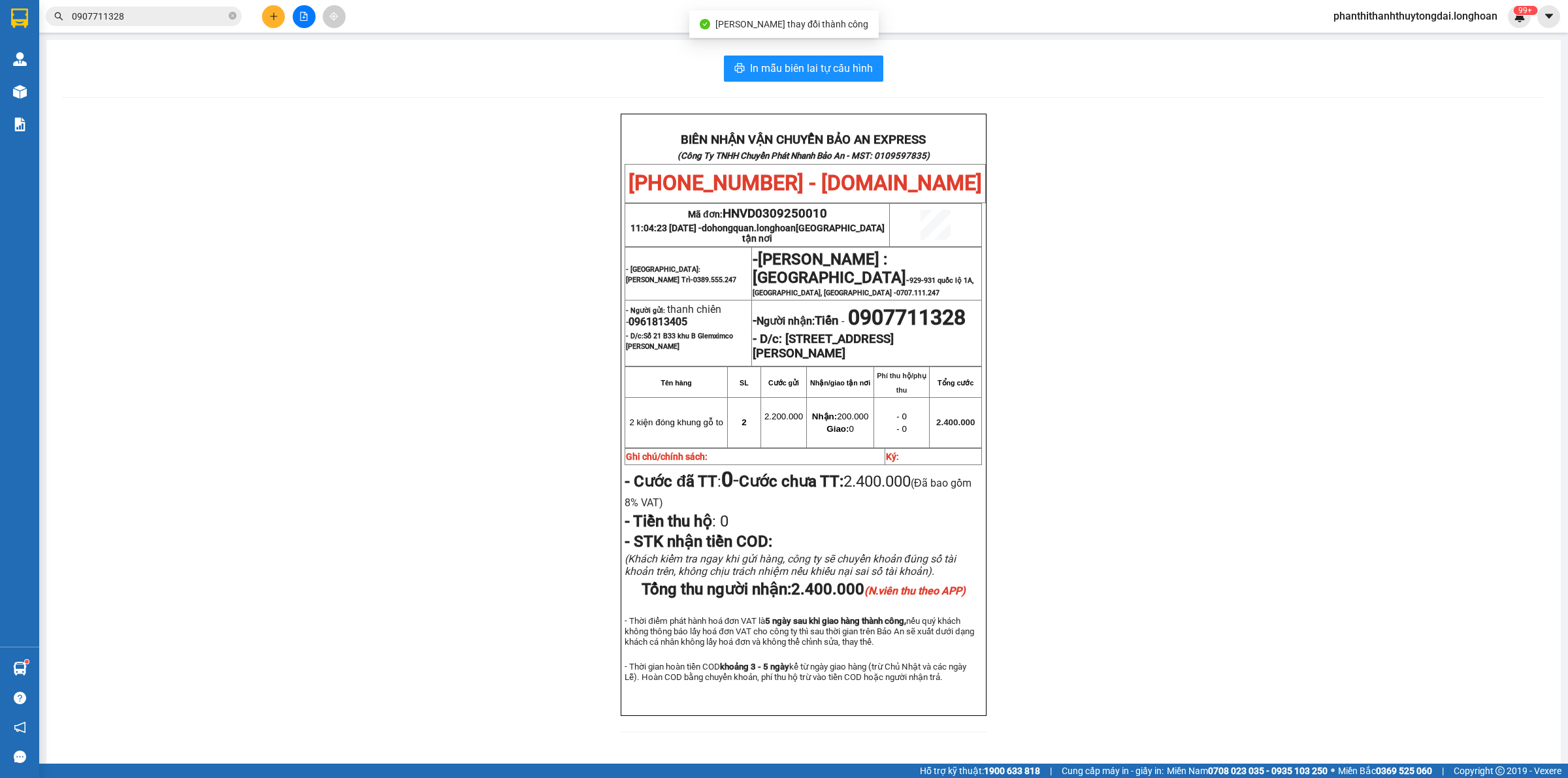
scroll to position [60, 0]
